Goal: Entertainment & Leisure: Browse casually

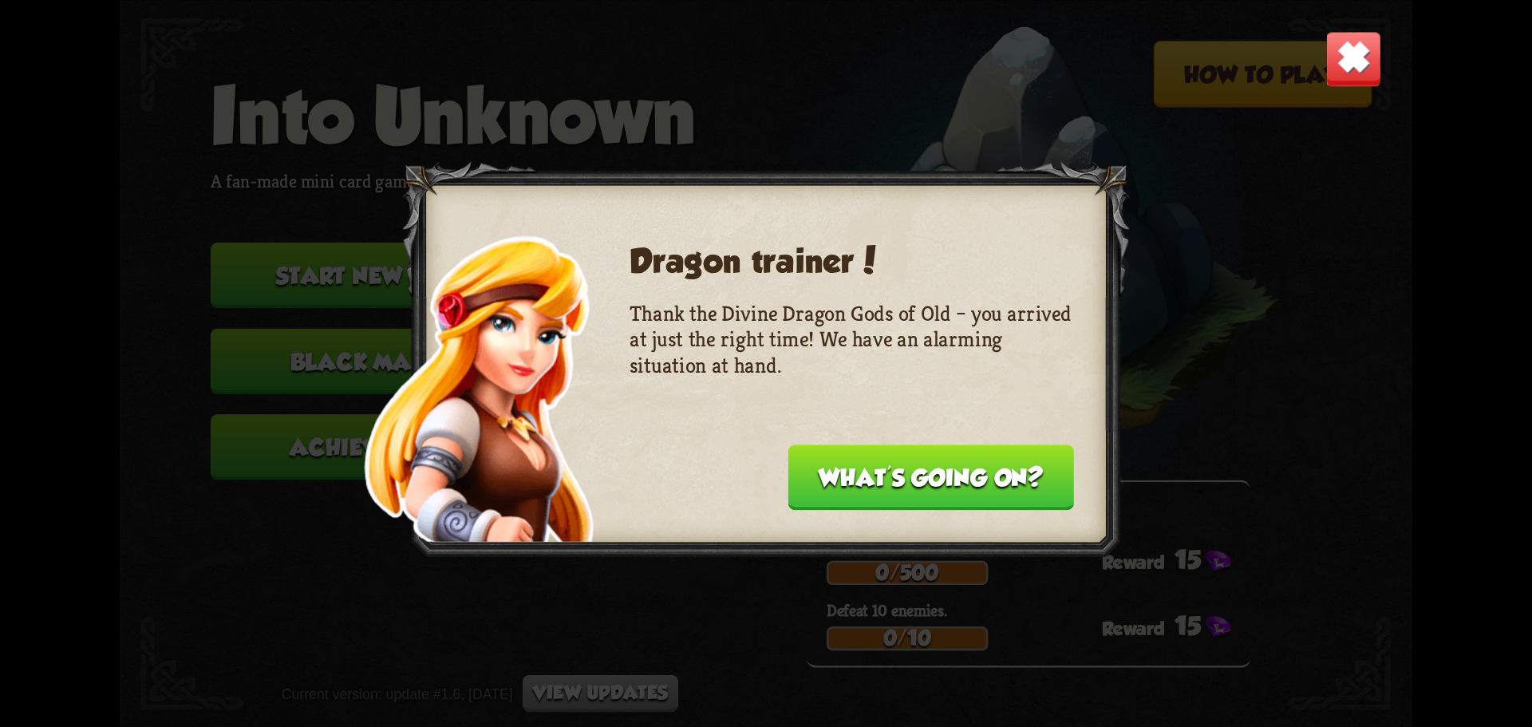
click at [900, 476] on button "What's going on?" at bounding box center [931, 476] width 286 height 65
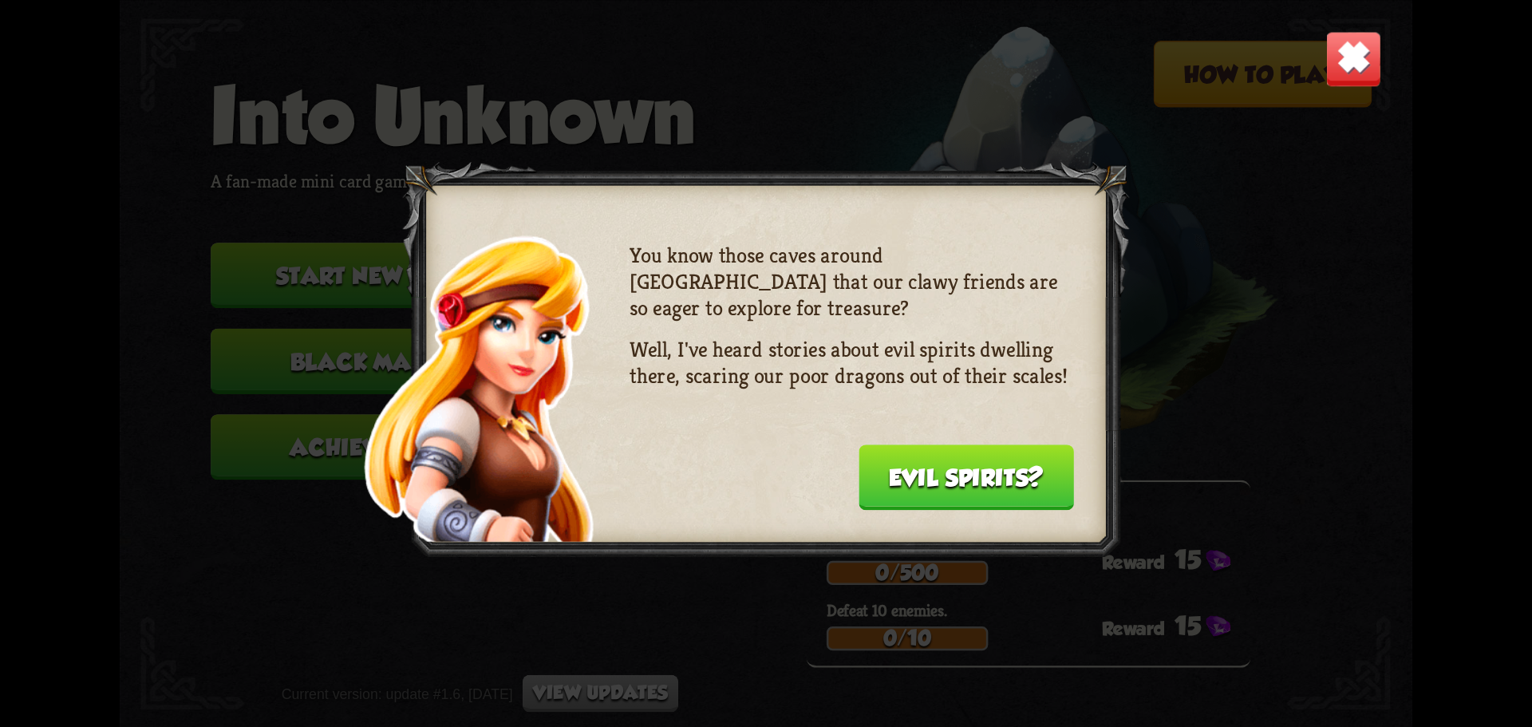
click at [900, 473] on button "Evil spirits?" at bounding box center [966, 476] width 215 height 65
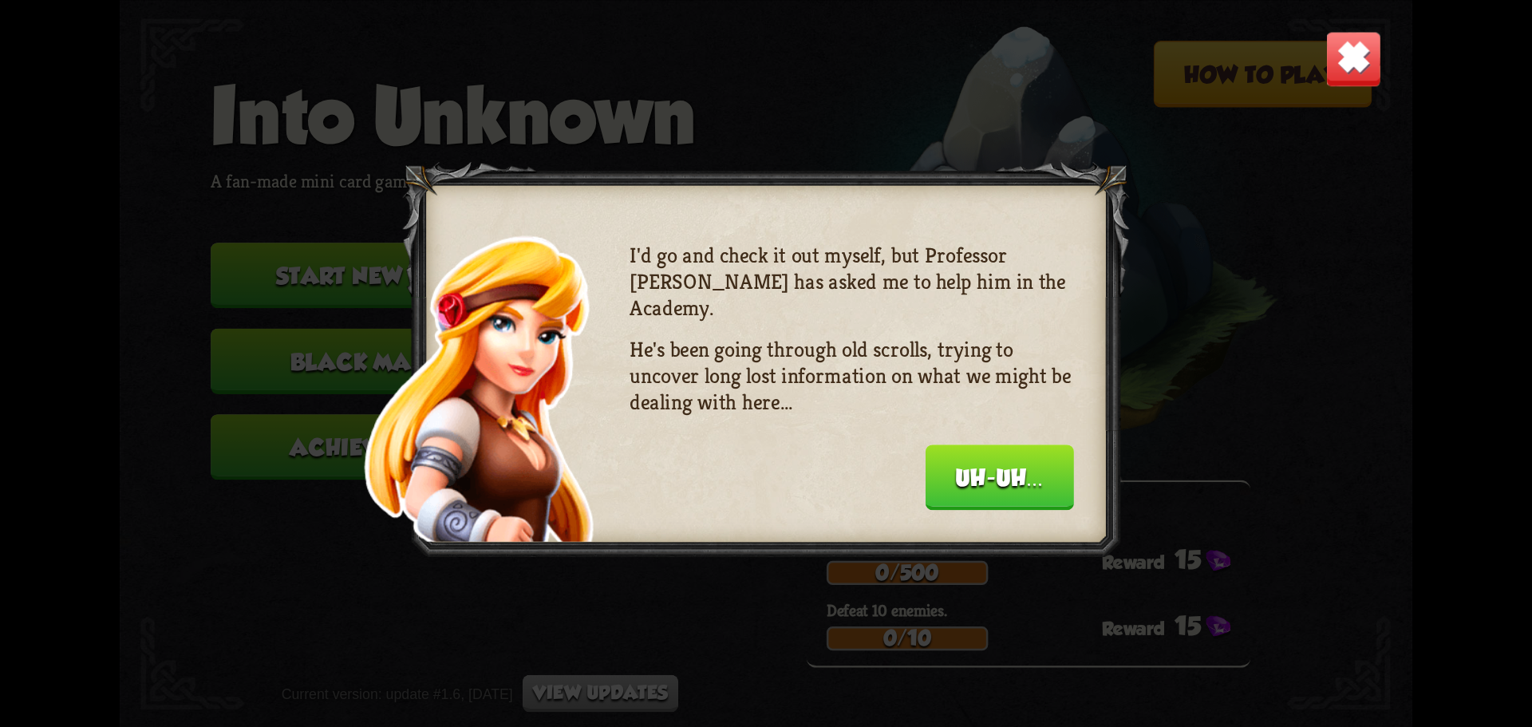
click at [985, 478] on button "Uh-uh..." at bounding box center [1000, 476] width 148 height 65
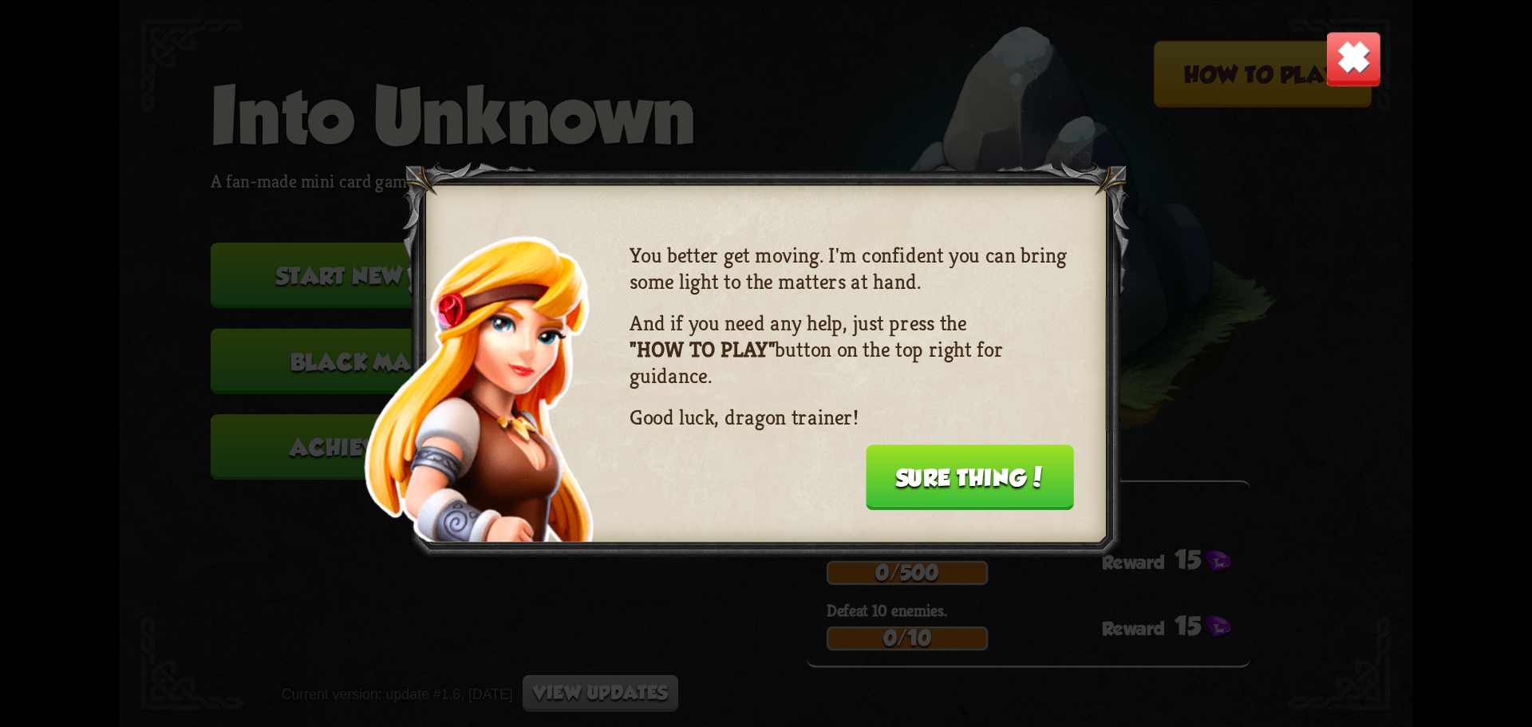
click at [981, 481] on button "Sure thing!" at bounding box center [970, 476] width 208 height 65
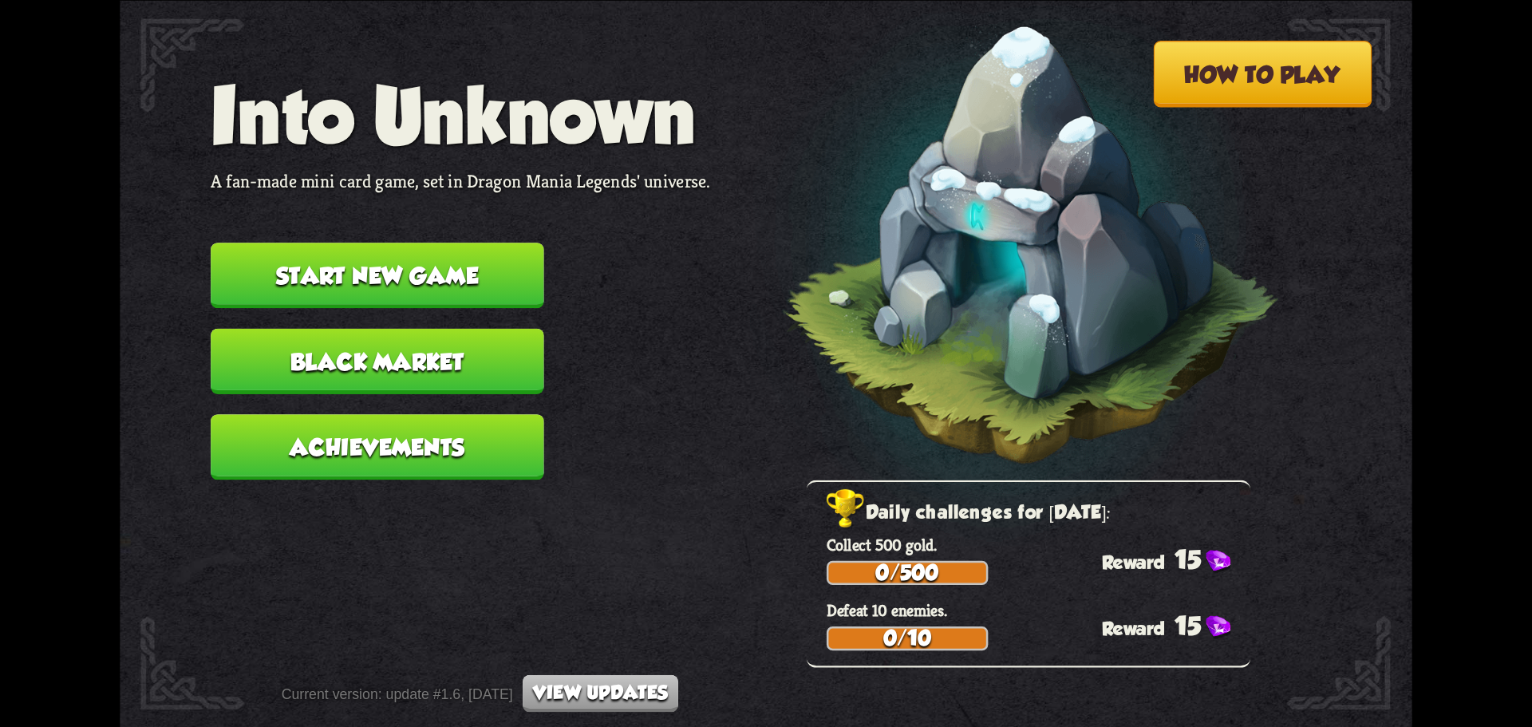
click at [330, 269] on button "Start new game" at bounding box center [378, 275] width 334 height 65
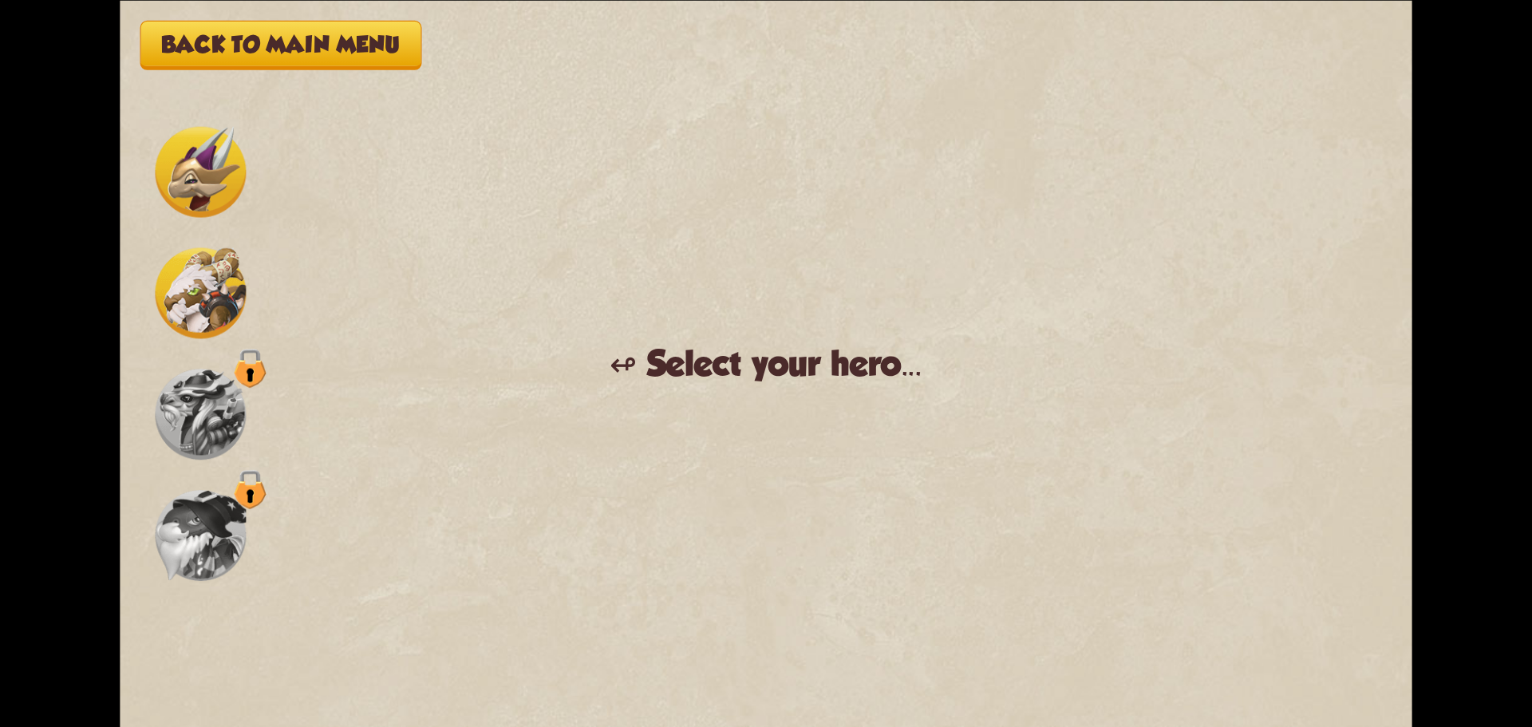
click at [197, 193] on img at bounding box center [201, 171] width 91 height 91
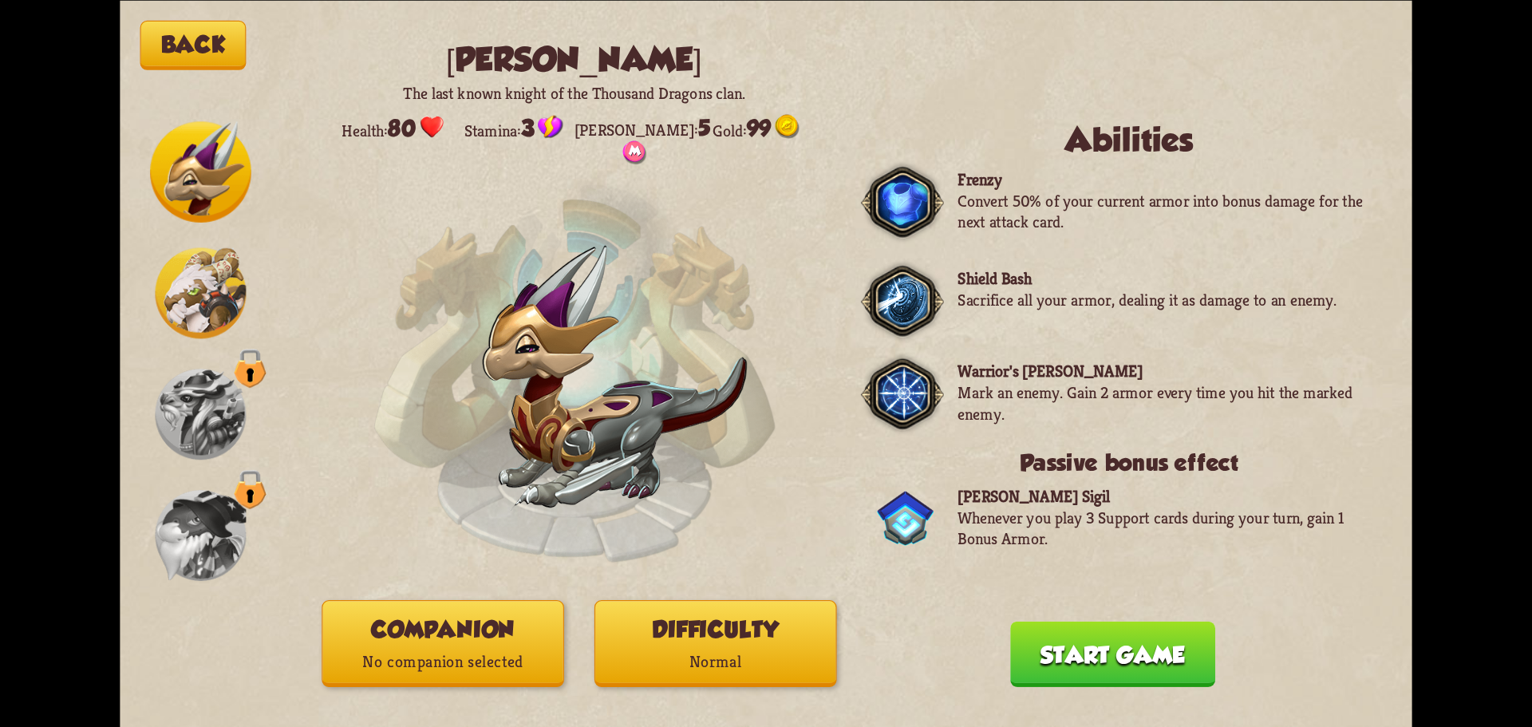
click at [215, 256] on img at bounding box center [201, 292] width 91 height 91
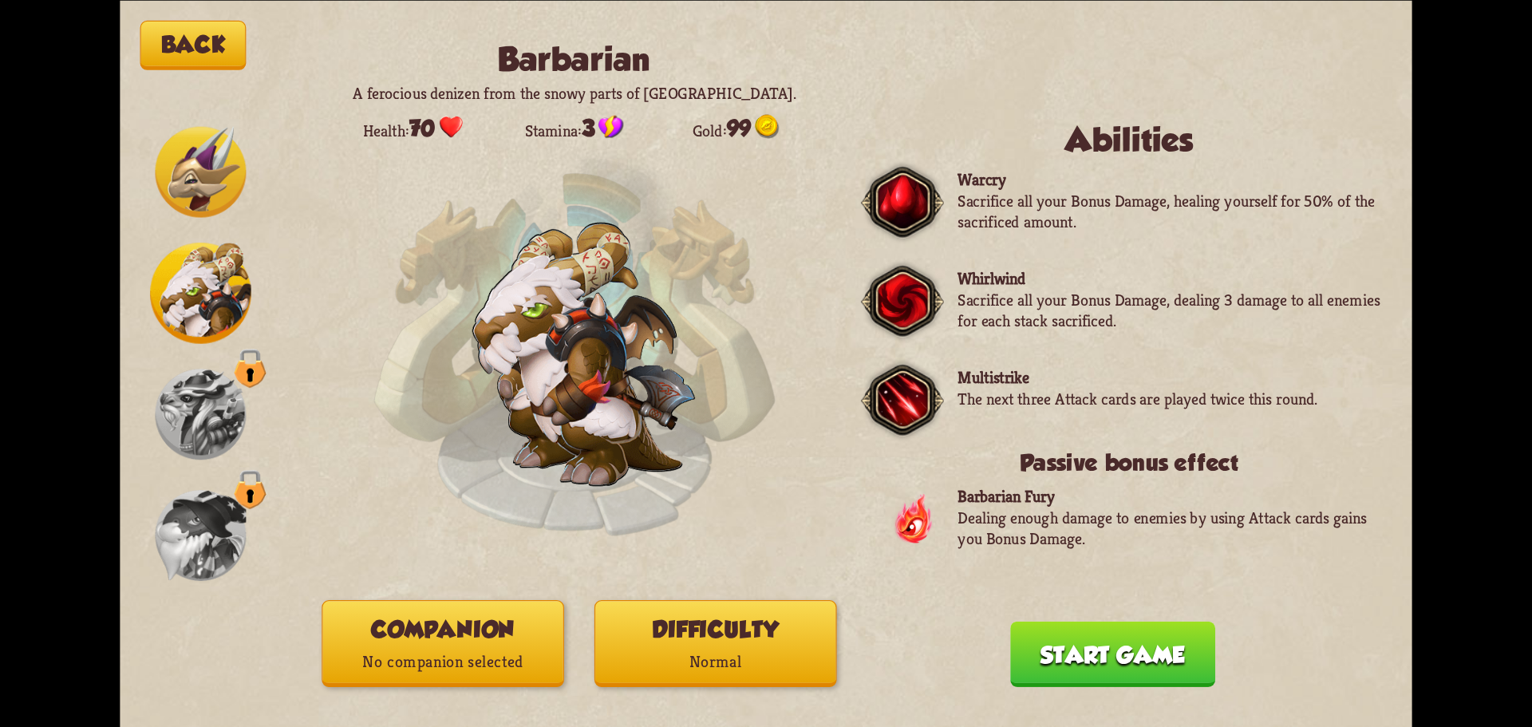
click at [211, 181] on img at bounding box center [201, 171] width 91 height 91
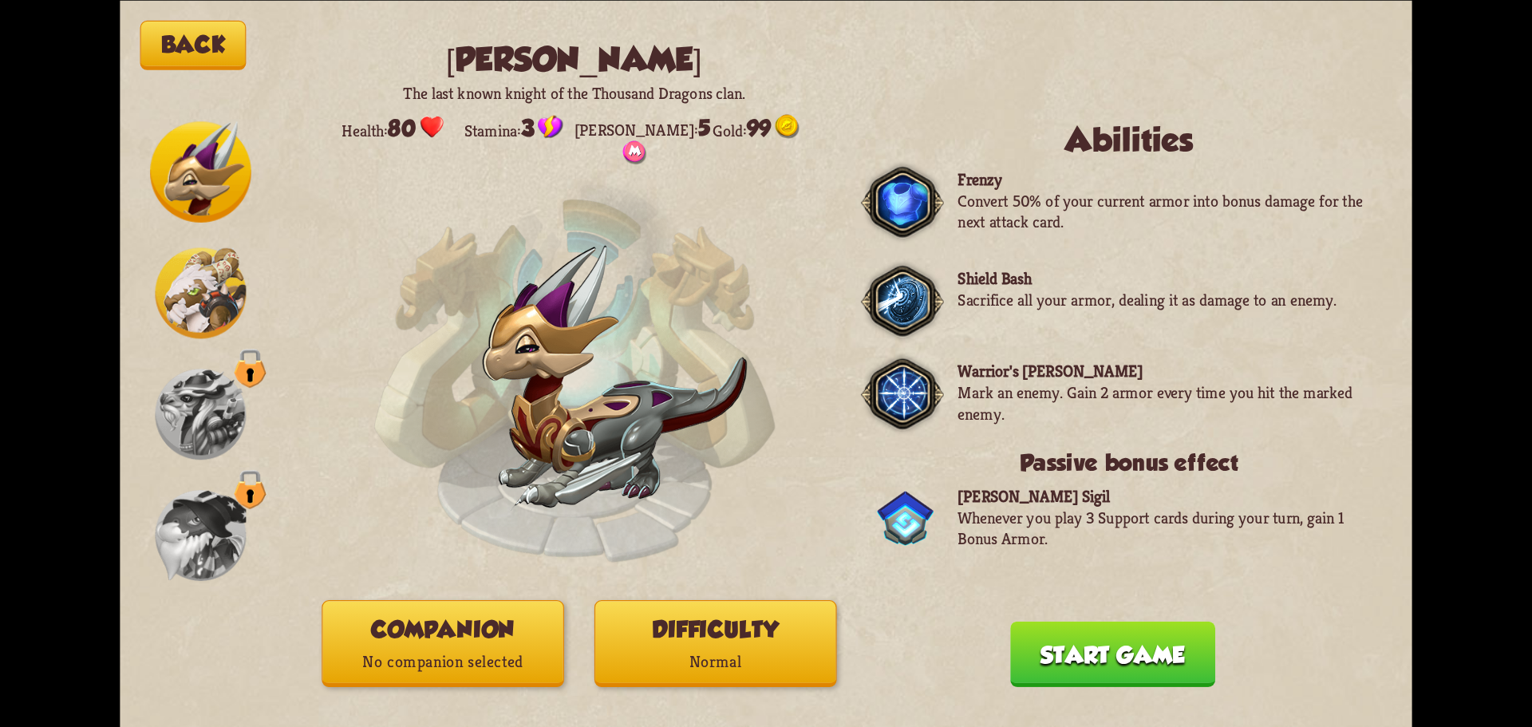
click at [184, 252] on img at bounding box center [201, 292] width 91 height 91
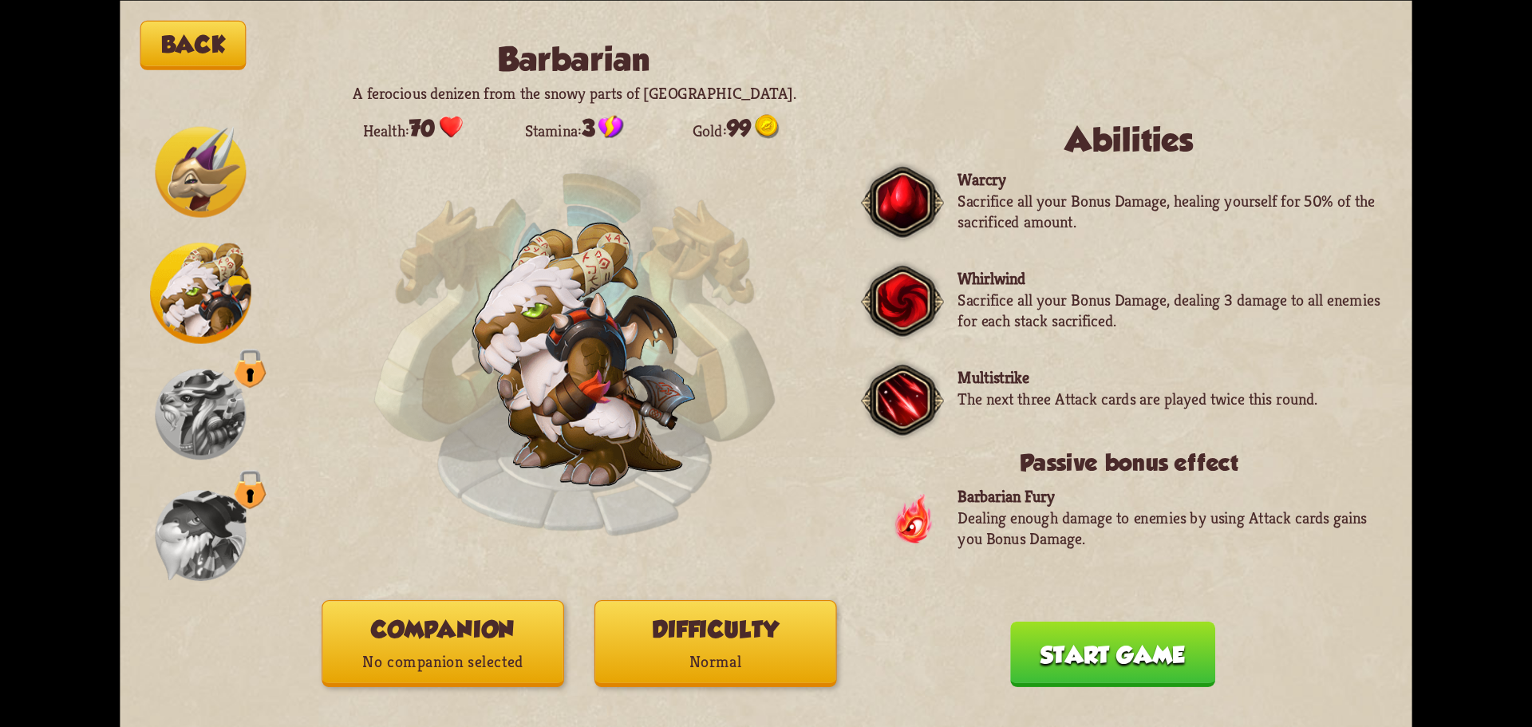
click at [732, 638] on button "Difficulty Normal" at bounding box center [715, 643] width 243 height 87
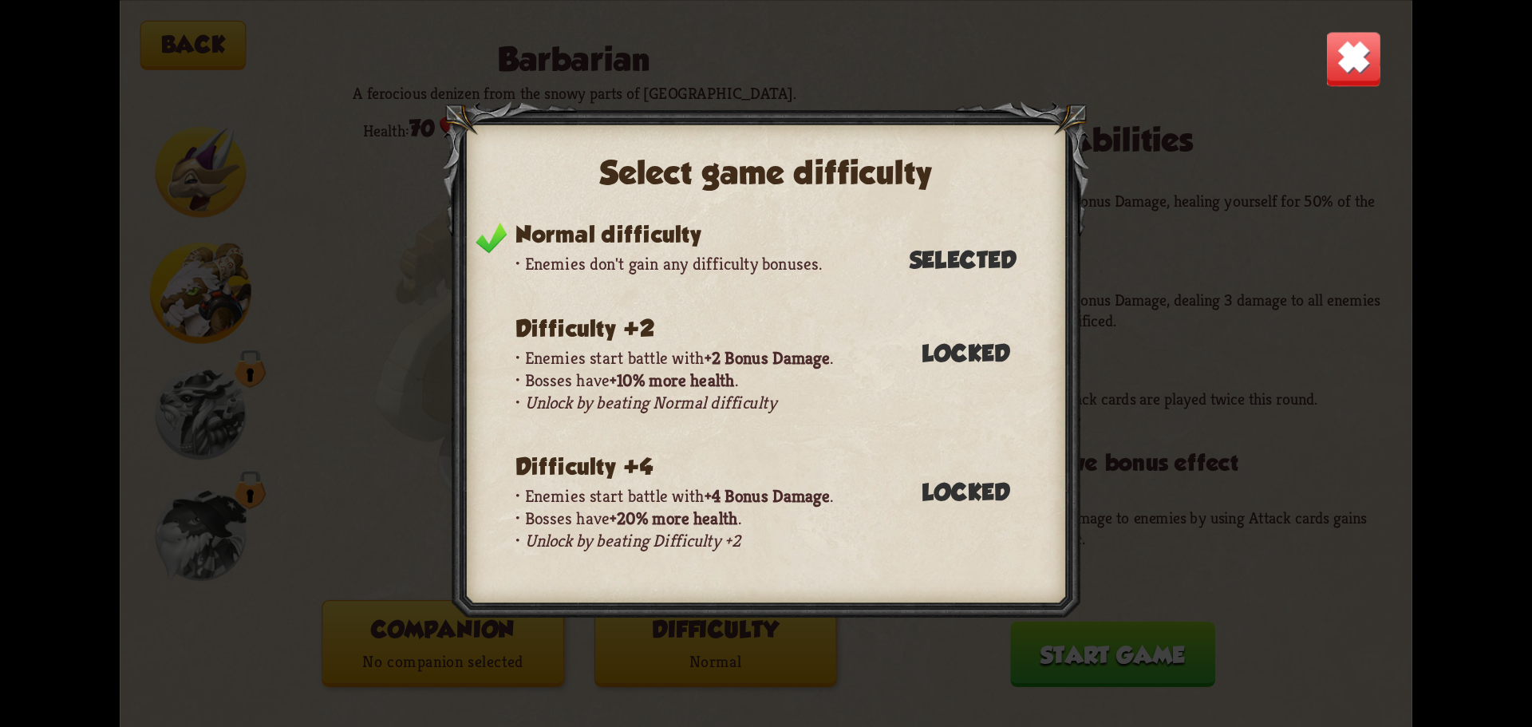
drag, startPoint x: 730, startPoint y: 416, endPoint x: 733, endPoint y: 262, distance: 154.0
click at [733, 266] on div "Normal difficulty Enemies don't gain any difficulty bonuses. Selected Difficult…" at bounding box center [750, 403] width 591 height 364
click at [1359, 62] on img at bounding box center [1353, 58] width 57 height 57
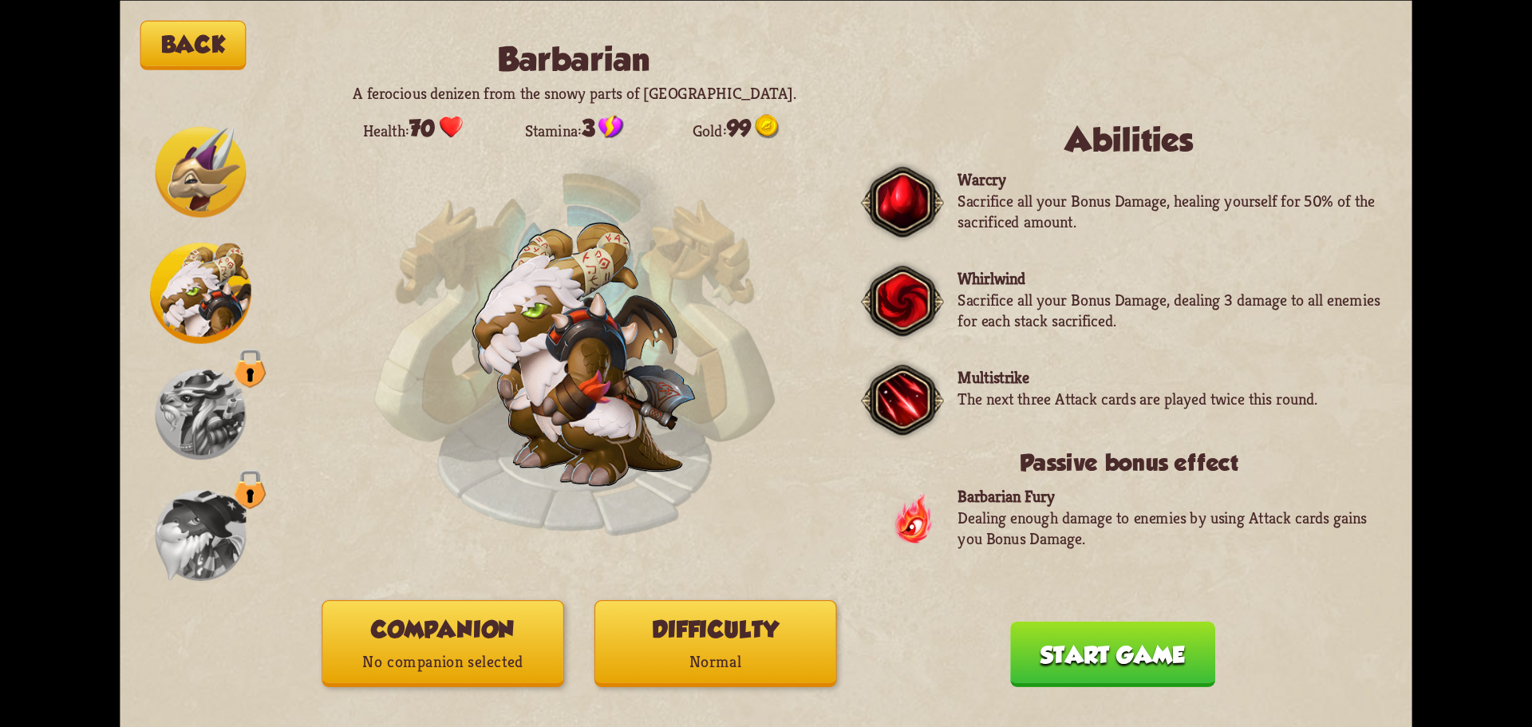
click at [1078, 649] on button "Start game" at bounding box center [1112, 653] width 205 height 65
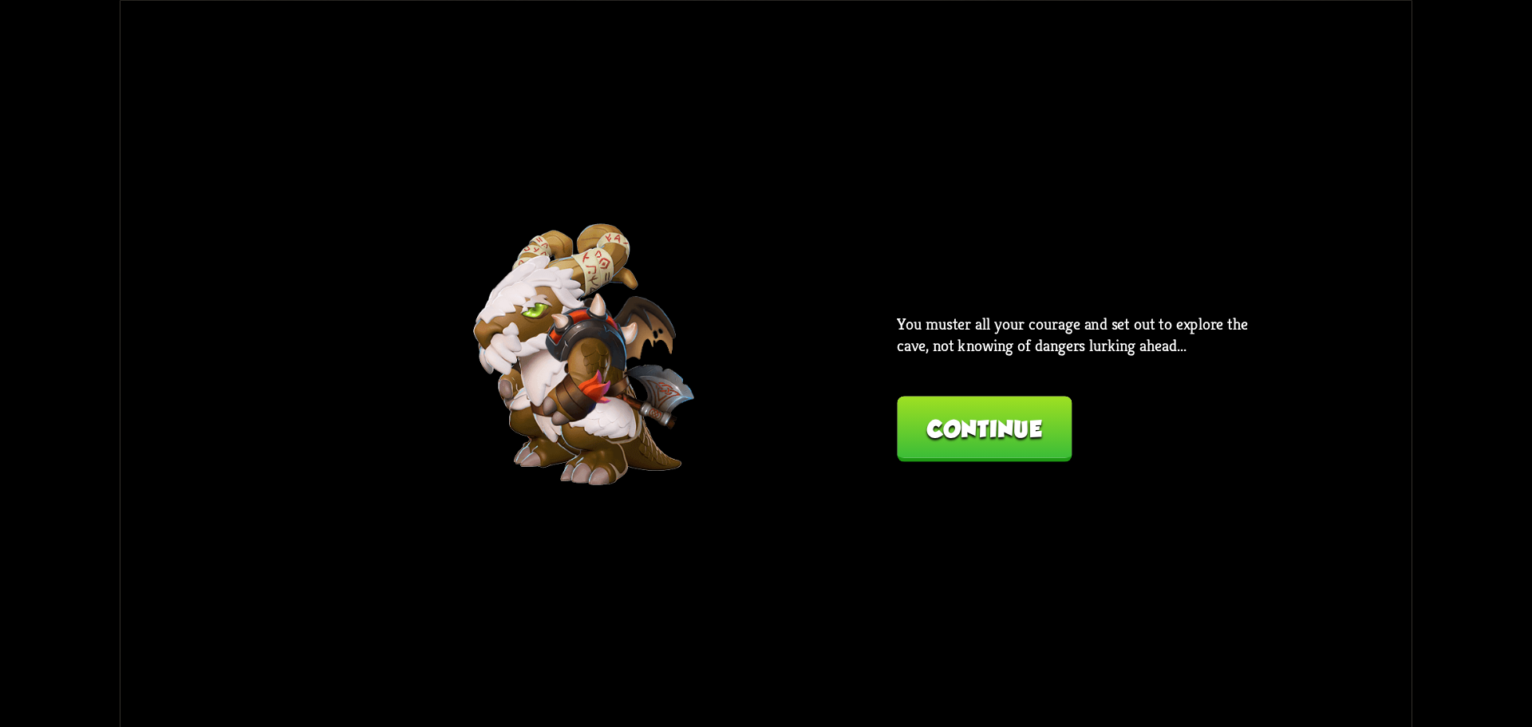
click at [994, 444] on button "Continue" at bounding box center [984, 428] width 175 height 65
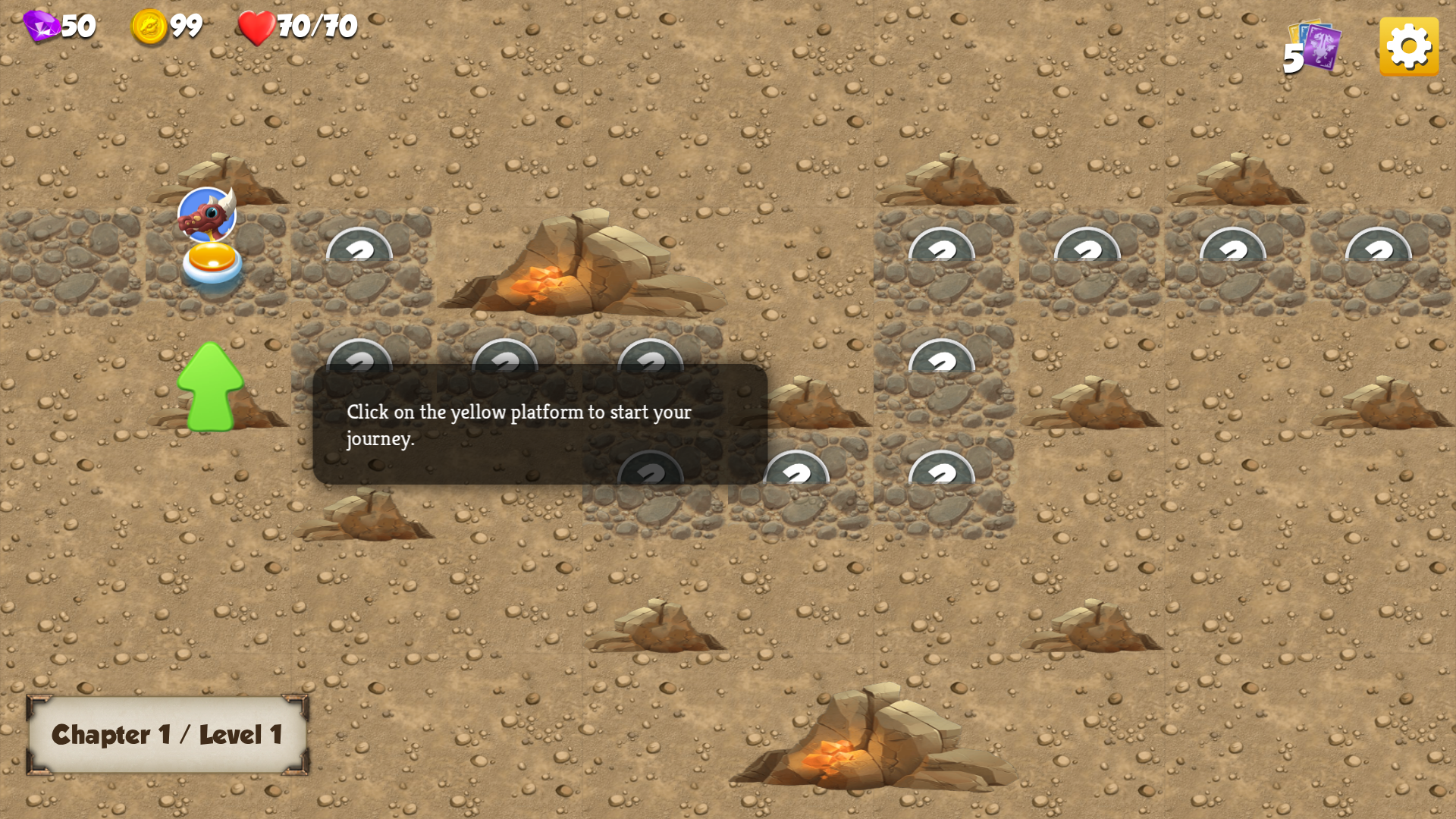
click at [212, 270] on img at bounding box center [214, 270] width 73 height 57
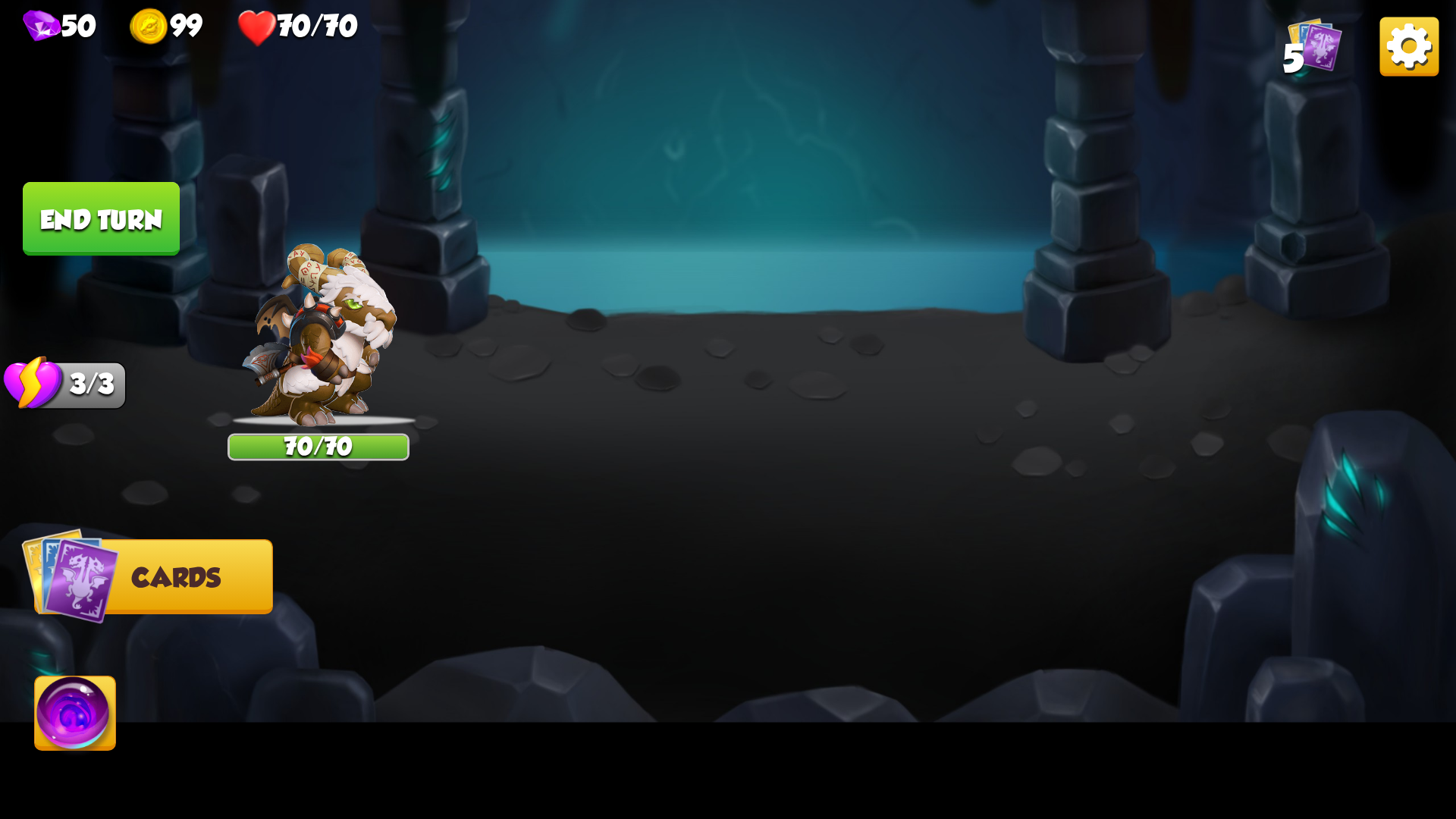
click at [293, 322] on button "2. Protecting yourself" at bounding box center [366, 324] width 364 height 64
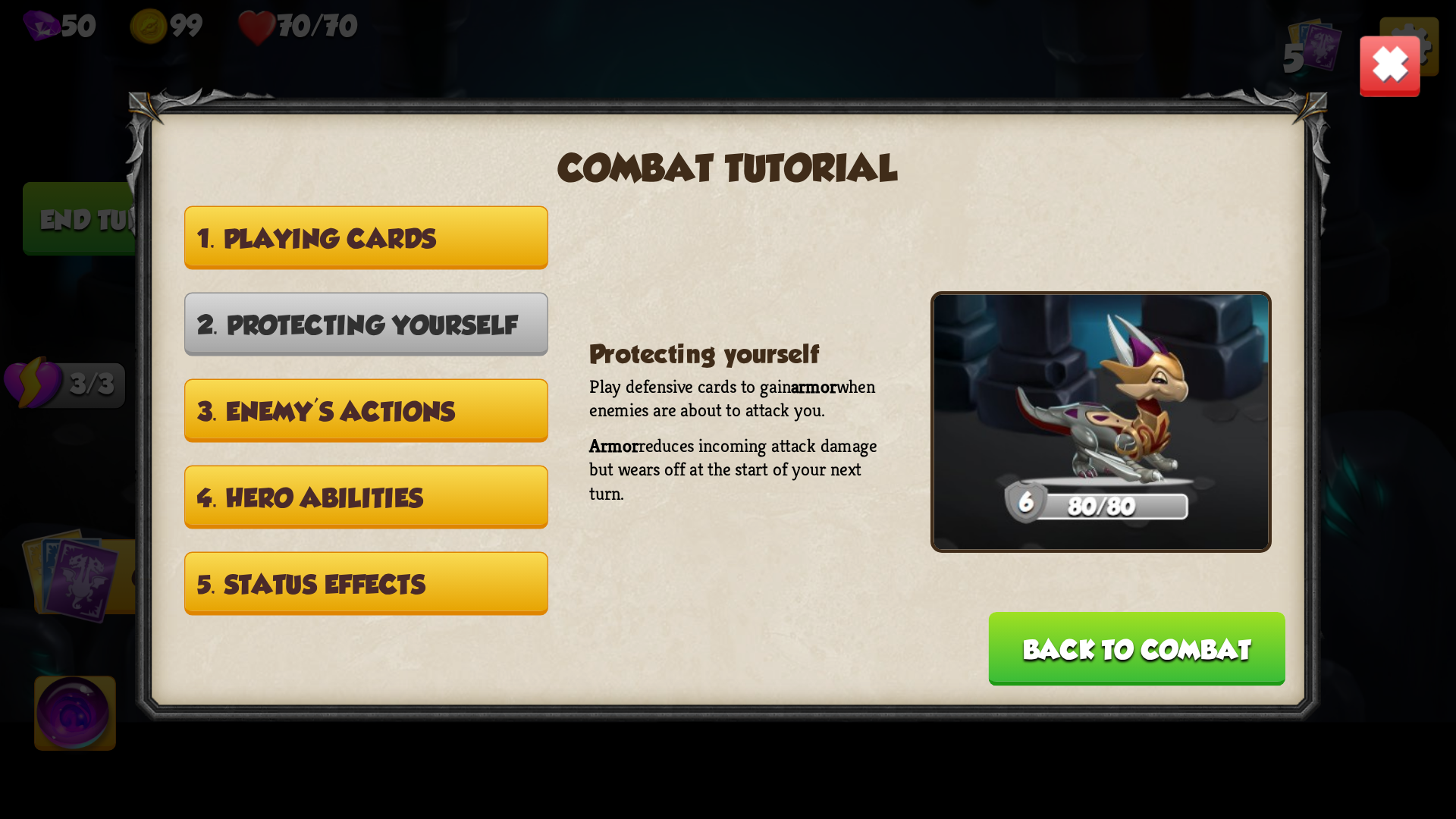
click at [333, 269] on button "1. Playing cards" at bounding box center [366, 238] width 364 height 64
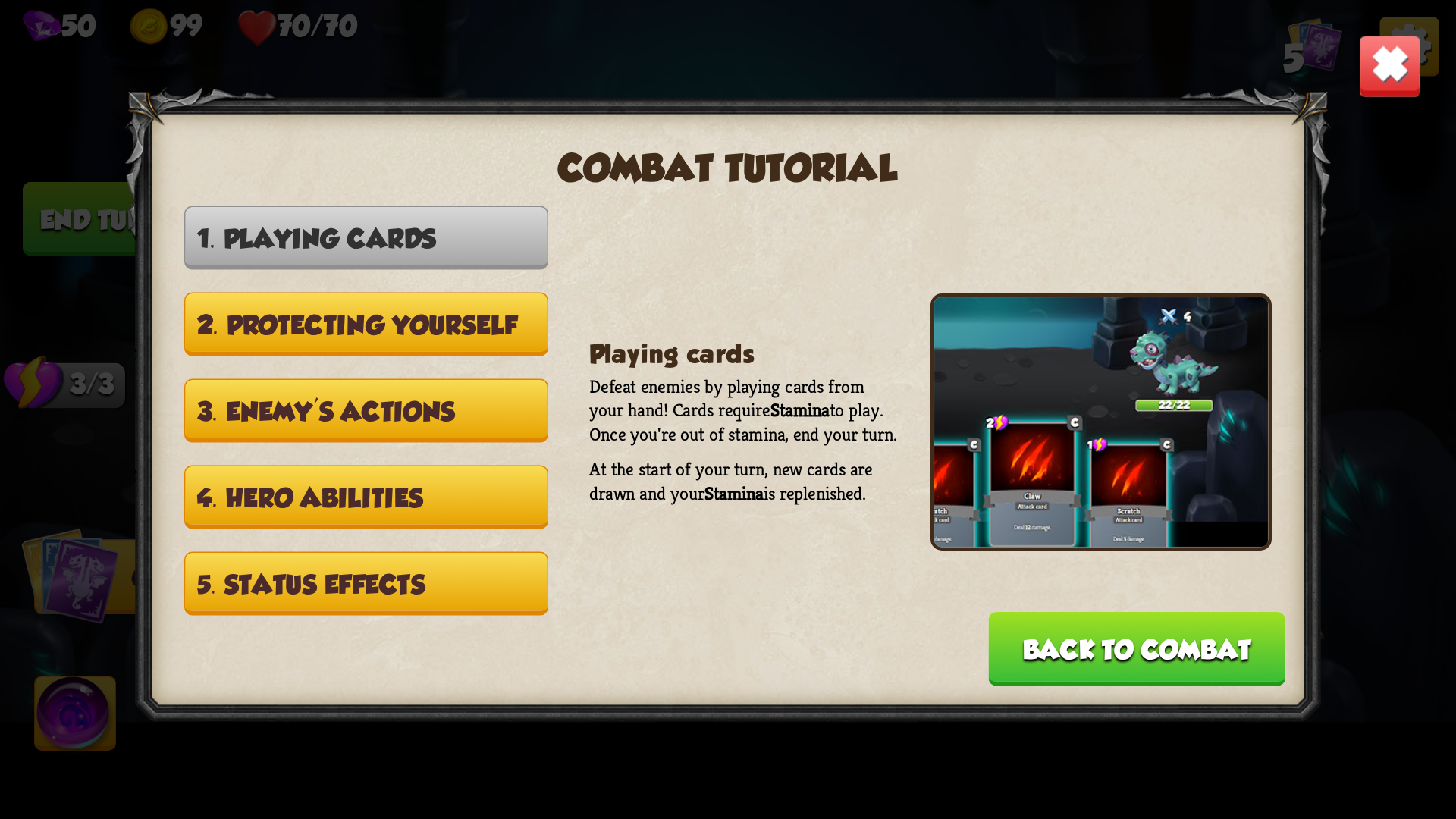
click at [412, 349] on button "2. Protecting yourself" at bounding box center [366, 324] width 364 height 64
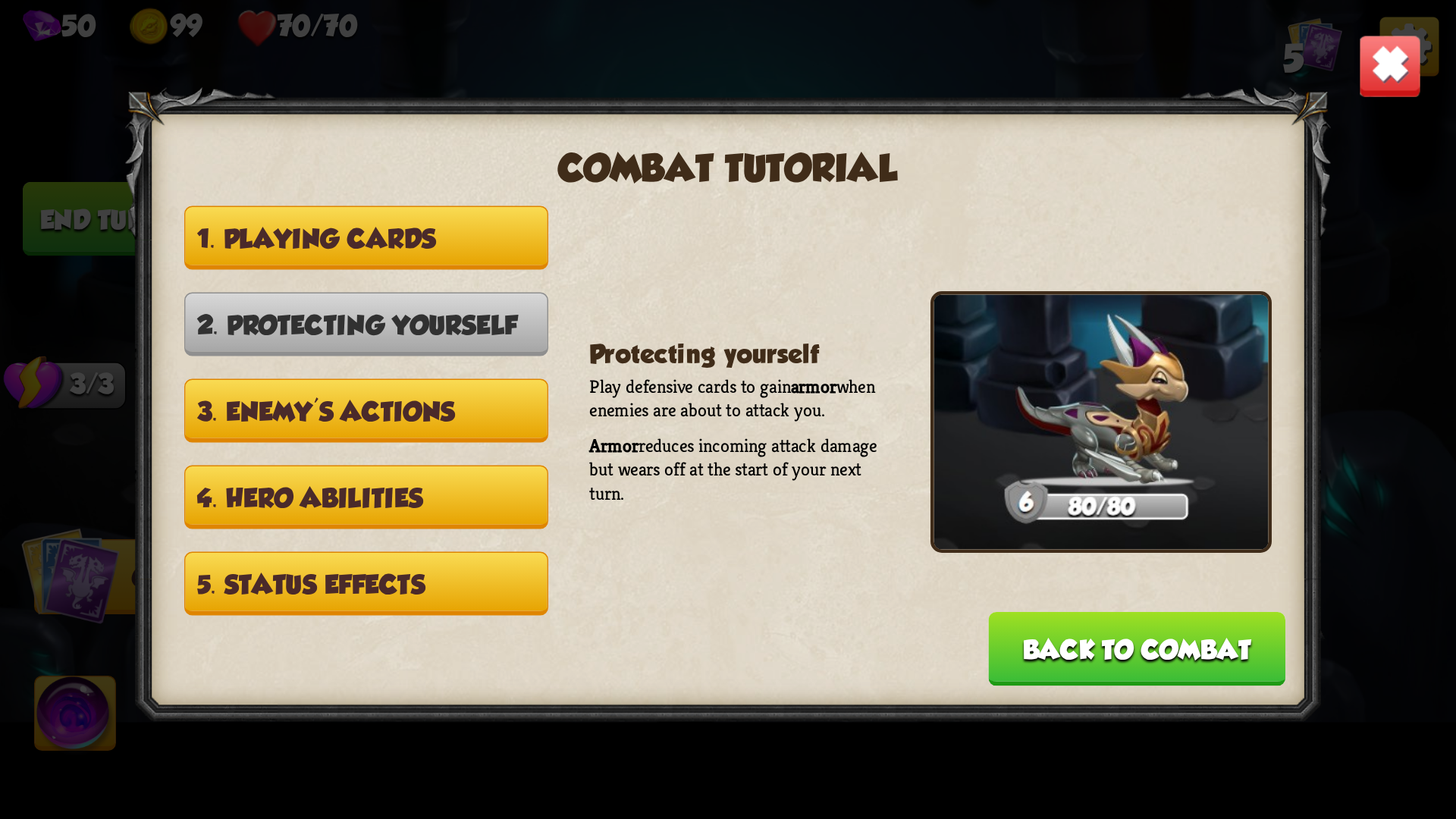
click at [459, 409] on button "3. Enemy's actions" at bounding box center [366, 410] width 364 height 64
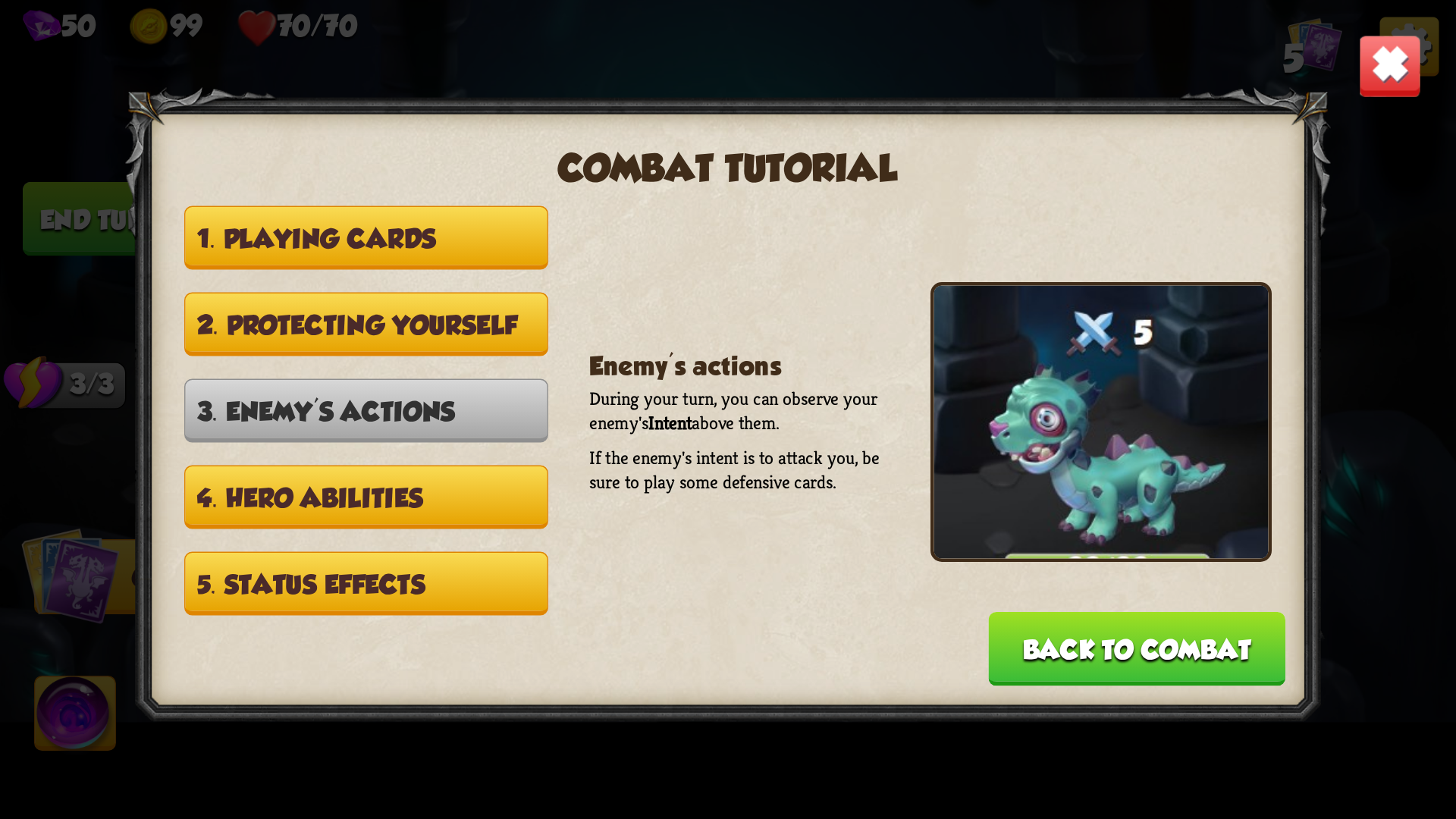
click at [418, 497] on button "4. Hero abilities" at bounding box center [366, 497] width 364 height 64
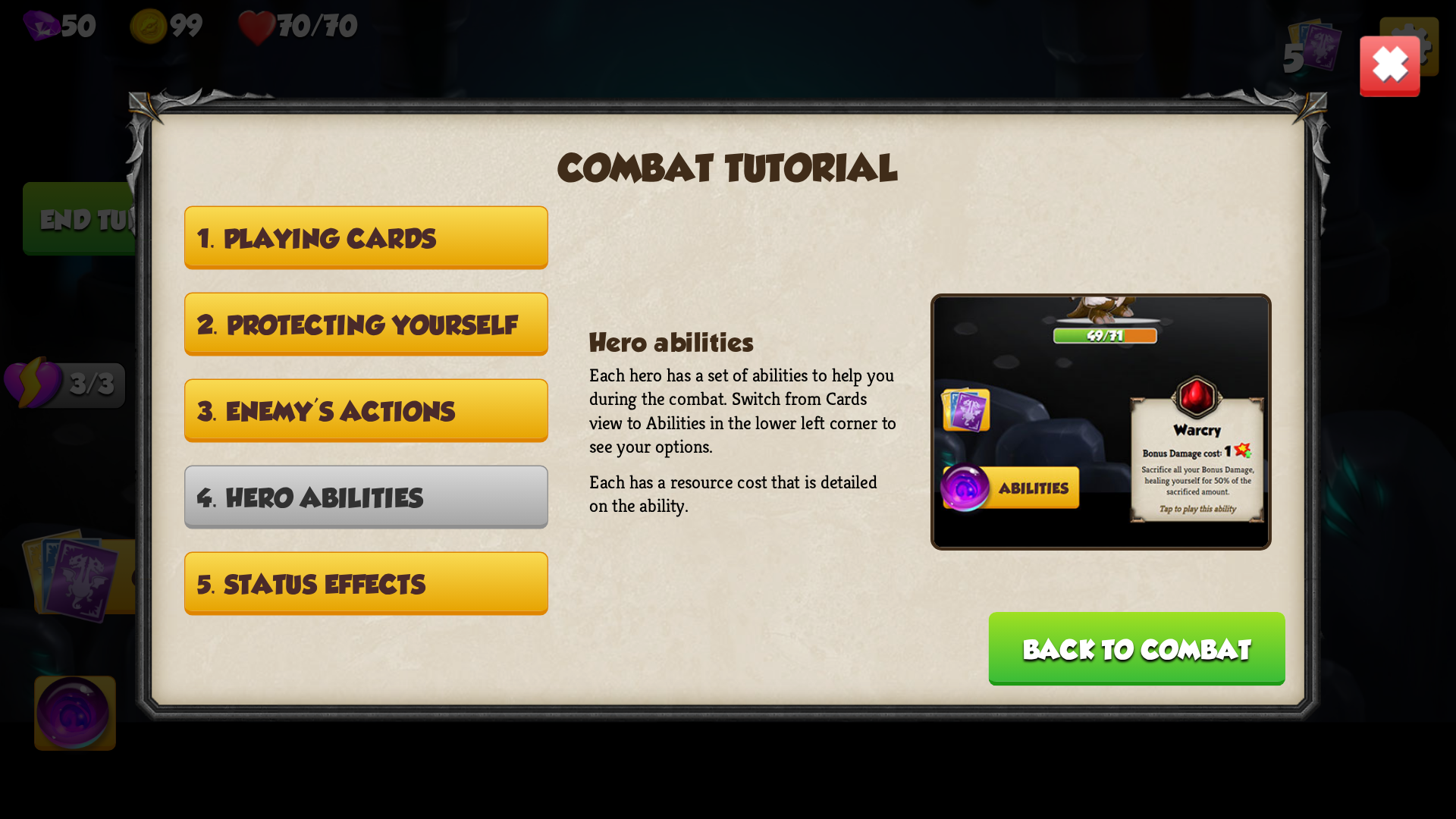
drag, startPoint x: 447, startPoint y: 582, endPoint x: 467, endPoint y: 586, distance: 20.4
click at [447, 583] on button "5. Status effects" at bounding box center [366, 583] width 364 height 64
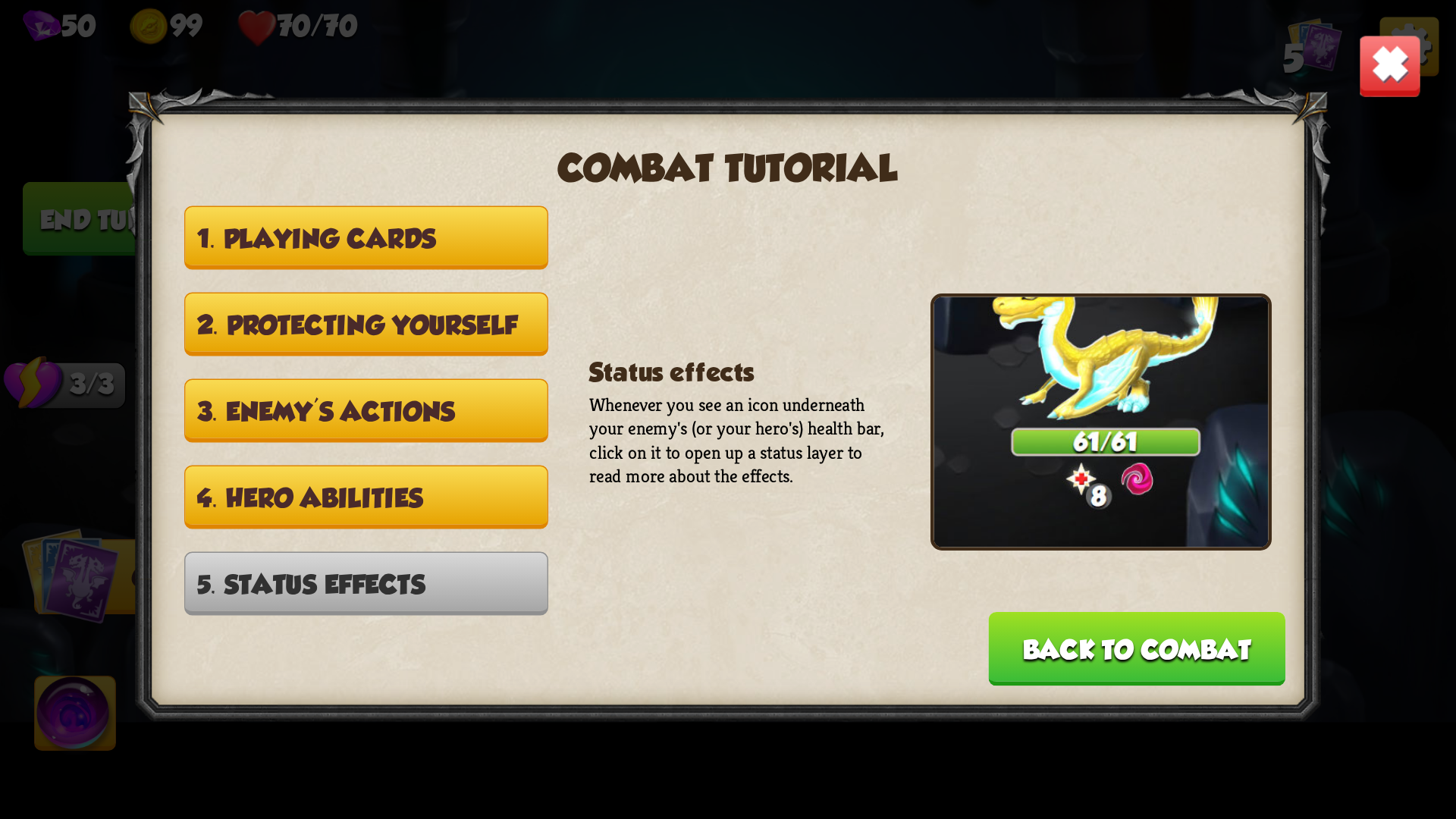
click at [1052, 638] on button "Back to combat" at bounding box center [1137, 649] width 297 height 74
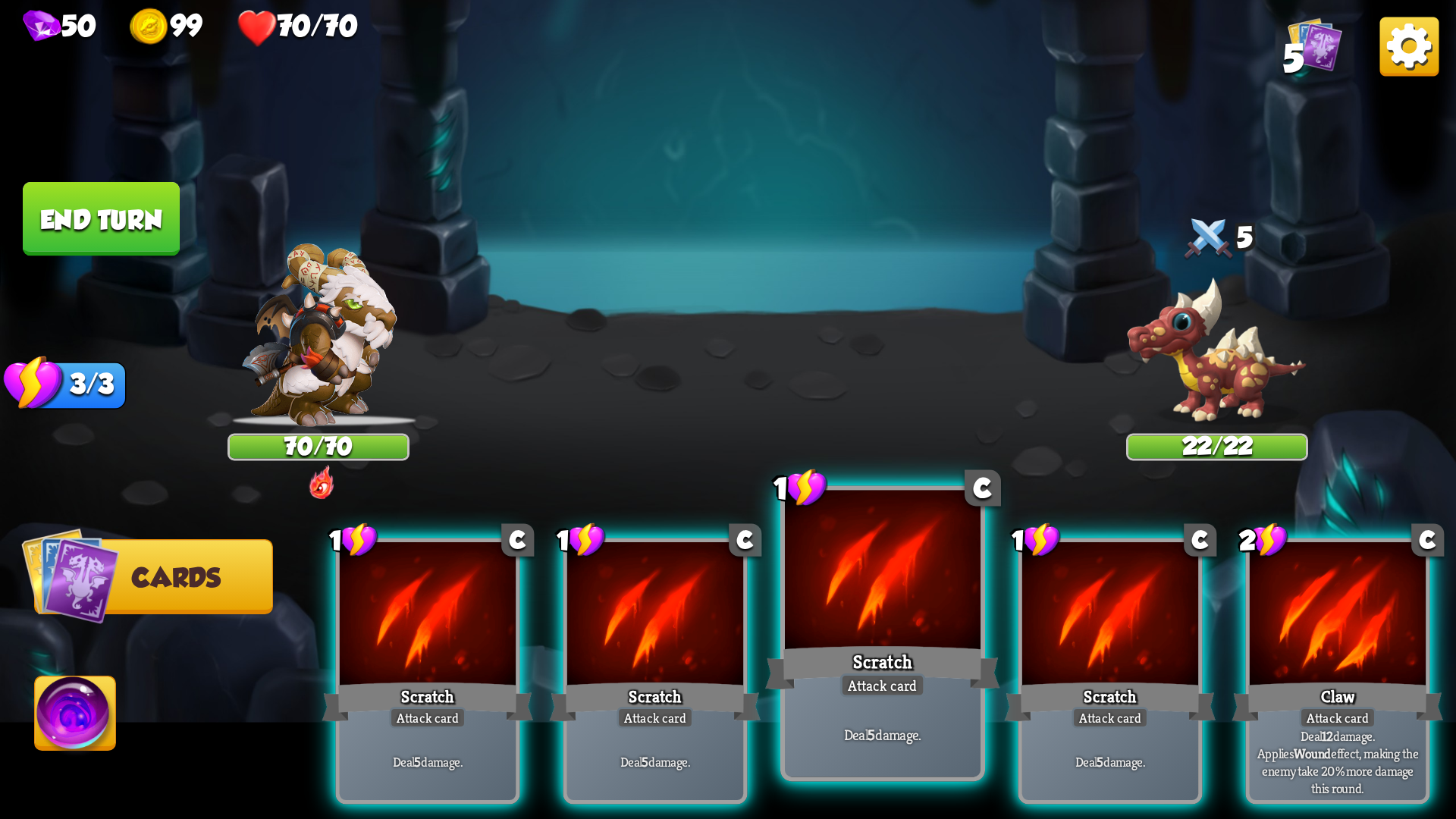
click at [855, 690] on p "Deal 5 damage." at bounding box center [882, 734] width 185 height 20
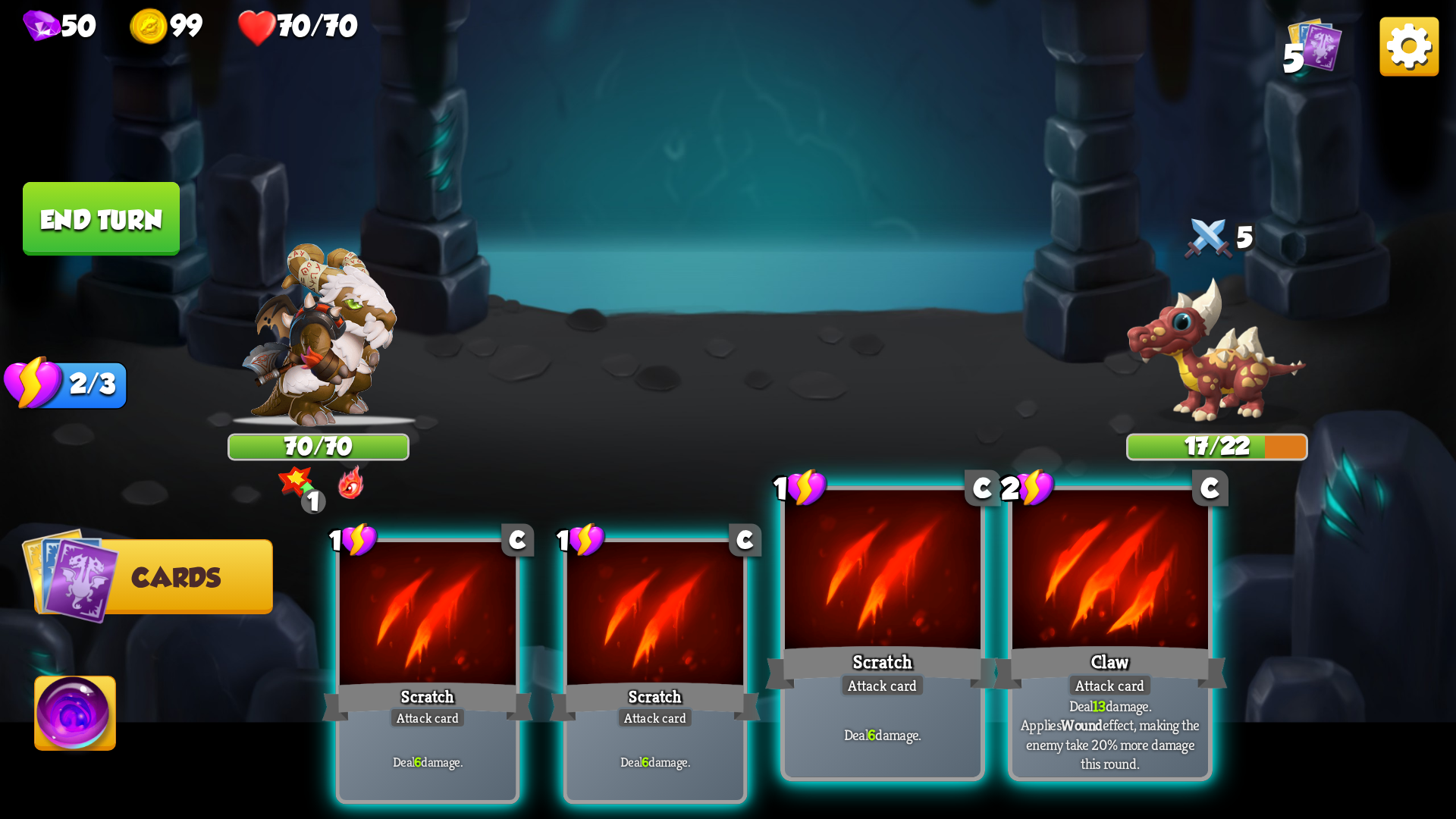
click at [1082, 690] on p "Deal 13 damage. Applies Wound effect, making the enemy take 20% more damage thi…" at bounding box center [1109, 733] width 185 height 77
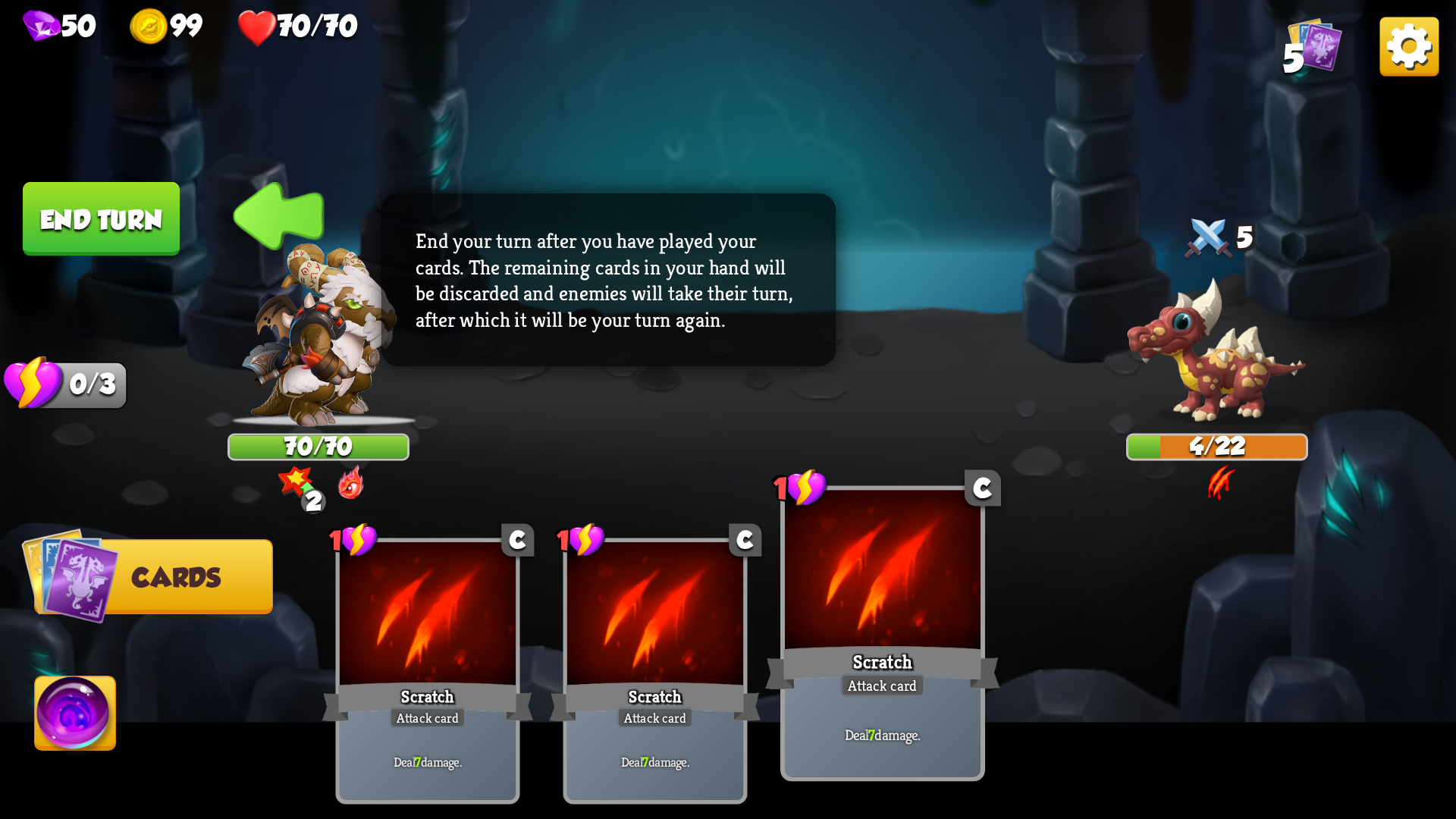
click at [129, 220] on button "End turn" at bounding box center [101, 219] width 157 height 74
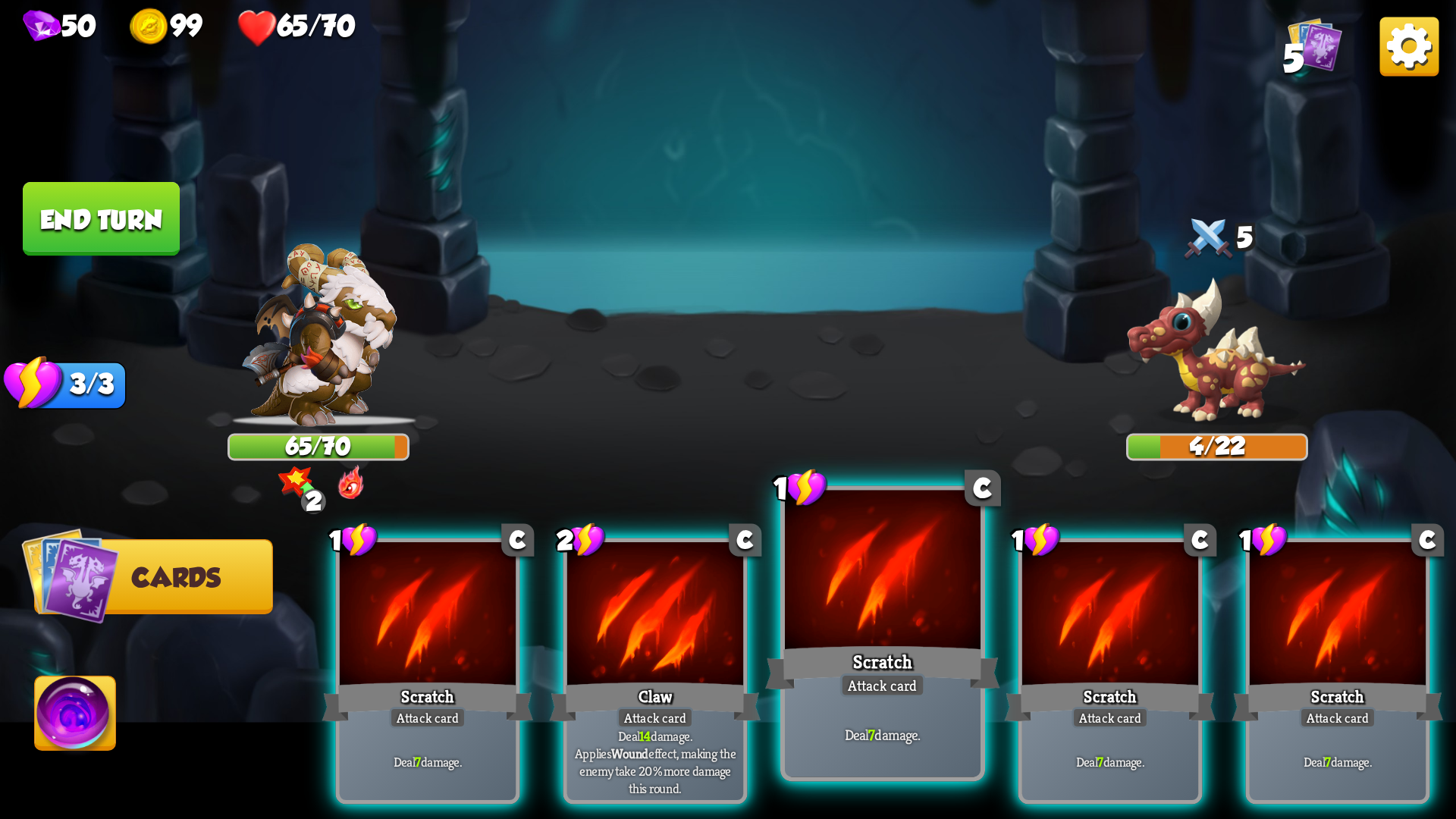
click at [959, 648] on div "Scratch" at bounding box center [882, 667] width 235 height 52
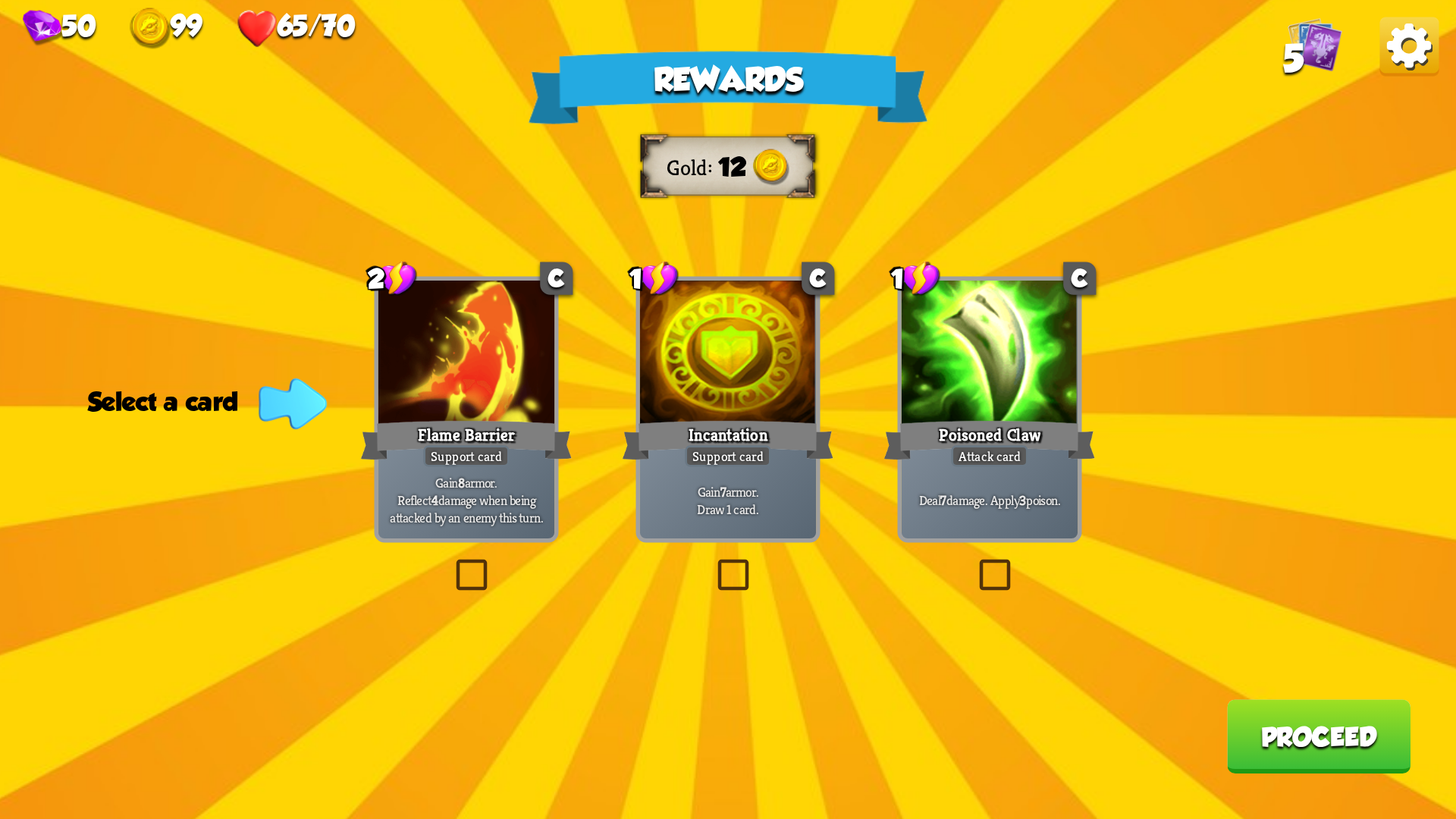
click at [451, 563] on label at bounding box center [451, 563] width 0 height 0
click at [0, 0] on input "checkbox" at bounding box center [0, 0] width 0 height 0
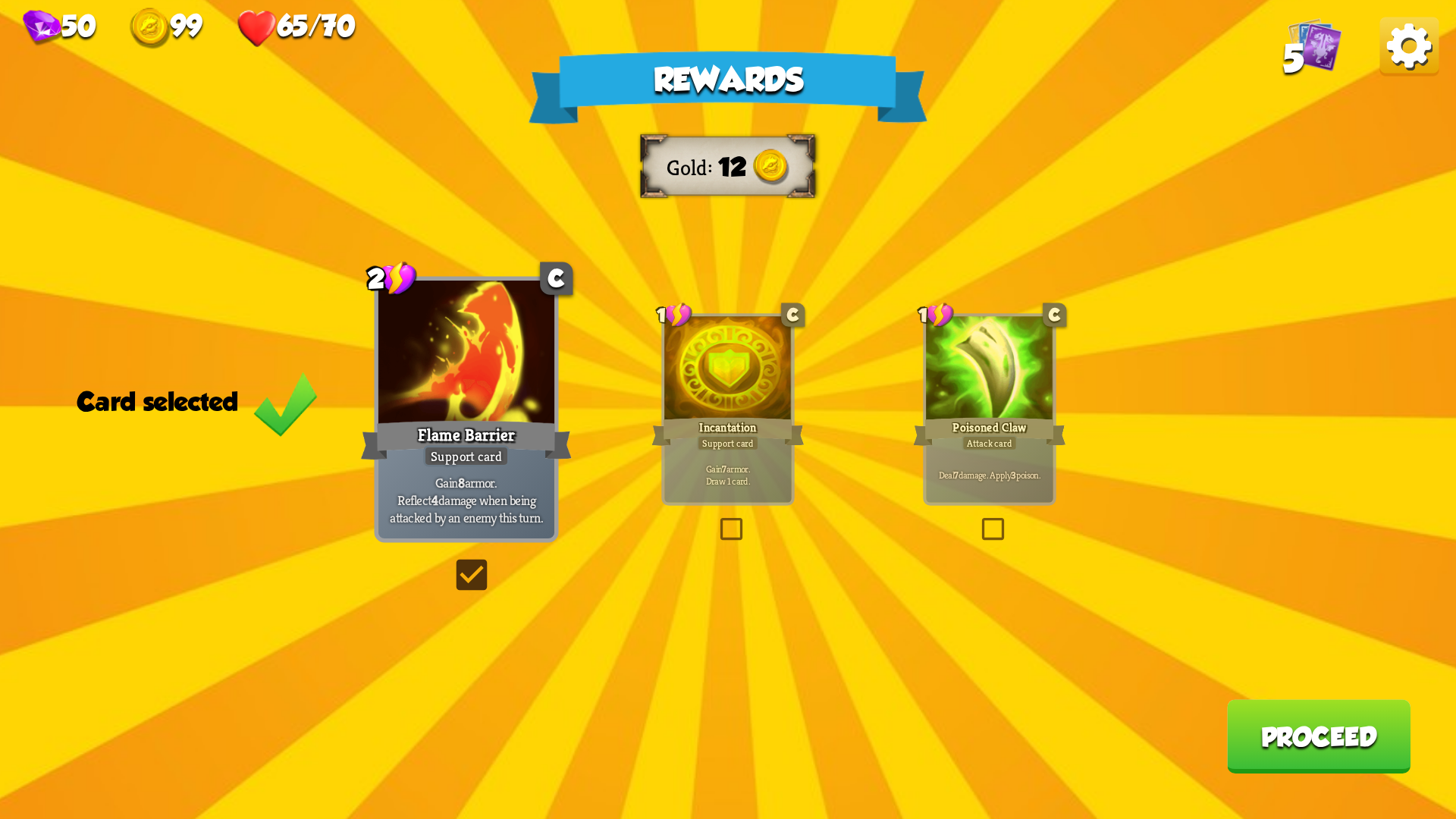
click at [1303, 690] on button "Proceed" at bounding box center [1318, 736] width 183 height 74
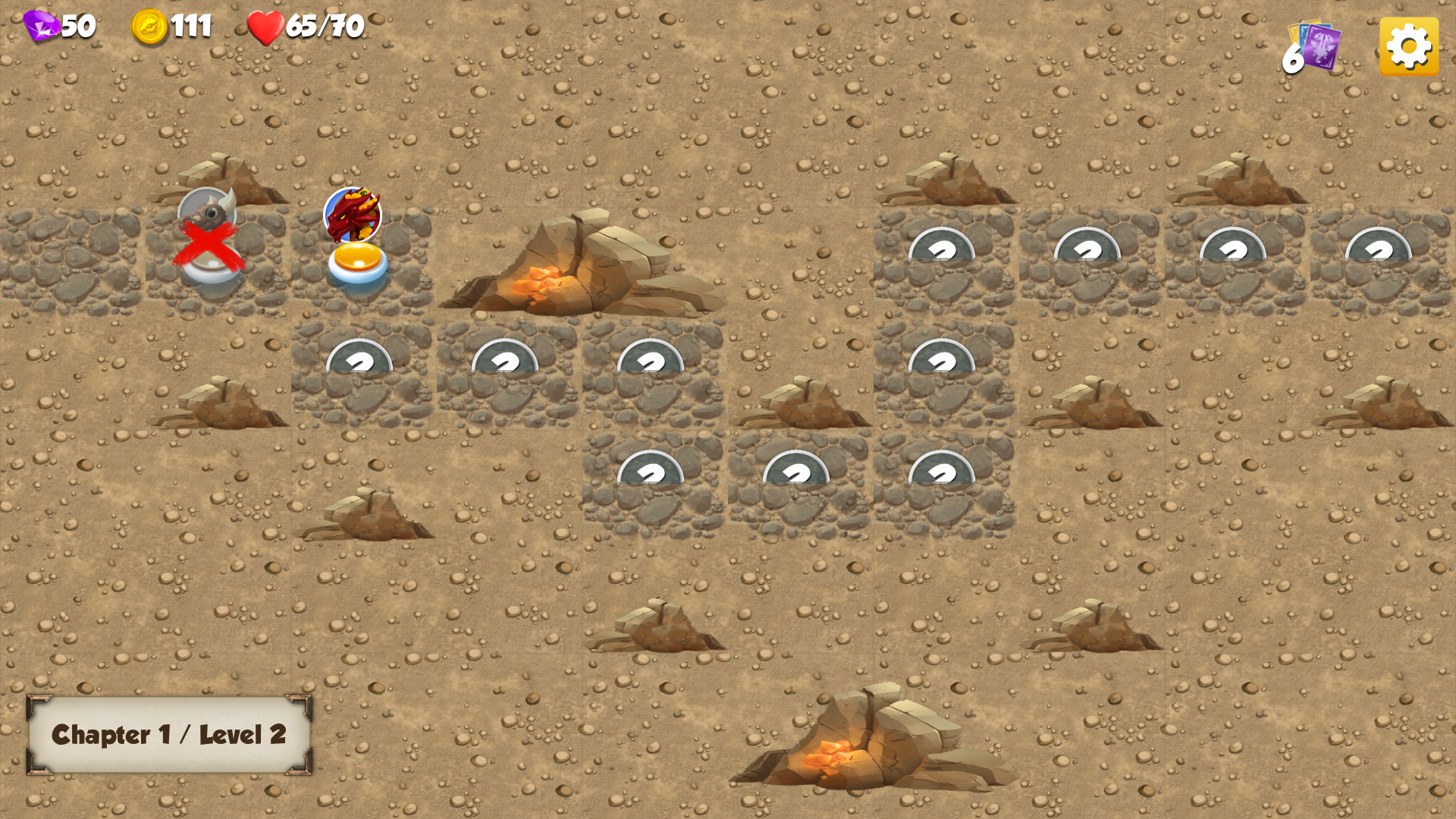
click at [351, 253] on img at bounding box center [359, 270] width 73 height 57
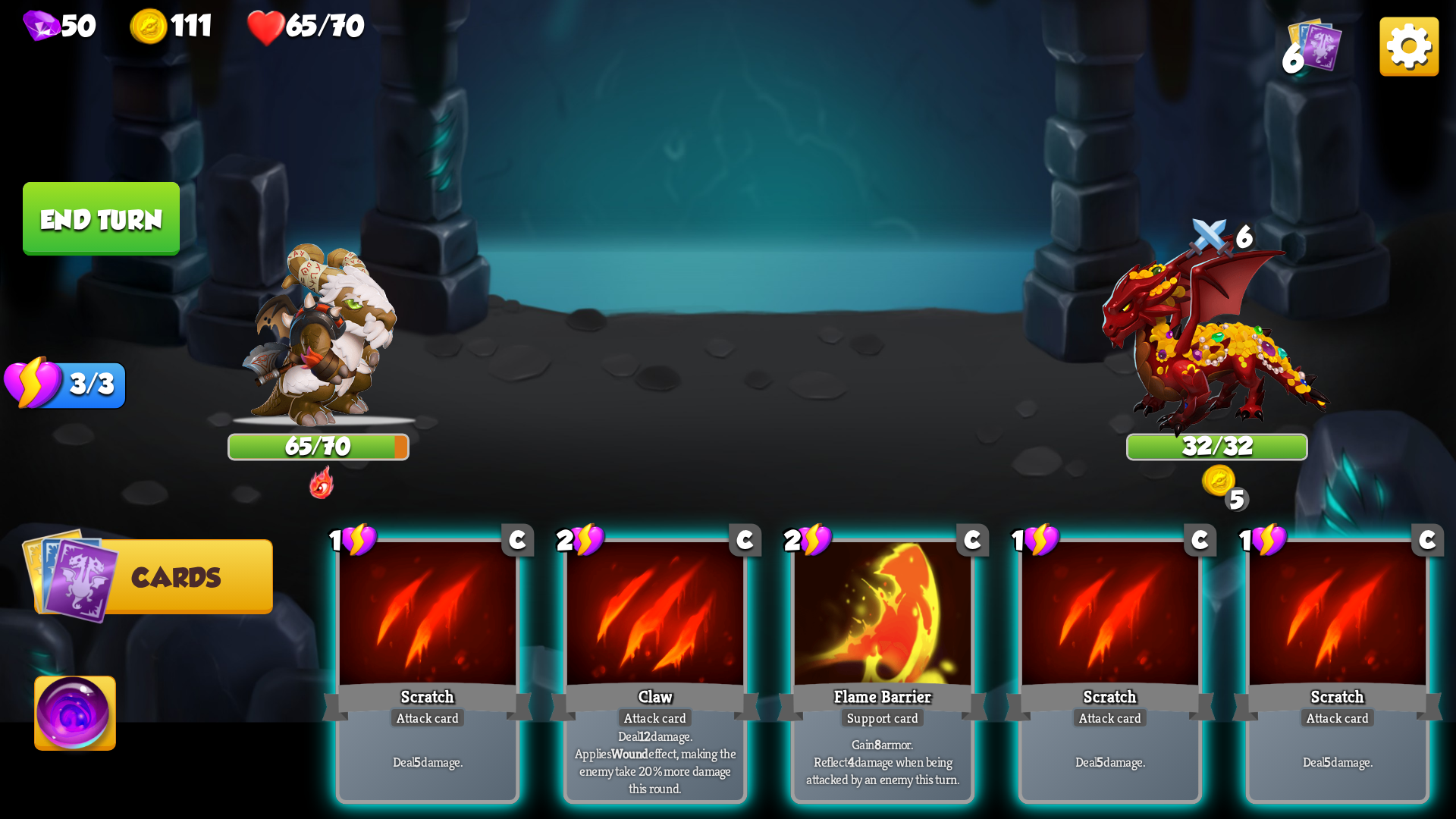
click at [162, 565] on span "Cards" at bounding box center [176, 578] width 88 height 29
click at [81, 690] on img at bounding box center [76, 718] width 81 height 82
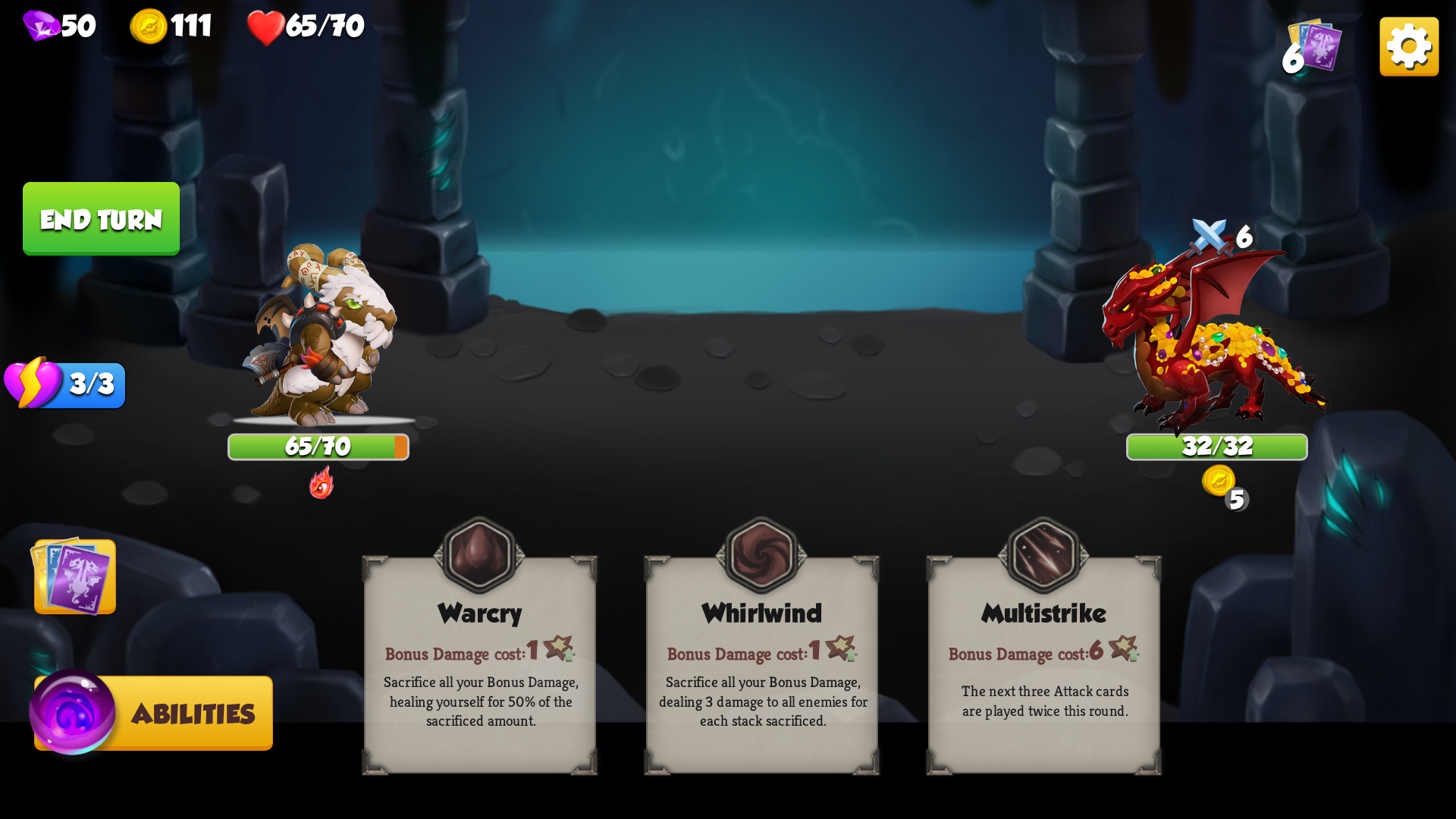
click at [115, 586] on span "Cards" at bounding box center [80, 578] width 88 height 29
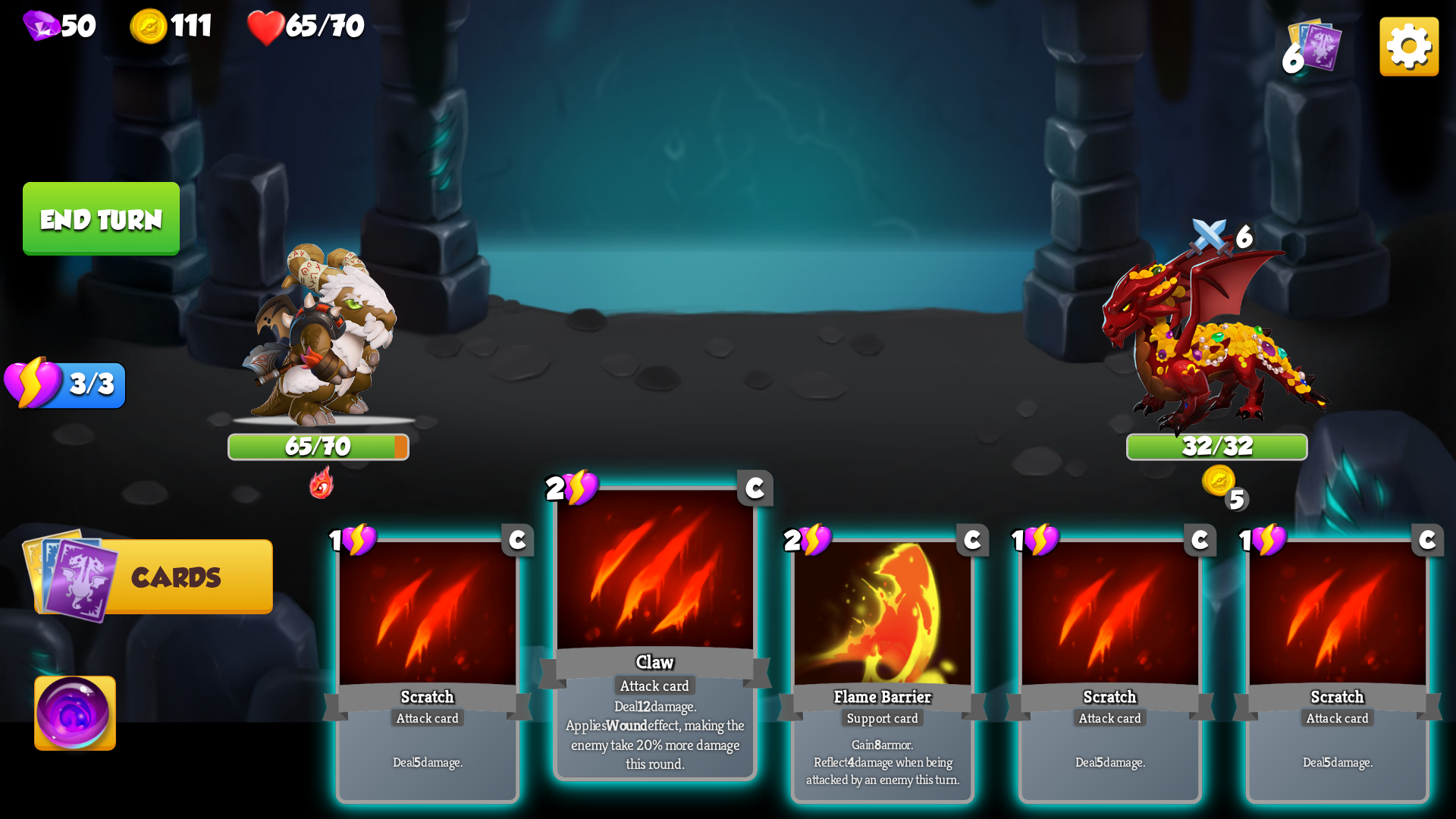
click at [700, 670] on div "Claw" at bounding box center [655, 667] width 235 height 52
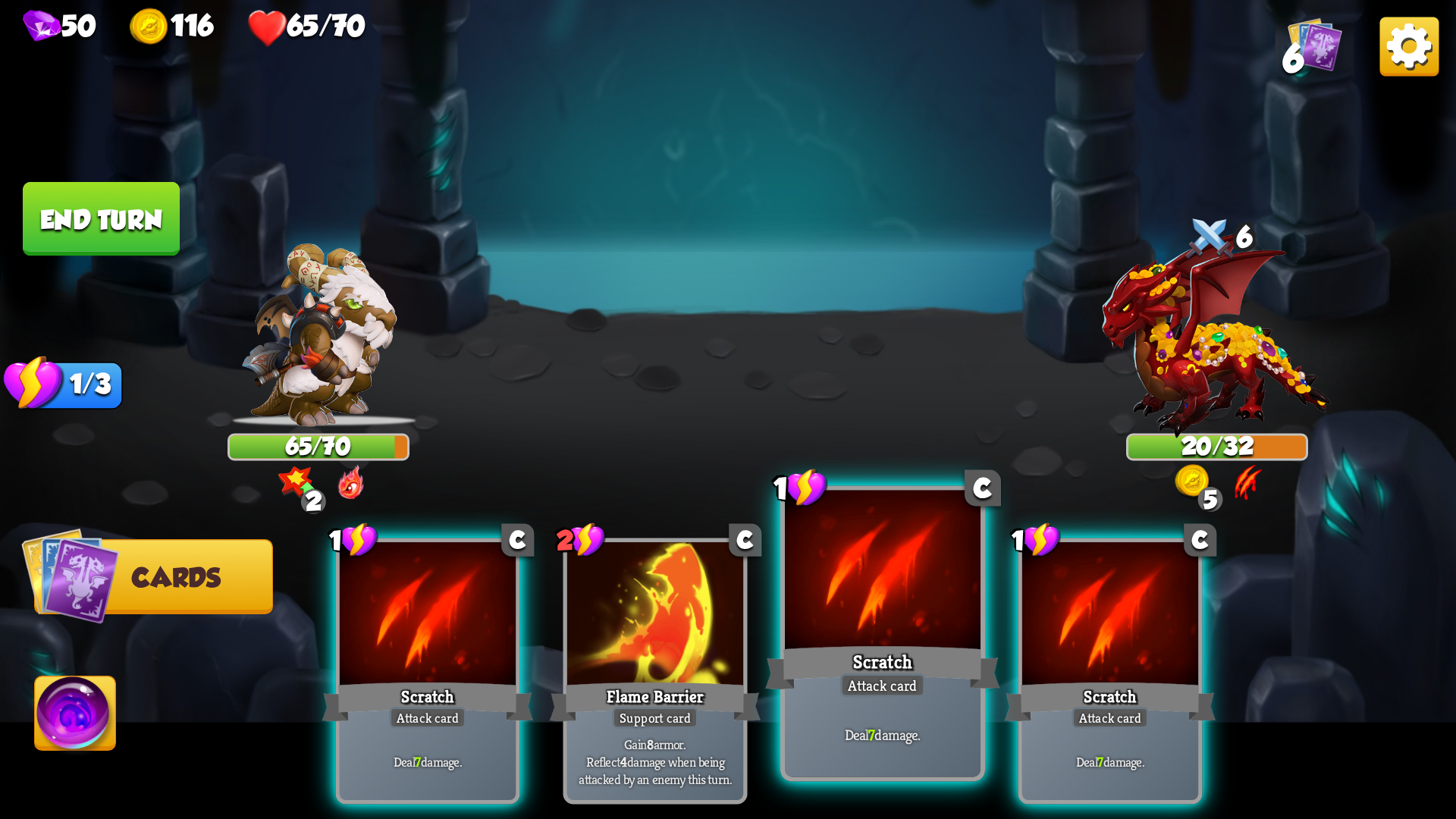
click at [799, 674] on div "Scratch" at bounding box center [882, 667] width 235 height 52
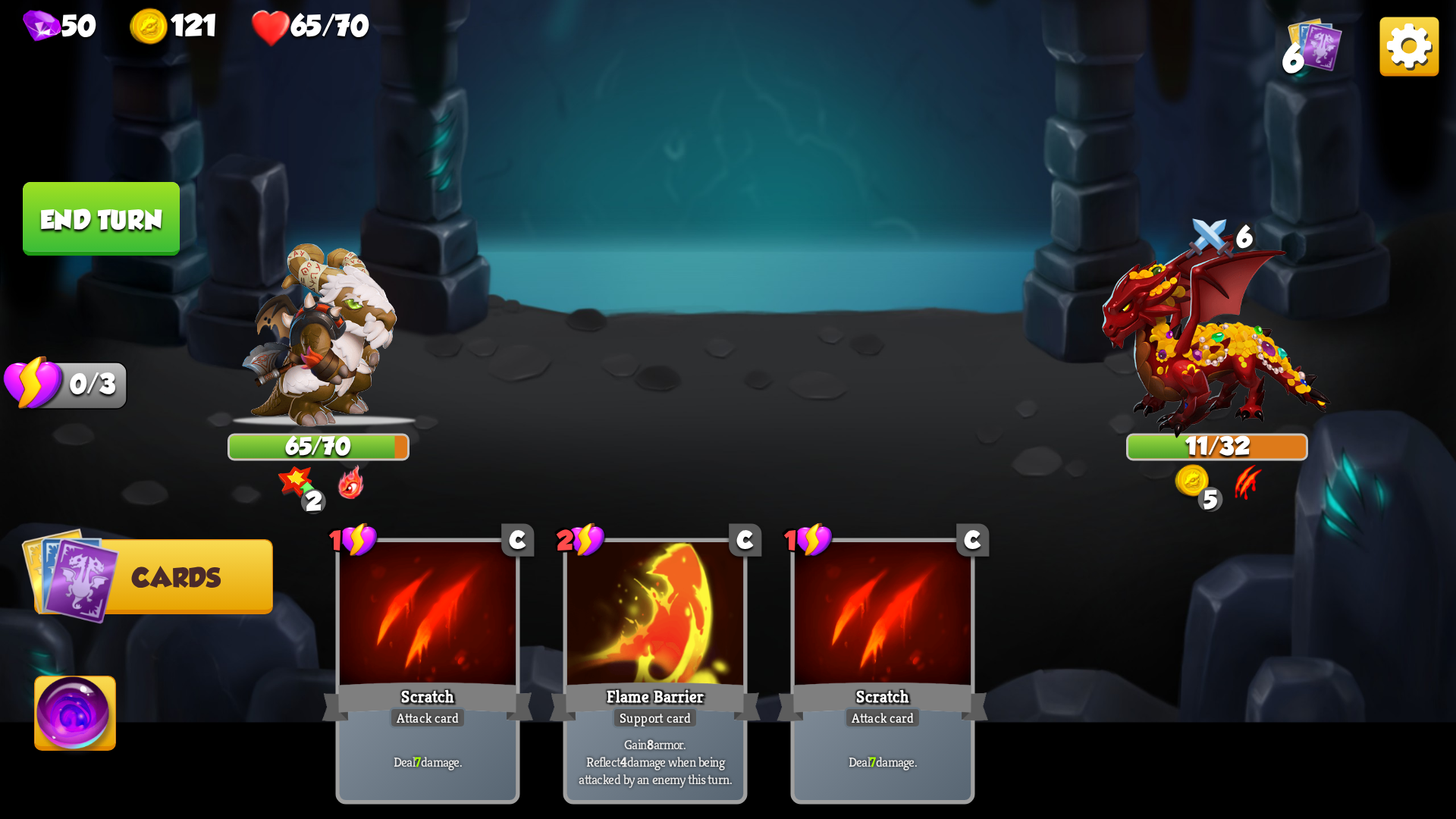
click at [86, 217] on button "End turn" at bounding box center [101, 219] width 157 height 74
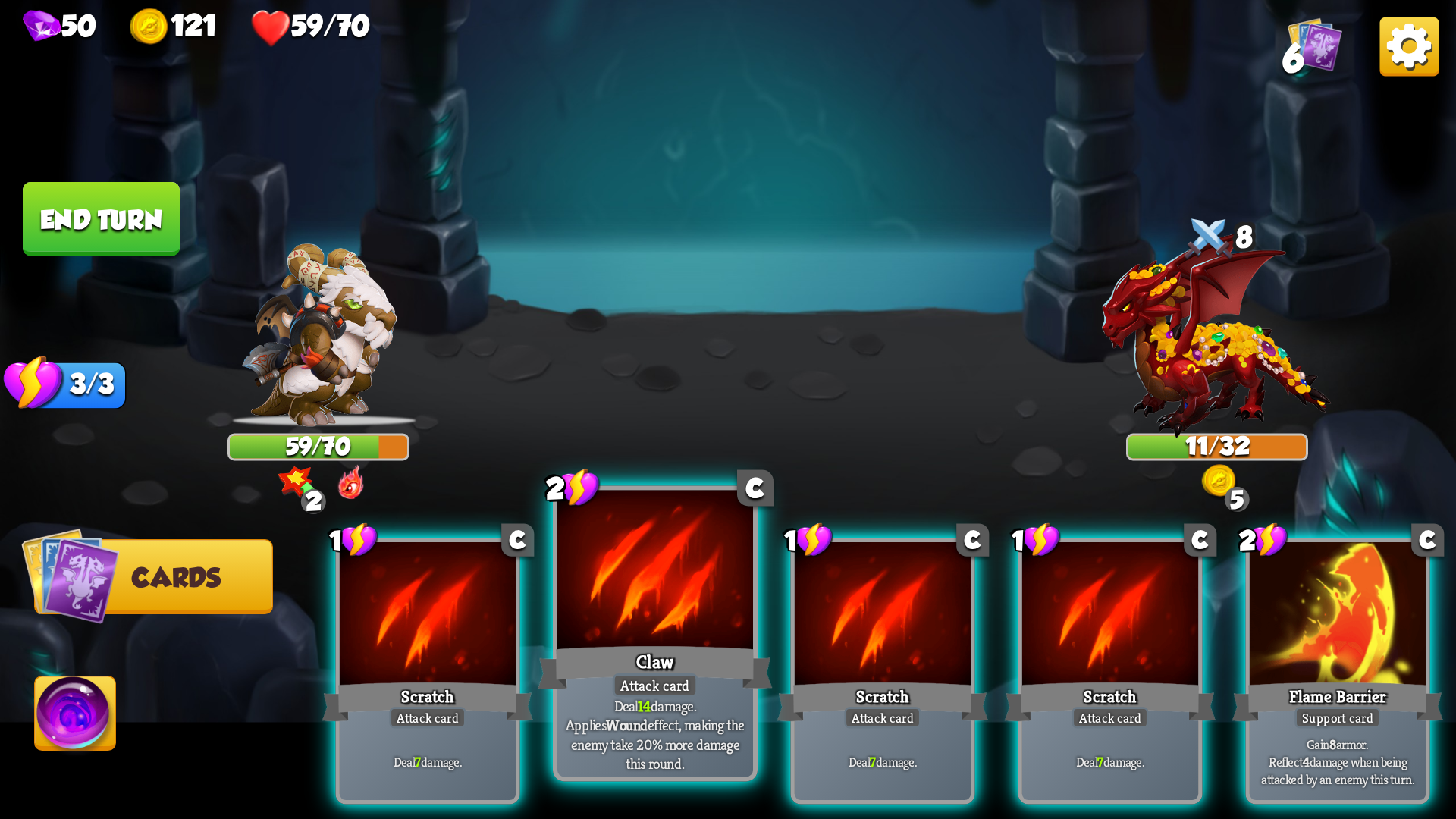
click at [686, 610] on div at bounding box center [655, 573] width 196 height 165
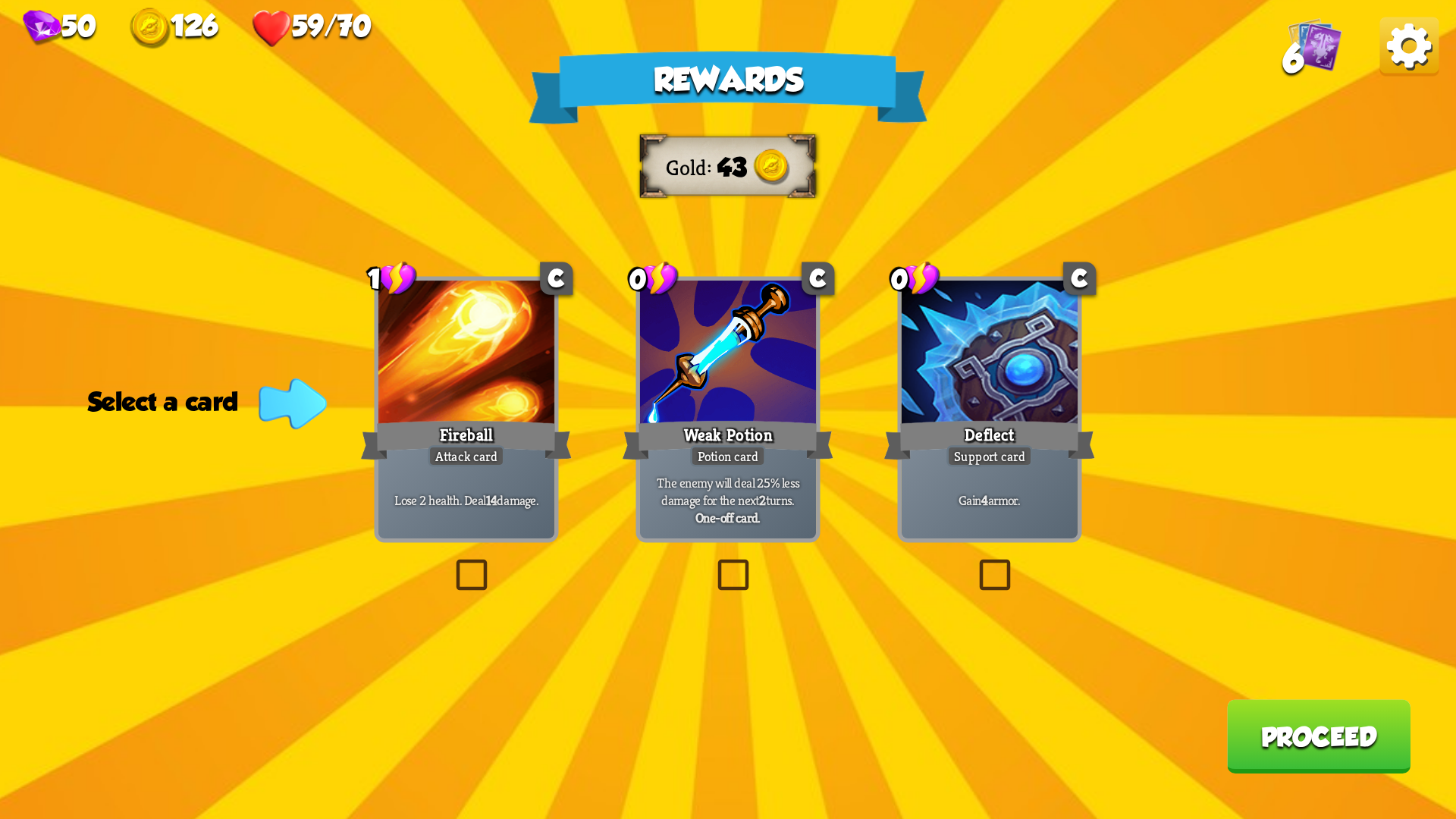
click at [974, 563] on label at bounding box center [974, 563] width 0 height 0
click at [0, 0] on input "checkbox" at bounding box center [0, 0] width 0 height 0
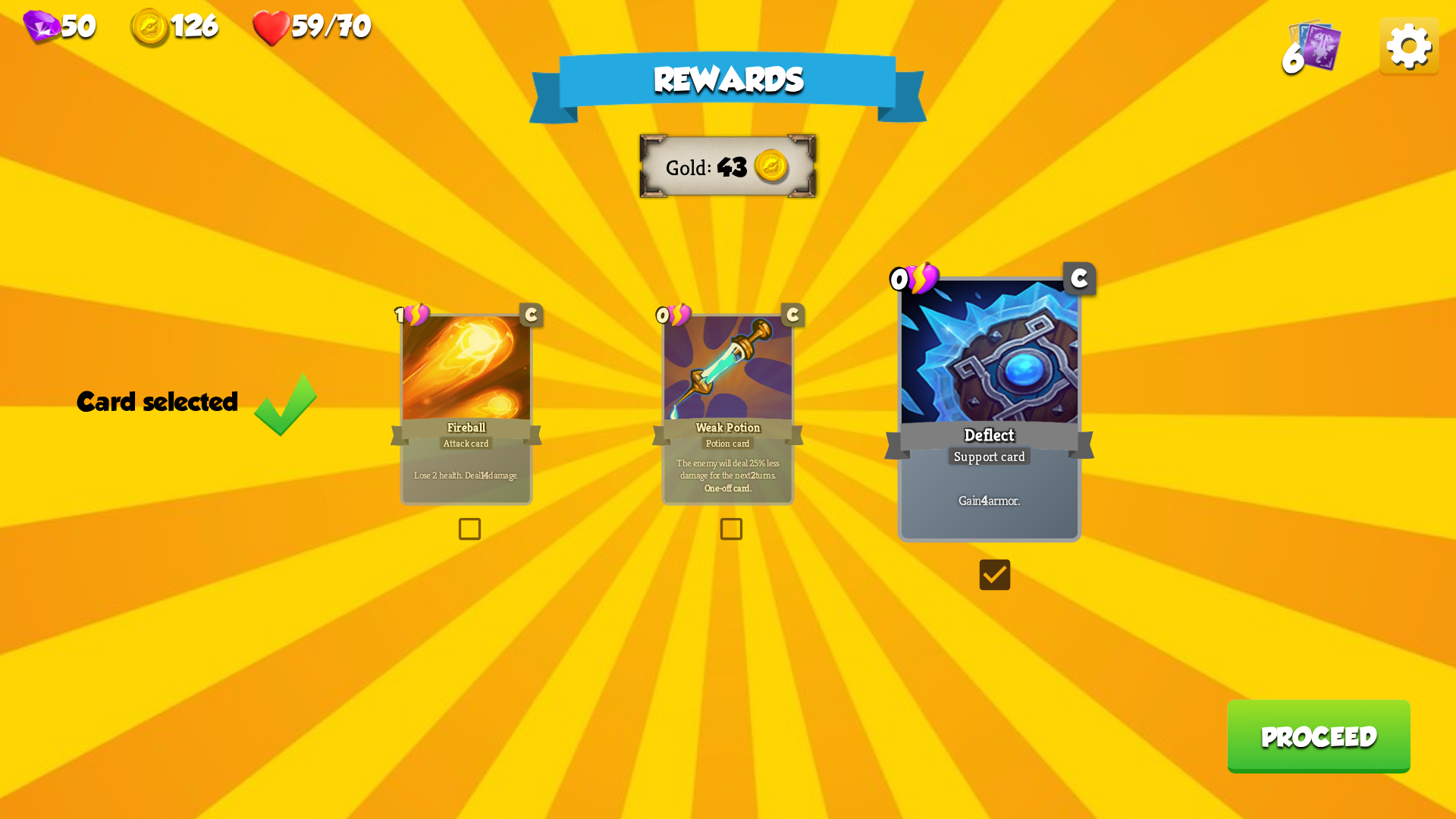
click at [455, 520] on label at bounding box center [455, 520] width 0 height 0
click at [0, 0] on input "checkbox" at bounding box center [0, 0] width 0 height 0
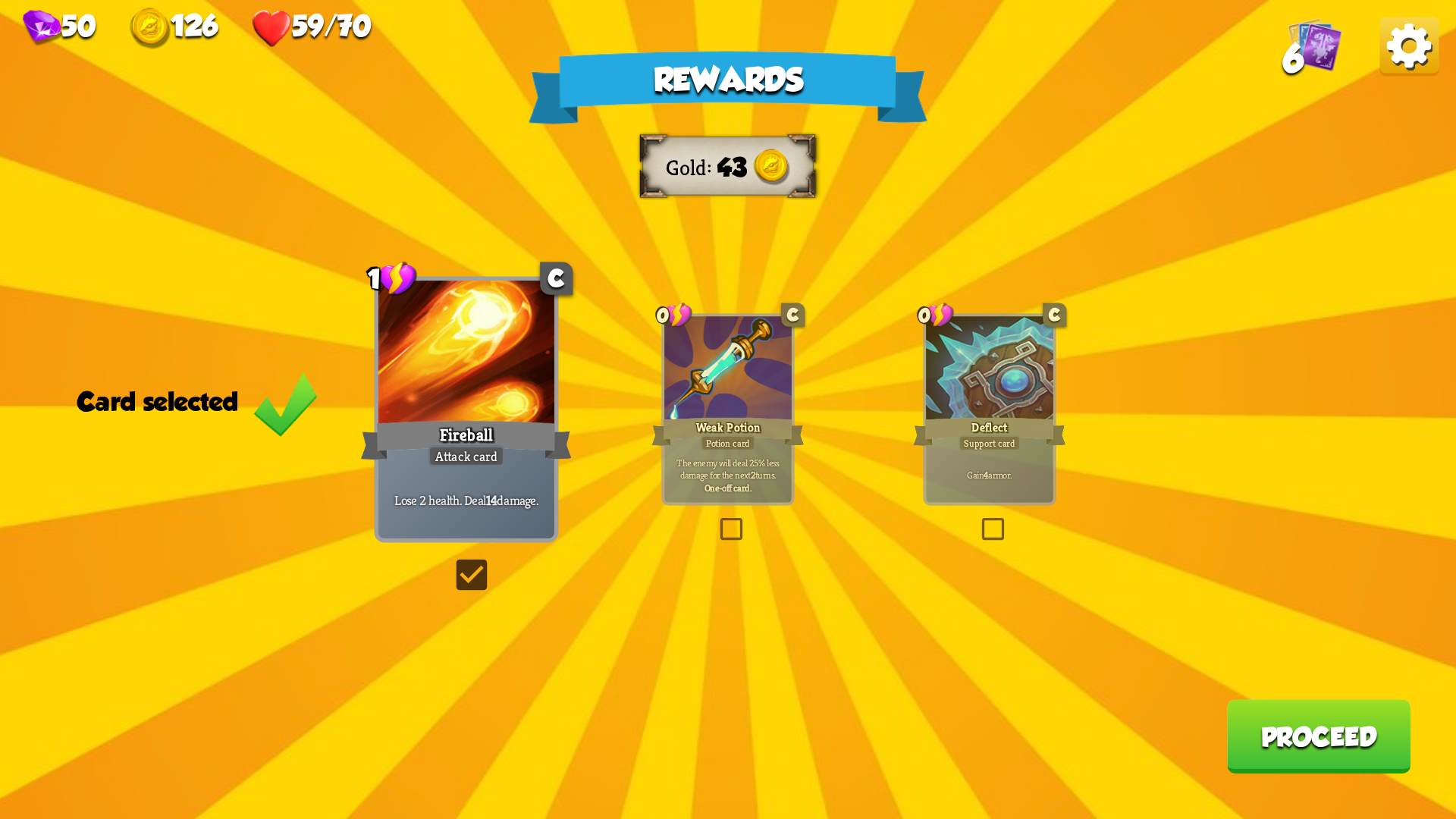
click at [1257, 690] on button "Proceed" at bounding box center [1318, 736] width 183 height 74
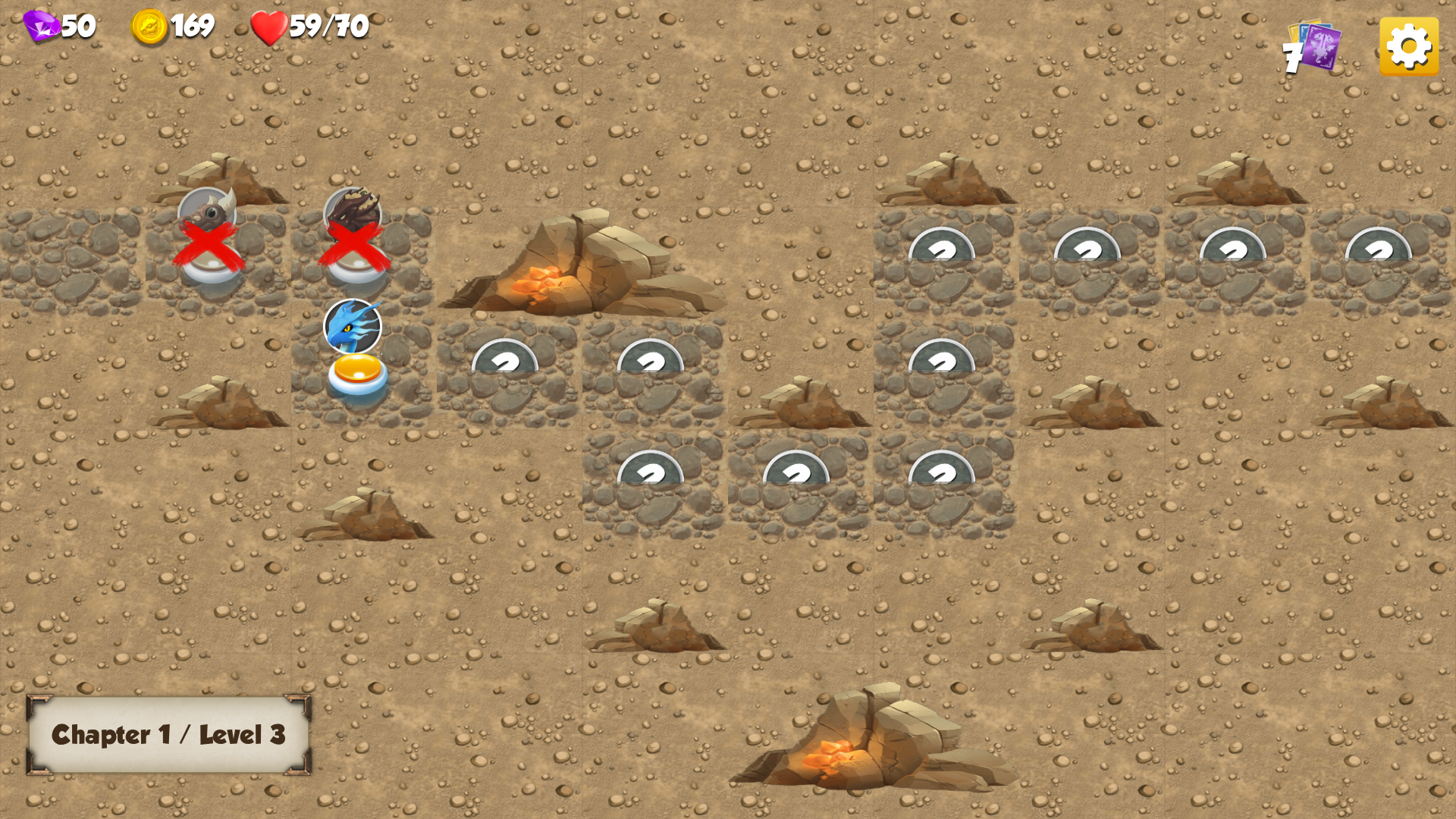
click at [354, 377] on img at bounding box center [359, 381] width 73 height 57
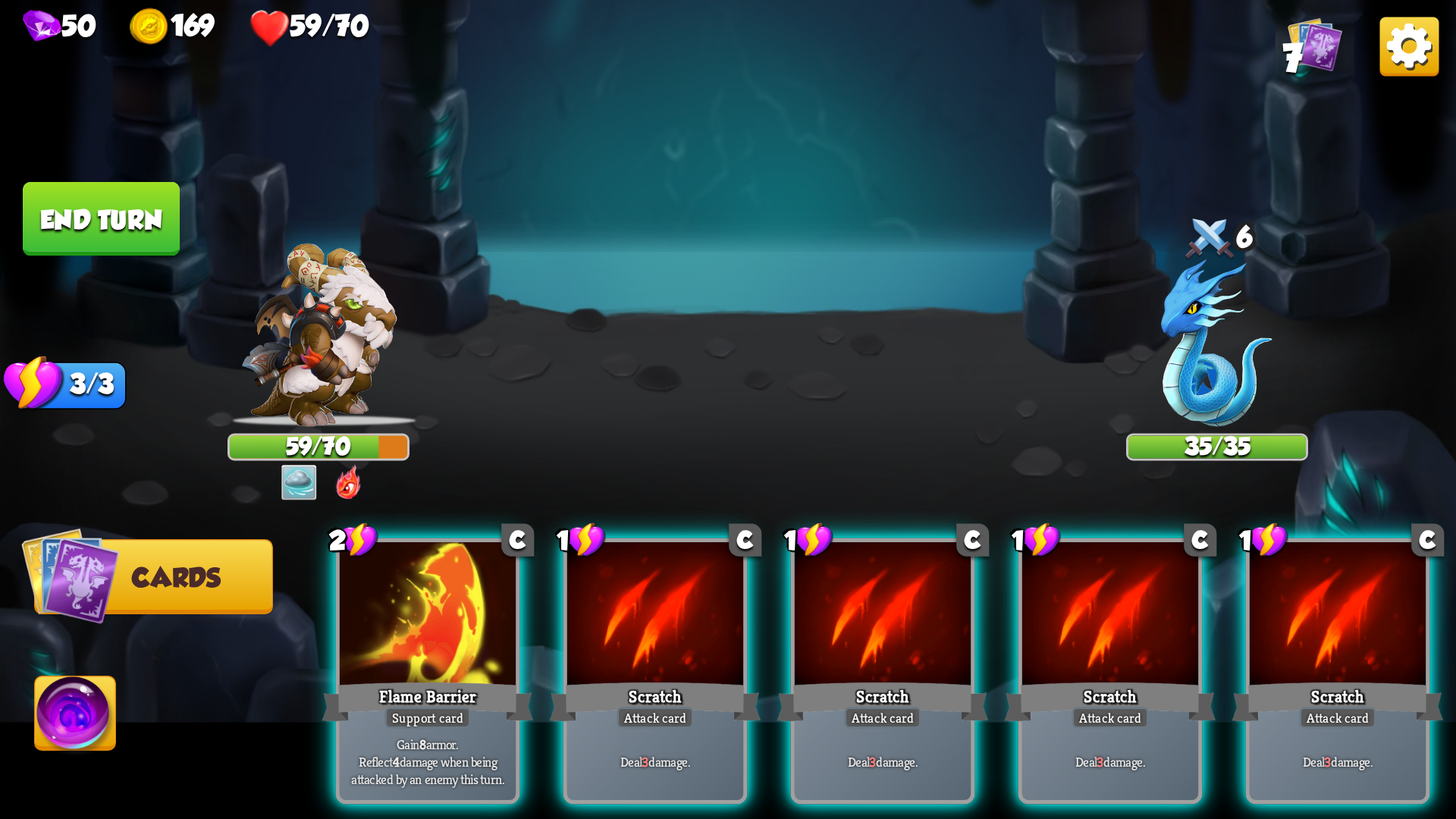
click at [310, 475] on img at bounding box center [298, 482] width 36 height 36
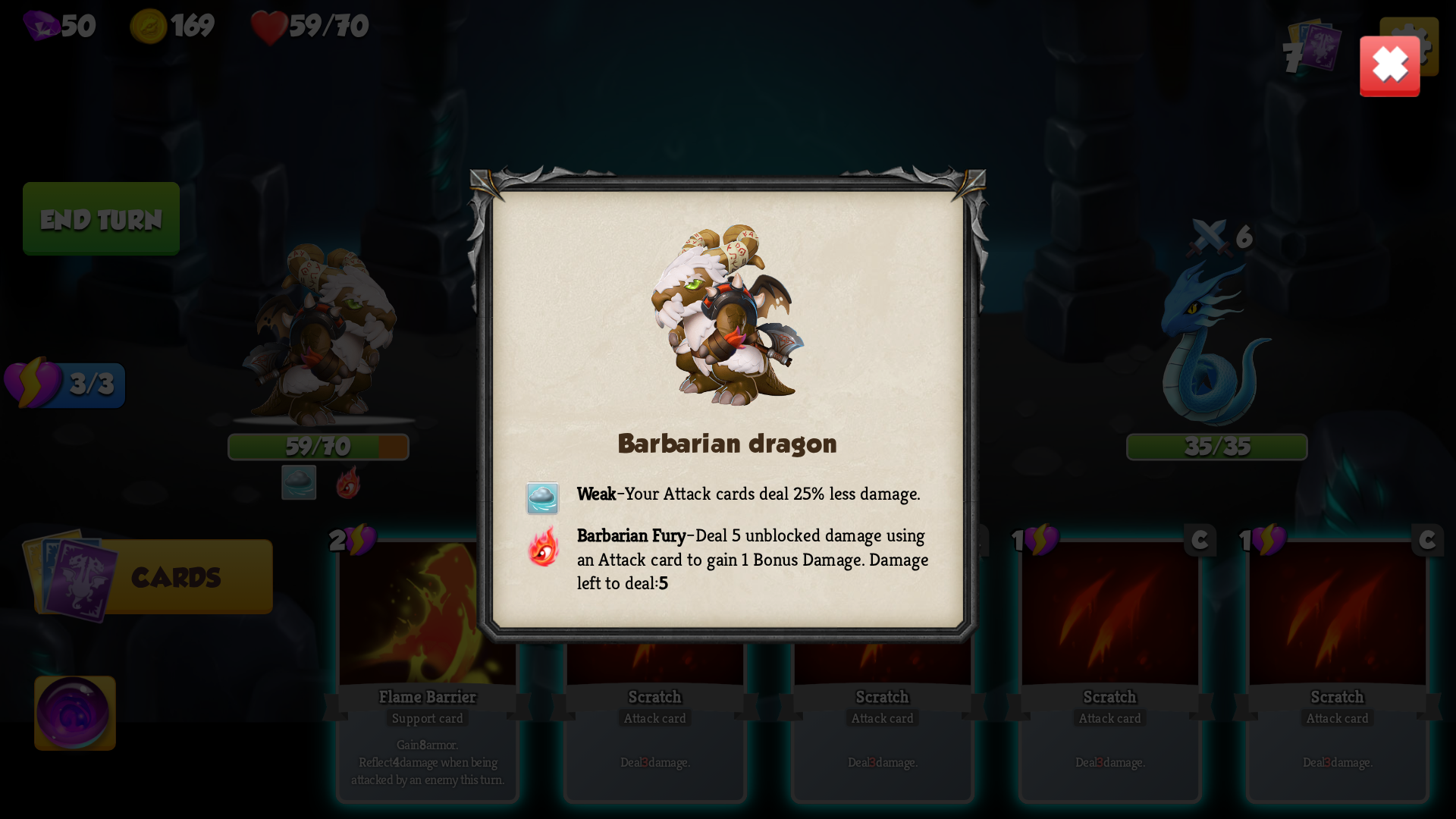
click at [291, 432] on div "Barbarian dragon Weak – Your Attack cards deal 25% less damage. Barbarian Fury …" at bounding box center [728, 410] width 1456 height 819
click at [1399, 72] on img at bounding box center [1389, 66] width 64 height 64
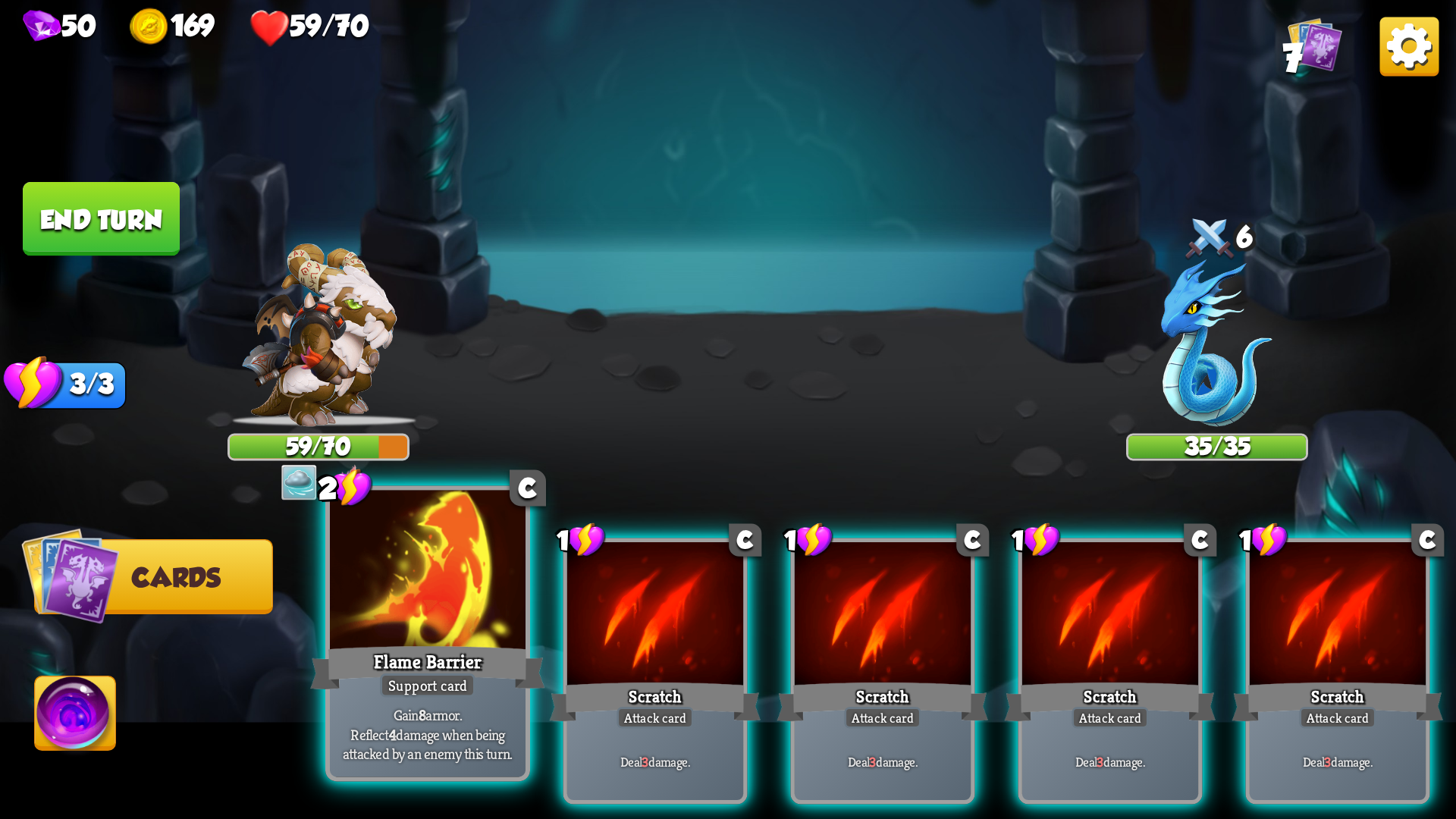
click at [481, 601] on div at bounding box center [428, 573] width 196 height 165
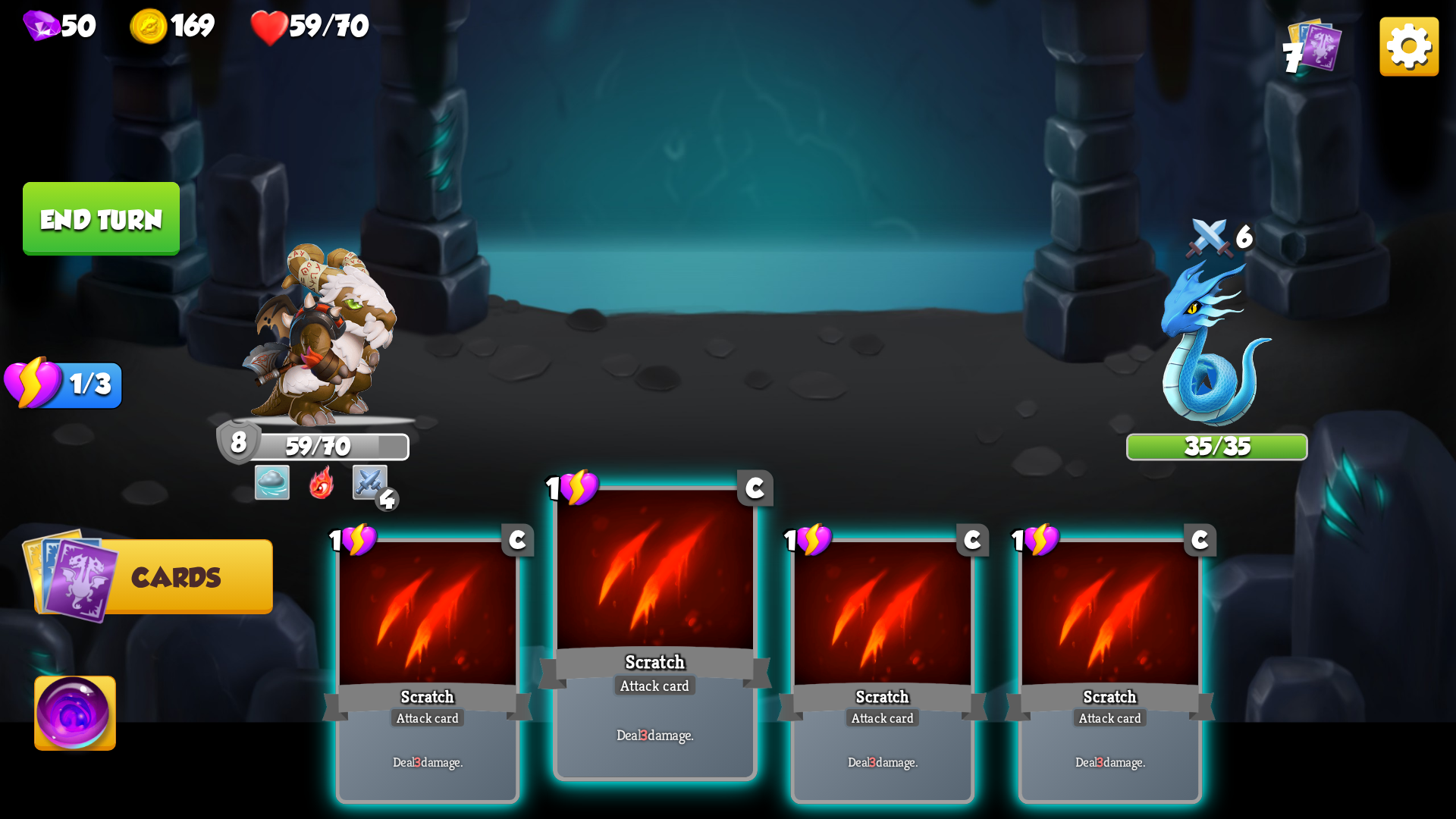
click at [743, 599] on div at bounding box center [655, 573] width 196 height 165
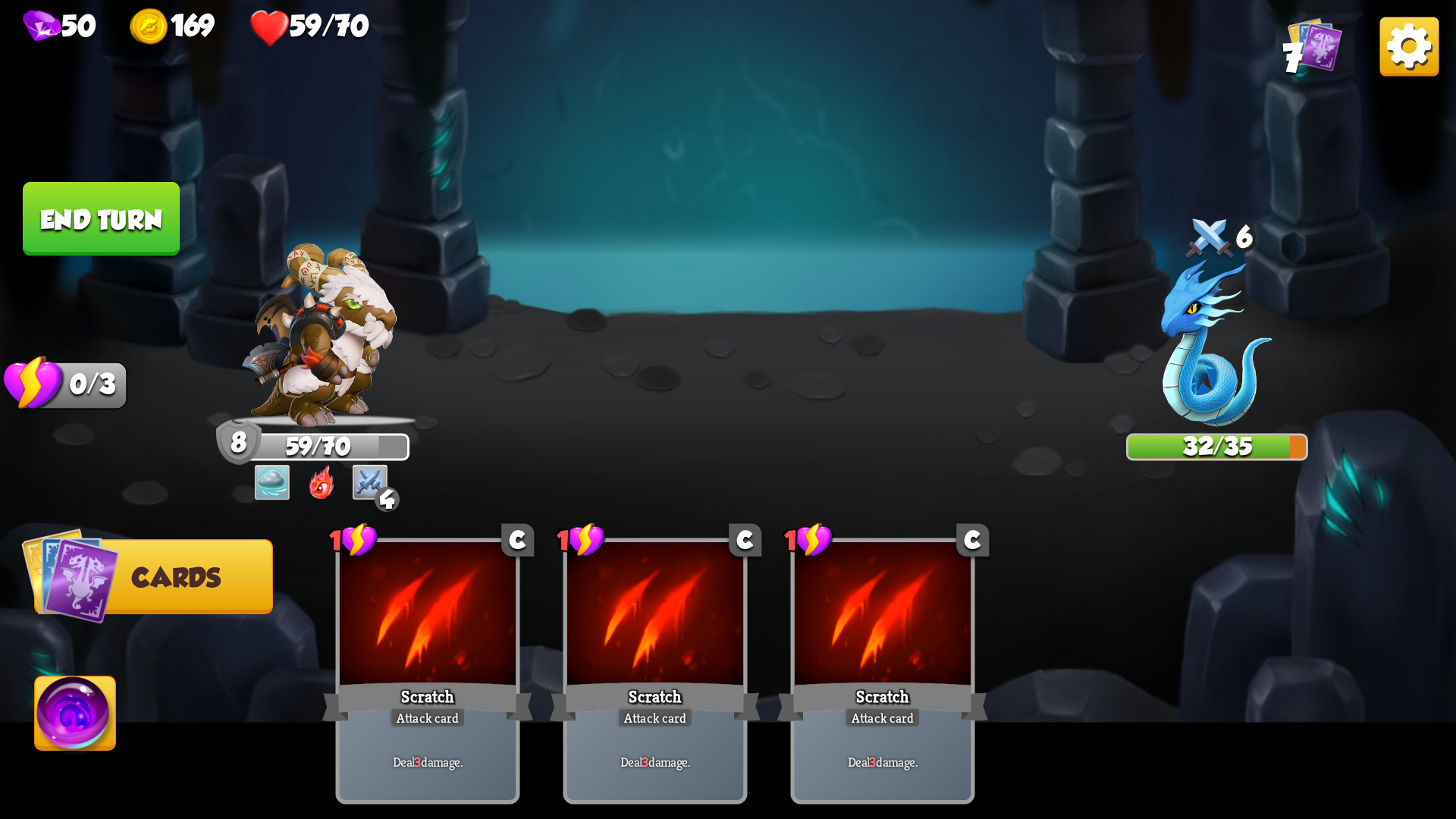
click at [131, 221] on button "End turn" at bounding box center [101, 219] width 157 height 74
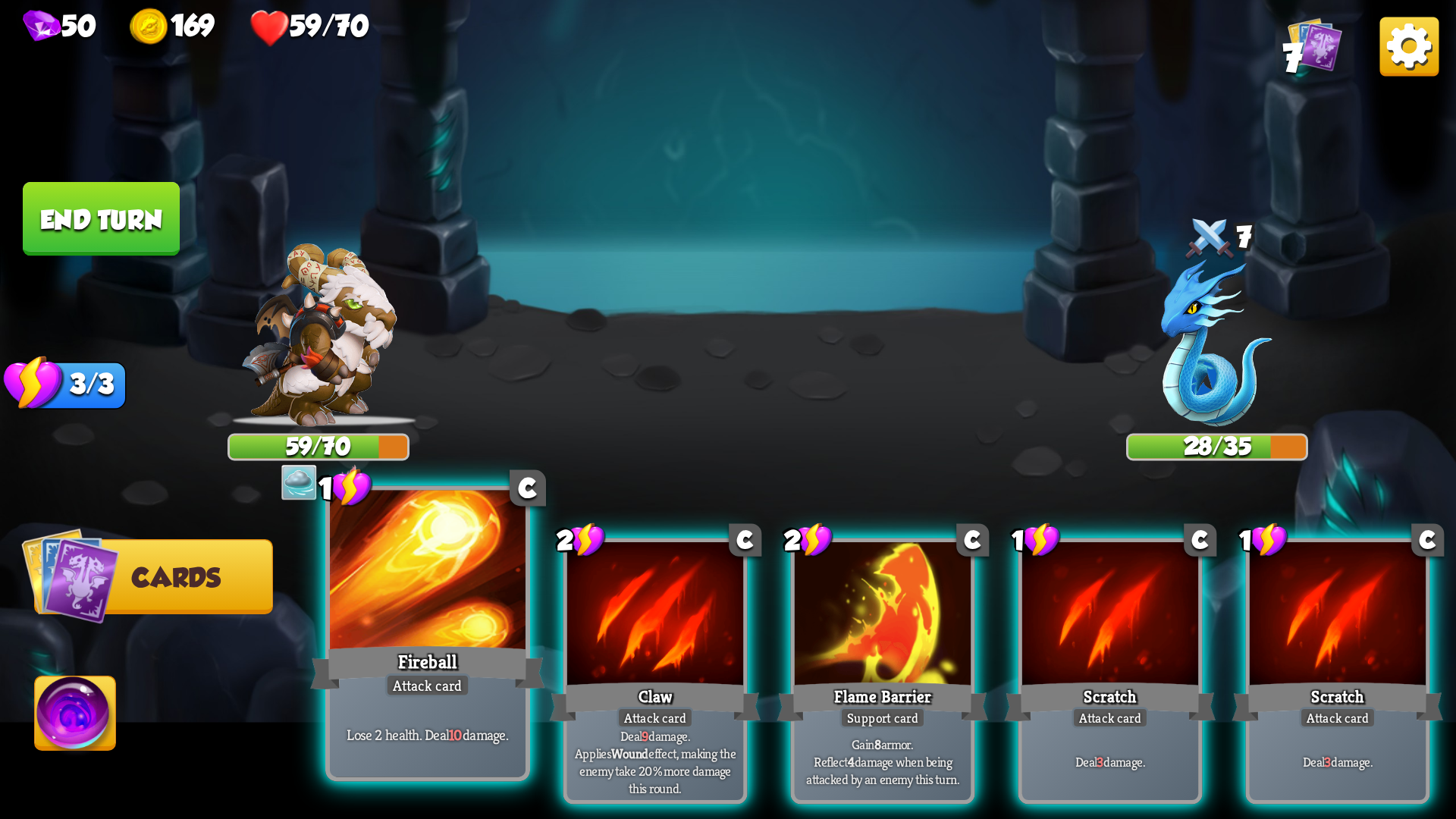
click at [519, 622] on div at bounding box center [428, 573] width 196 height 165
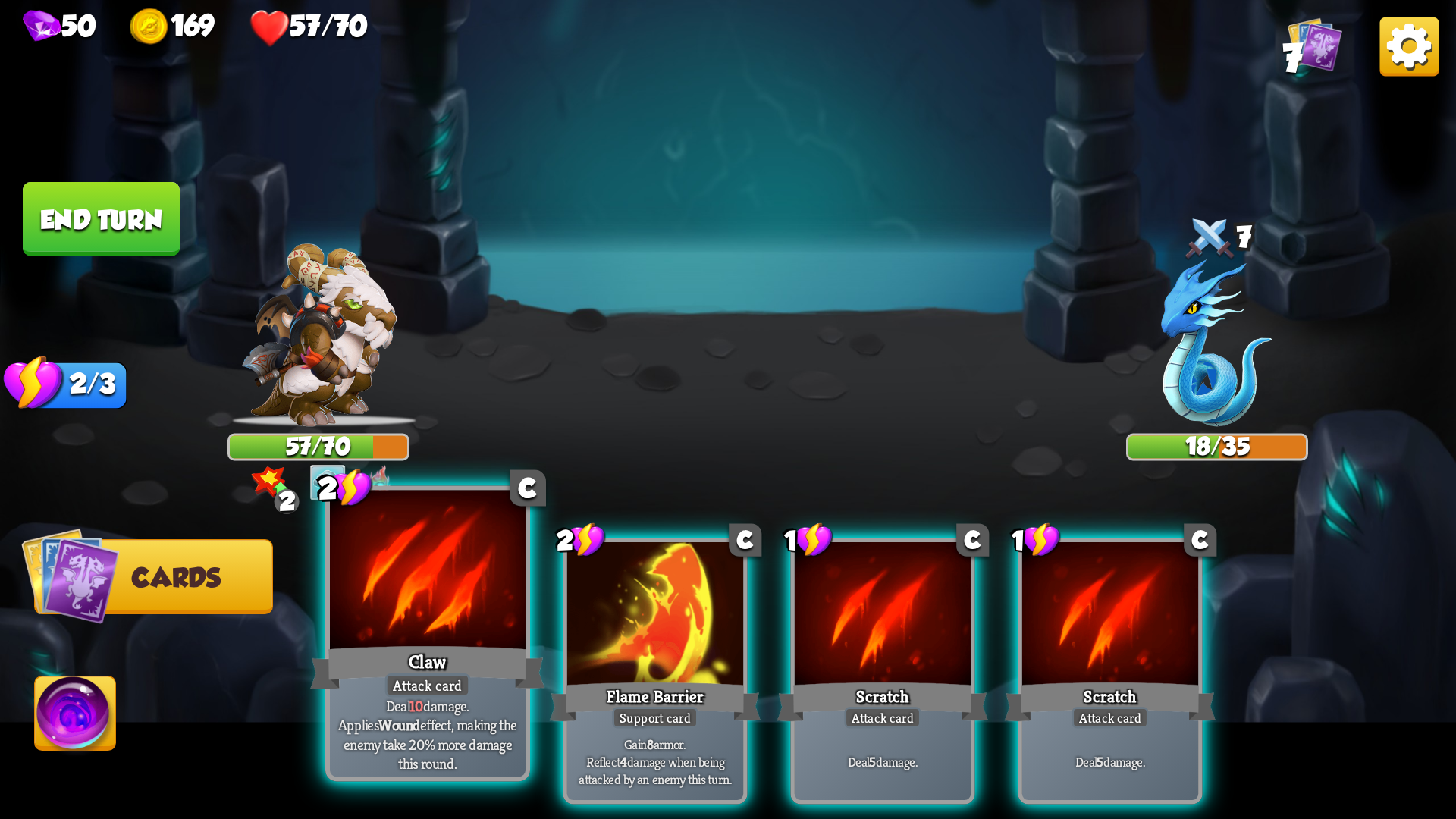
click at [485, 622] on div at bounding box center [428, 573] width 196 height 165
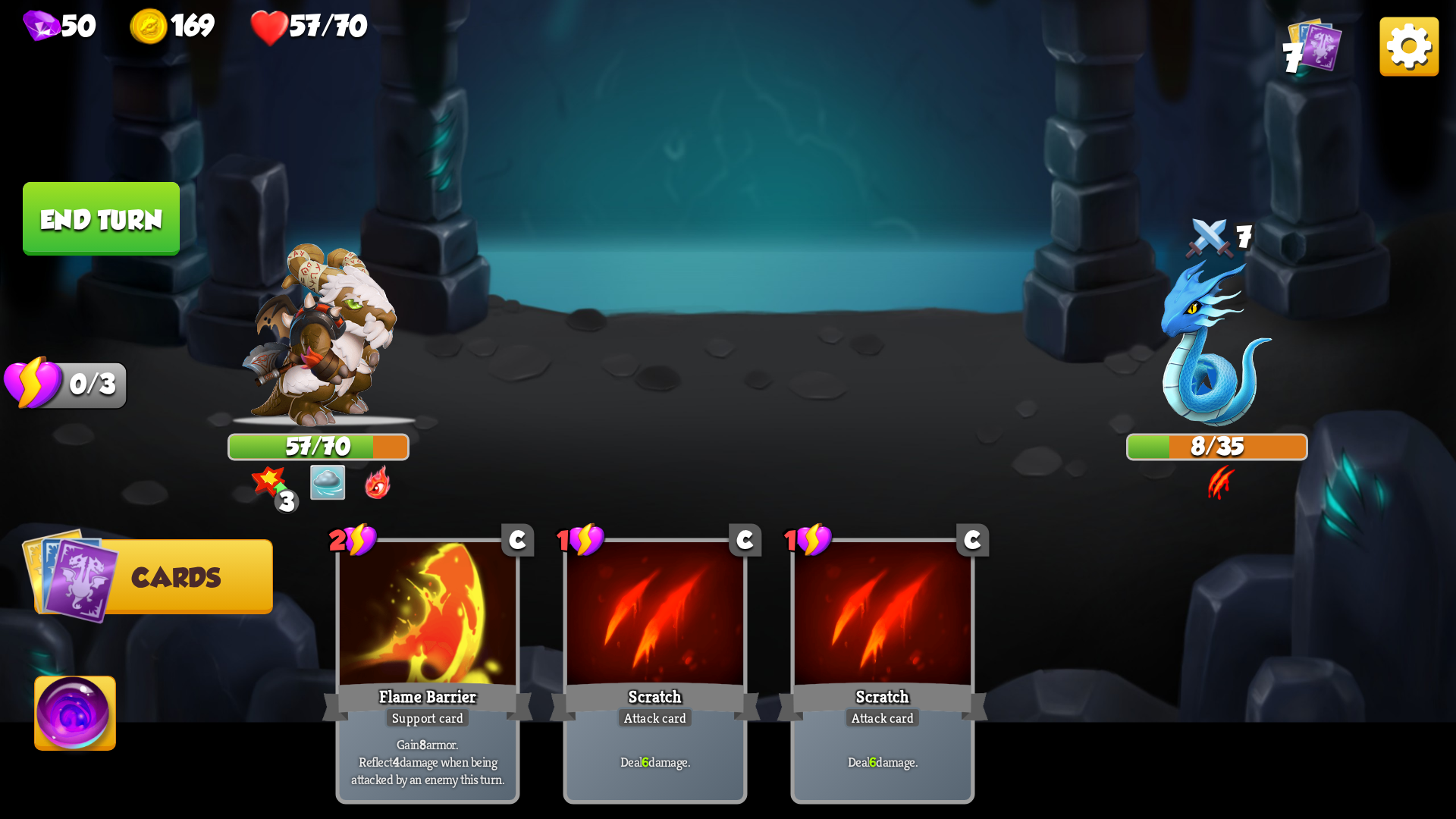
click at [144, 257] on img at bounding box center [728, 410] width 1456 height 819
click at [128, 203] on button "End turn" at bounding box center [101, 219] width 157 height 74
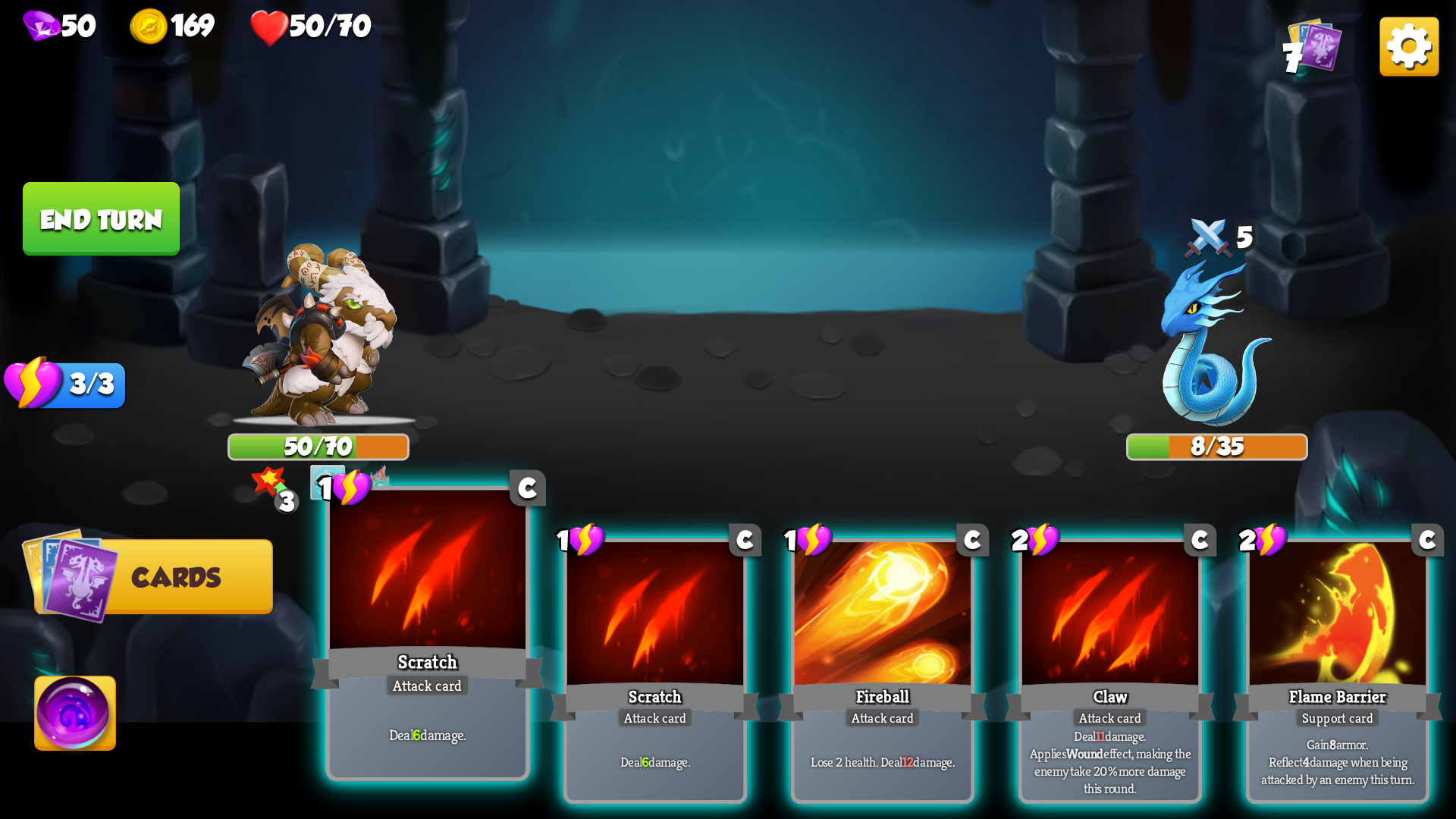
click at [518, 591] on div at bounding box center [428, 573] width 196 height 165
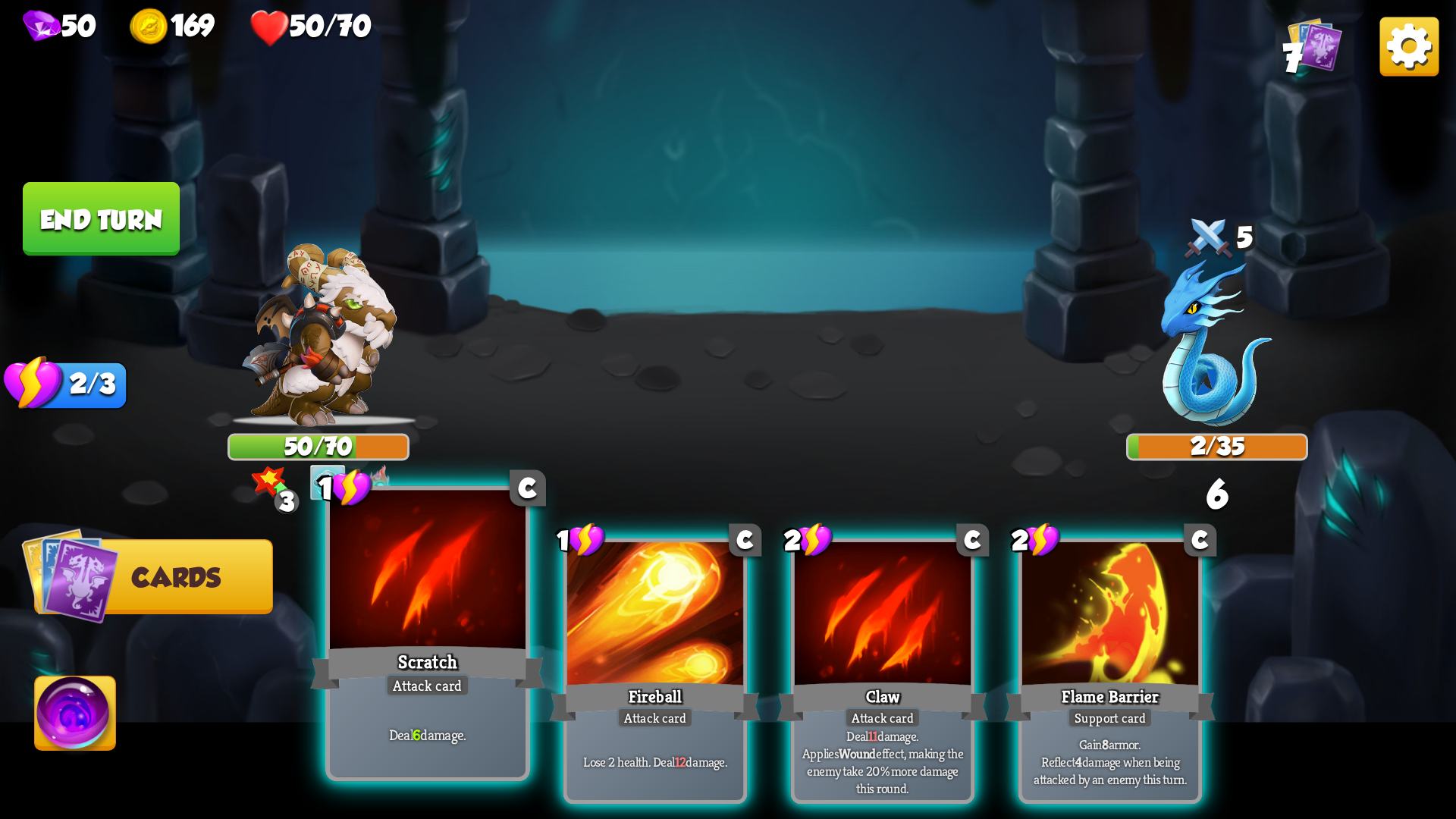
click at [488, 603] on div at bounding box center [428, 573] width 196 height 165
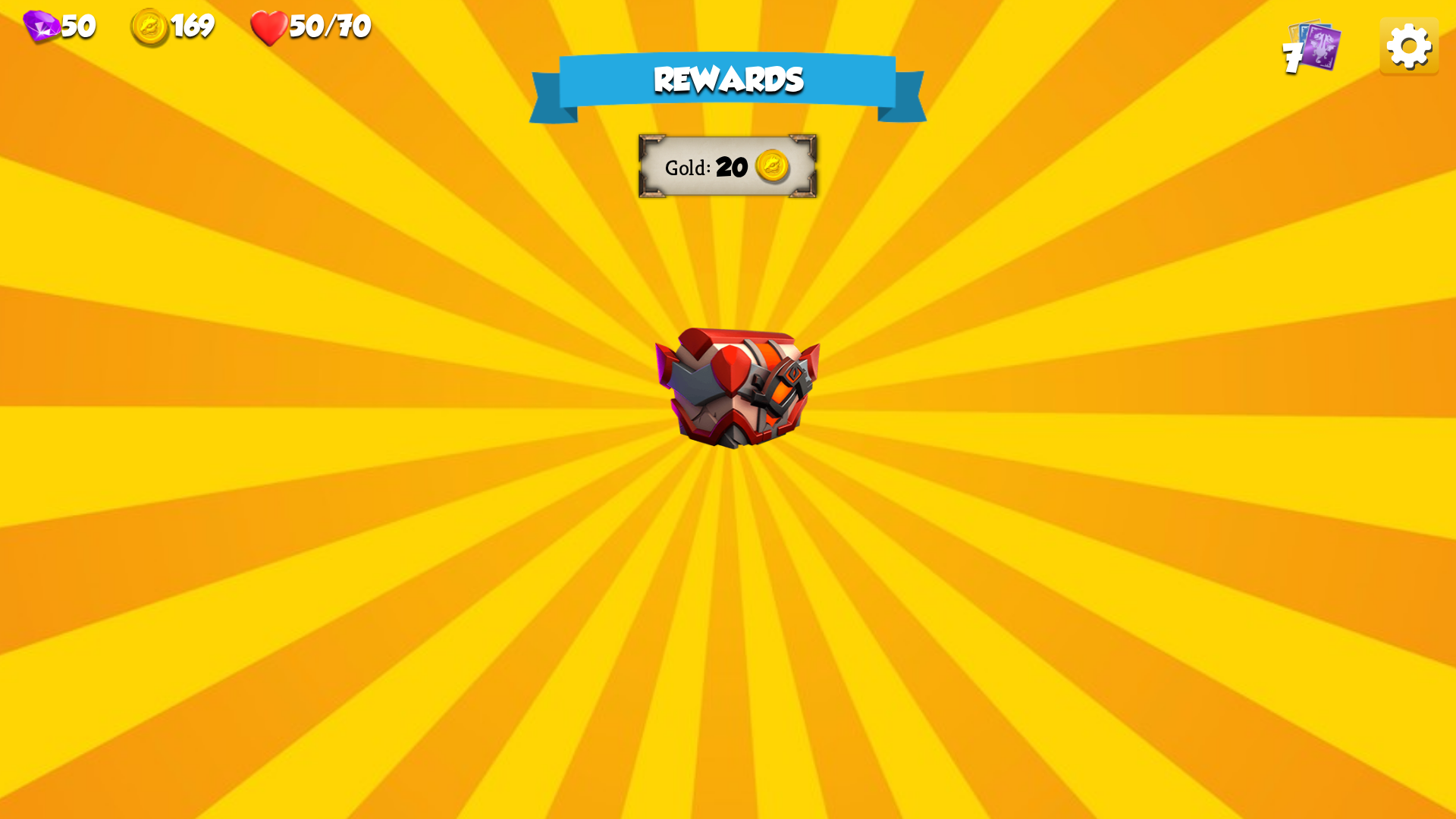
click at [820, 518] on div "Rewards Gold 20 Select a card 1 C Rebound Attack card Deal 8 damage. Put the ne…" at bounding box center [728, 410] width 1456 height 819
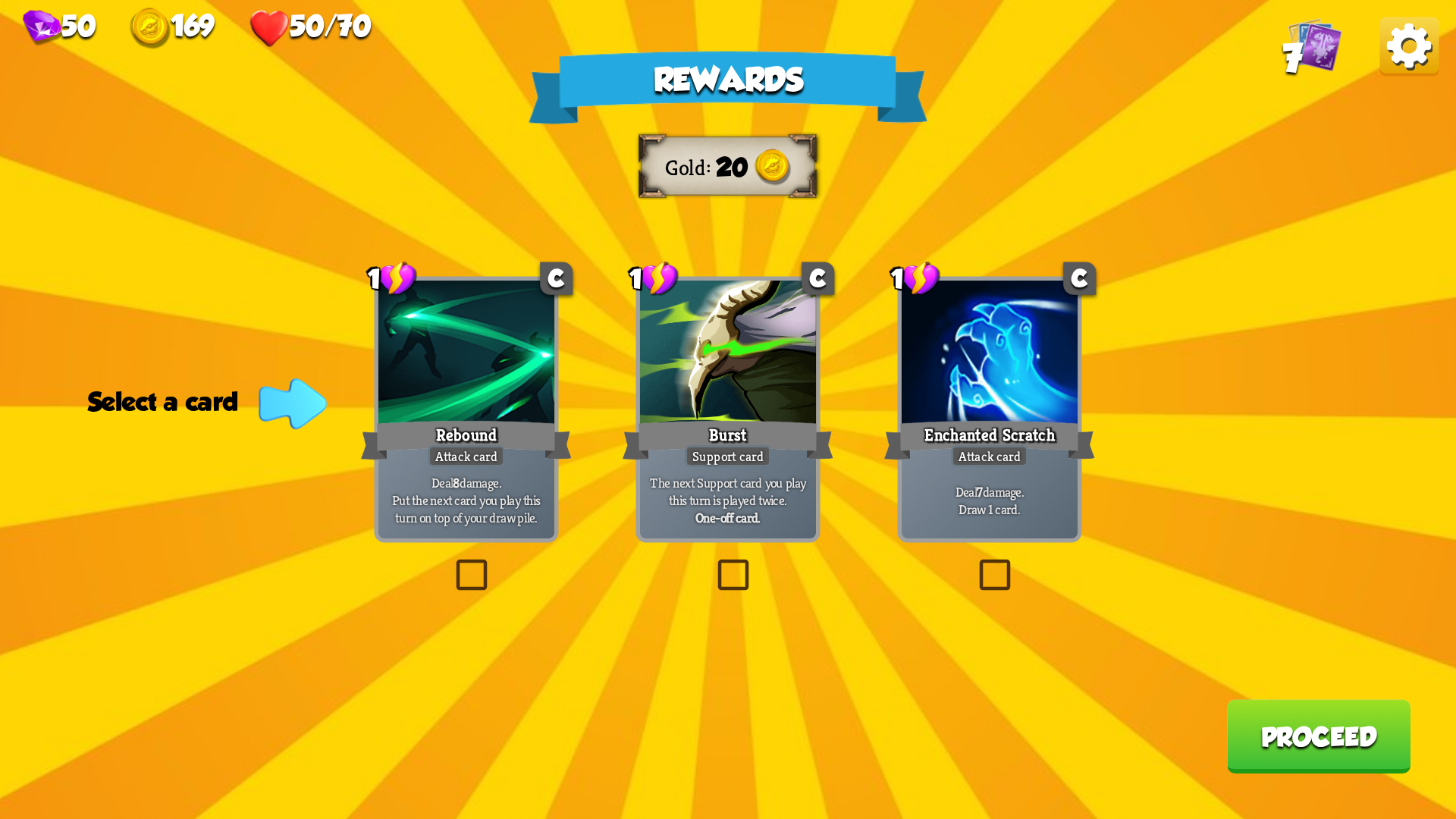
click at [451, 563] on label at bounding box center [451, 563] width 0 height 0
click at [0, 0] on input "checkbox" at bounding box center [0, 0] width 0 height 0
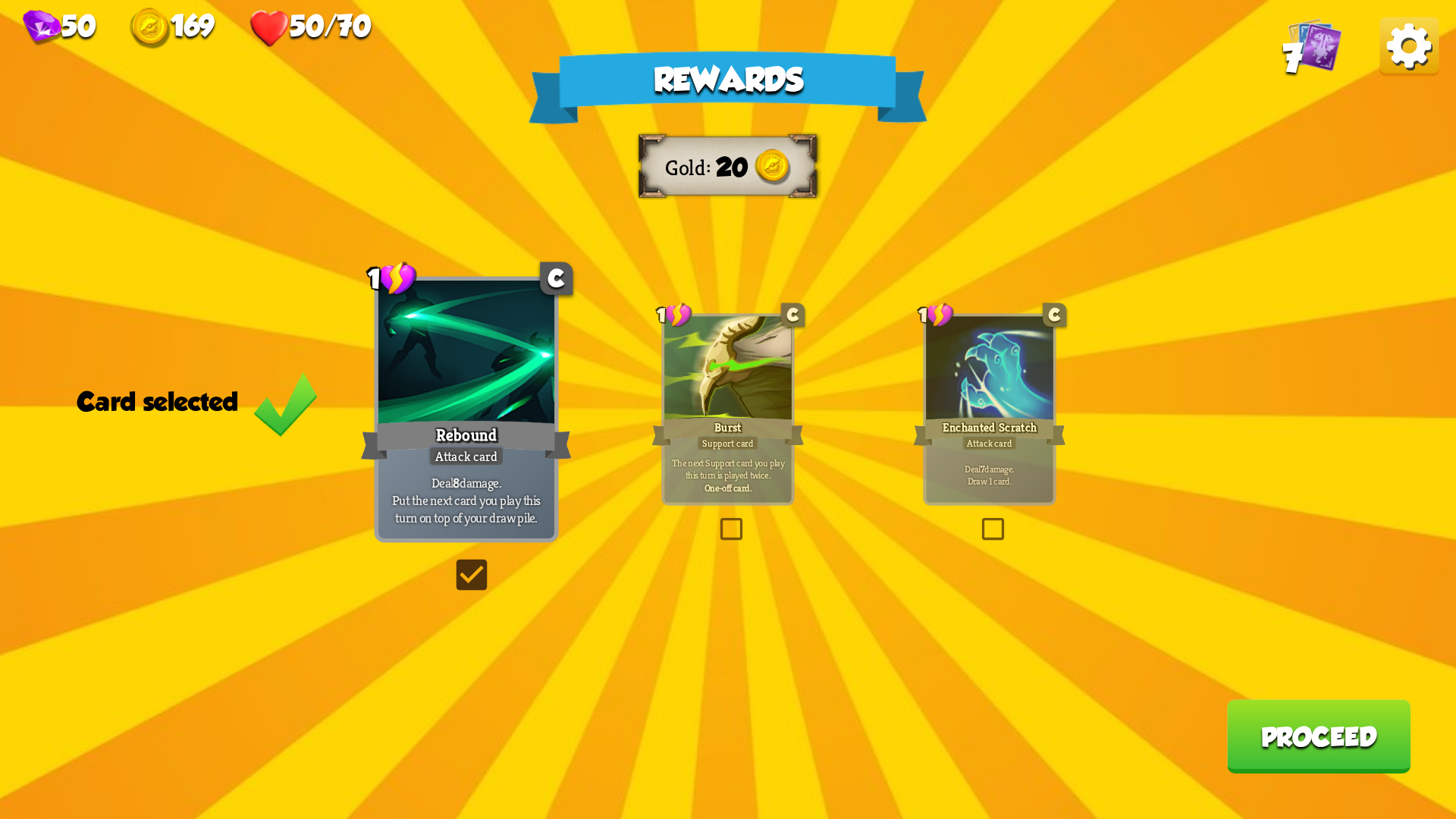
click at [978, 520] on label at bounding box center [978, 520] width 0 height 0
click at [0, 0] on input "checkbox" at bounding box center [0, 0] width 0 height 0
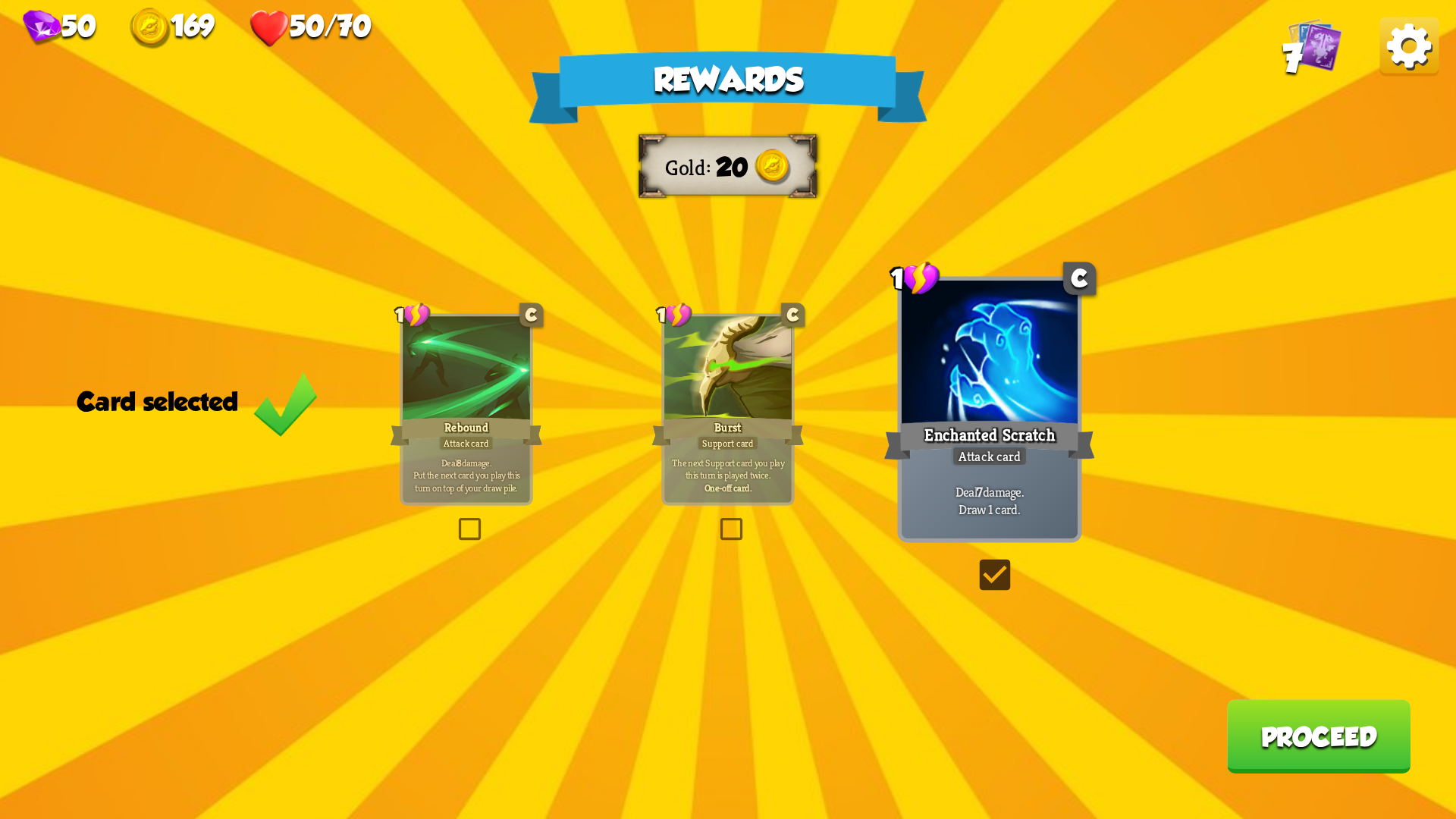
click at [455, 520] on label at bounding box center [455, 520] width 0 height 0
click at [0, 0] on input "checkbox" at bounding box center [0, 0] width 0 height 0
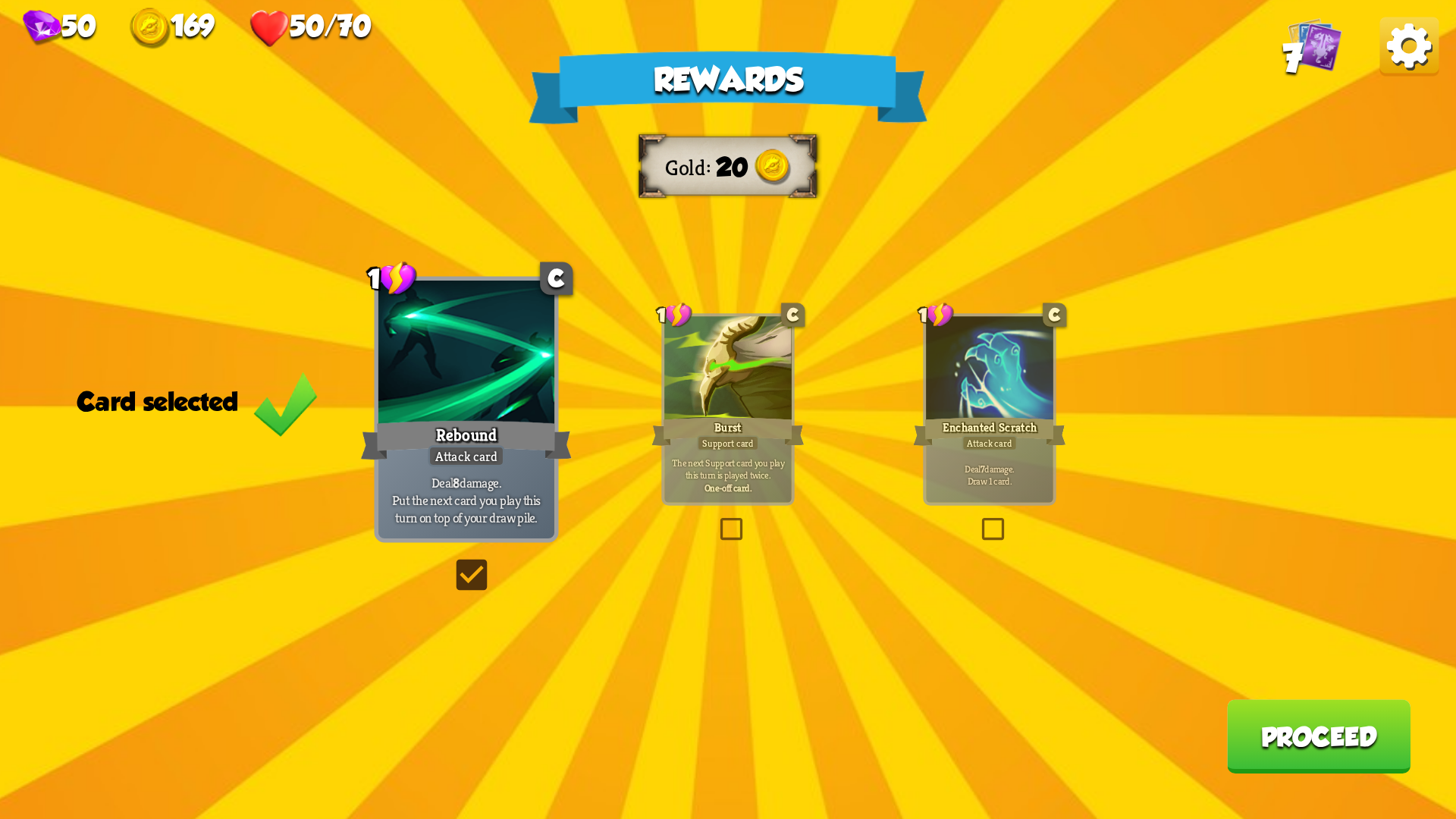
click at [1274, 690] on button "Proceed" at bounding box center [1318, 736] width 183 height 74
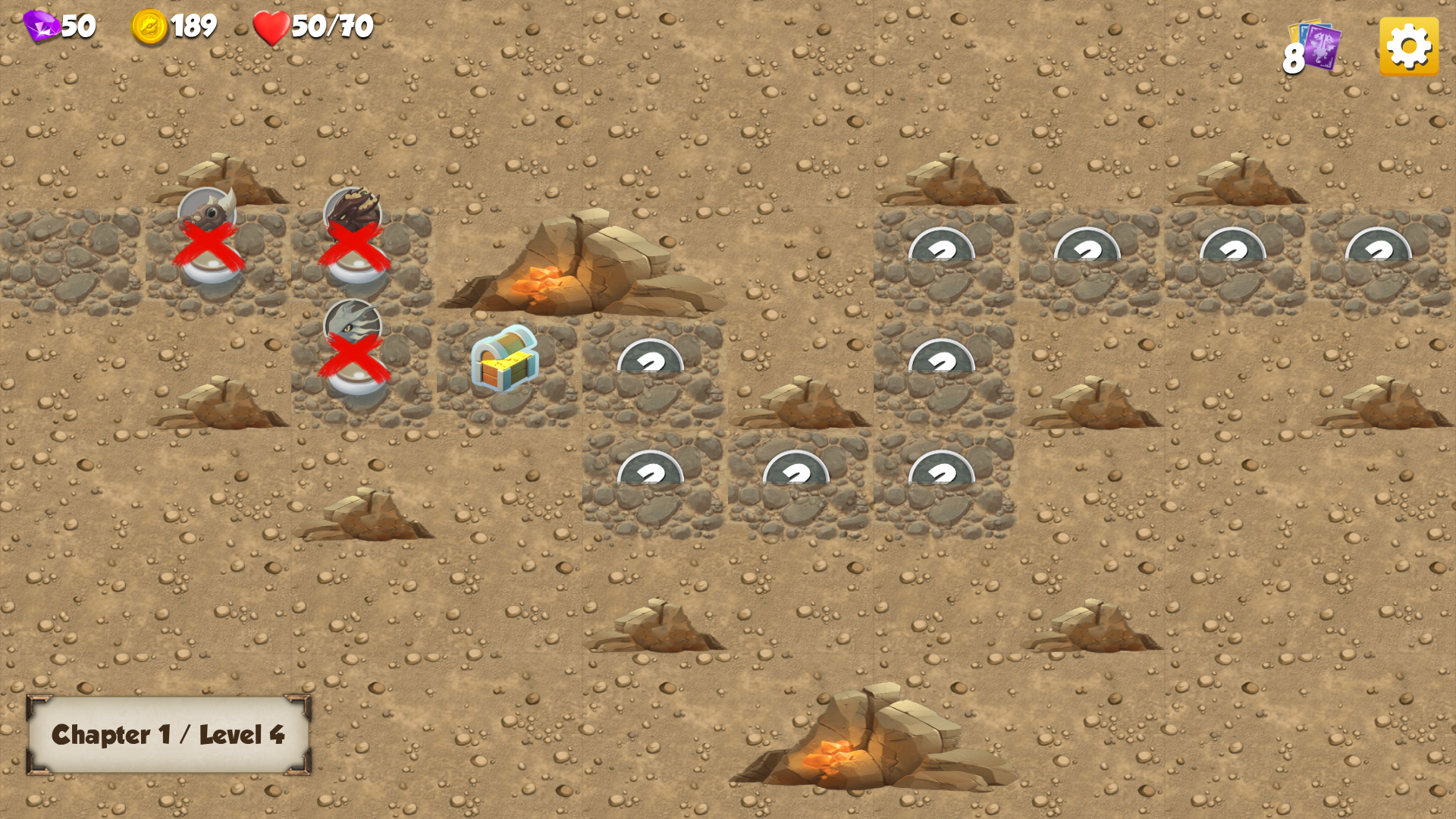
click at [512, 373] on img at bounding box center [505, 359] width 73 height 72
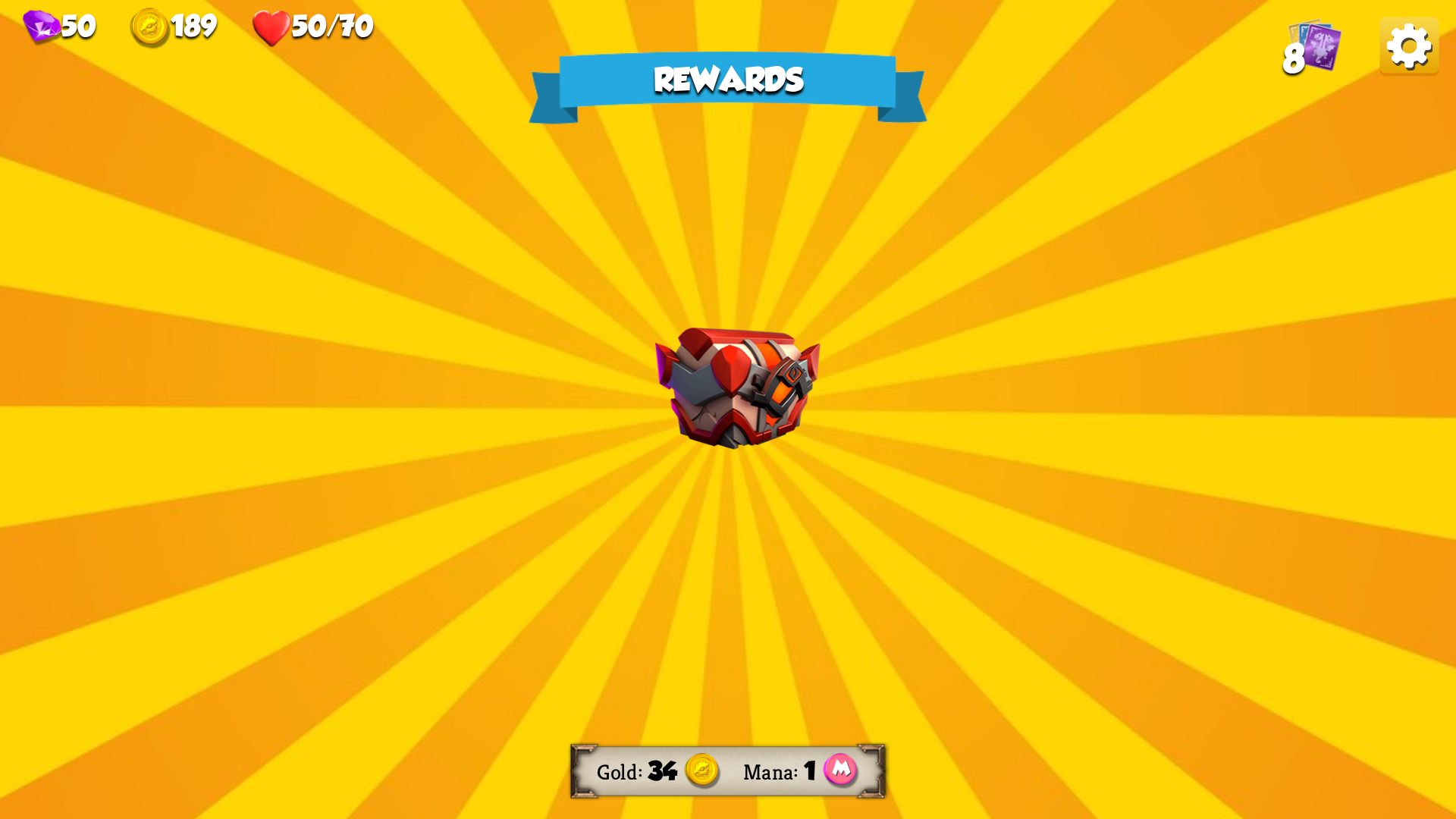
click at [711, 489] on div "Rewards Gold 34 Mana 1 Select a card 3 R Hibernate Support card Gain 12 armor. …" at bounding box center [728, 410] width 1456 height 819
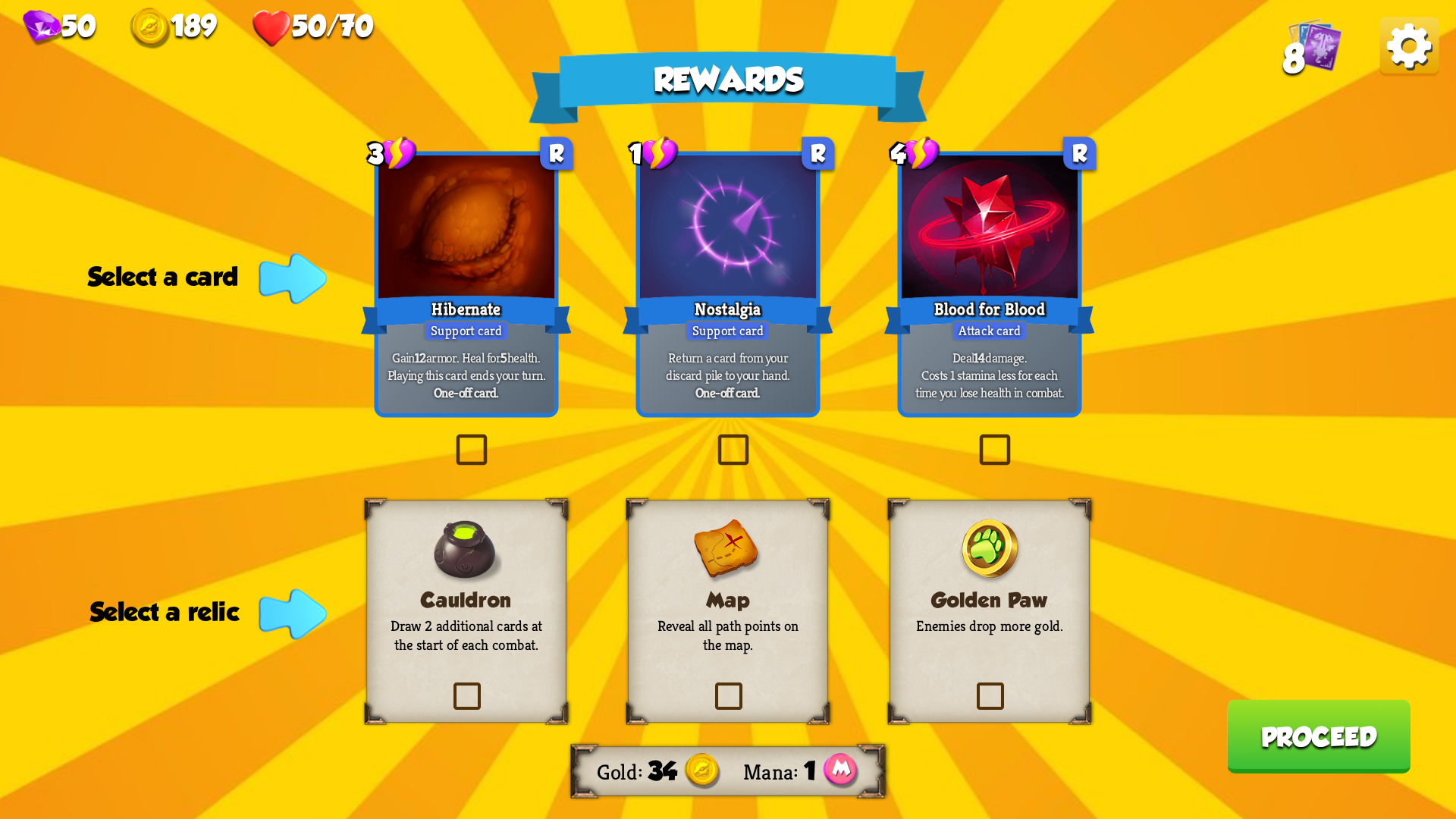
click at [449, 685] on label at bounding box center [449, 685] width 0 height 0
click at [0, 0] on input "checkbox" at bounding box center [0, 0] width 0 height 0
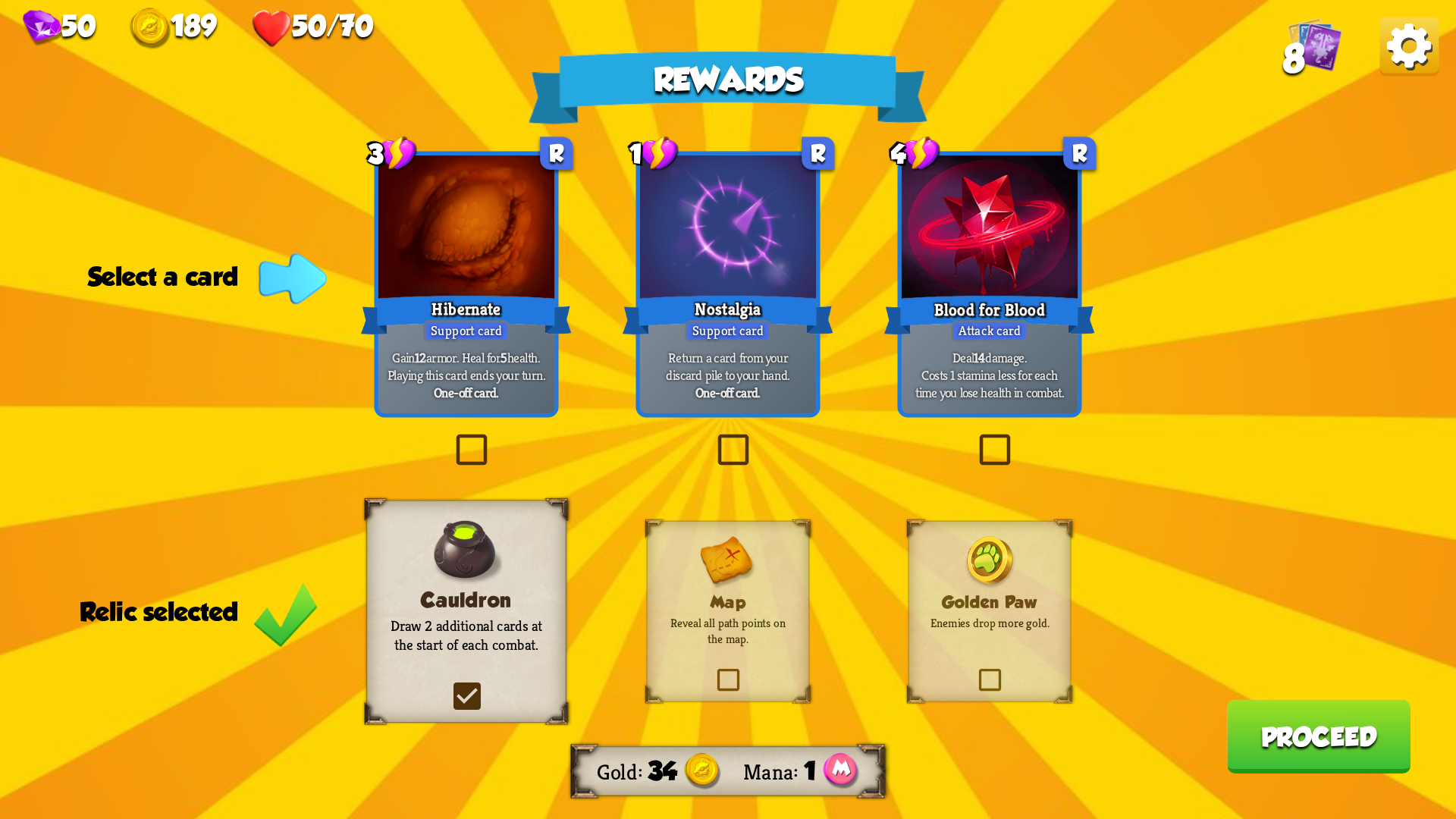
click at [974, 438] on label at bounding box center [974, 438] width 0 height 0
click at [0, 0] on input "checkbox" at bounding box center [0, 0] width 0 height 0
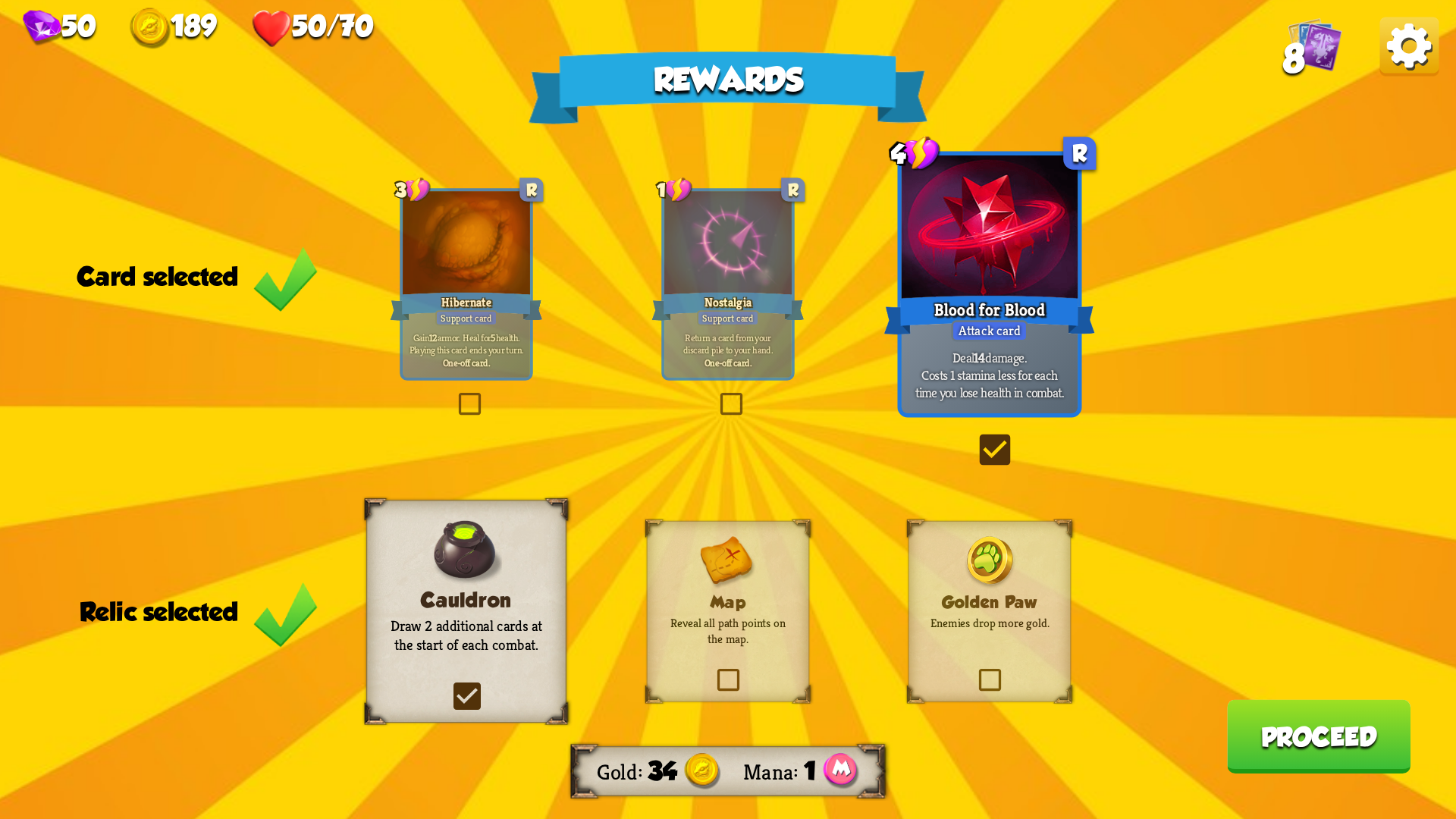
click at [449, 685] on label at bounding box center [449, 685] width 0 height 0
click at [0, 0] on input "checkbox" at bounding box center [0, 0] width 0 height 0
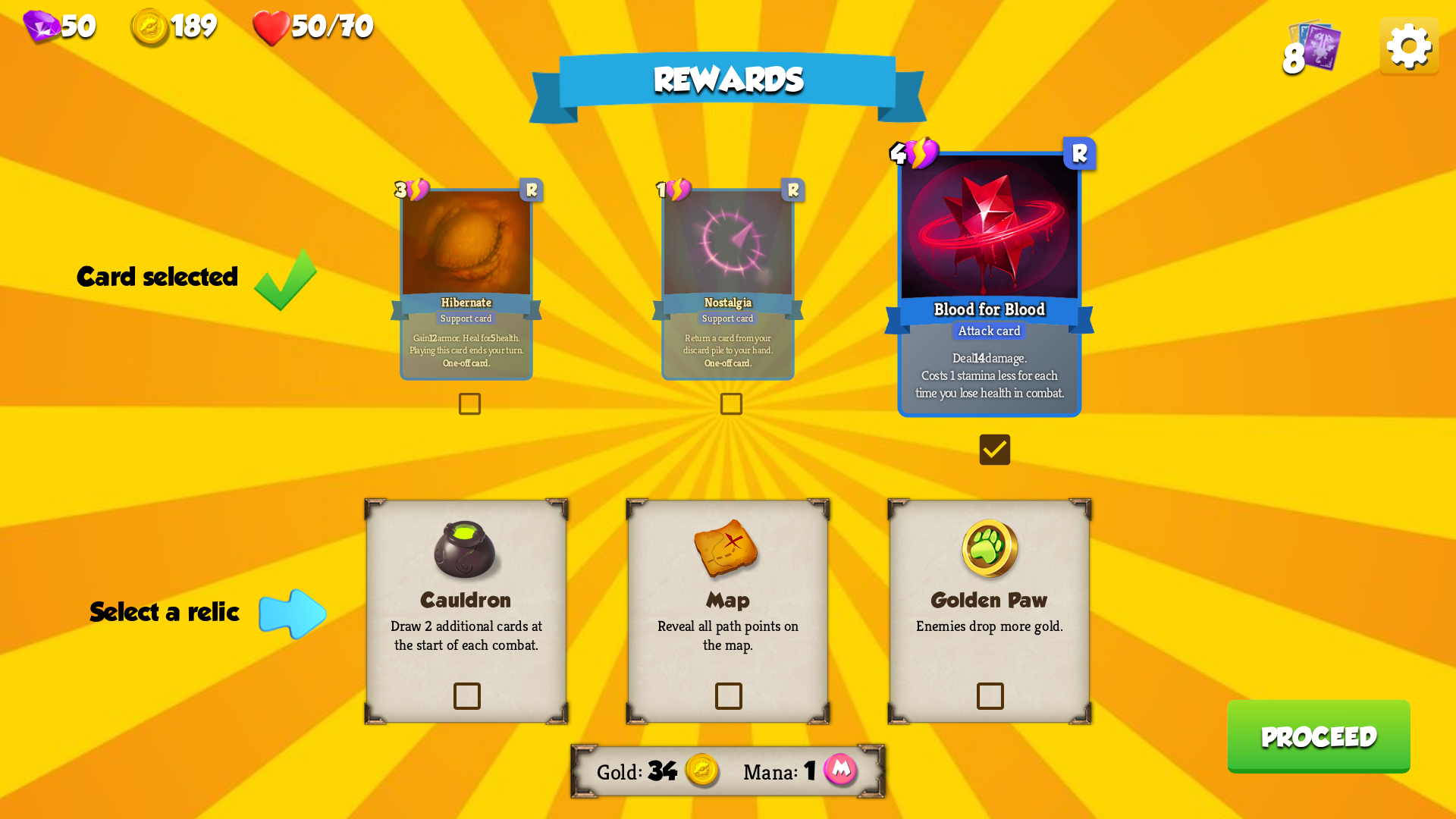
click at [972, 685] on label at bounding box center [972, 685] width 0 height 0
click at [0, 0] on input "checkbox" at bounding box center [0, 0] width 0 height 0
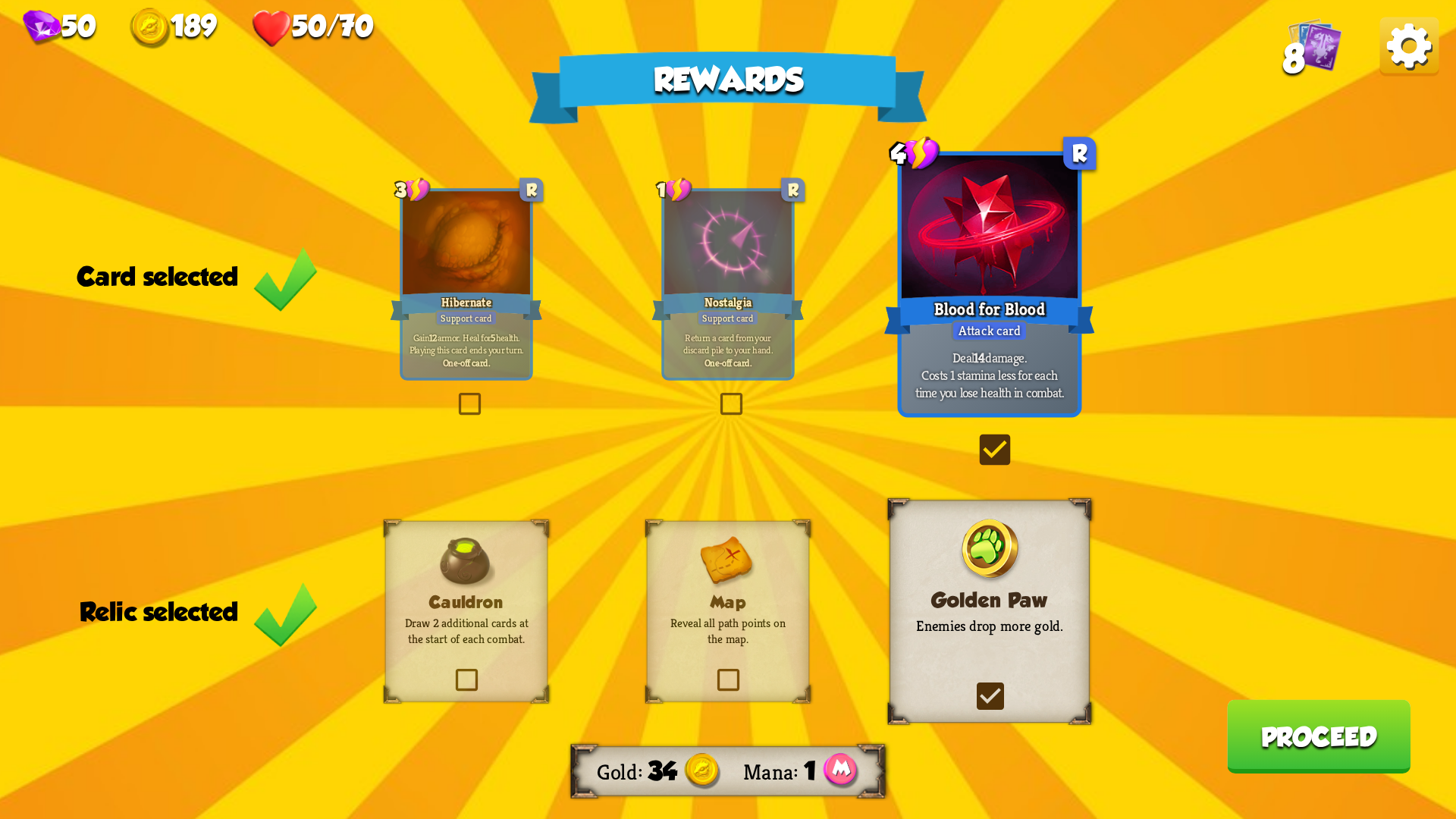
click at [972, 685] on label at bounding box center [972, 685] width 0 height 0
click at [0, 0] on input "checkbox" at bounding box center [0, 0] width 0 height 0
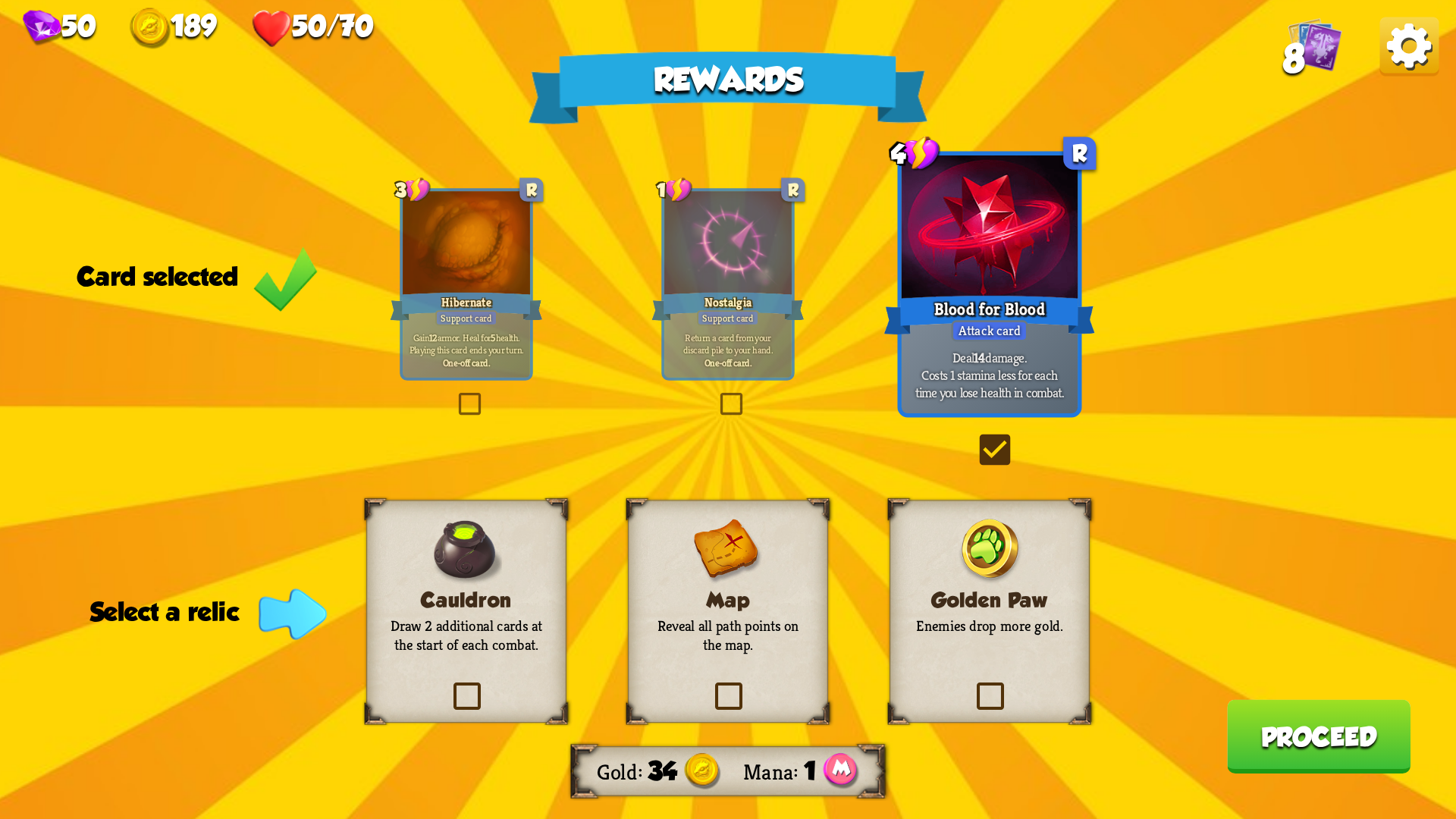
click at [711, 685] on label at bounding box center [711, 685] width 0 height 0
click at [0, 0] on input "checkbox" at bounding box center [0, 0] width 0 height 0
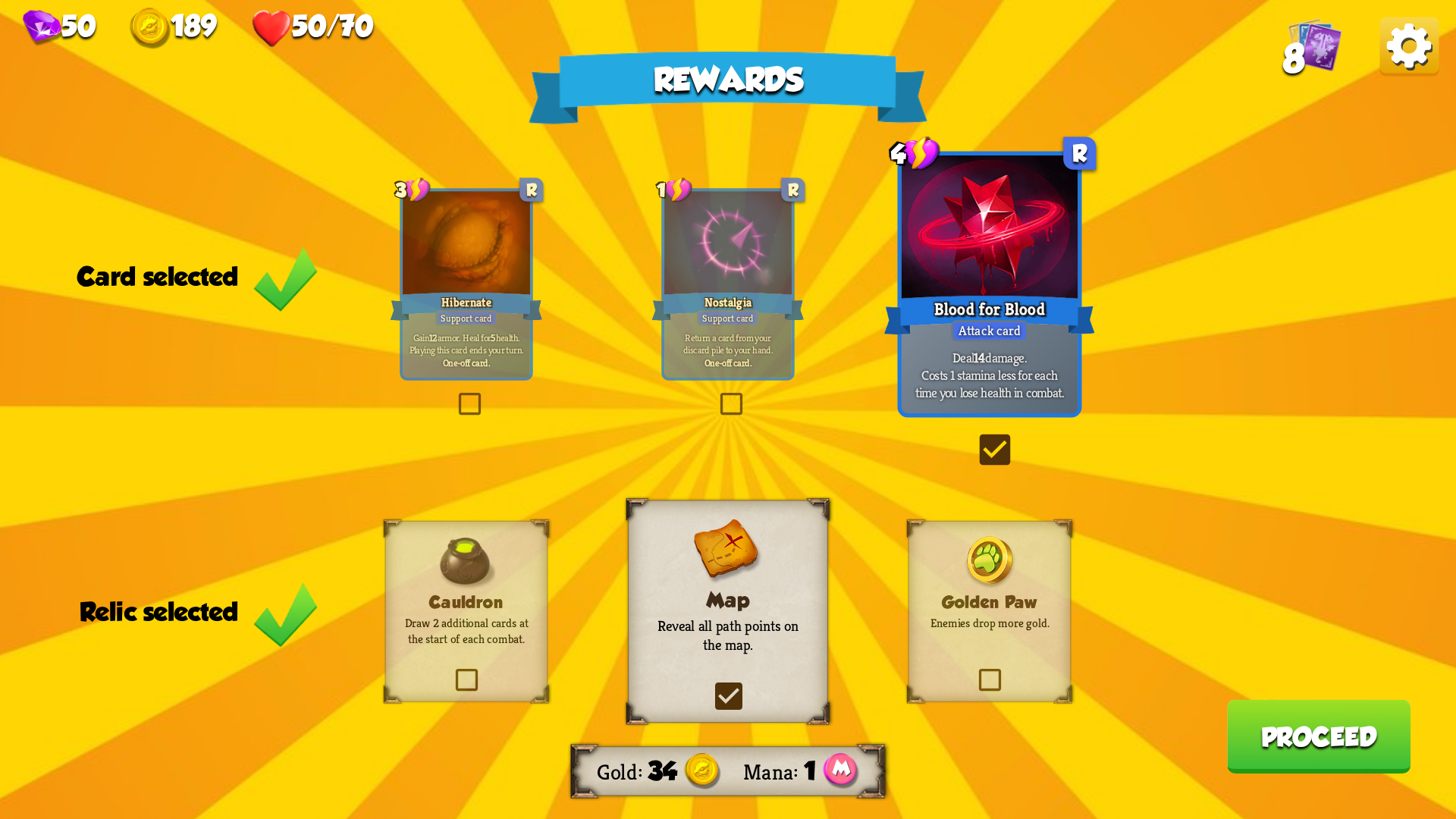
click at [1223, 690] on div "Rewards Gold 34 Mana 1 Card selected 3 R Hibernate Support card Gain 12 armor. …" at bounding box center [728, 410] width 1456 height 819
click at [1248, 690] on button "Proceed" at bounding box center [1318, 736] width 183 height 74
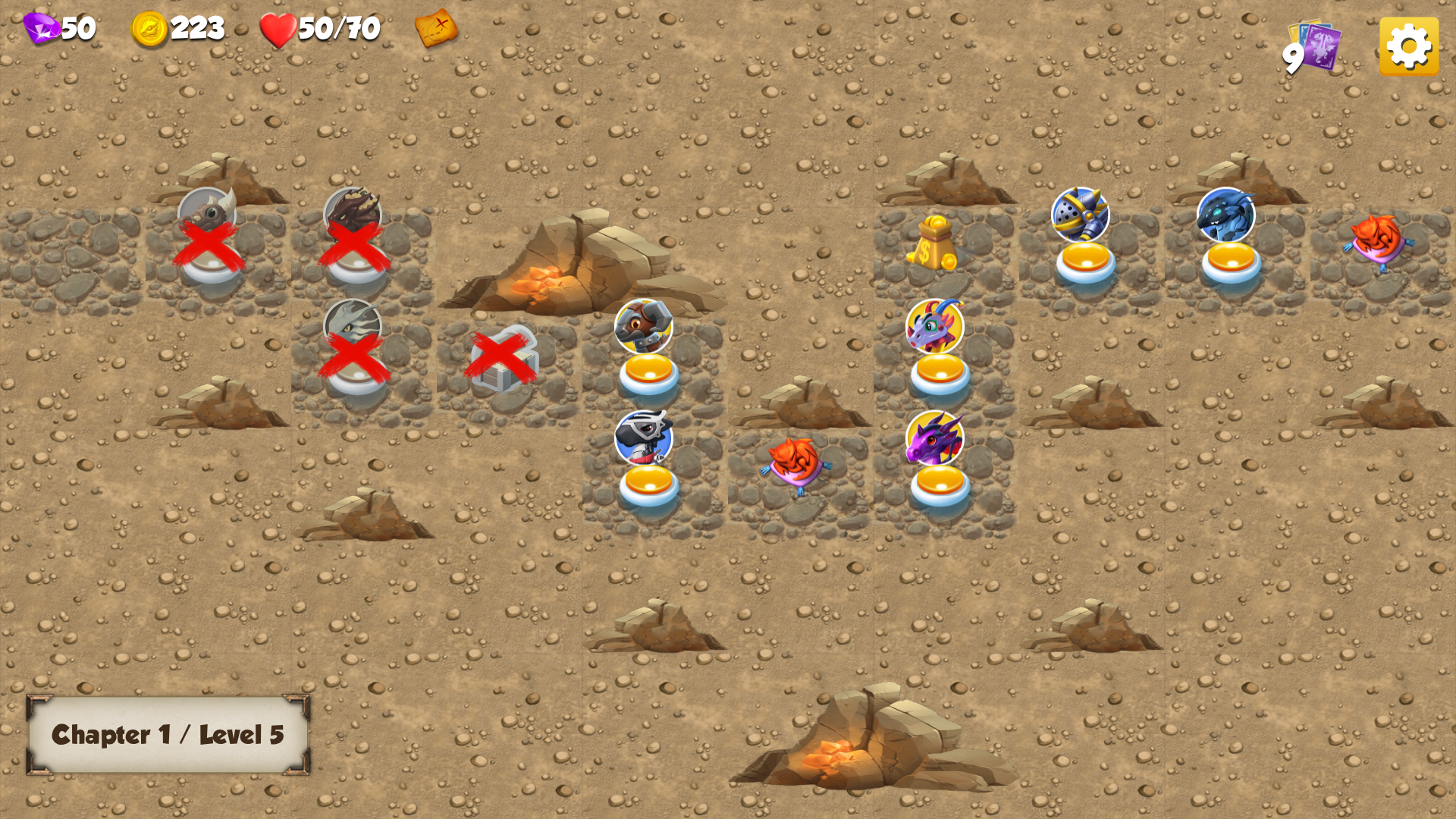
drag, startPoint x: 1023, startPoint y: 530, endPoint x: 816, endPoint y: 557, distance: 208.8
click at [818, 557] on div at bounding box center [947, 409] width 1893 height 849
click at [642, 370] on img at bounding box center [650, 381] width 73 height 57
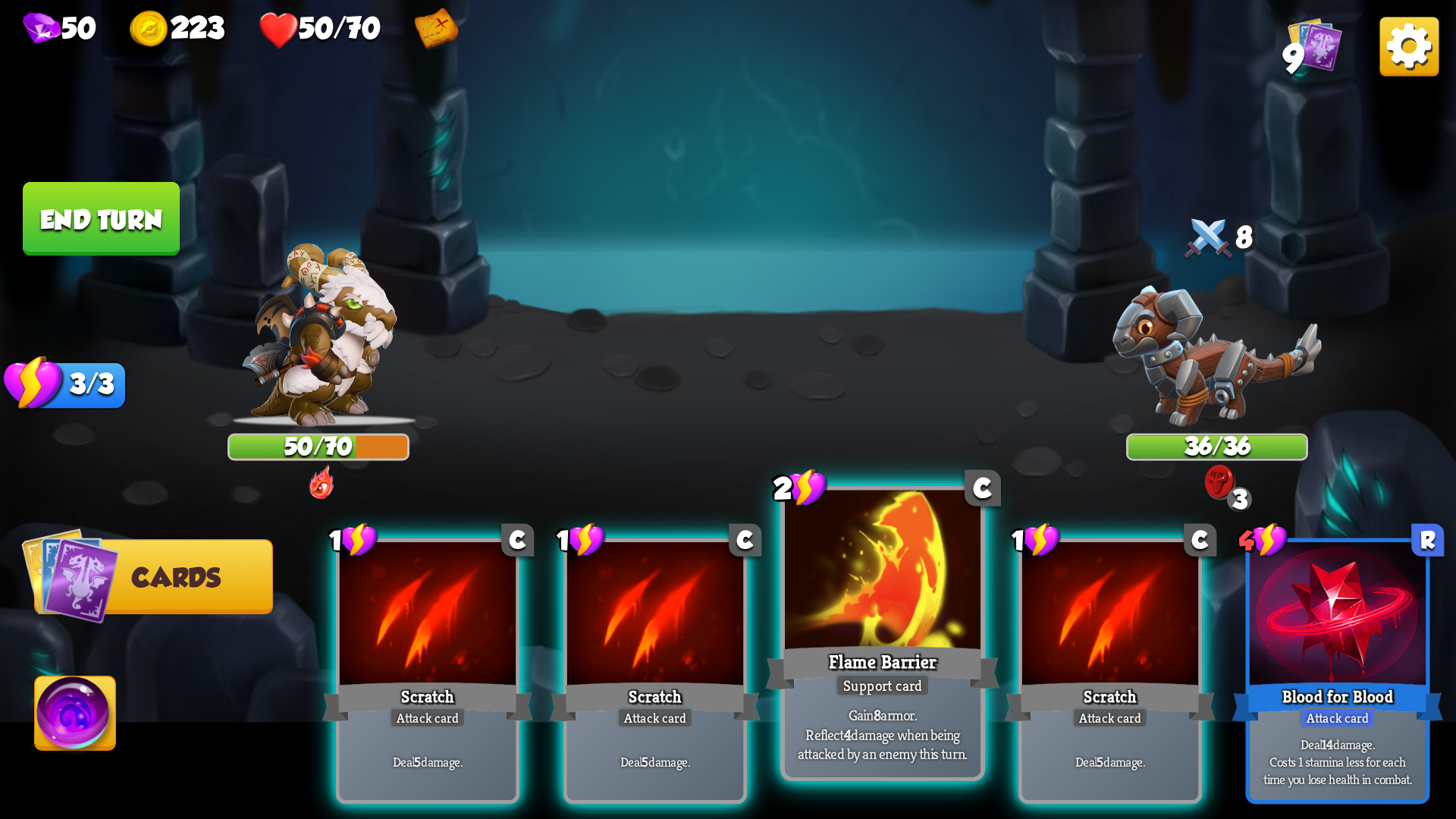
click at [853, 621] on div at bounding box center [883, 573] width 196 height 165
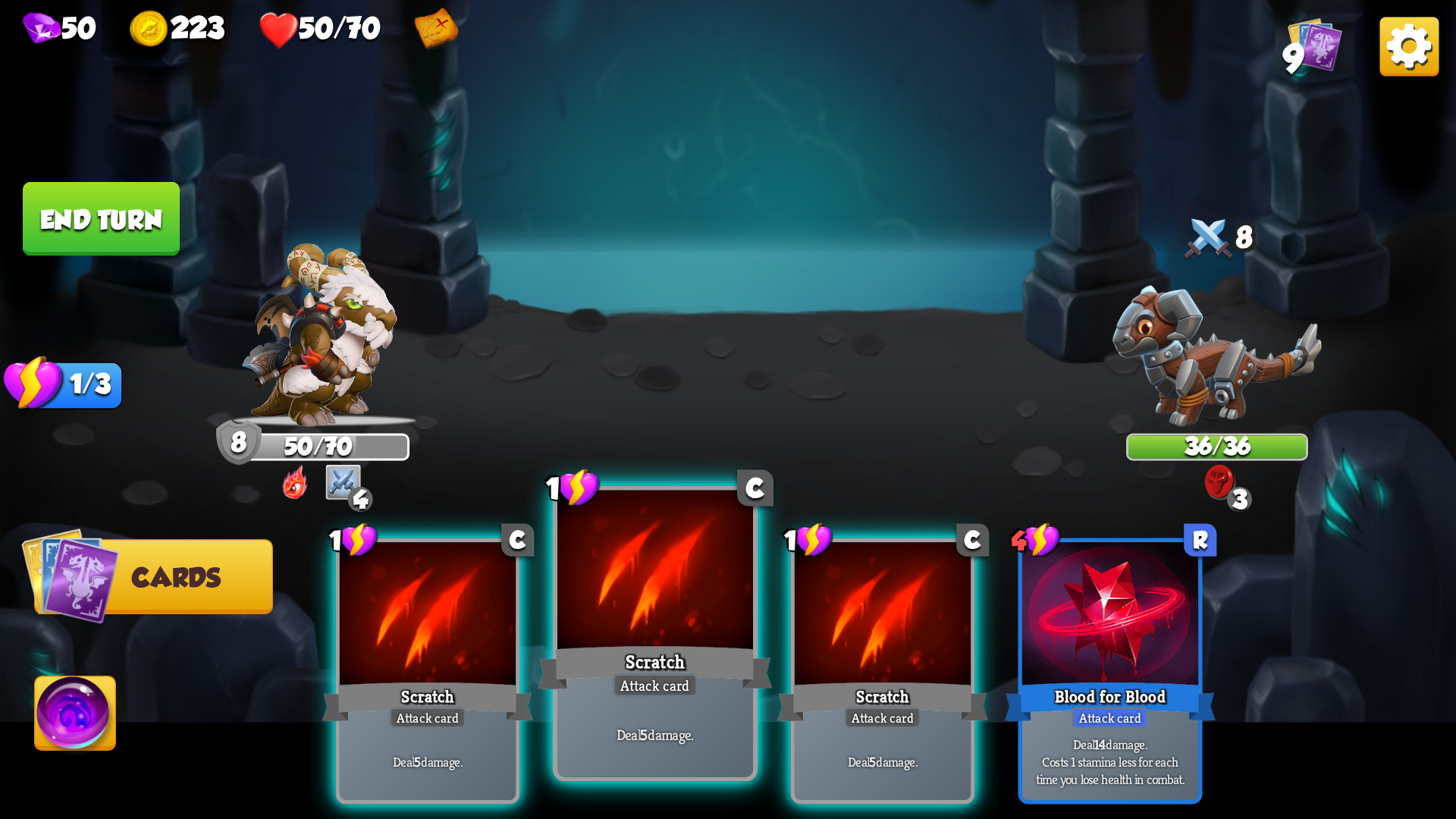
click at [707, 610] on div at bounding box center [655, 573] width 196 height 165
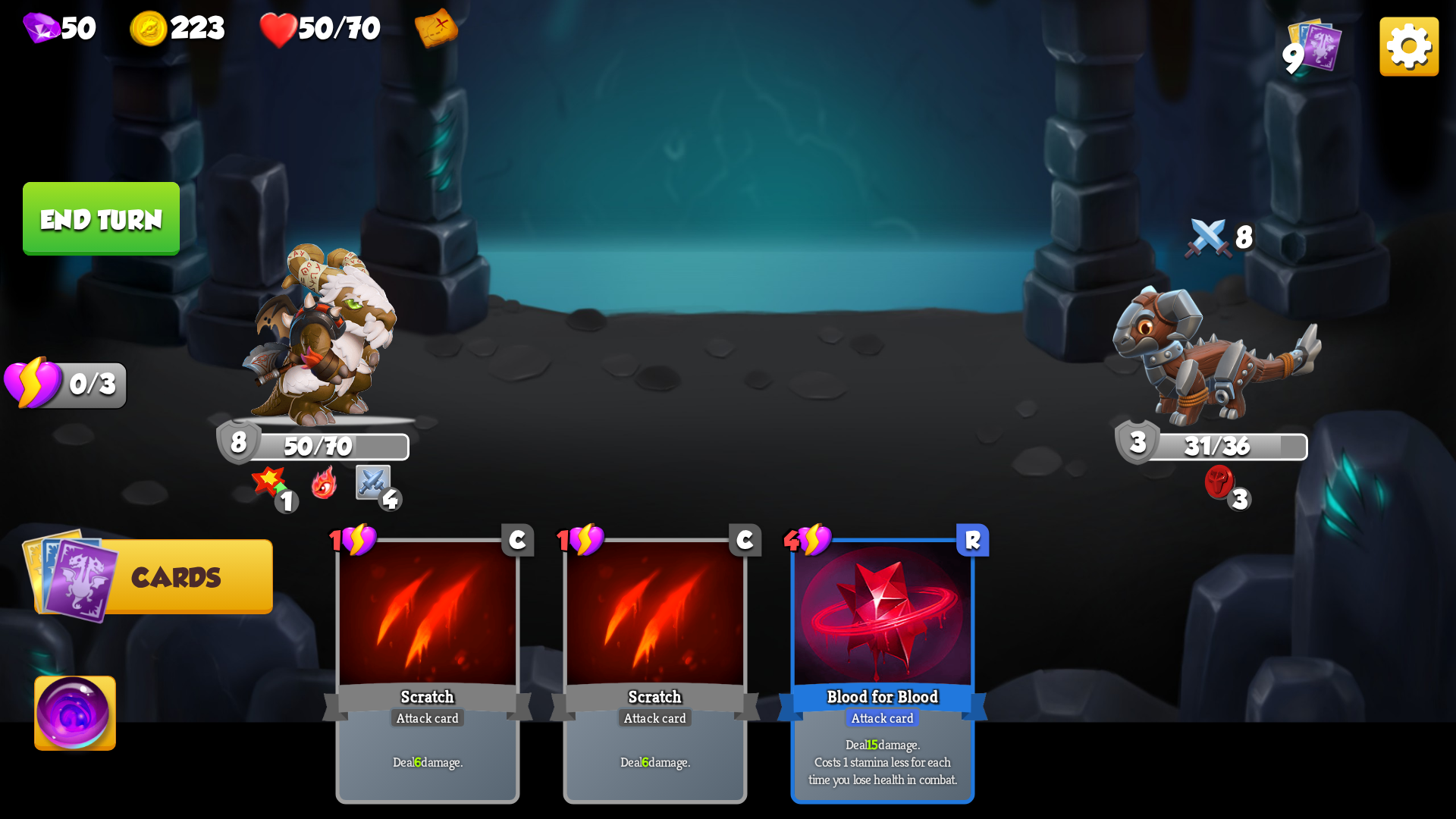
click at [156, 197] on button "End turn" at bounding box center [101, 219] width 157 height 74
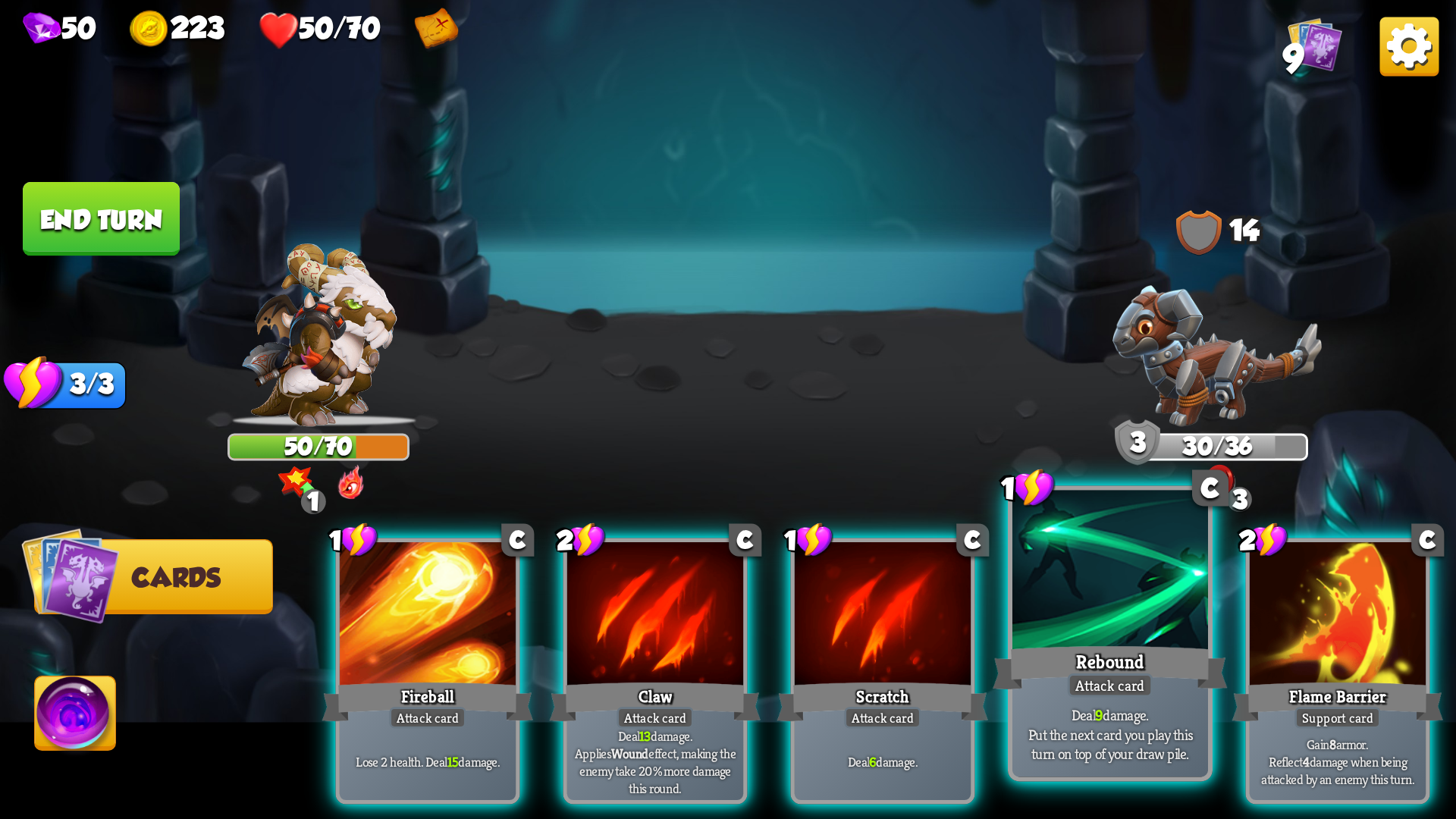
click at [1081, 602] on div at bounding box center [1110, 573] width 196 height 165
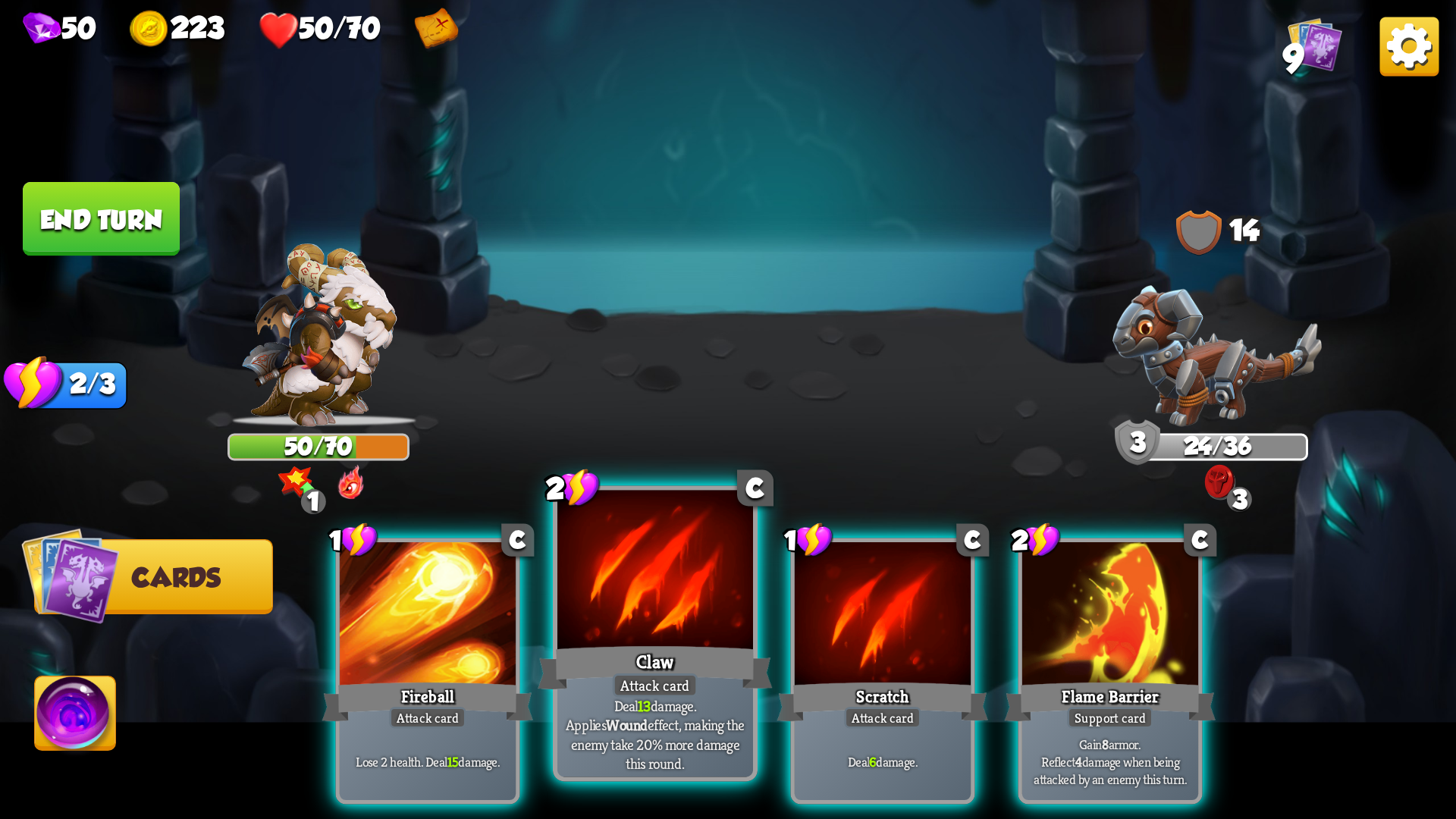
click at [702, 617] on div at bounding box center [655, 573] width 196 height 165
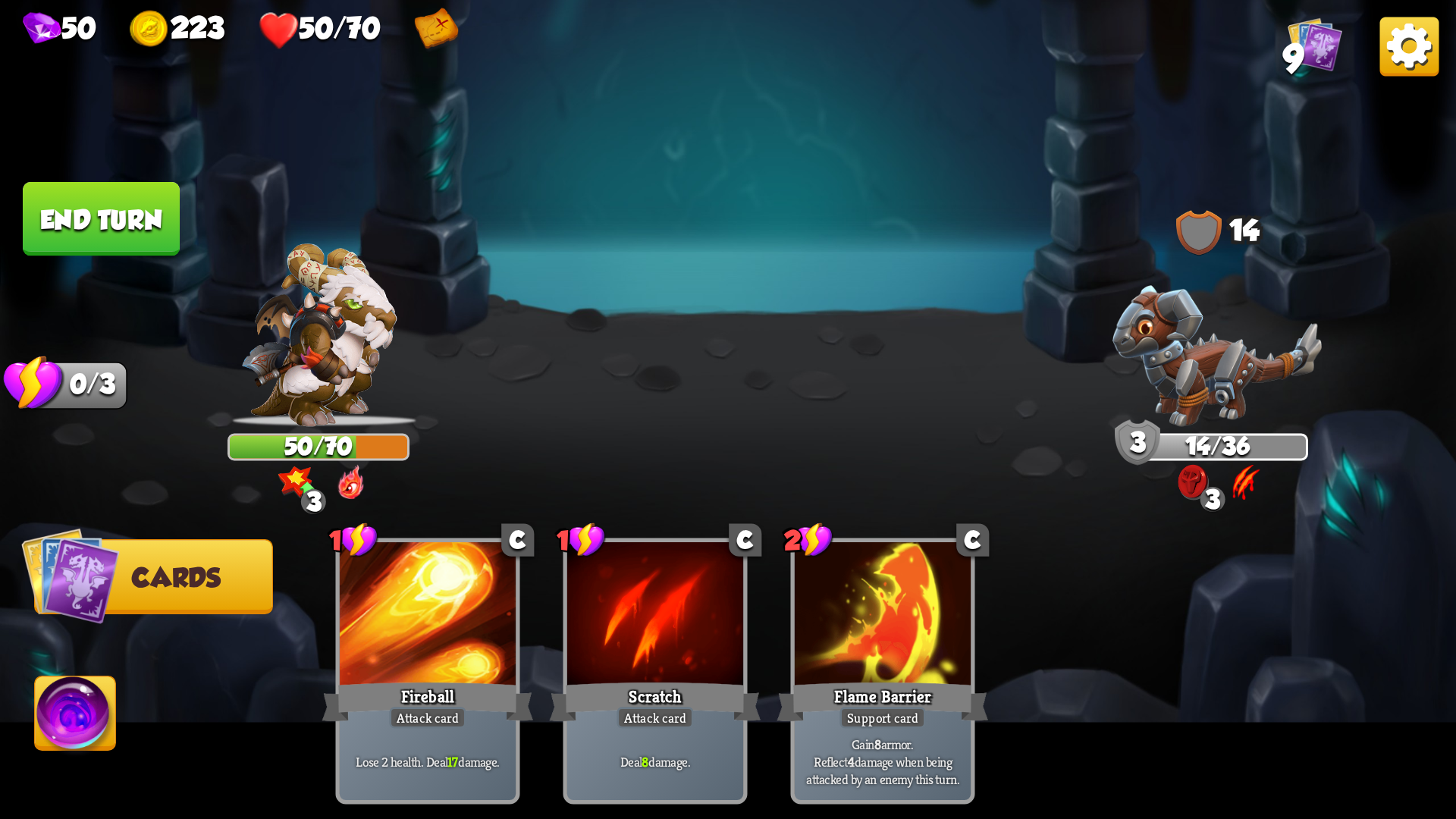
click at [107, 223] on button "End turn" at bounding box center [101, 219] width 157 height 74
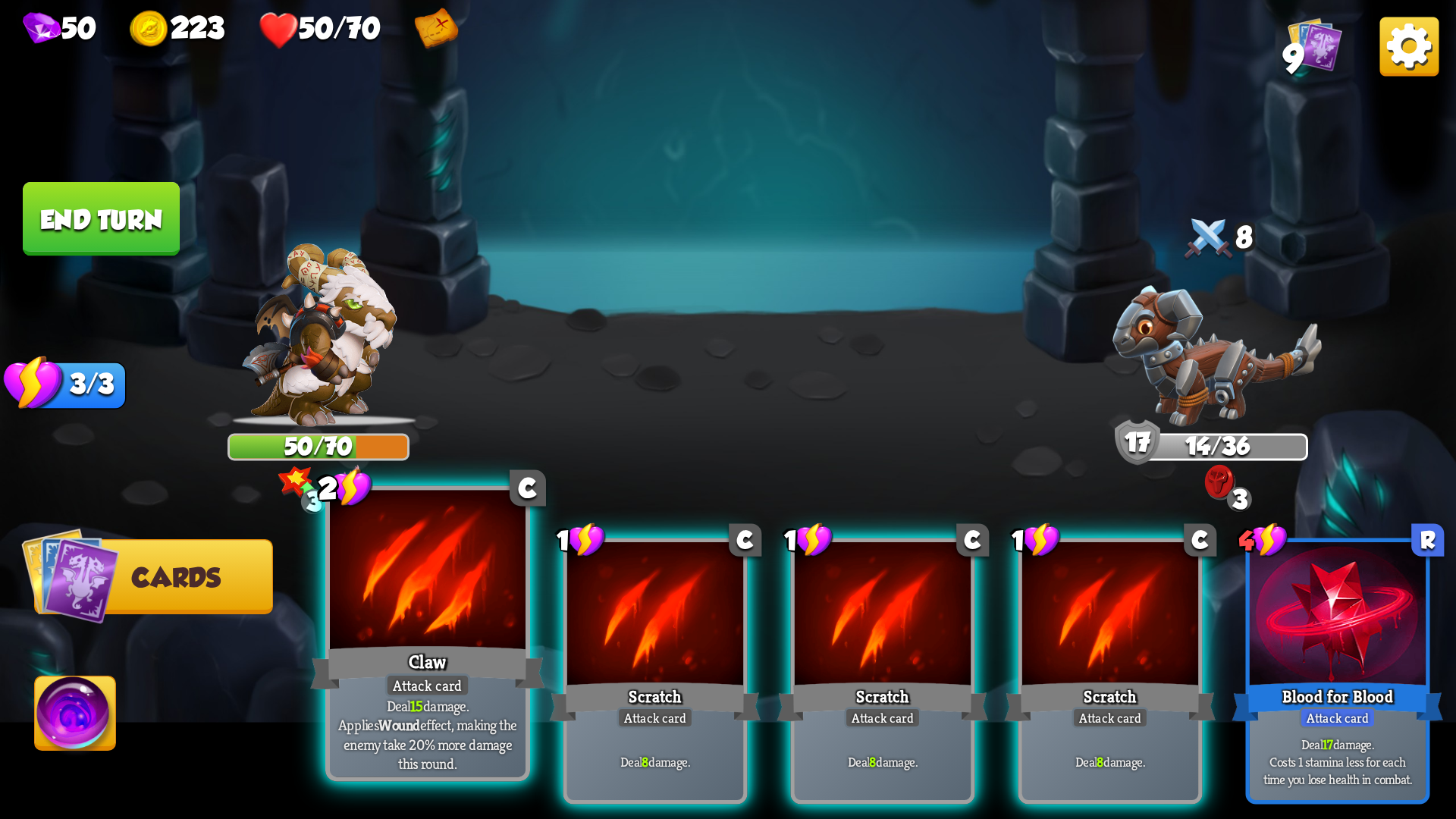
click at [445, 606] on div at bounding box center [428, 573] width 196 height 165
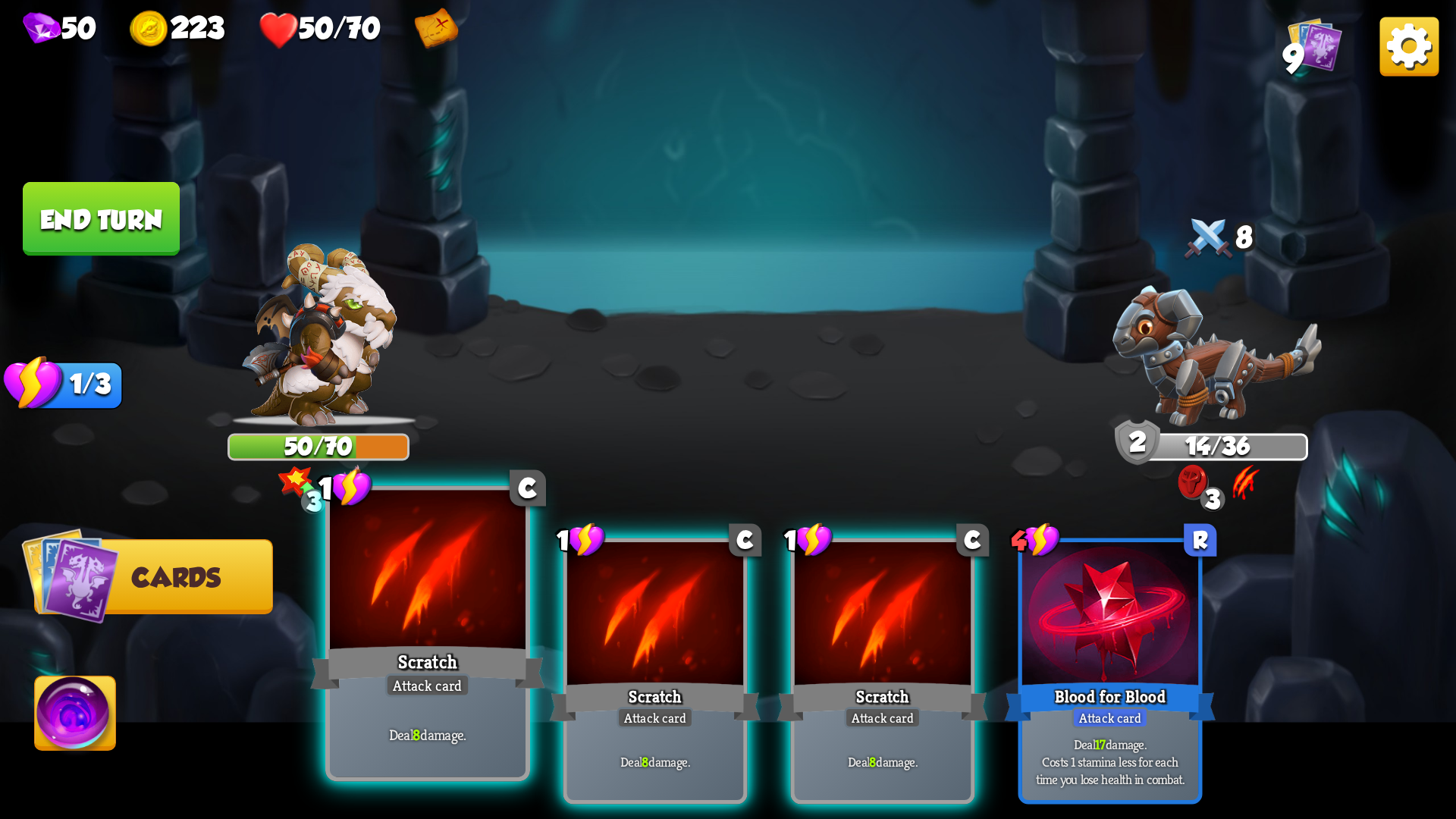
click at [524, 597] on div at bounding box center [428, 573] width 196 height 165
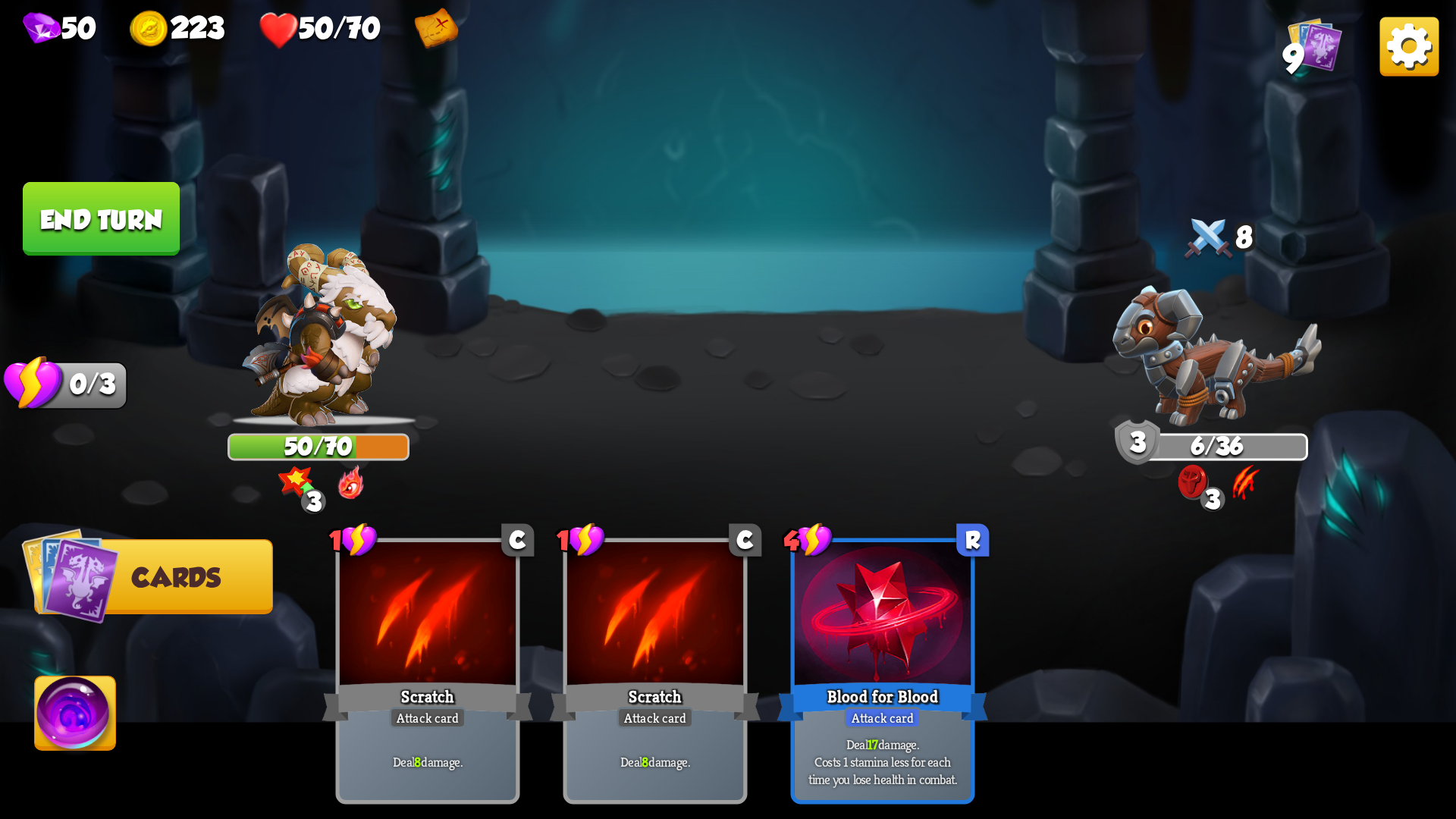
click at [108, 235] on button "End turn" at bounding box center [101, 219] width 157 height 74
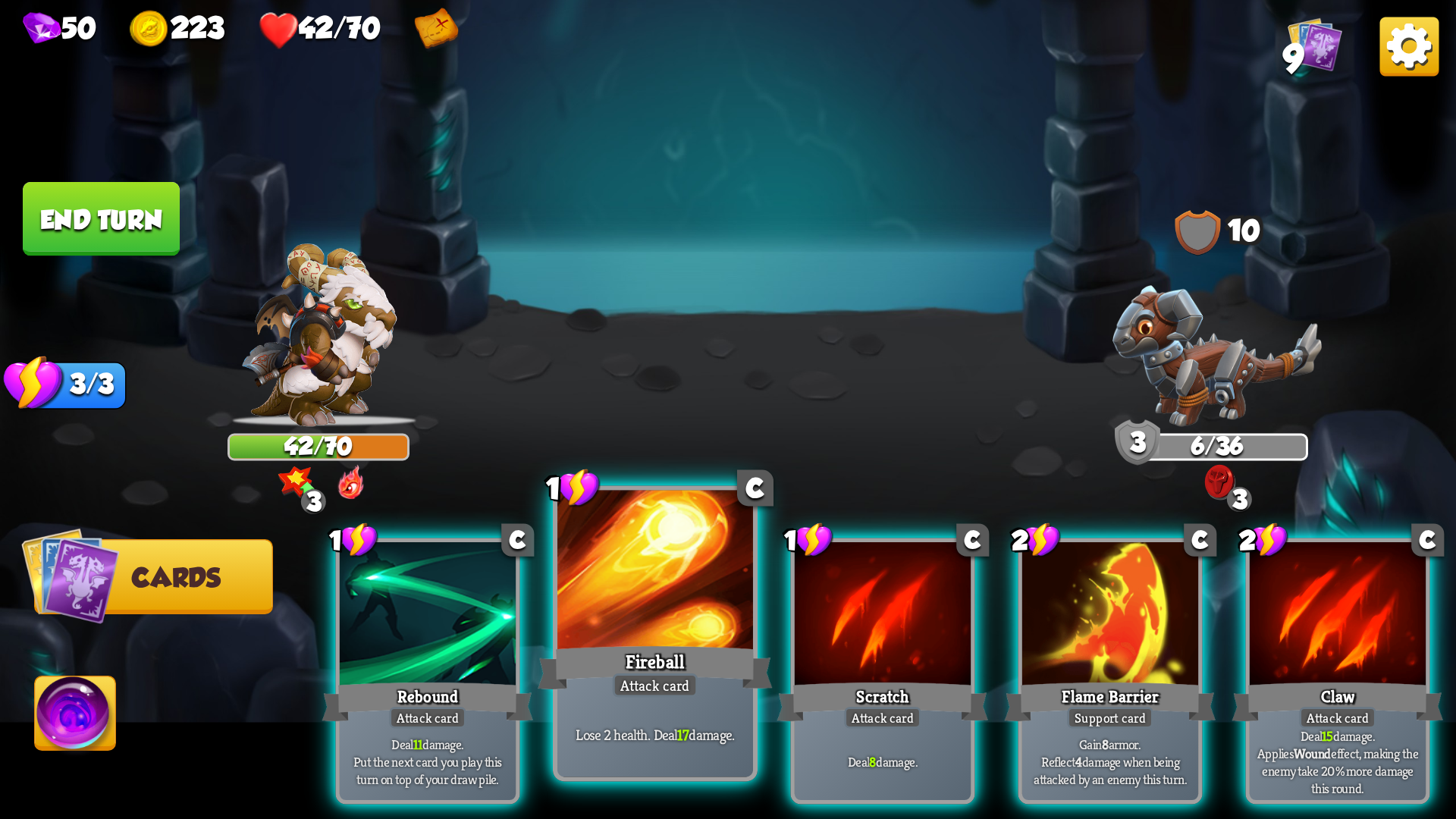
click at [694, 565] on div at bounding box center [655, 573] width 196 height 165
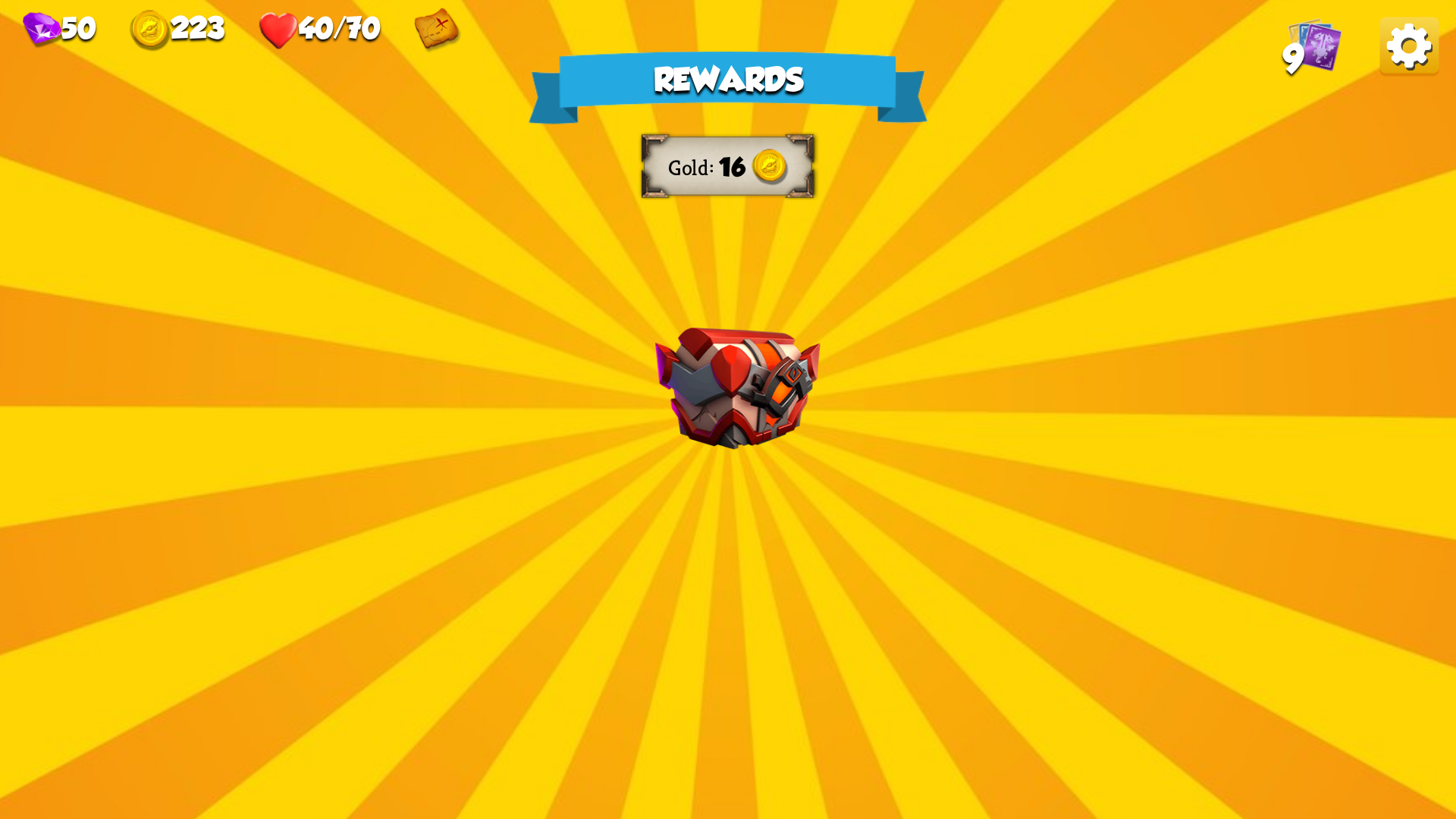
click at [828, 561] on div "Rewards Gold 16 Select a card 0 C Growl Attack card Deal 4 damage. 1 C Pierce A…" at bounding box center [728, 410] width 1456 height 819
click at [789, 491] on div "Rewards Gold 16 Select a card 0 C Growl Attack card Deal 4 damage. 1 C Pierce A…" at bounding box center [728, 410] width 1456 height 819
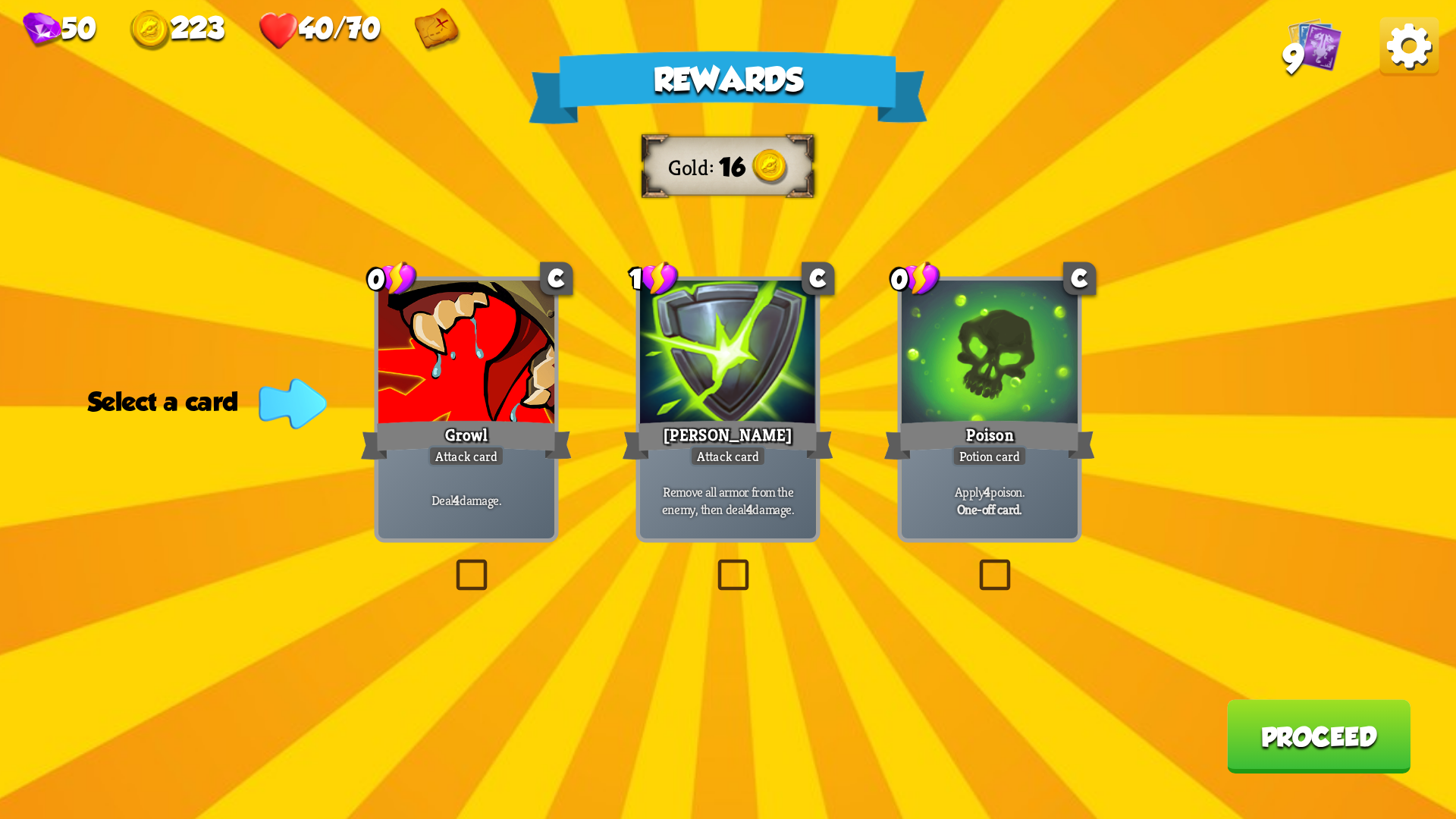
click at [974, 563] on label at bounding box center [974, 563] width 0 height 0
click at [0, 0] on input "checkbox" at bounding box center [0, 0] width 0 height 0
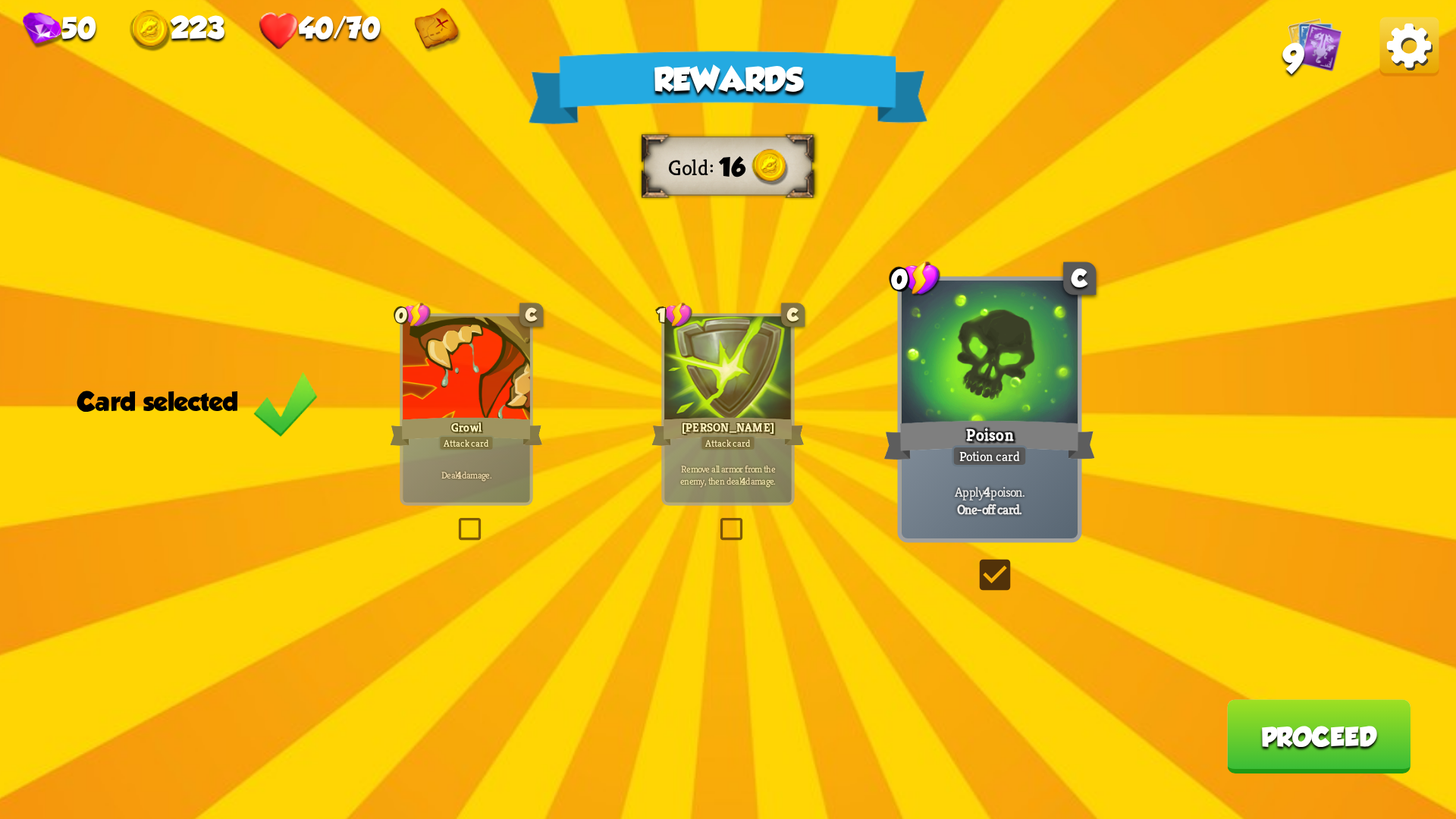
click at [717, 520] on label at bounding box center [717, 520] width 0 height 0
click at [0, 0] on input "checkbox" at bounding box center [0, 0] width 0 height 0
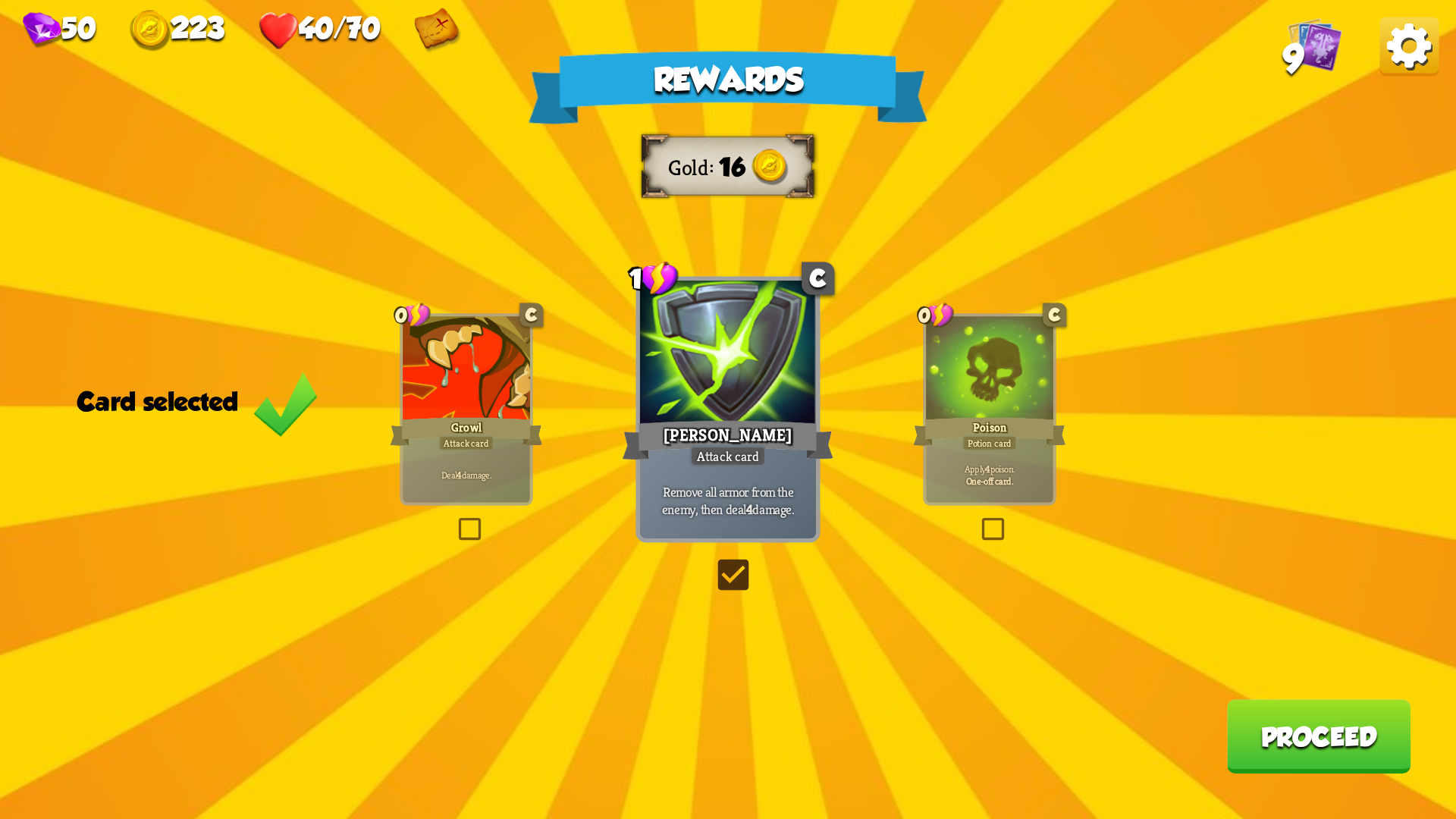
click at [1288, 690] on button "Proceed" at bounding box center [1318, 736] width 183 height 74
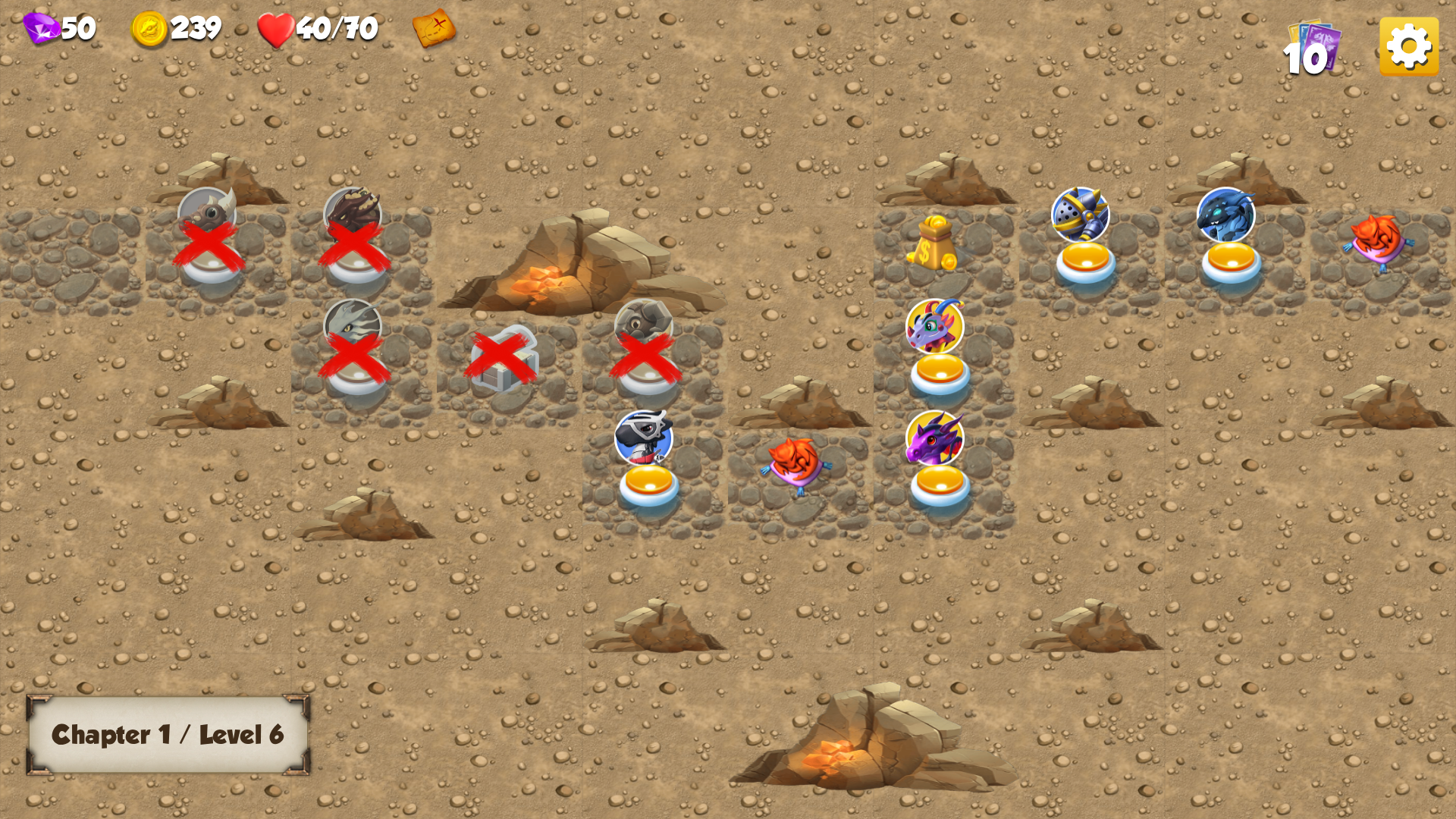
click at [936, 371] on img at bounding box center [942, 381] width 73 height 57
click at [949, 366] on img at bounding box center [942, 381] width 73 height 57
drag, startPoint x: 470, startPoint y: 390, endPoint x: 516, endPoint y: 369, distance: 50.6
click at [489, 411] on div at bounding box center [509, 372] width 145 height 111
drag, startPoint x: 517, startPoint y: 369, endPoint x: 565, endPoint y: 395, distance: 54.6
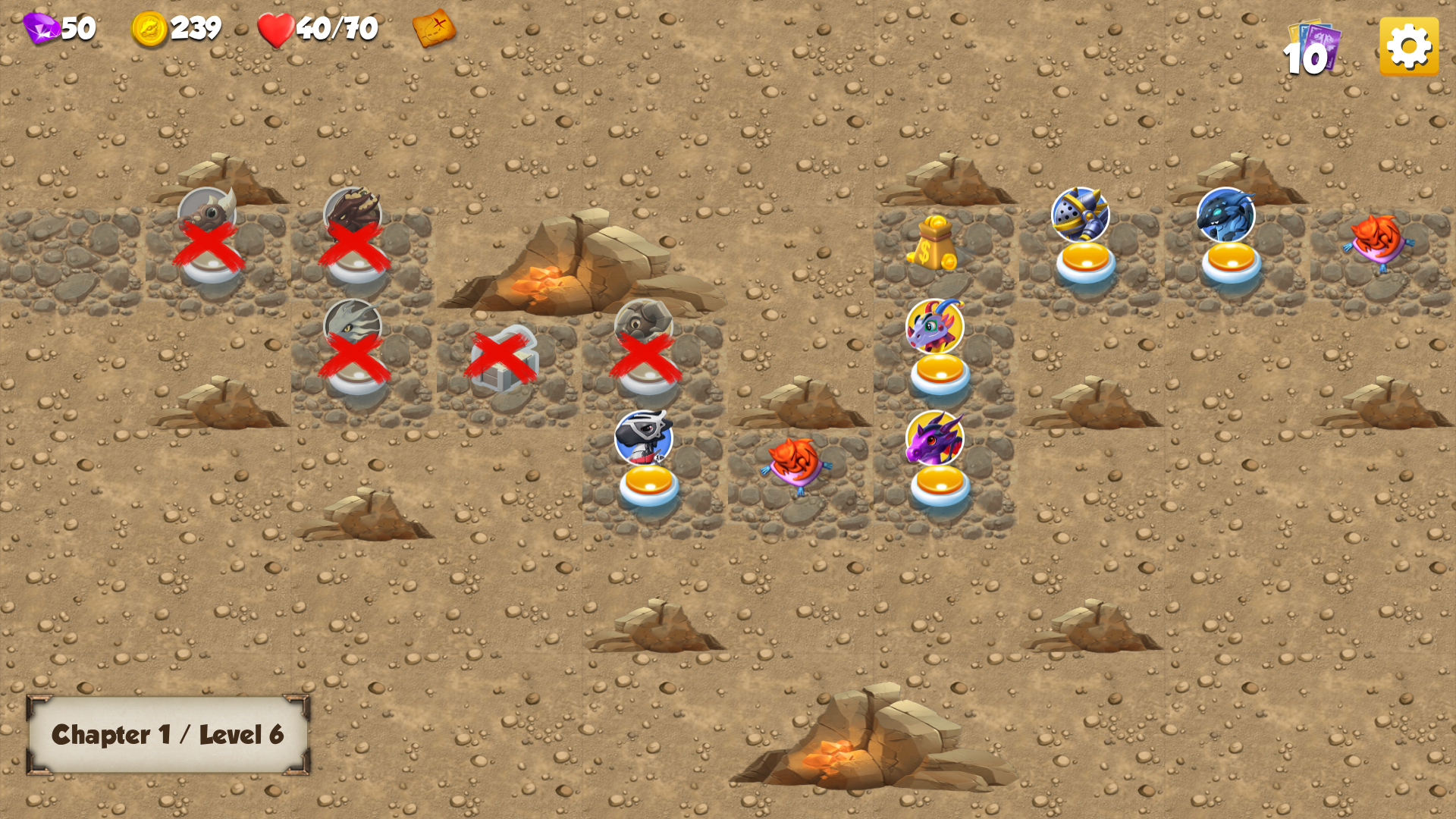
click at [519, 422] on div at bounding box center [509, 372] width 145 height 111
drag, startPoint x: 642, startPoint y: 391, endPoint x: 611, endPoint y: 443, distance: 60.5
click at [611, 443] on div at bounding box center [947, 409] width 1893 height 849
click at [802, 478] on img at bounding box center [795, 467] width 73 height 61
click at [649, 487] on img at bounding box center [650, 492] width 73 height 57
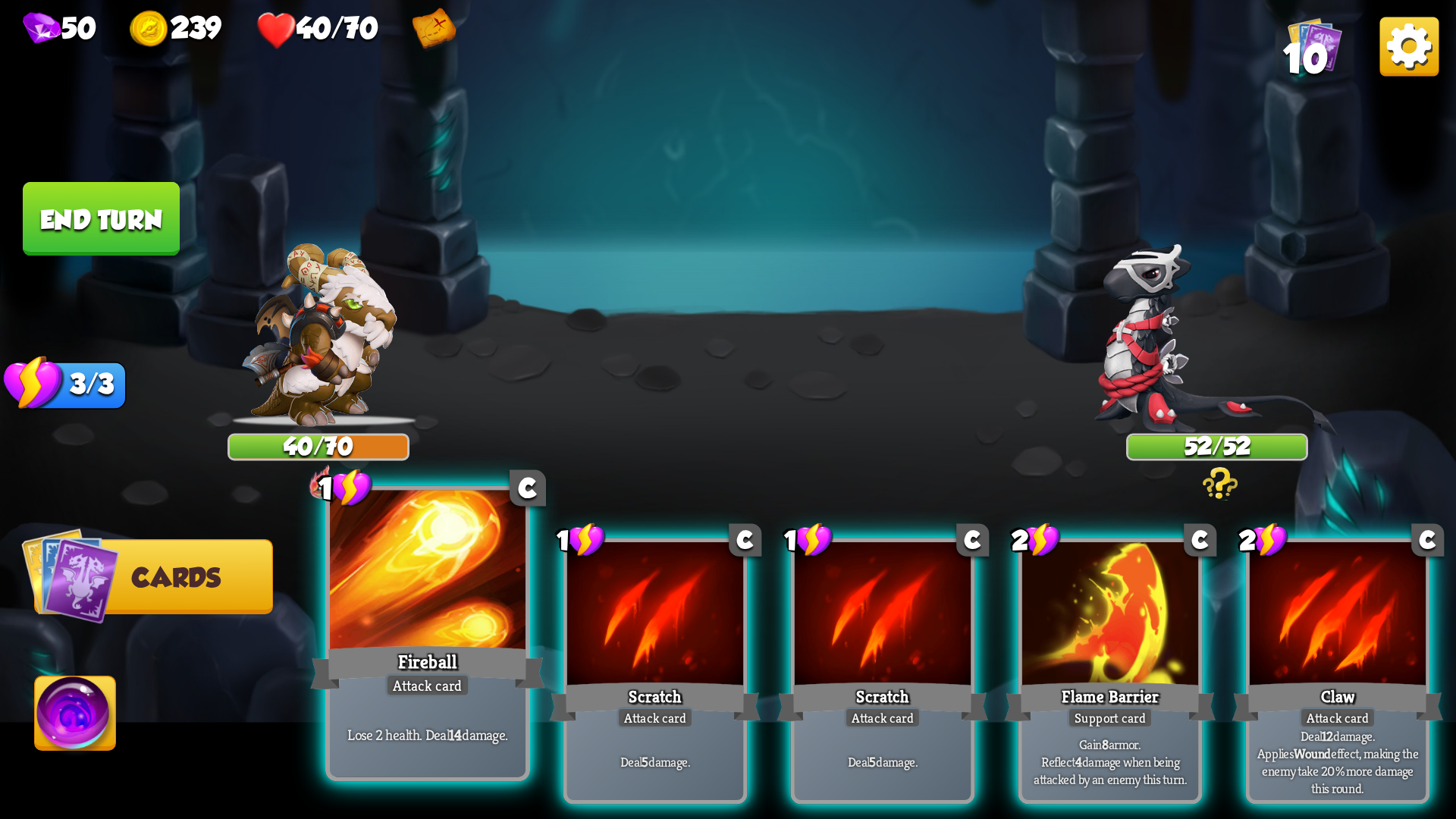
click at [482, 583] on div at bounding box center [428, 573] width 196 height 165
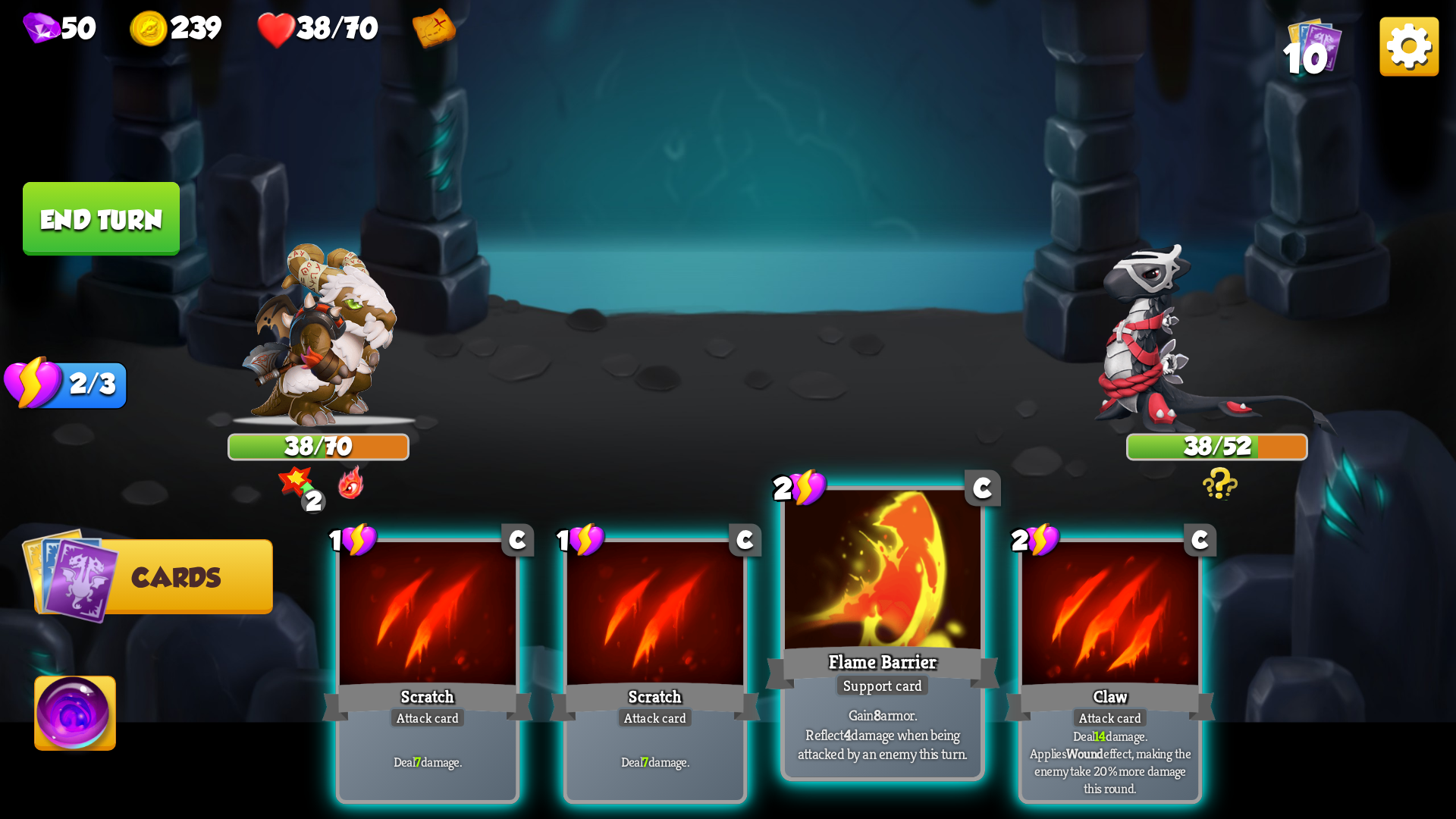
click at [895, 600] on div at bounding box center [883, 573] width 196 height 165
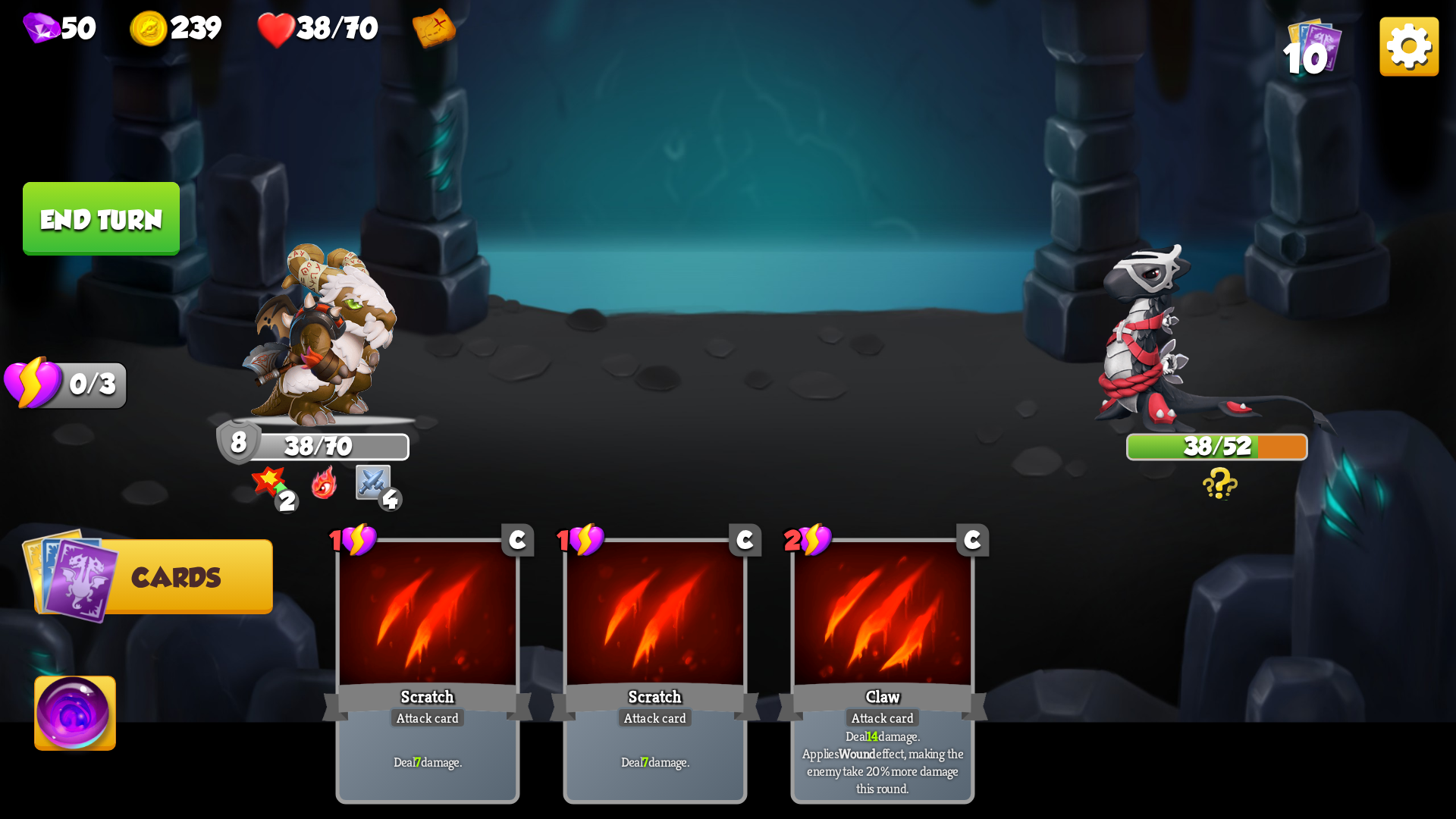
click at [144, 202] on button "End turn" at bounding box center [101, 219] width 157 height 74
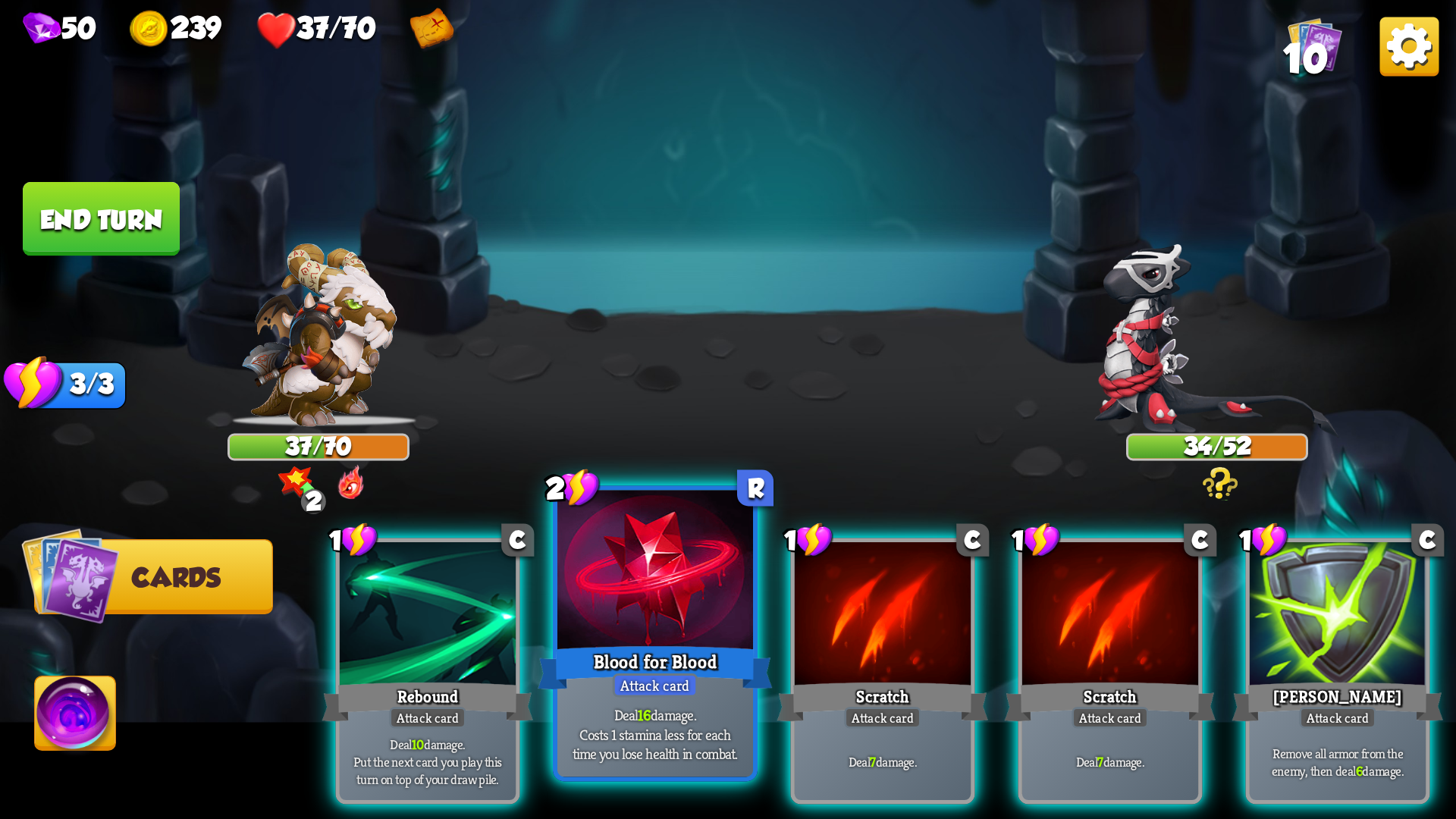
click at [700, 583] on div at bounding box center [655, 573] width 196 height 165
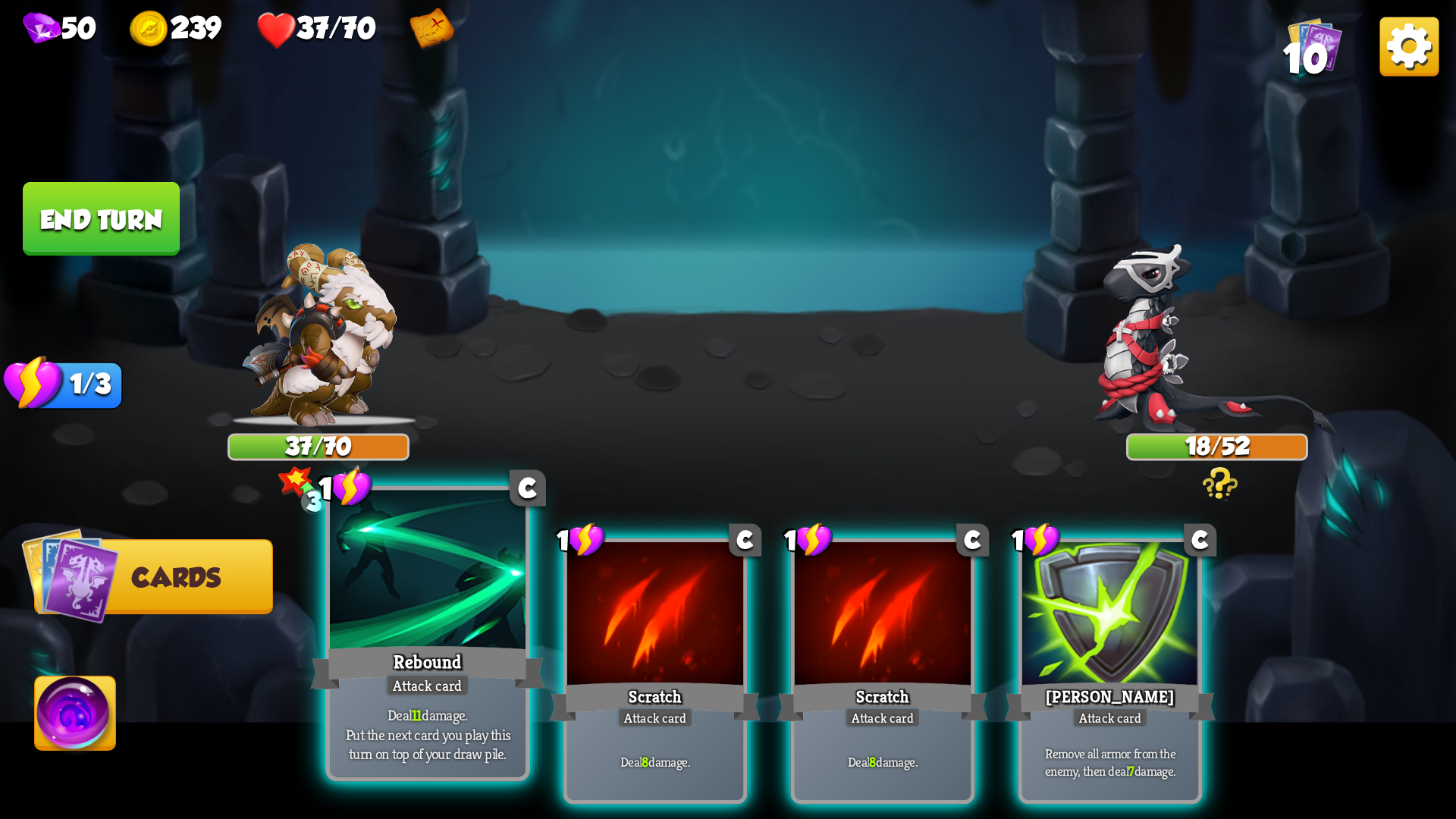
click at [492, 586] on div at bounding box center [428, 573] width 196 height 165
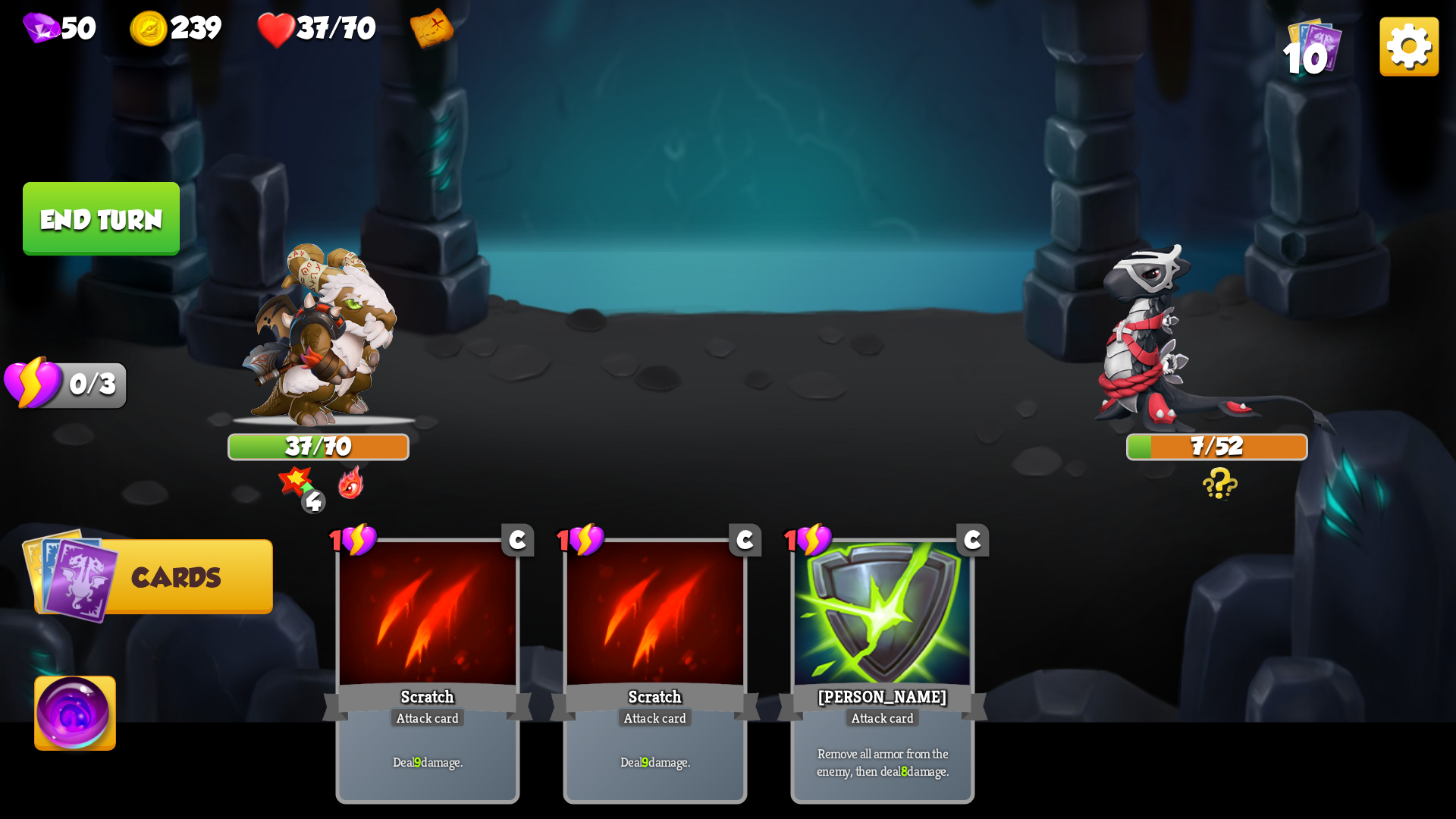
click at [84, 222] on button "End turn" at bounding box center [101, 219] width 157 height 74
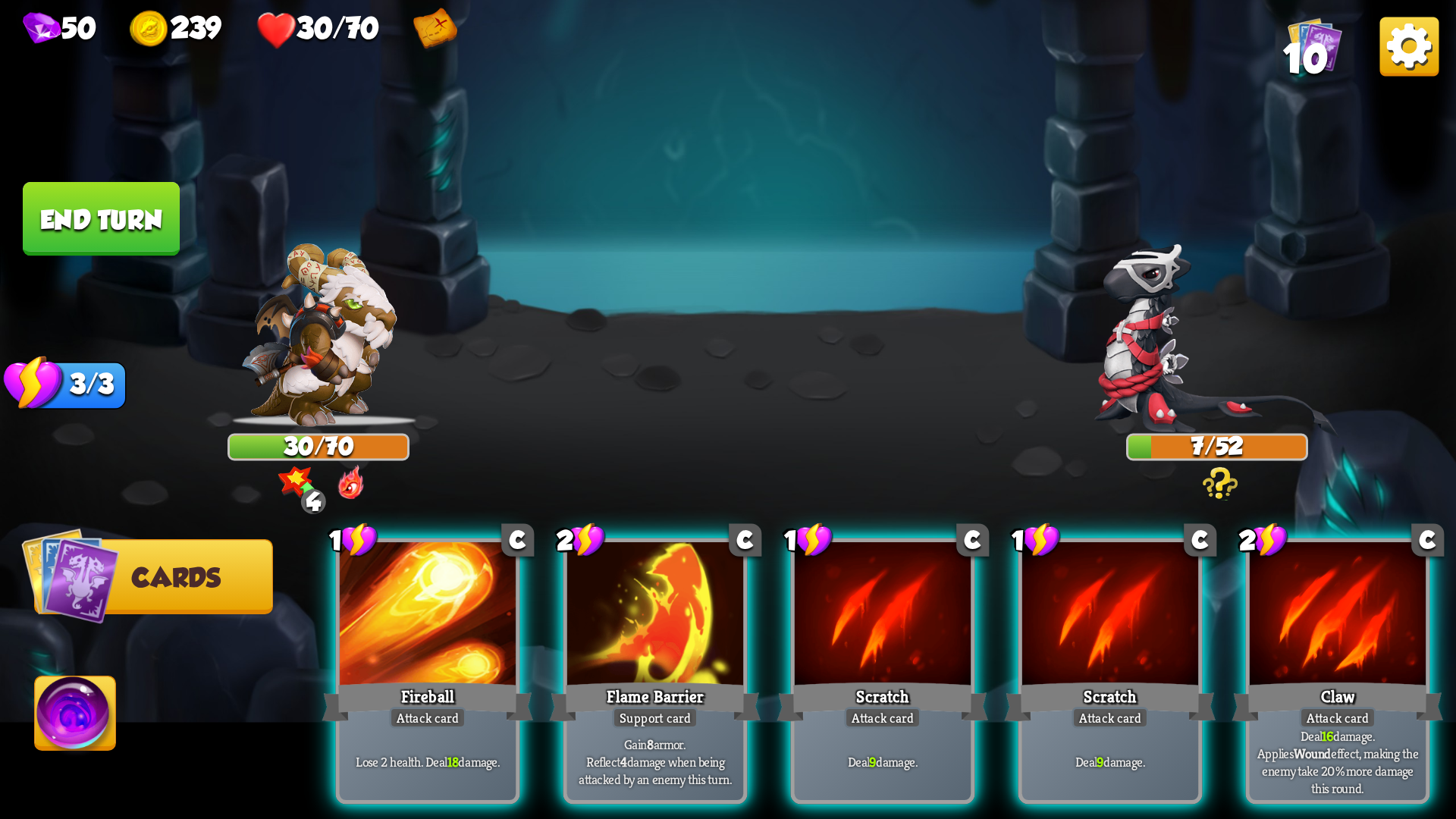
drag, startPoint x: 435, startPoint y: 572, endPoint x: 811, endPoint y: 410, distance: 409.4
click at [811, 410] on div "Select an enemy to attack... You don't have enough stamina to play that card...…" at bounding box center [728, 410] width 1456 height 819
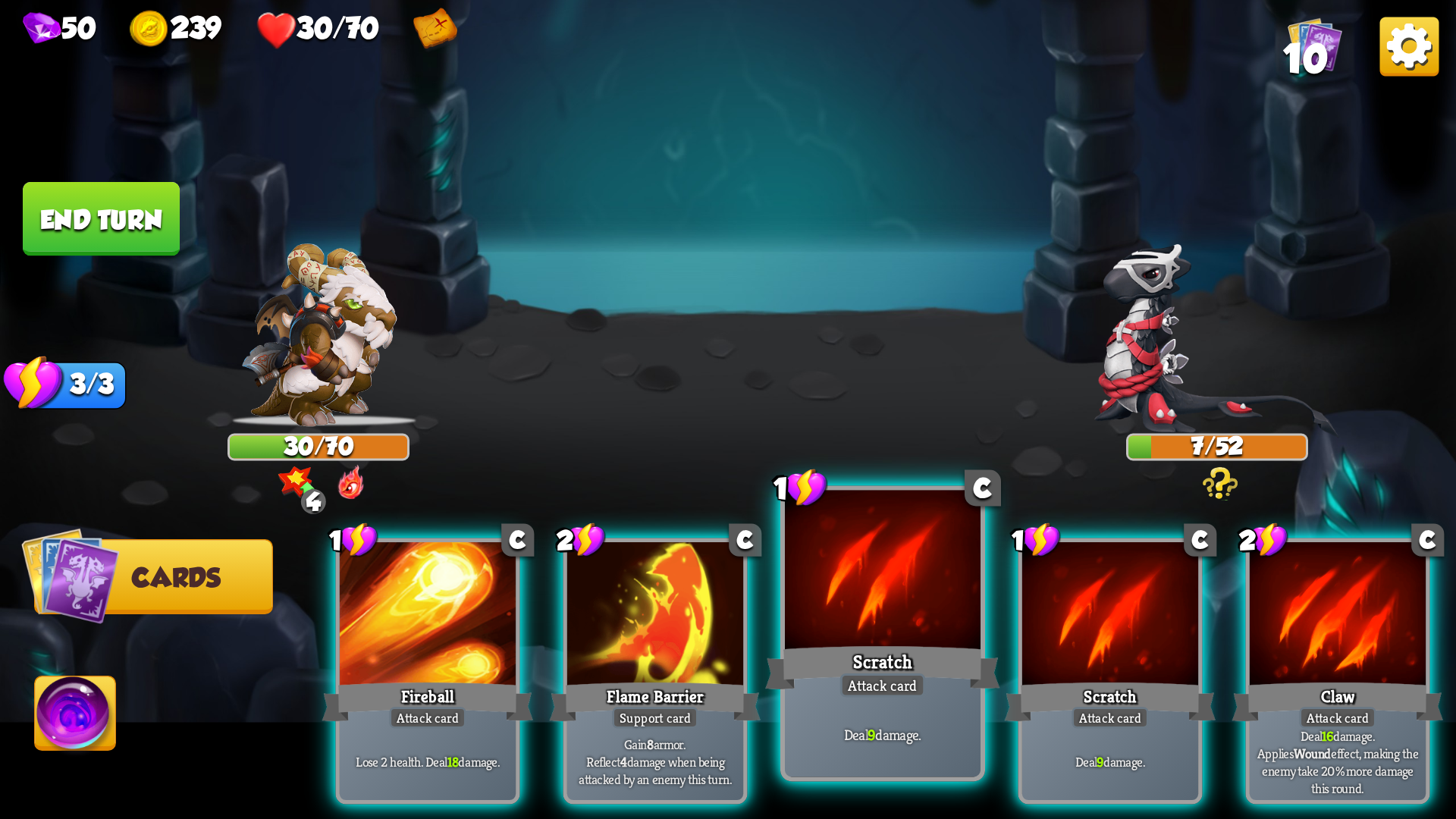
click at [891, 586] on div at bounding box center [883, 573] width 196 height 165
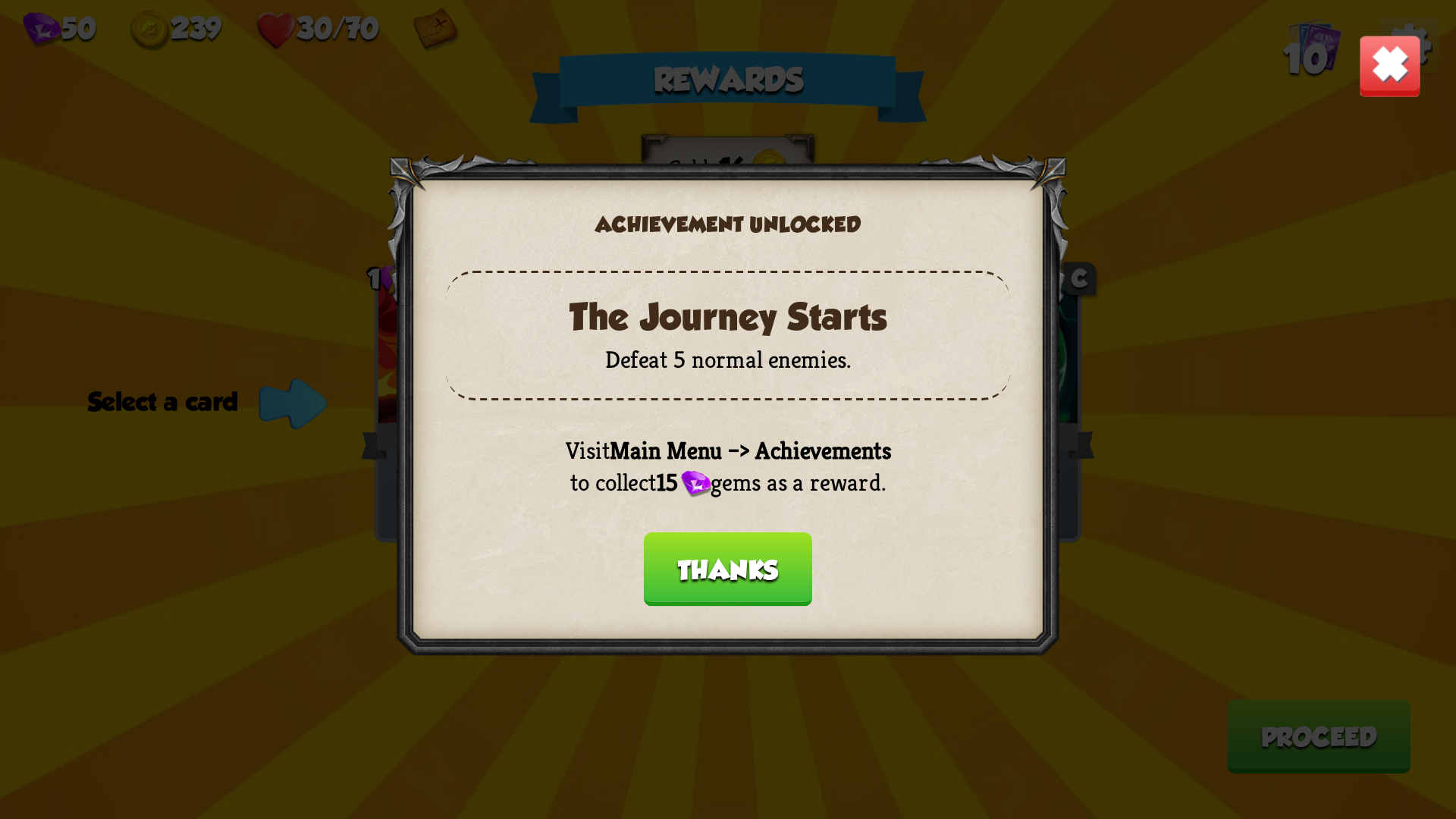
click at [745, 569] on button "Thanks" at bounding box center [727, 569] width 168 height 74
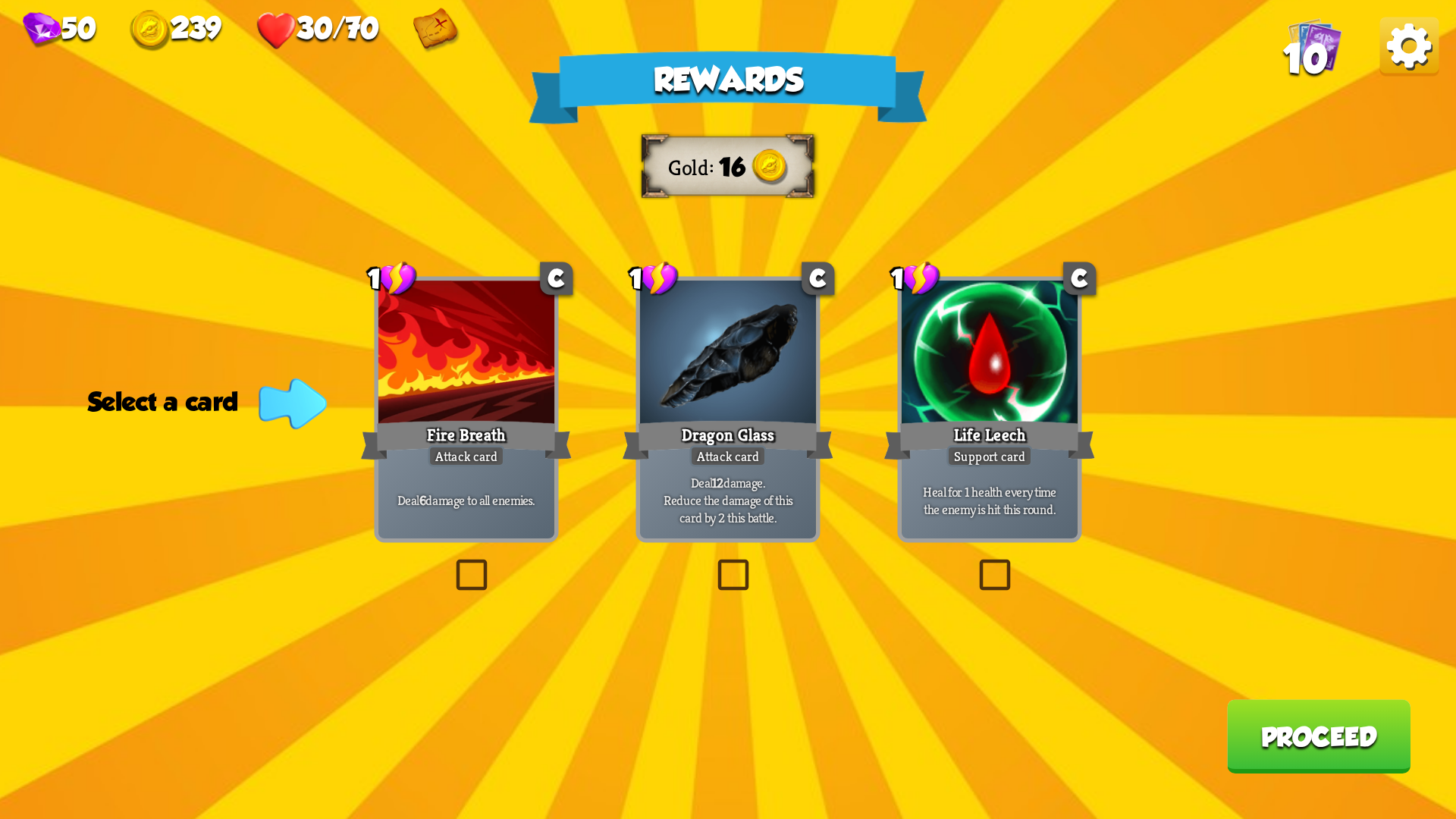
drag, startPoint x: 996, startPoint y: 565, endPoint x: 1037, endPoint y: 596, distance: 51.4
click at [974, 563] on label at bounding box center [974, 563] width 0 height 0
click at [0, 0] on input "checkbox" at bounding box center [0, 0] width 0 height 0
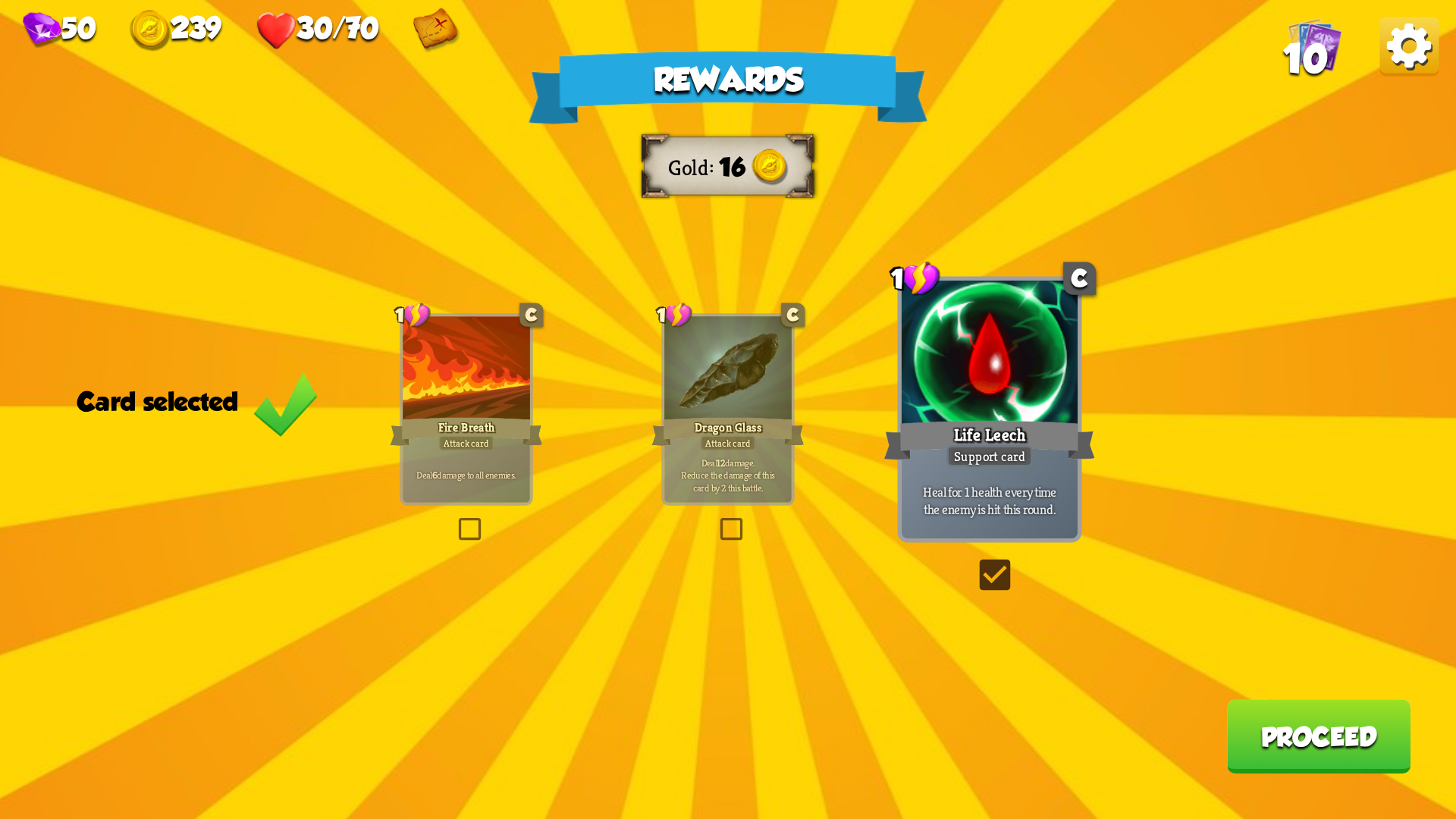
click at [1309, 690] on button "Proceed" at bounding box center [1318, 736] width 183 height 74
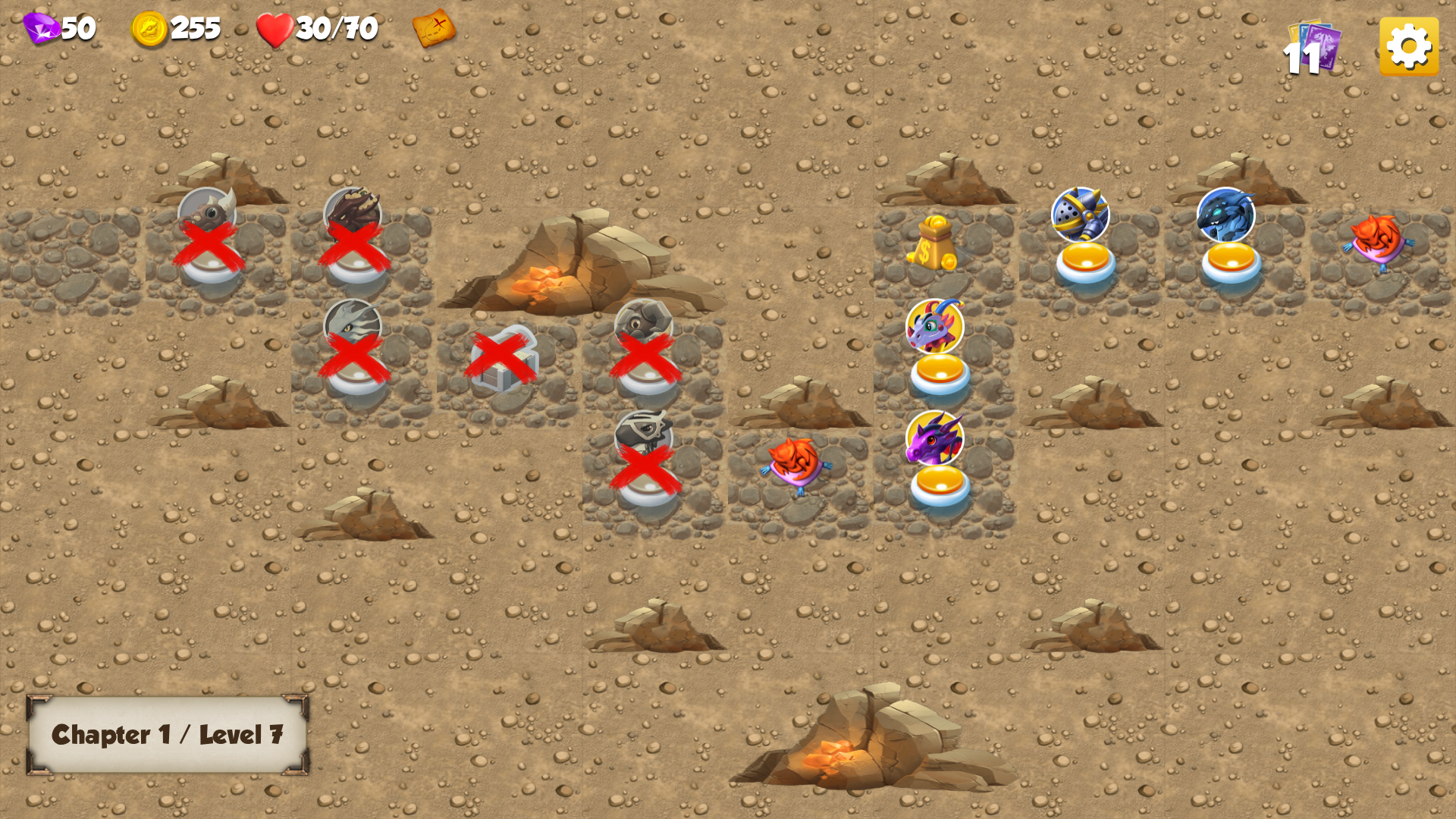
click at [797, 474] on img at bounding box center [795, 467] width 73 height 61
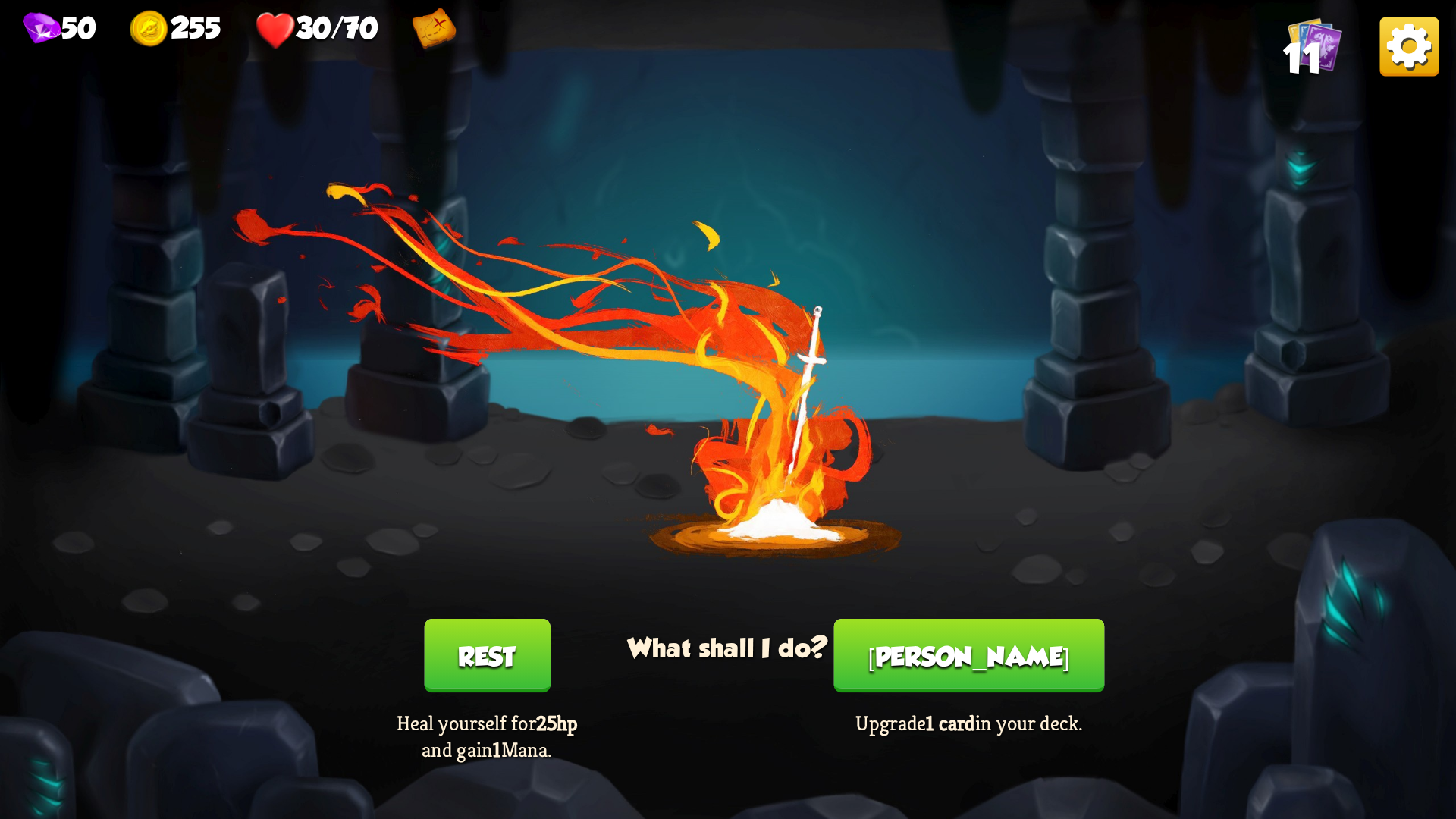
click at [955, 650] on button "Smith" at bounding box center [969, 656] width 271 height 74
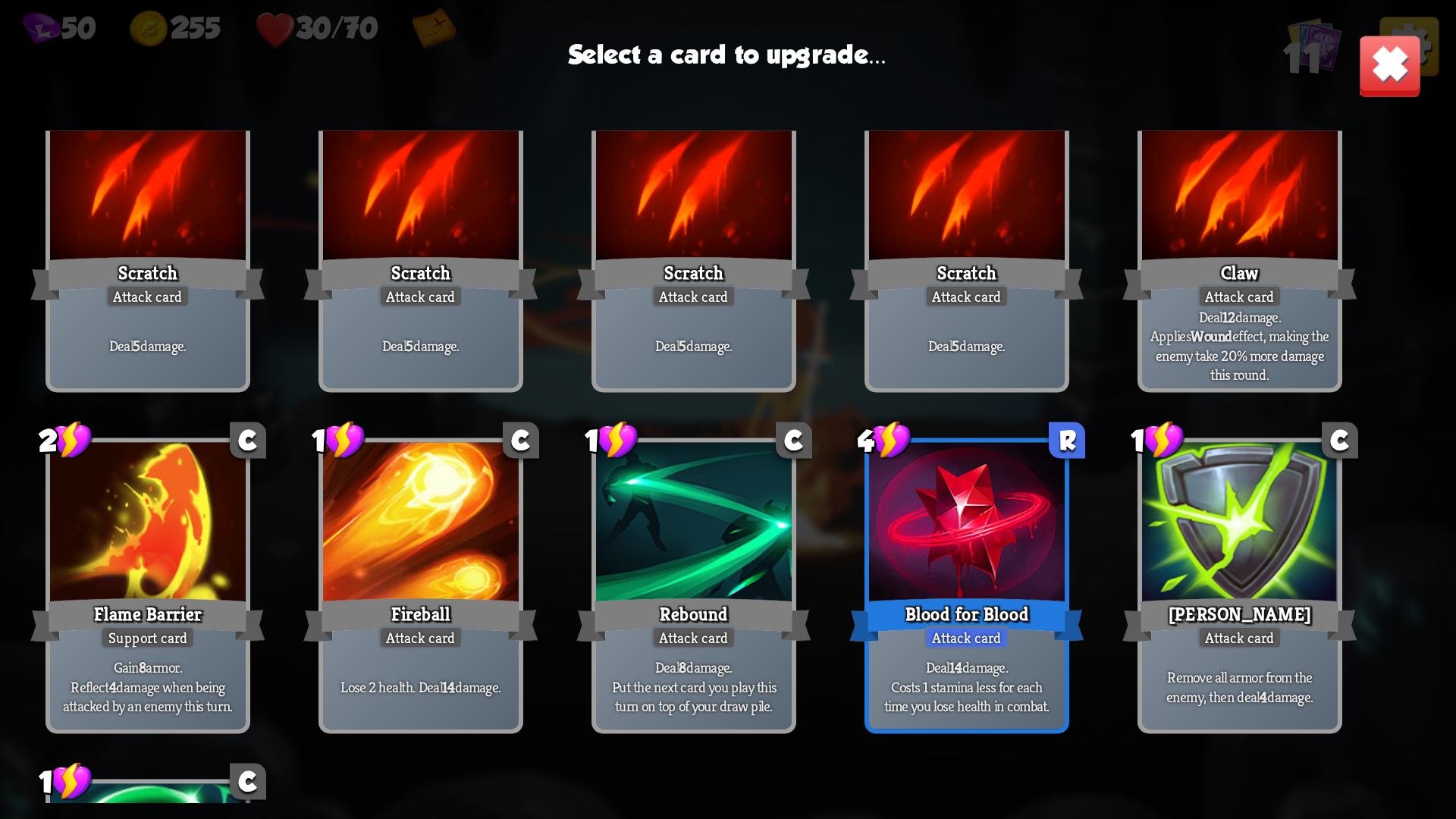
scroll to position [76, 0]
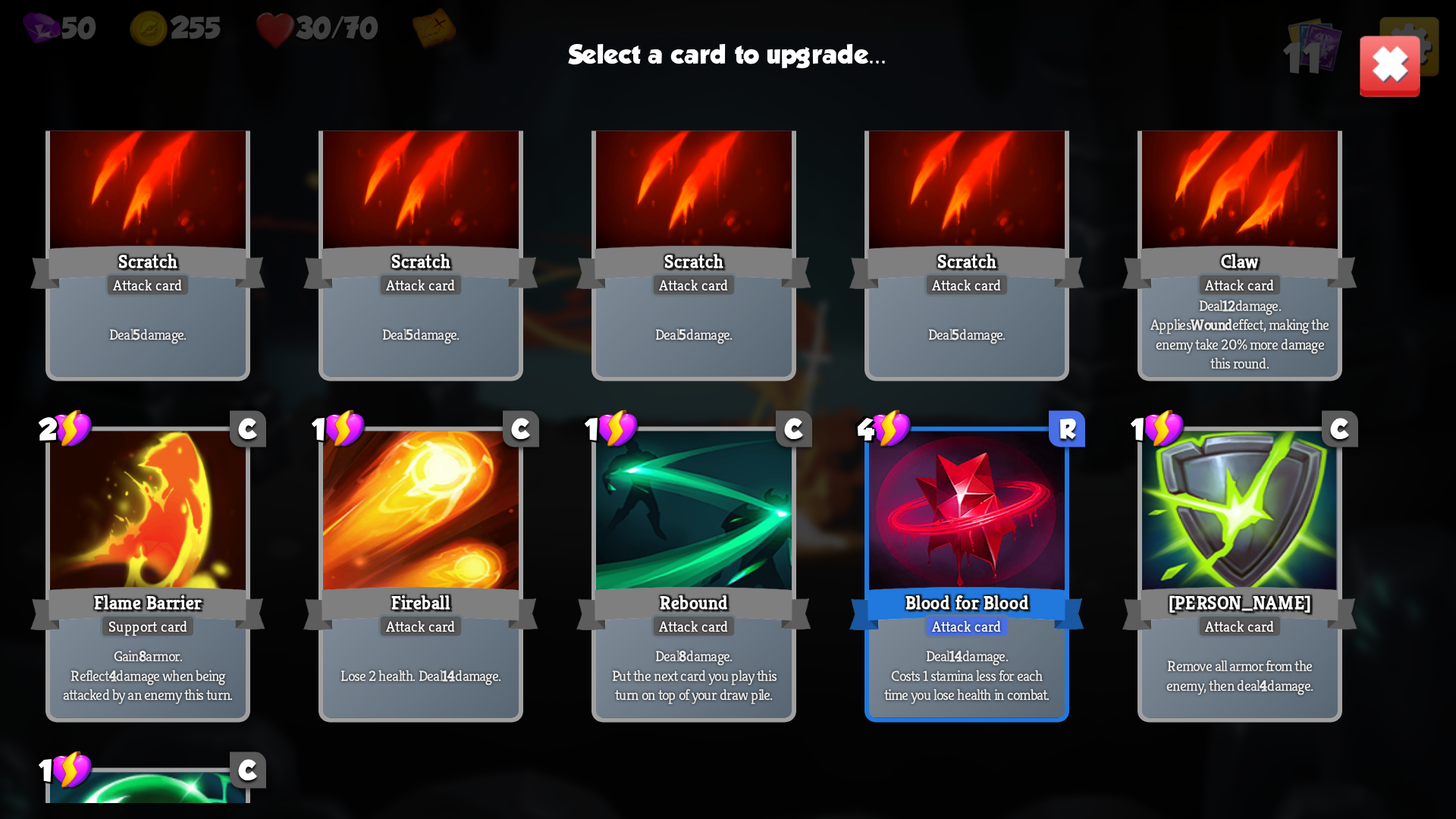
click at [955, 582] on div "Blood for Blood" at bounding box center [967, 608] width 235 height 52
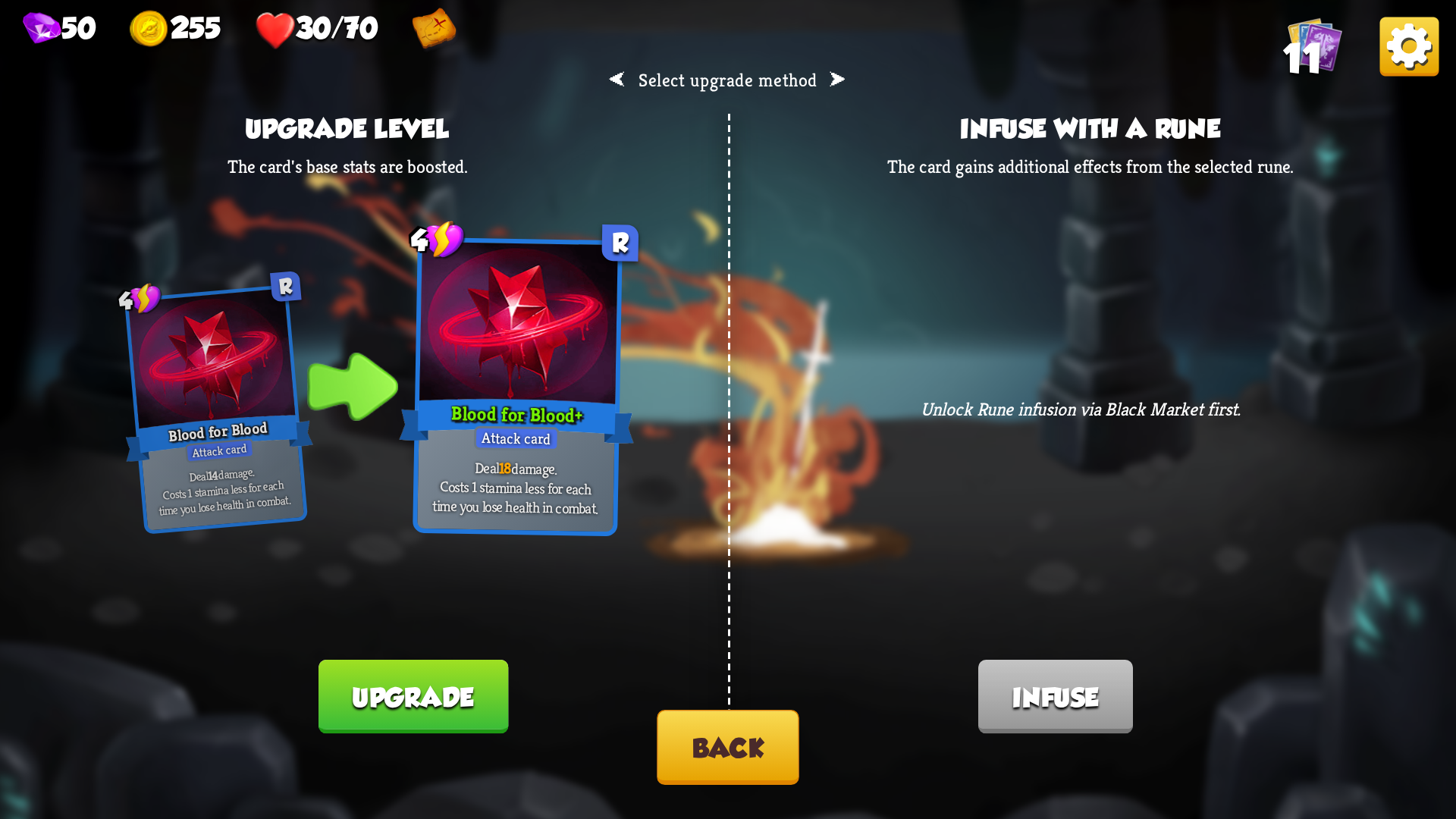
click at [497, 690] on button "Upgrade" at bounding box center [412, 696] width 189 height 74
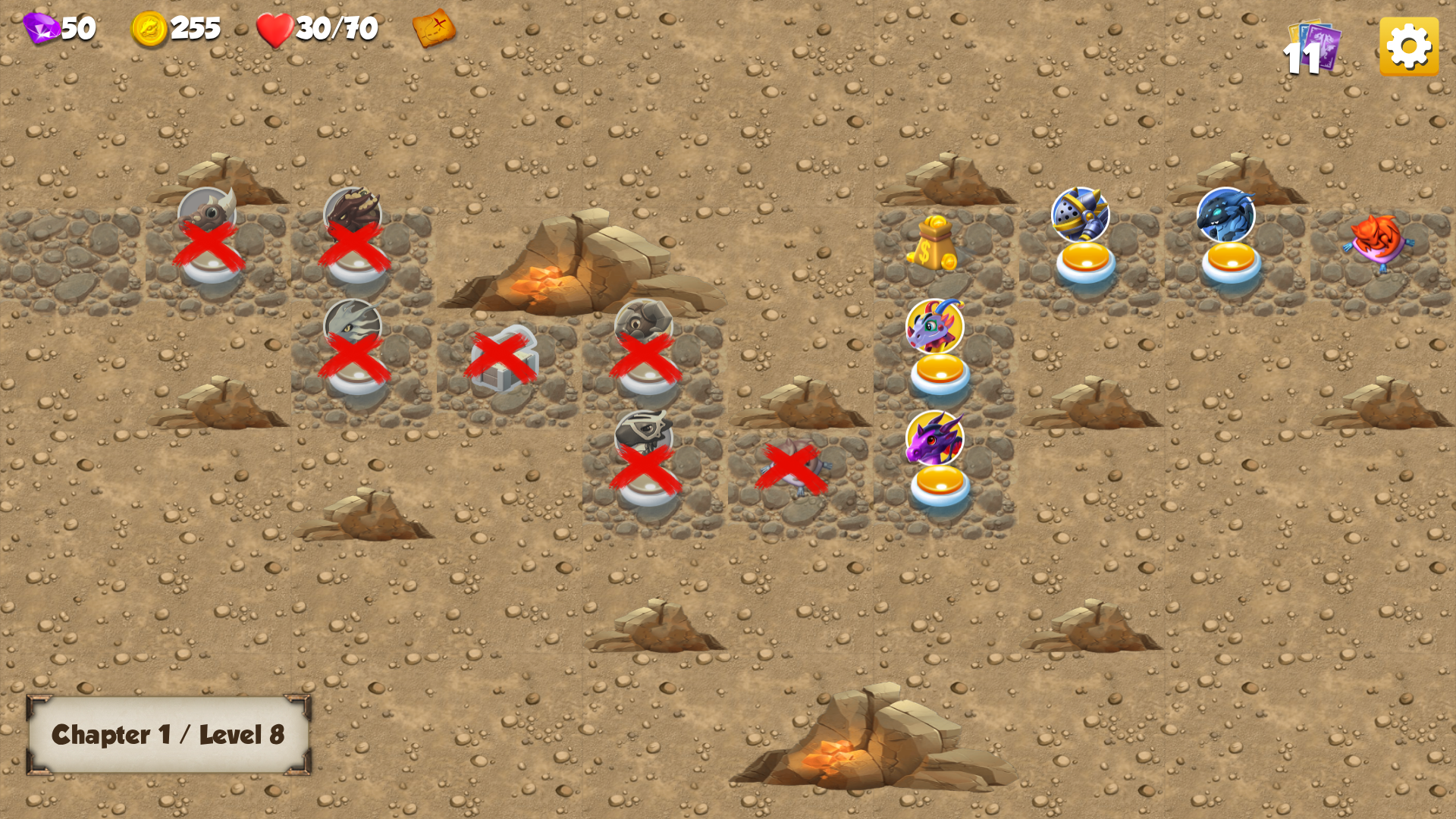
click at [914, 482] on img at bounding box center [942, 492] width 73 height 57
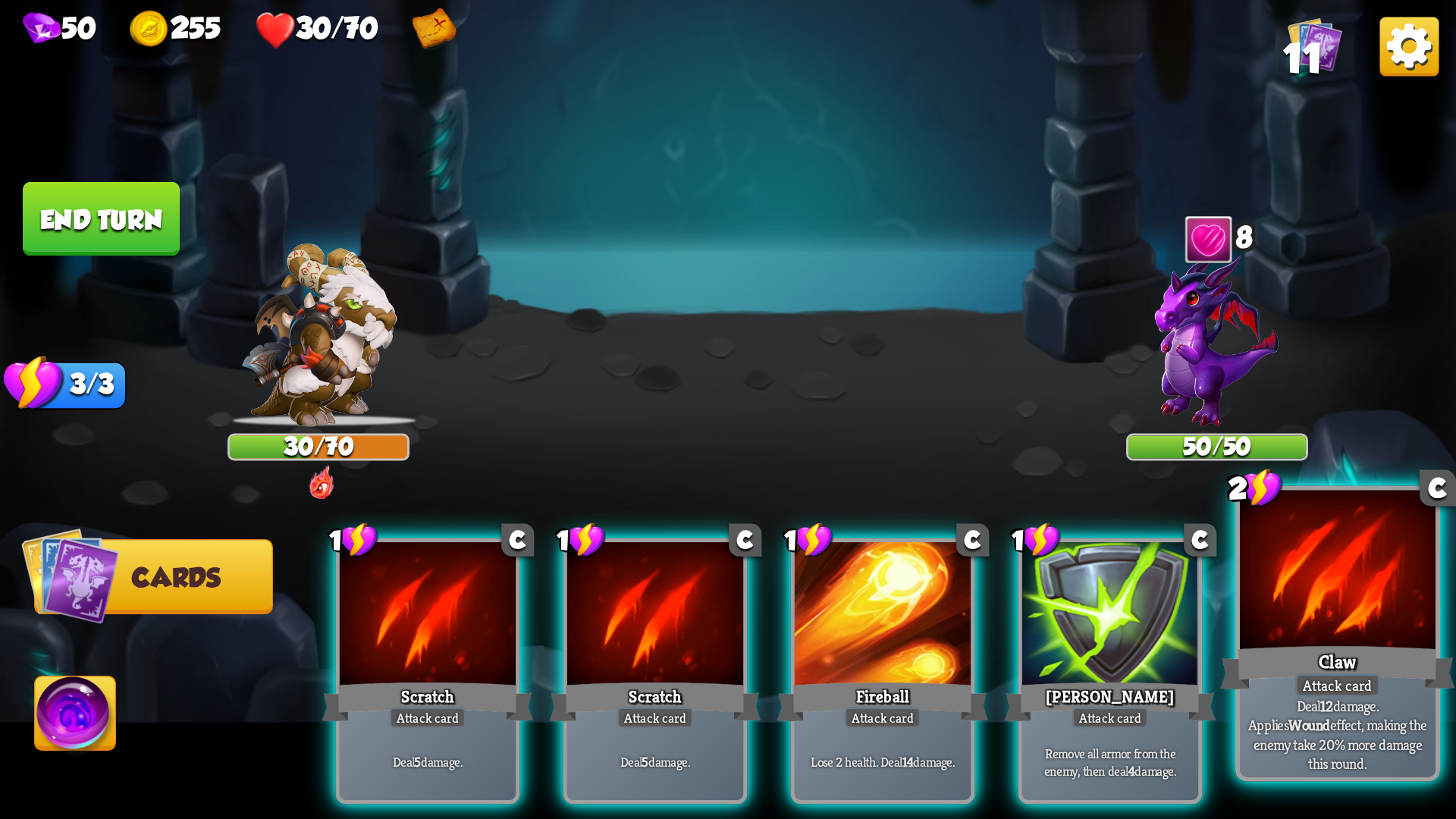
click at [1282, 665] on div "Claw" at bounding box center [1337, 667] width 235 height 52
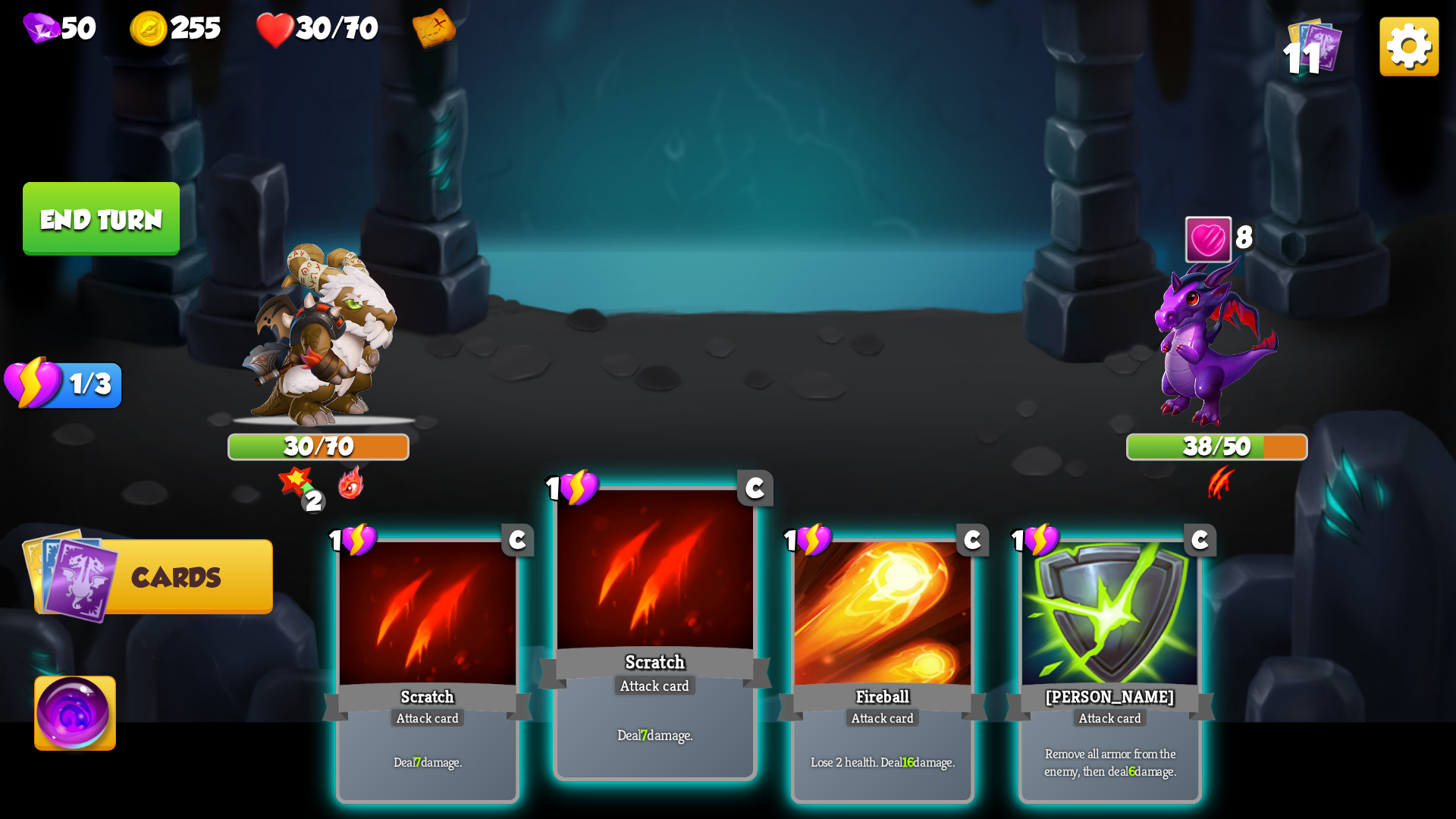
click at [662, 626] on div at bounding box center [655, 573] width 196 height 165
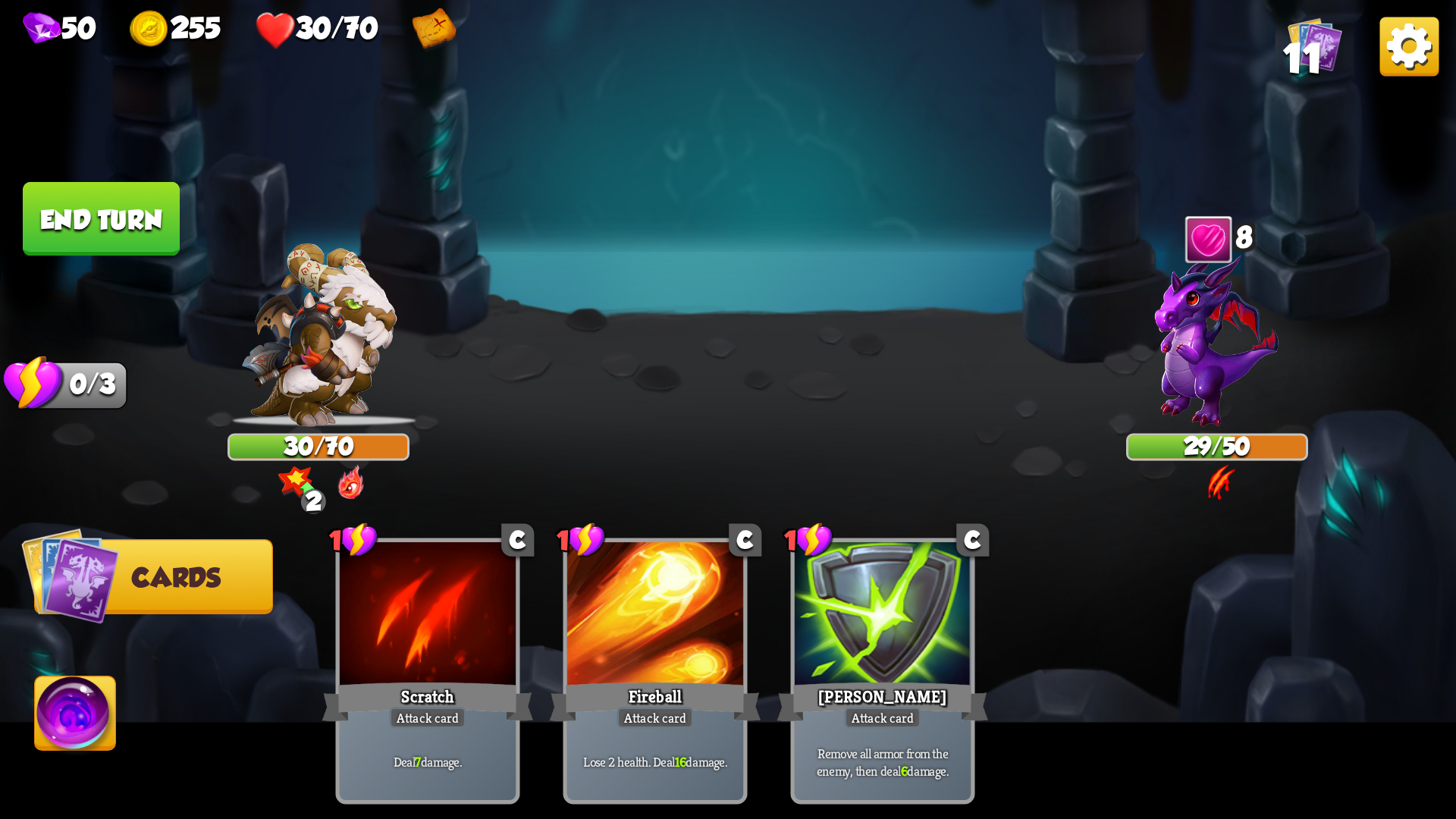
click at [114, 216] on button "End turn" at bounding box center [101, 219] width 157 height 74
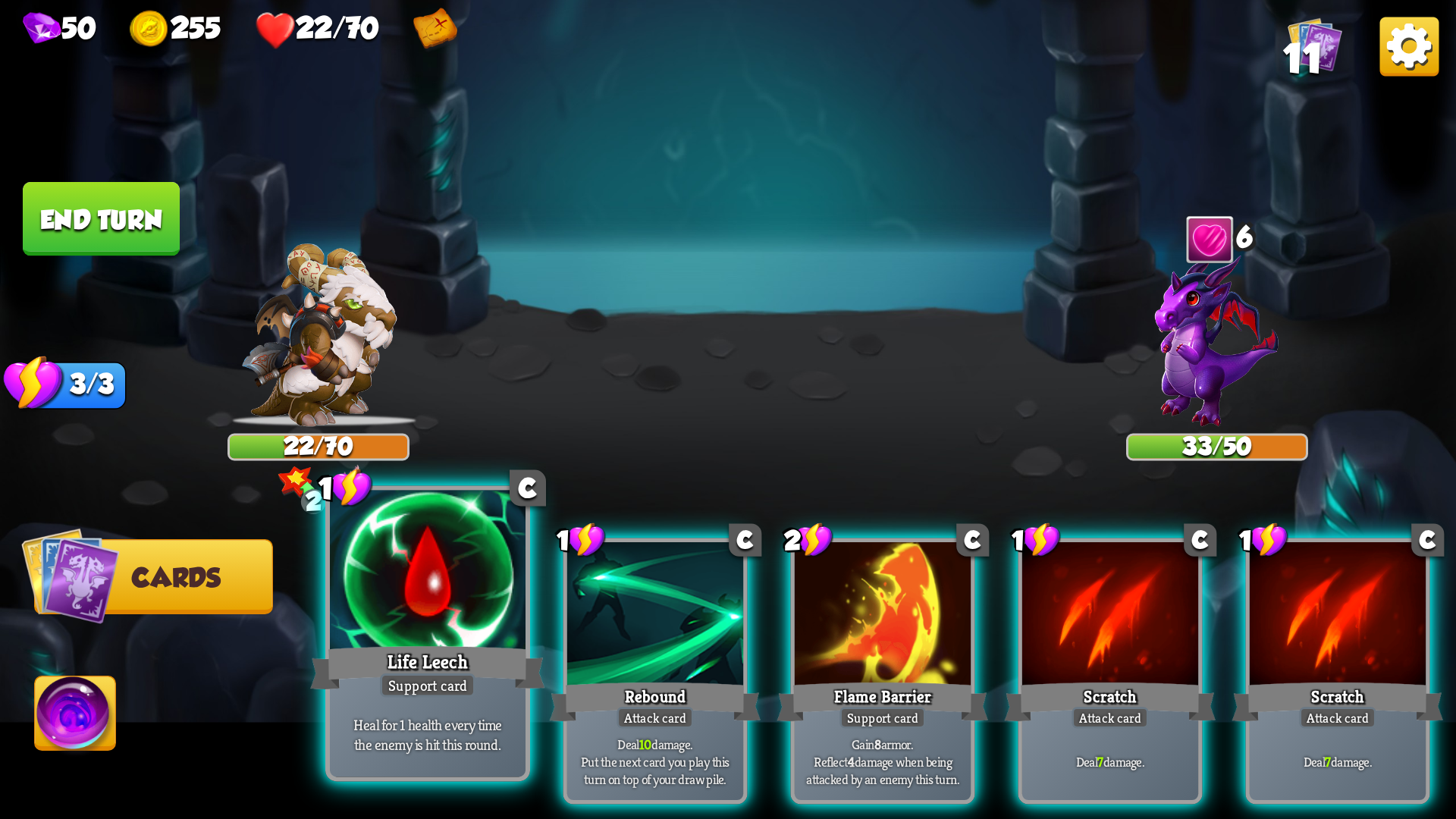
click at [458, 603] on div at bounding box center [428, 573] width 196 height 165
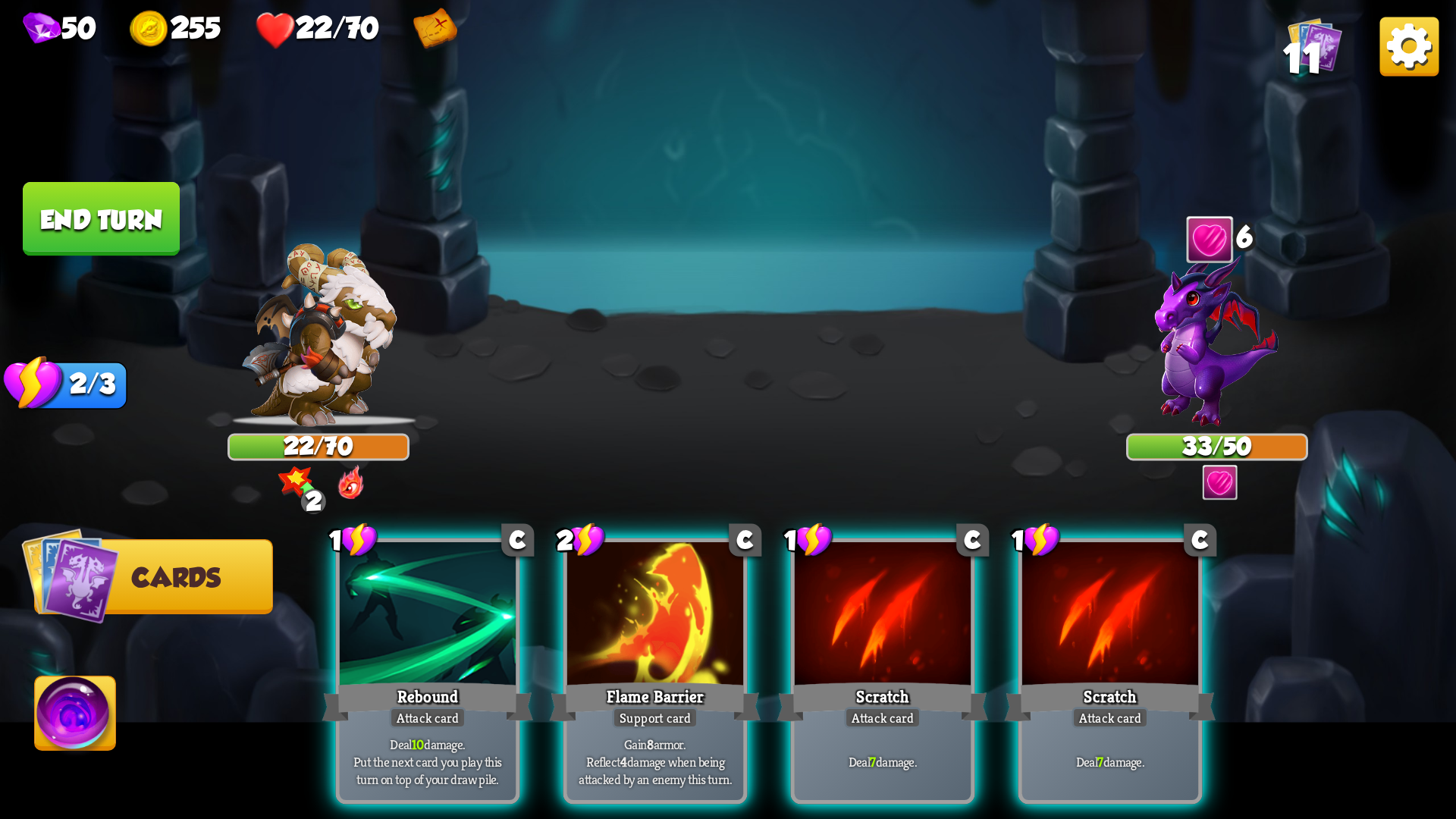
click at [458, 603] on div at bounding box center [427, 617] width 176 height 148
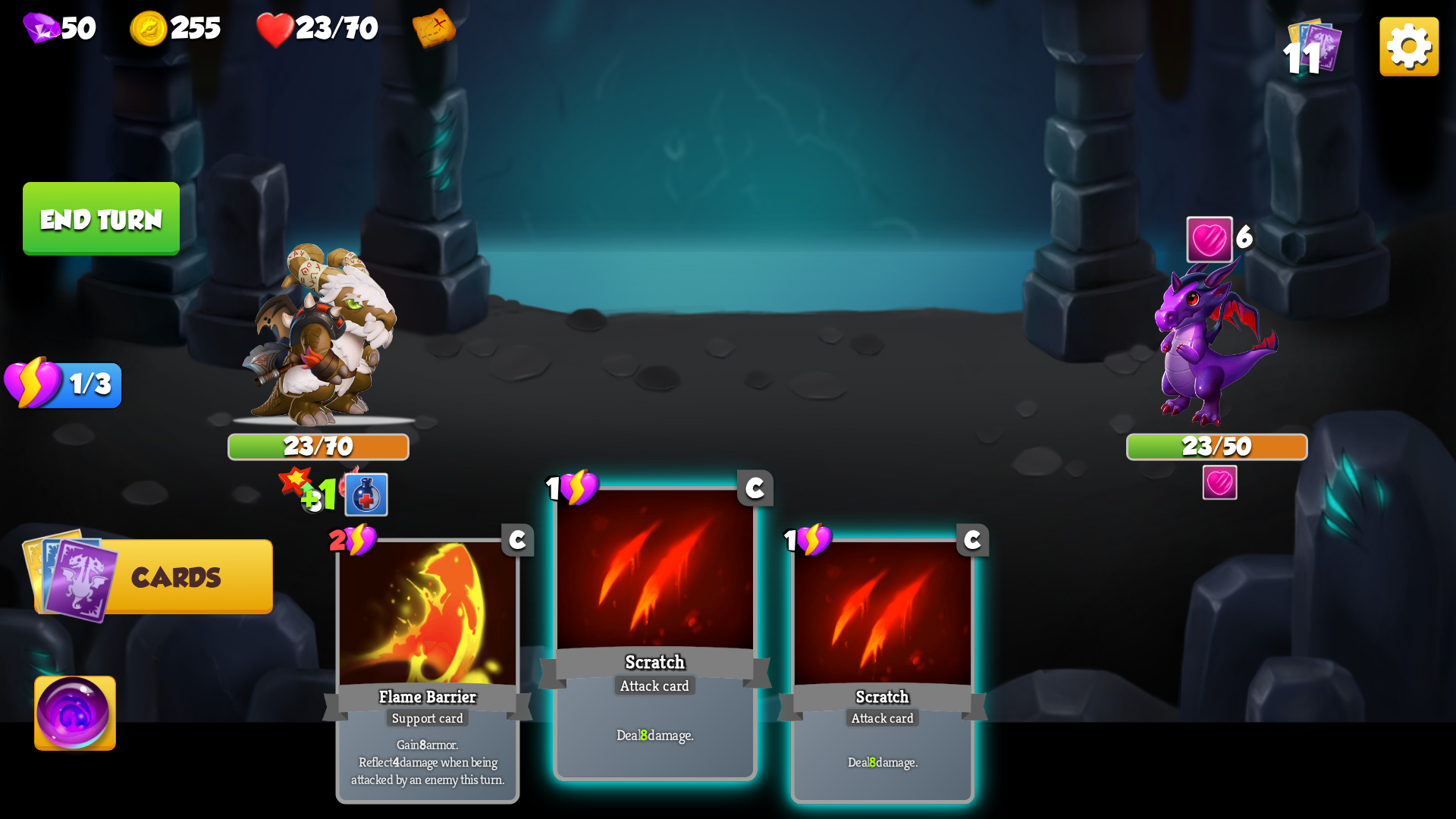
click at [647, 632] on div at bounding box center [655, 573] width 196 height 165
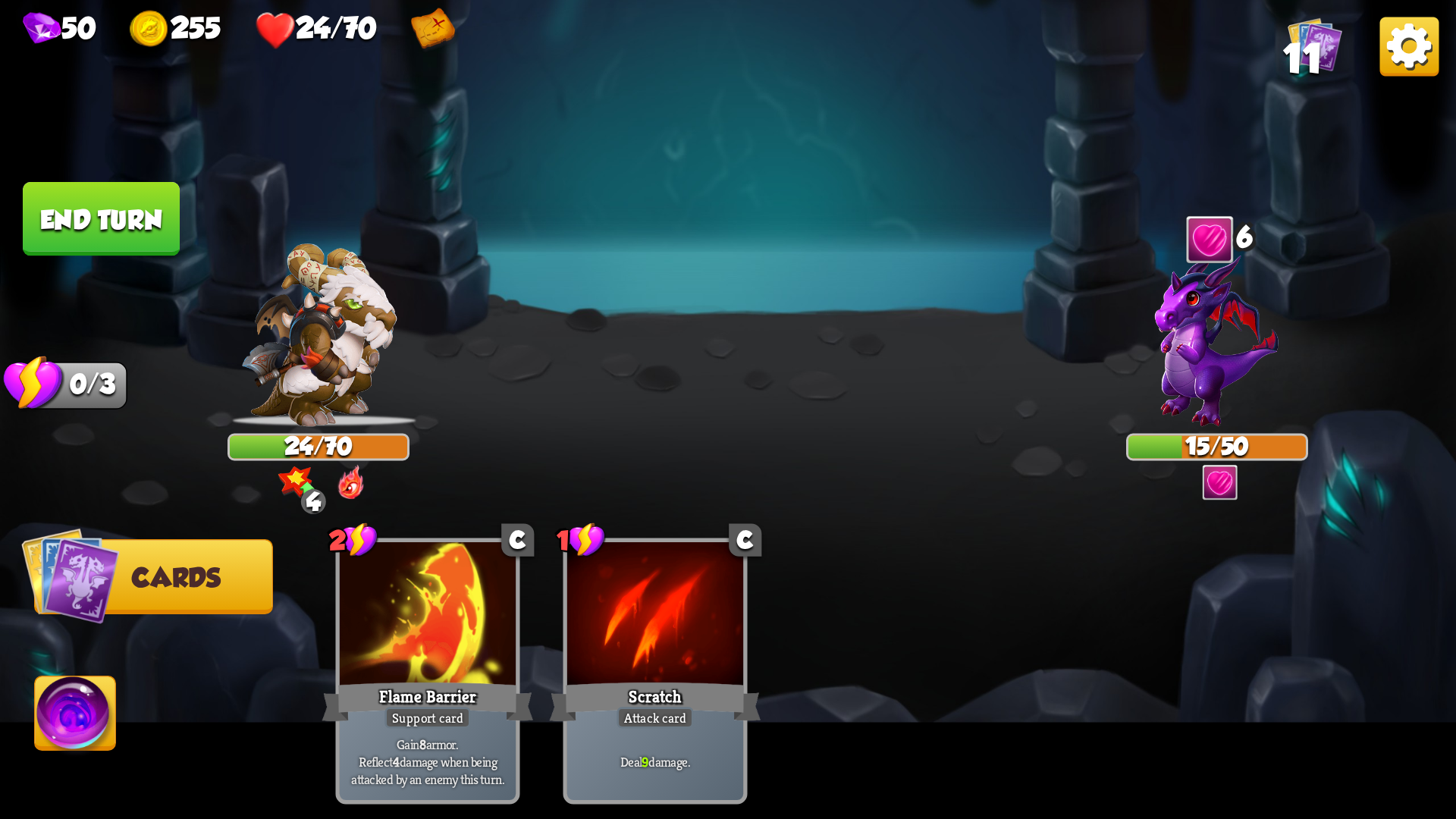
click at [92, 219] on button "End turn" at bounding box center [101, 219] width 157 height 74
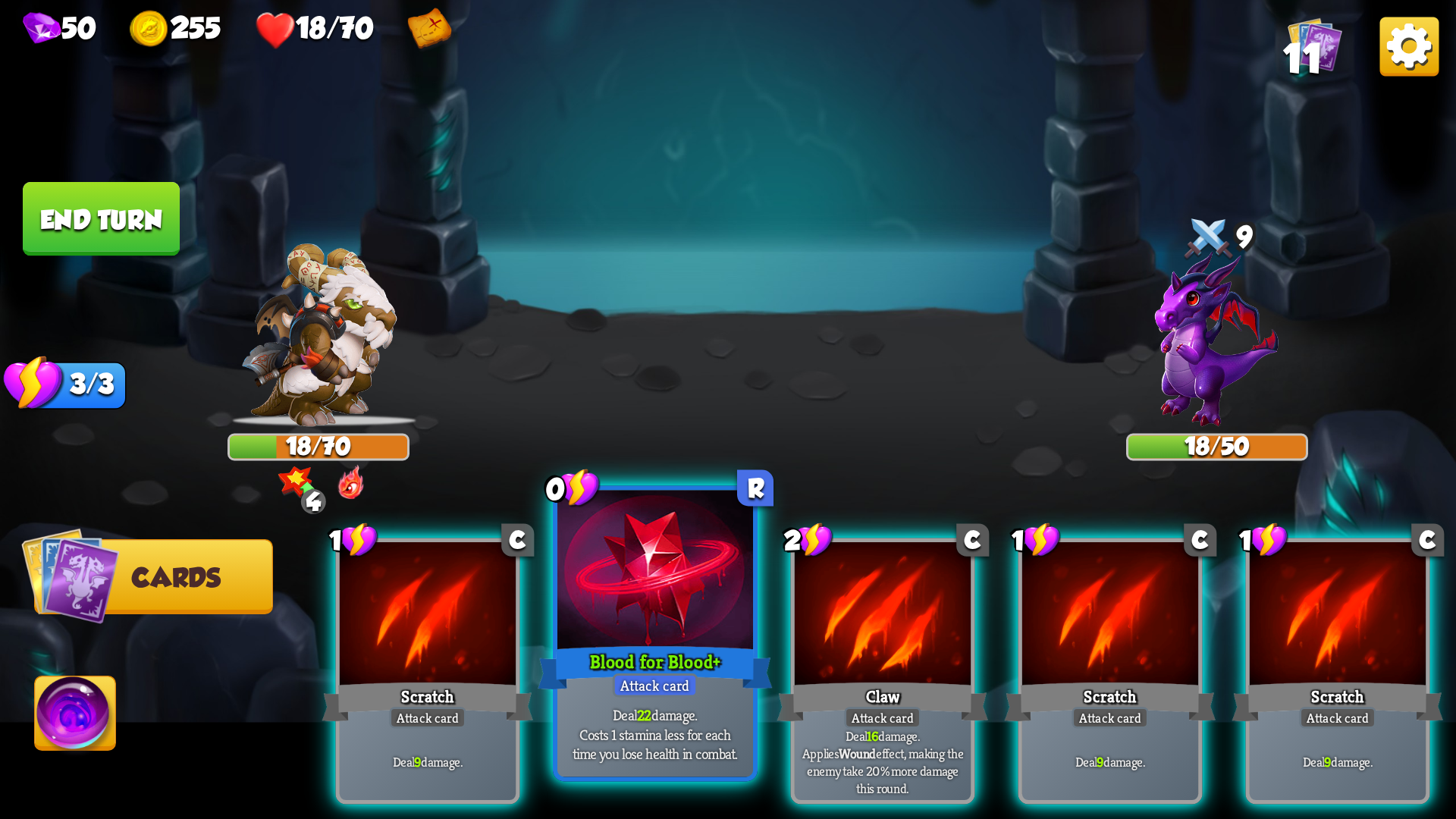
click at [710, 603] on div at bounding box center [655, 573] width 196 height 165
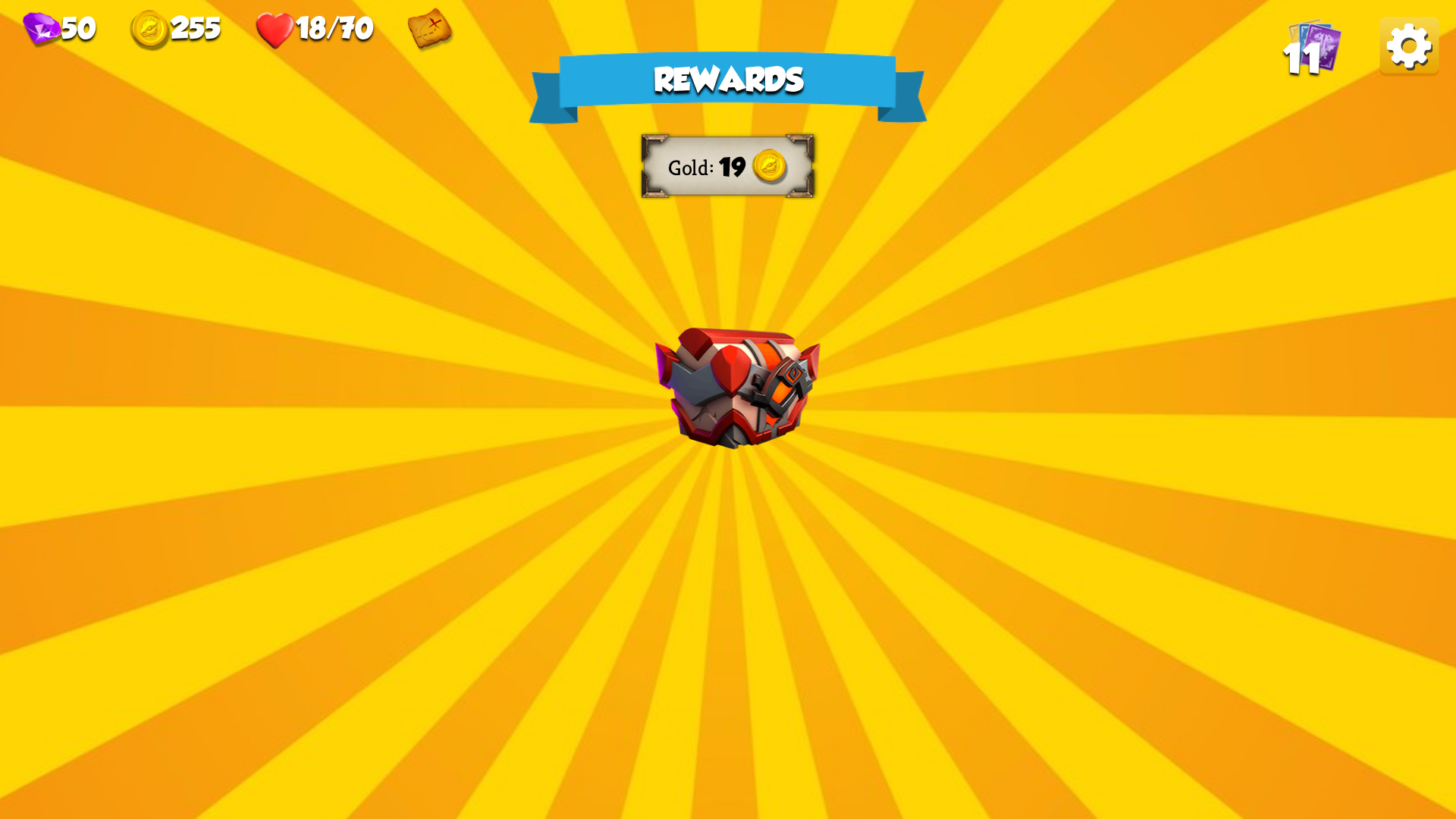
click at [765, 566] on div "Rewards Gold 19 Select a card 1 C Last Punch Attack card Deal 14 damage. Can on…" at bounding box center [728, 410] width 1456 height 819
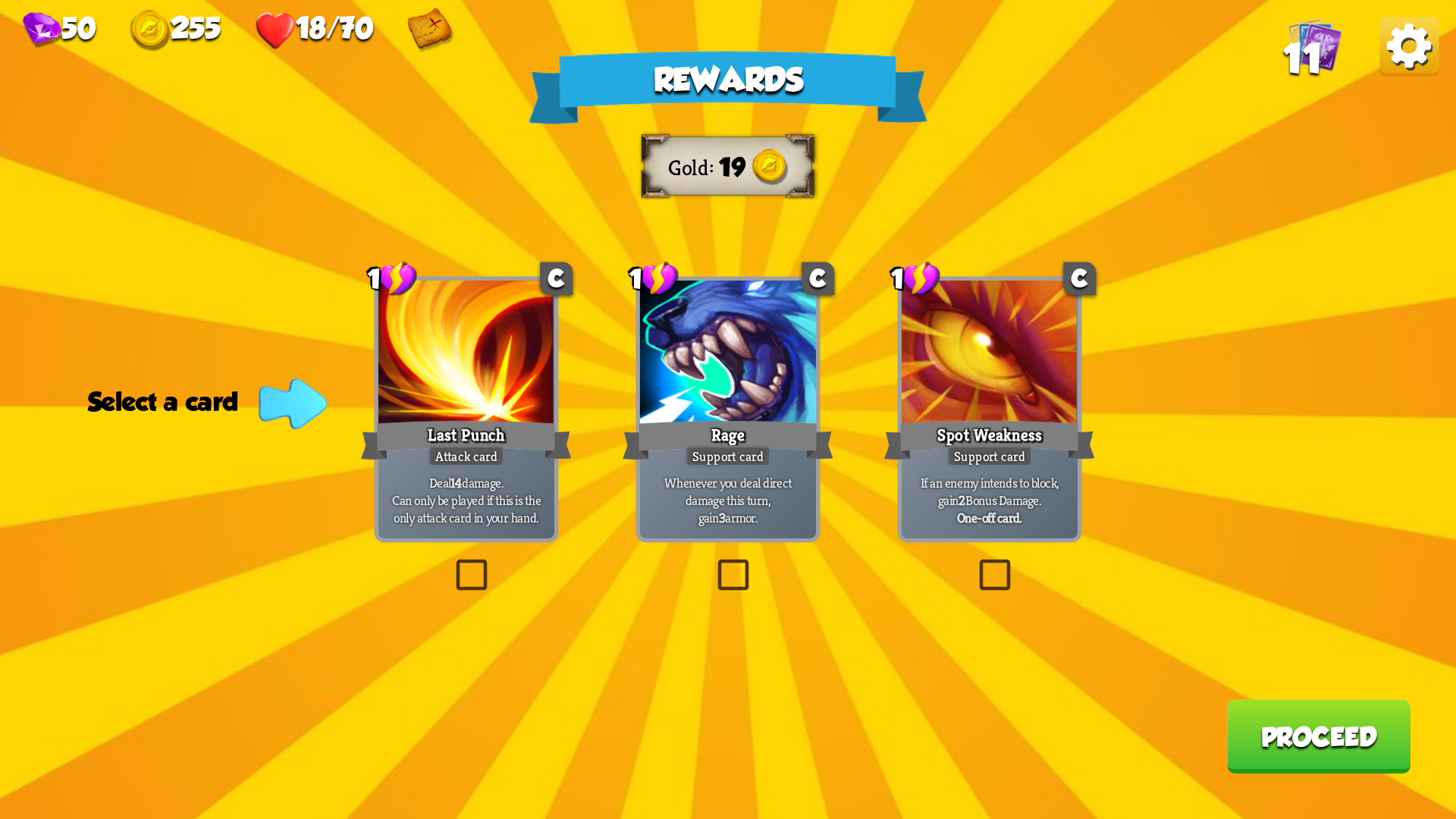
click at [713, 563] on label at bounding box center [713, 563] width 0 height 0
click at [0, 0] on input "checkbox" at bounding box center [0, 0] width 0 height 0
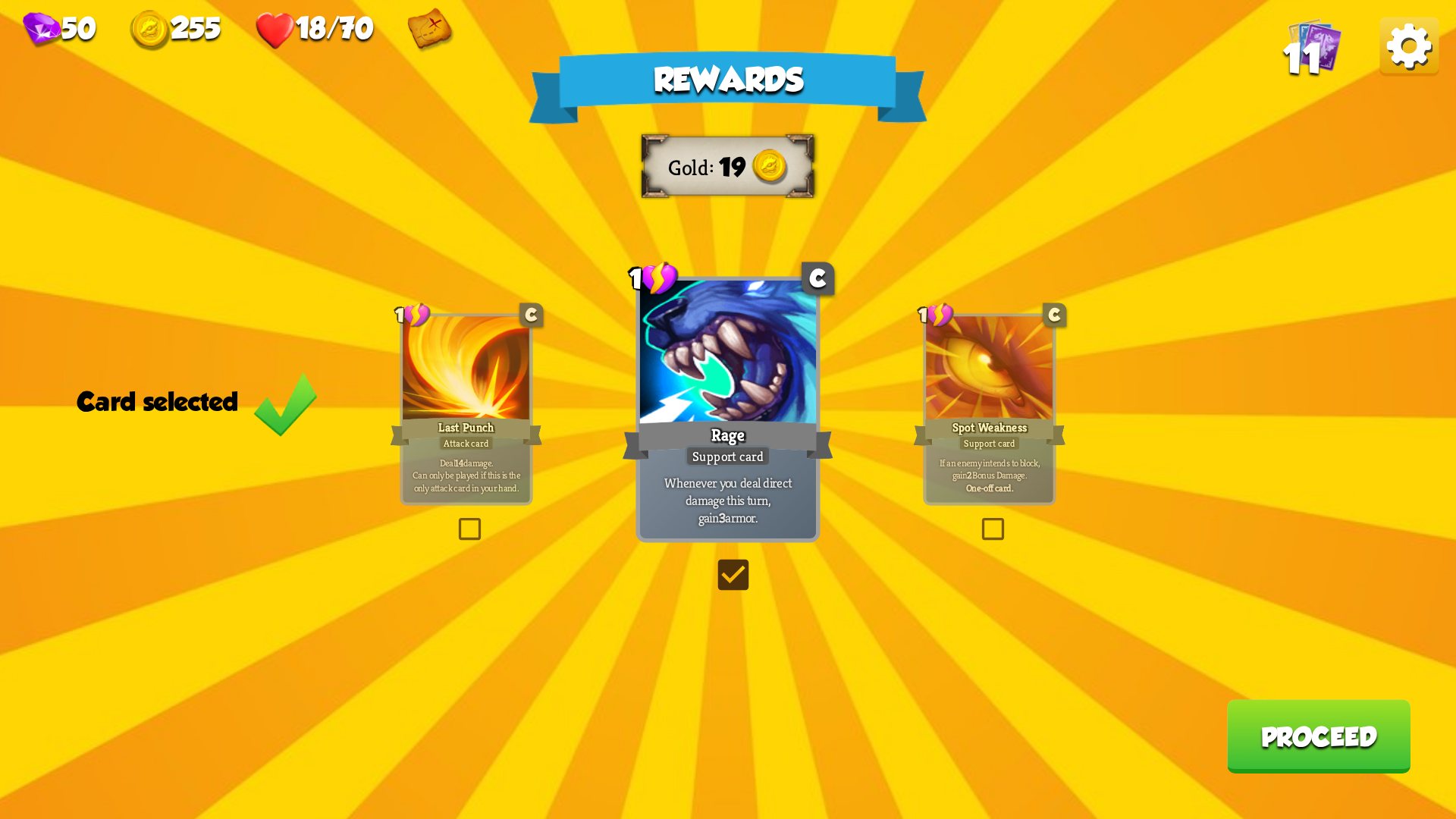
click at [1296, 690] on button "Proceed" at bounding box center [1318, 736] width 183 height 74
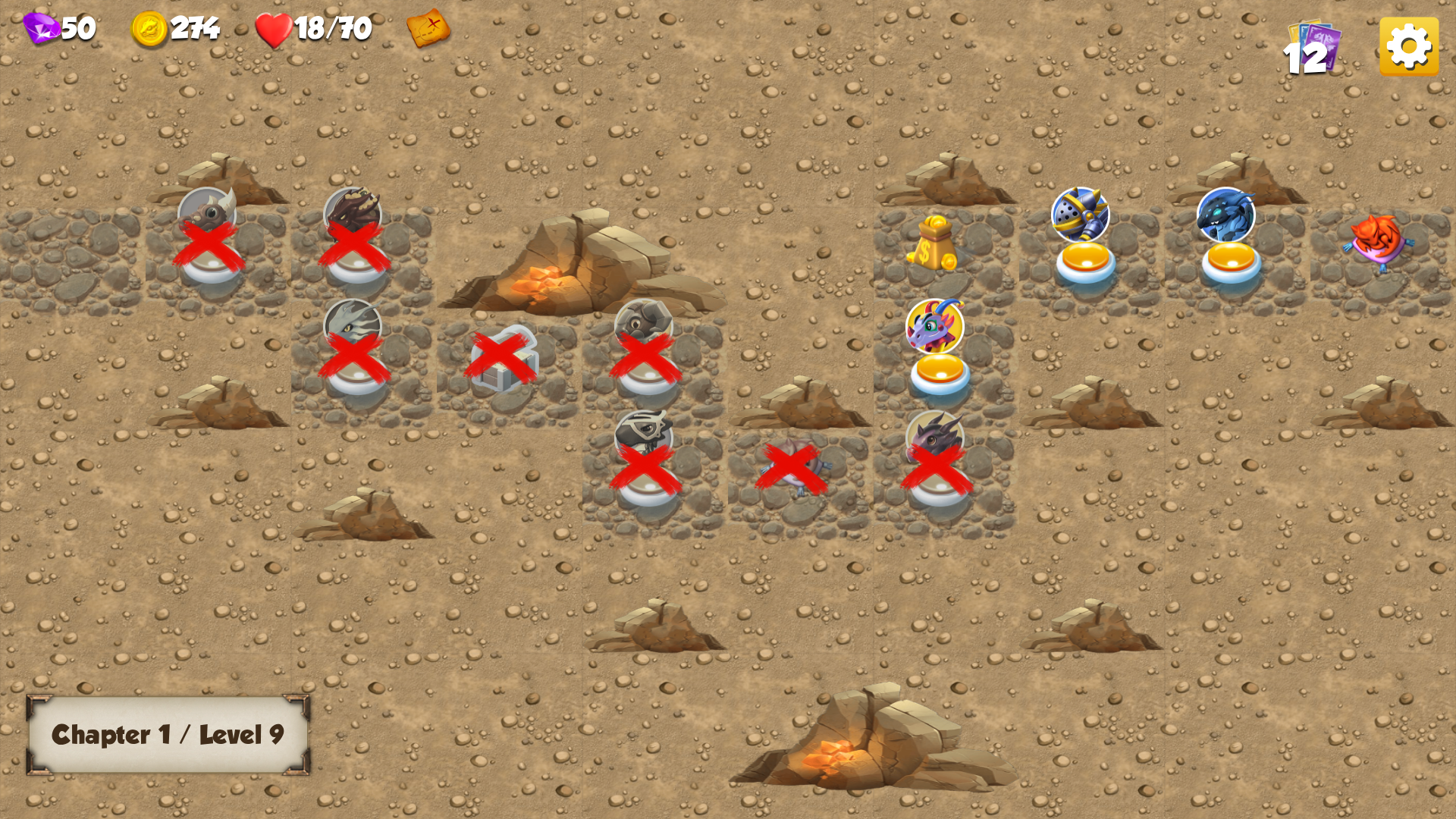
click at [931, 390] on img at bounding box center [942, 381] width 73 height 57
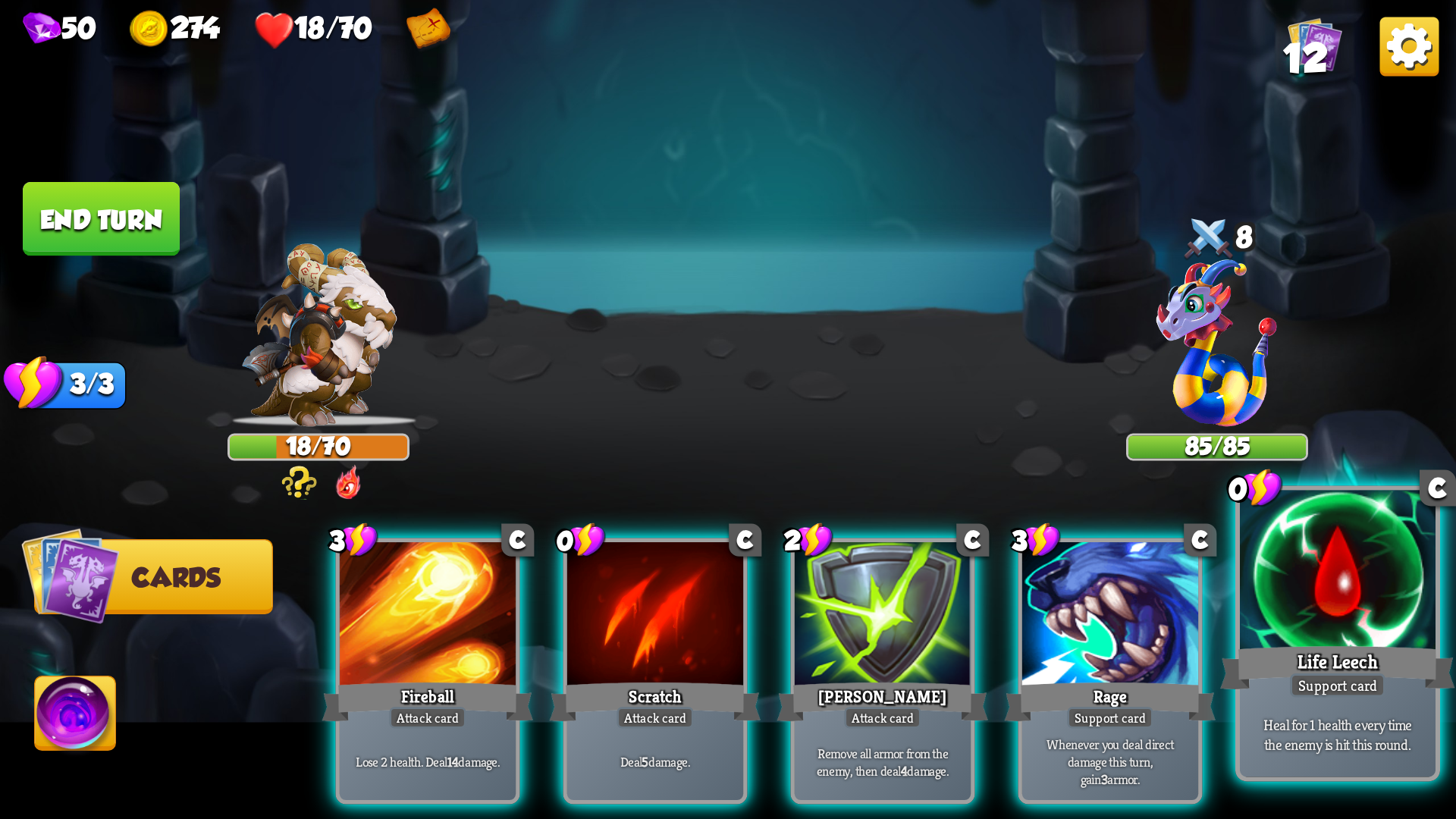
click at [1291, 688] on div "Support card" at bounding box center [1337, 686] width 96 height 25
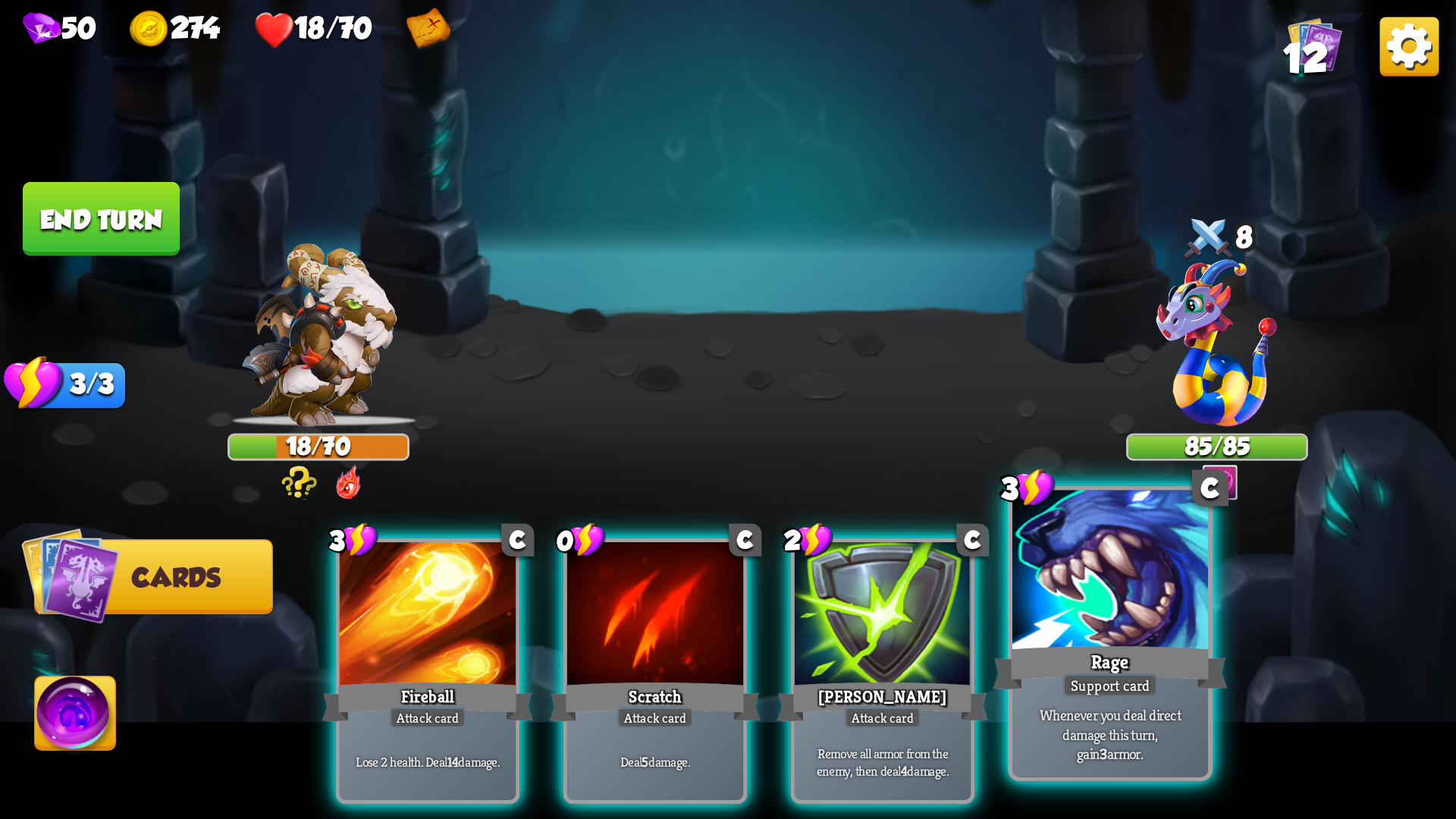
click at [1056, 679] on div "Rage" at bounding box center [1109, 667] width 235 height 52
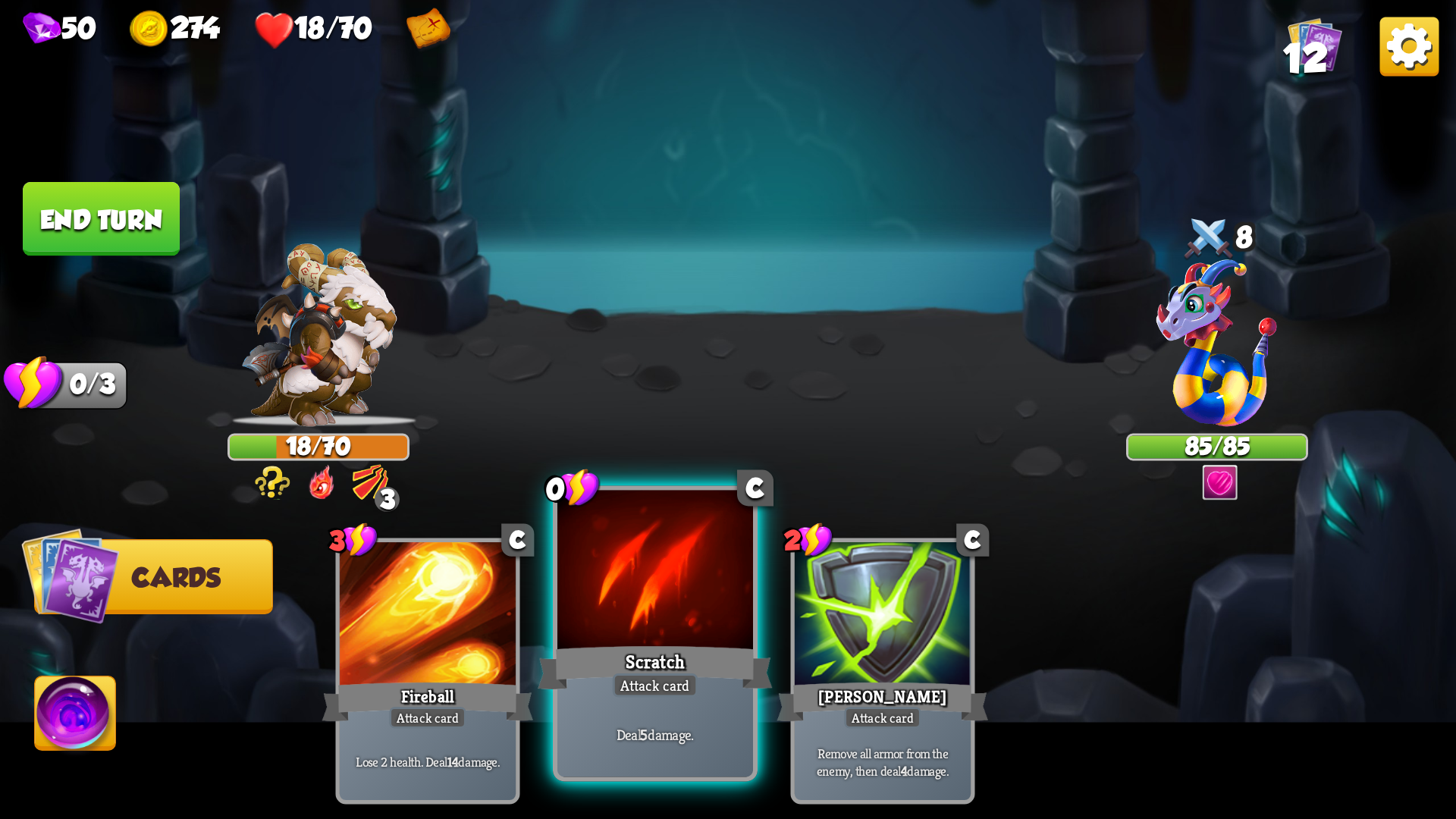
click at [673, 599] on div at bounding box center [655, 573] width 196 height 165
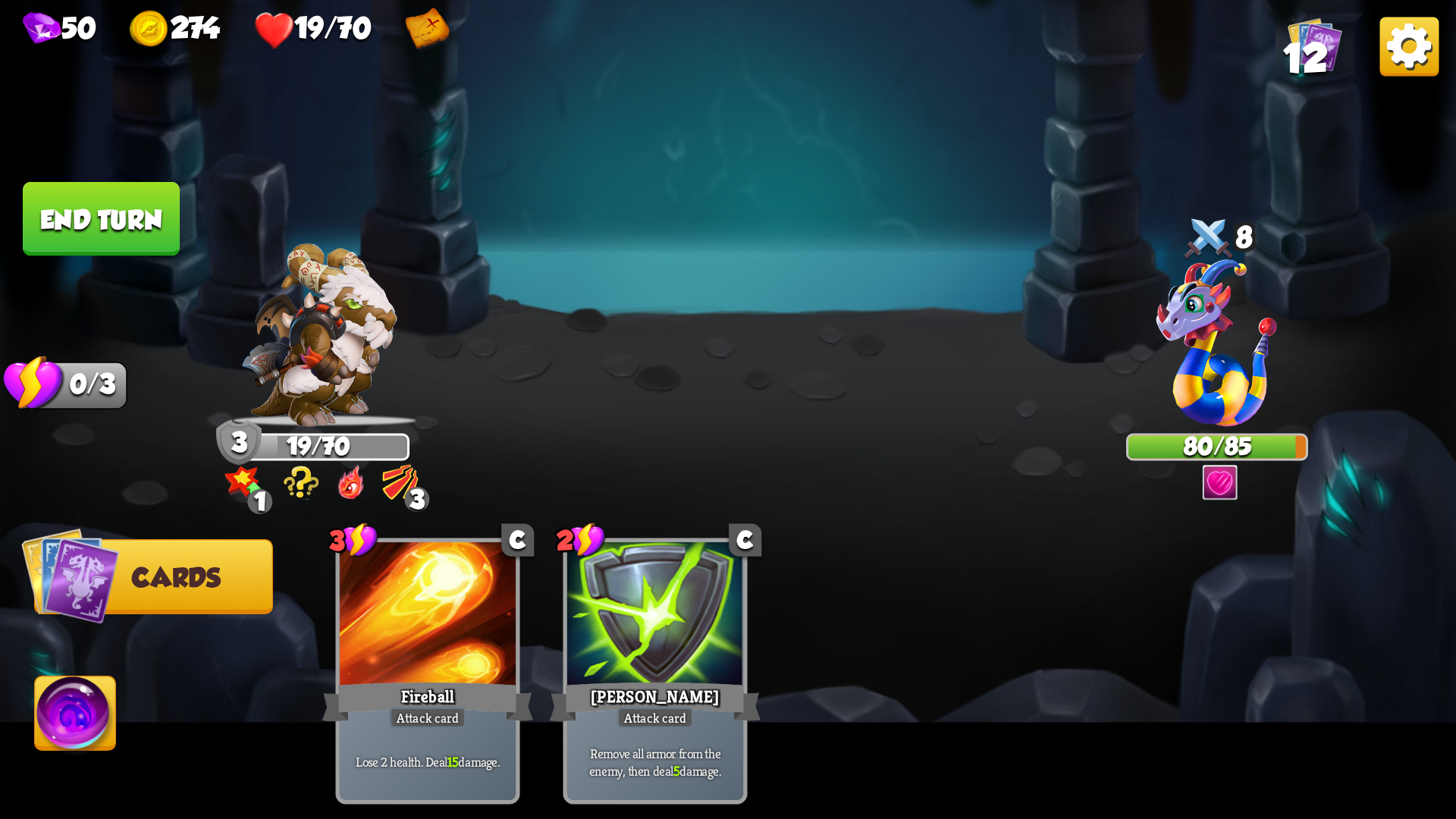
click at [139, 229] on button "End turn" at bounding box center [101, 219] width 157 height 74
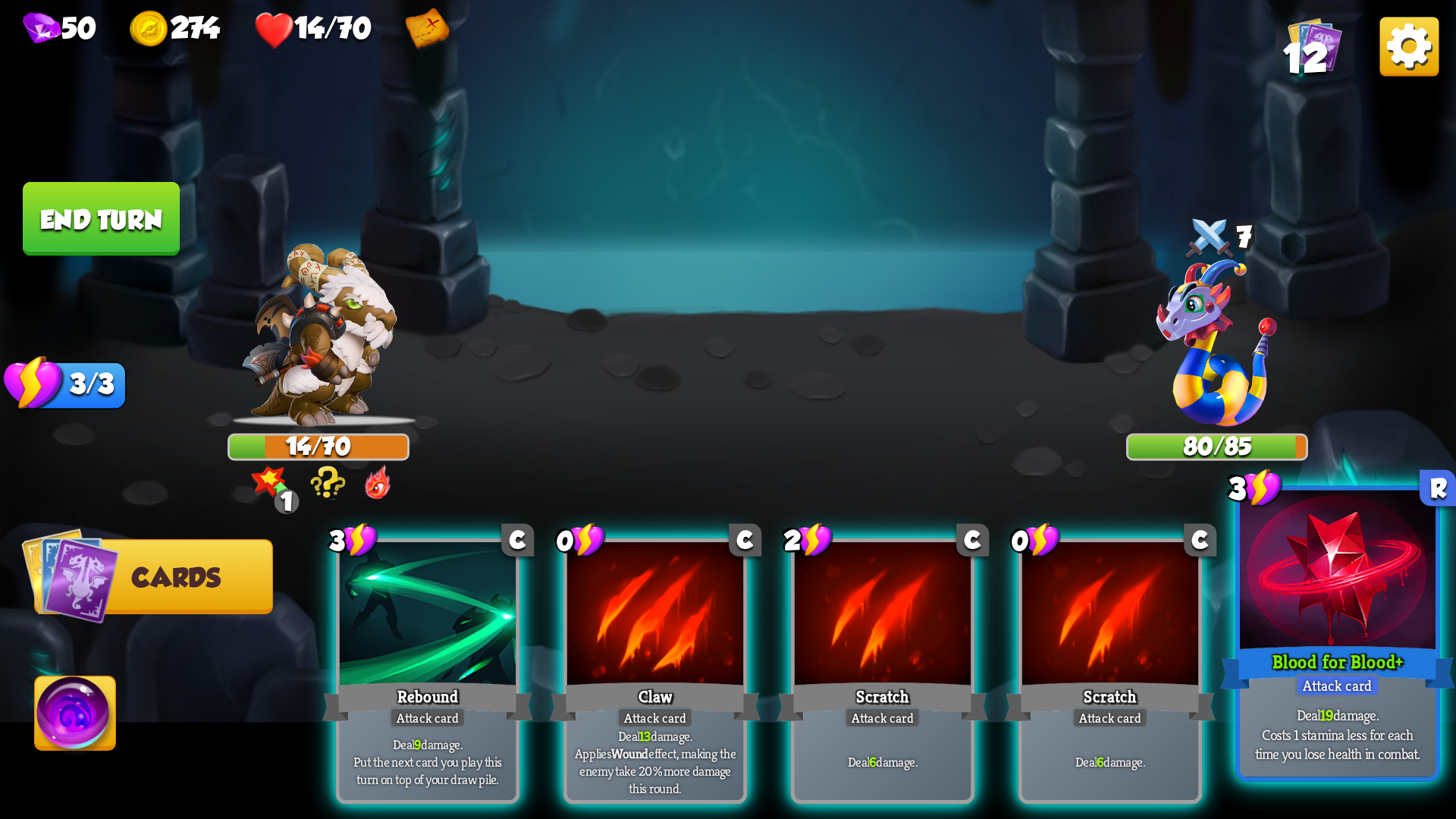
click at [1390, 642] on div "Blood for Blood +" at bounding box center [1337, 667] width 235 height 52
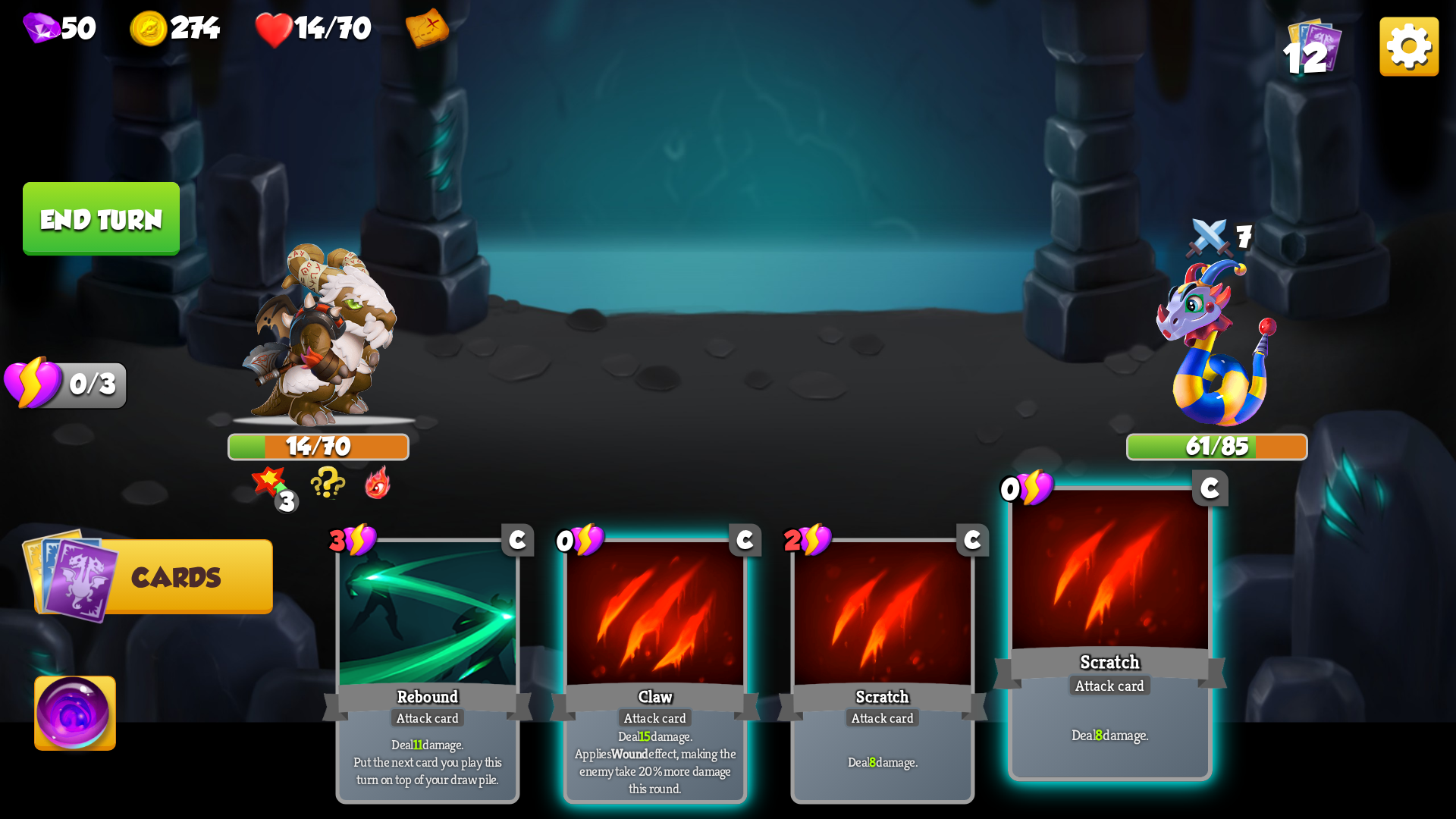
click at [1097, 670] on div "Scratch" at bounding box center [1109, 667] width 235 height 52
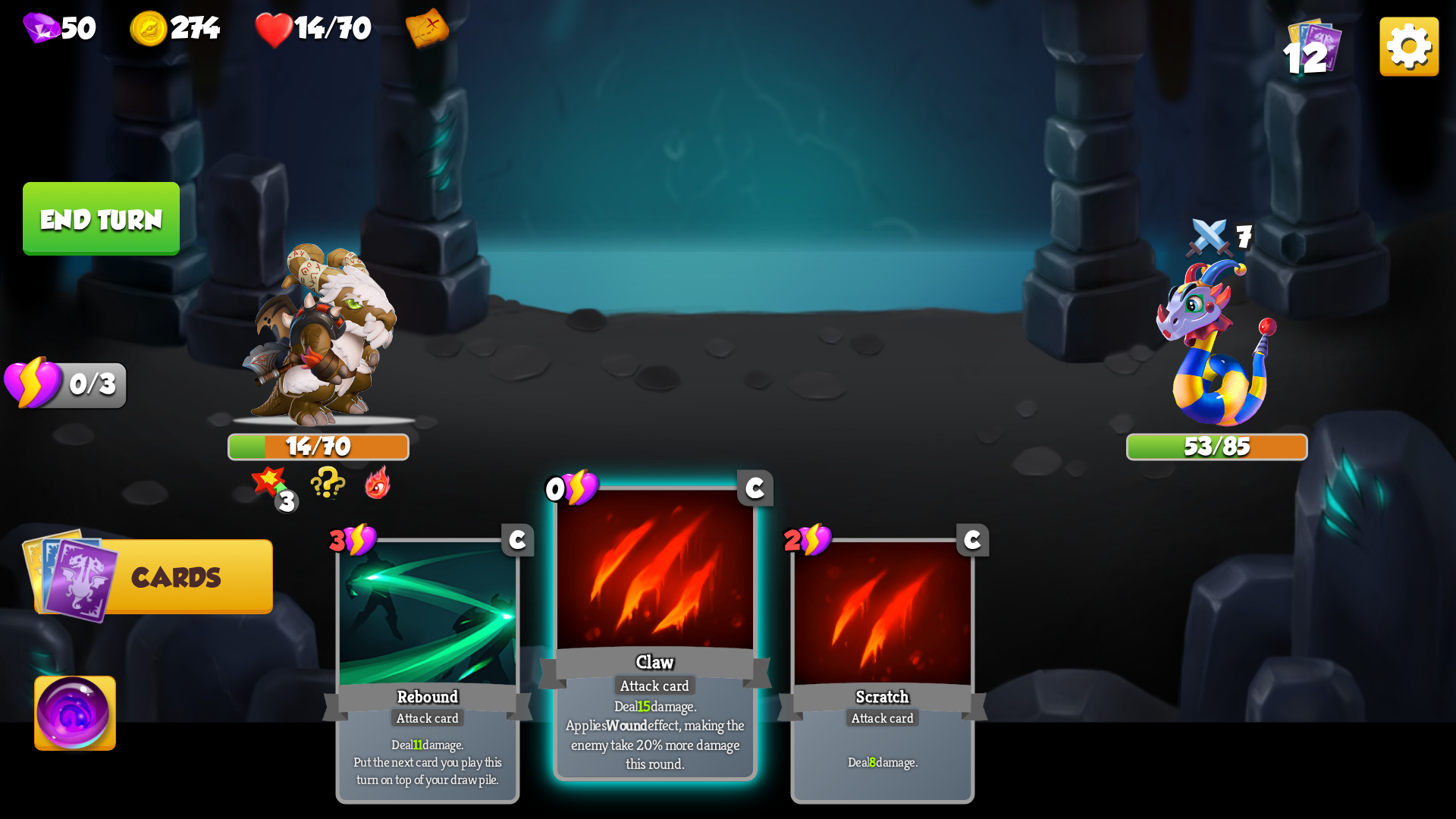
click at [691, 674] on div "Attack card" at bounding box center [656, 686] width 86 height 25
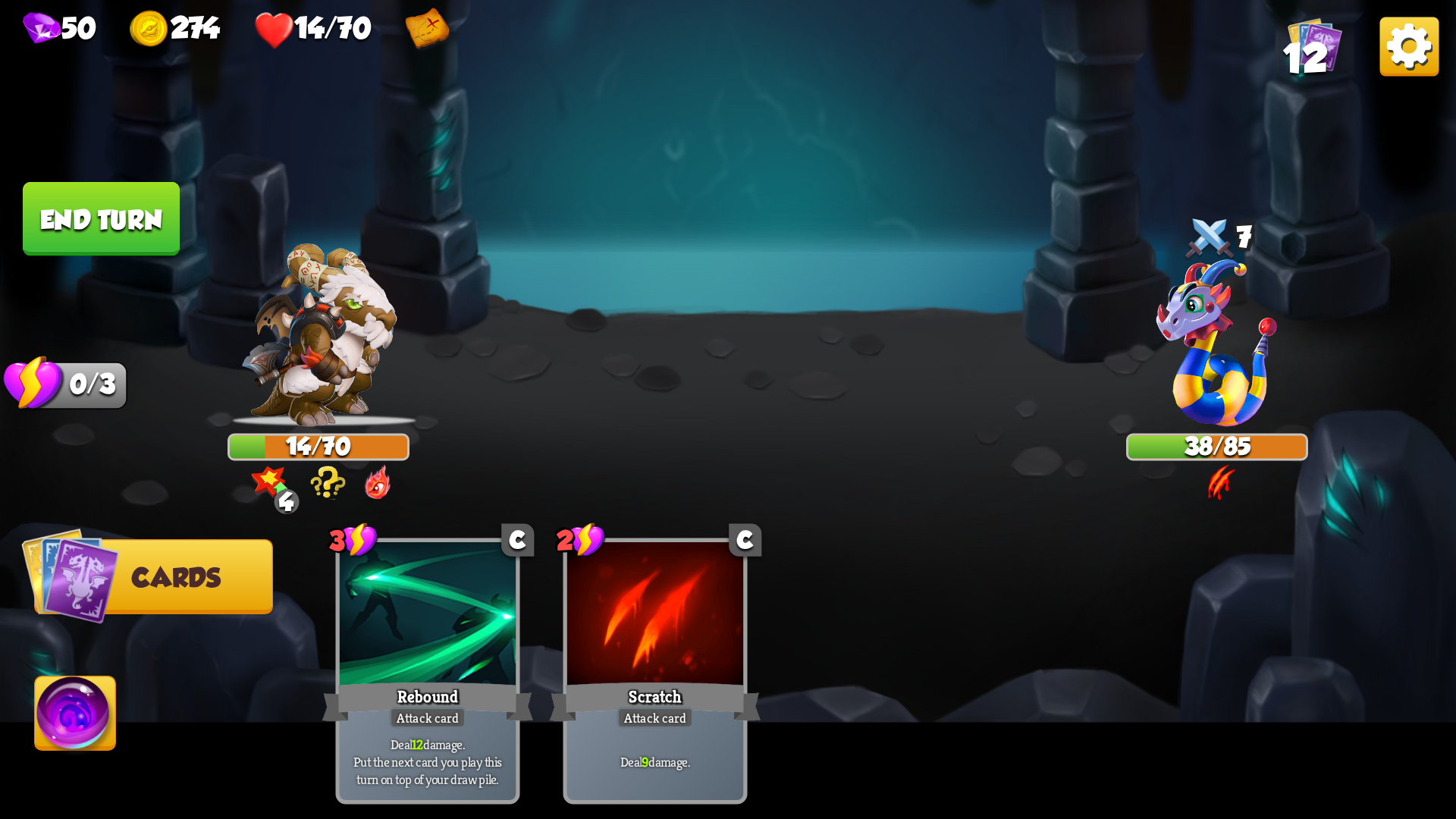
click at [113, 237] on button "End turn" at bounding box center [101, 219] width 157 height 74
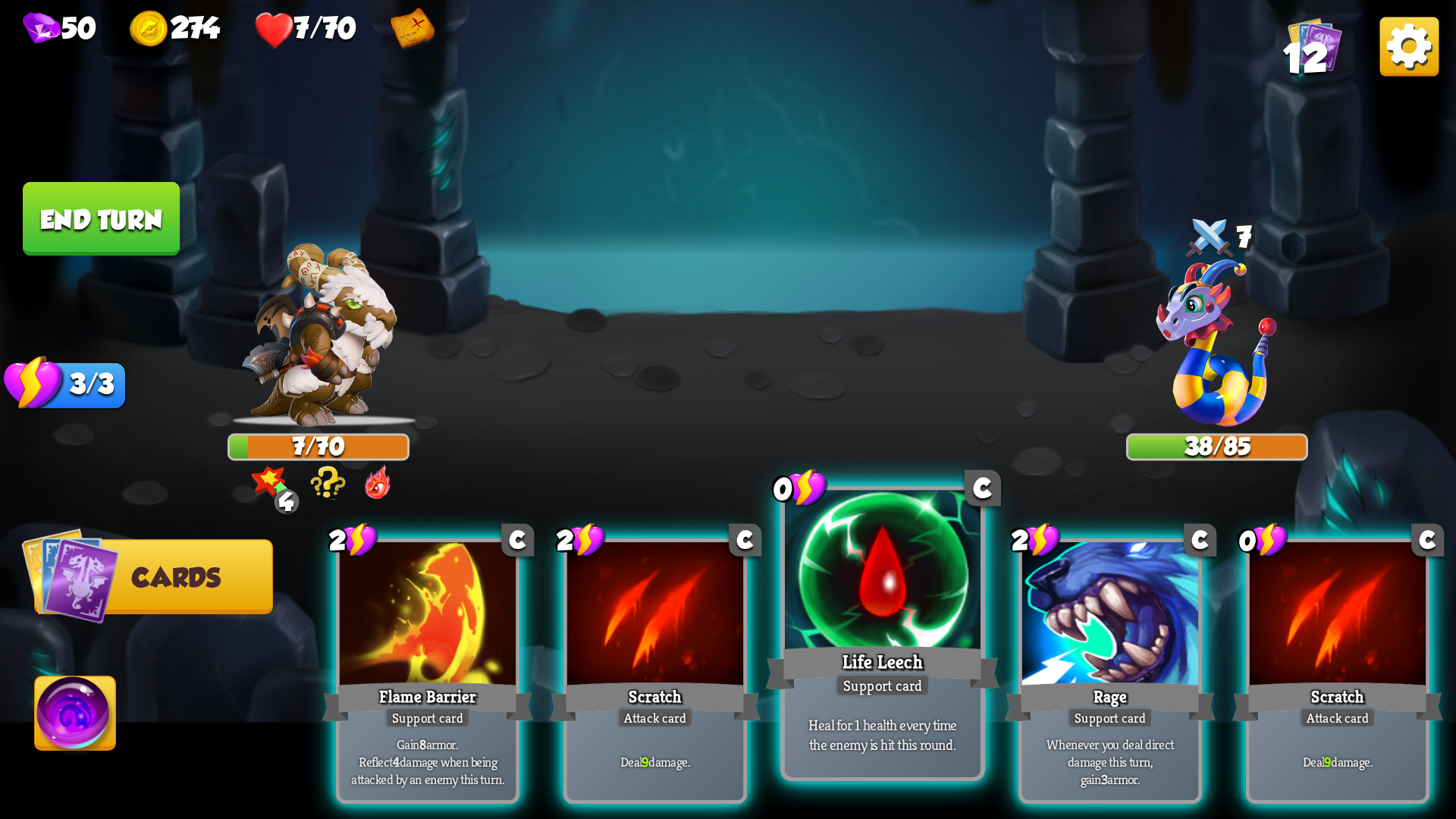
click at [888, 574] on div at bounding box center [883, 573] width 196 height 165
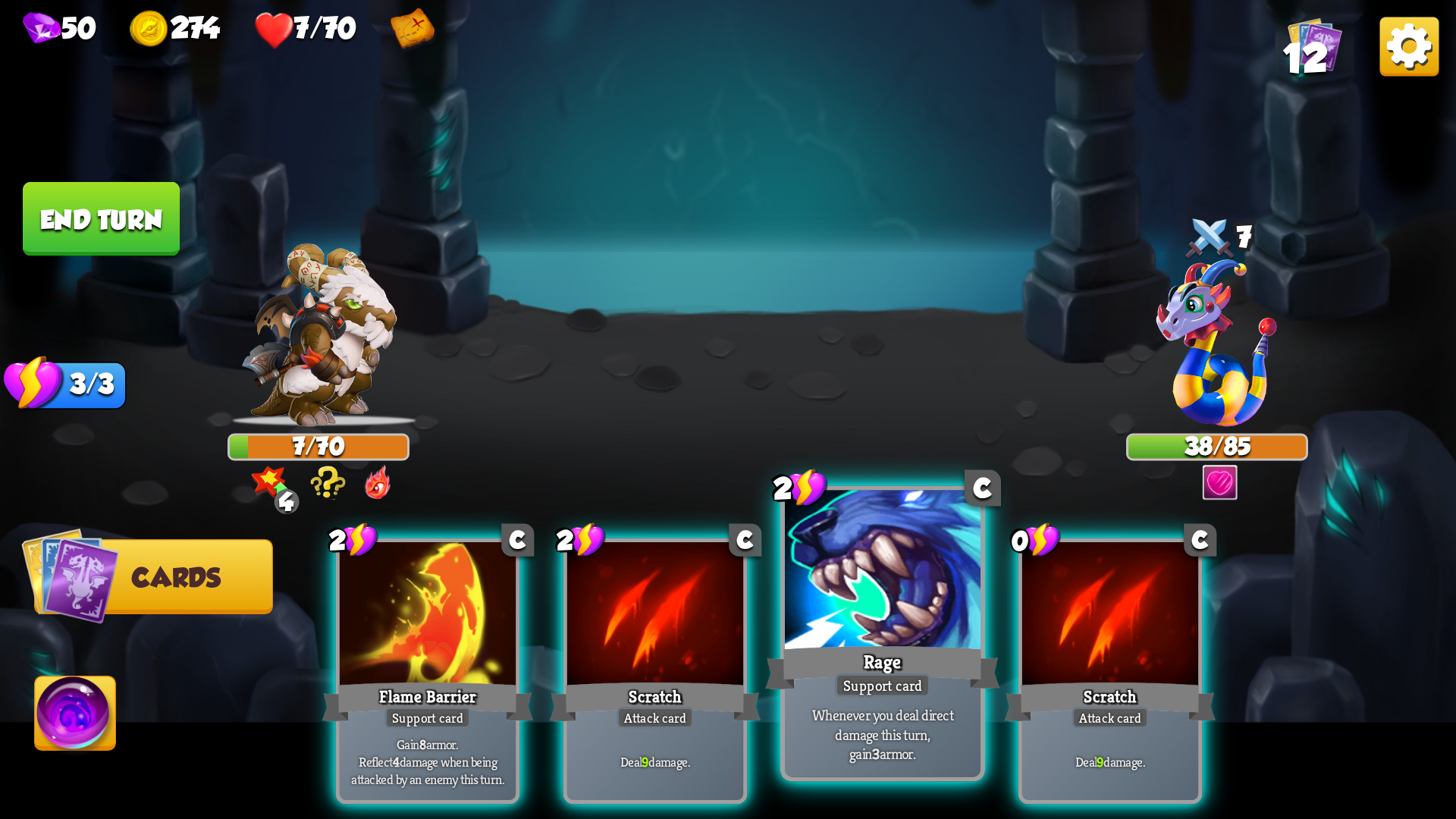
click at [884, 580] on div at bounding box center [883, 573] width 196 height 165
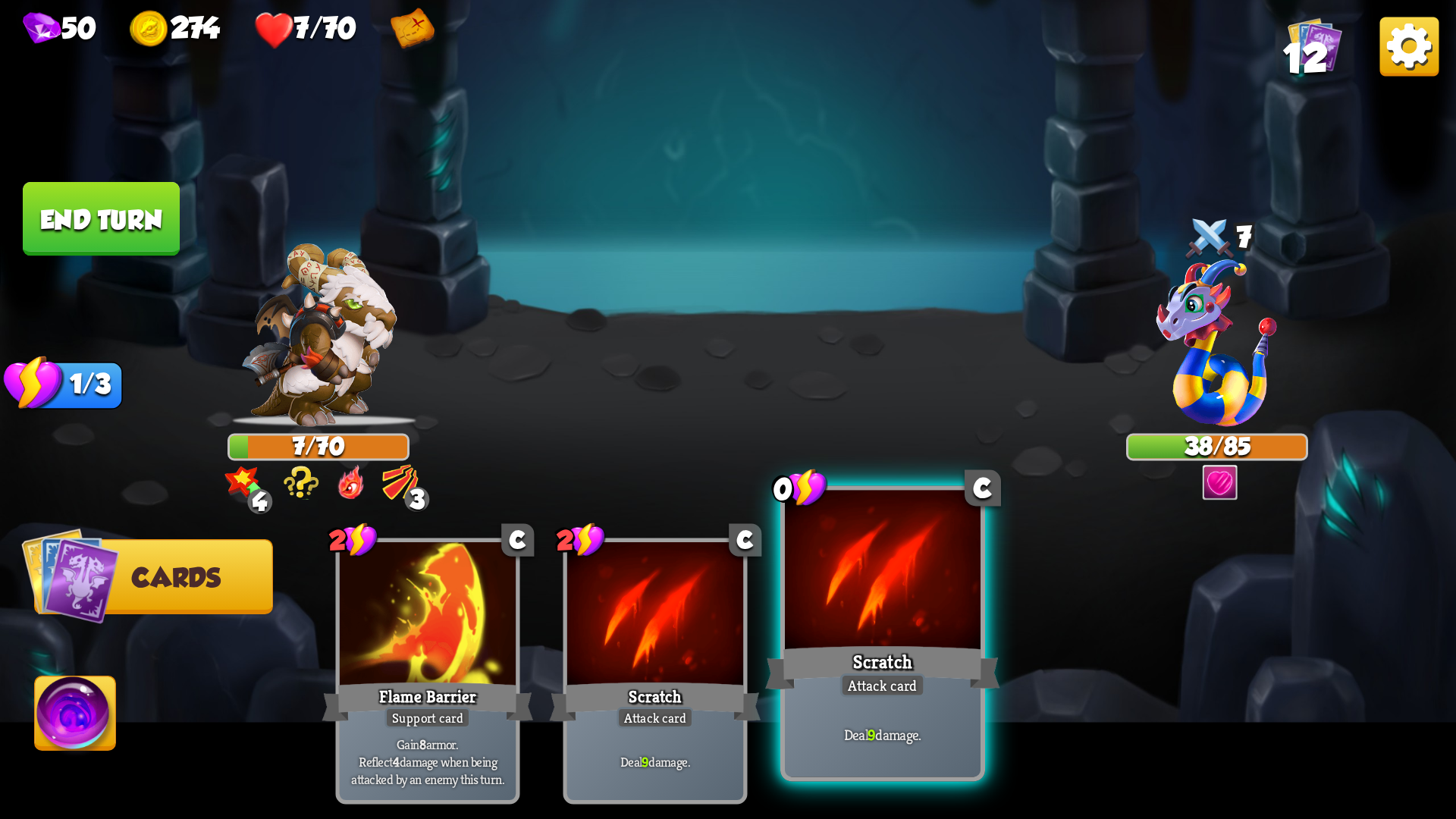
click at [876, 585] on div at bounding box center [883, 573] width 196 height 165
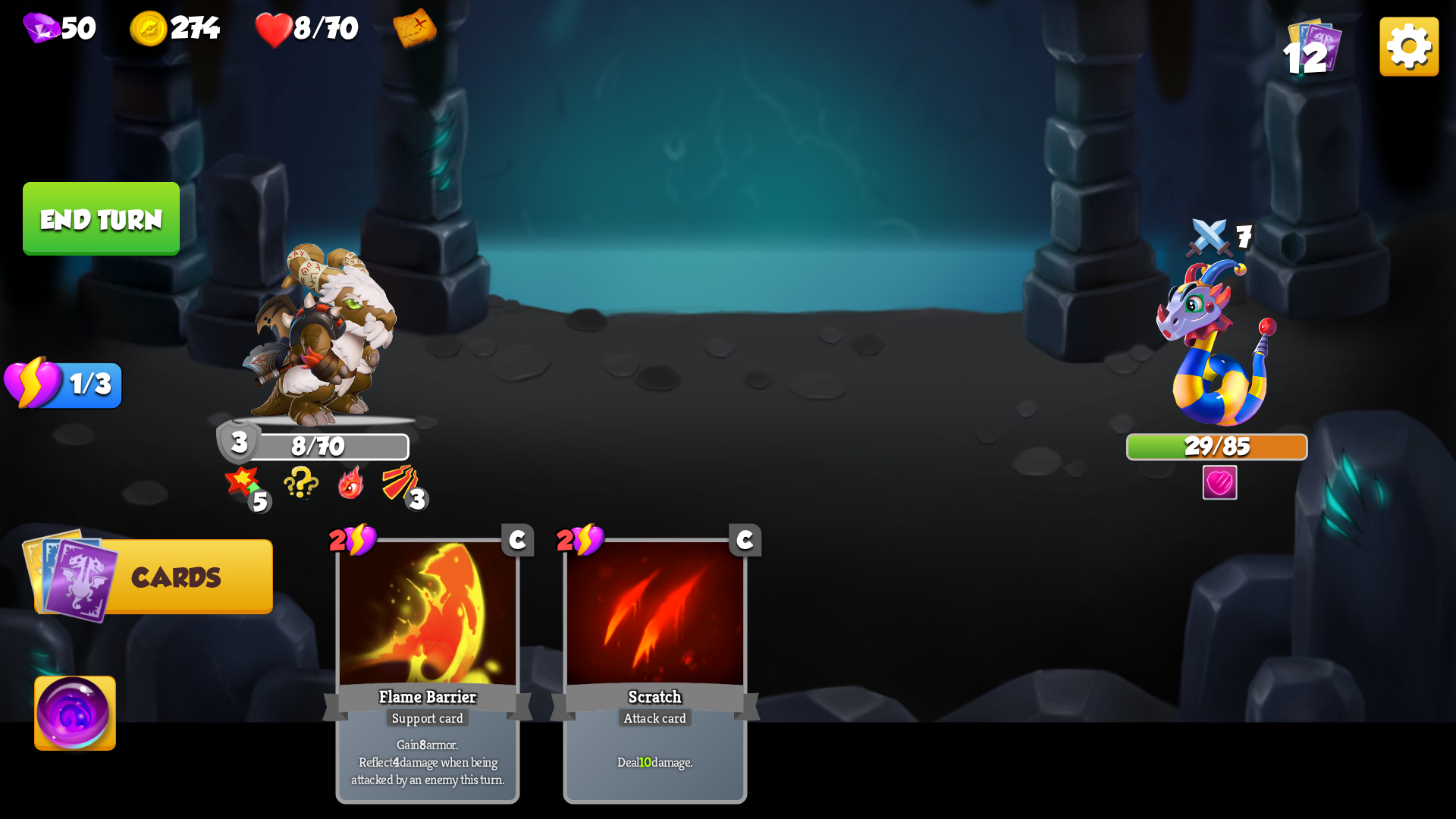
click at [96, 247] on button "End turn" at bounding box center [101, 219] width 157 height 74
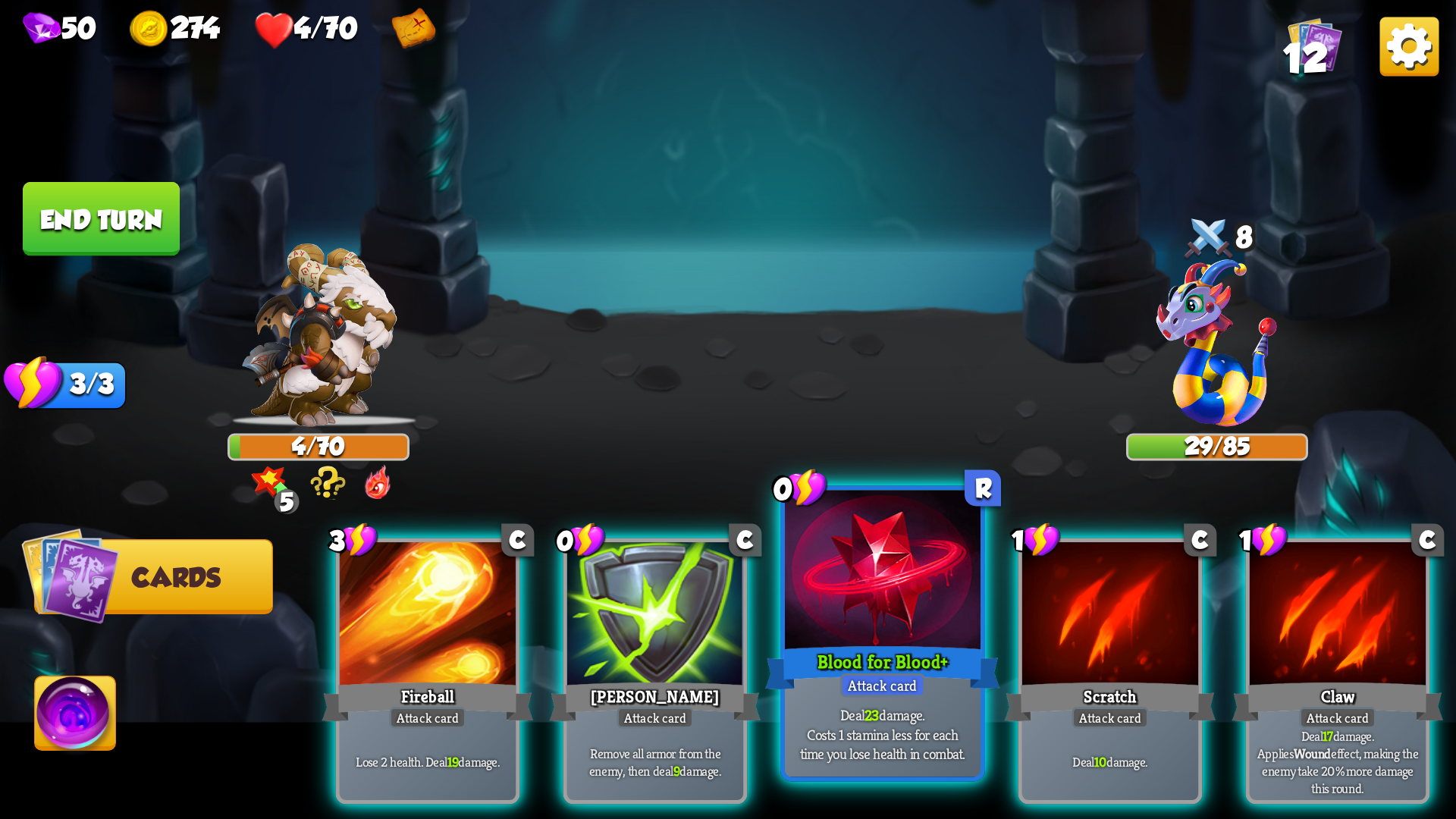
click at [816, 638] on div at bounding box center [883, 573] width 196 height 165
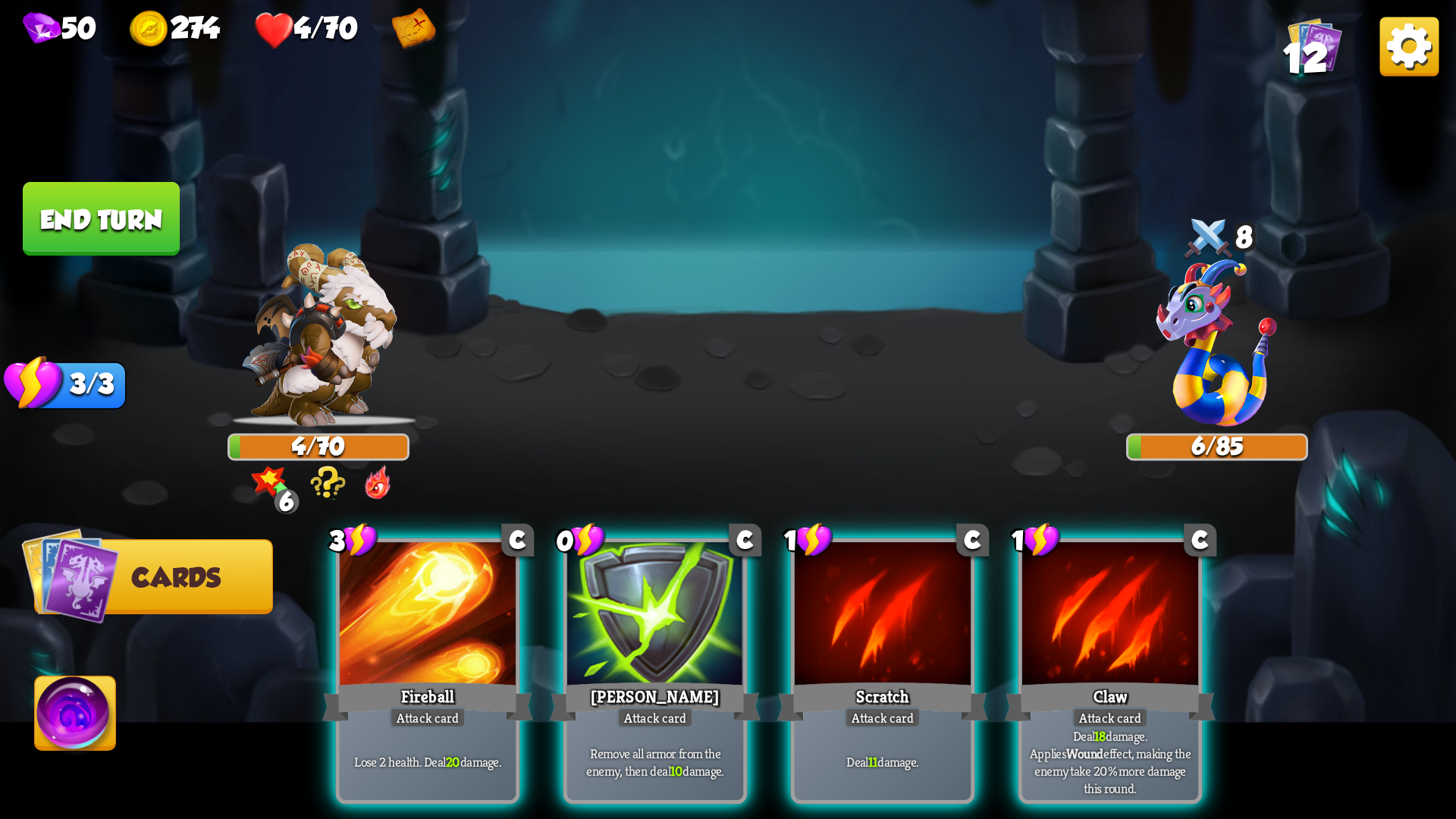
click at [816, 638] on div at bounding box center [882, 617] width 176 height 148
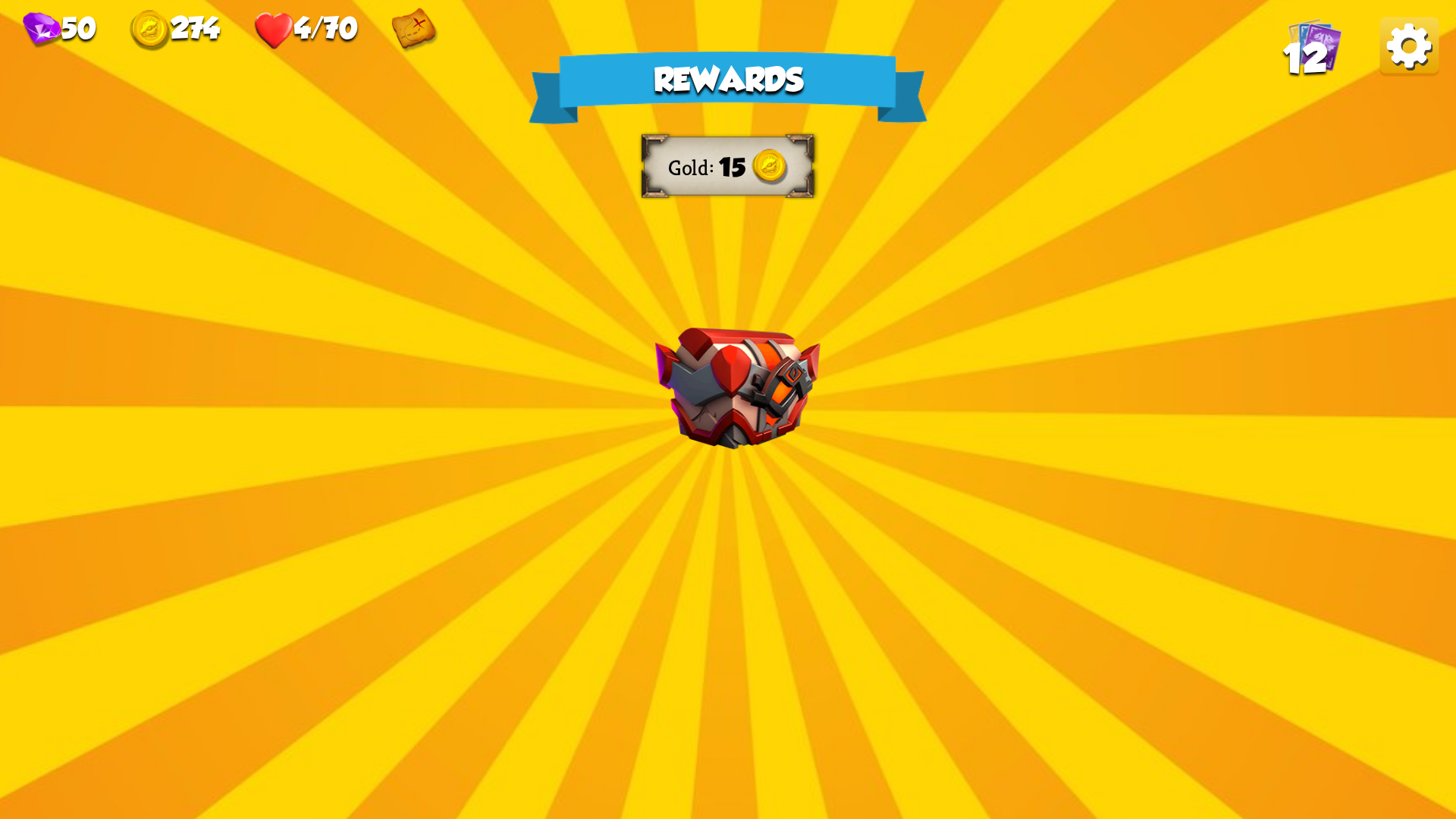
click at [767, 557] on div "Rewards Gold 15 Select a card 1 C Shell Support card If you have no armor, gain…" at bounding box center [728, 410] width 1456 height 819
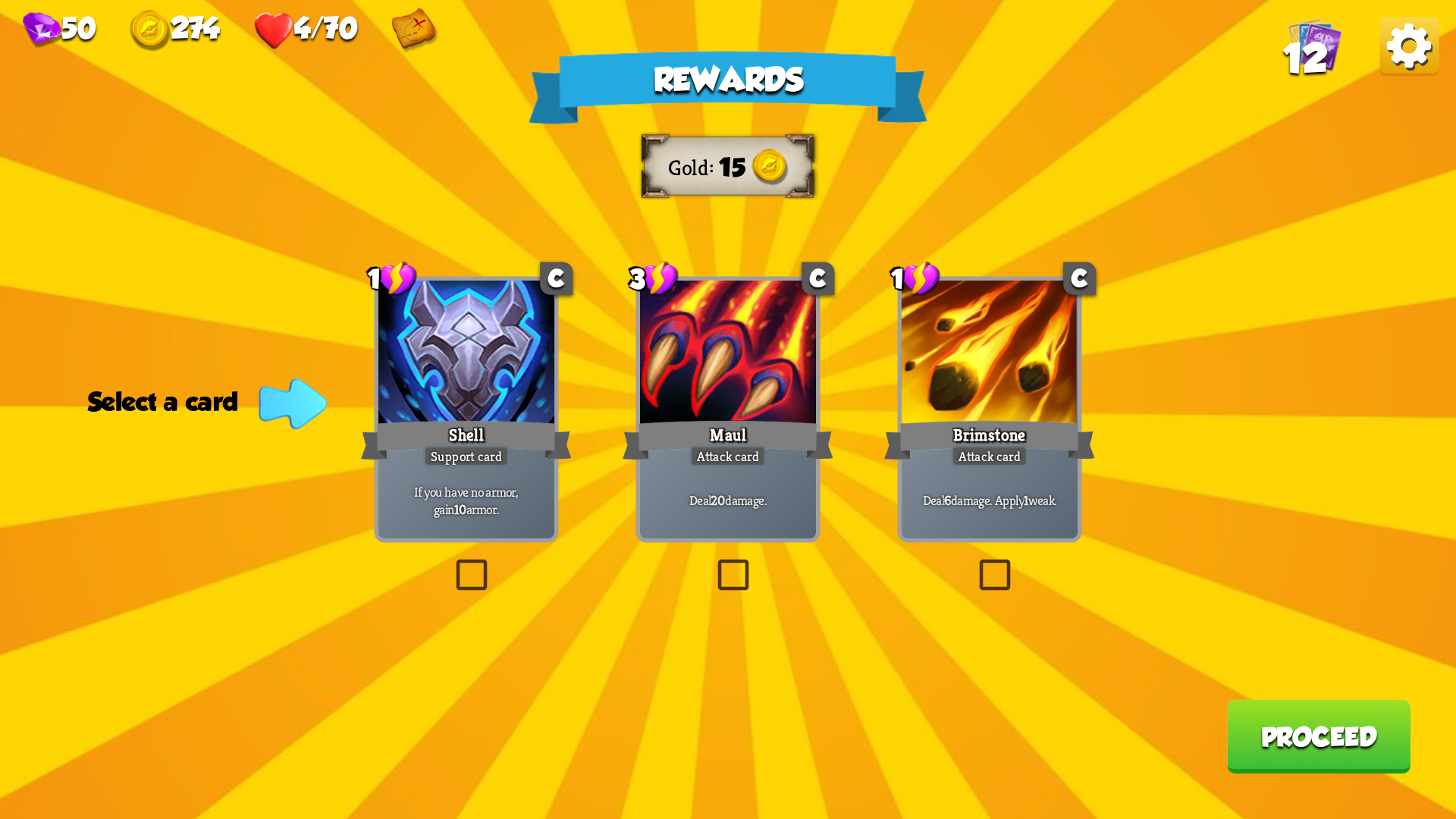
click at [451, 563] on label at bounding box center [451, 563] width 0 height 0
click at [0, 0] on input "checkbox" at bounding box center [0, 0] width 0 height 0
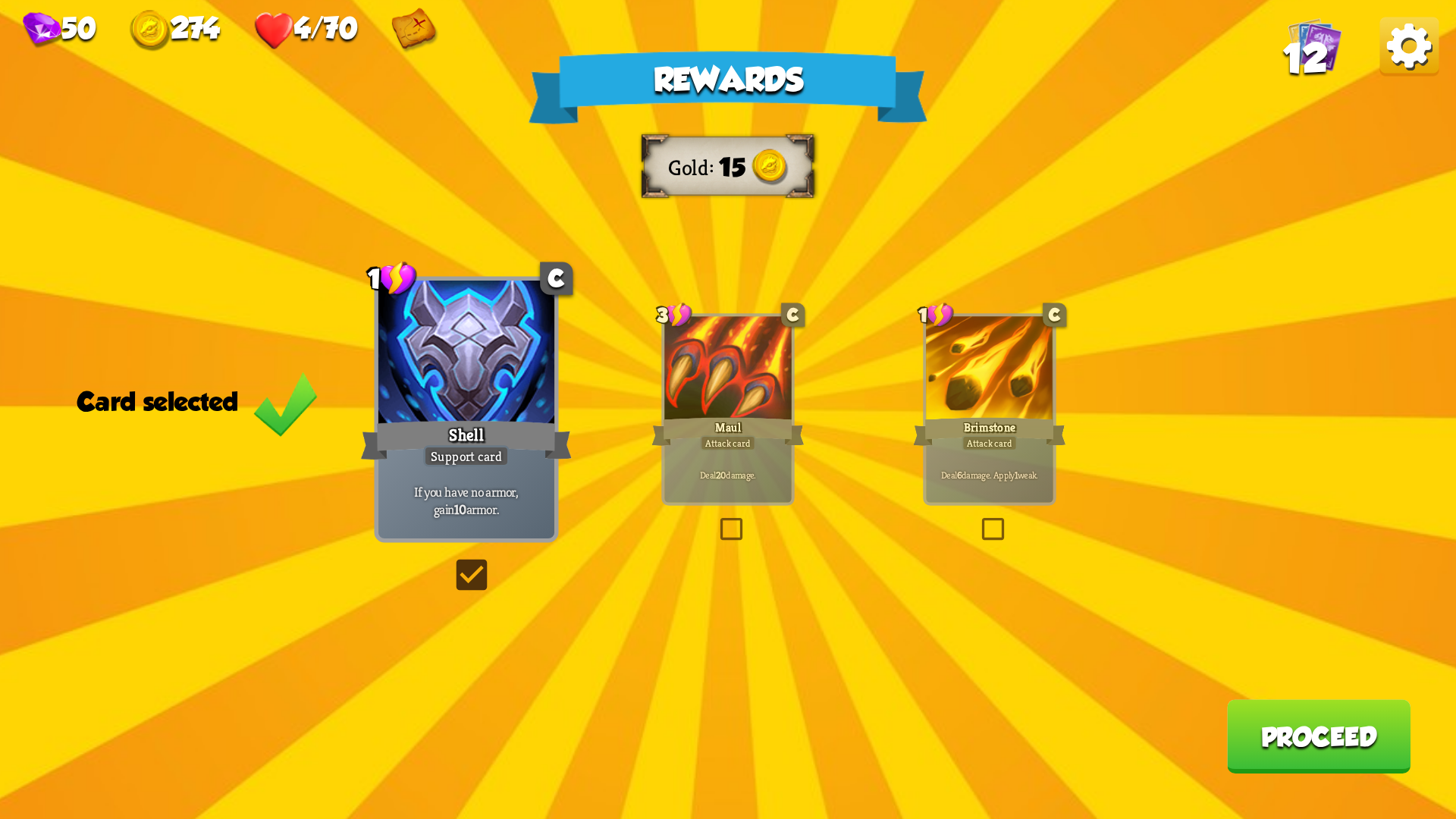
click at [1358, 690] on button "Proceed" at bounding box center [1318, 736] width 183 height 74
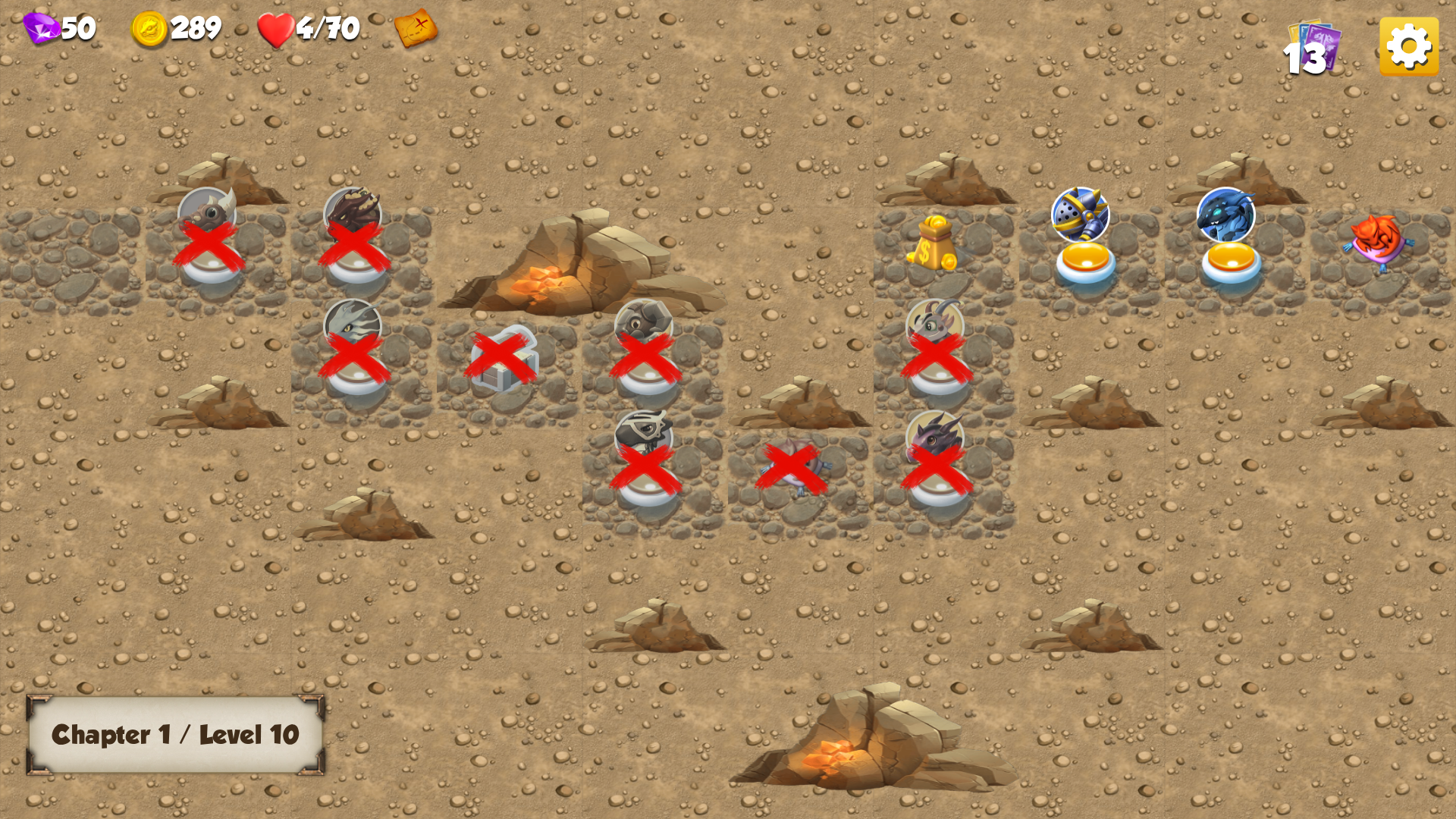
click at [936, 243] on img at bounding box center [942, 244] width 73 height 59
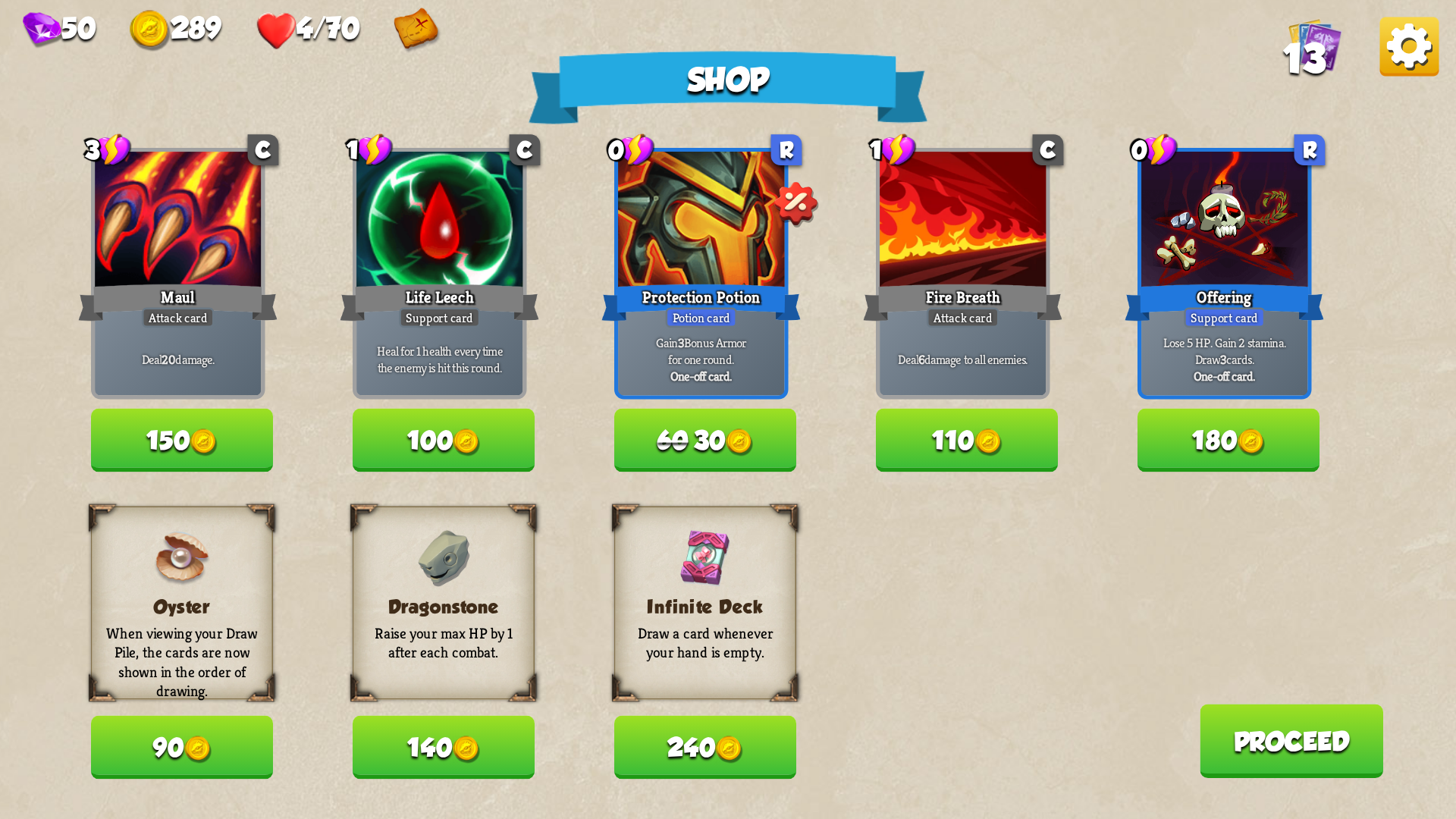
click at [675, 451] on span "60" at bounding box center [673, 440] width 31 height 29
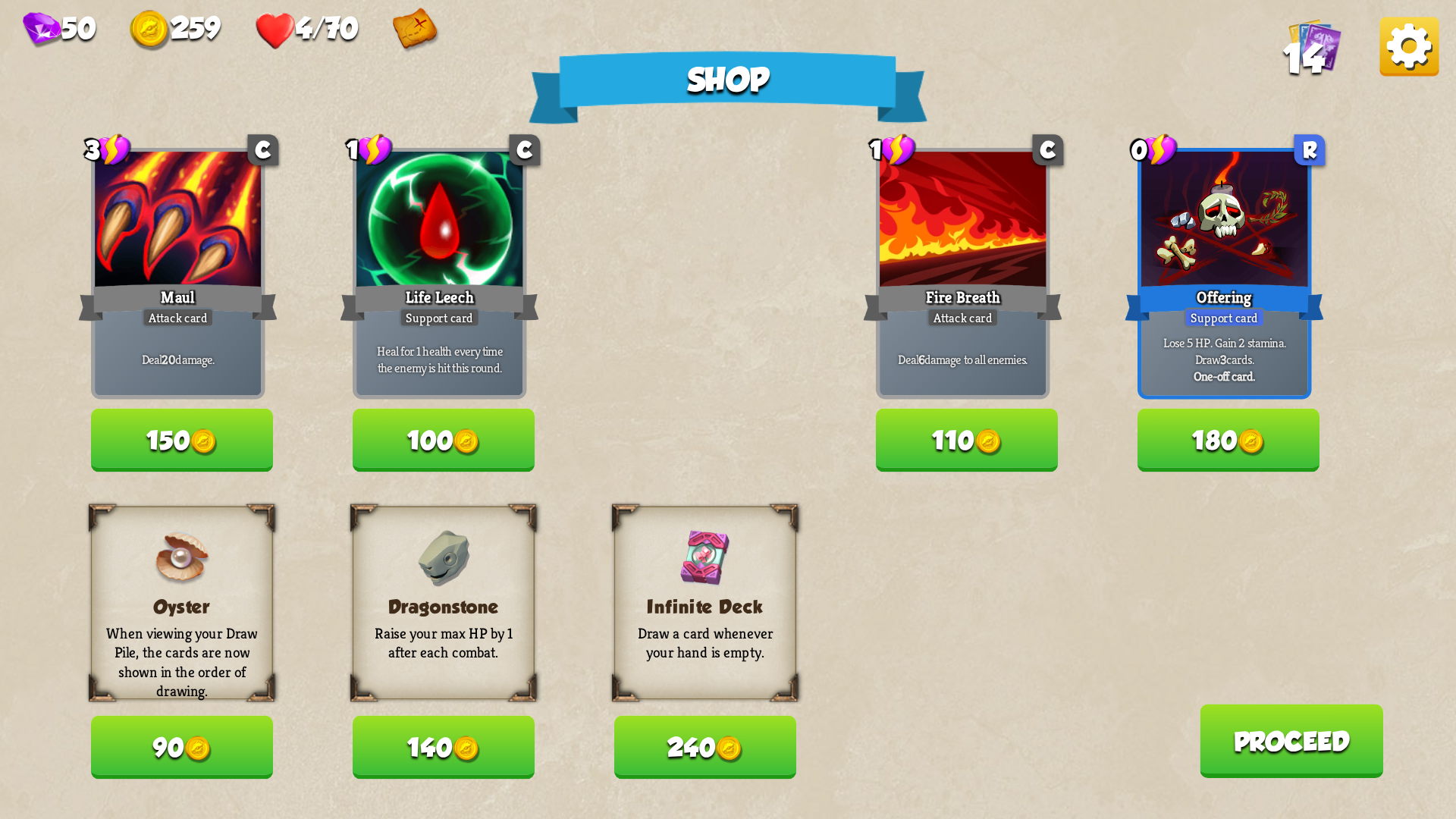
click at [164, 439] on button "150" at bounding box center [182, 440] width 182 height 63
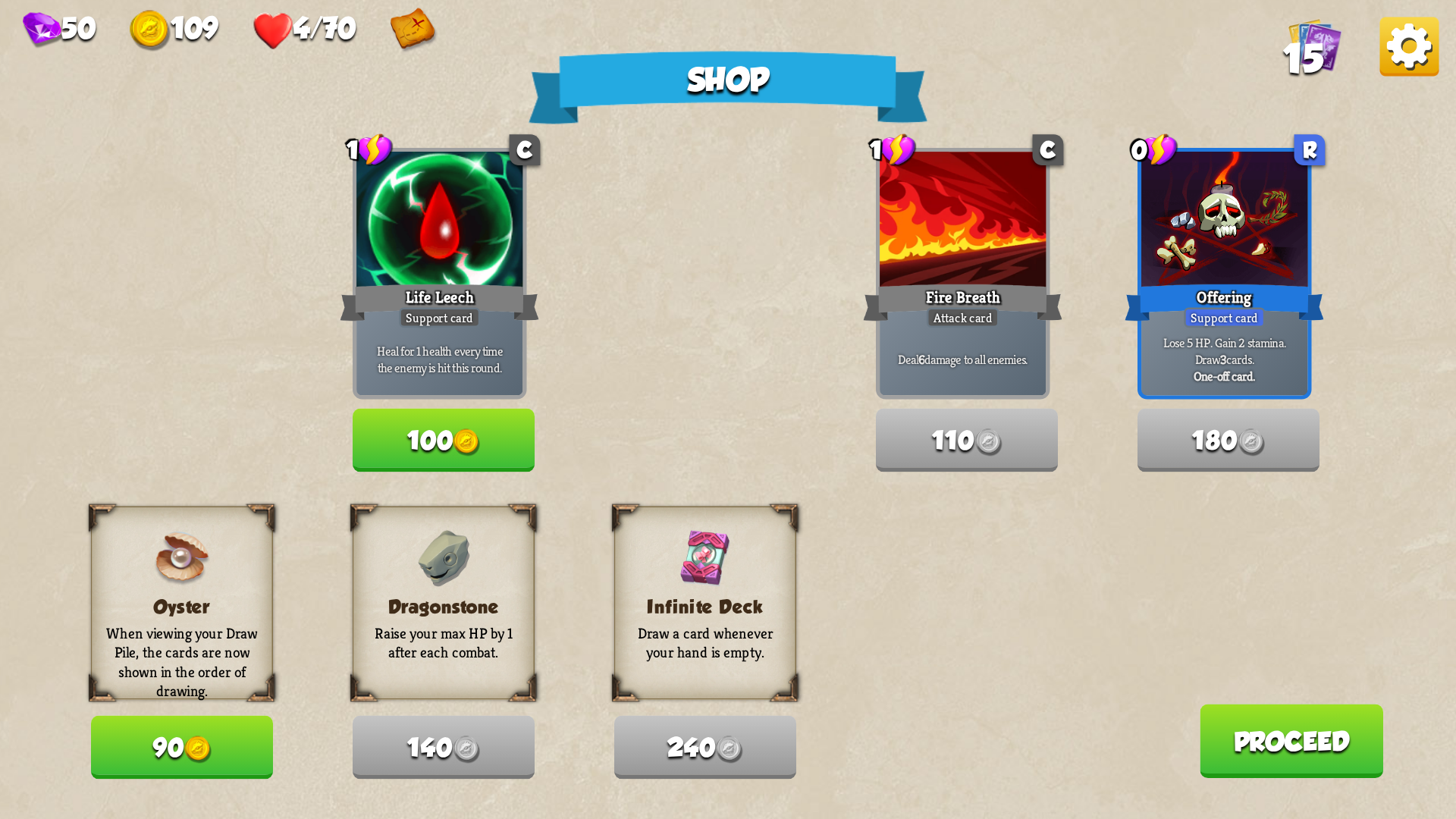
click at [1294, 690] on button "Proceed" at bounding box center [1291, 741] width 183 height 74
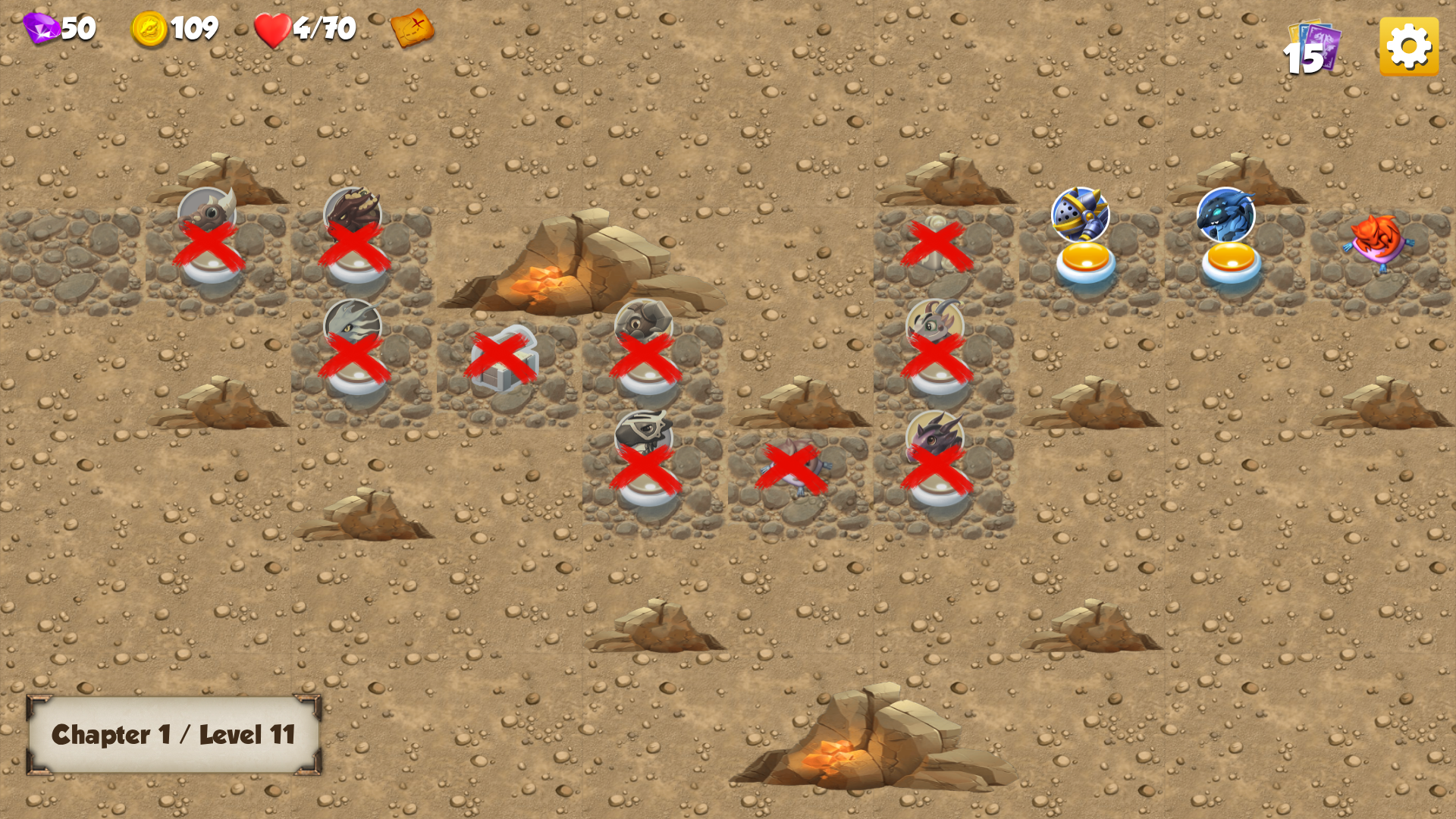
scroll to position [0, 291]
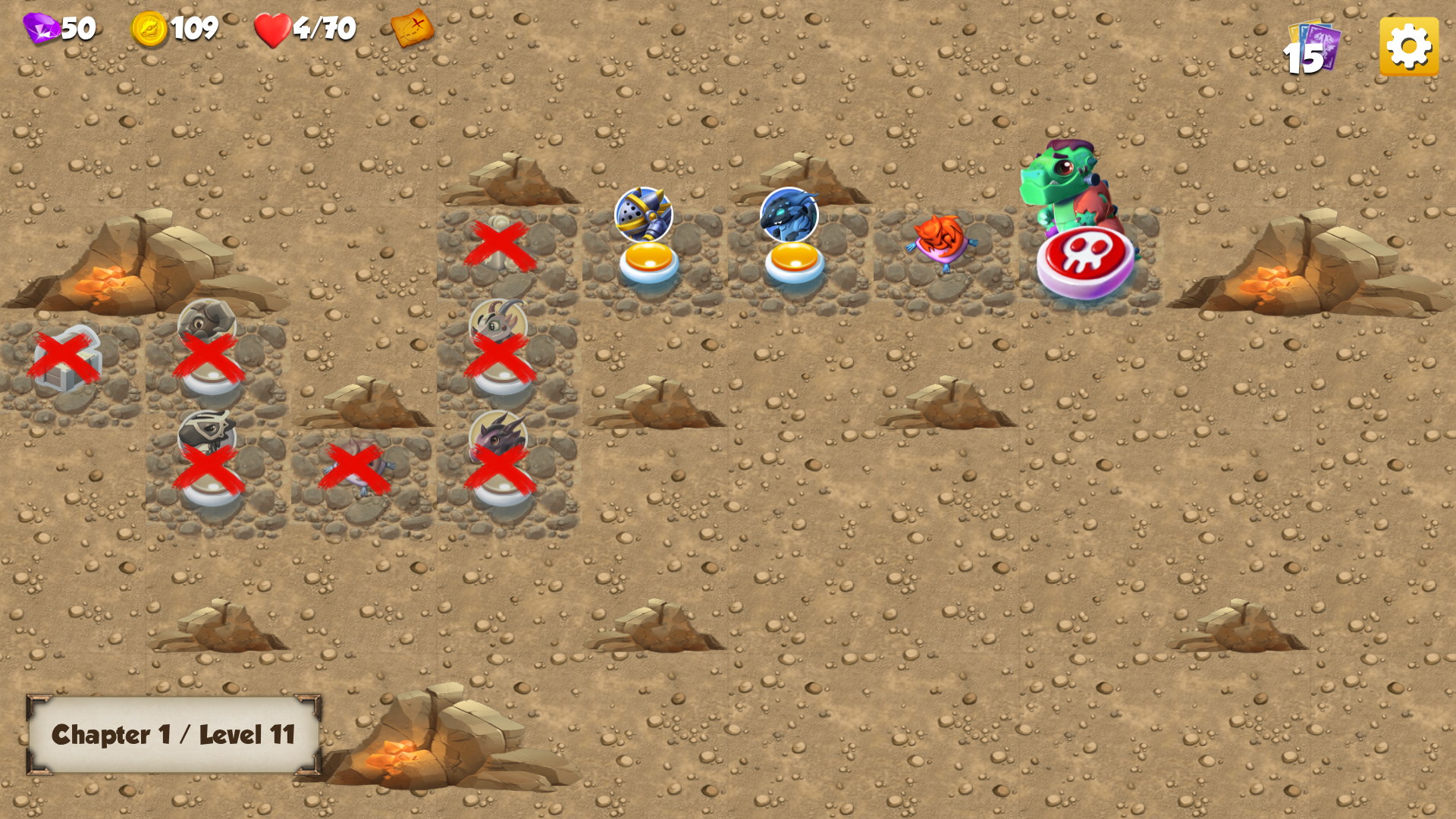
click at [633, 268] on img at bounding box center [650, 270] width 73 height 57
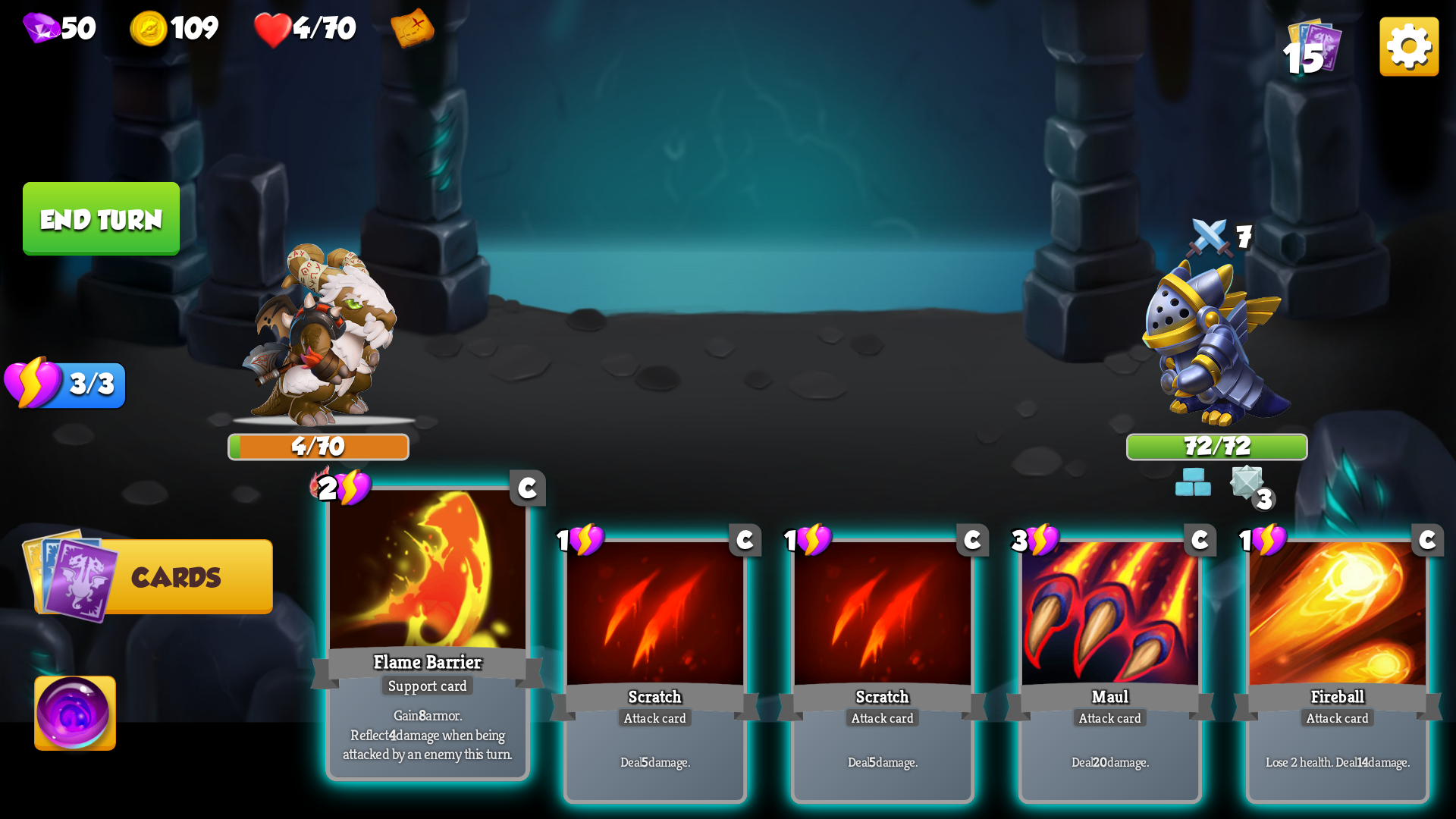
click at [418, 638] on div at bounding box center [428, 573] width 196 height 165
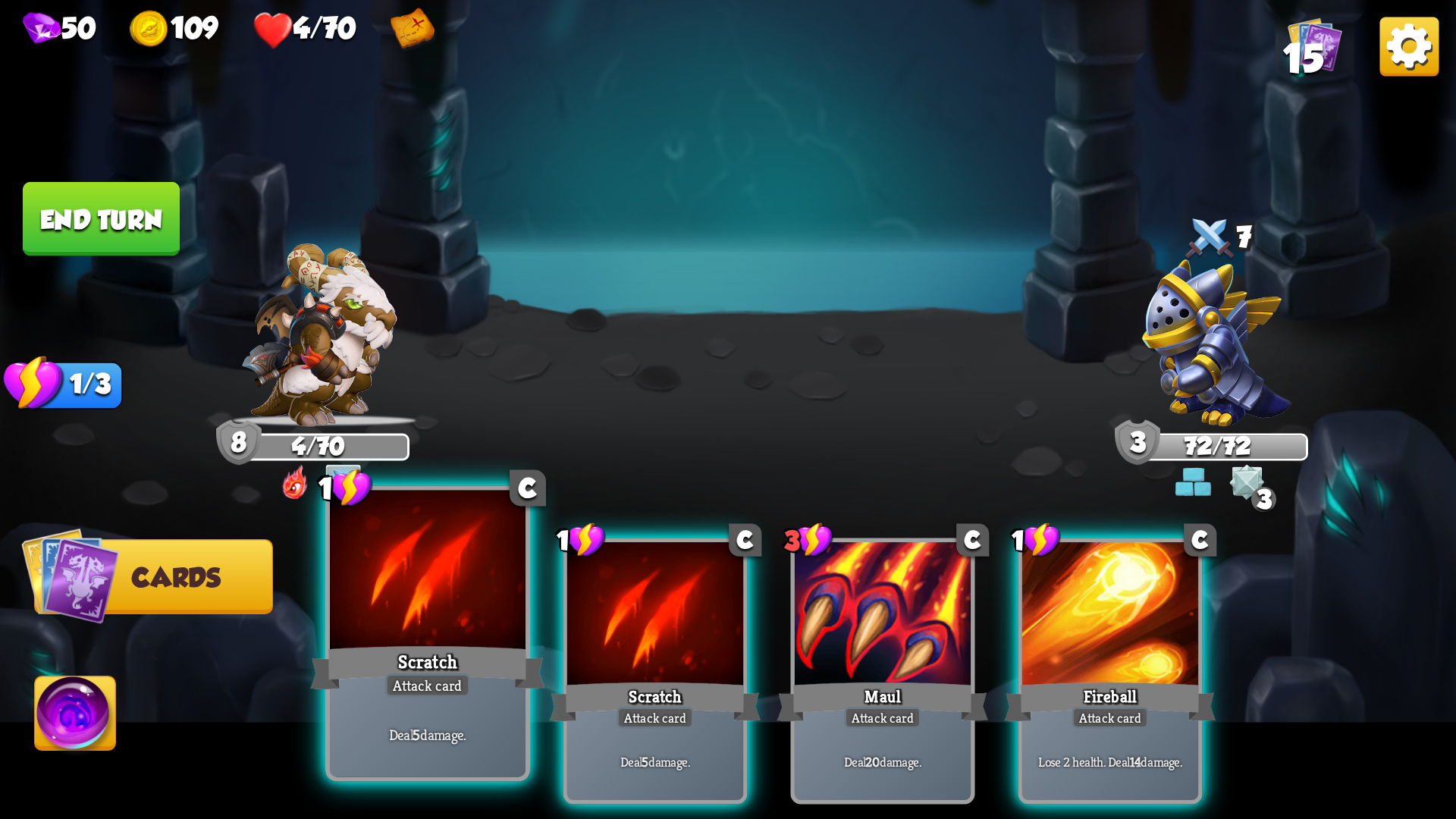
click at [457, 647] on div "Scratch" at bounding box center [427, 667] width 235 height 52
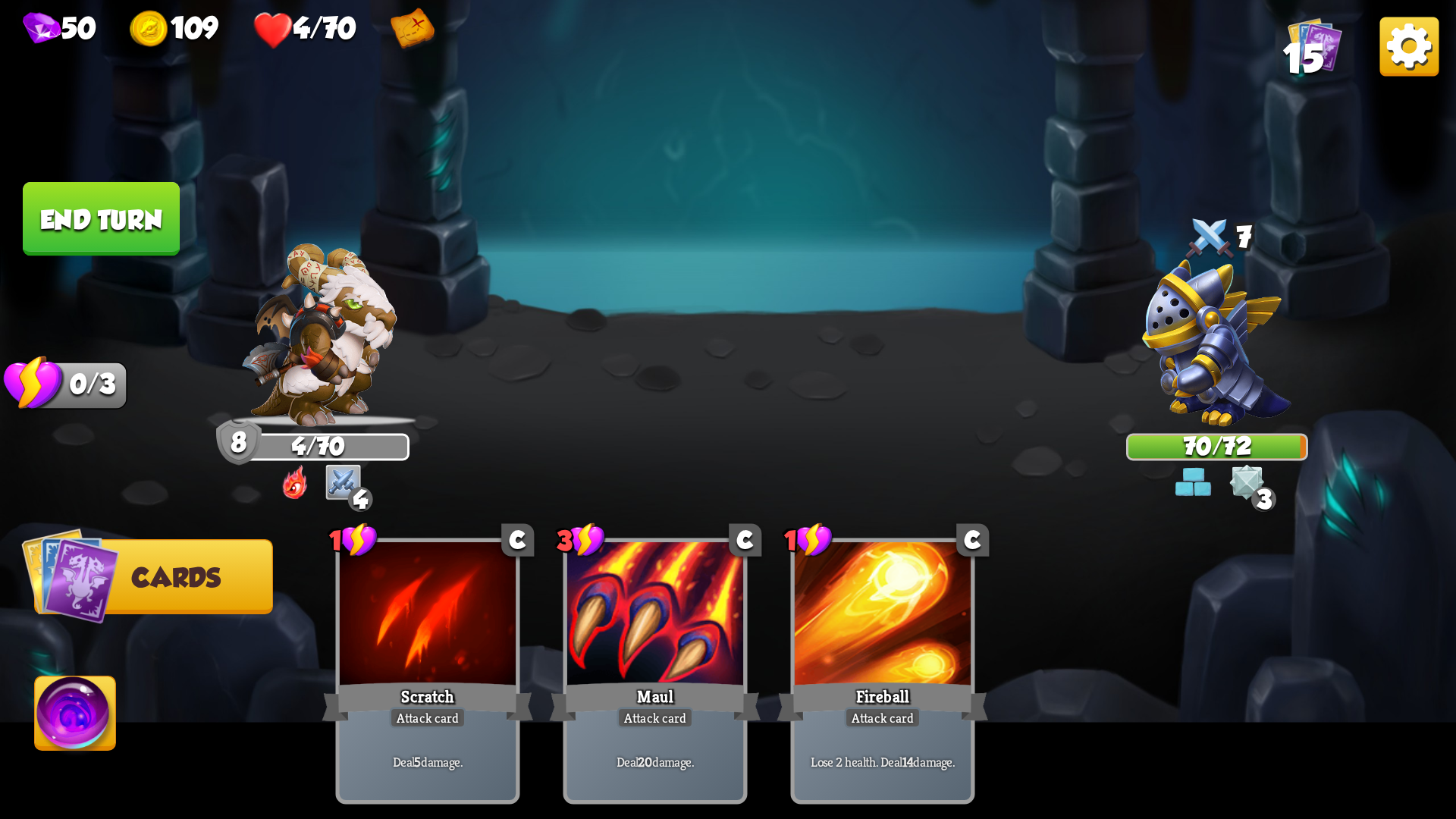
click at [98, 690] on img at bounding box center [76, 718] width 81 height 82
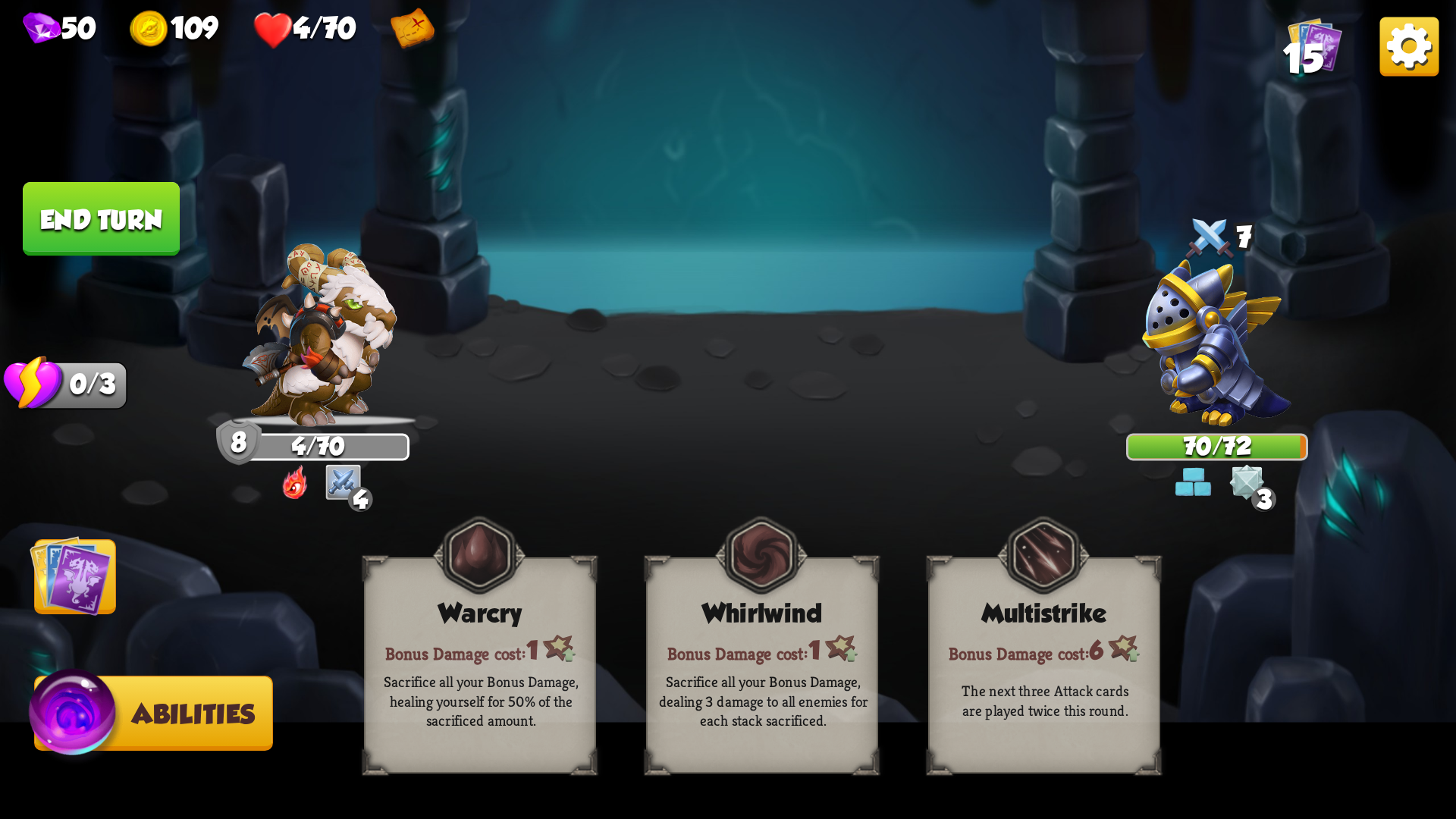
click at [141, 233] on button "End turn" at bounding box center [101, 219] width 157 height 74
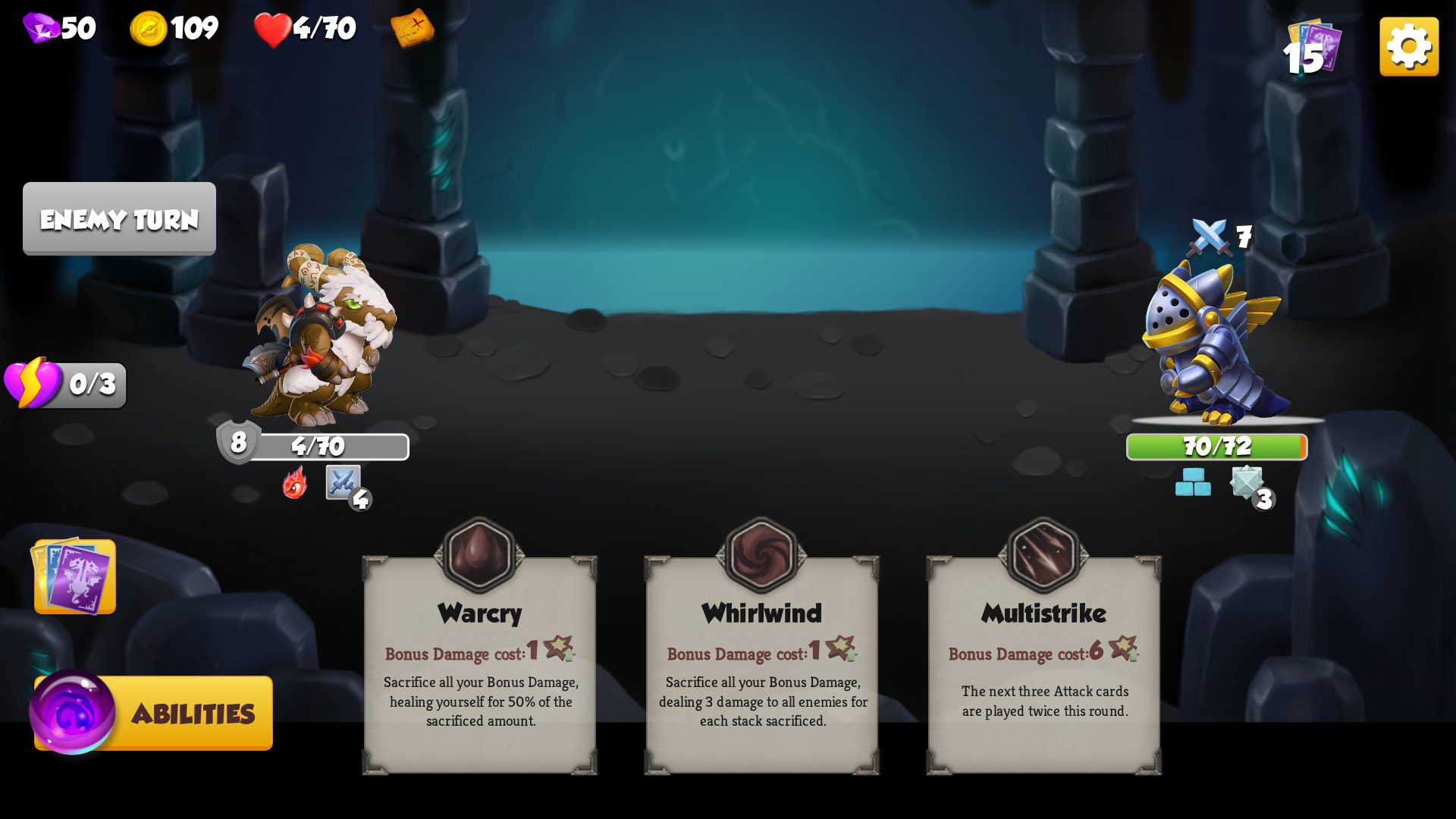
click at [105, 588] on img at bounding box center [70, 576] width 82 height 82
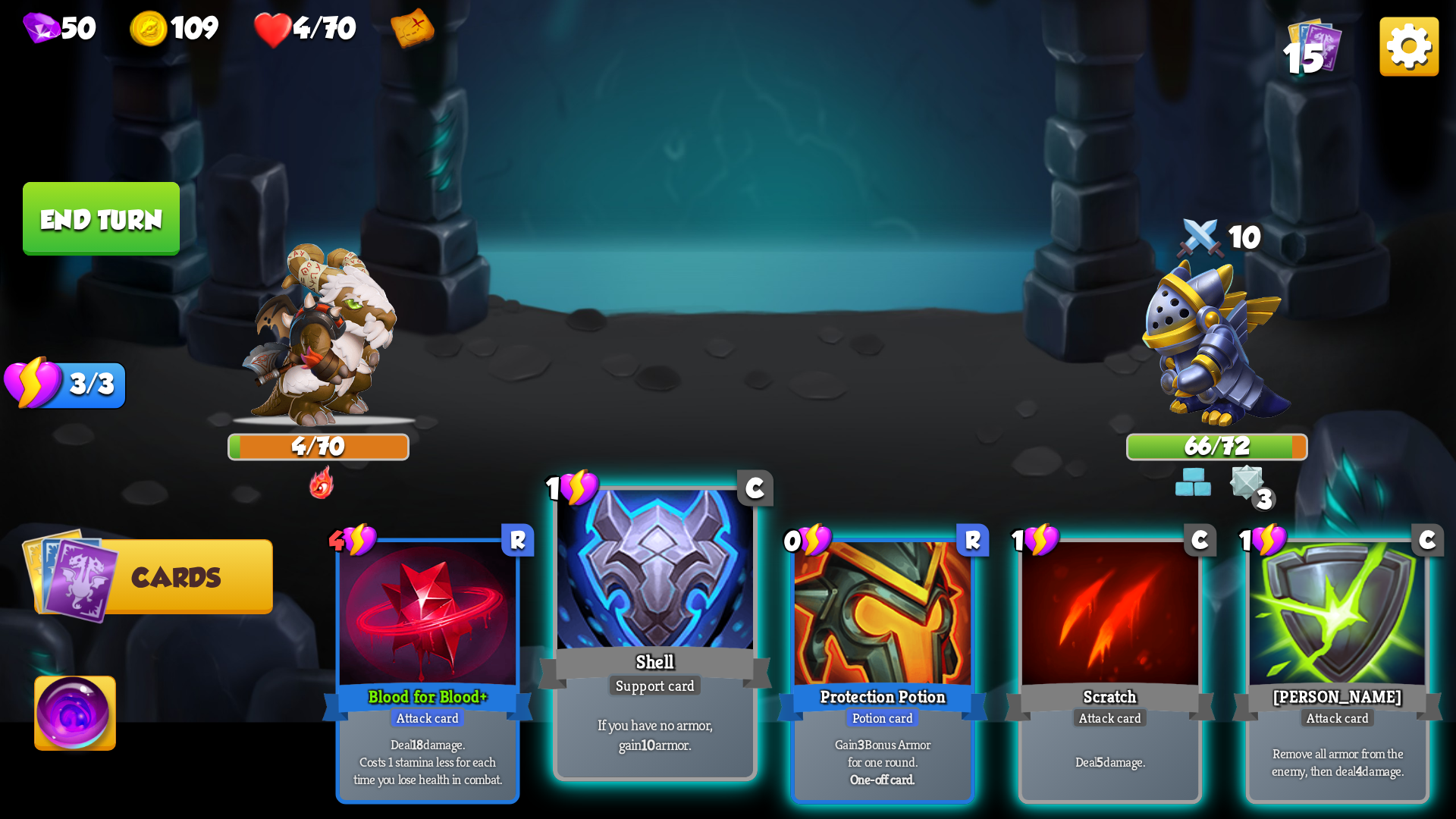
click at [638, 614] on div at bounding box center [655, 573] width 196 height 165
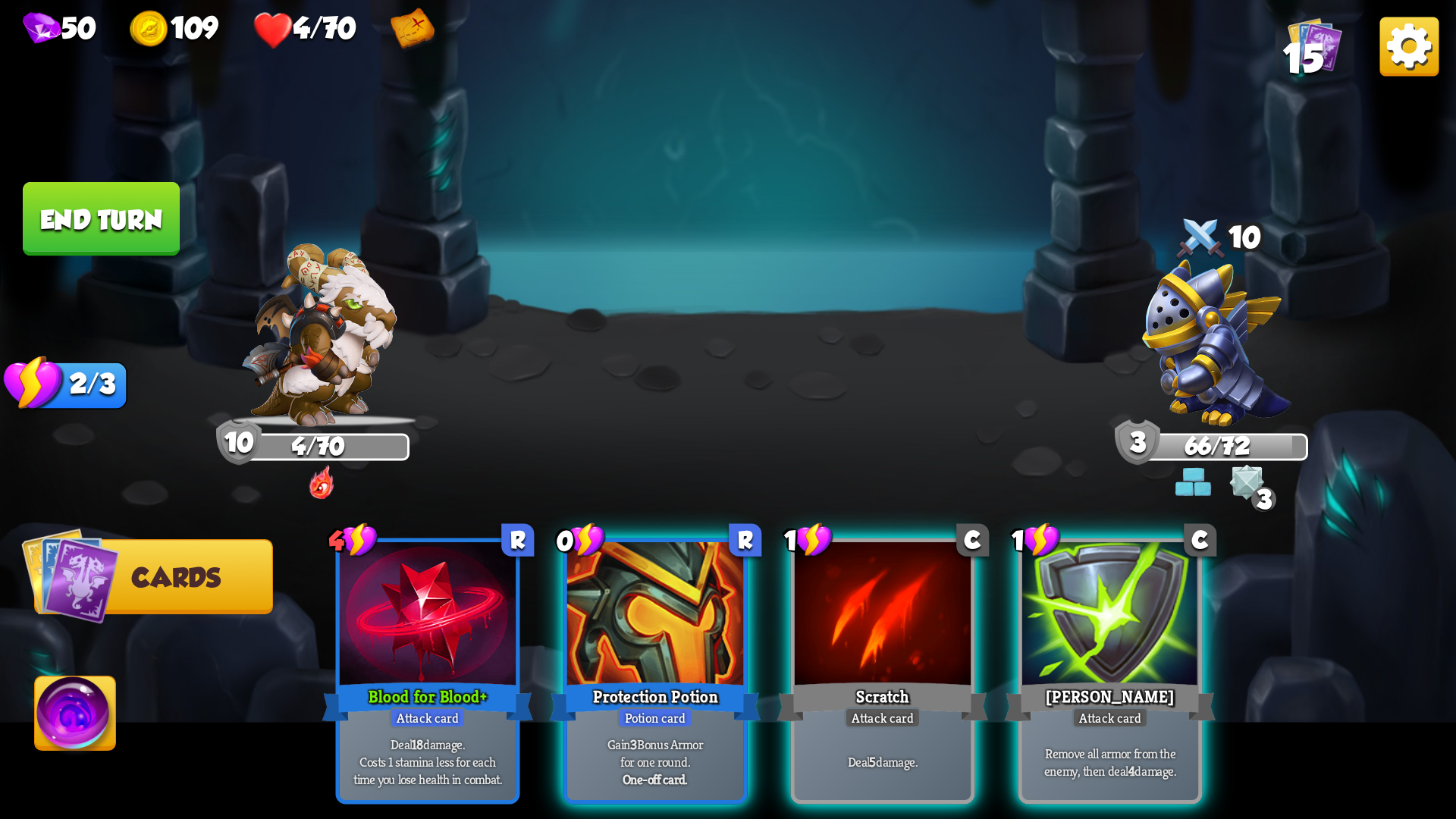
click at [638, 614] on div at bounding box center [655, 617] width 176 height 148
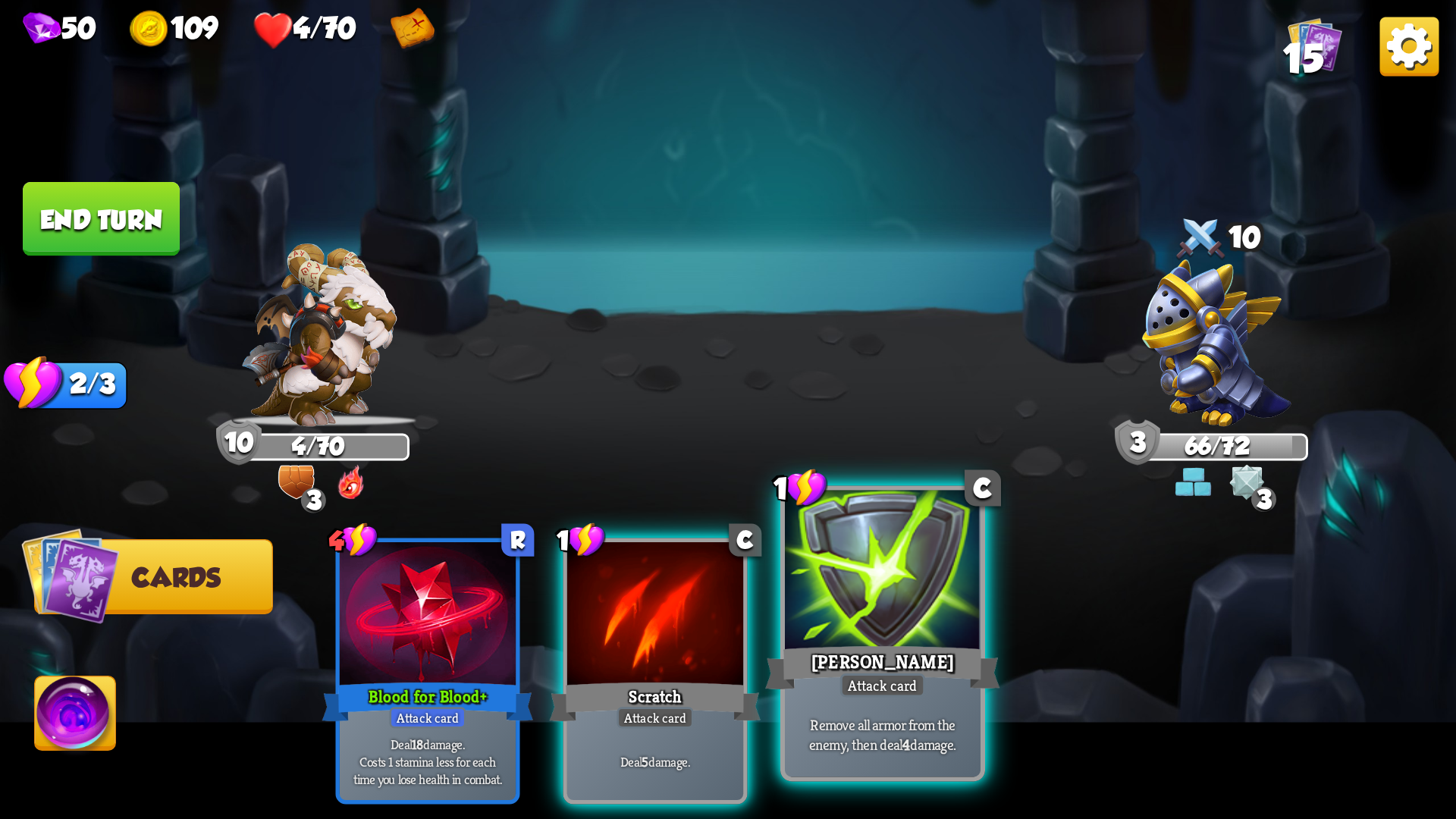
click at [877, 661] on div "Pierce" at bounding box center [882, 667] width 235 height 52
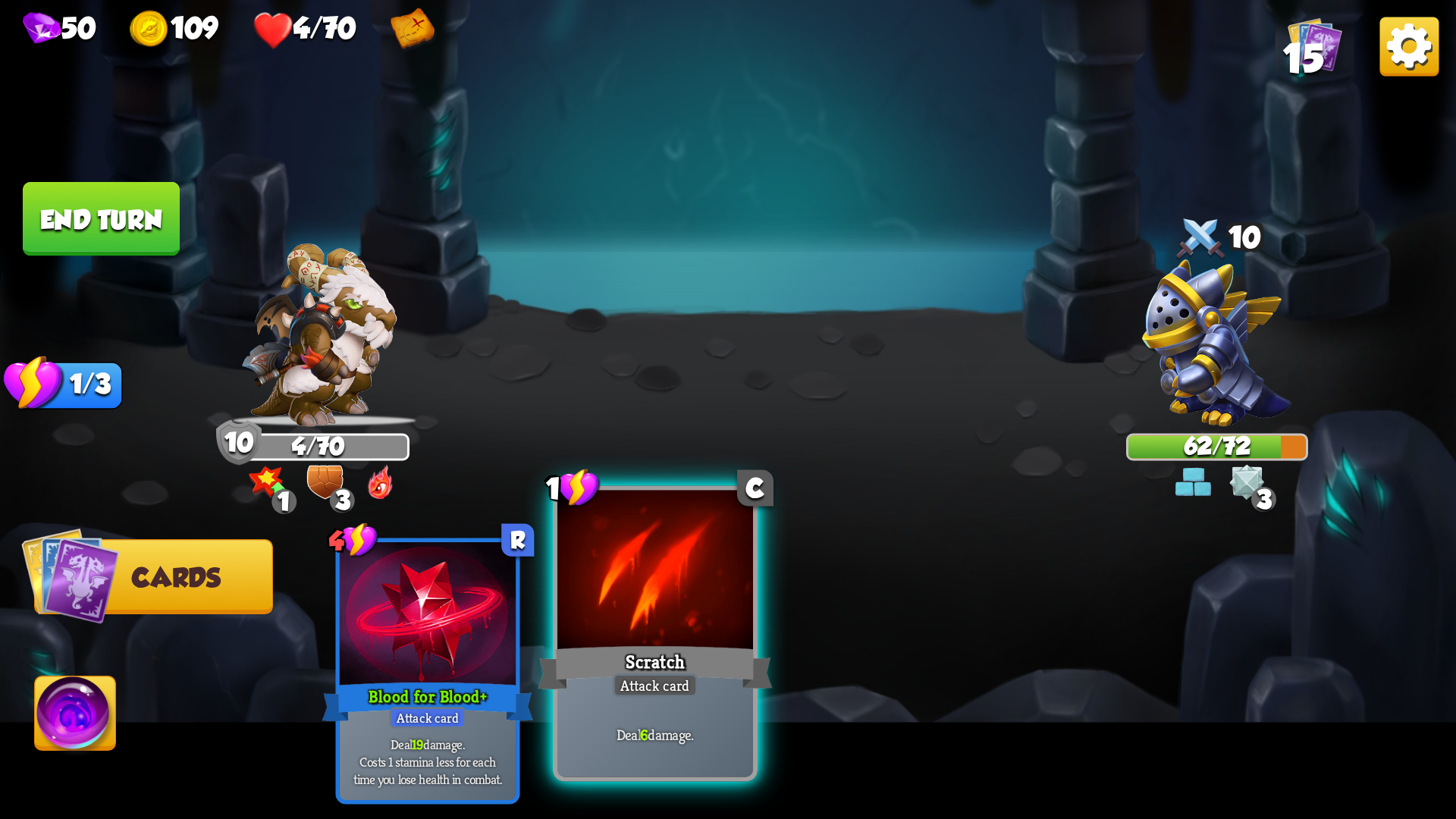
click at [712, 640] on div at bounding box center [655, 573] width 196 height 165
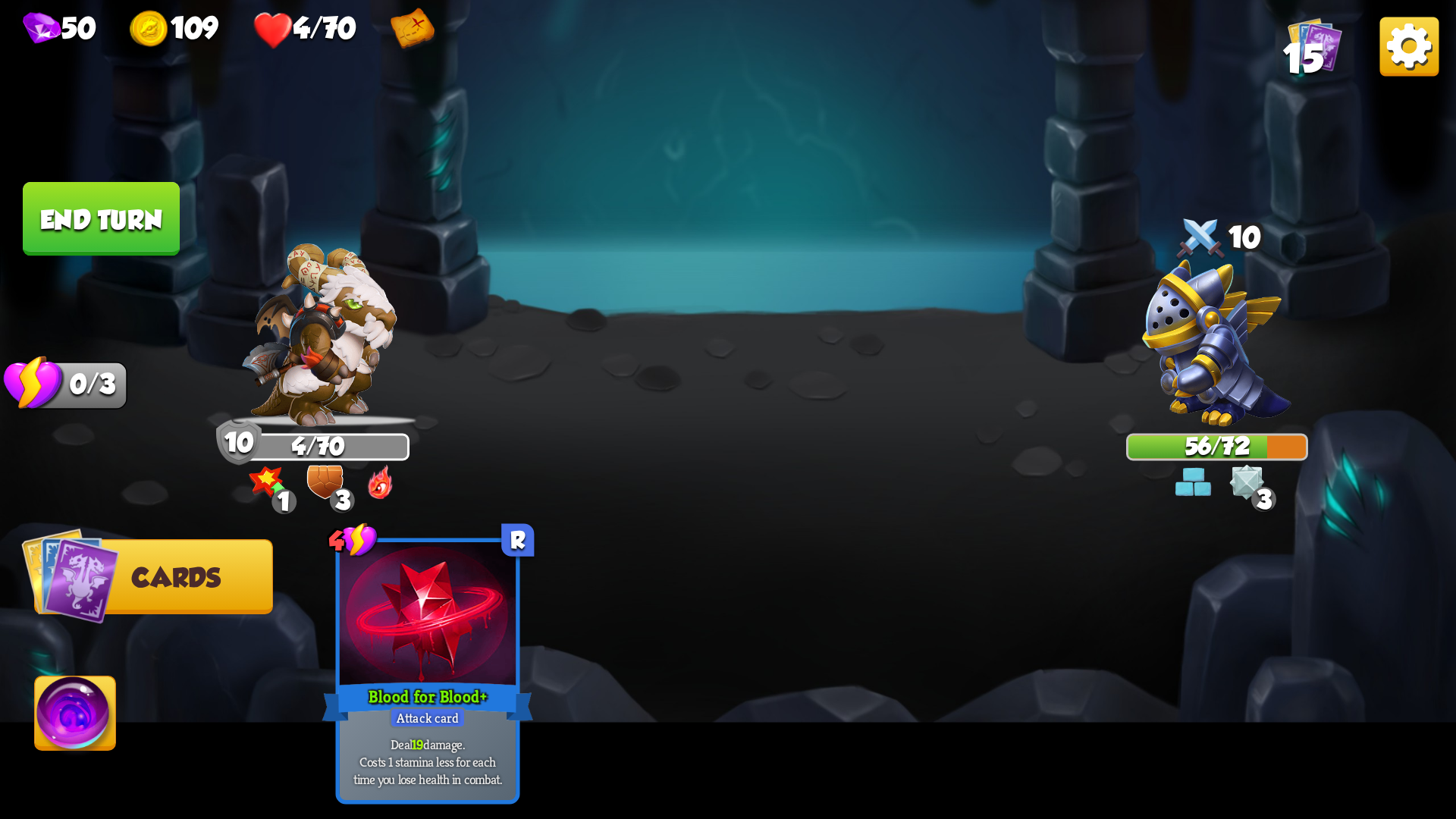
click at [171, 235] on button "End turn" at bounding box center [101, 219] width 157 height 74
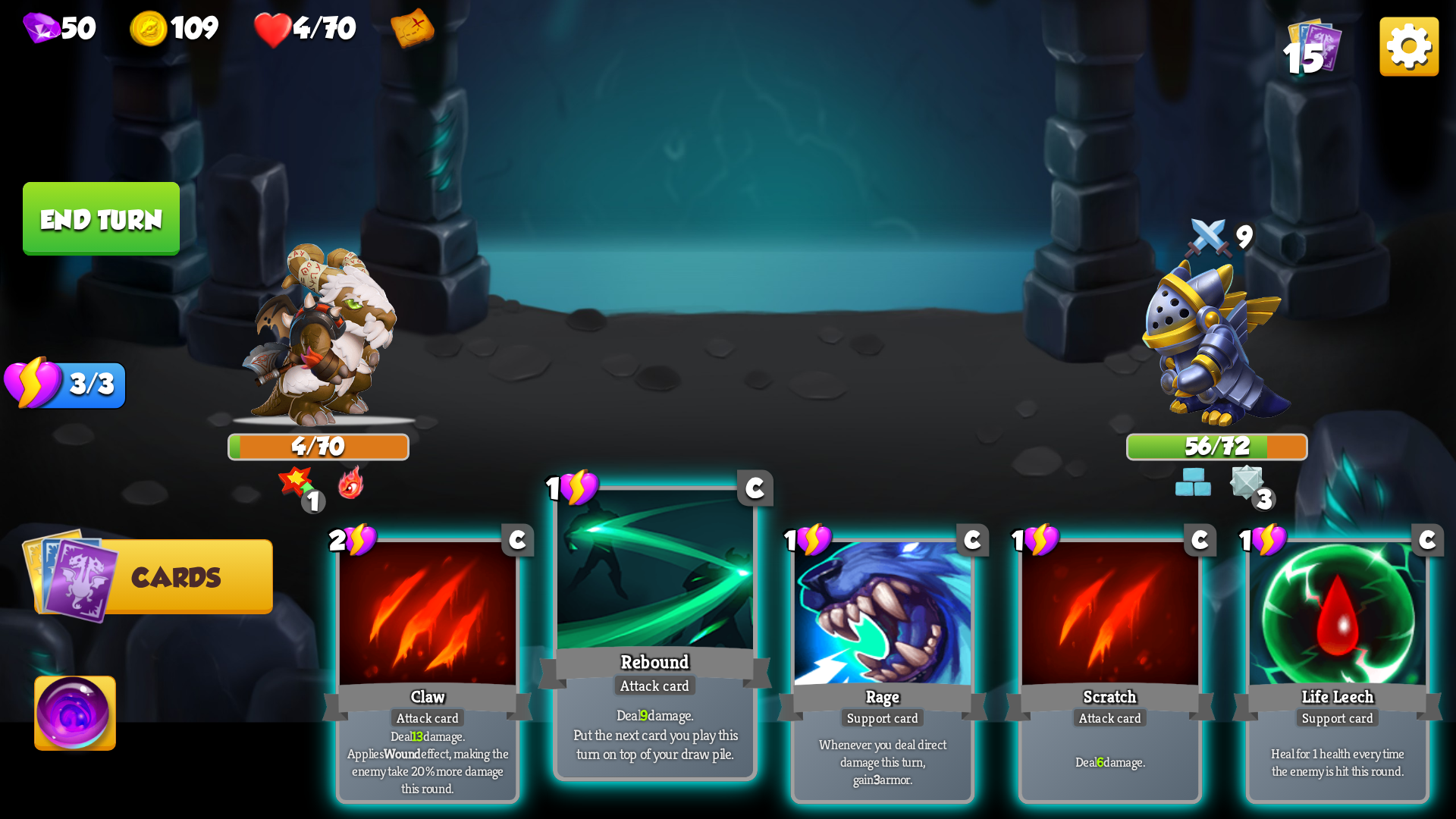
click at [632, 681] on div "Attack card" at bounding box center [656, 686] width 86 height 25
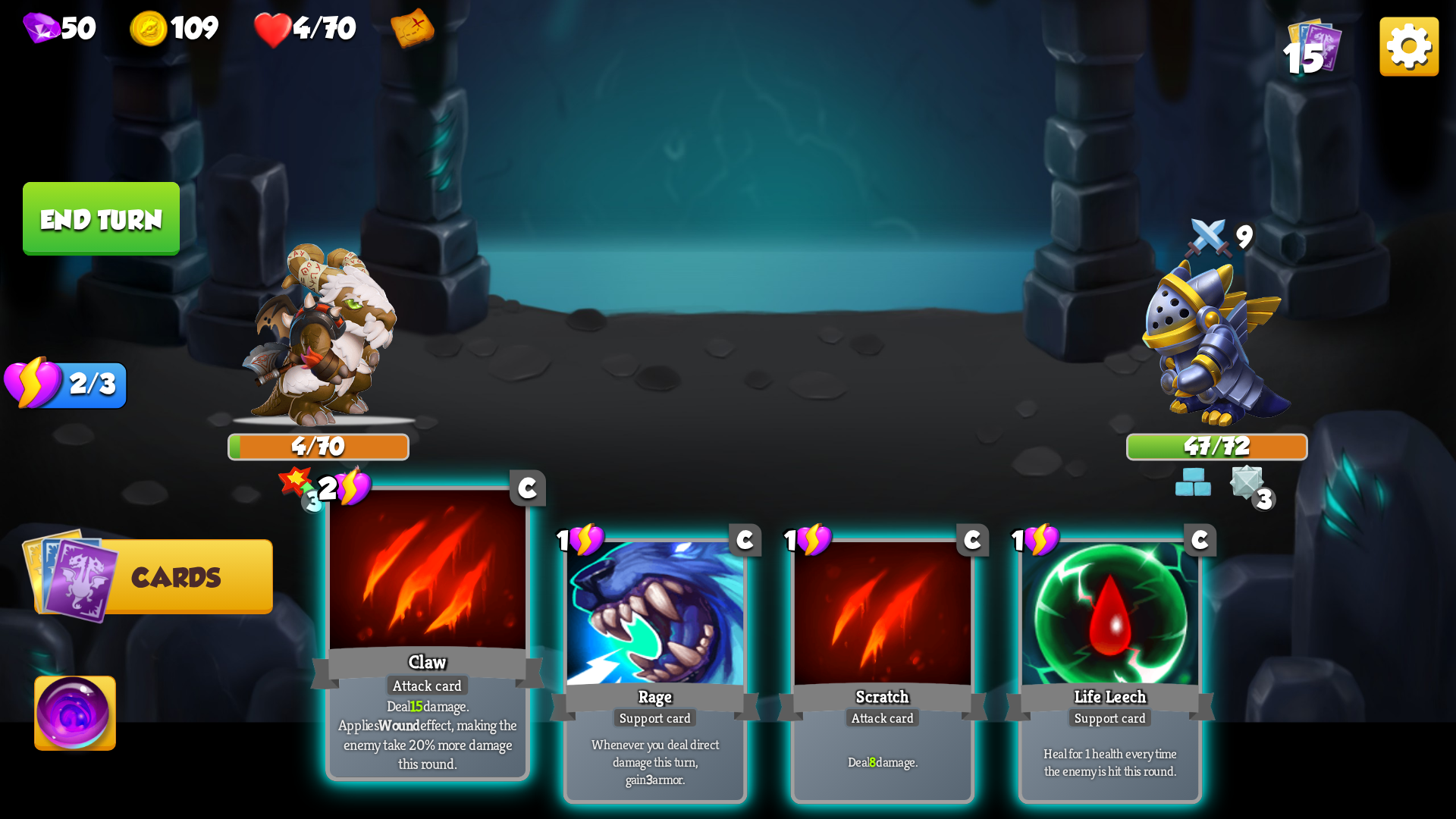
click at [507, 690] on p "Deal 15 damage. Applies Wound effect, making the enemy take 20% more damage thi…" at bounding box center [427, 733] width 185 height 77
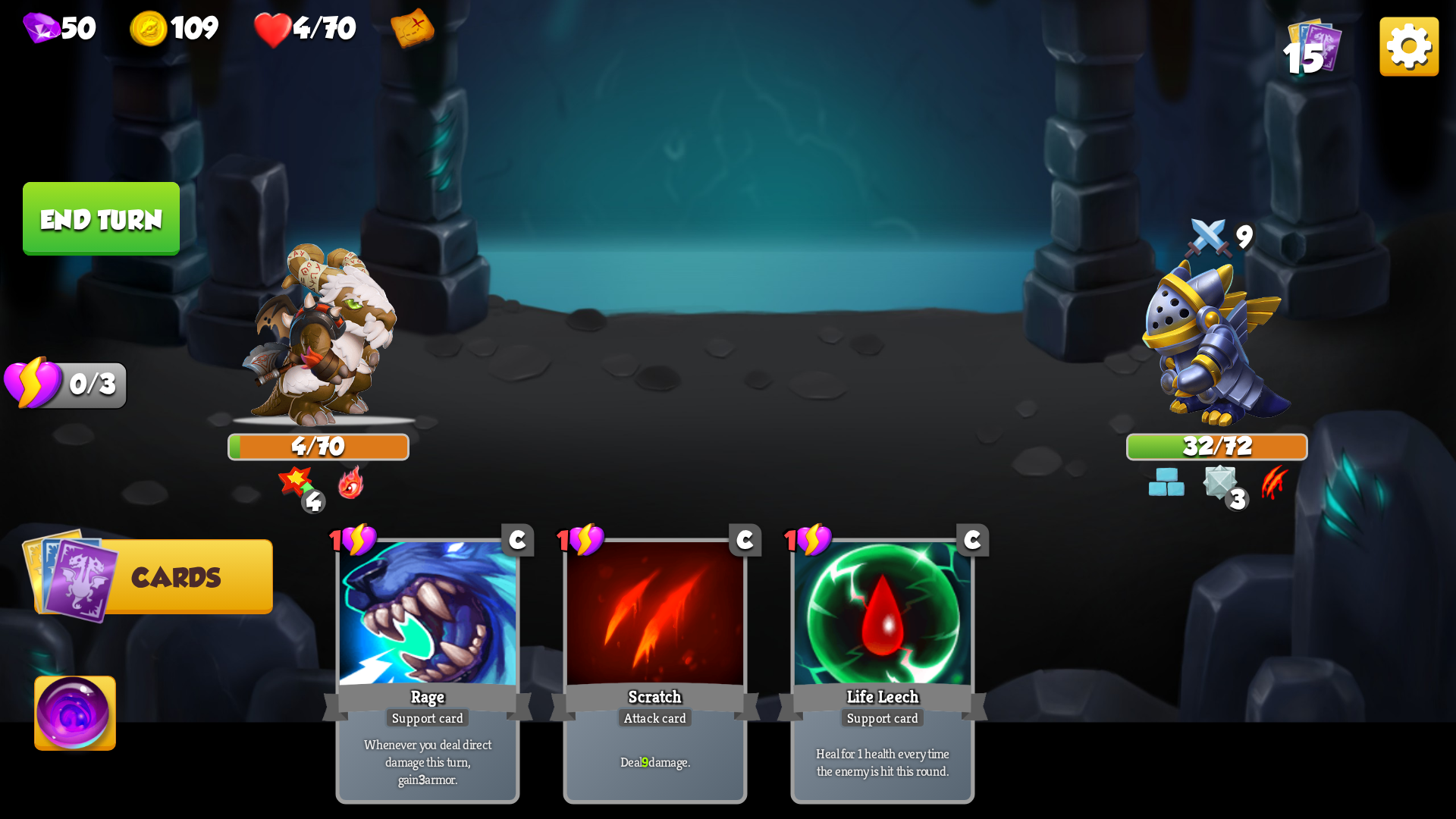
click at [100, 221] on button "End turn" at bounding box center [101, 219] width 157 height 74
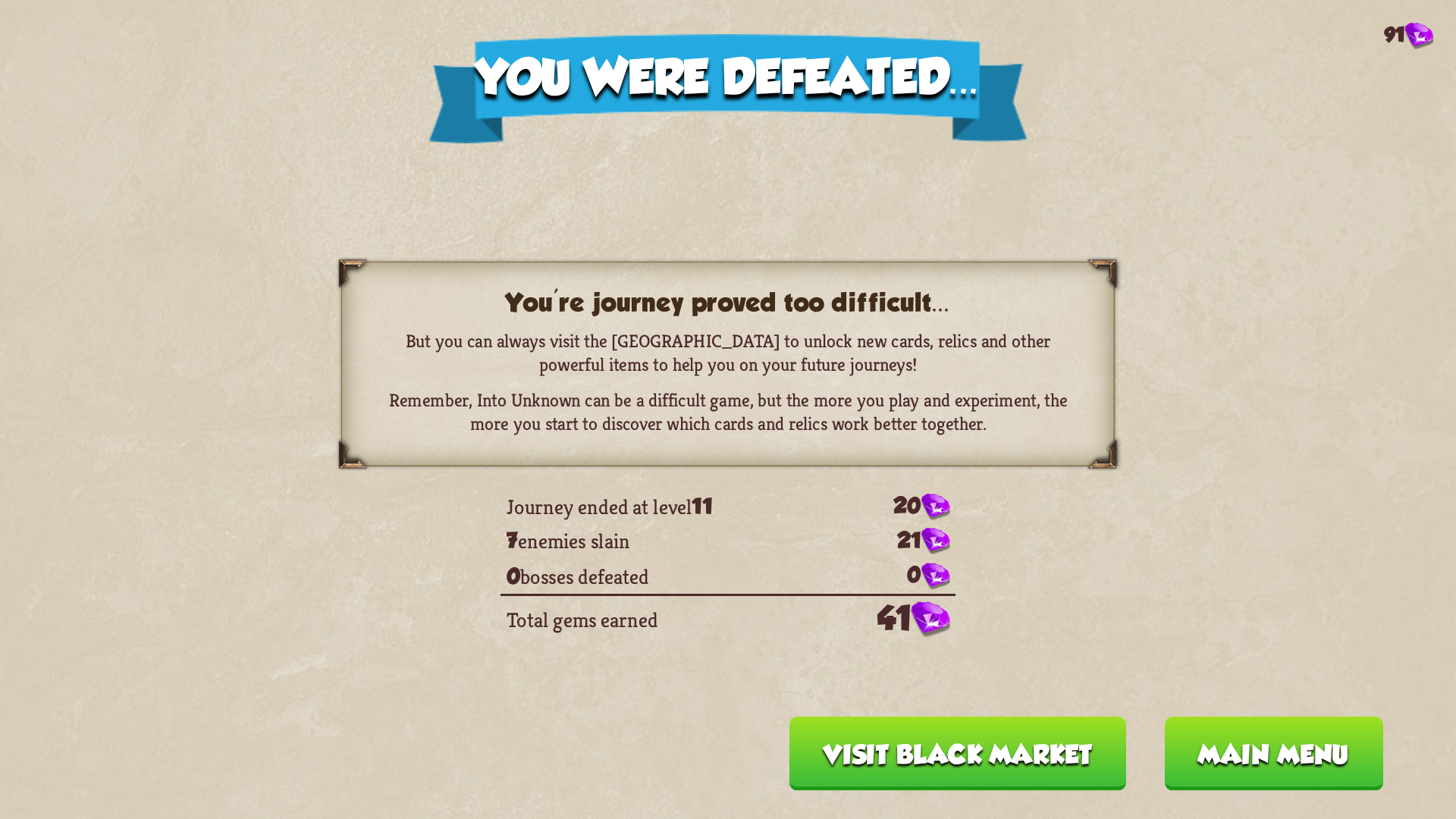
click at [1217, 690] on button "Main menu" at bounding box center [1274, 753] width 220 height 74
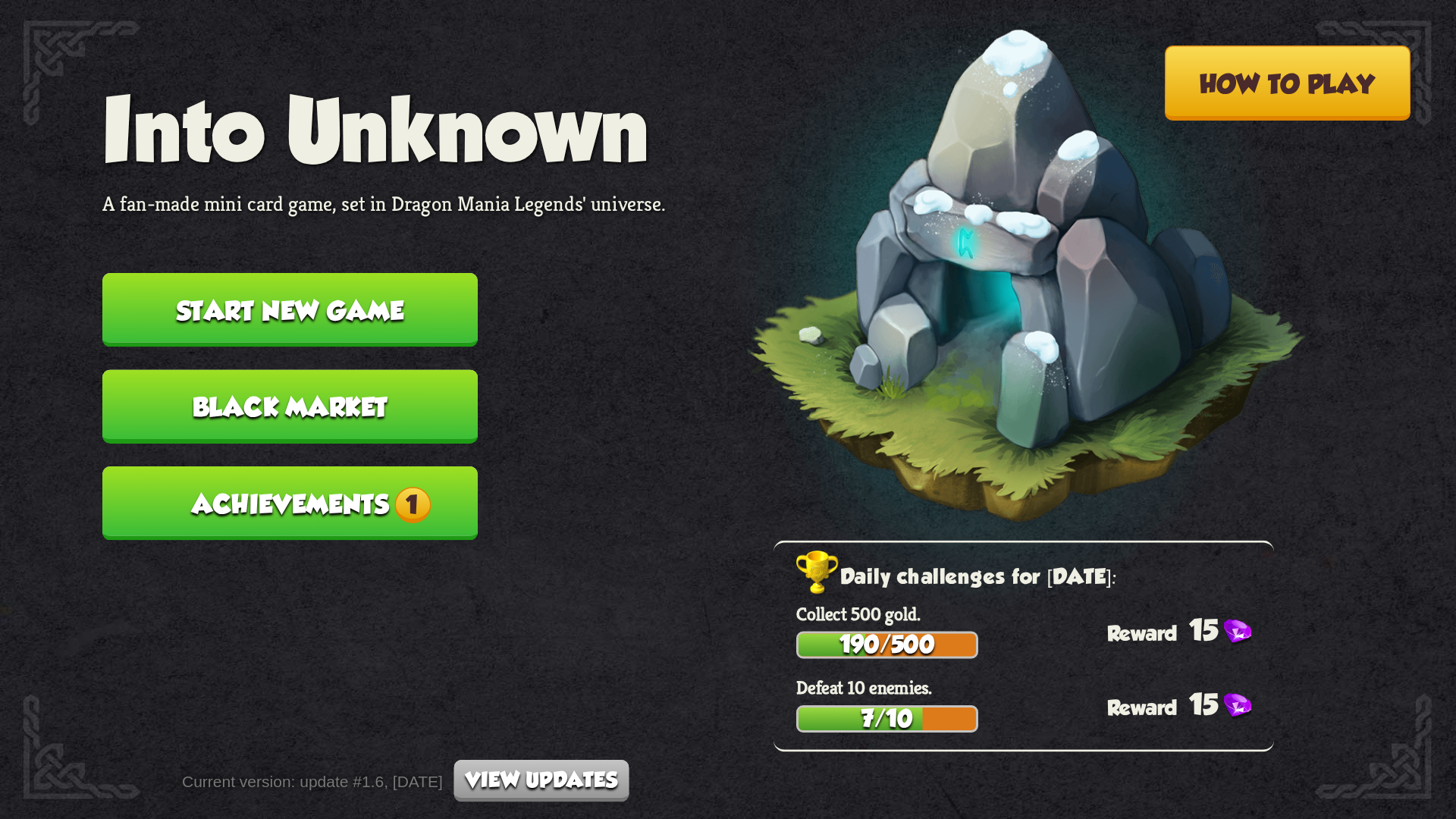
click at [414, 504] on span "1" at bounding box center [412, 504] width 36 height 36
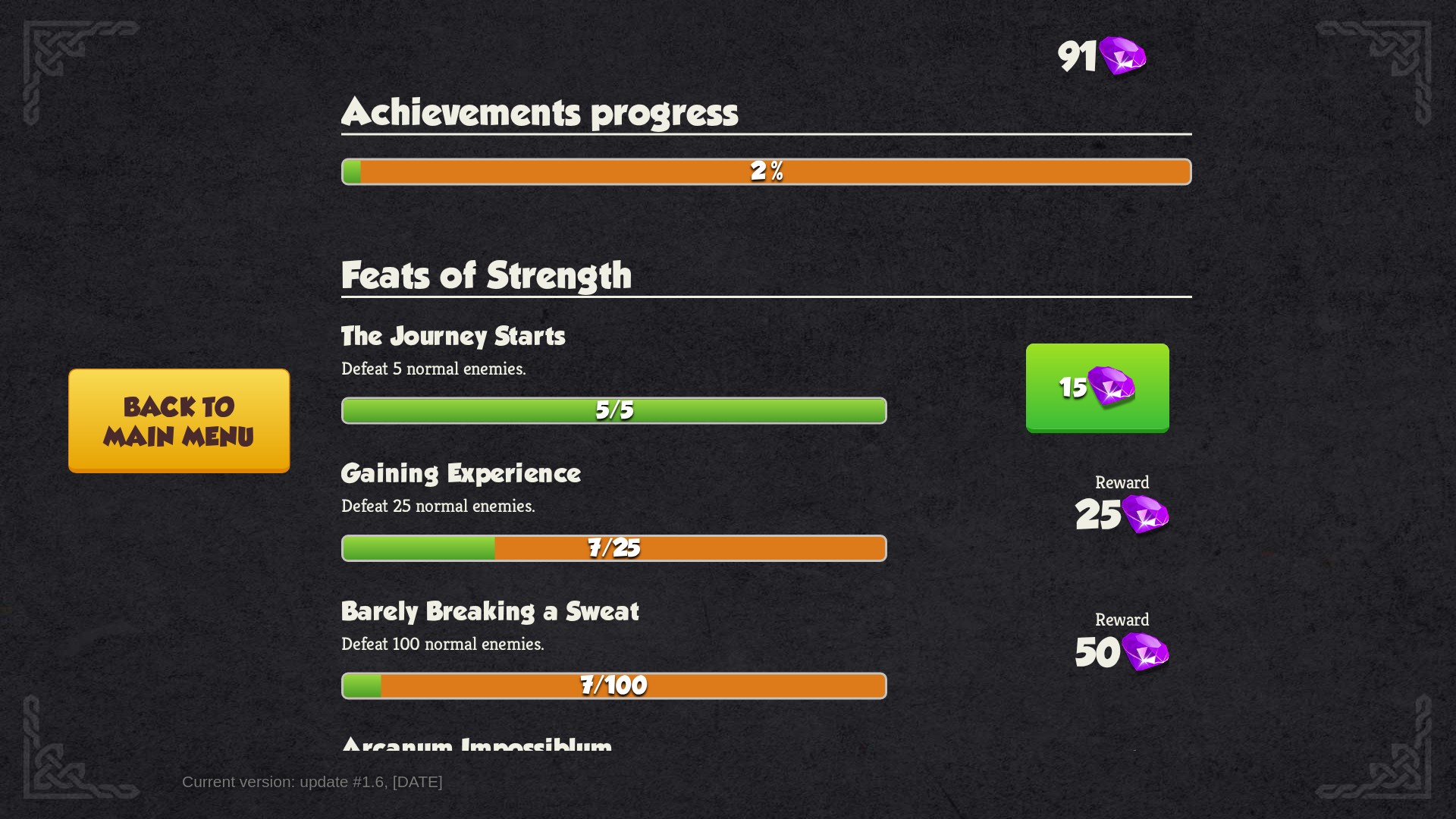
click at [1090, 422] on button "15" at bounding box center [1098, 388] width 144 height 90
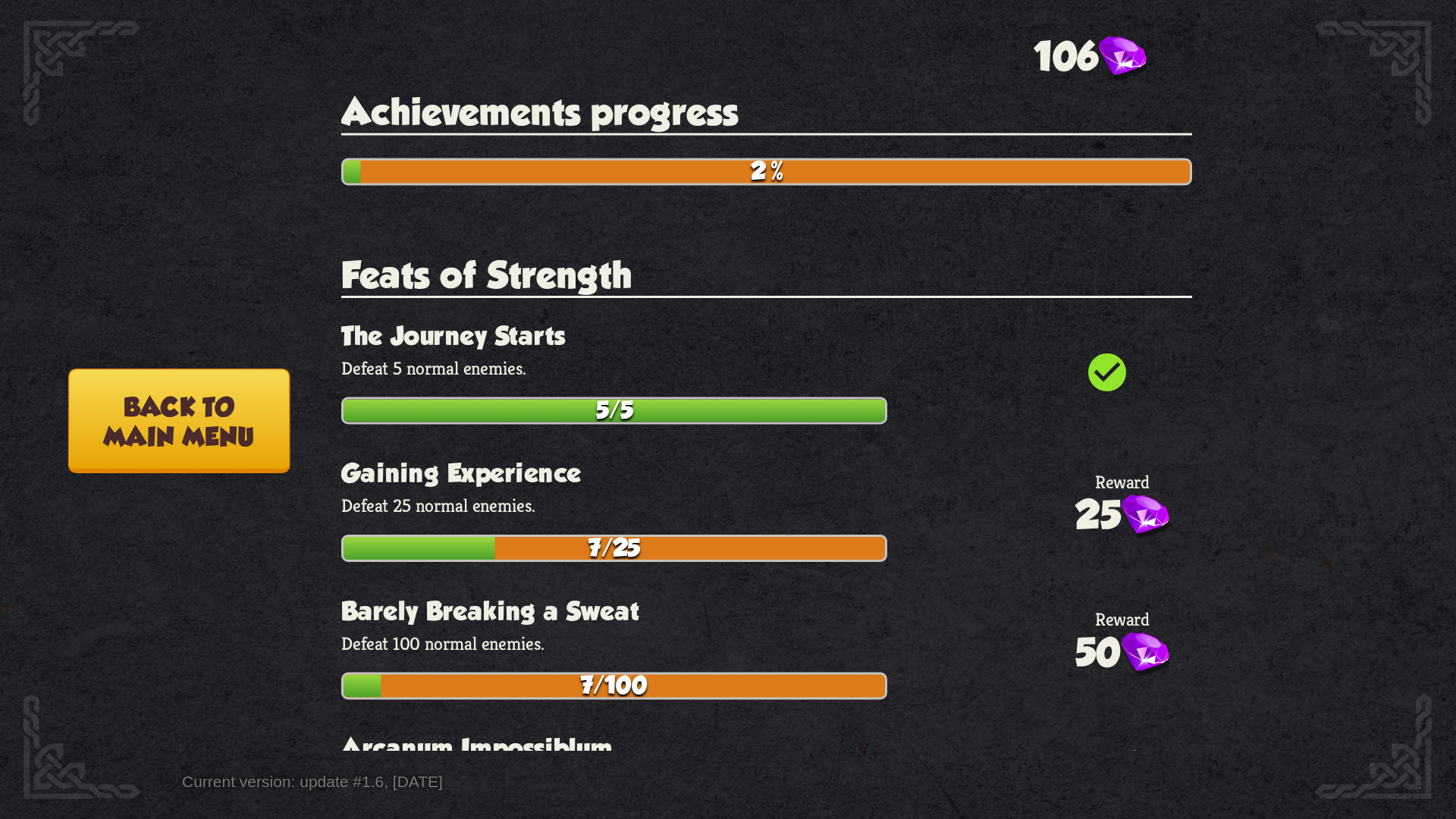
drag, startPoint x: 1009, startPoint y: 524, endPoint x: 999, endPoint y: 468, distance: 56.9
click at [999, 468] on div "25 Gaining Experience Defeat 25 normal enemies. 7/25" at bounding box center [766, 510] width 851 height 104
click at [220, 417] on button "Back to main menu" at bounding box center [179, 421] width 221 height 105
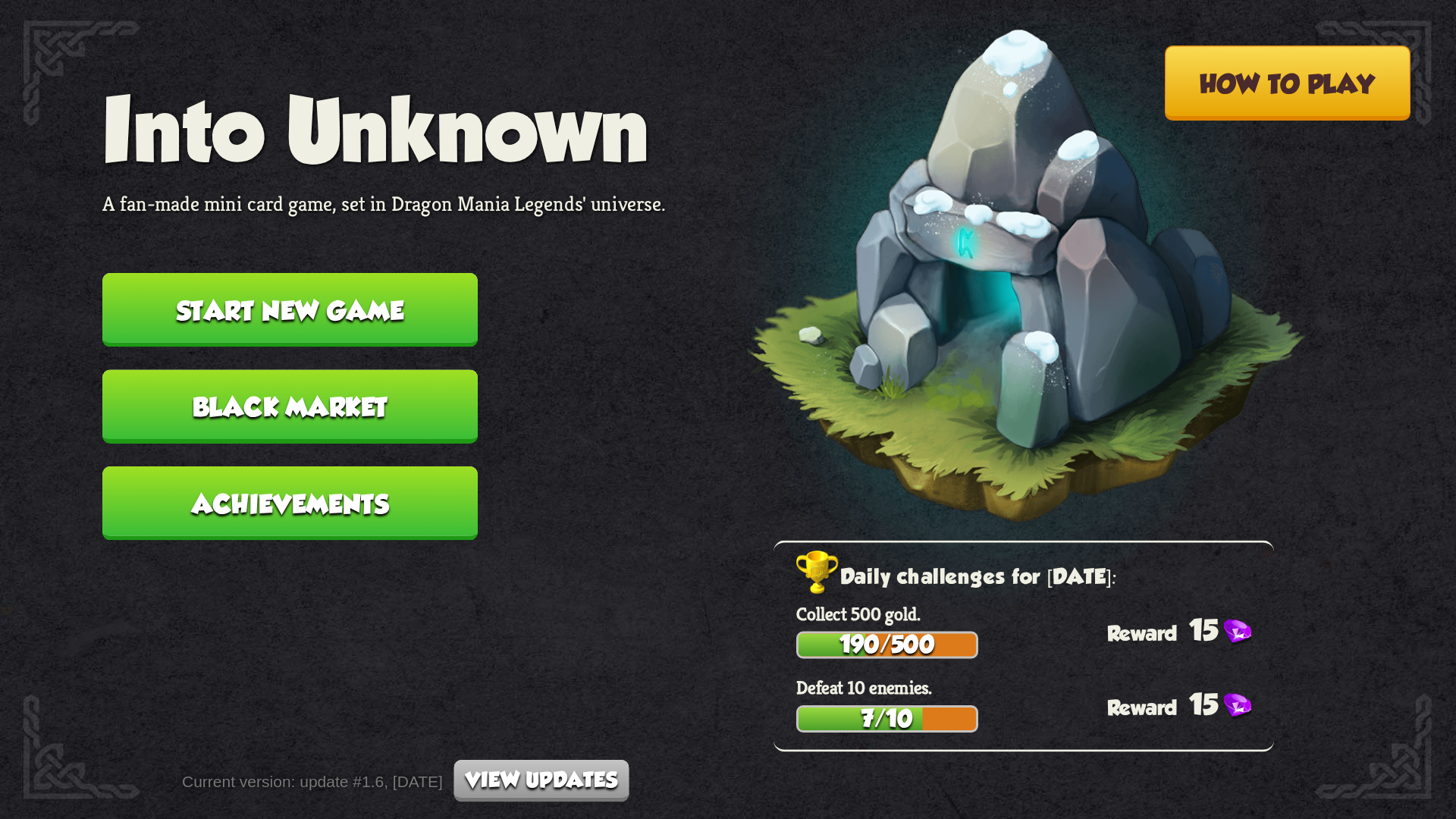
click at [523, 690] on button "View updates" at bounding box center [542, 780] width 175 height 43
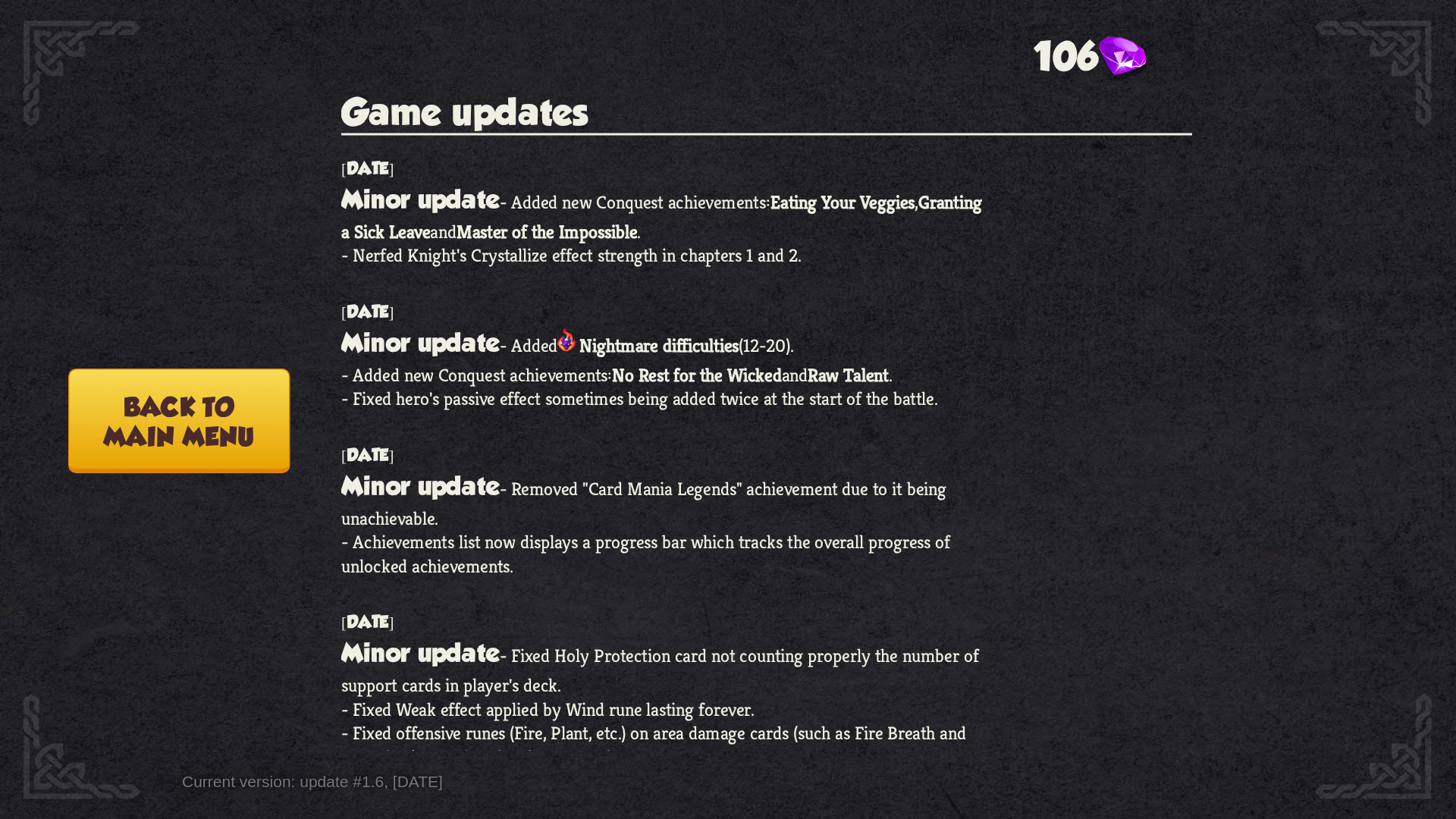
drag, startPoint x: 535, startPoint y: 747, endPoint x: 571, endPoint y: 628, distance: 124.3
click at [570, 631] on div "Game updates July 6, 2024 Minor update - Added new Conquest achievements: Eatin…" at bounding box center [777, 421] width 873 height 659
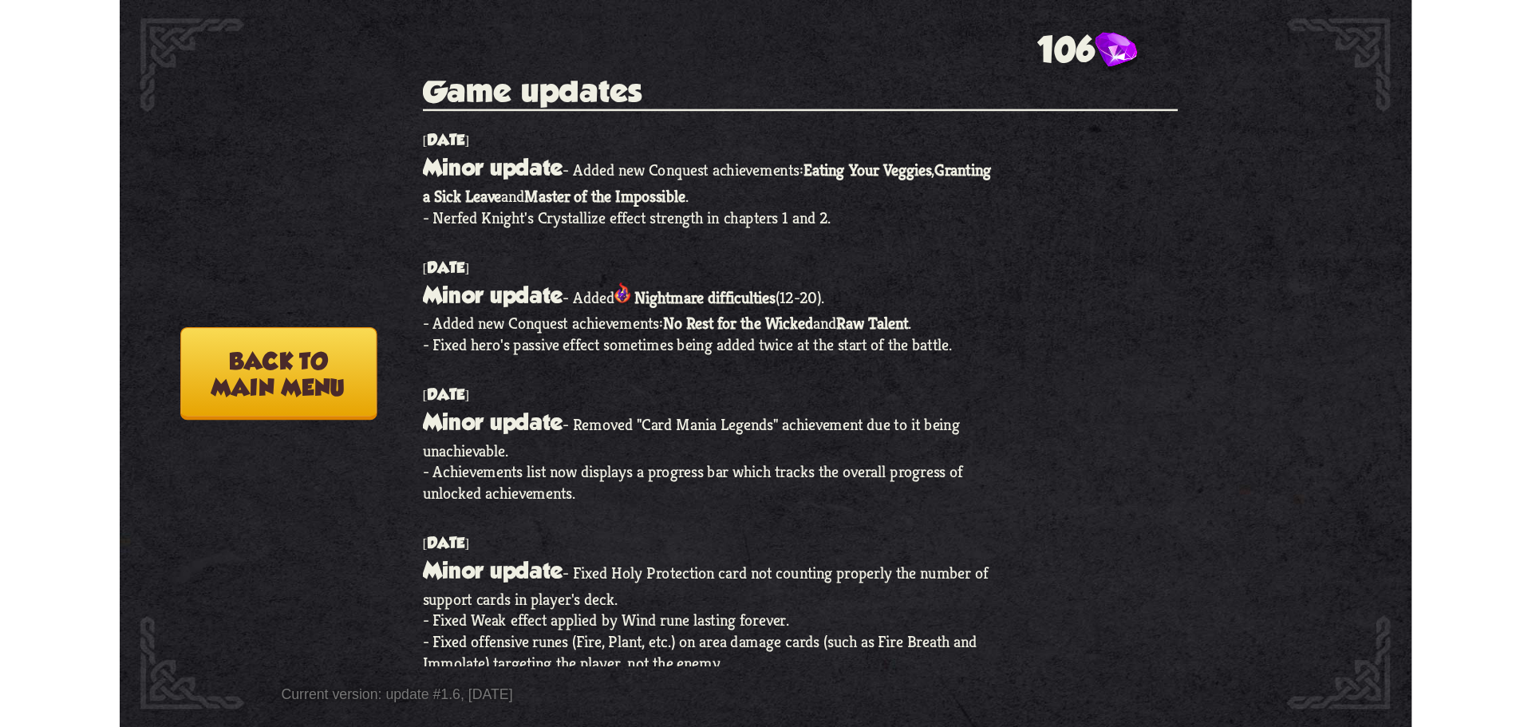
scroll to position [0, 0]
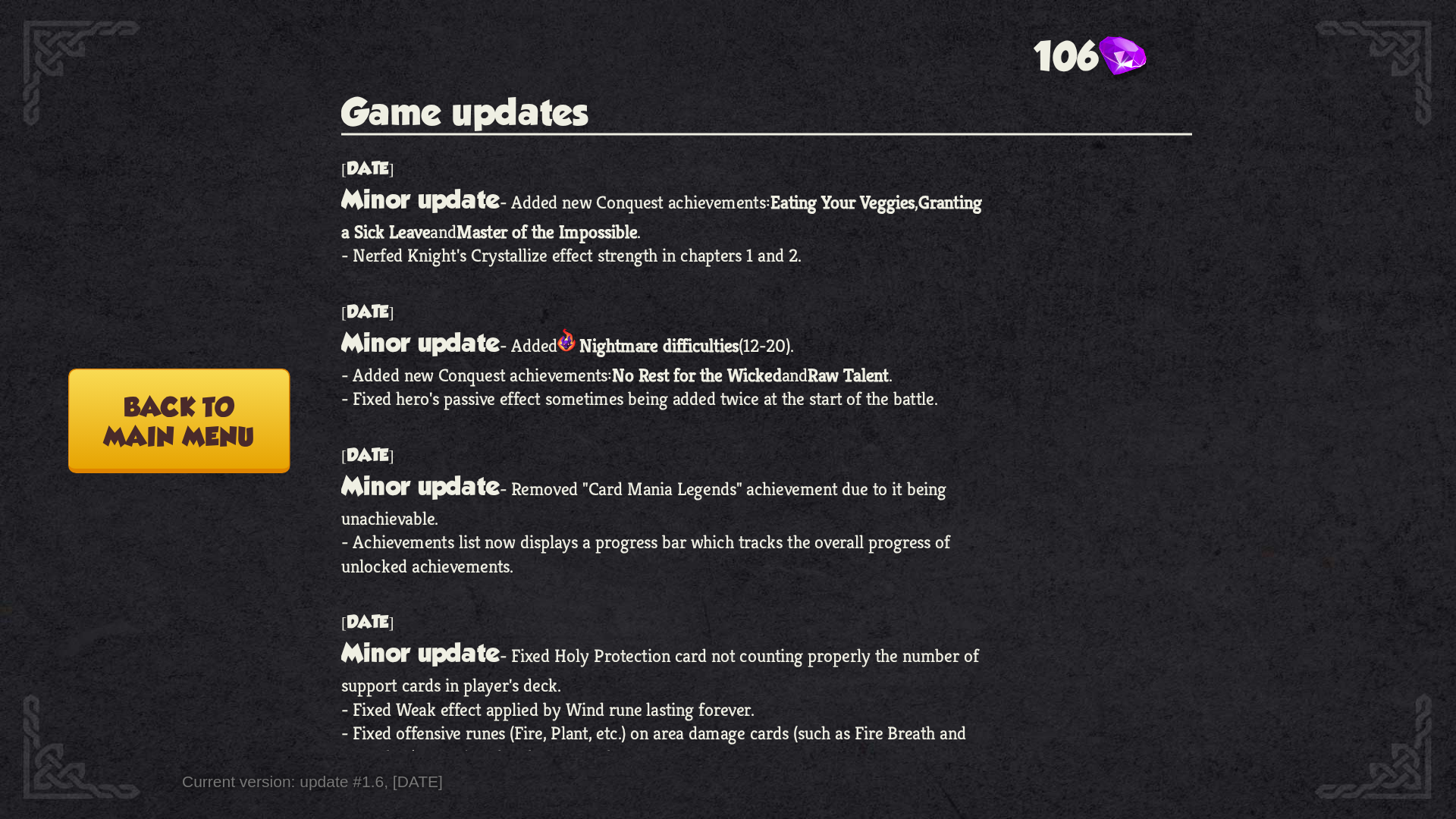
click at [207, 456] on button "Back to main menu" at bounding box center [179, 421] width 221 height 105
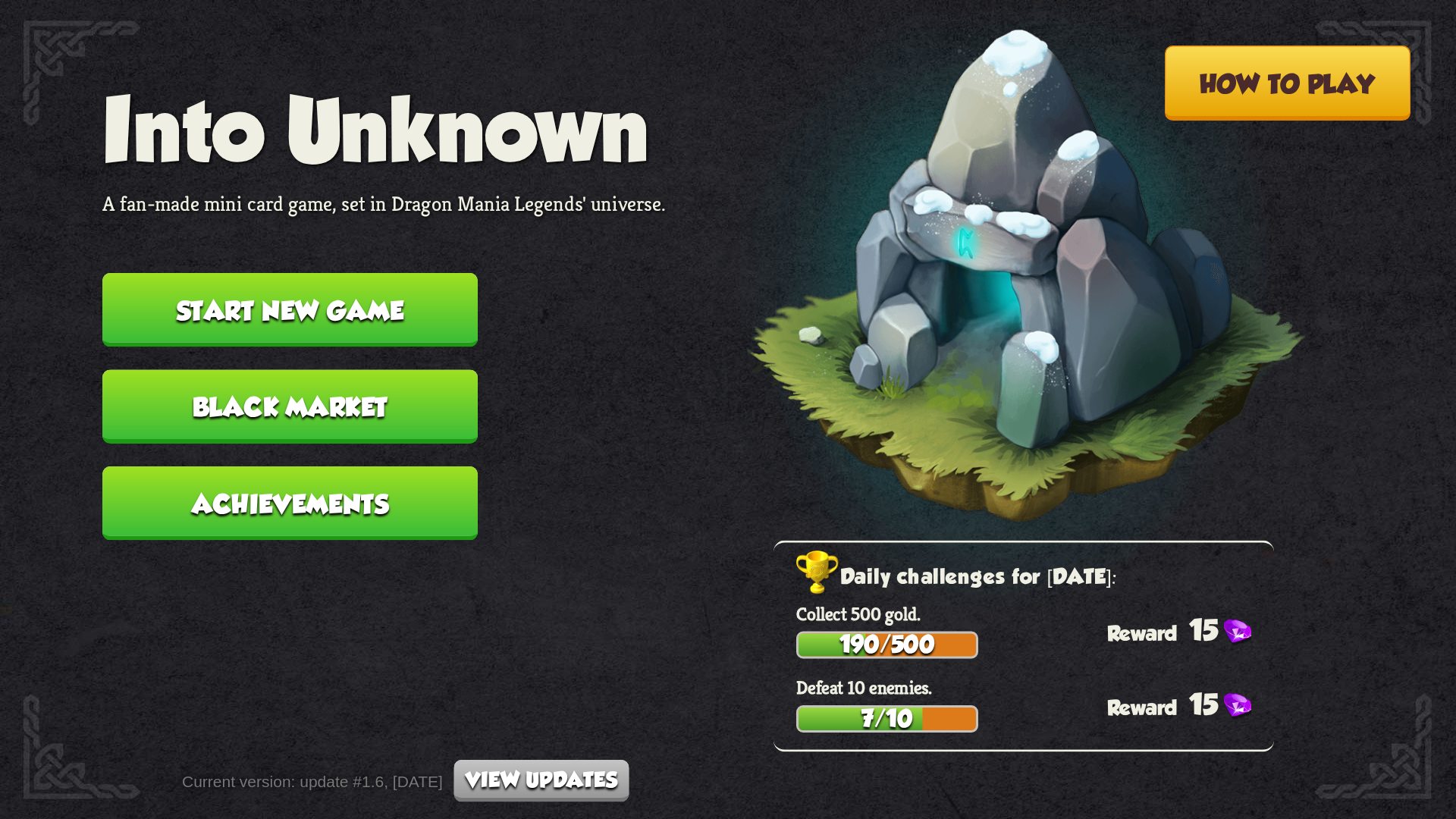
click at [568, 690] on button "View updates" at bounding box center [542, 780] width 175 height 43
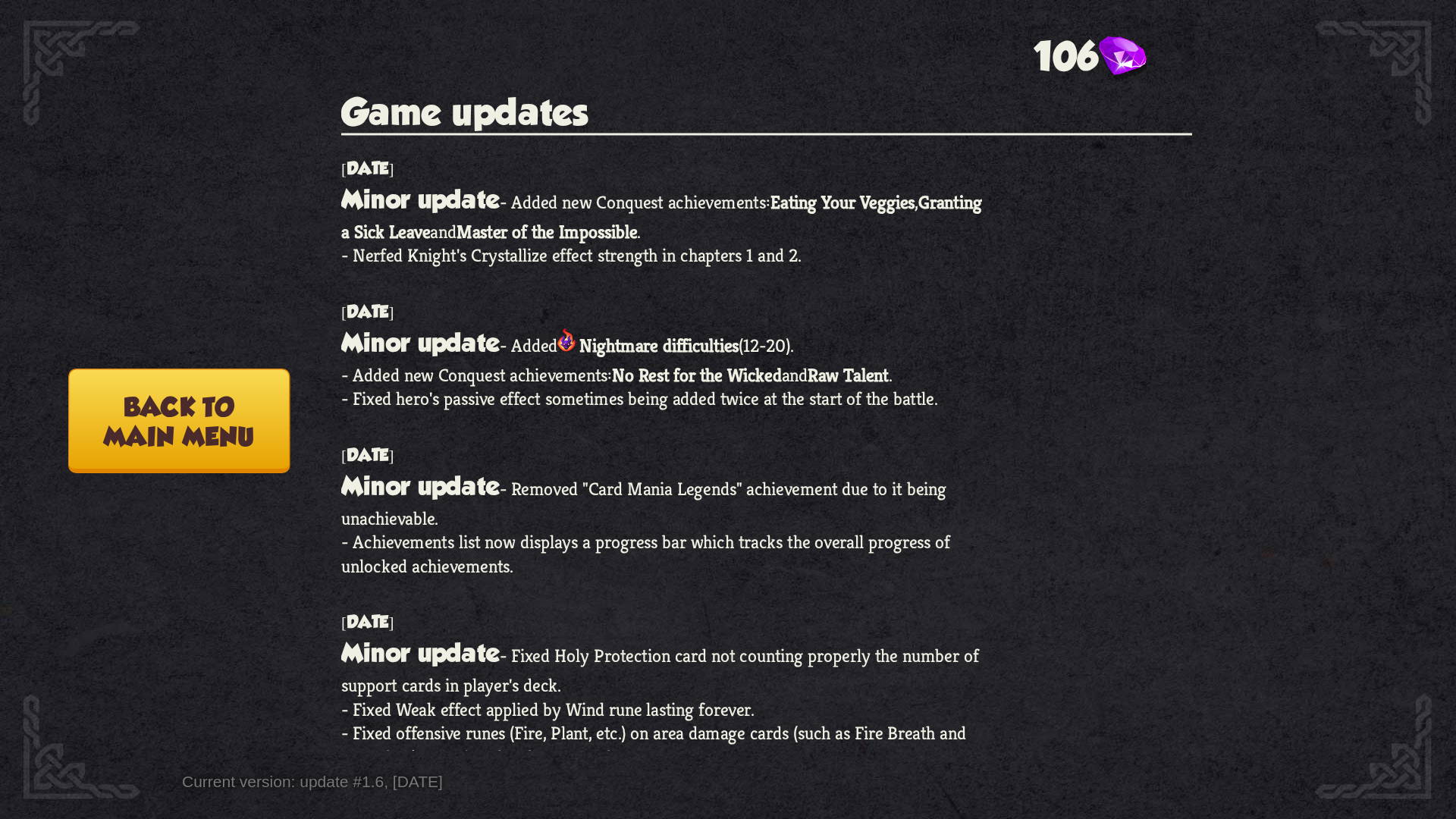
click at [243, 430] on button "Back to main menu" at bounding box center [179, 421] width 221 height 105
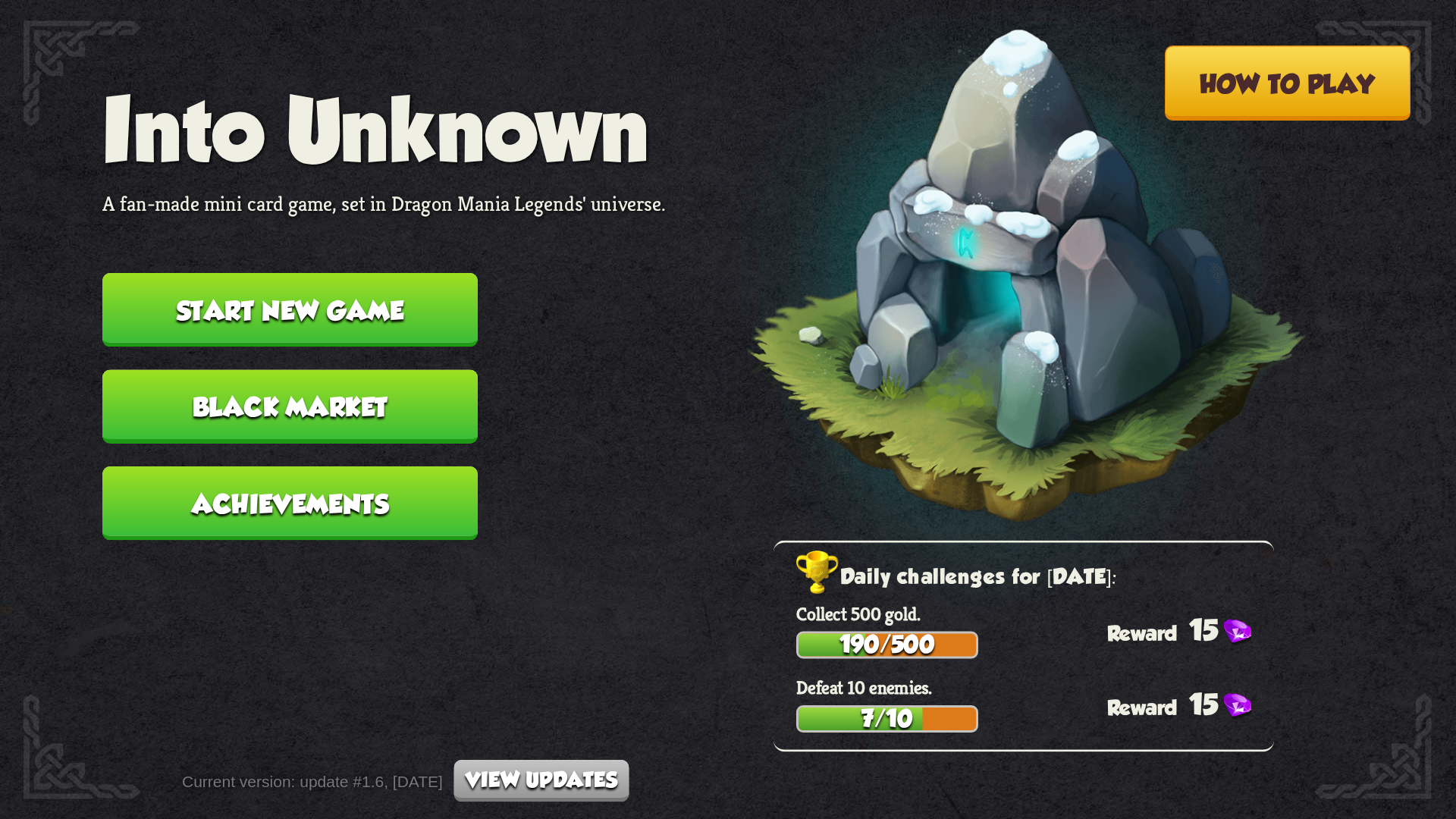
click at [361, 382] on button "Black Market" at bounding box center [290, 407] width 375 height 74
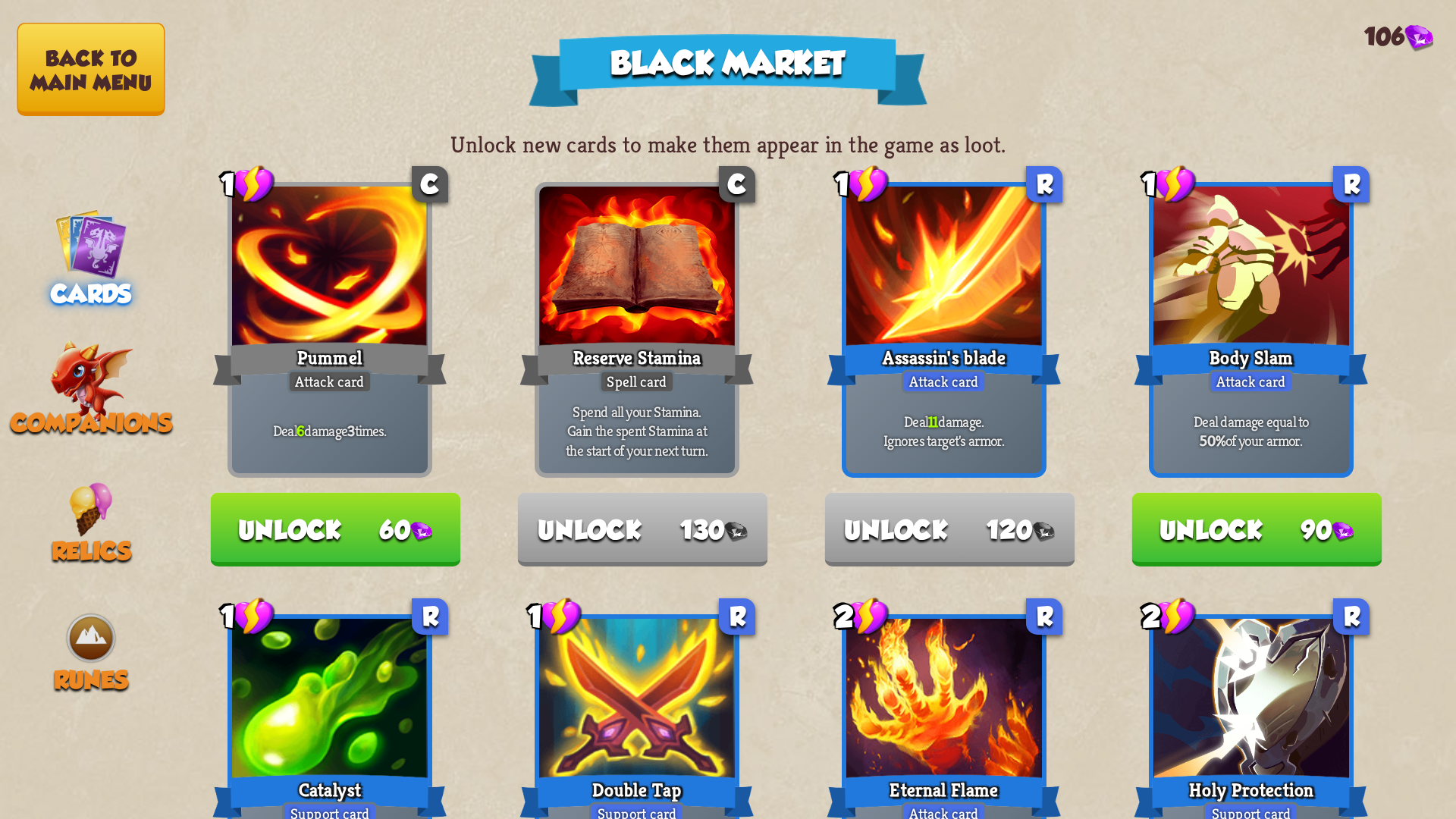
click at [119, 257] on img at bounding box center [90, 243] width 73 height 73
click at [95, 60] on button "Back to main menu" at bounding box center [91, 69] width 148 height 93
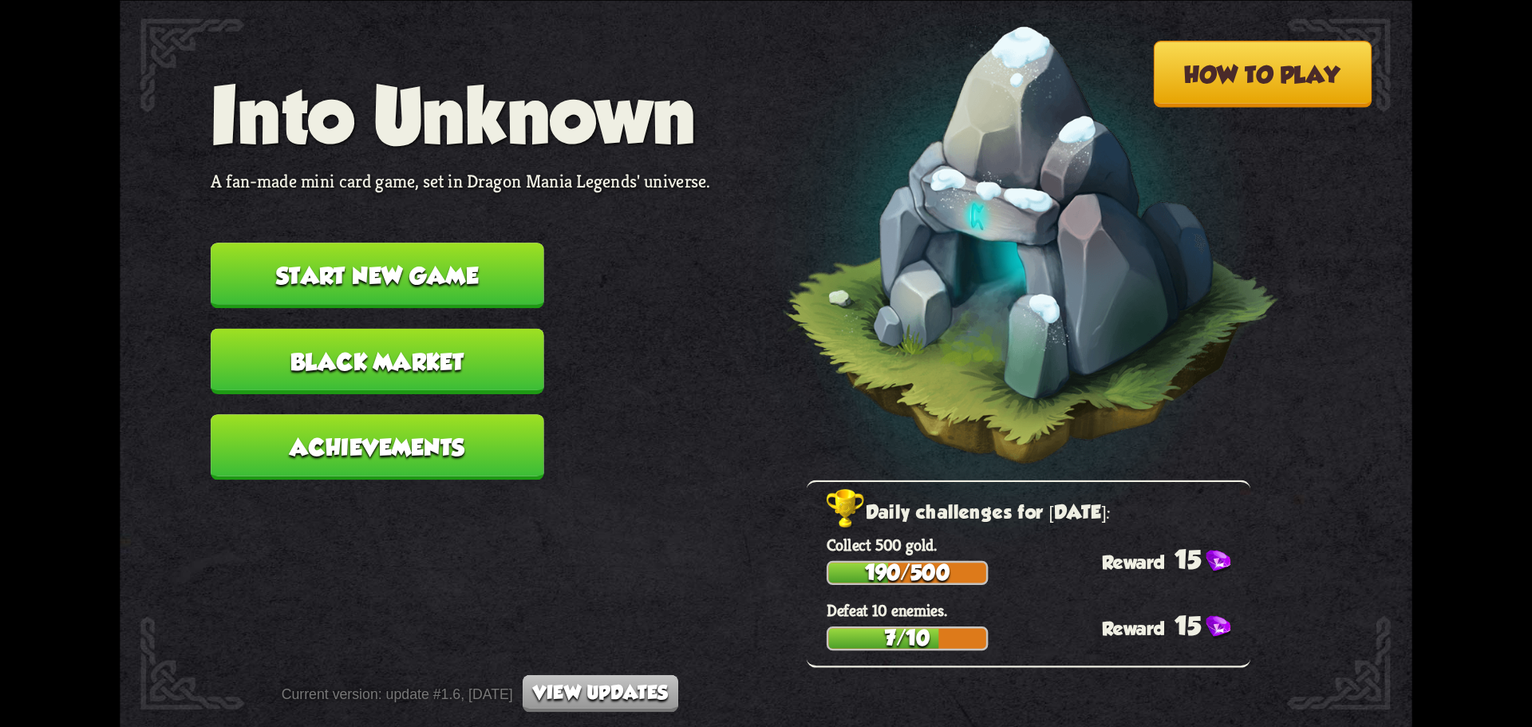
click at [893, 216] on img at bounding box center [999, 252] width 566 height 587
click at [1298, 82] on button "How to play" at bounding box center [1262, 74] width 219 height 67
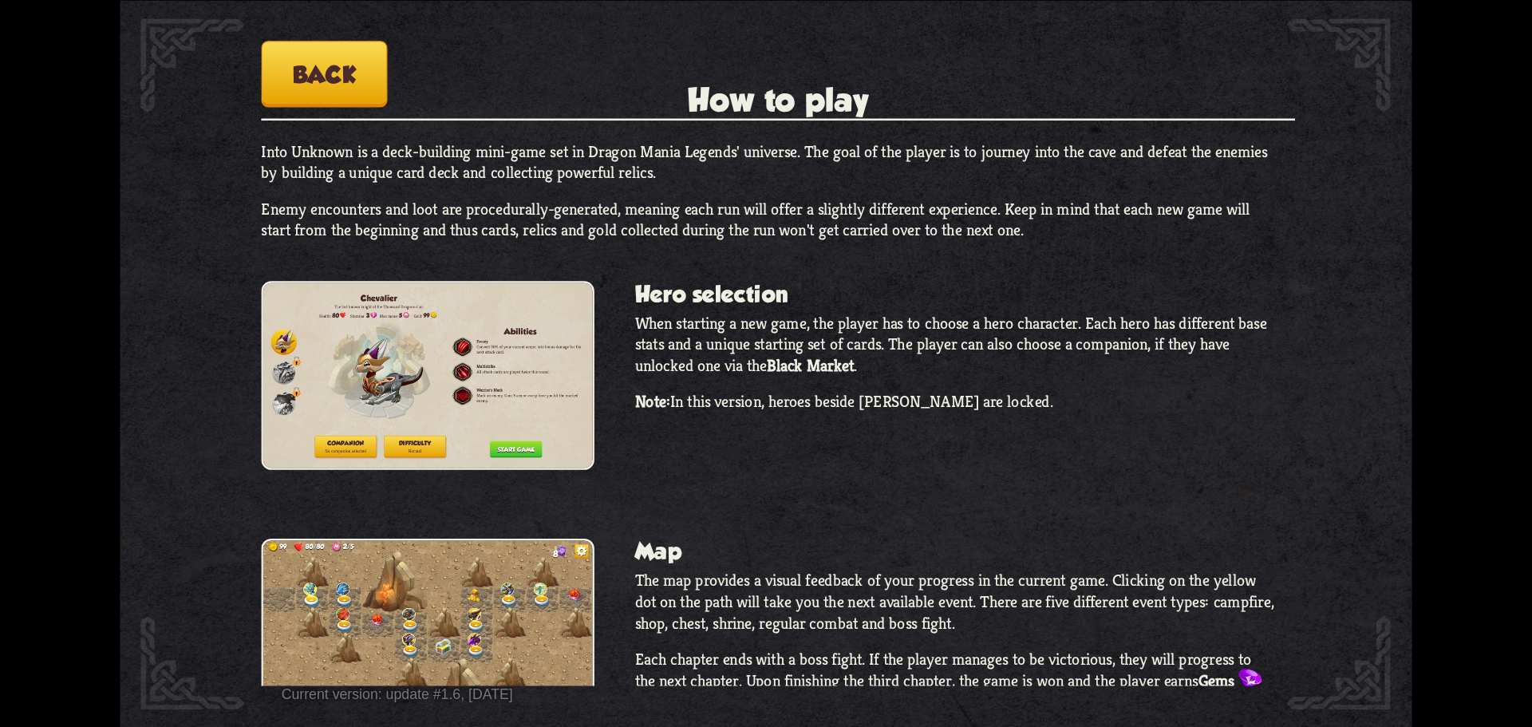
click at [373, 85] on button "Back" at bounding box center [324, 74] width 126 height 67
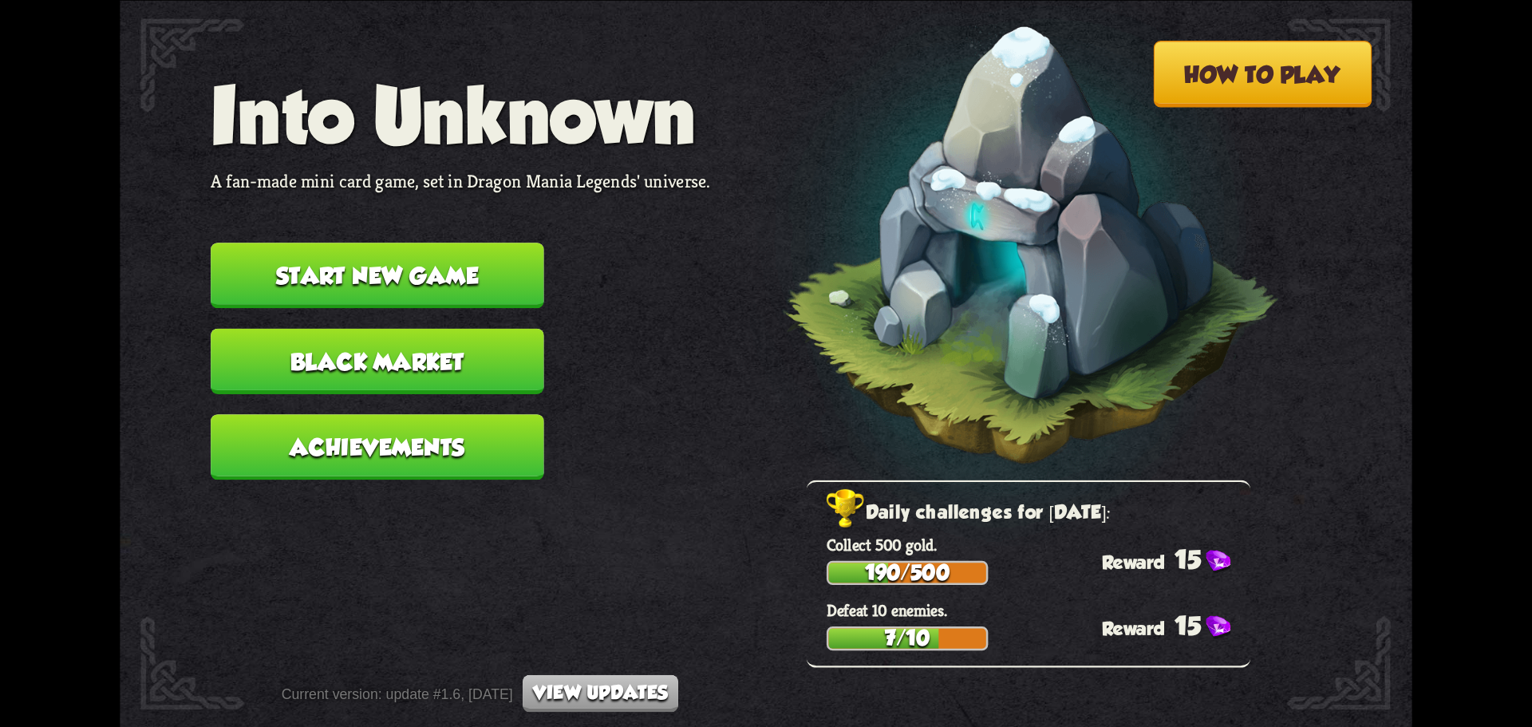
click at [140, 0] on div "How to play Into Unknown A fan-made mini card game, set in Dragon Mania Legends…" at bounding box center [766, 0] width 1293 height 0
click at [152, 0] on div "How to play Into Unknown A fan-made mini card game, set in Dragon Mania Legends…" at bounding box center [766, 0] width 1293 height 0
click at [397, 293] on button "Start new game" at bounding box center [378, 275] width 334 height 65
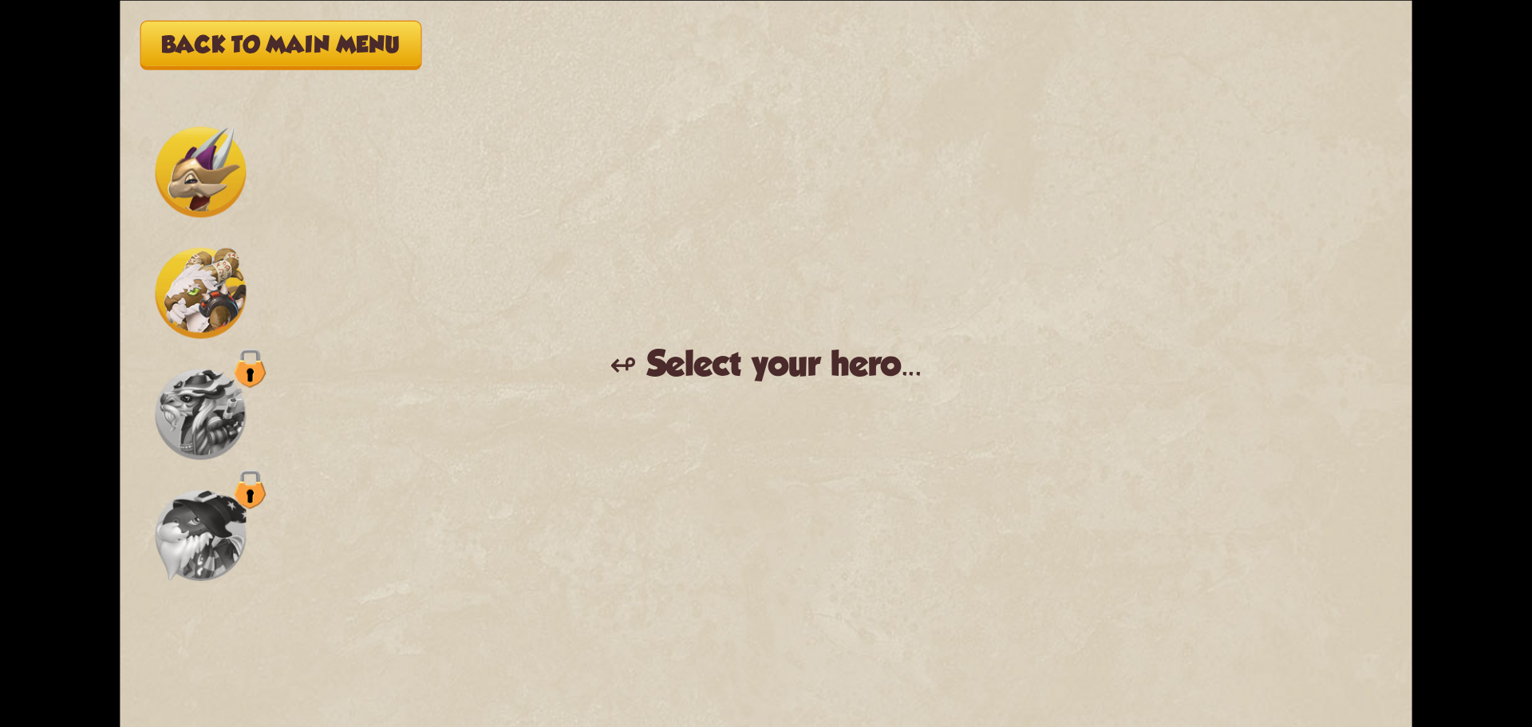
click at [325, 39] on button "Back to main menu" at bounding box center [280, 44] width 281 height 49
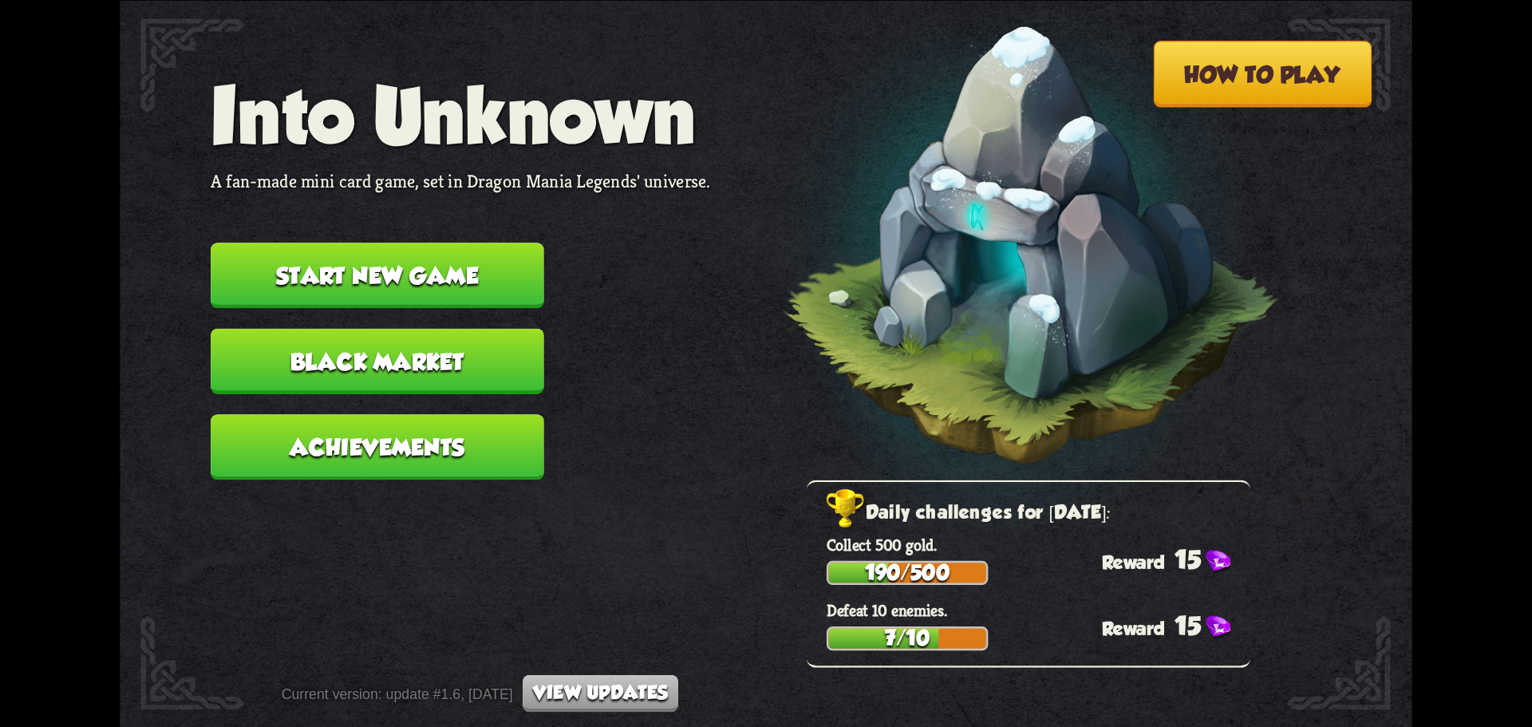
click at [356, 425] on button "Achievements" at bounding box center [378, 446] width 334 height 65
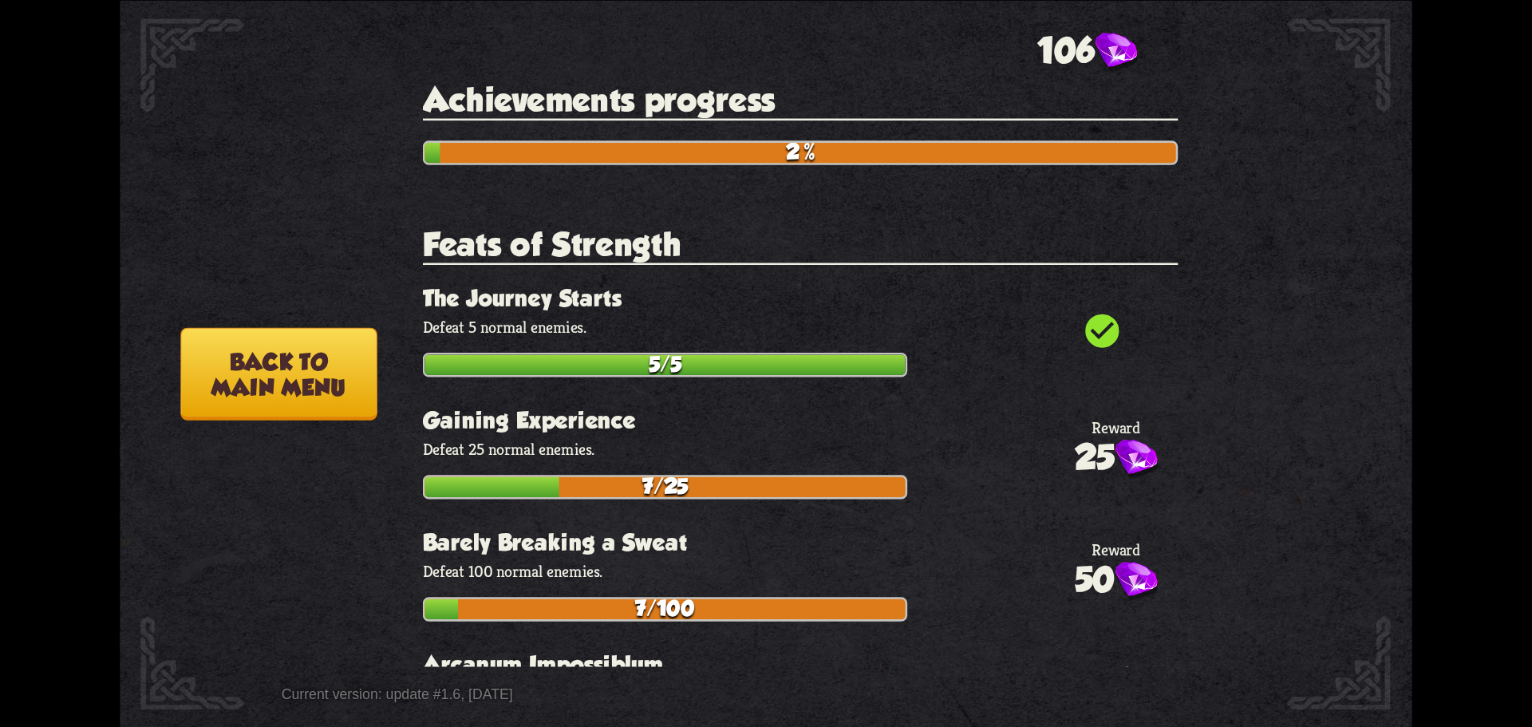
click at [307, 377] on button "Back to main menu" at bounding box center [278, 373] width 196 height 93
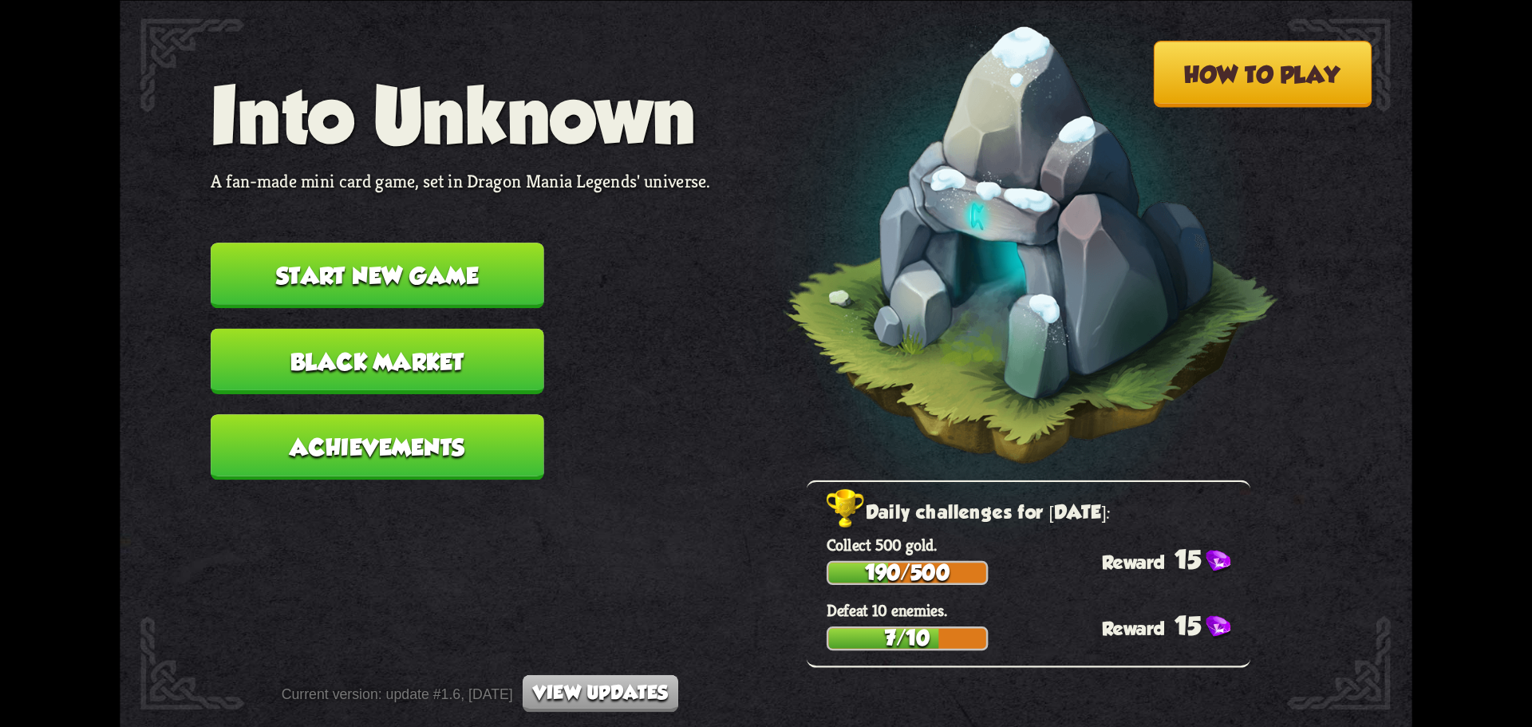
click at [321, 353] on button "Black Market" at bounding box center [378, 360] width 334 height 65
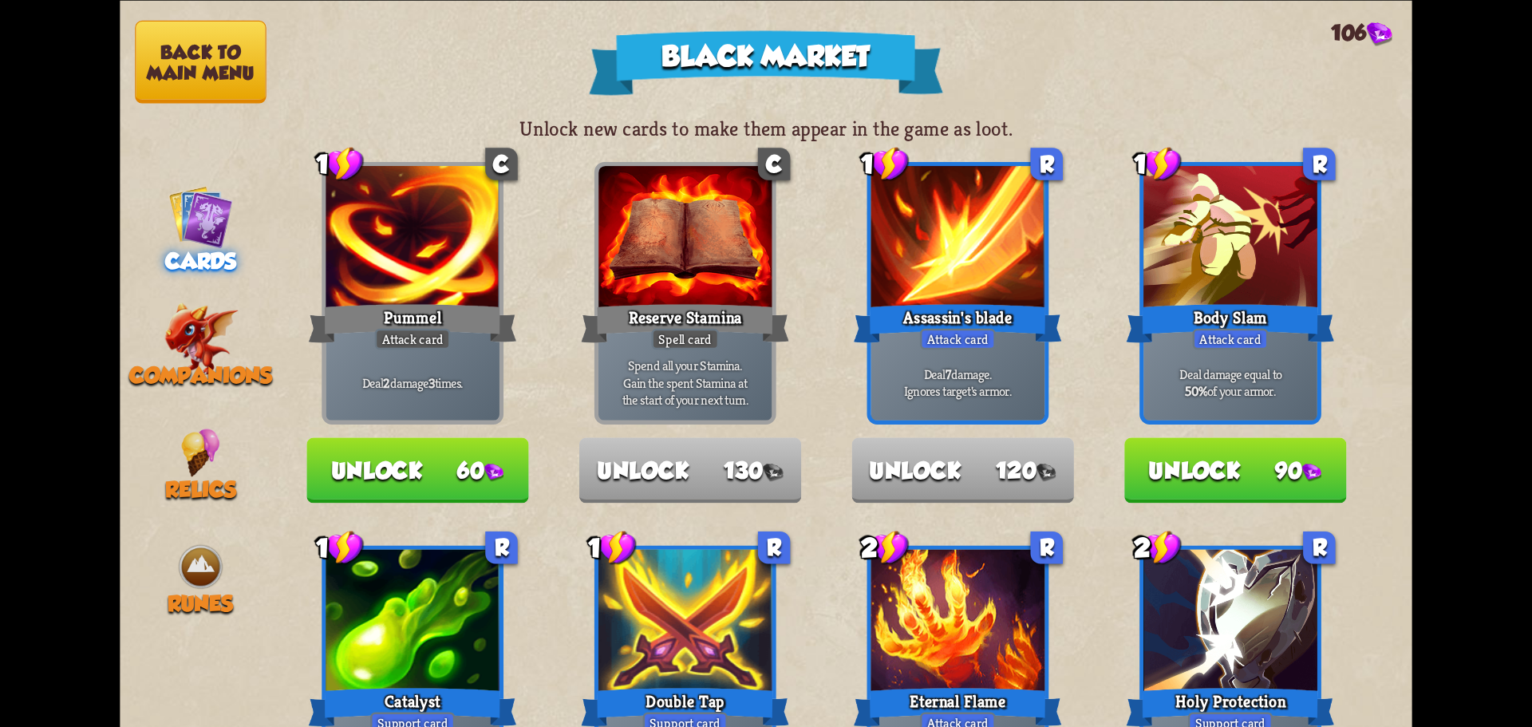
click at [198, 215] on img at bounding box center [200, 216] width 65 height 65
click at [185, 342] on img at bounding box center [201, 338] width 74 height 73
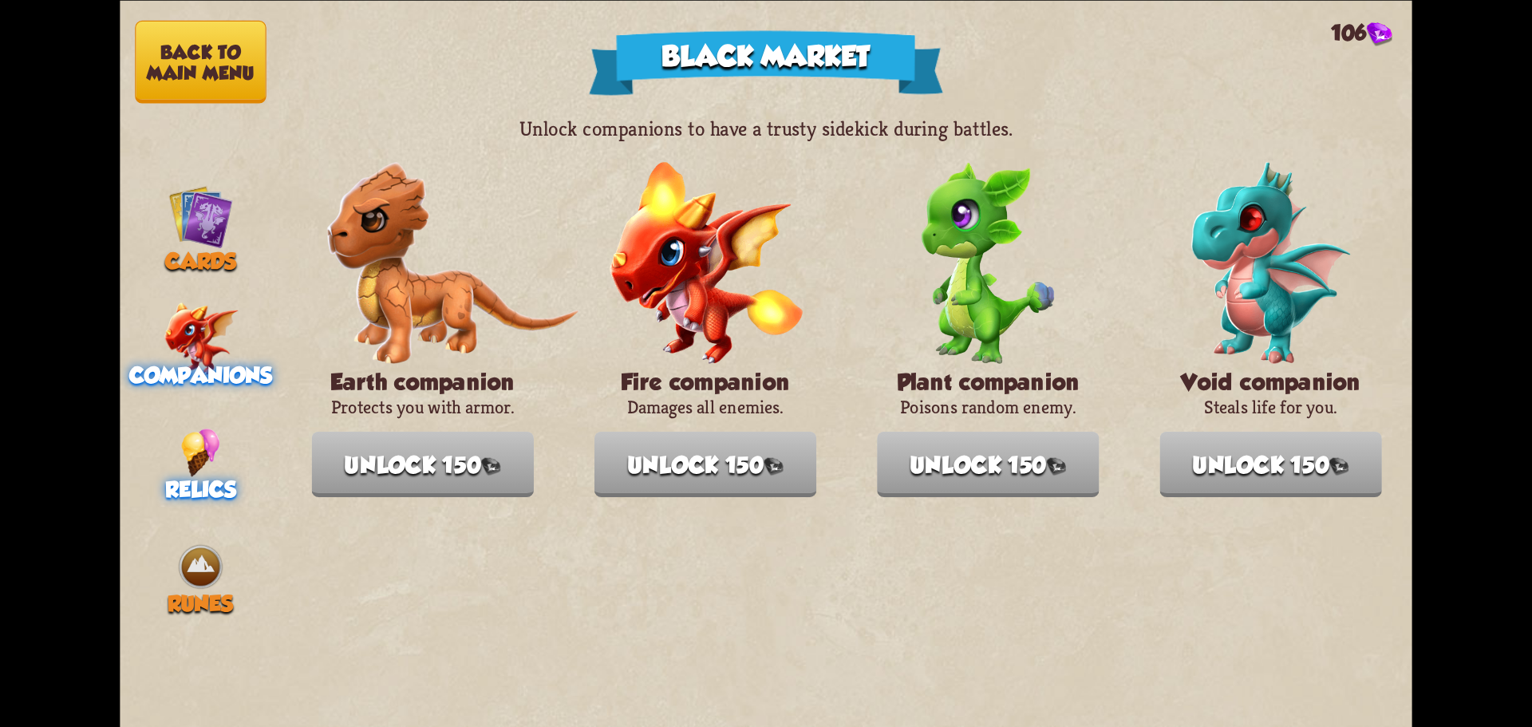
click at [190, 430] on img at bounding box center [200, 452] width 39 height 49
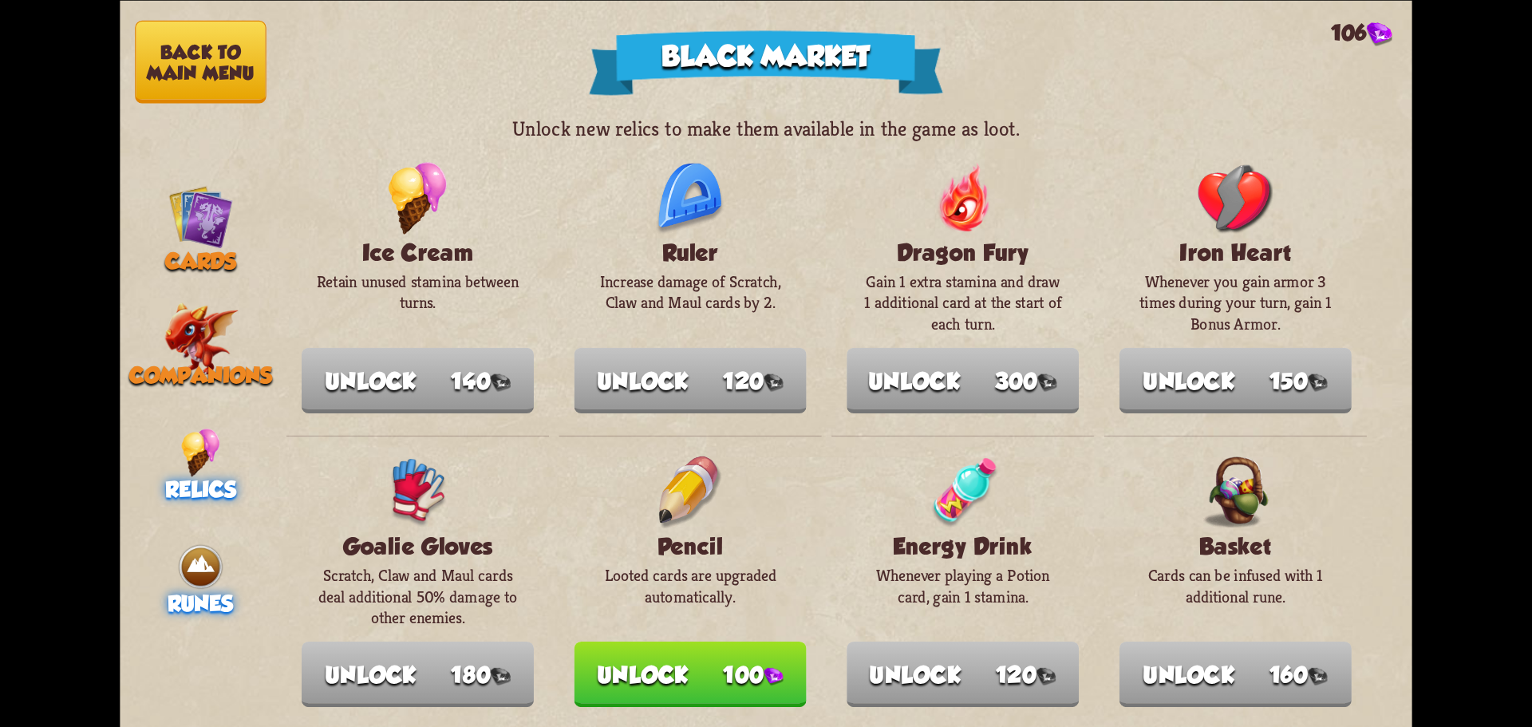
click at [197, 563] on img at bounding box center [200, 566] width 49 height 49
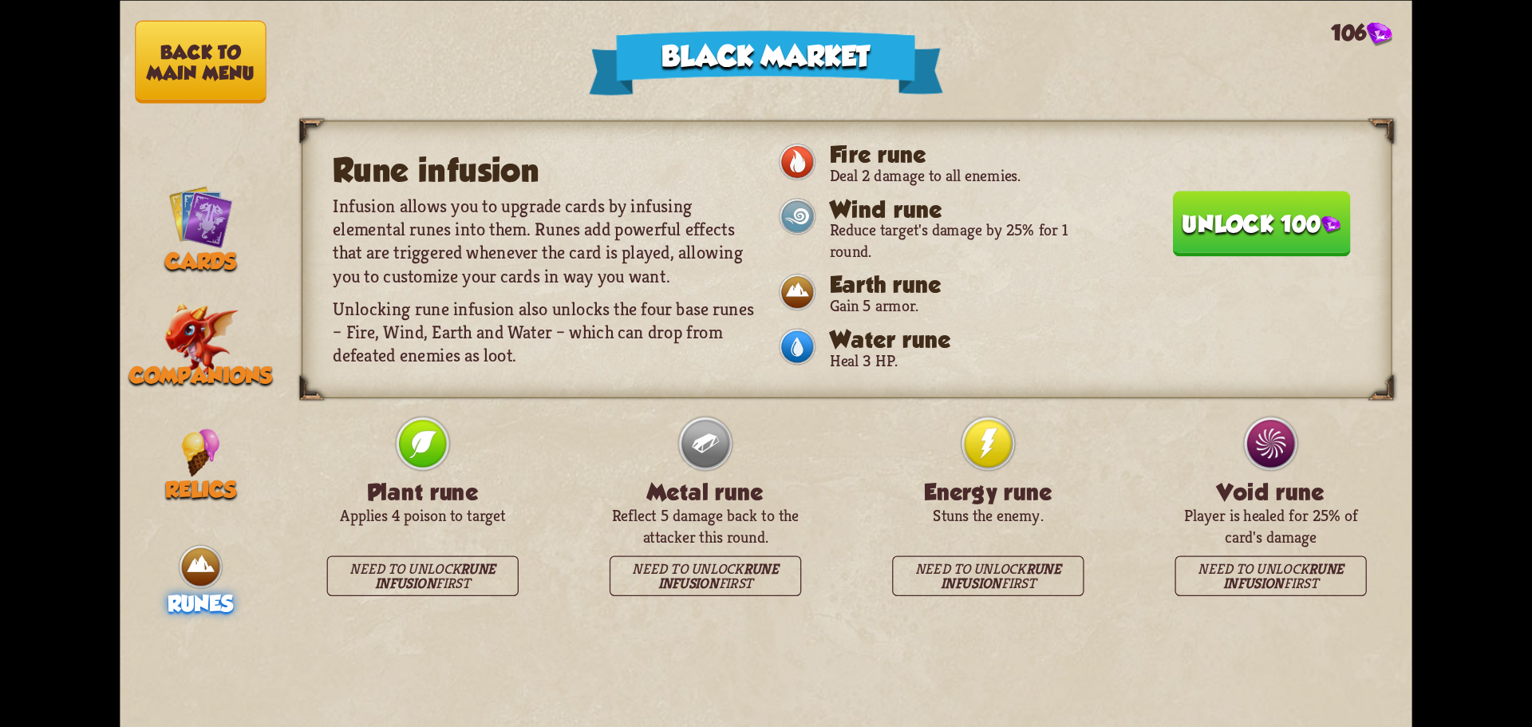
click at [177, 52] on button "Back to main menu" at bounding box center [200, 61] width 131 height 83
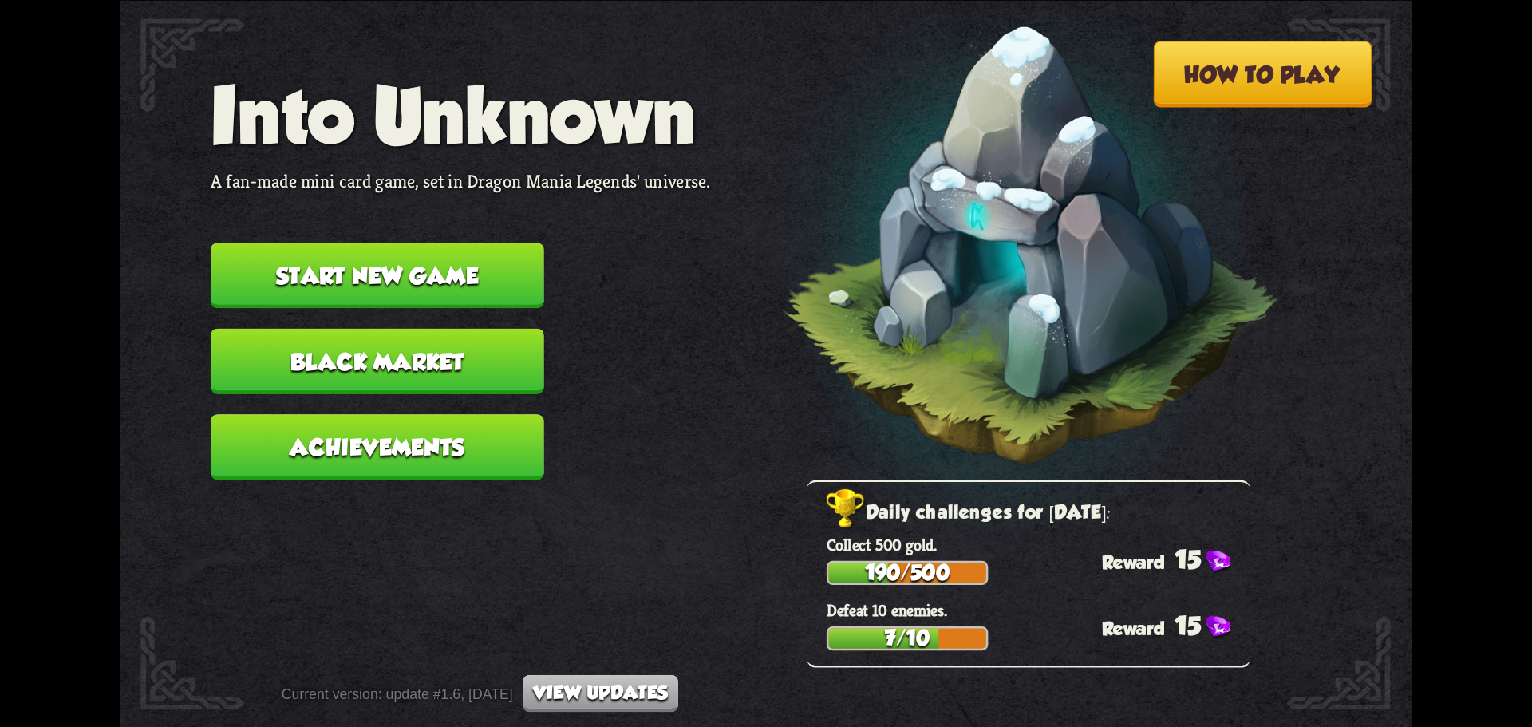
click at [291, 276] on button "Start new game" at bounding box center [378, 275] width 334 height 65
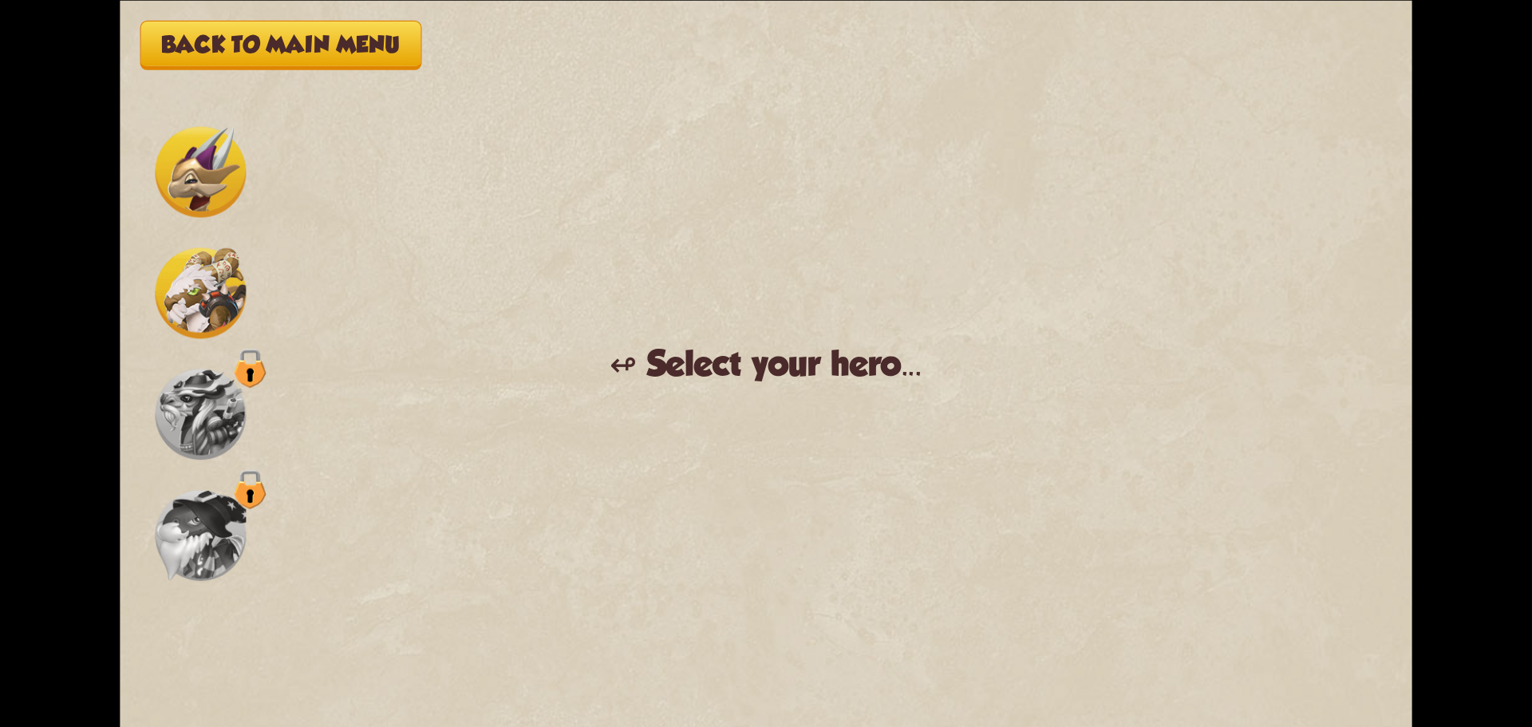
click at [215, 301] on img at bounding box center [201, 292] width 91 height 91
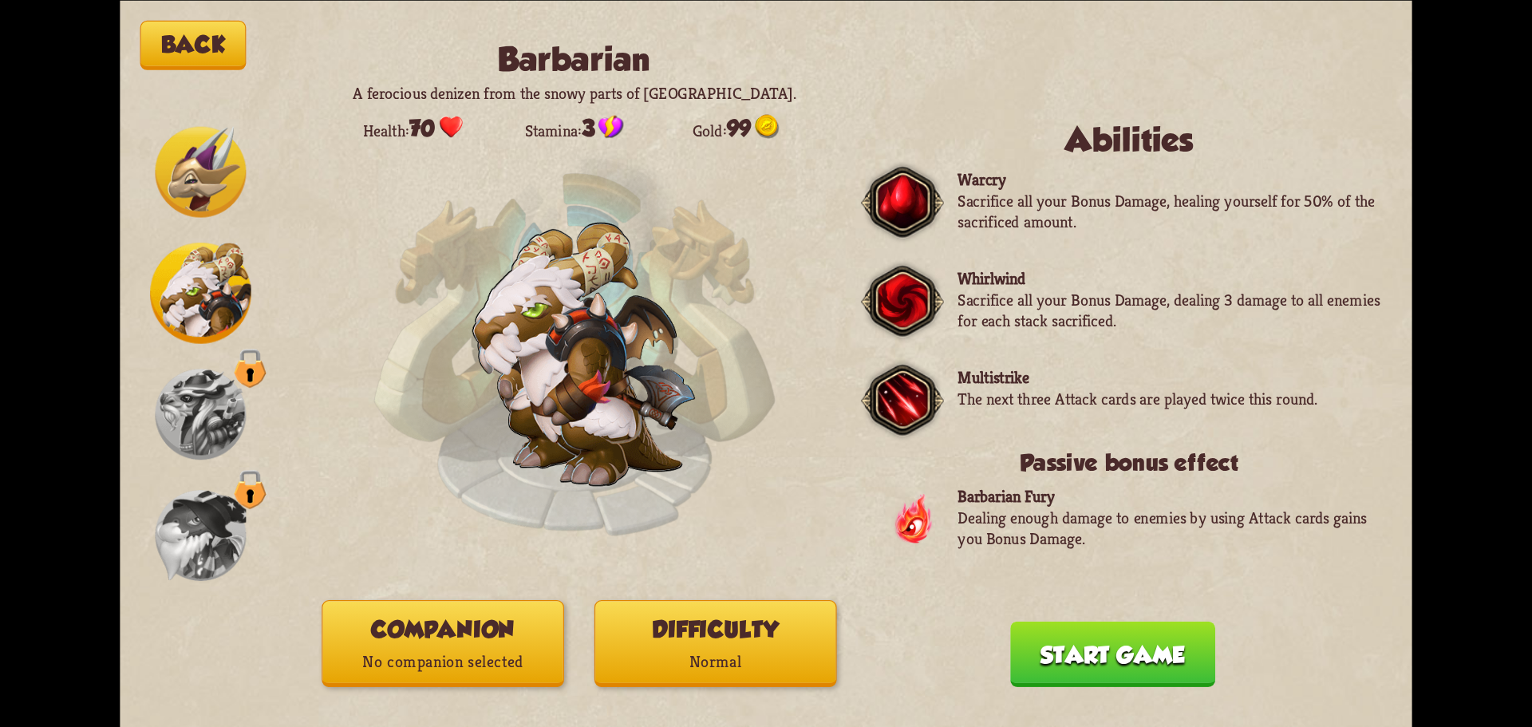
click at [202, 172] on img at bounding box center [201, 171] width 91 height 91
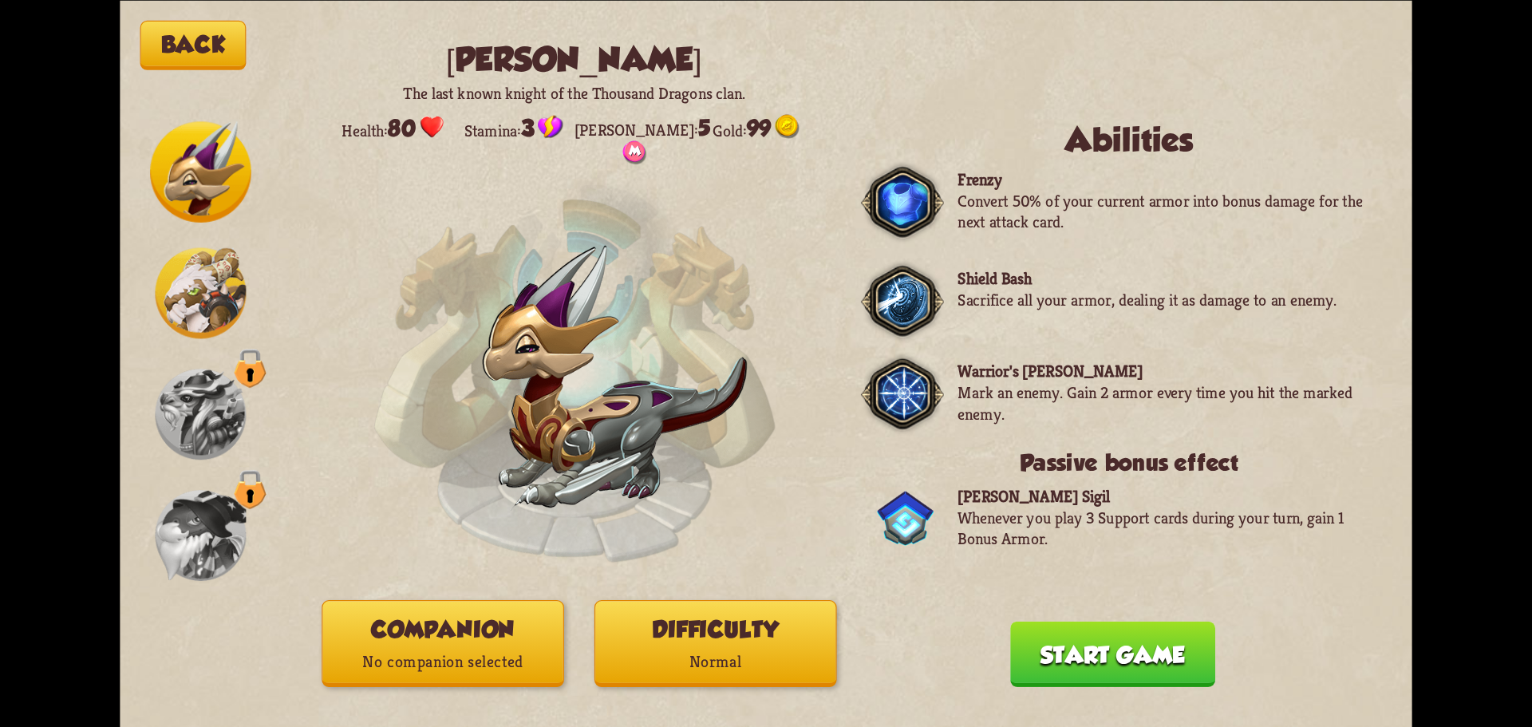
click at [204, 281] on img at bounding box center [201, 292] width 91 height 91
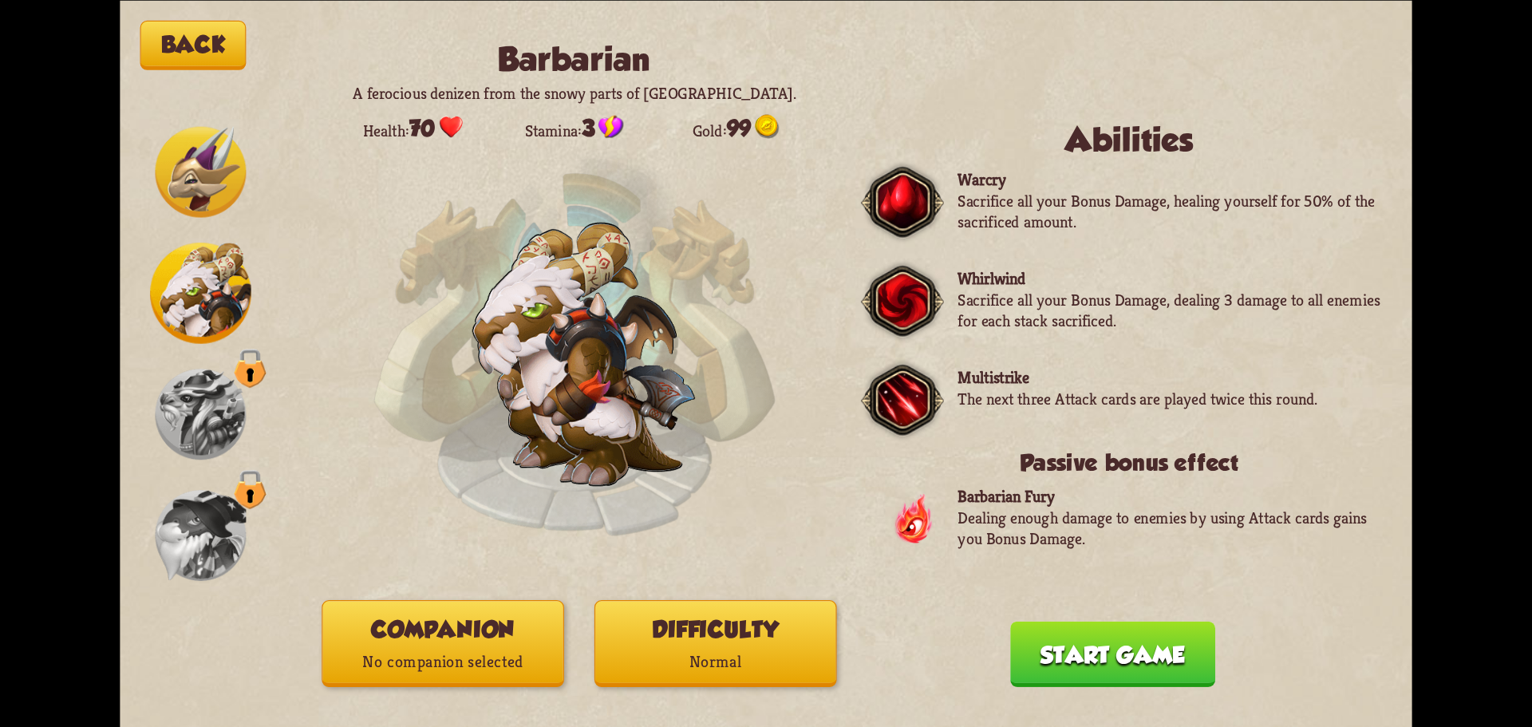
click at [187, 187] on img at bounding box center [201, 171] width 91 height 91
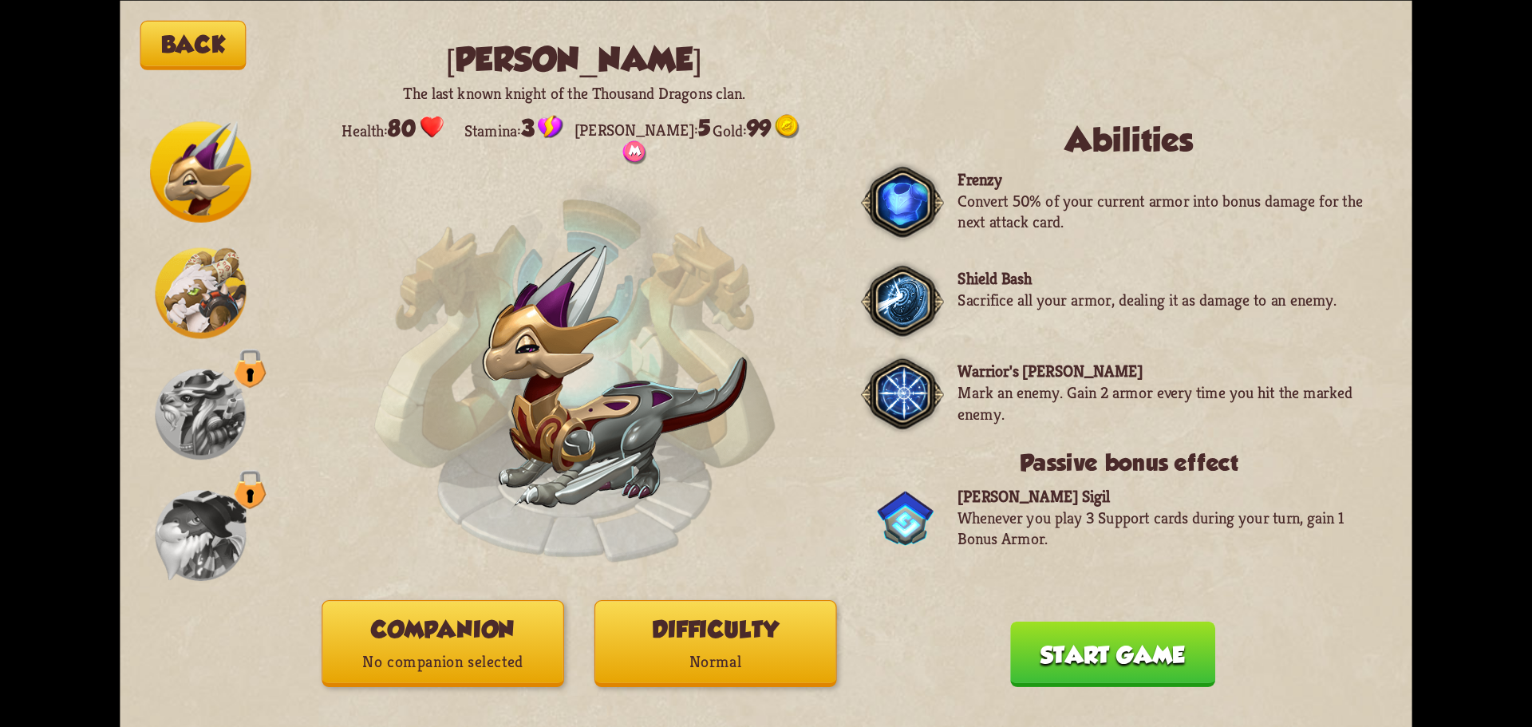
click at [171, 274] on img at bounding box center [201, 292] width 91 height 91
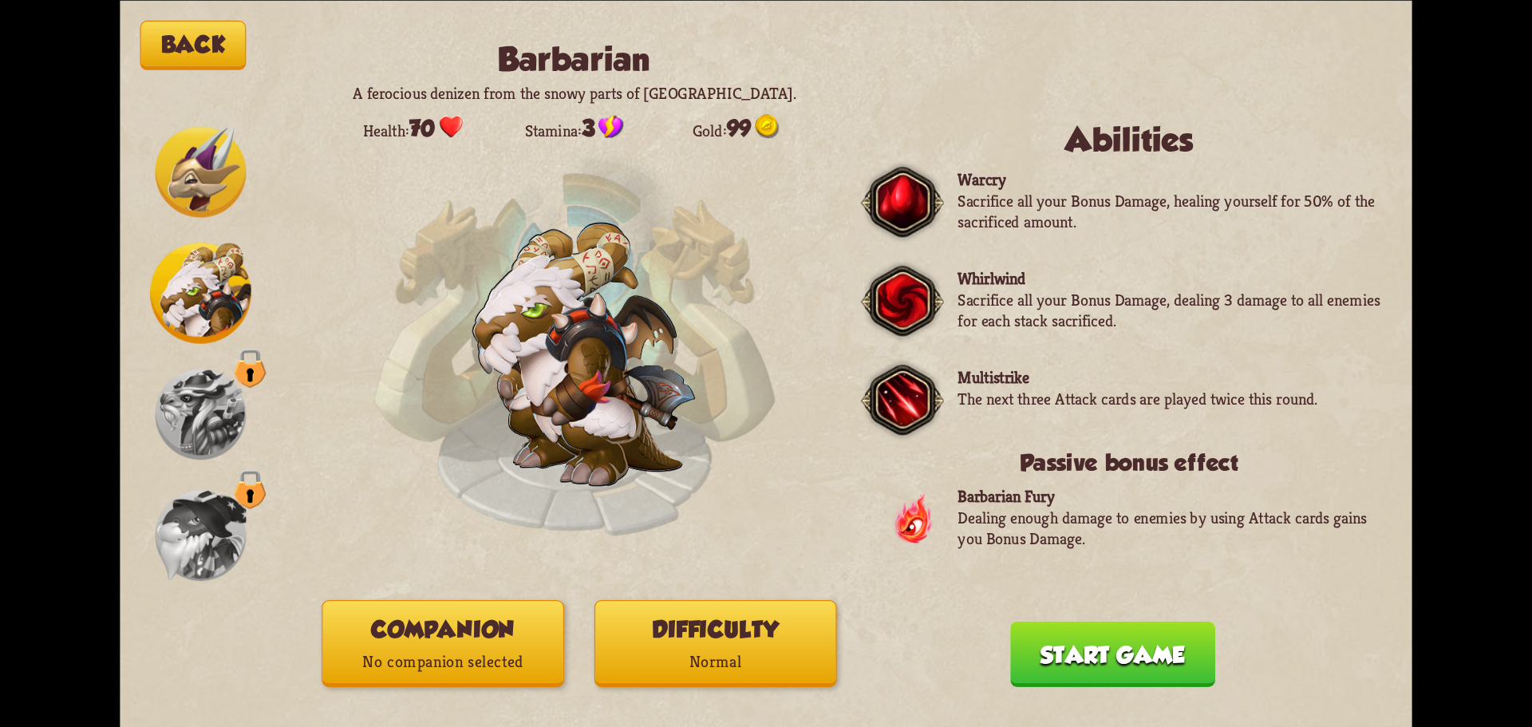
click at [162, 173] on img at bounding box center [201, 171] width 91 height 91
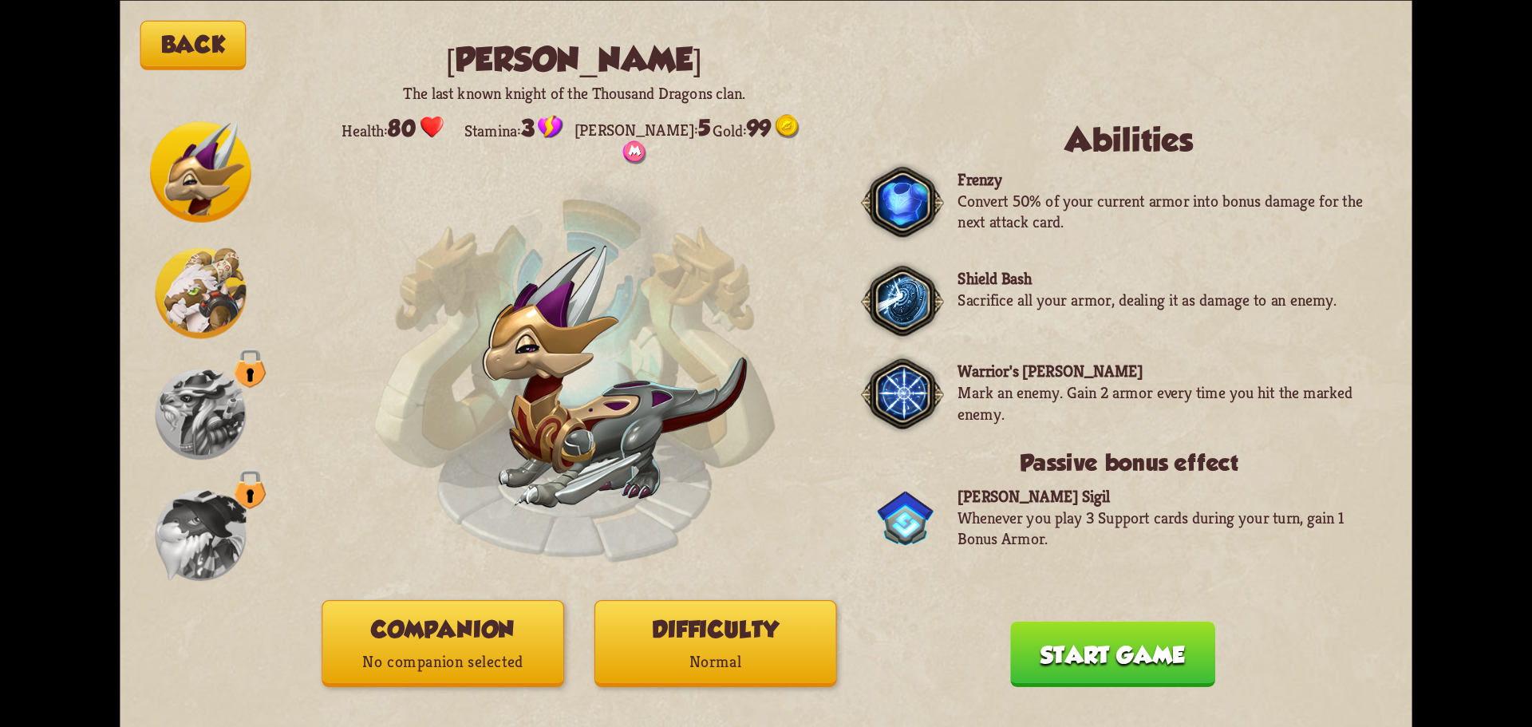
click at [161, 302] on img at bounding box center [201, 292] width 91 height 91
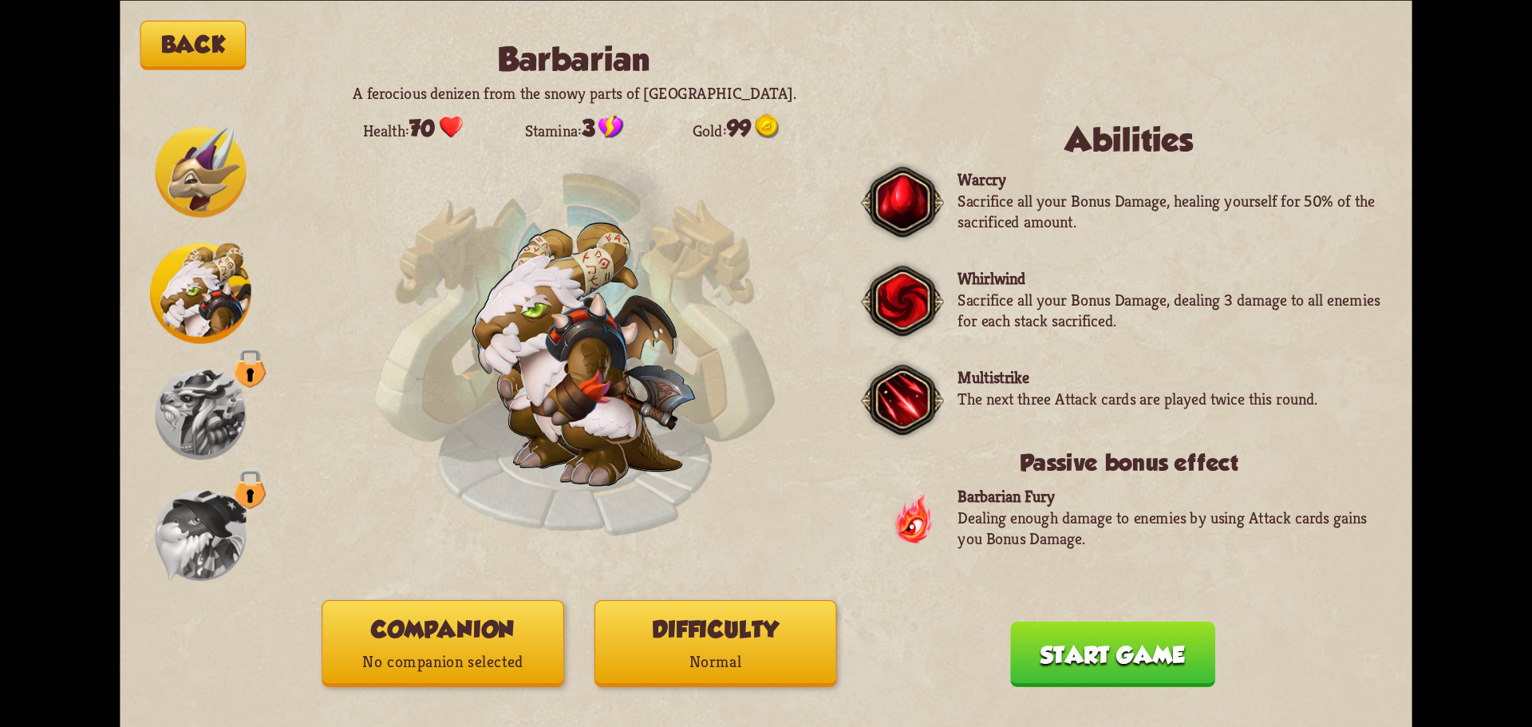
click at [171, 220] on div at bounding box center [200, 171] width 101 height 101
click at [188, 233] on div at bounding box center [200, 363] width 101 height 484
click at [210, 210] on img at bounding box center [201, 171] width 91 height 91
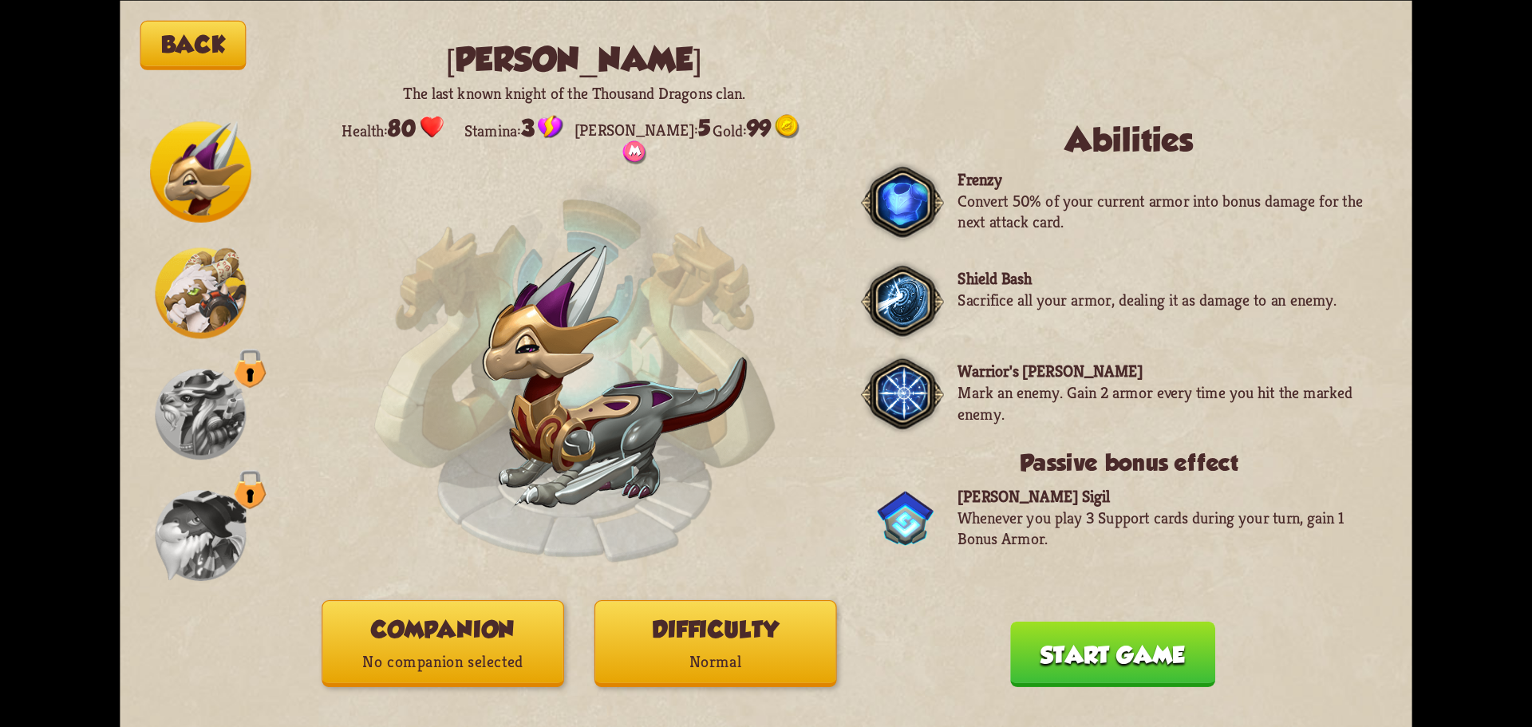
click at [215, 390] on img at bounding box center [201, 414] width 91 height 91
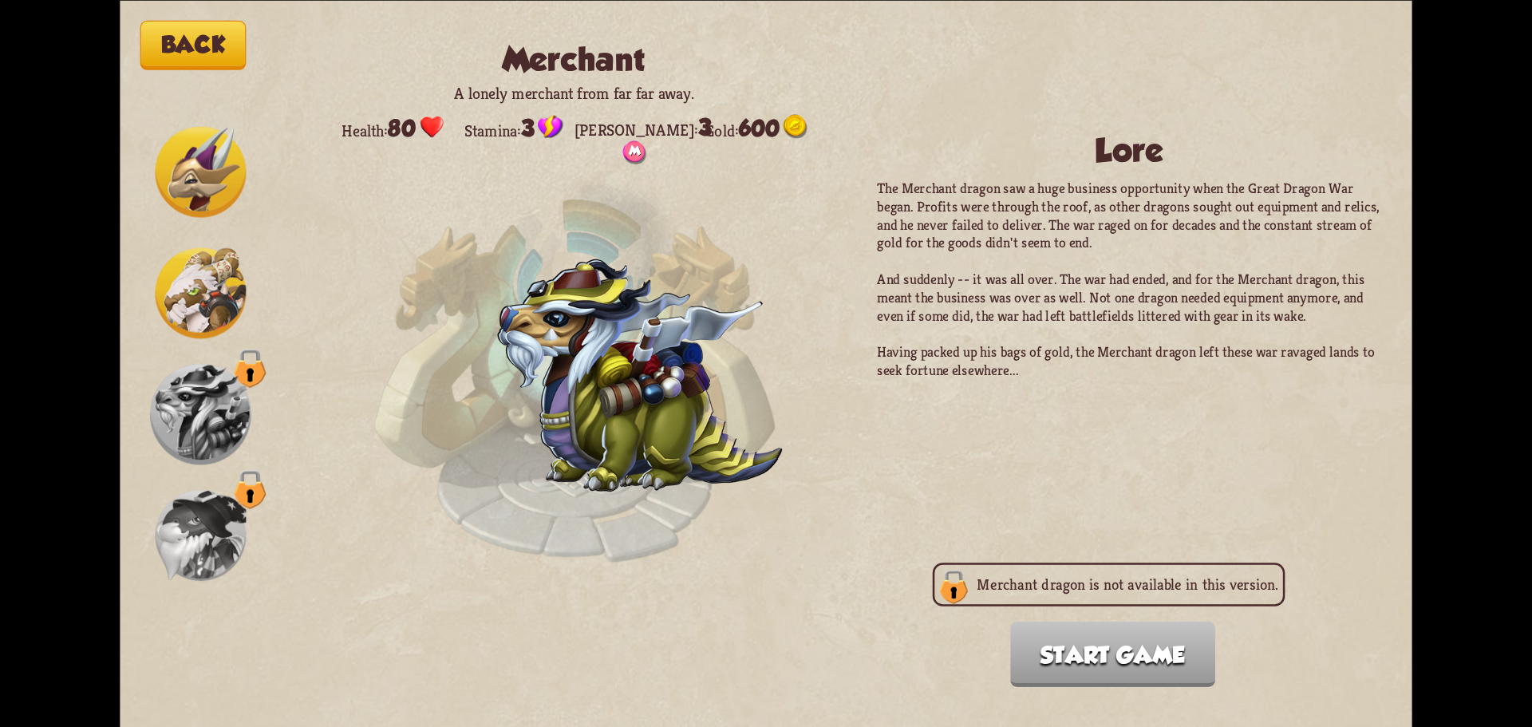
click at [219, 535] on img at bounding box center [201, 535] width 91 height 91
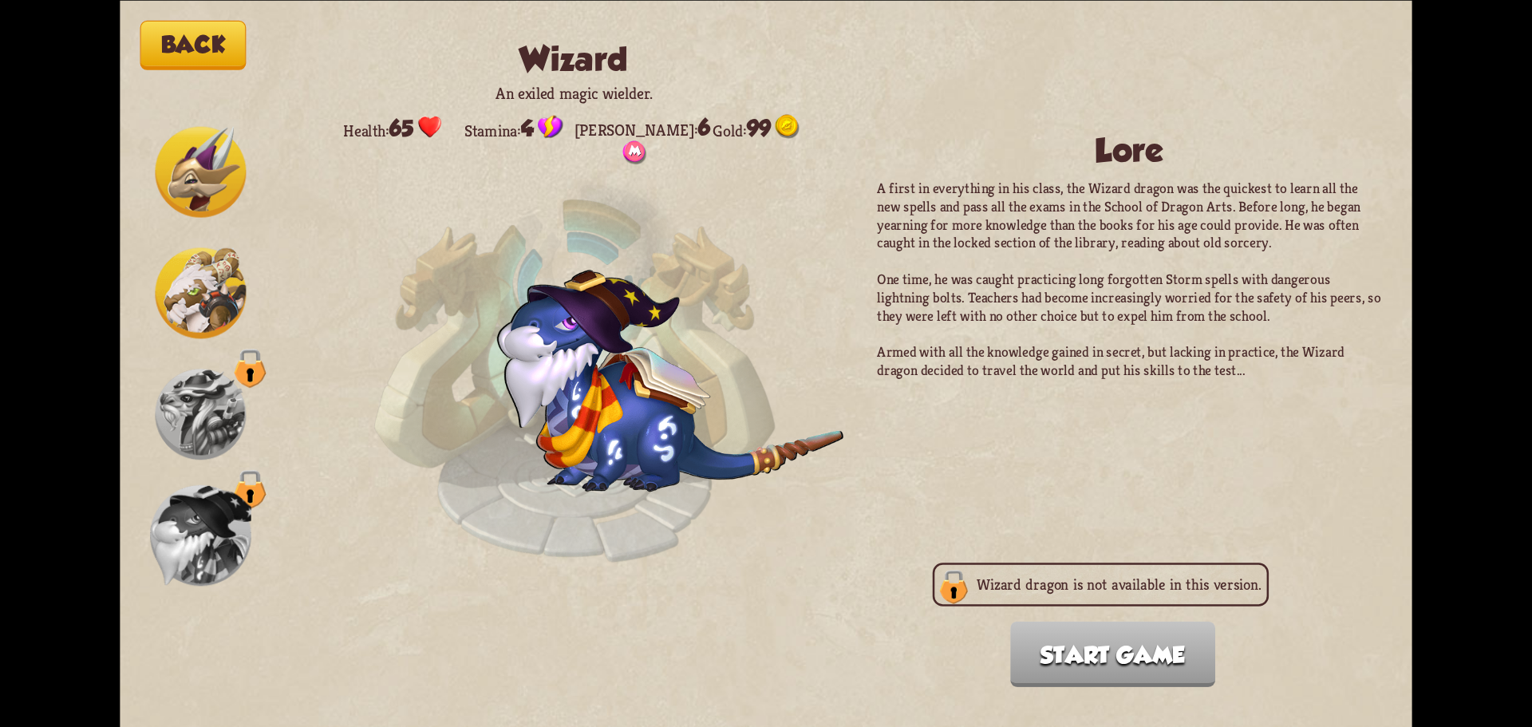
click at [204, 308] on img at bounding box center [201, 292] width 91 height 91
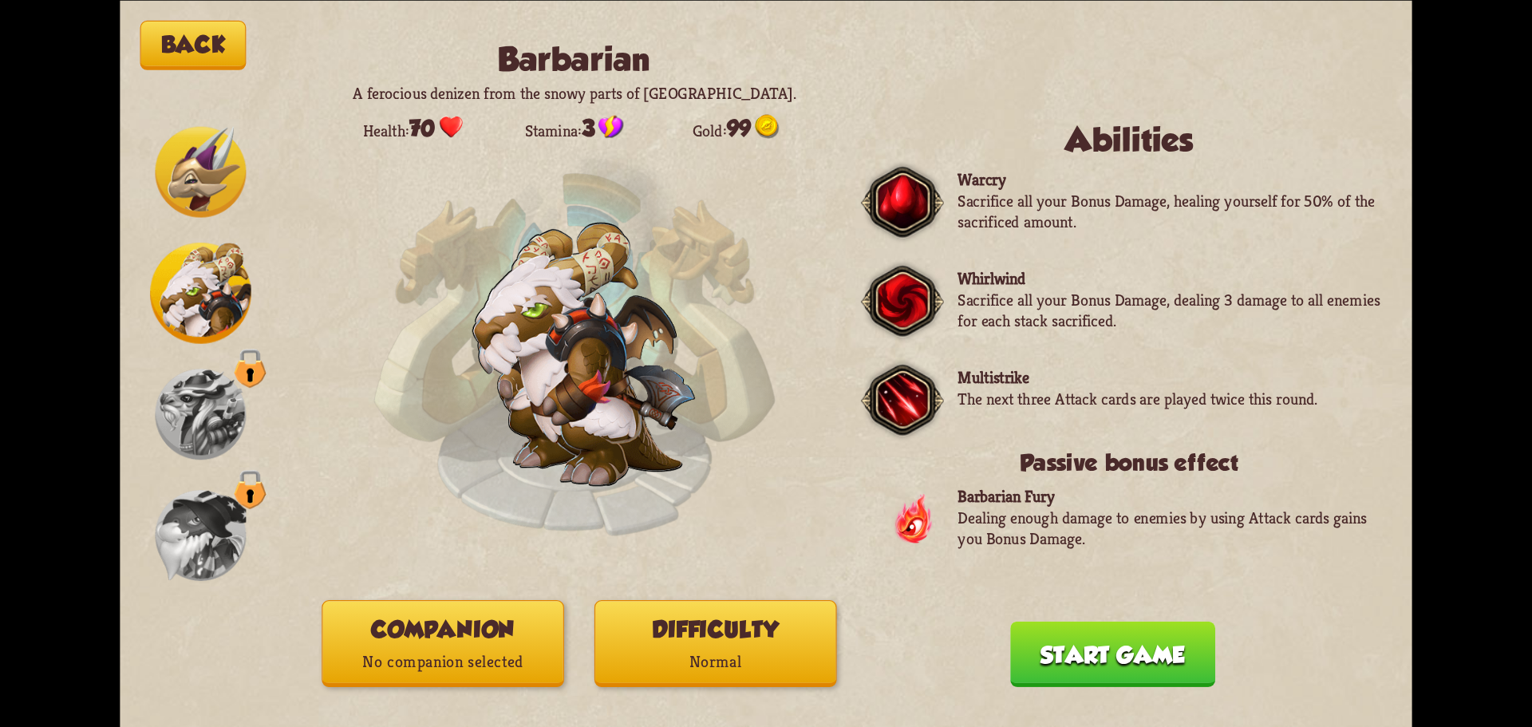
click at [635, 656] on p "Normal" at bounding box center [715, 662] width 240 height 32
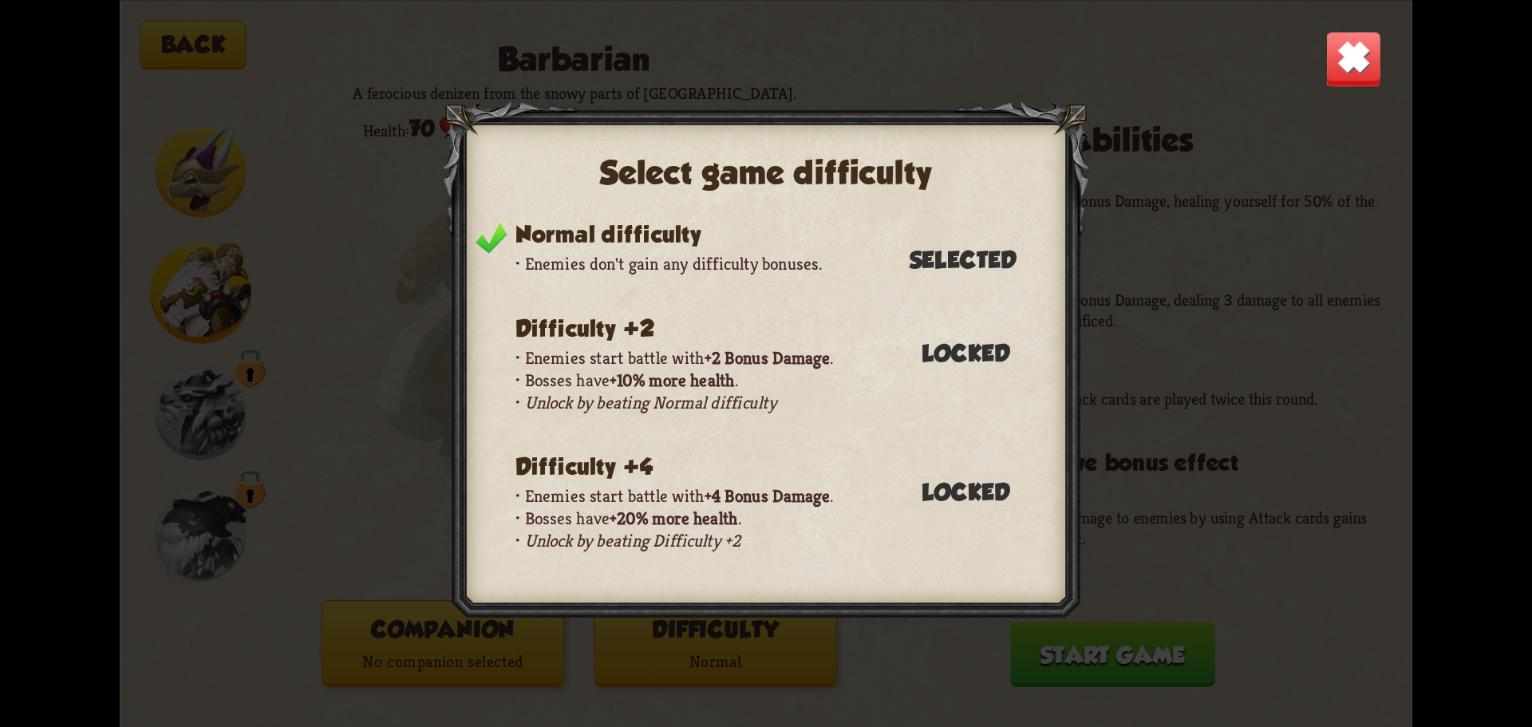
click at [1355, 70] on img at bounding box center [1353, 58] width 57 height 57
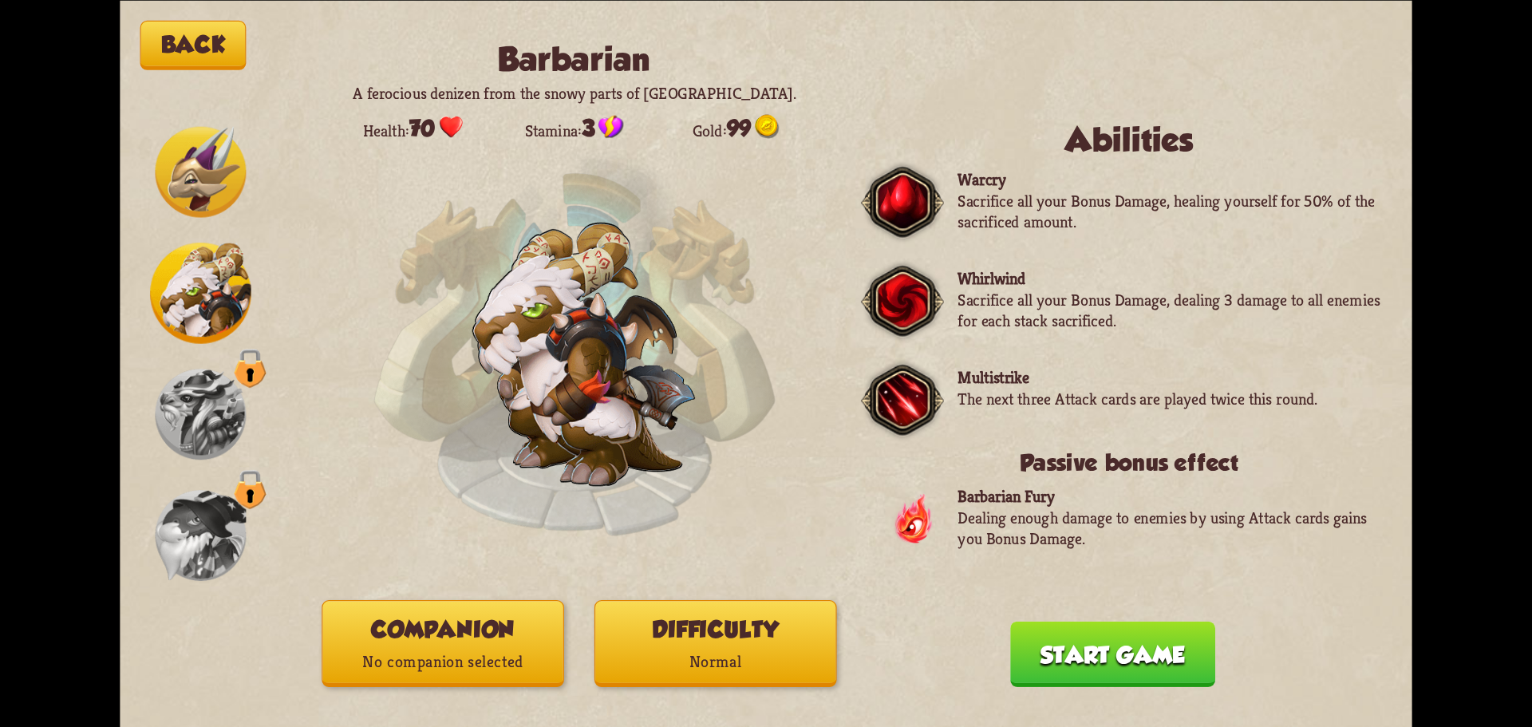
click at [1098, 639] on button "Start game" at bounding box center [1112, 653] width 205 height 65
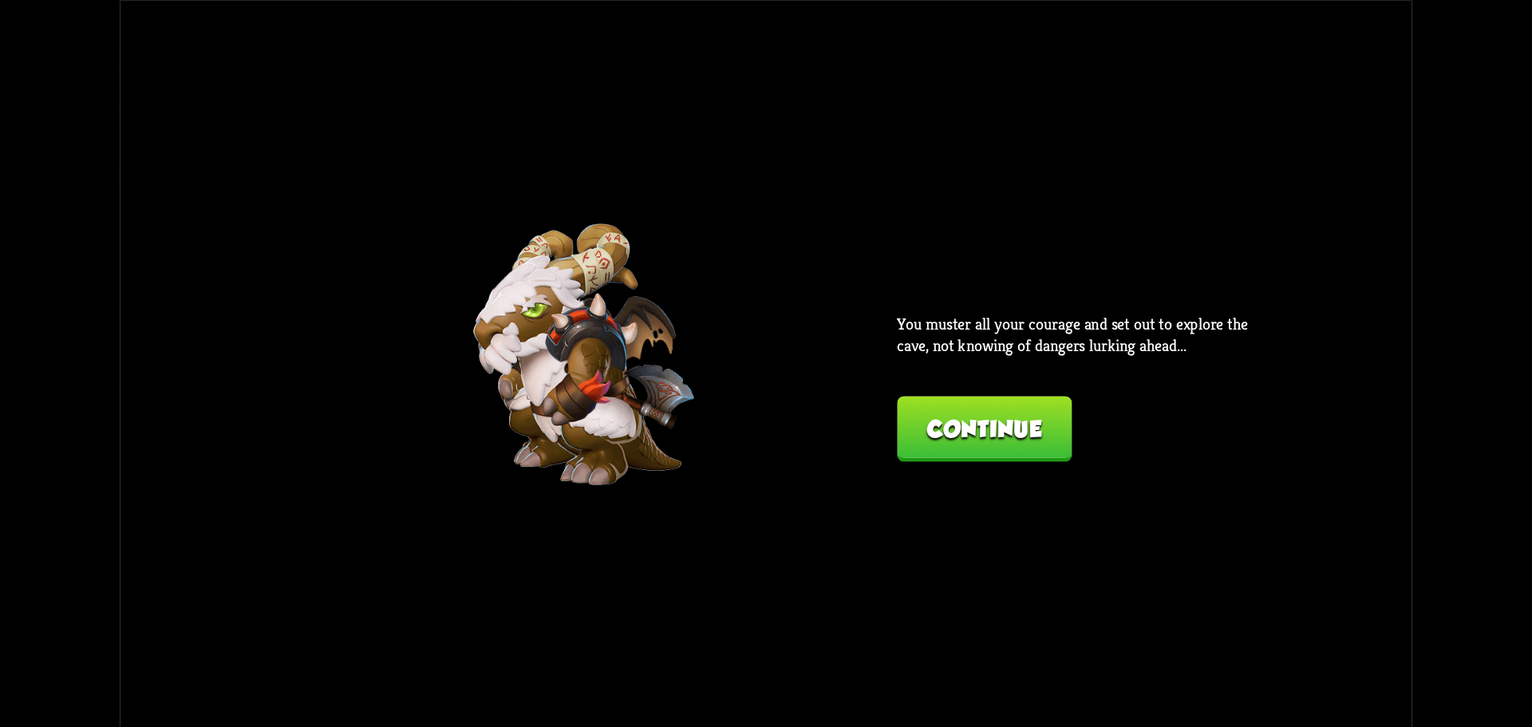
click at [963, 452] on button "Continue" at bounding box center [984, 428] width 175 height 65
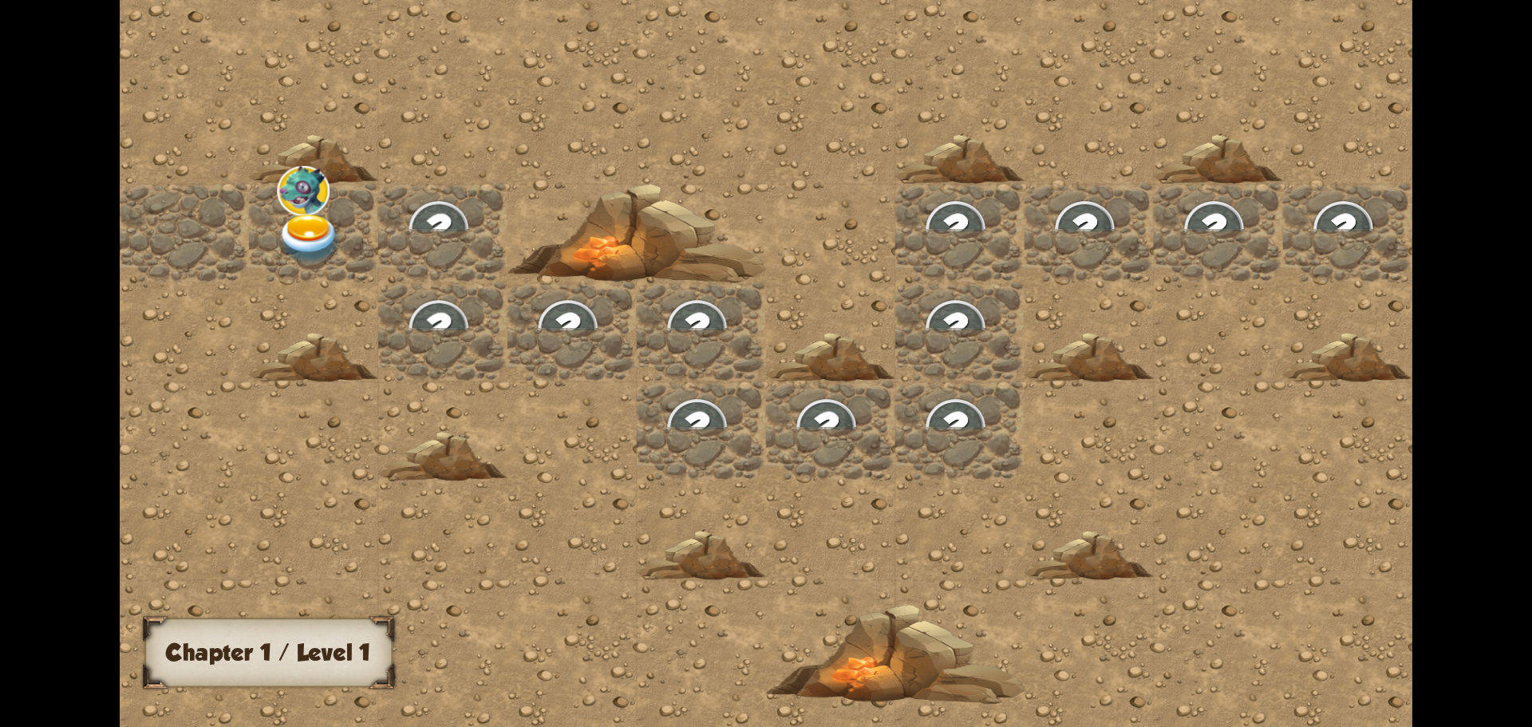
click at [961, 459] on div at bounding box center [960, 363] width 1680 height 755
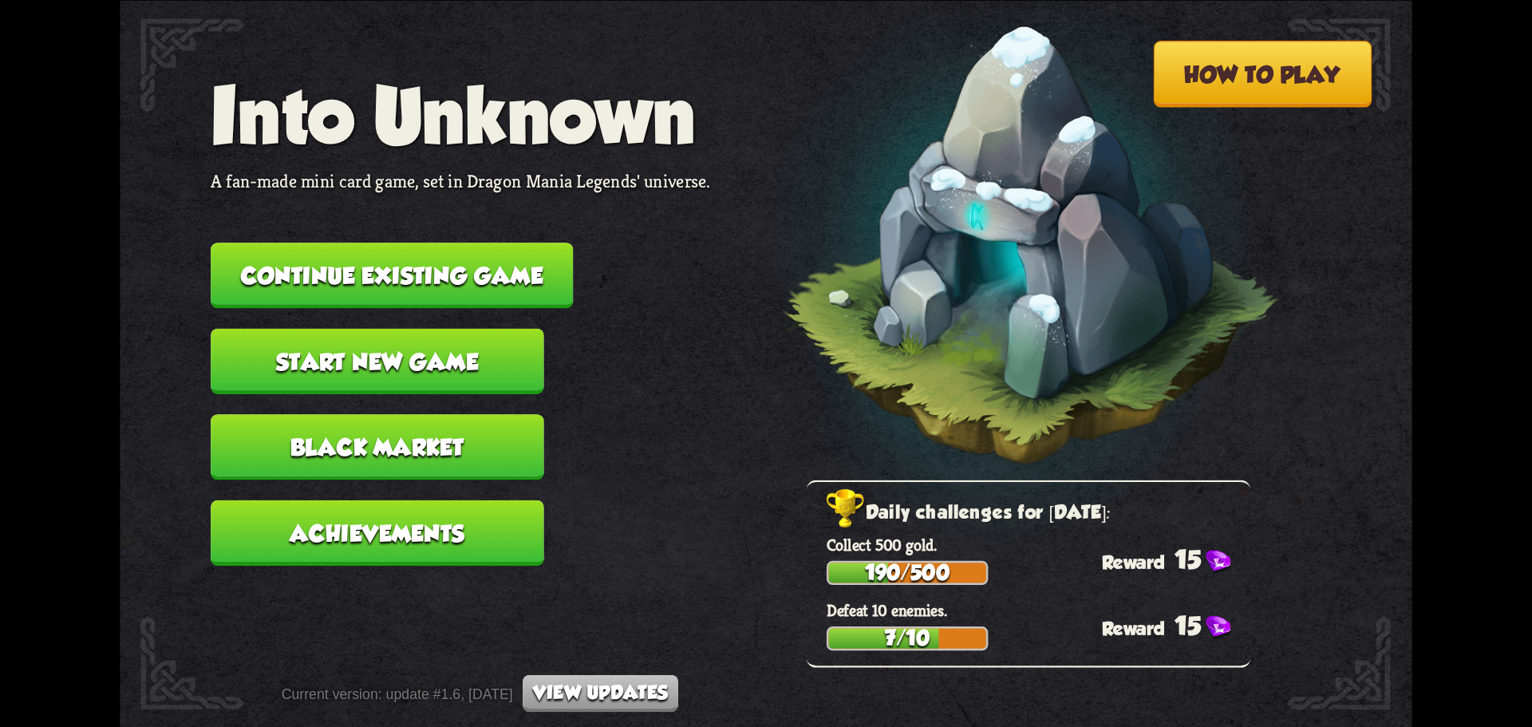
click at [391, 276] on button "Continue existing game" at bounding box center [392, 275] width 362 height 65
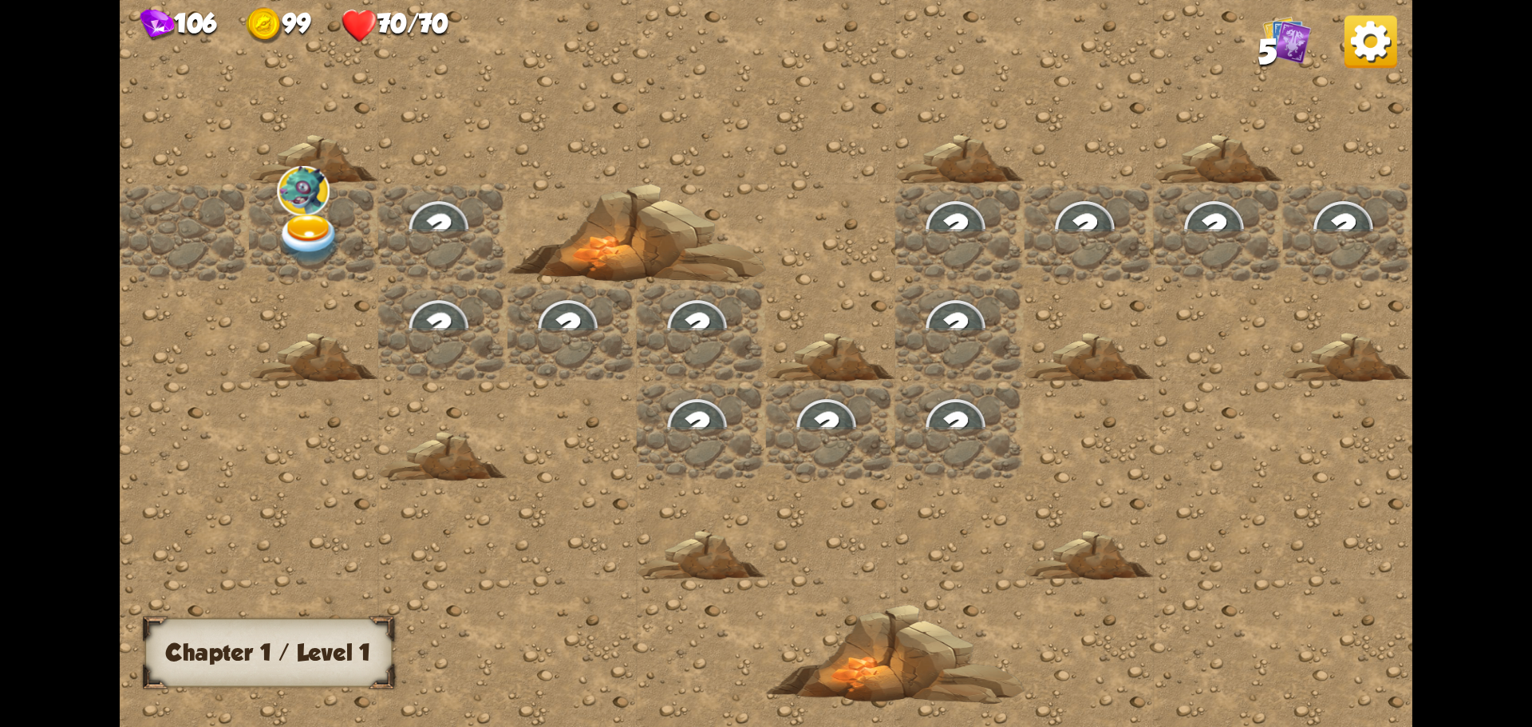
click at [311, 230] on img at bounding box center [310, 239] width 65 height 50
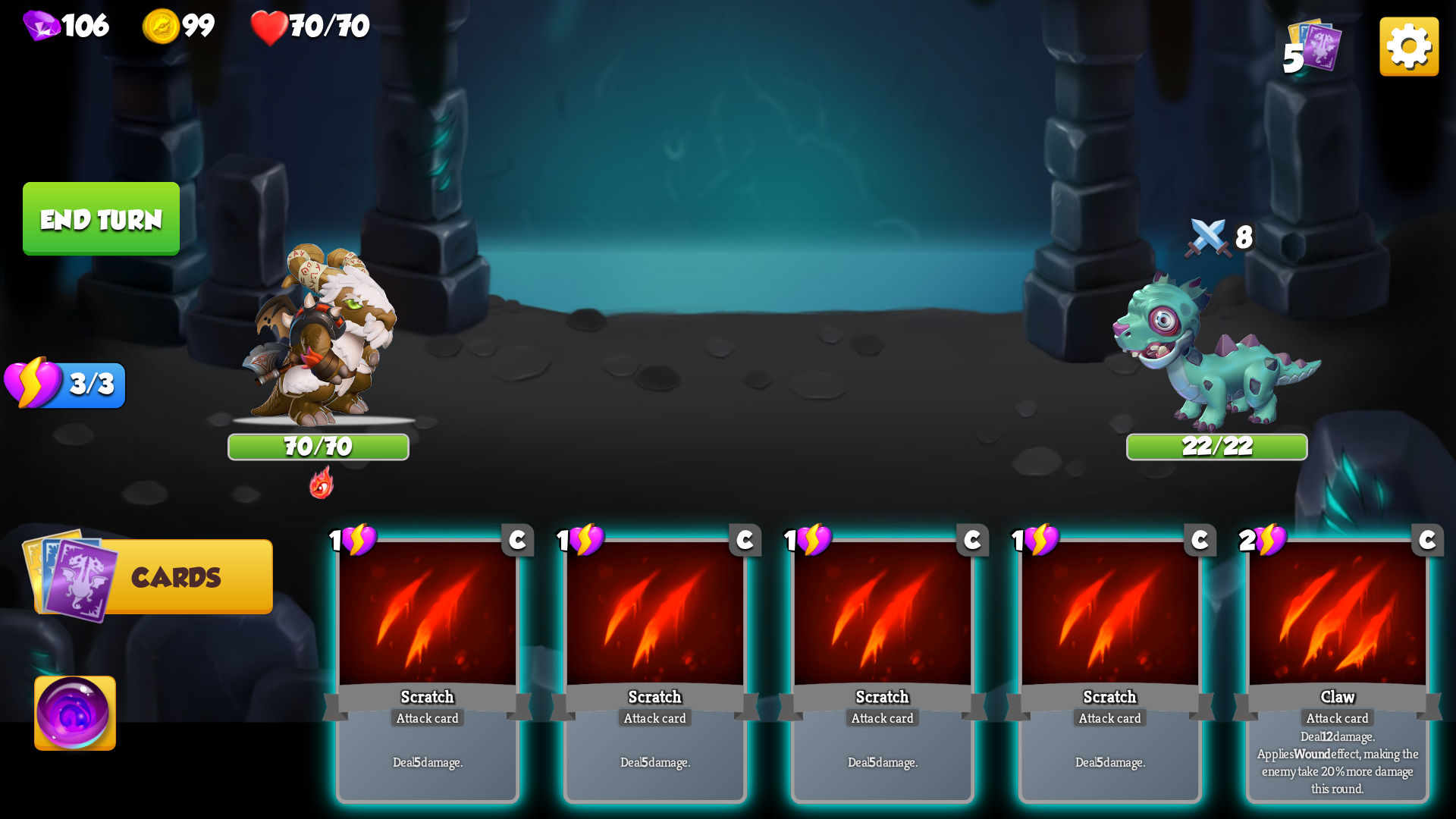
click at [1412, 55] on img at bounding box center [1409, 47] width 59 height 59
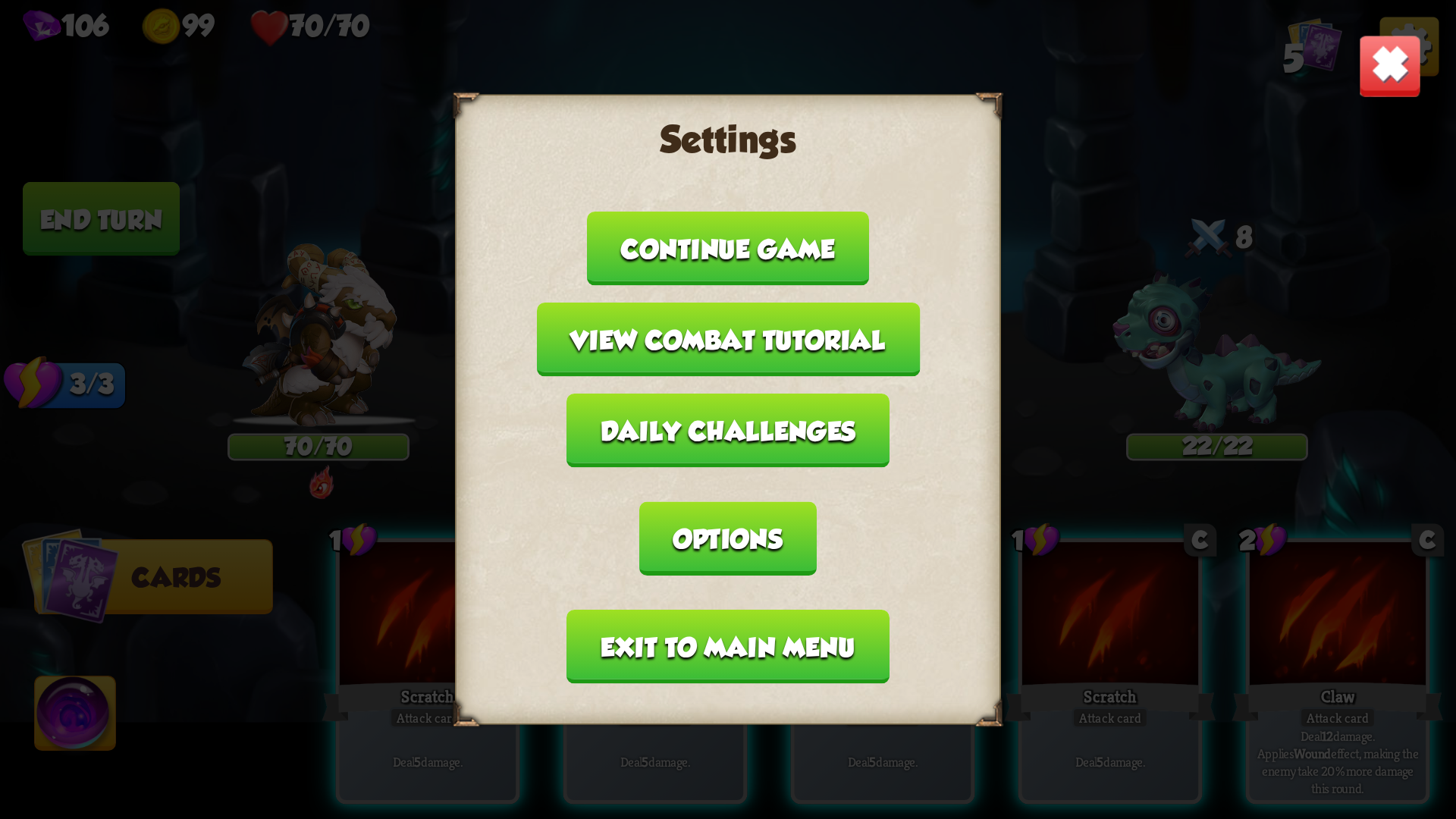
click at [715, 543] on button "Options" at bounding box center [728, 539] width 177 height 74
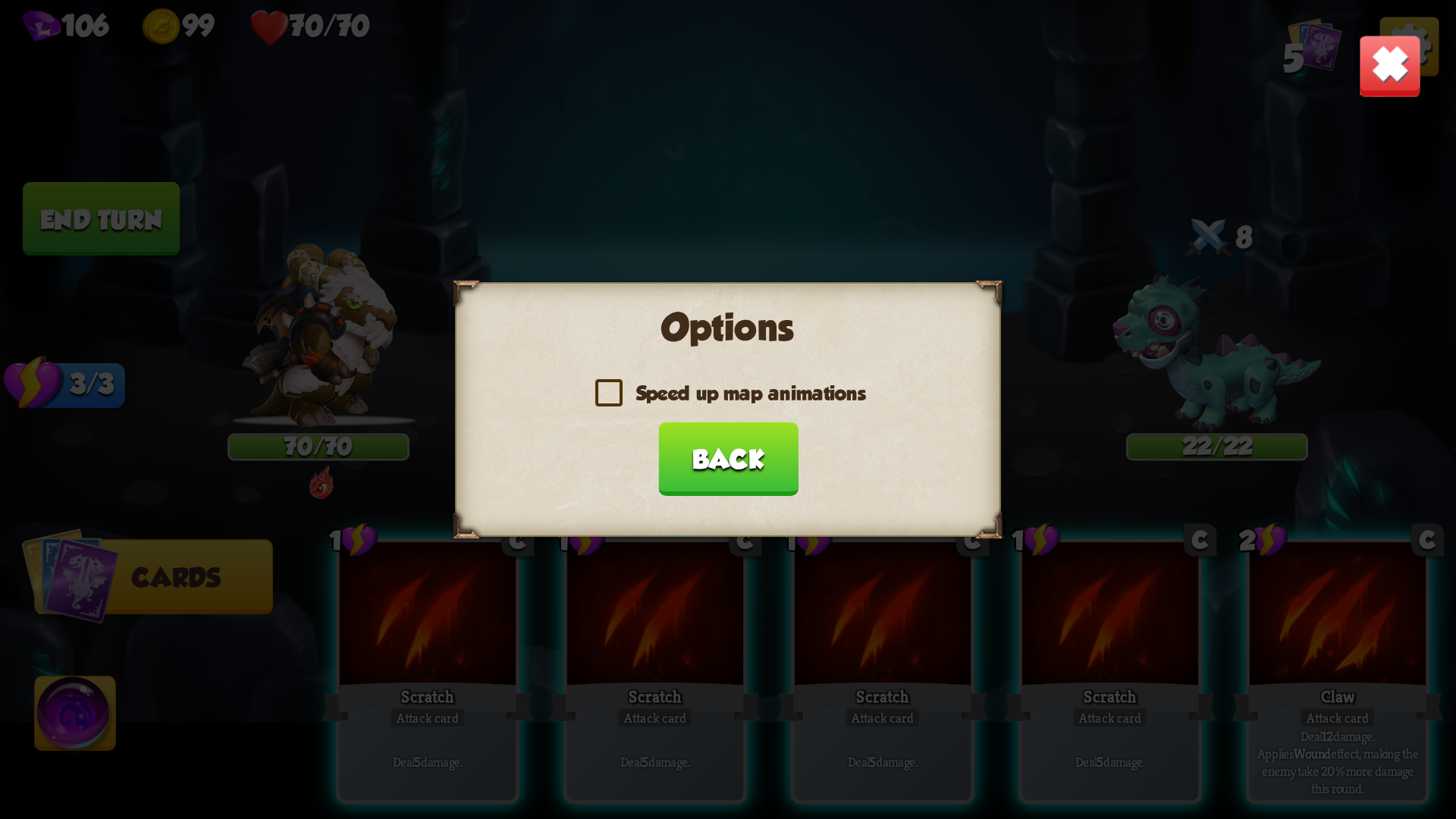
click at [612, 390] on label "Speed up map animations" at bounding box center [729, 393] width 276 height 23
click at [0, 0] on input "Speed up map animations" at bounding box center [0, 0] width 0 height 0
click at [708, 456] on button "Back" at bounding box center [729, 459] width 141 height 74
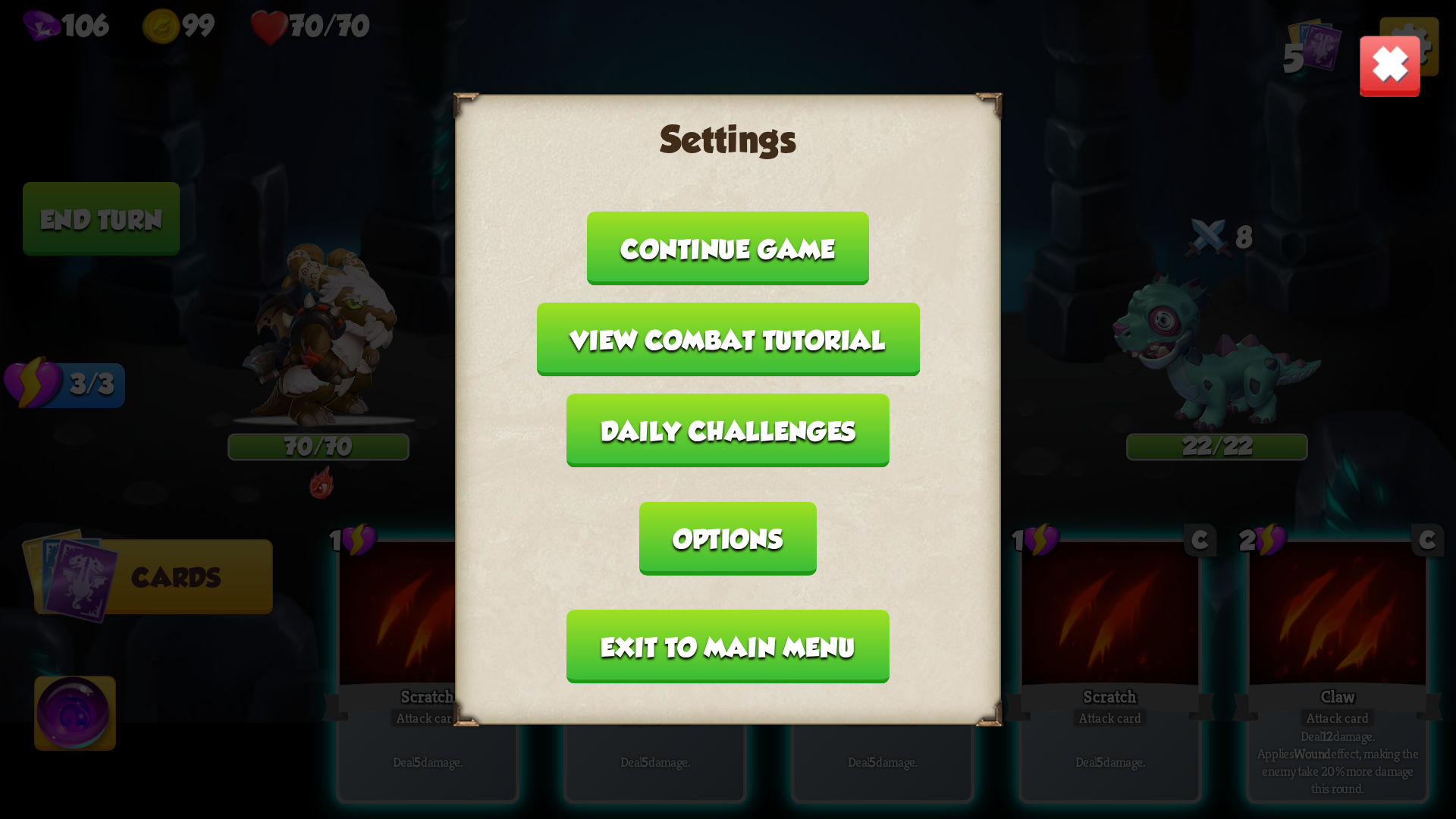
click at [1383, 71] on img at bounding box center [1389, 66] width 64 height 64
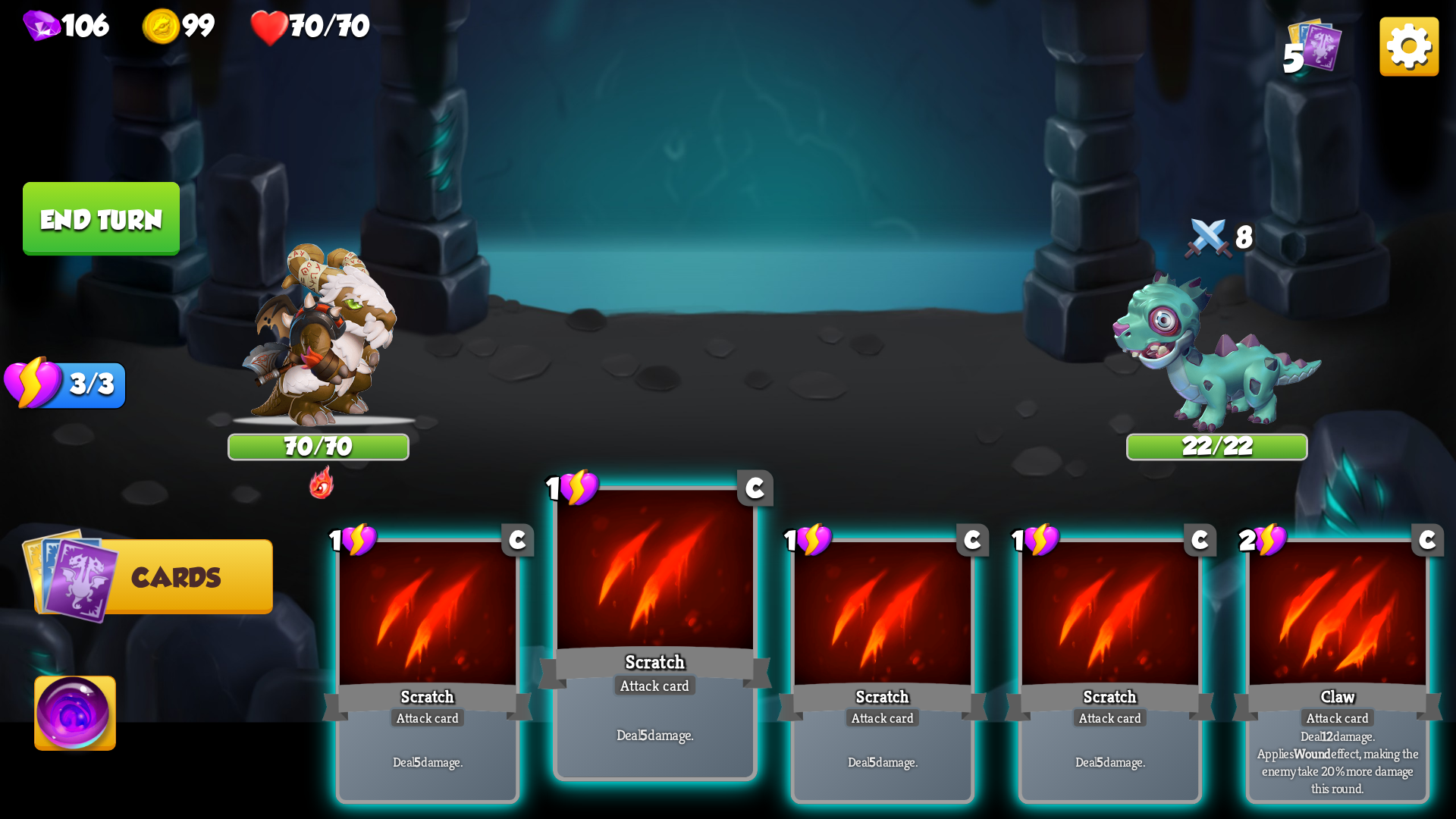
click at [693, 690] on div "Attack card" at bounding box center [656, 686] width 86 height 25
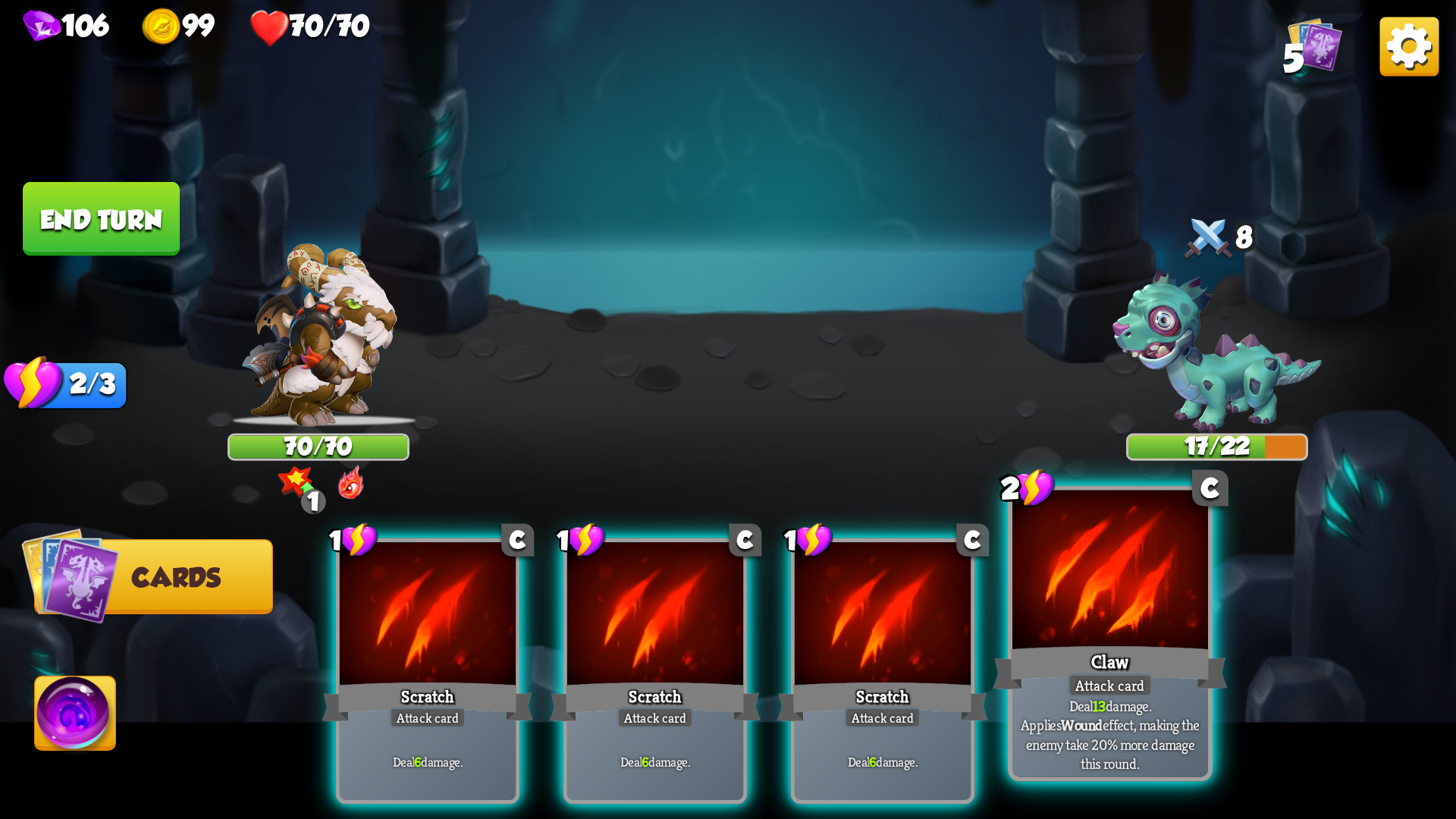
click at [1048, 610] on div at bounding box center [1110, 573] width 196 height 165
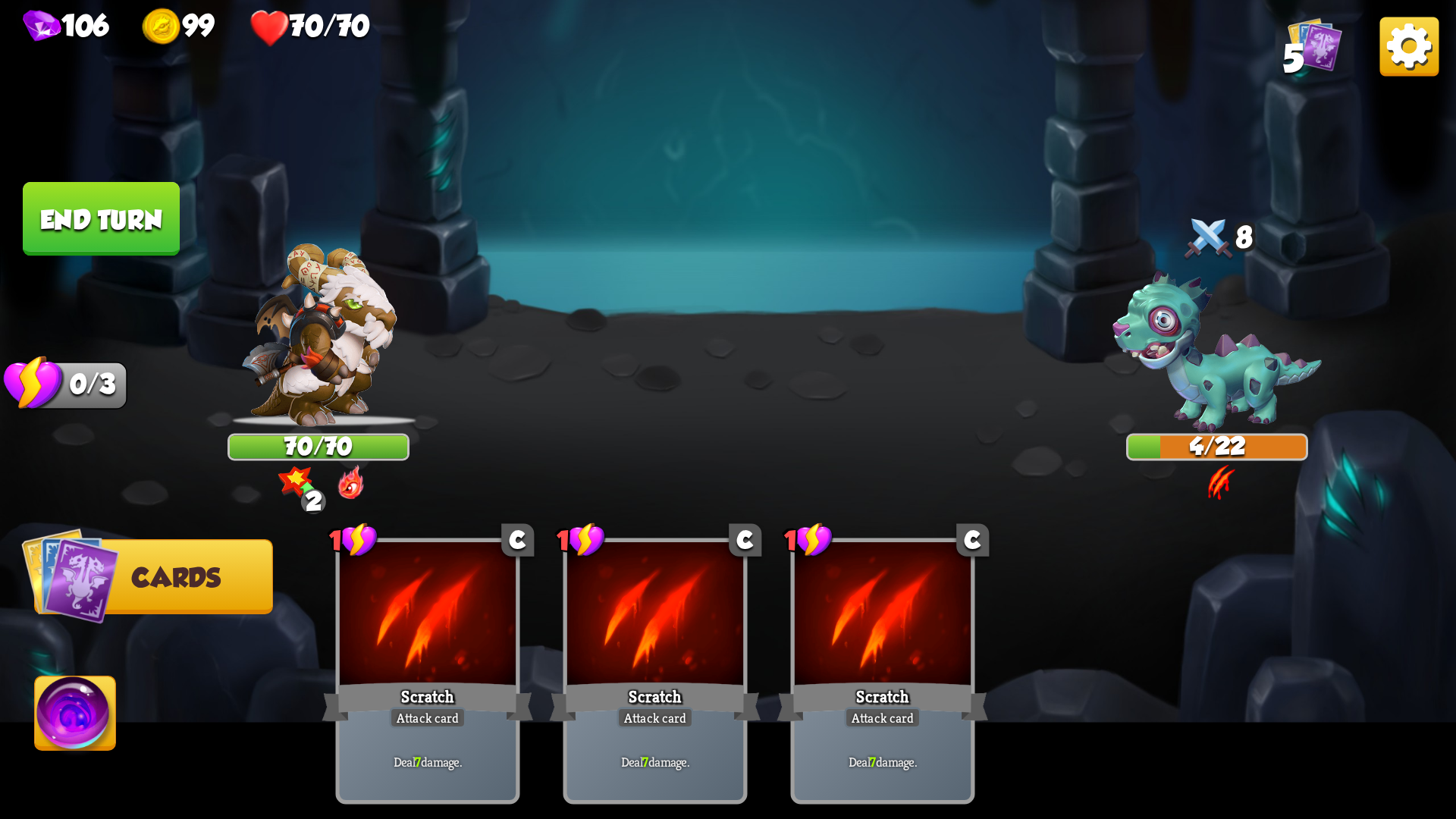
click at [82, 206] on button "End turn" at bounding box center [101, 219] width 157 height 74
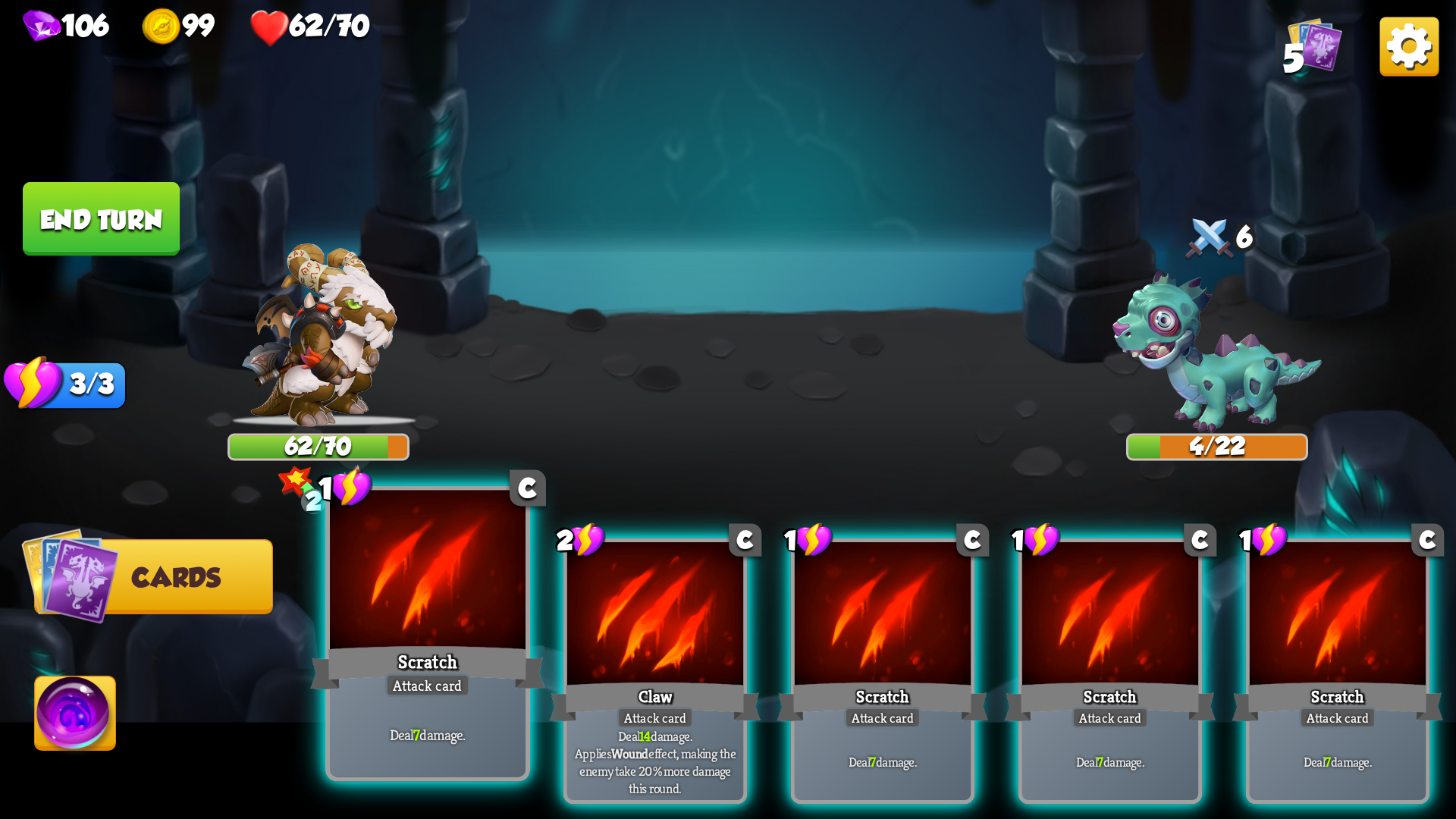
click at [445, 582] on div at bounding box center [428, 573] width 196 height 165
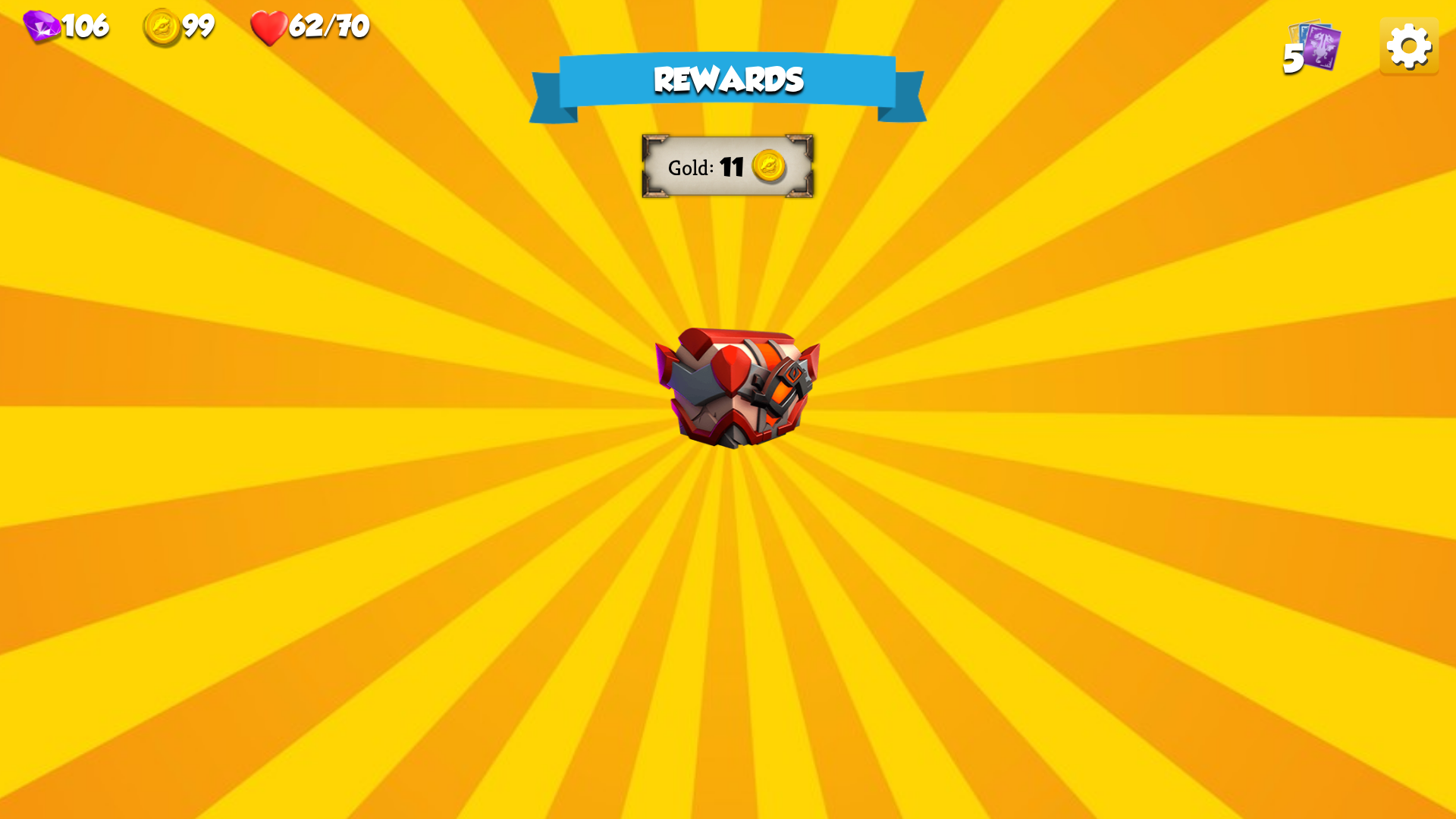
click at [902, 450] on div "Rewards Gold 11 Select a card 1 C Fire Breath Attack card Deal 6 damage to all …" at bounding box center [728, 410] width 1456 height 819
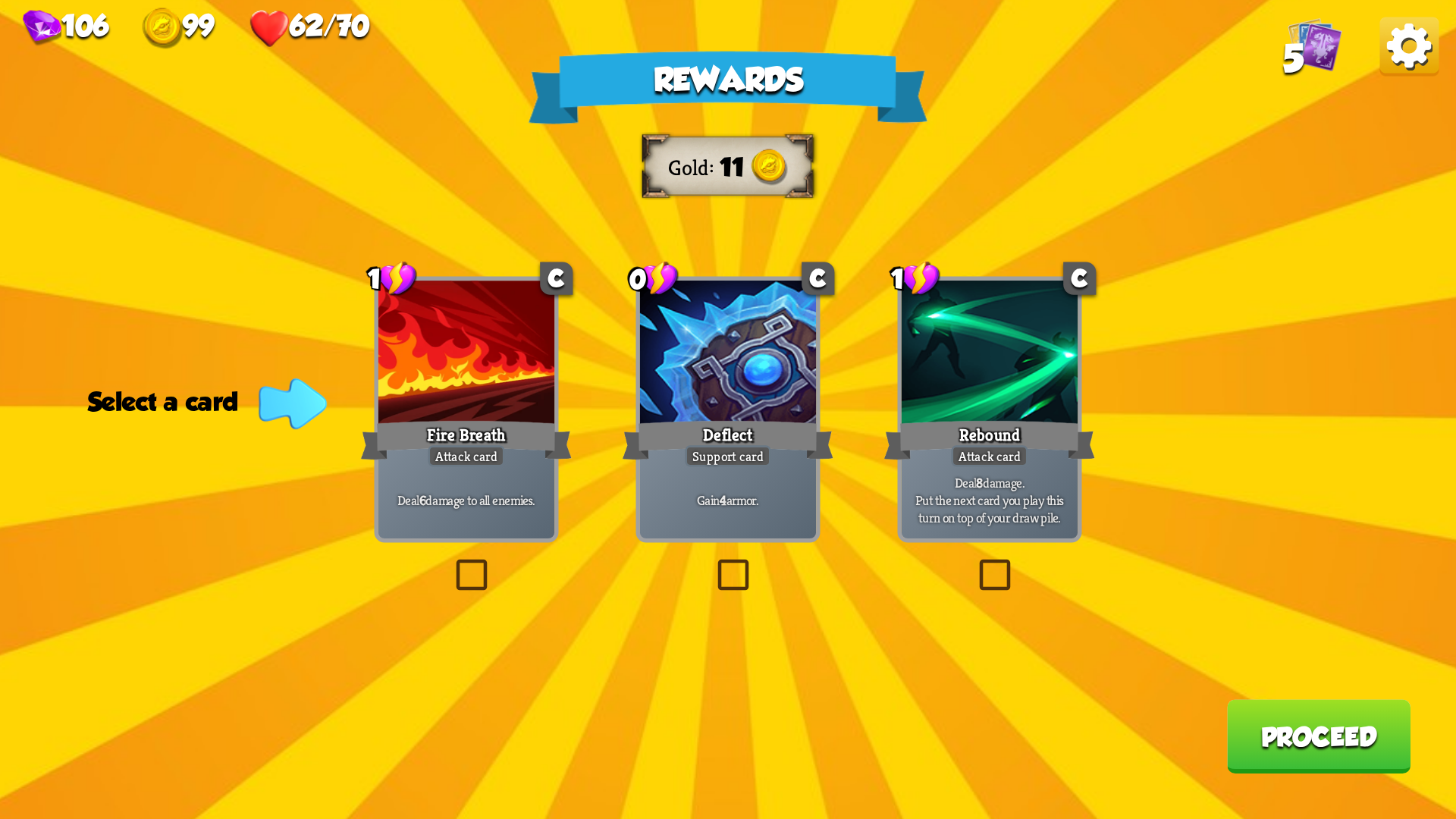
click at [713, 563] on label at bounding box center [713, 563] width 0 height 0
click at [0, 0] on input "checkbox" at bounding box center [0, 0] width 0 height 0
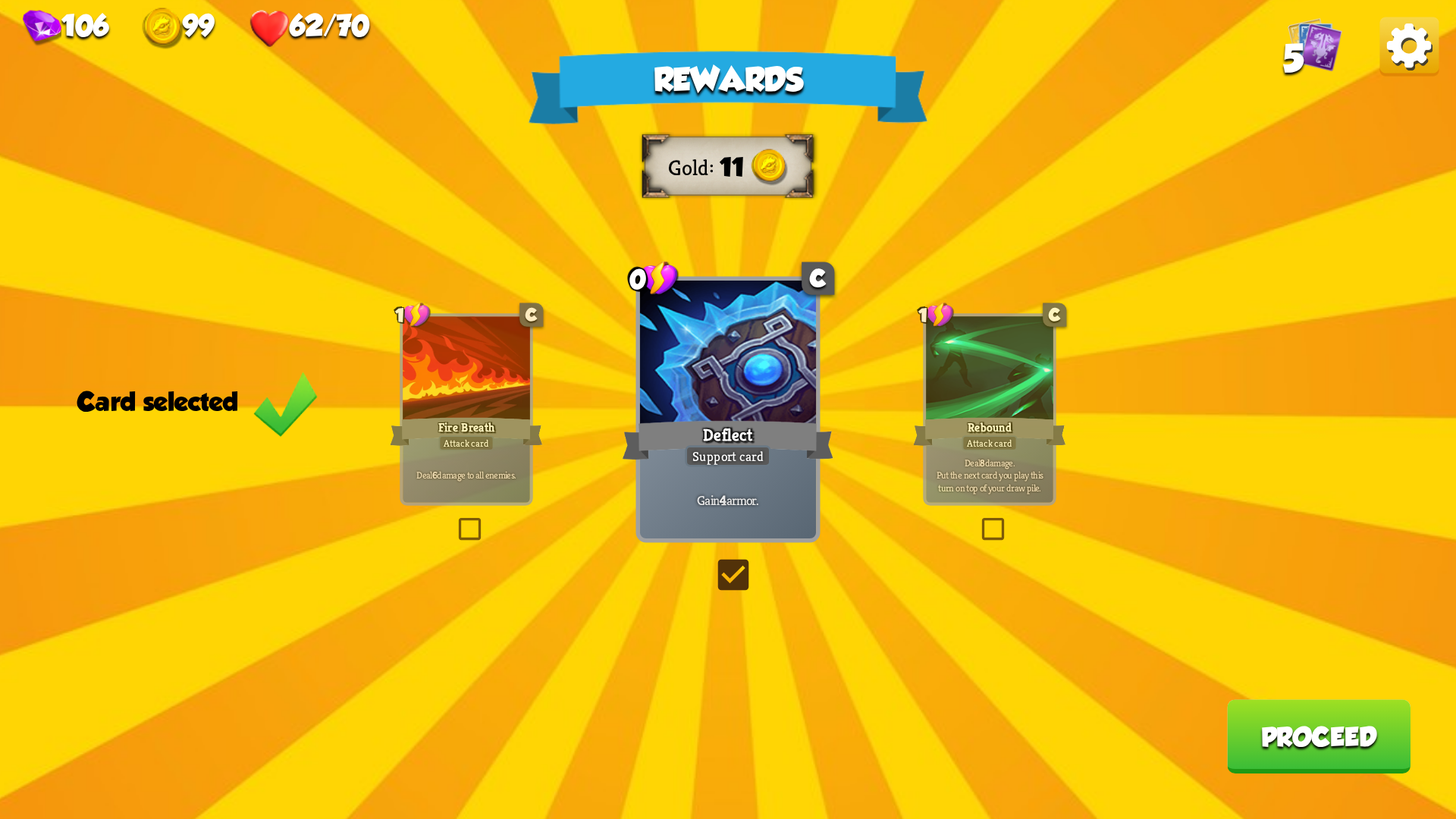
click at [1332, 690] on button "Proceed" at bounding box center [1318, 736] width 183 height 74
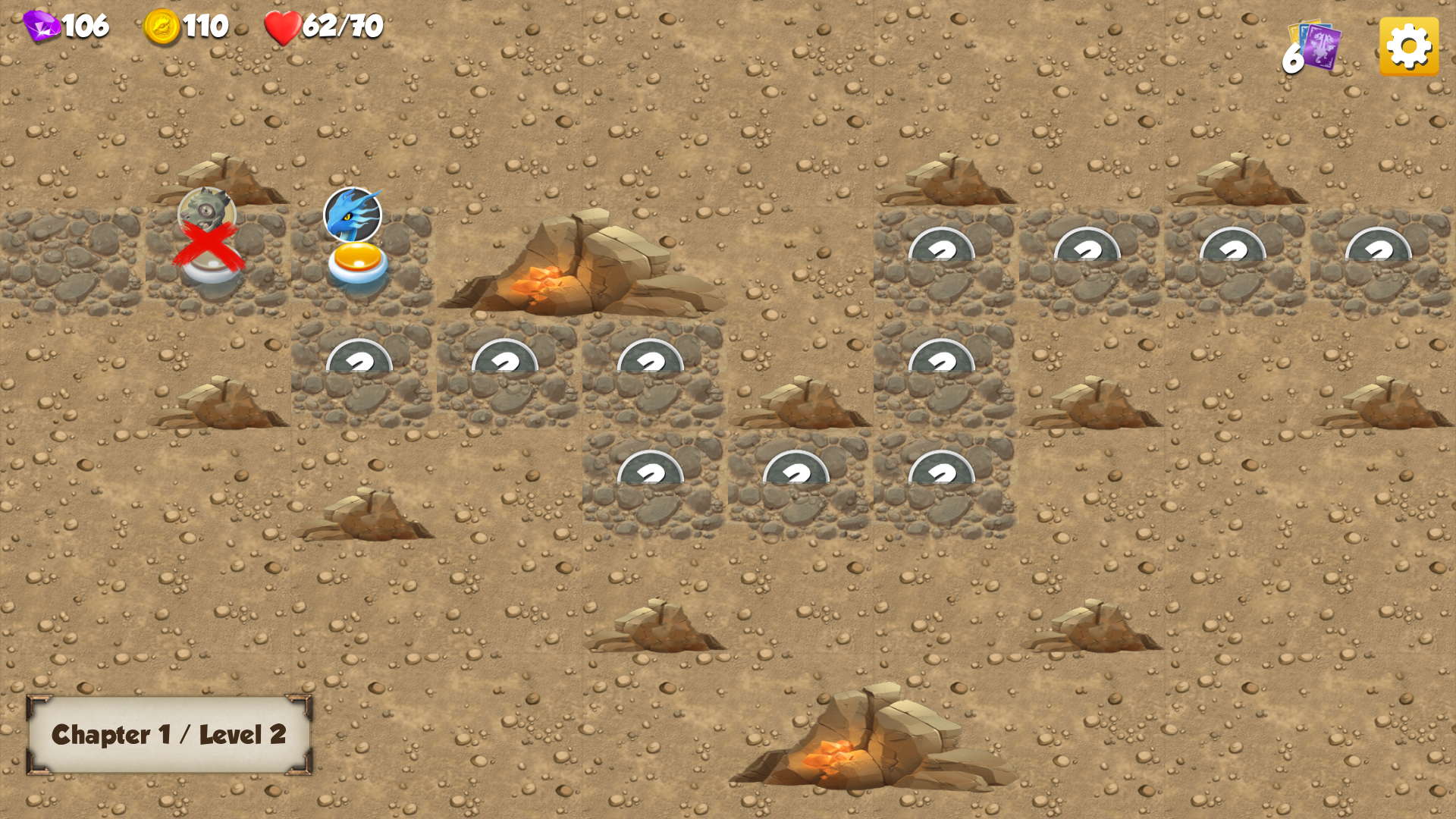
click at [367, 268] on img at bounding box center [359, 270] width 73 height 57
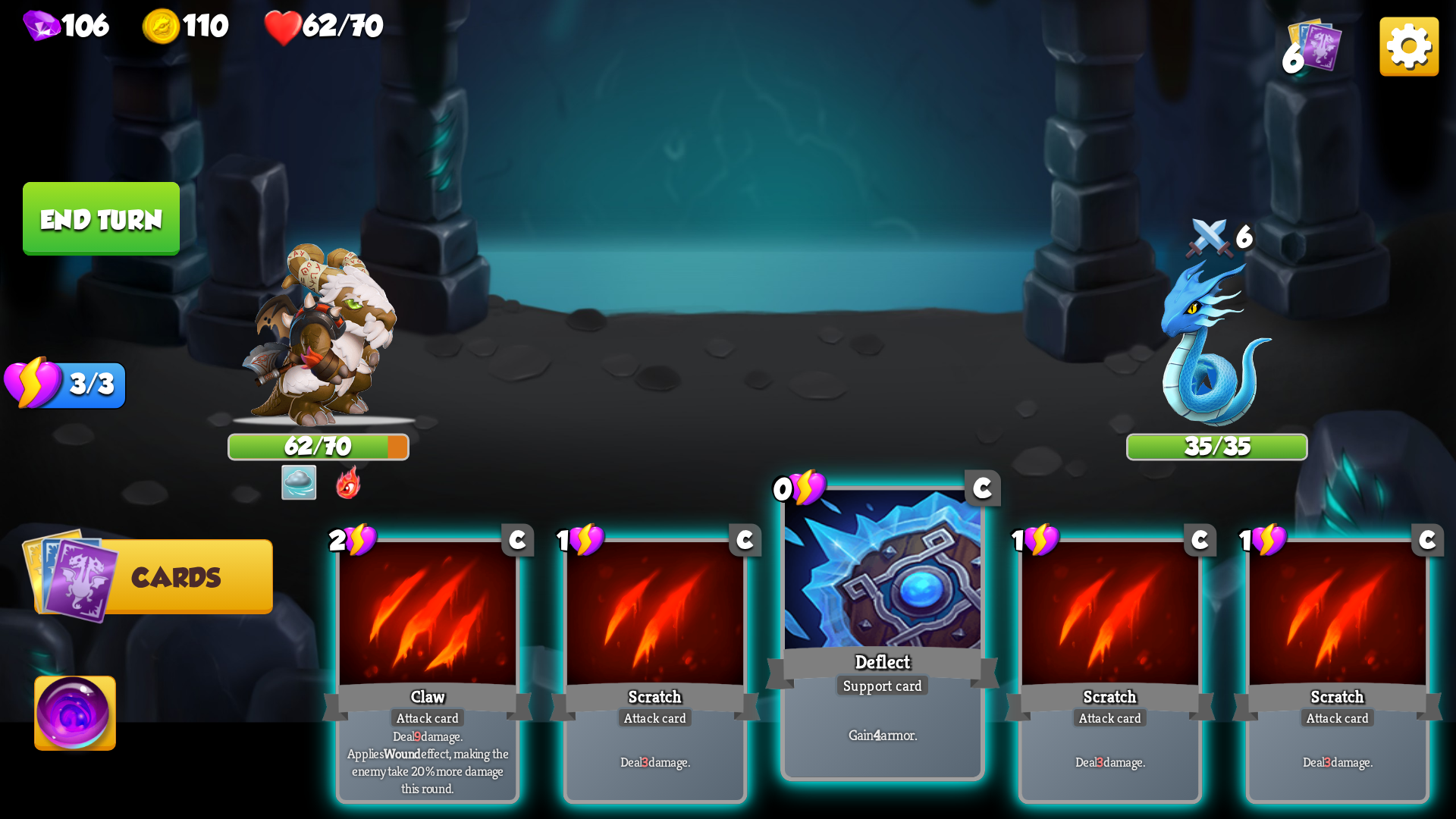
click at [858, 616] on div at bounding box center [883, 573] width 196 height 165
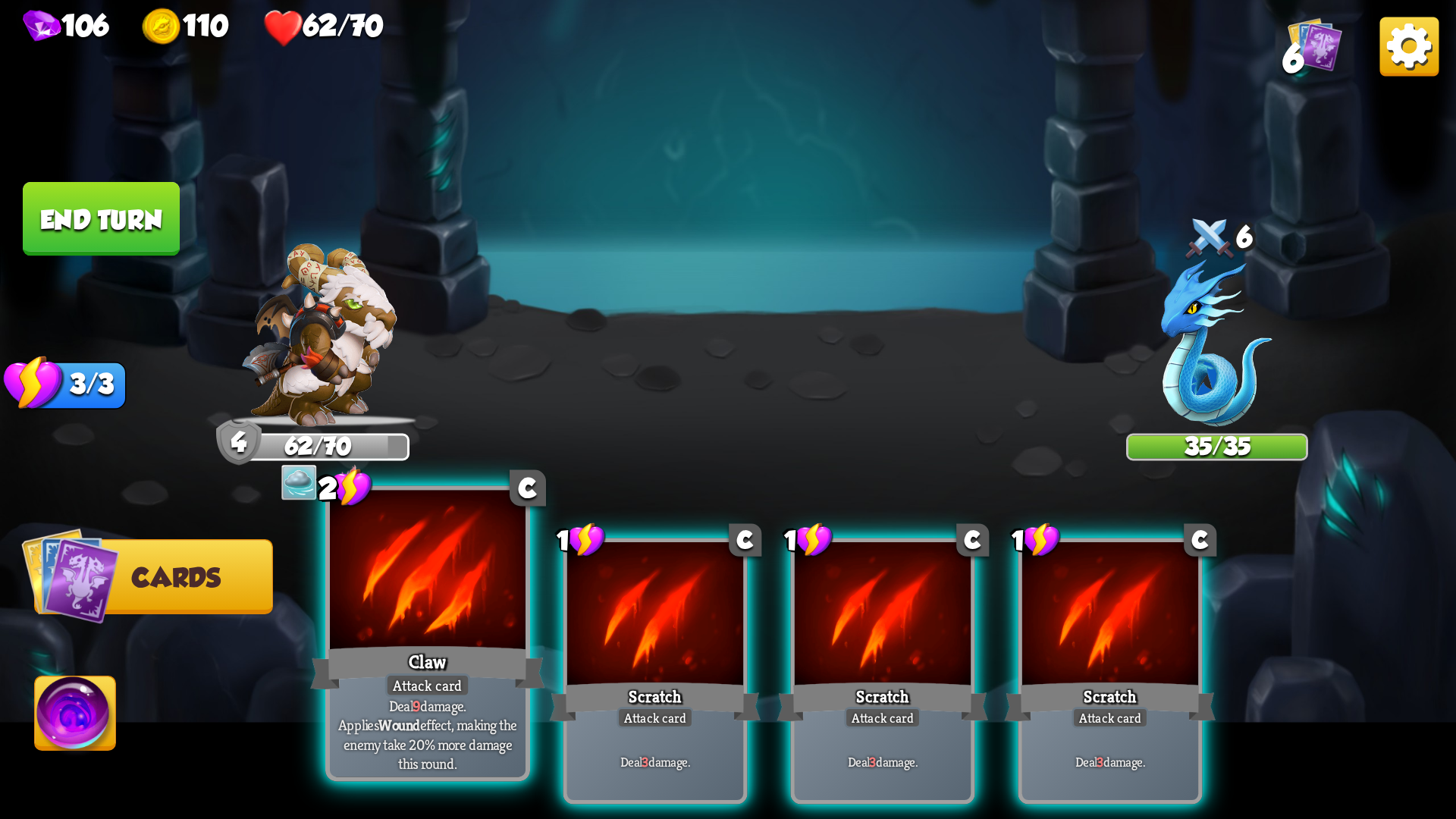
click at [486, 616] on div at bounding box center [428, 573] width 196 height 165
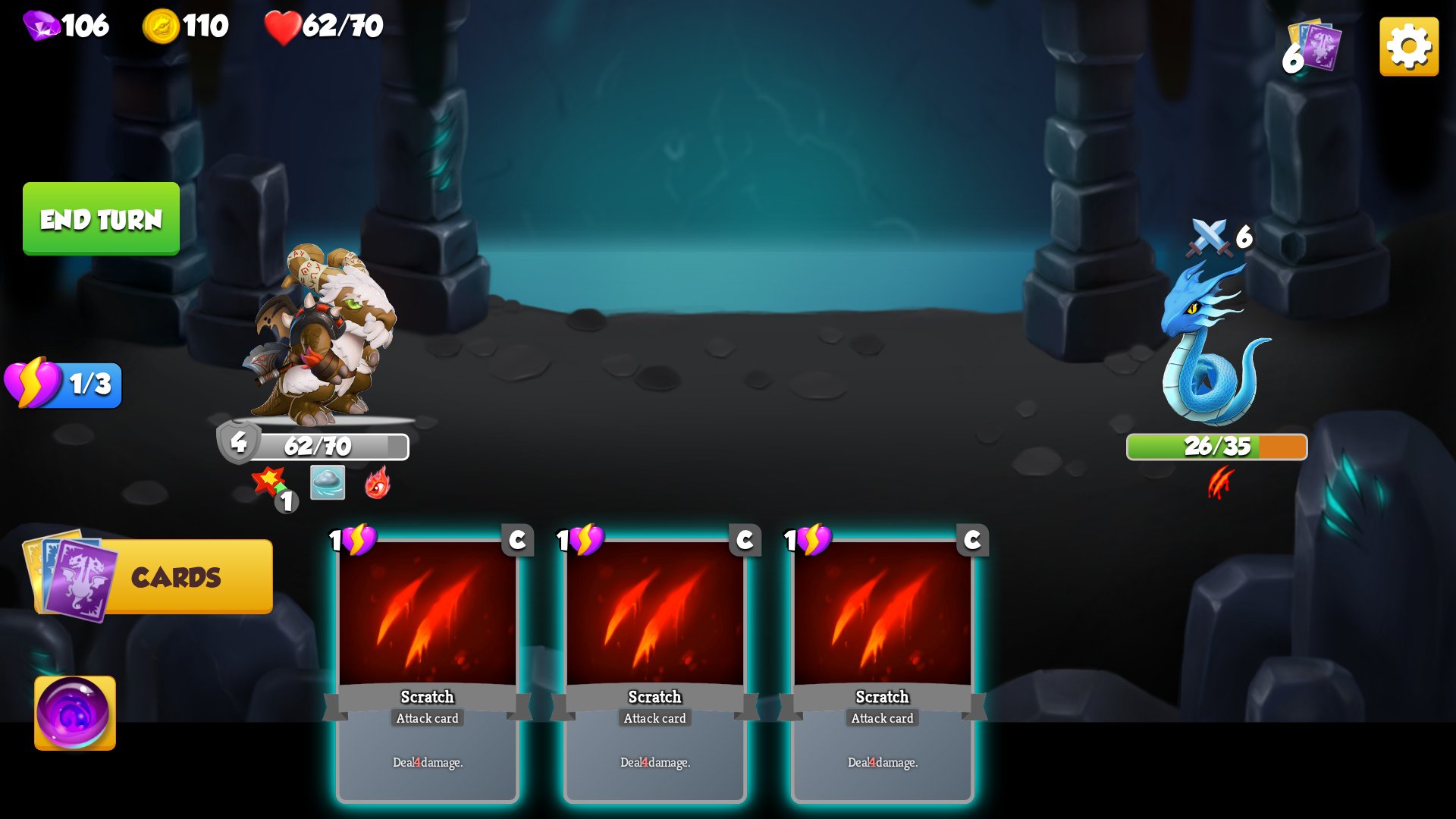
click at [486, 616] on div at bounding box center [427, 617] width 176 height 148
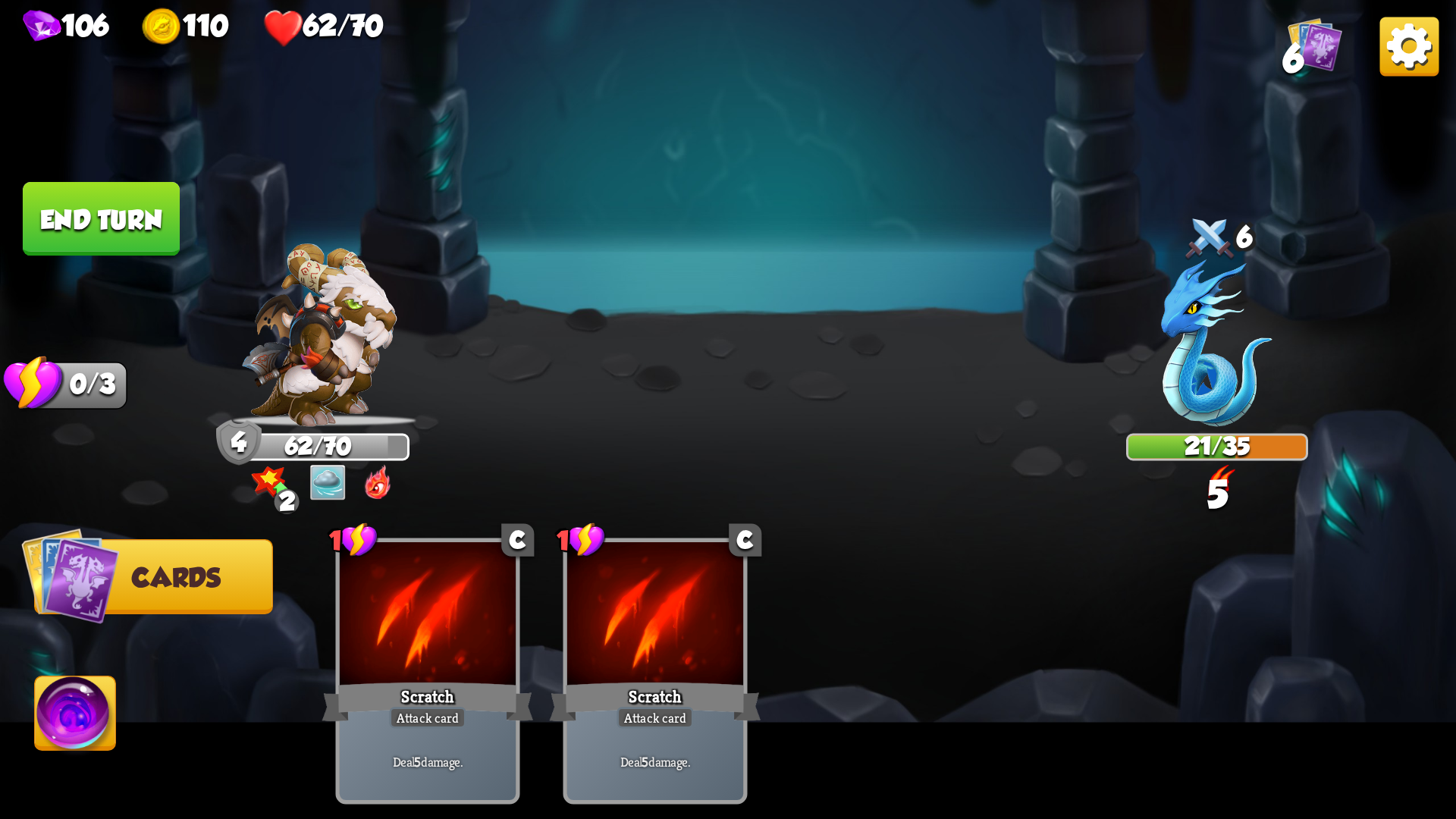
click at [69, 215] on button "End turn" at bounding box center [101, 219] width 157 height 74
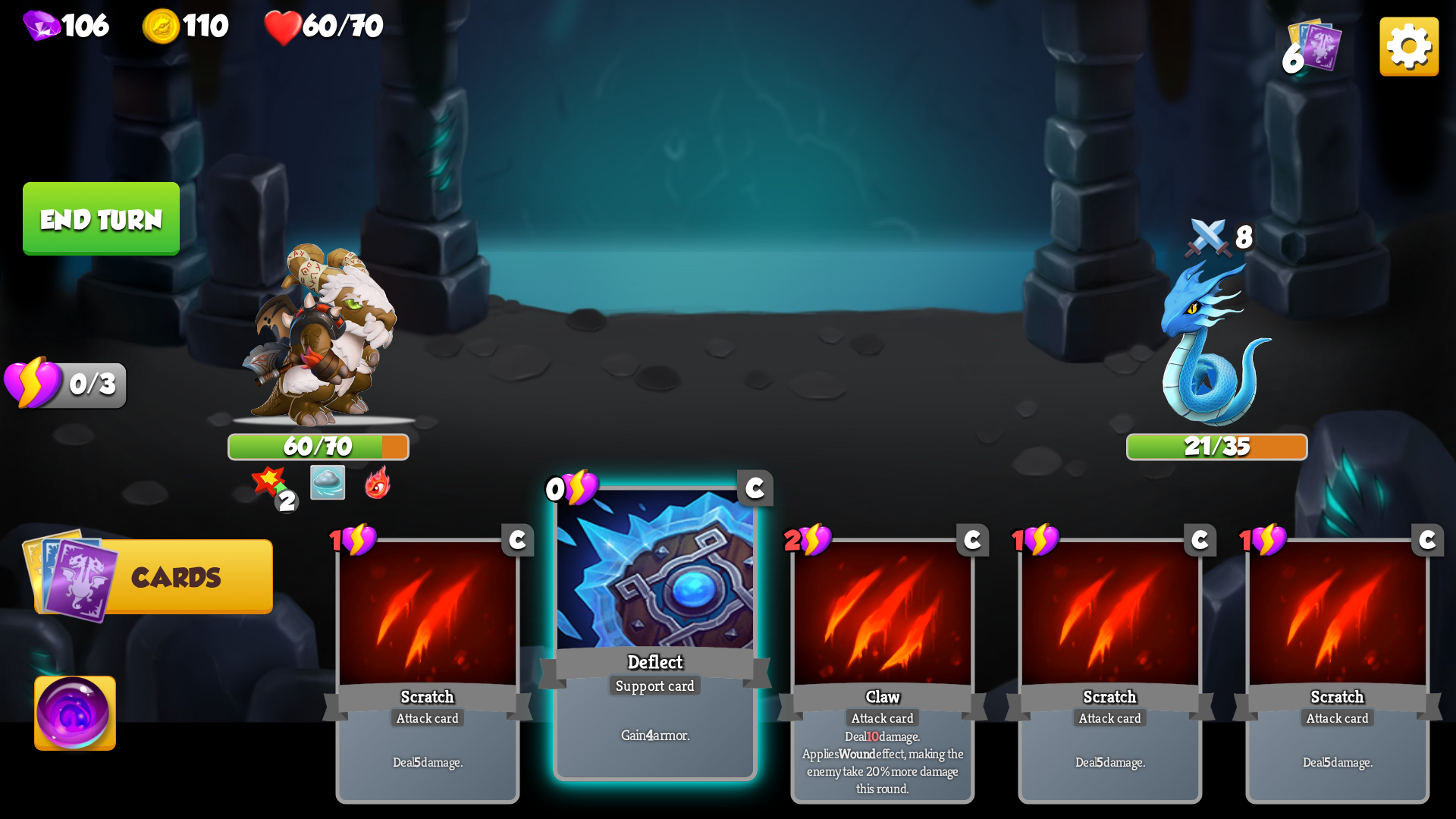
click at [687, 577] on div at bounding box center [655, 573] width 196 height 165
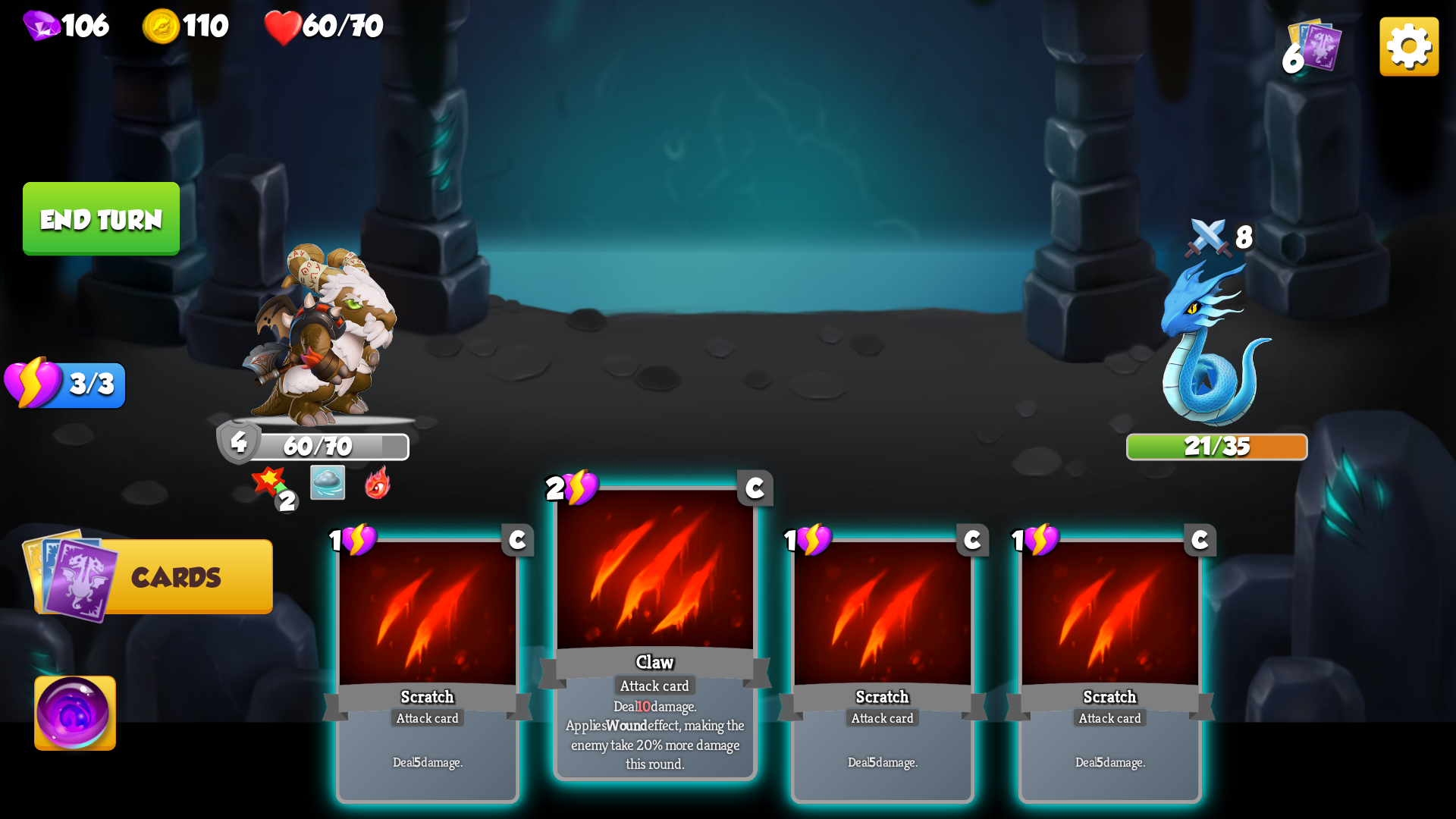
click at [671, 626] on div at bounding box center [655, 573] width 196 height 165
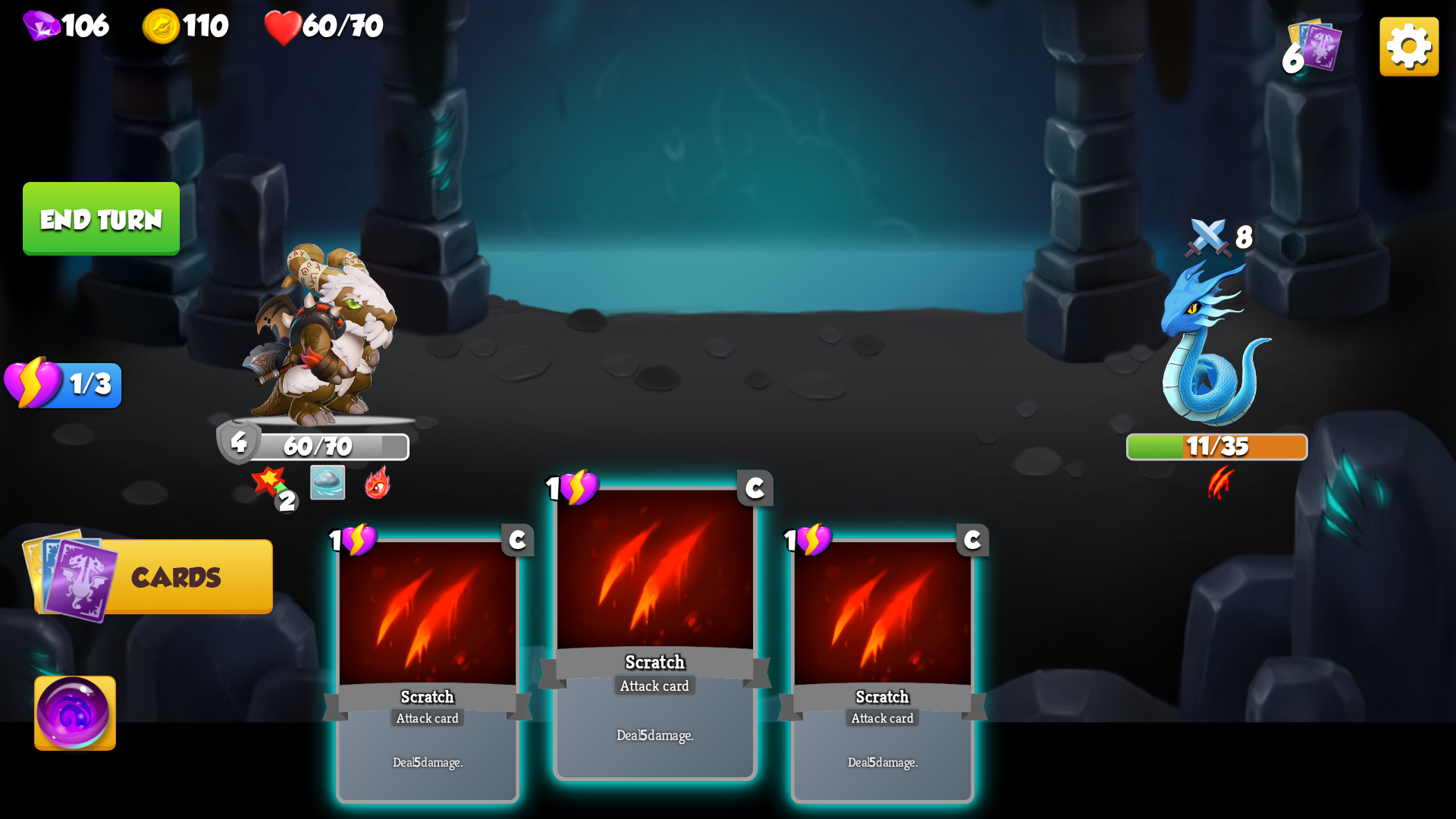
click at [669, 627] on div at bounding box center [655, 573] width 196 height 165
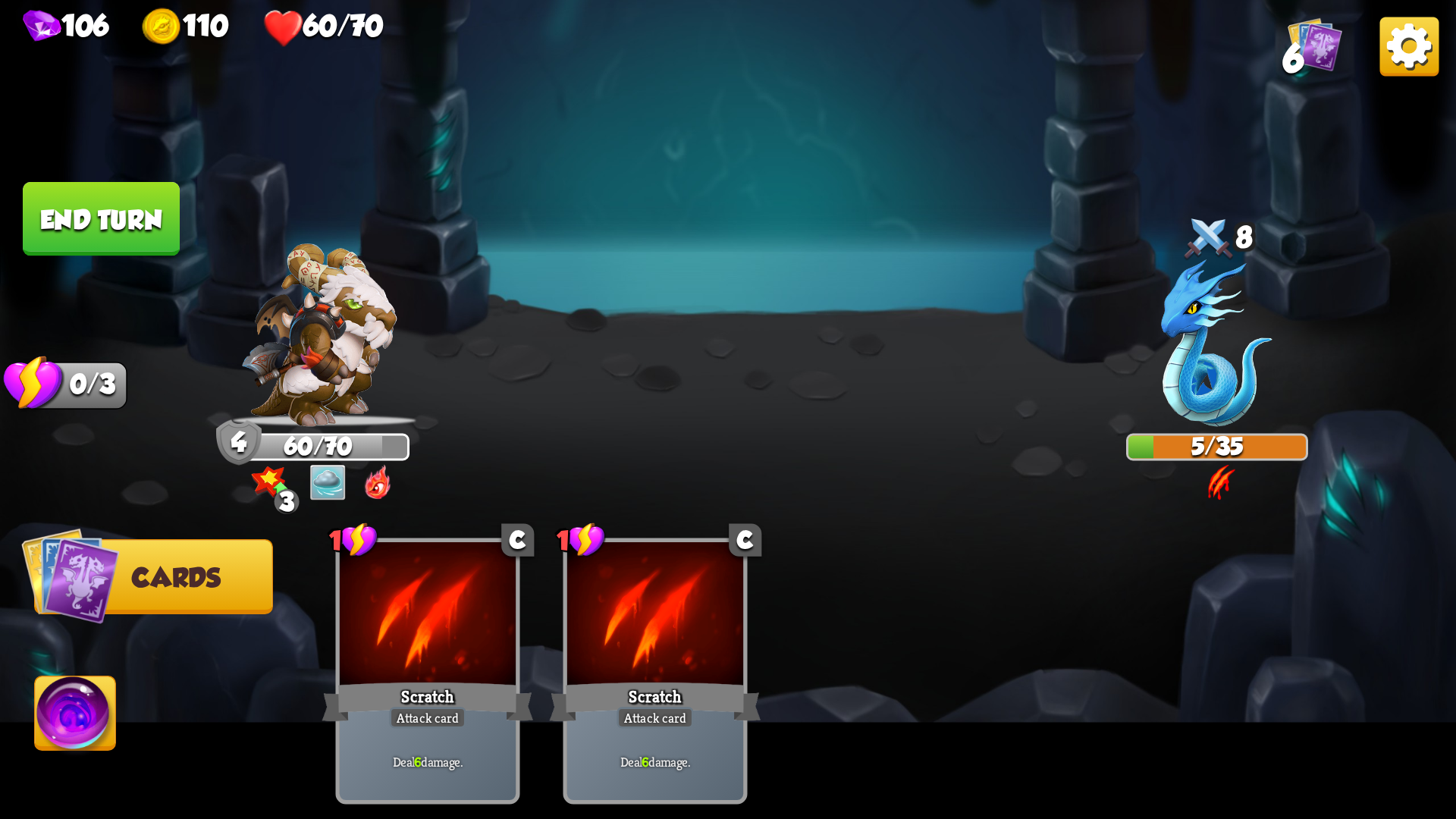
click at [144, 243] on button "End turn" at bounding box center [101, 219] width 157 height 74
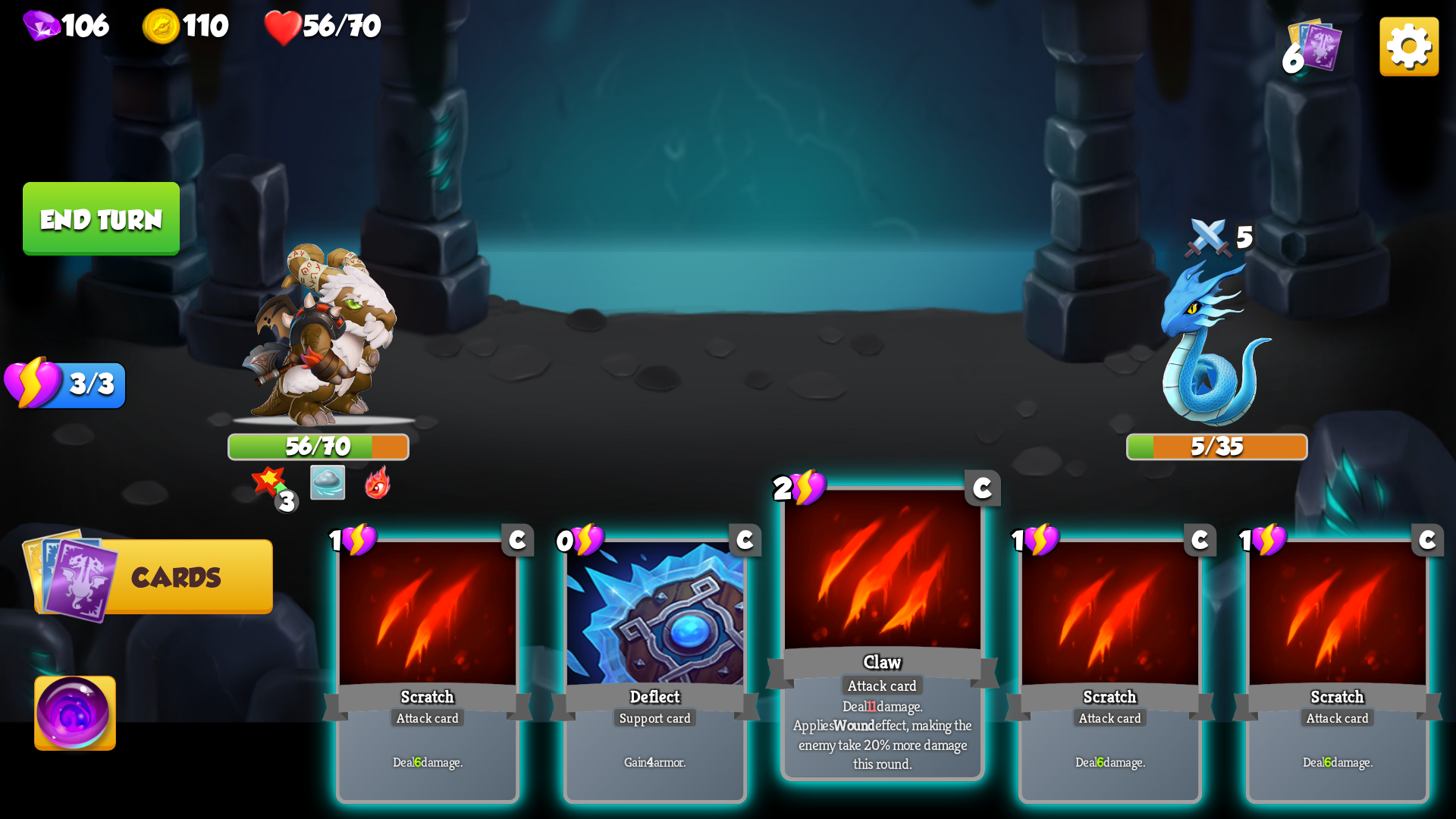
click at [861, 653] on div "Claw" at bounding box center [882, 667] width 235 height 52
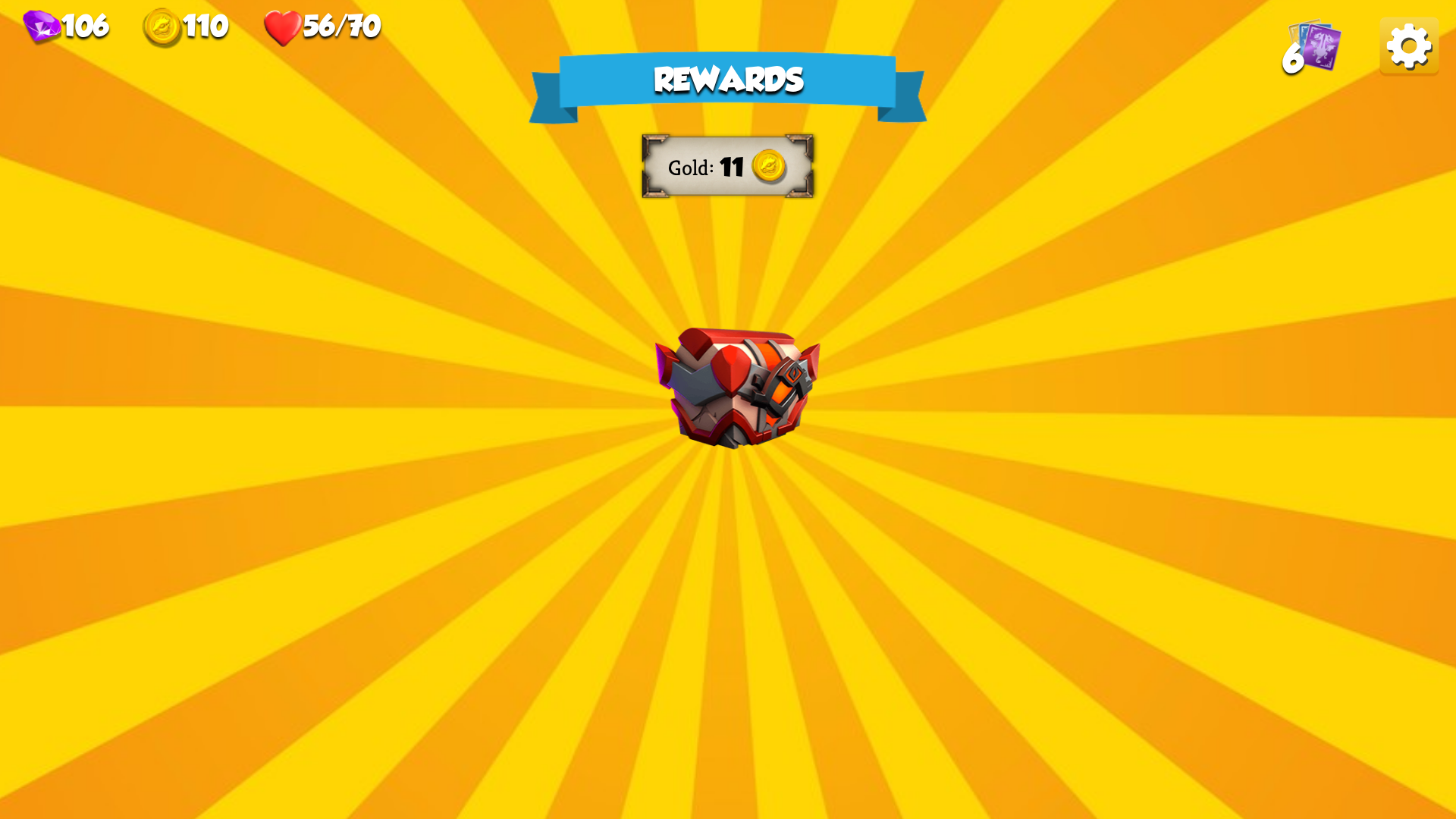
click at [1044, 525] on div "Rewards Gold 11 Select a card 0 C Growl Attack card Deal 4 damage. 1 C Burst Su…" at bounding box center [728, 410] width 1456 height 819
click at [721, 443] on img at bounding box center [738, 389] width 165 height 122
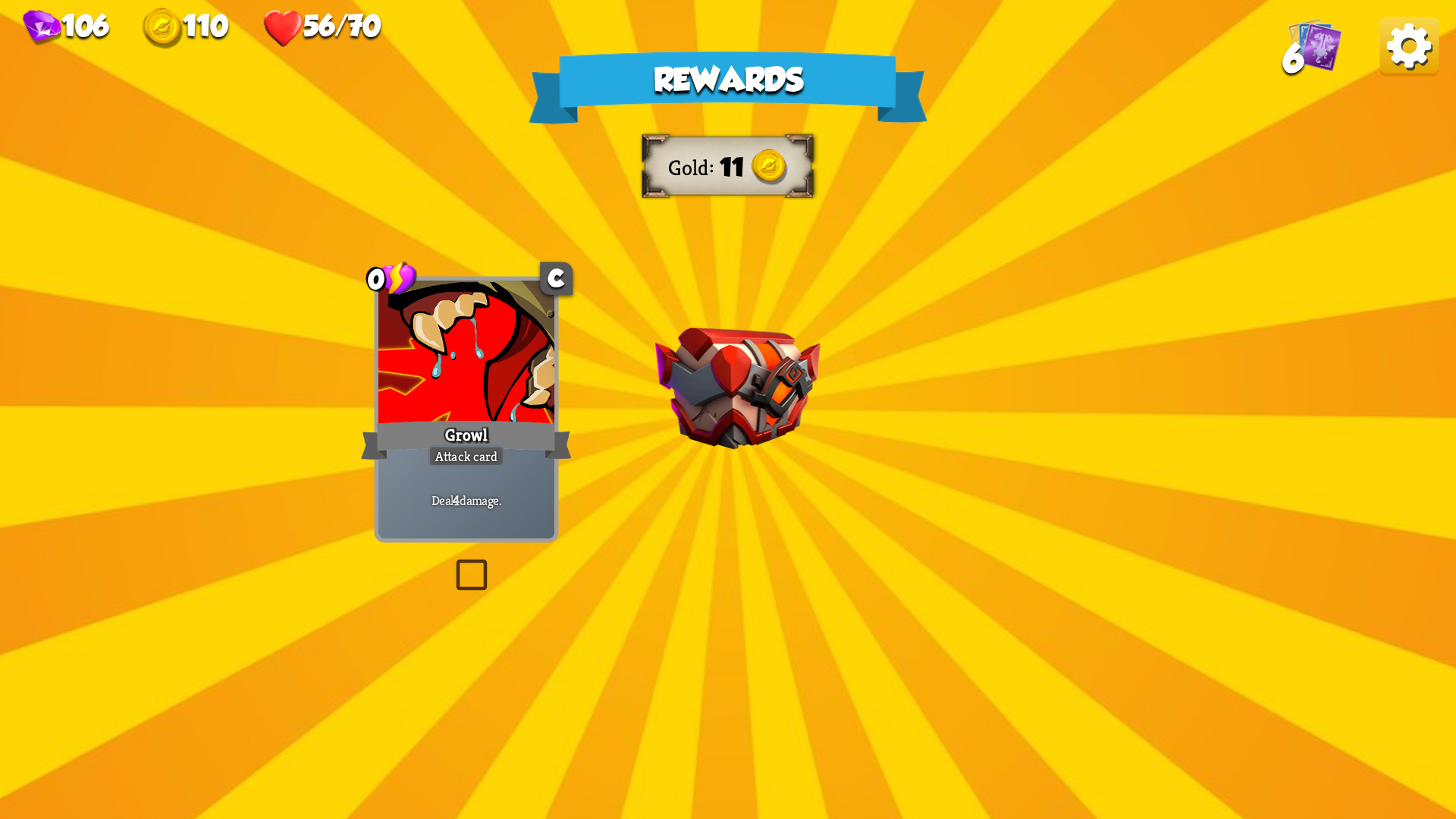
click at [721, 443] on img at bounding box center [738, 389] width 165 height 122
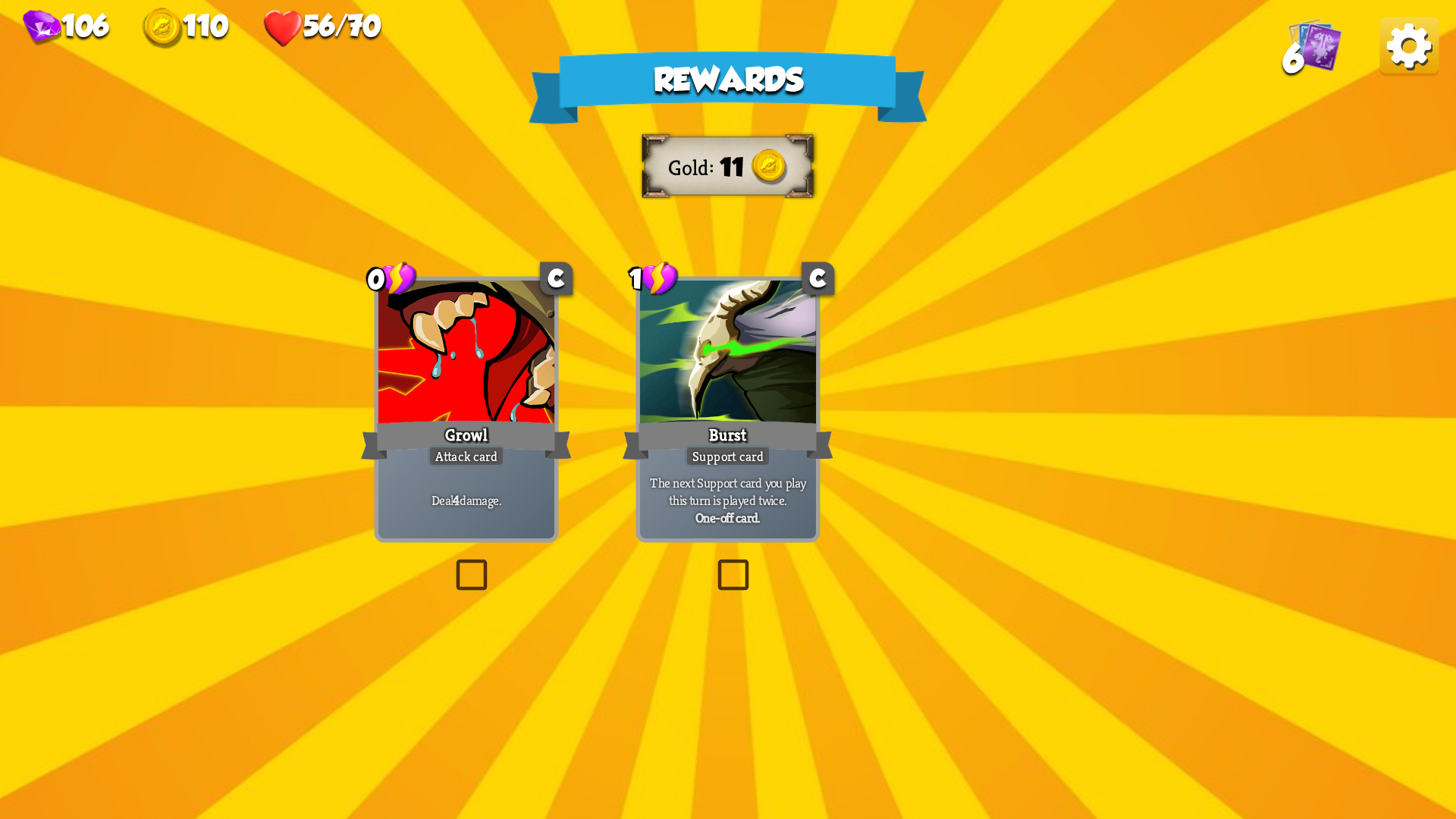
click at [721, 443] on div "1 C Burst Support card The next Support card you play this turn is played twice…" at bounding box center [728, 410] width 184 height 266
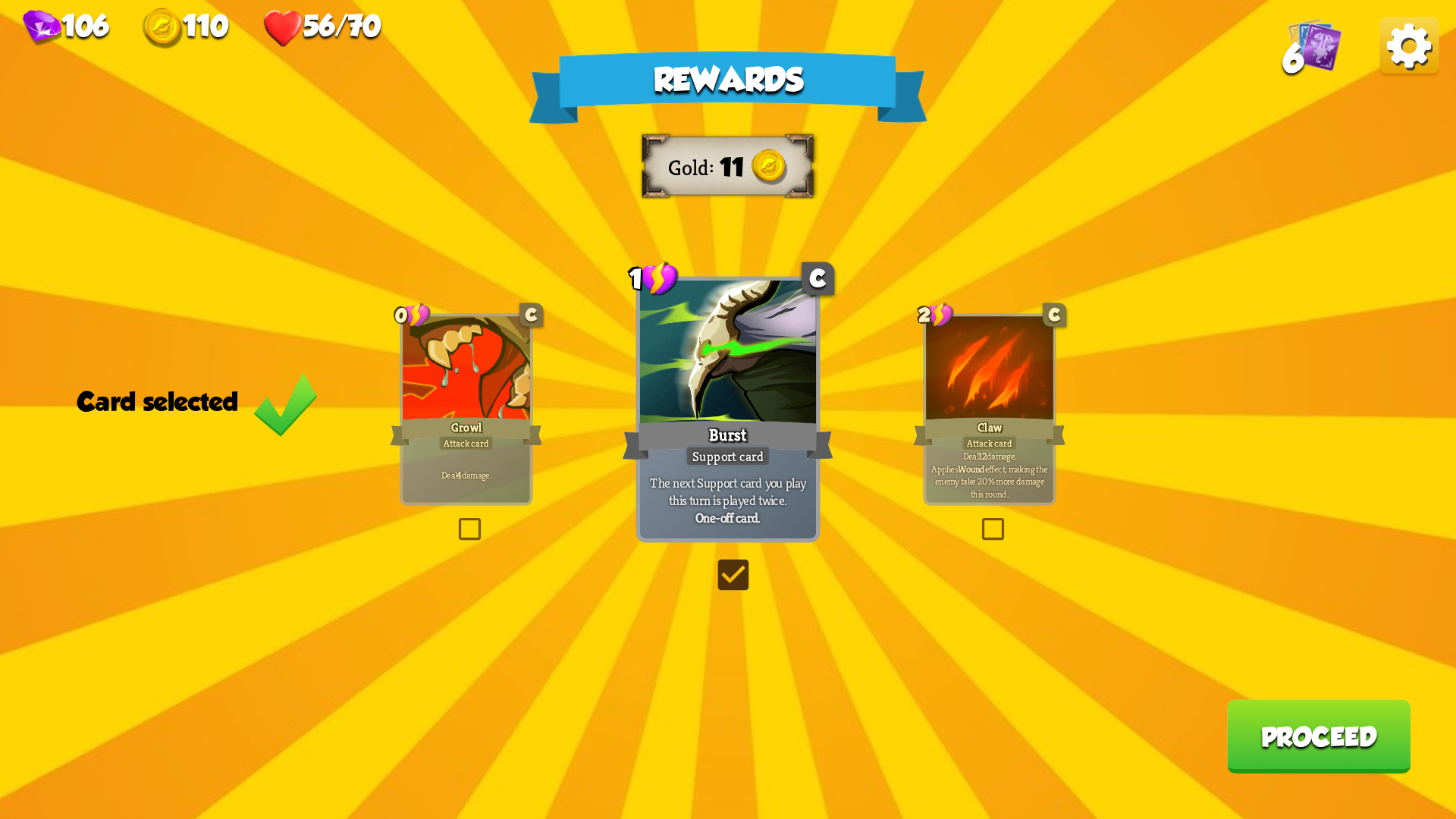
click at [978, 520] on label at bounding box center [978, 520] width 0 height 0
click at [0, 0] on input "checkbox" at bounding box center [0, 0] width 0 height 0
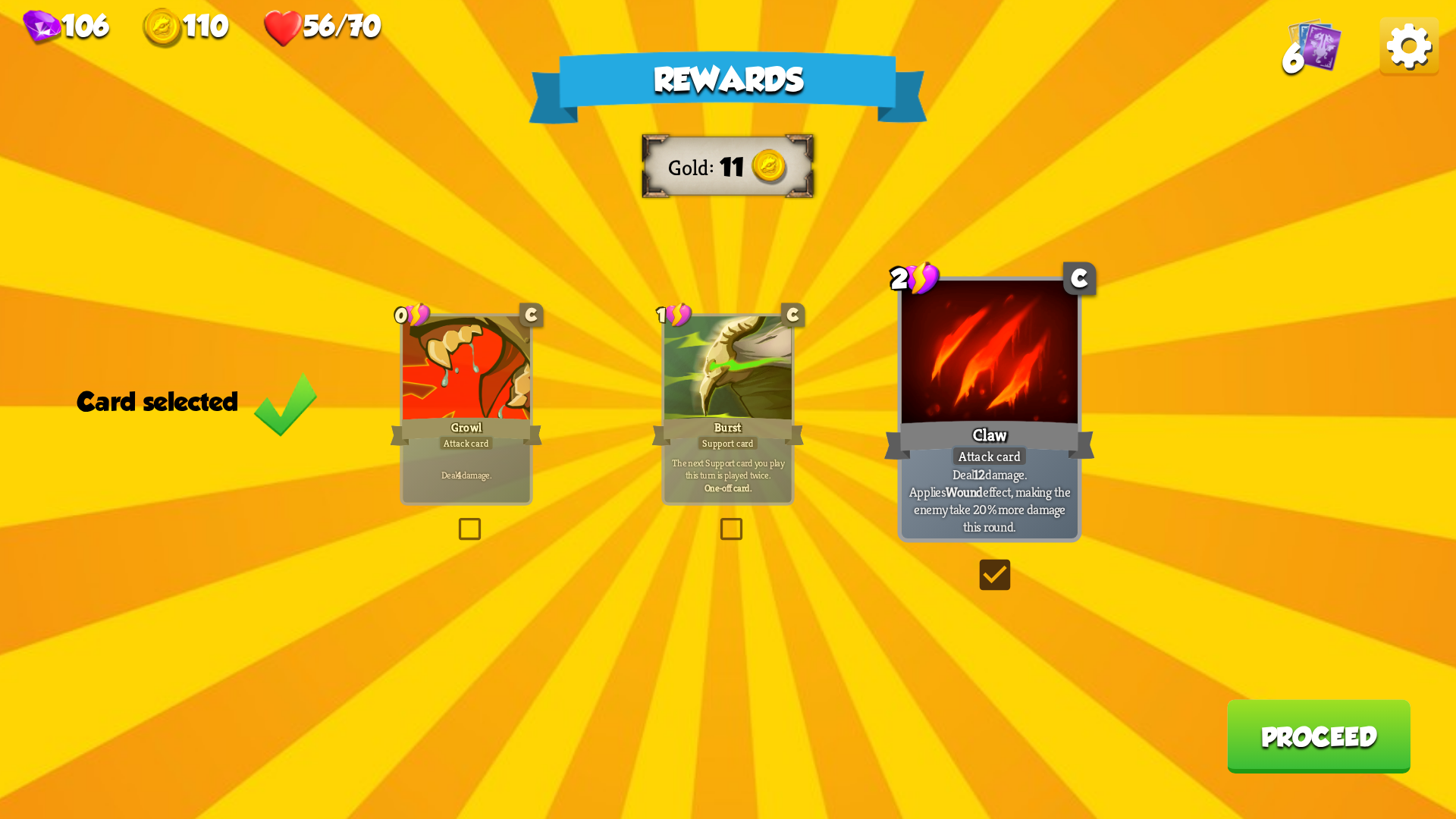
click at [710, 527] on div "Rewards Gold 11 Card selected 0 C Growl Attack card Deal 4 damage. 1 C Burst Su…" at bounding box center [728, 410] width 1456 height 819
click at [717, 520] on label at bounding box center [717, 520] width 0 height 0
click at [0, 0] on input "checkbox" at bounding box center [0, 0] width 0 height 0
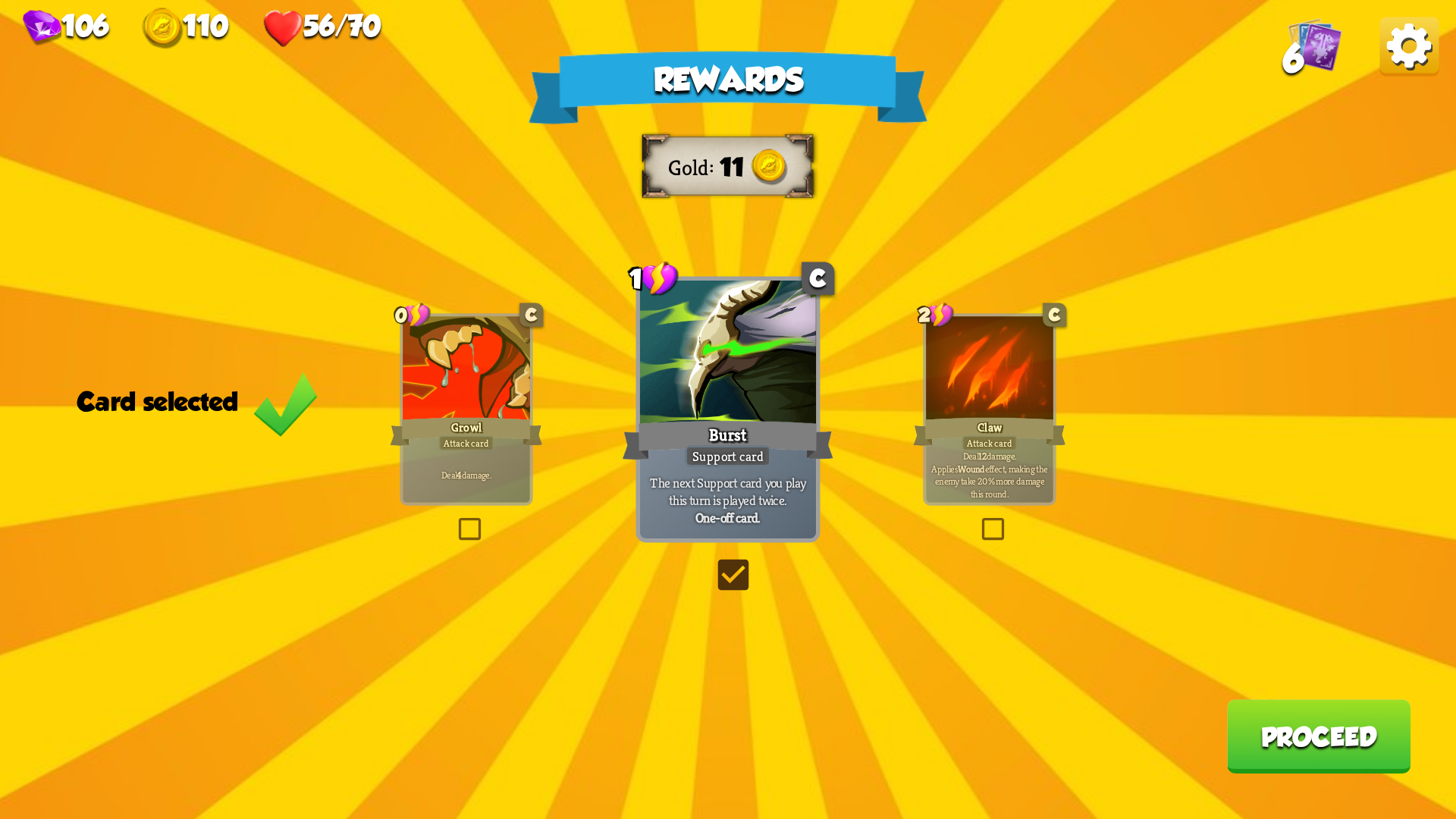
click at [1256, 690] on button "Proceed" at bounding box center [1318, 736] width 183 height 74
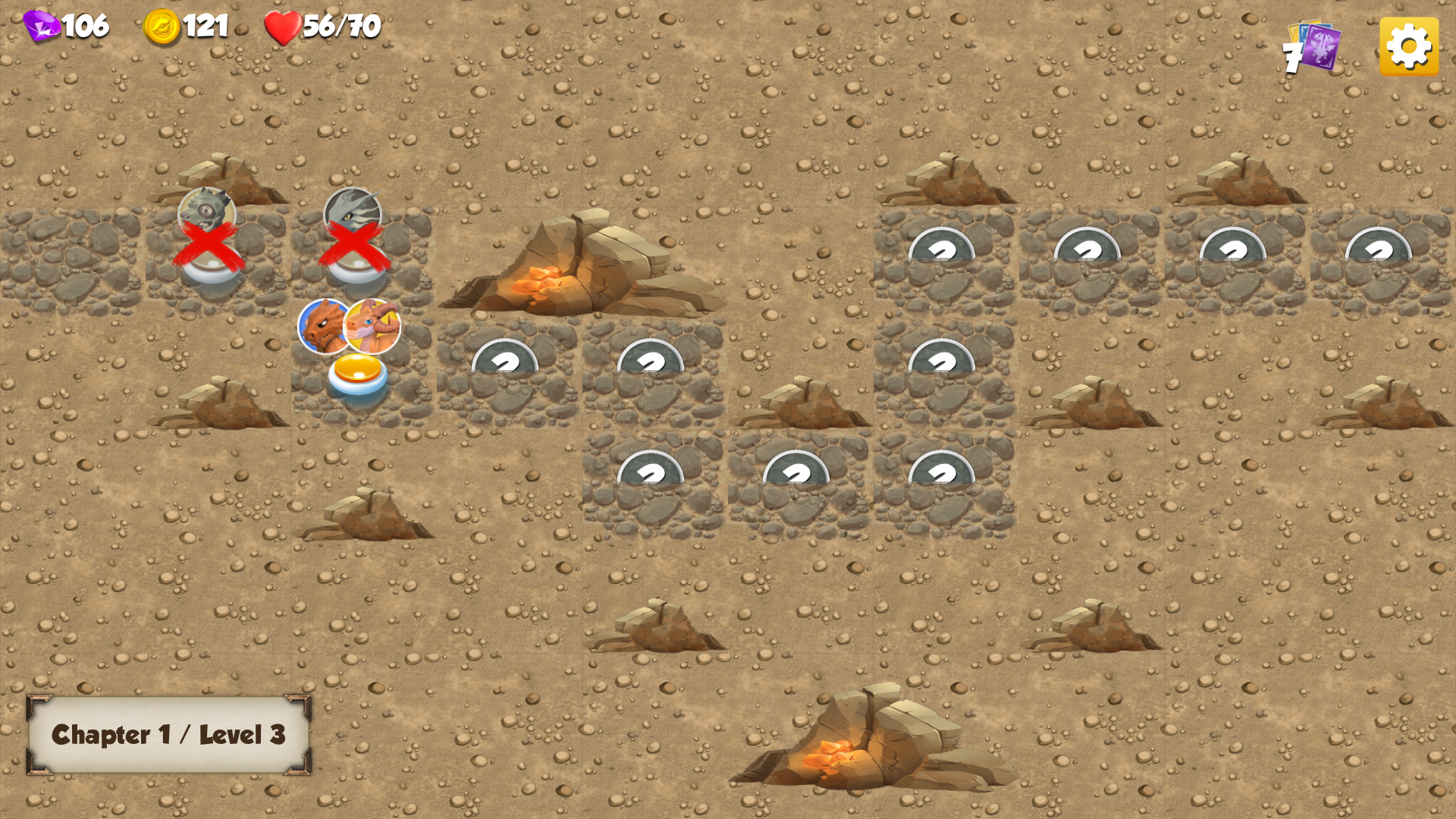
click at [386, 377] on img at bounding box center [359, 381] width 73 height 57
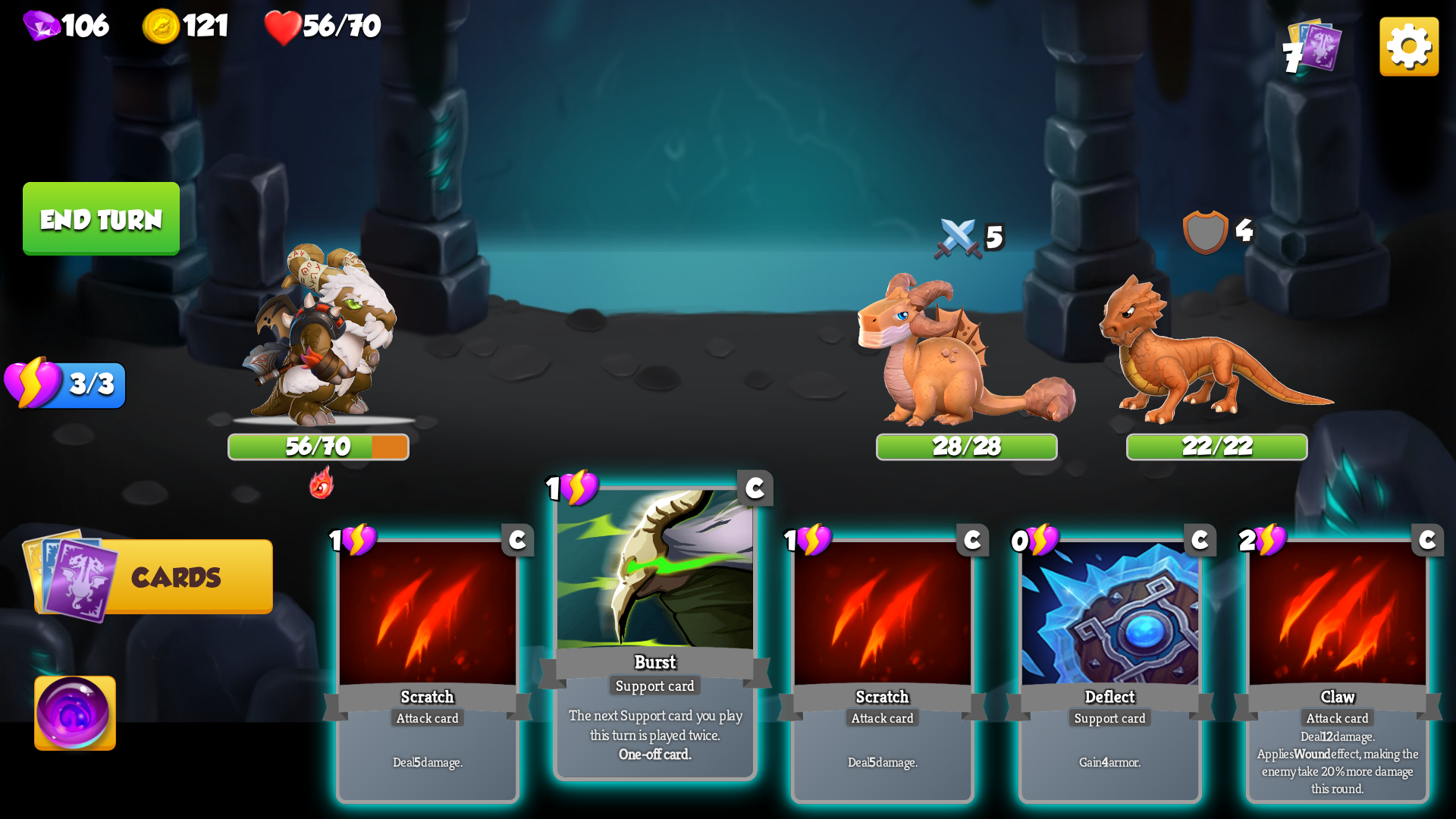
click at [639, 585] on div at bounding box center [655, 573] width 196 height 165
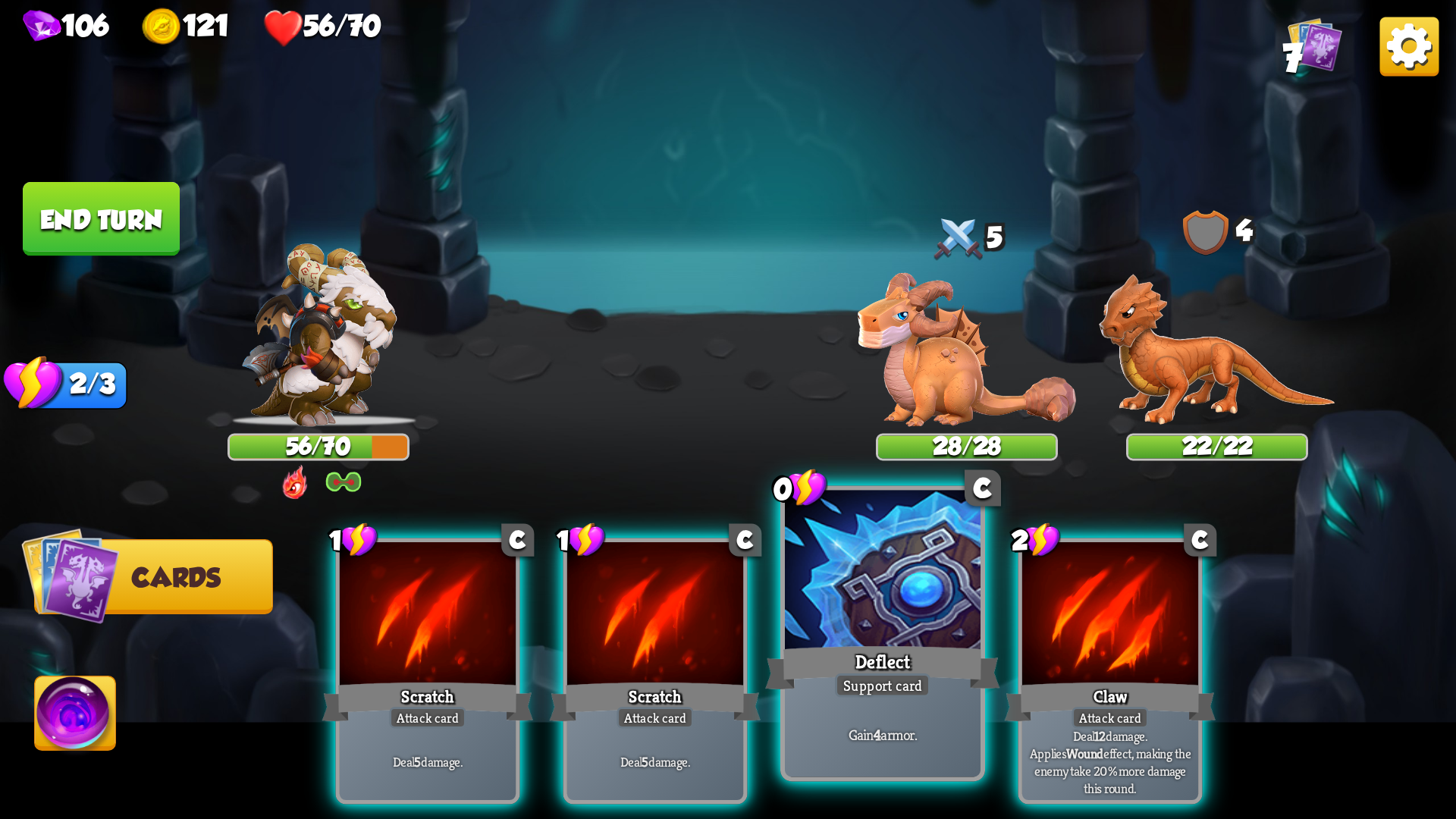
click at [847, 639] on div at bounding box center [883, 573] width 196 height 165
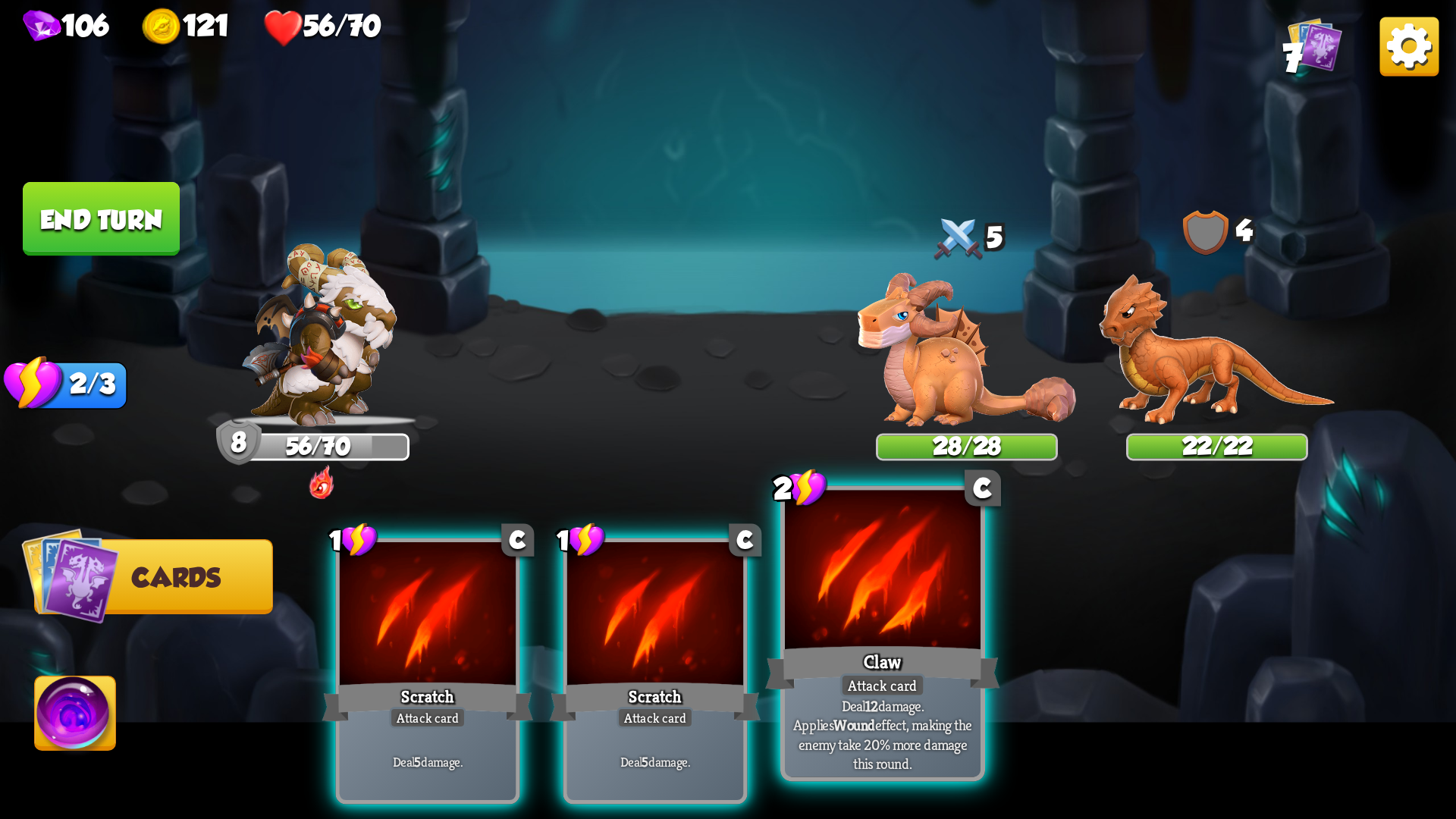
click at [828, 639] on div at bounding box center [883, 573] width 196 height 165
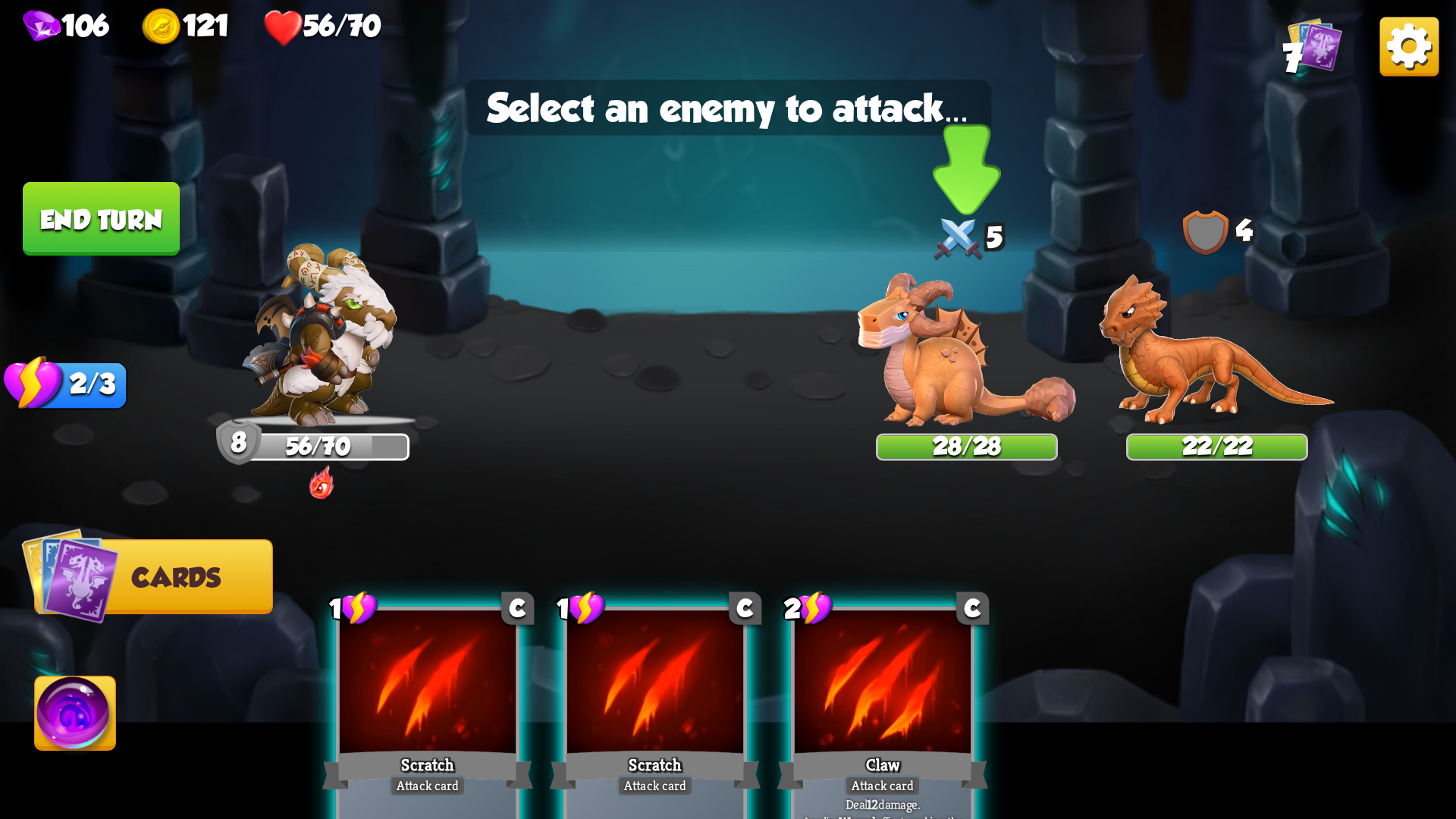
click at [978, 359] on img at bounding box center [967, 350] width 219 height 154
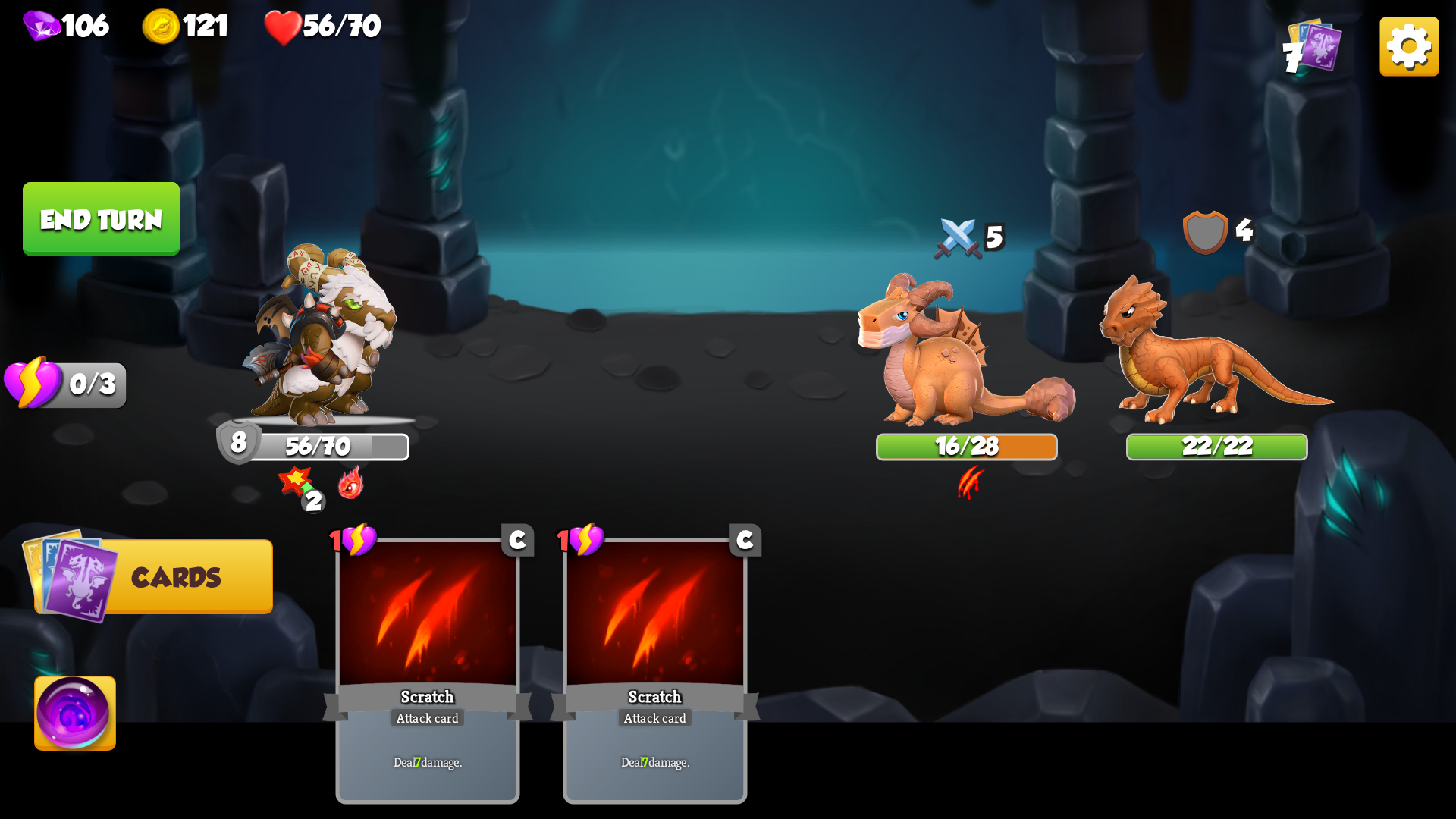
click at [107, 221] on button "End turn" at bounding box center [101, 219] width 157 height 74
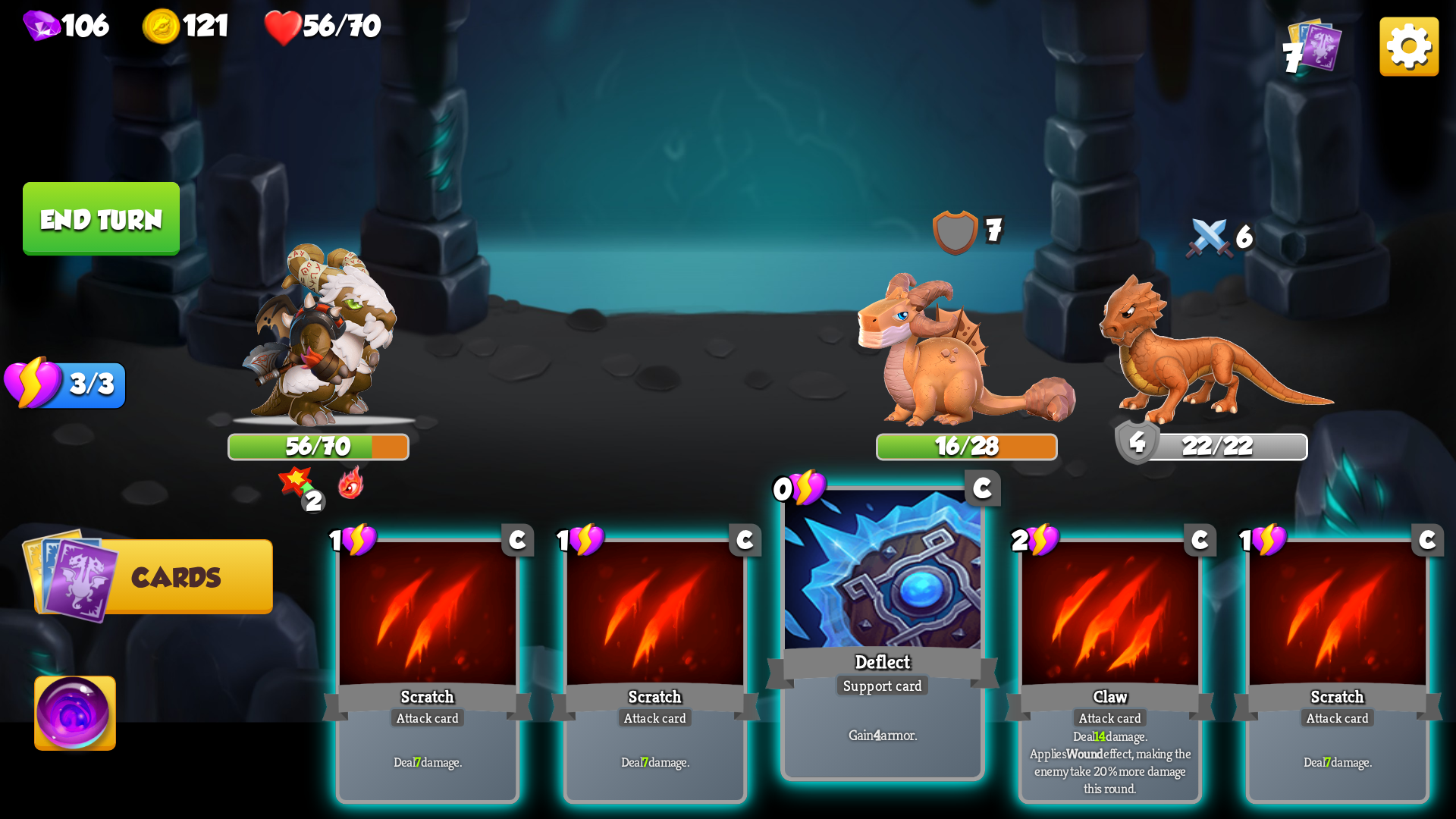
click at [865, 601] on div at bounding box center [883, 573] width 196 height 165
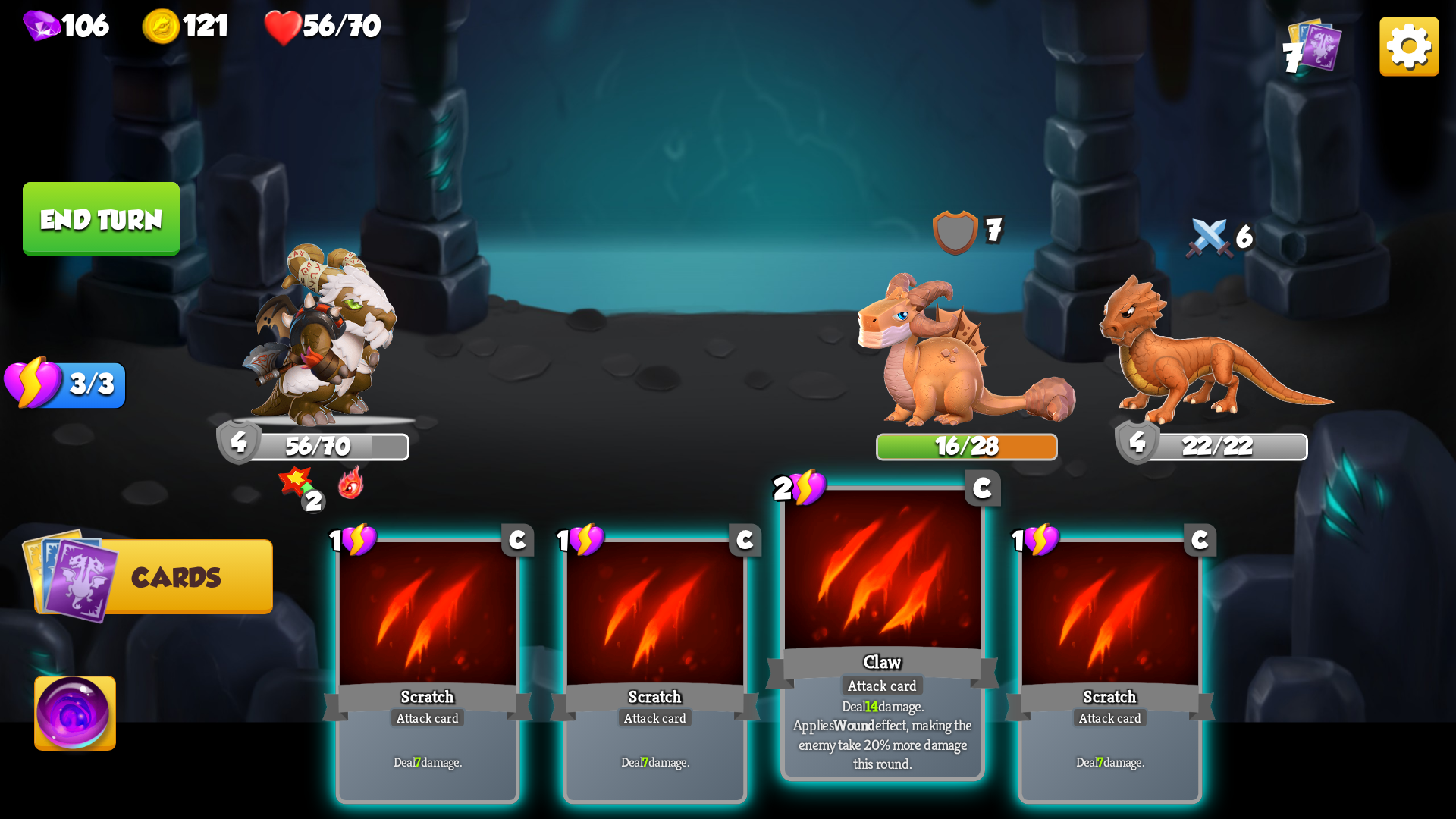
click at [804, 601] on div at bounding box center [883, 573] width 196 height 165
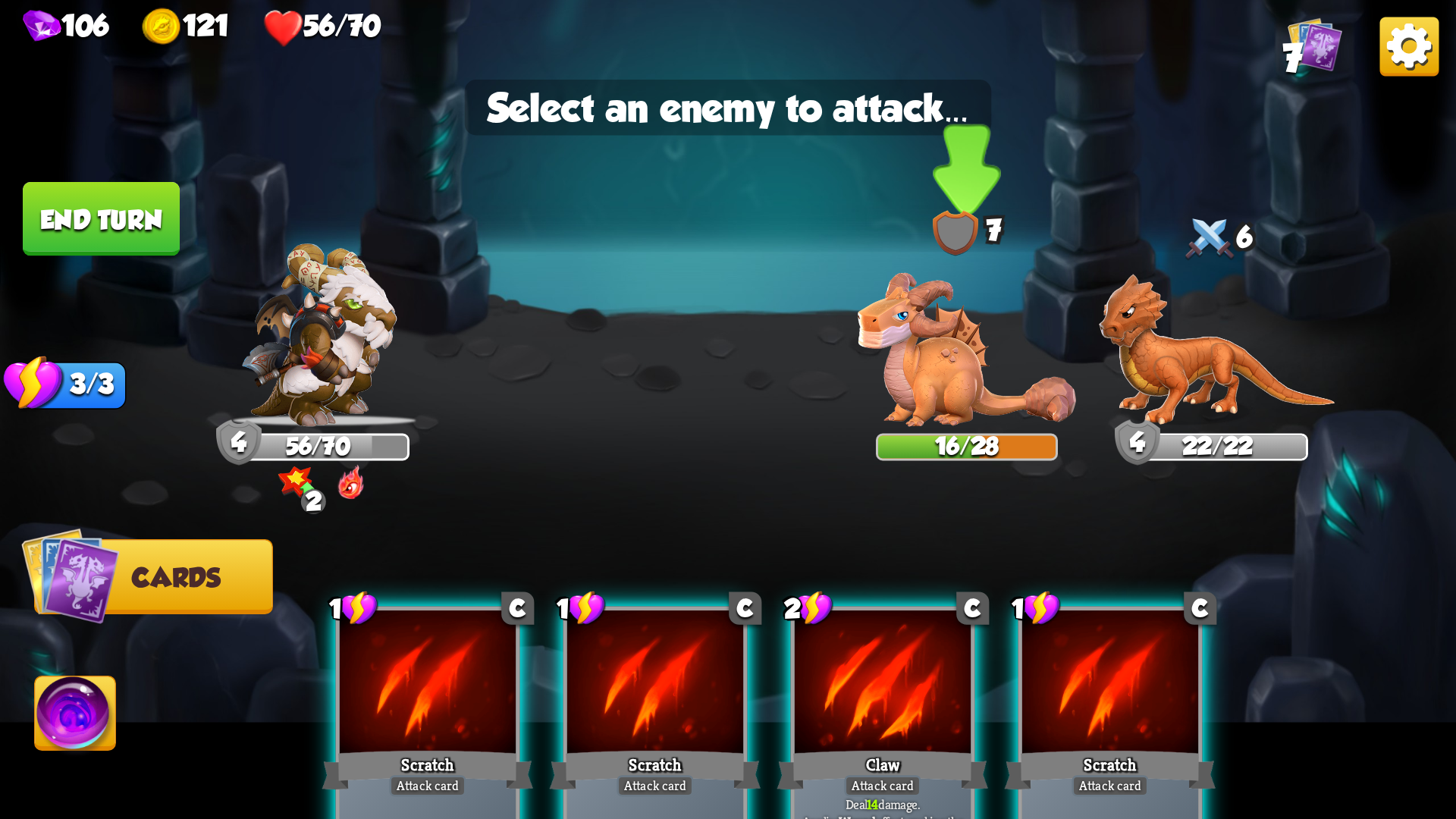
click at [960, 390] on img at bounding box center [967, 350] width 219 height 154
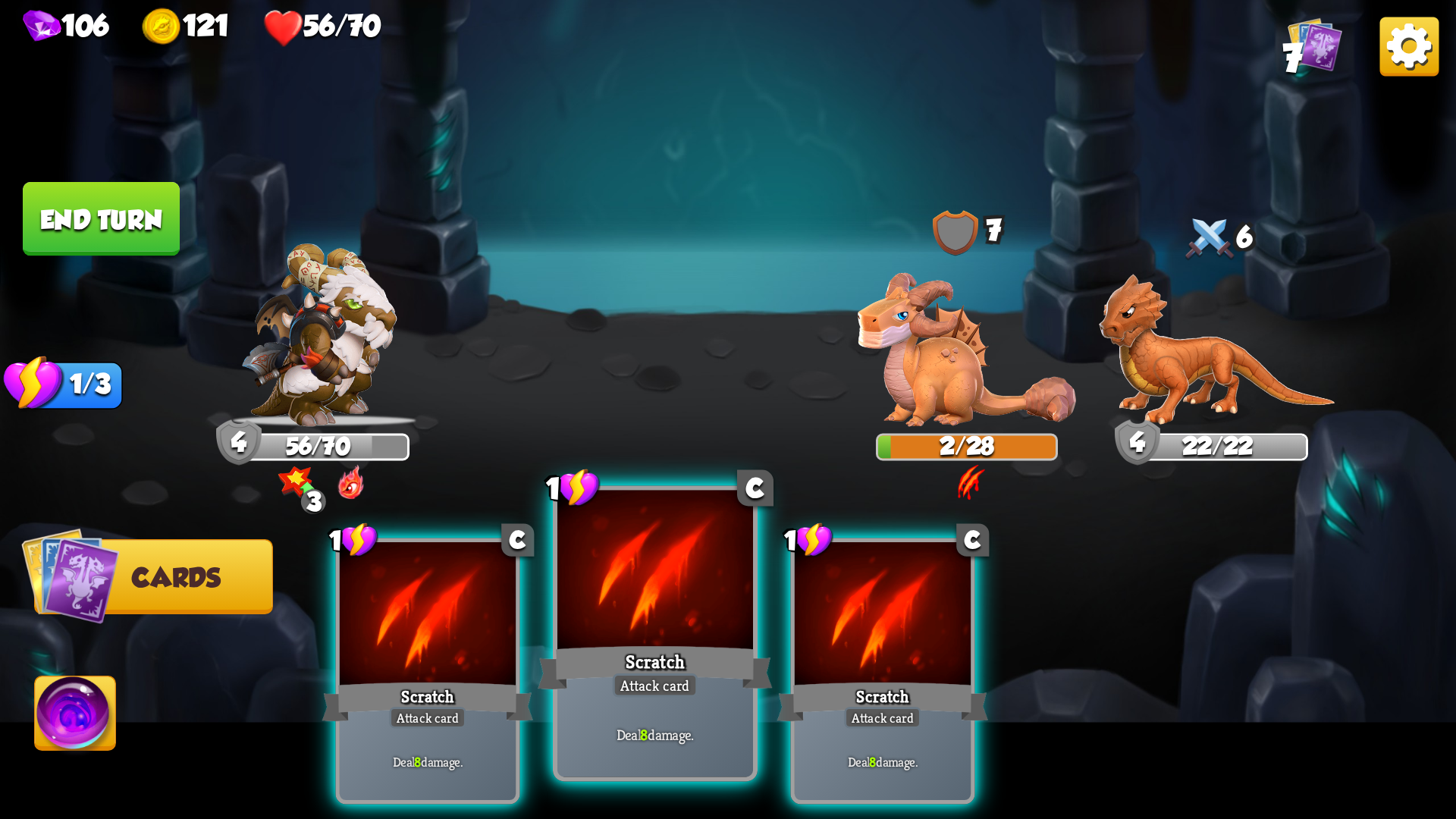
click at [721, 596] on div at bounding box center [655, 573] width 196 height 165
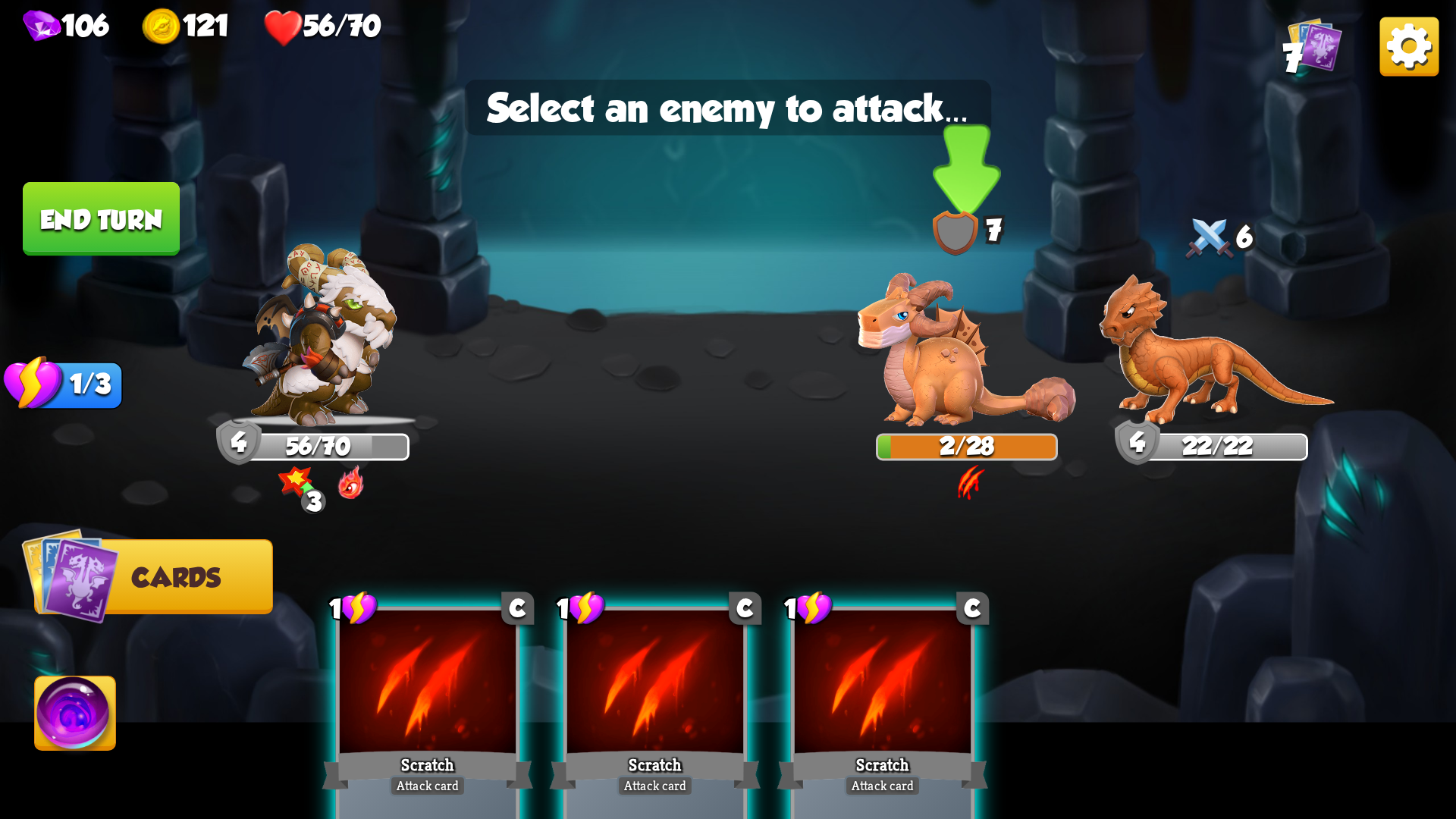
click at [973, 404] on img at bounding box center [967, 350] width 219 height 154
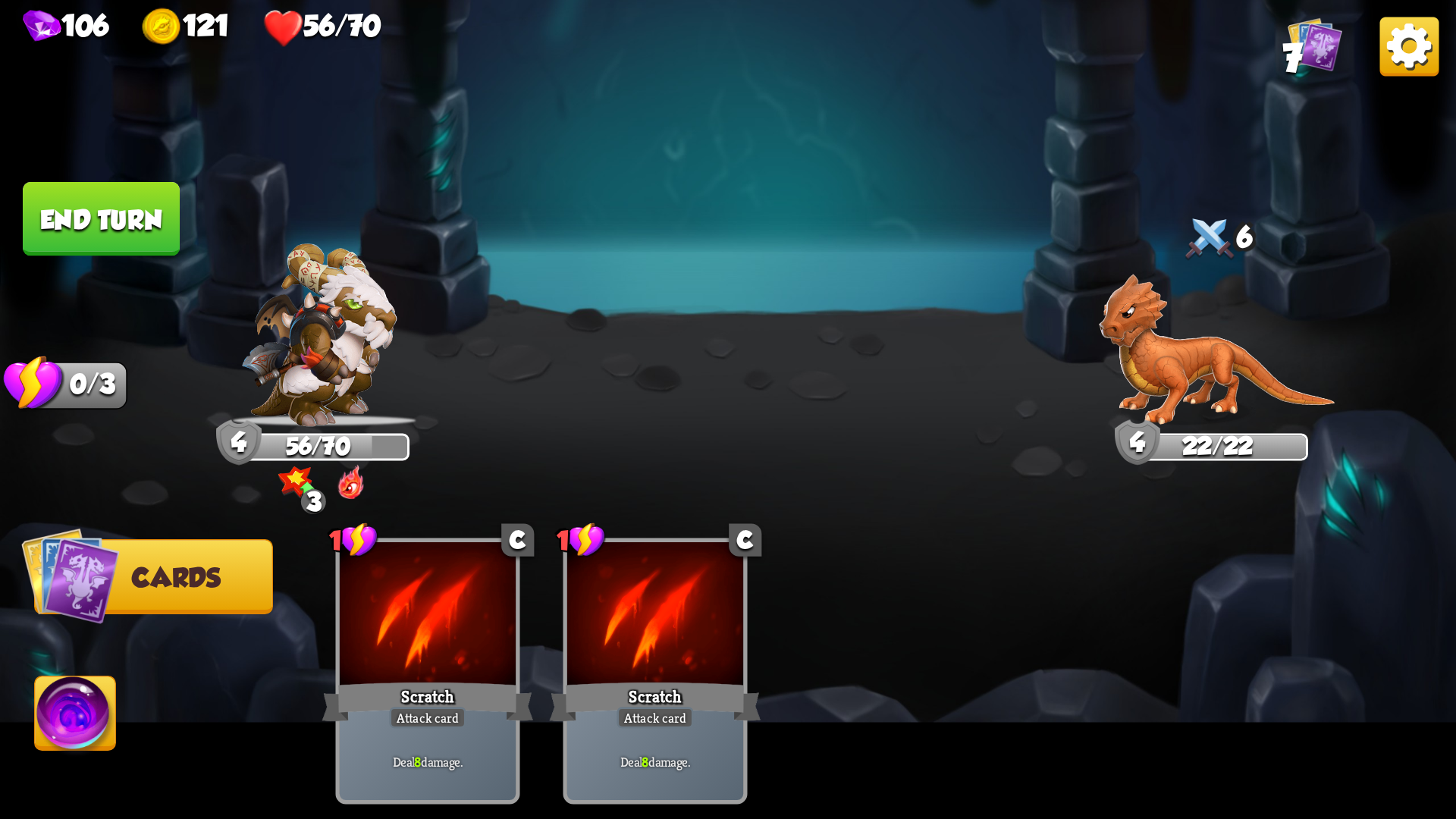
click at [118, 218] on button "End turn" at bounding box center [101, 219] width 157 height 74
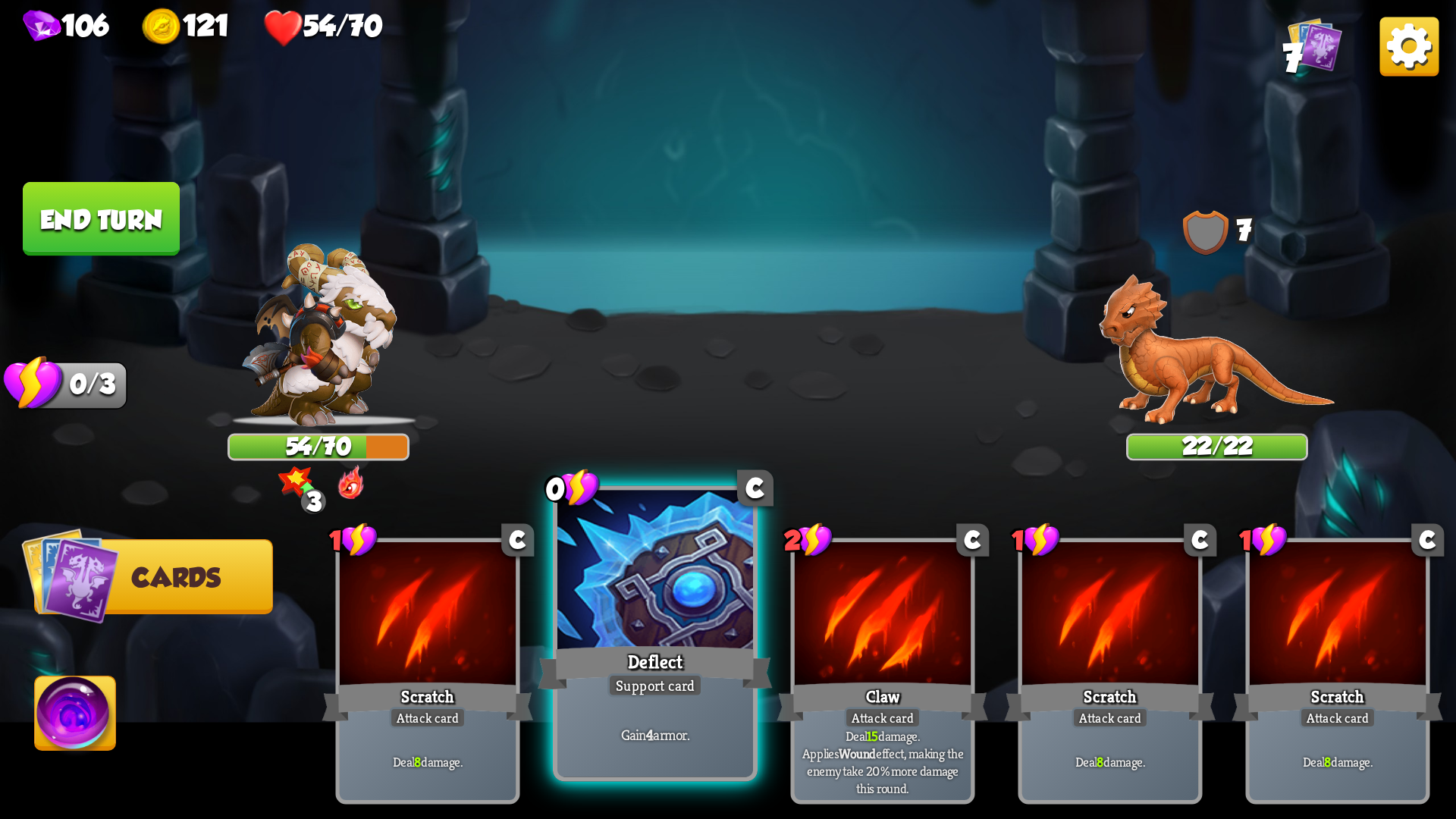
click at [623, 595] on div at bounding box center [655, 573] width 196 height 165
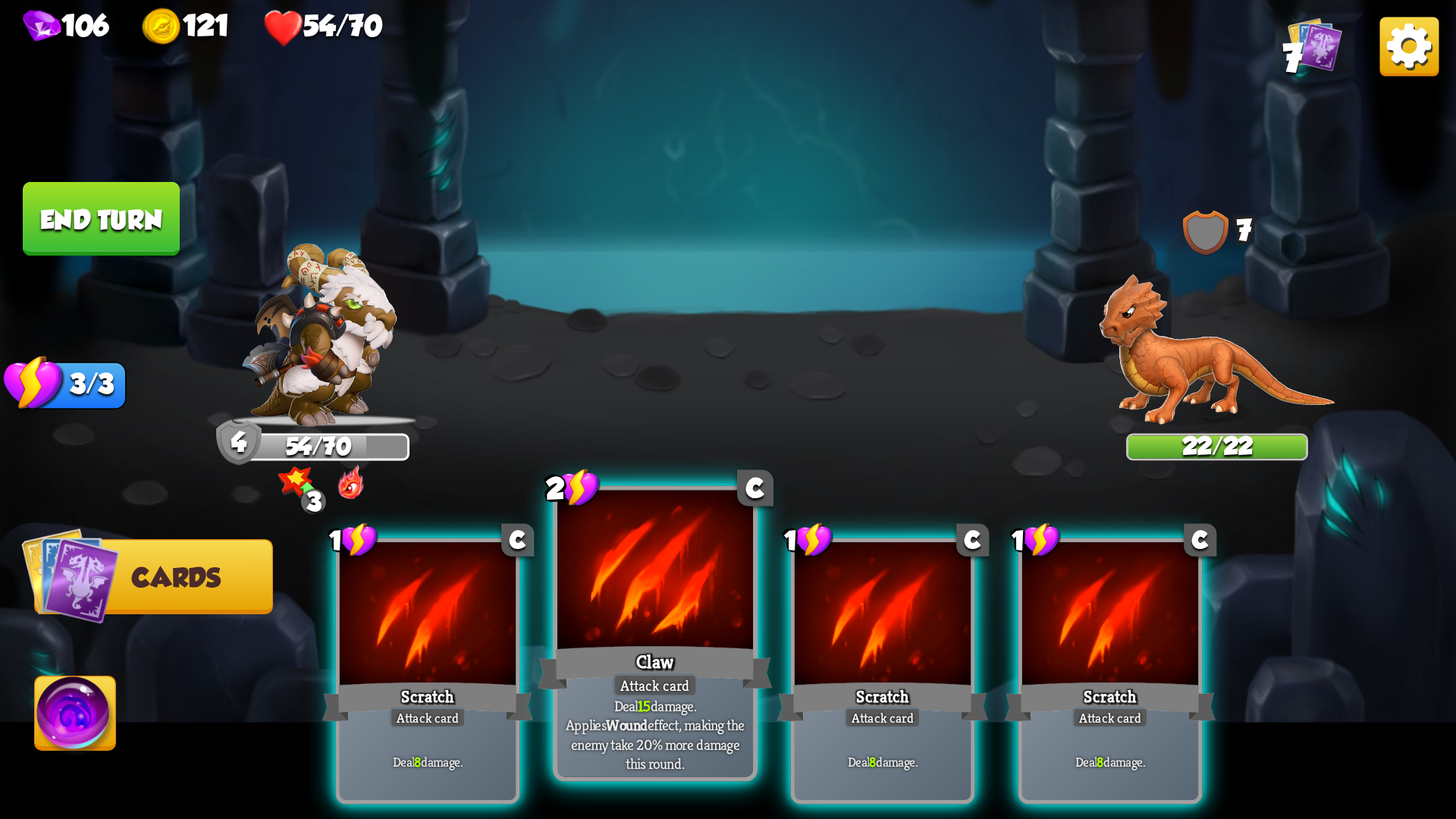
click at [647, 584] on div at bounding box center [655, 573] width 196 height 165
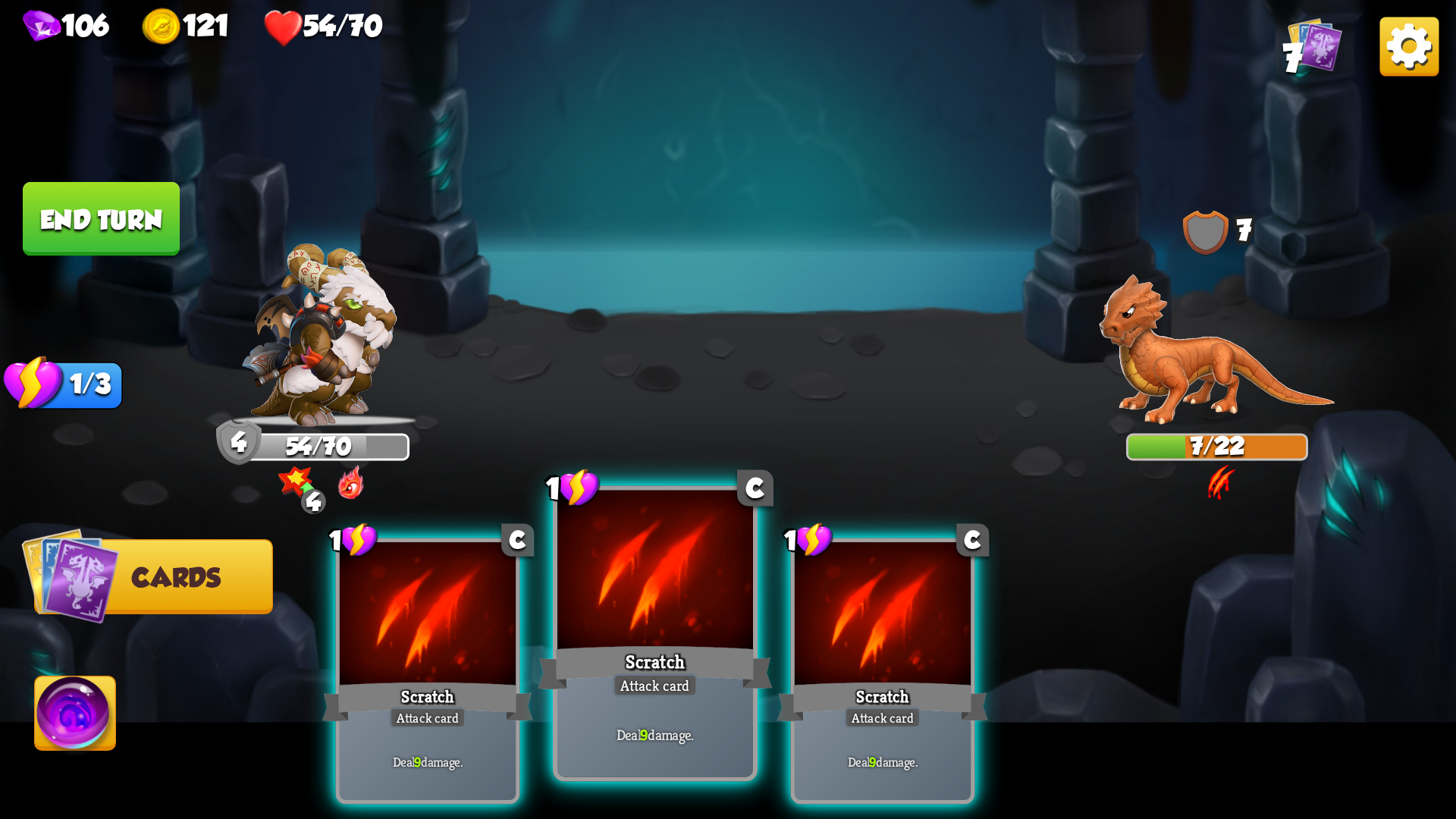
click at [674, 629] on div at bounding box center [655, 573] width 196 height 165
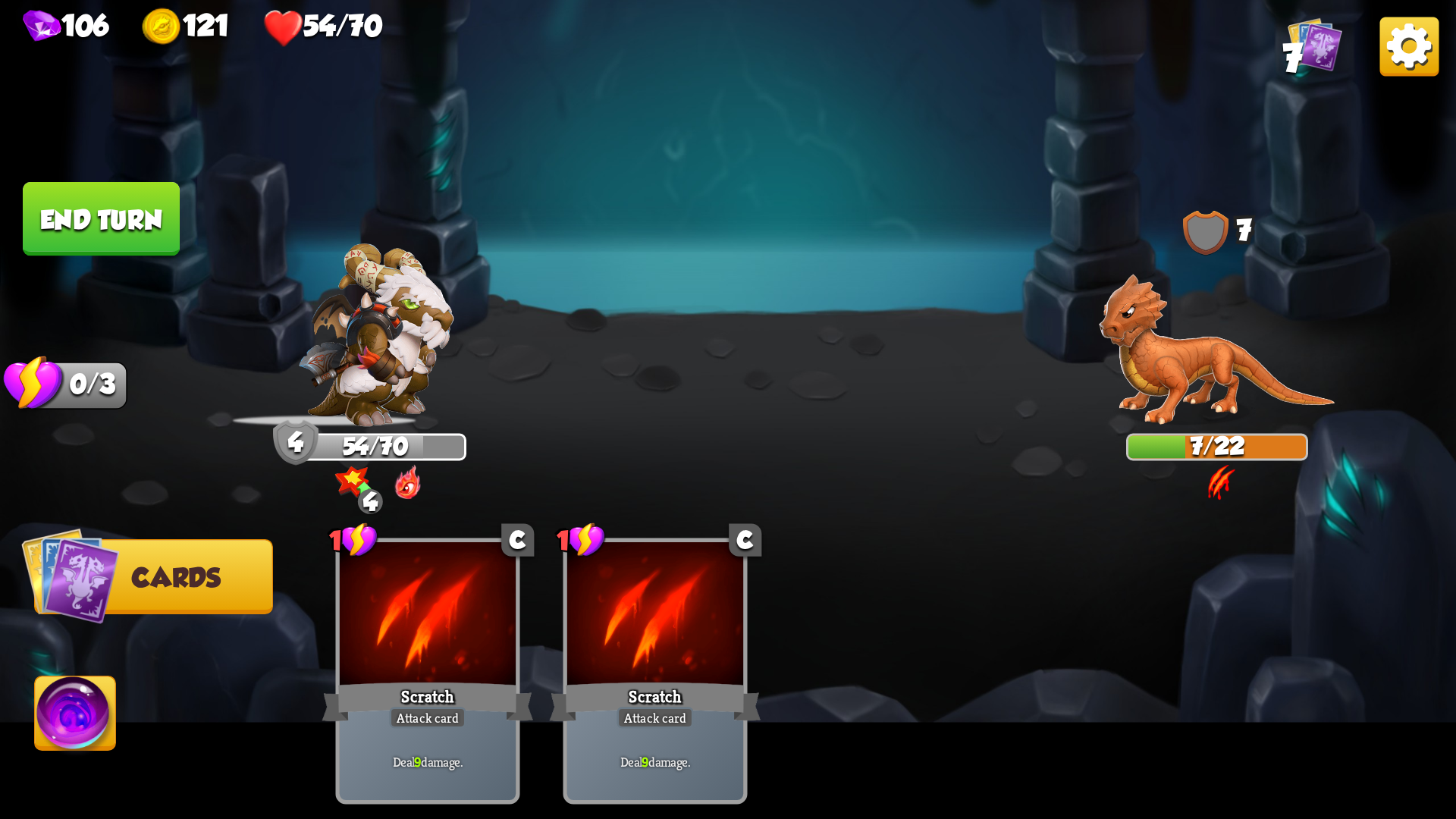
click at [1204, 388] on img at bounding box center [1217, 350] width 237 height 153
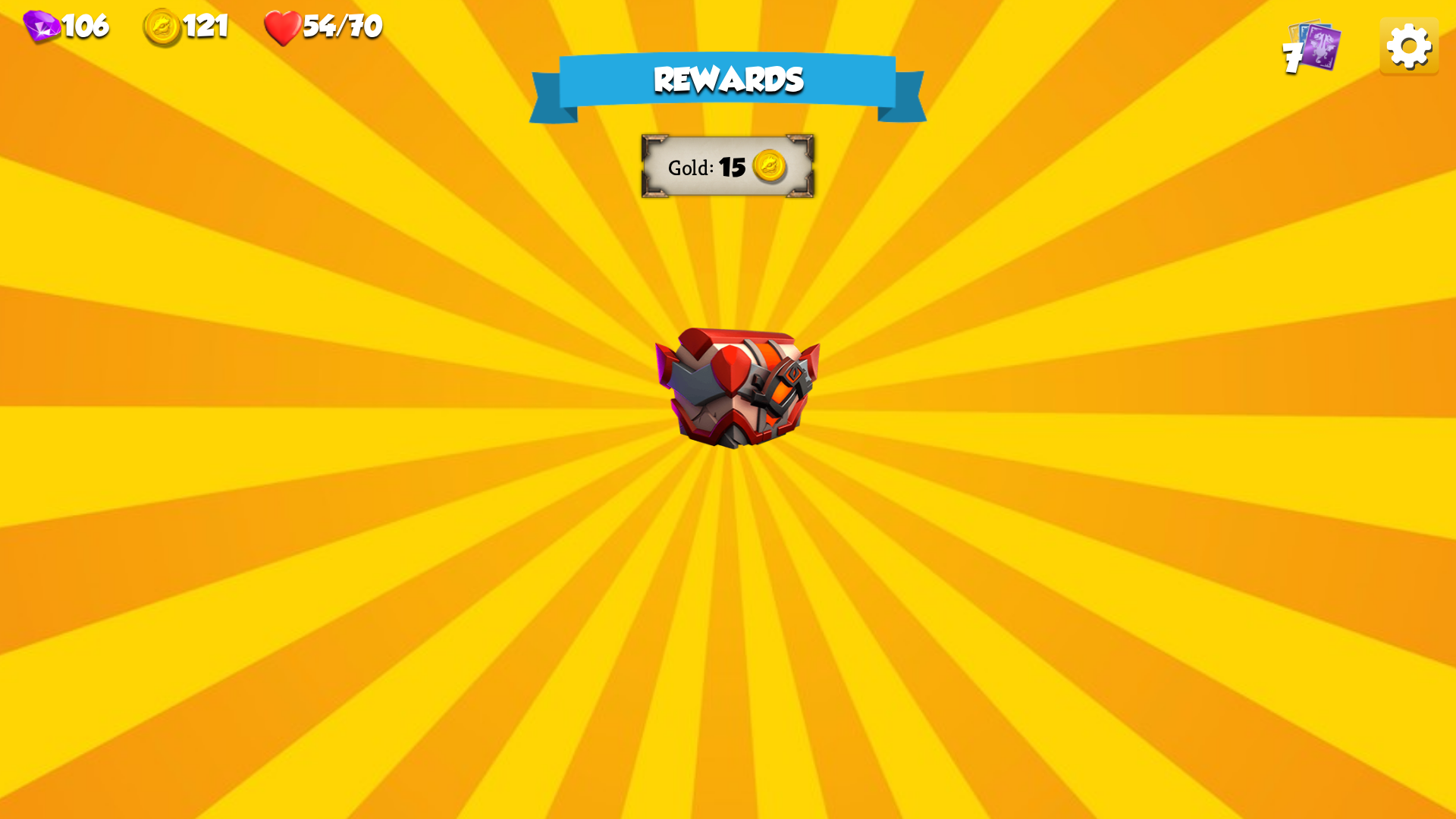
click at [746, 430] on img at bounding box center [738, 389] width 165 height 122
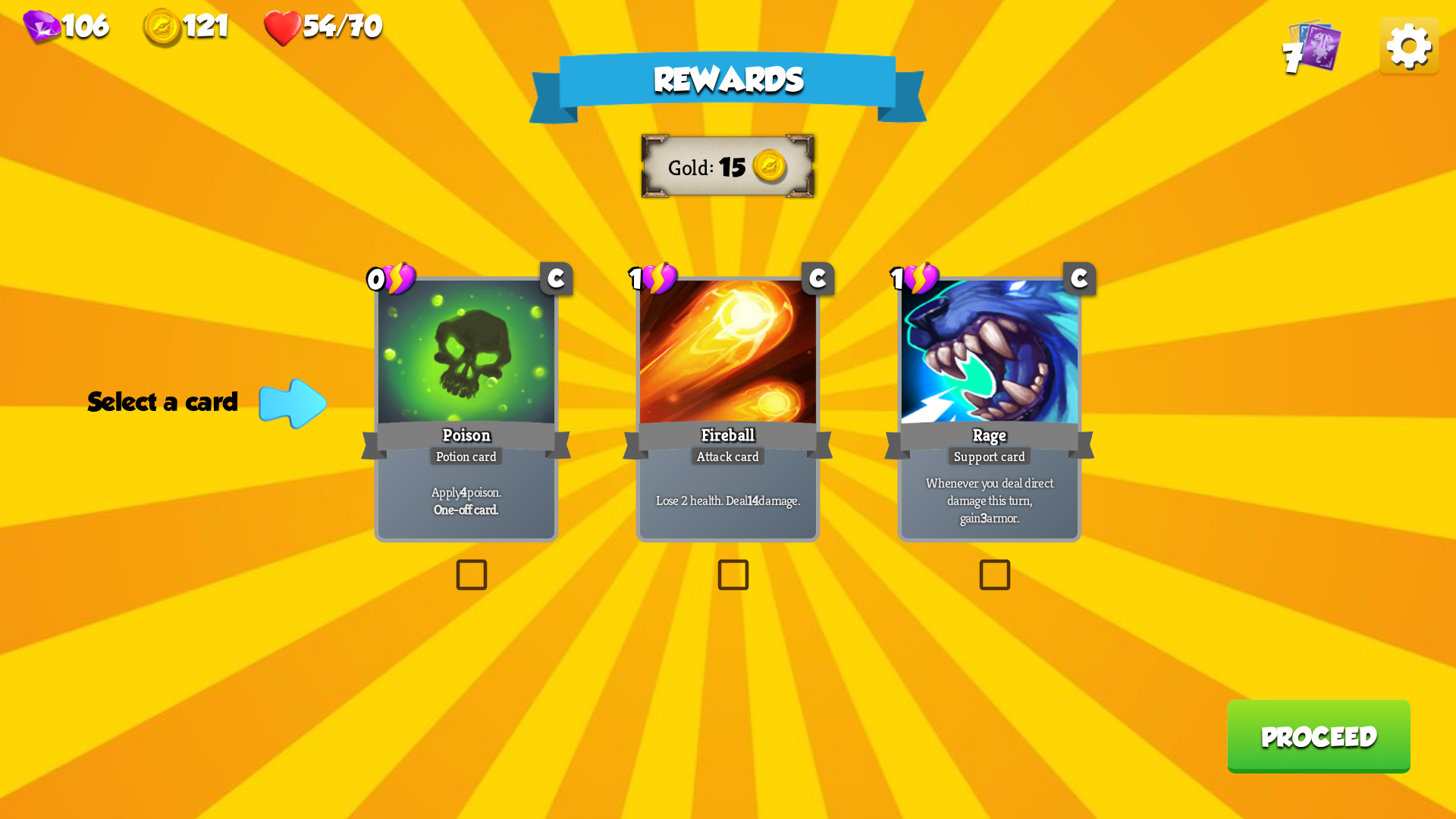
click at [974, 563] on label at bounding box center [974, 563] width 0 height 0
click at [0, 0] on input "checkbox" at bounding box center [0, 0] width 0 height 0
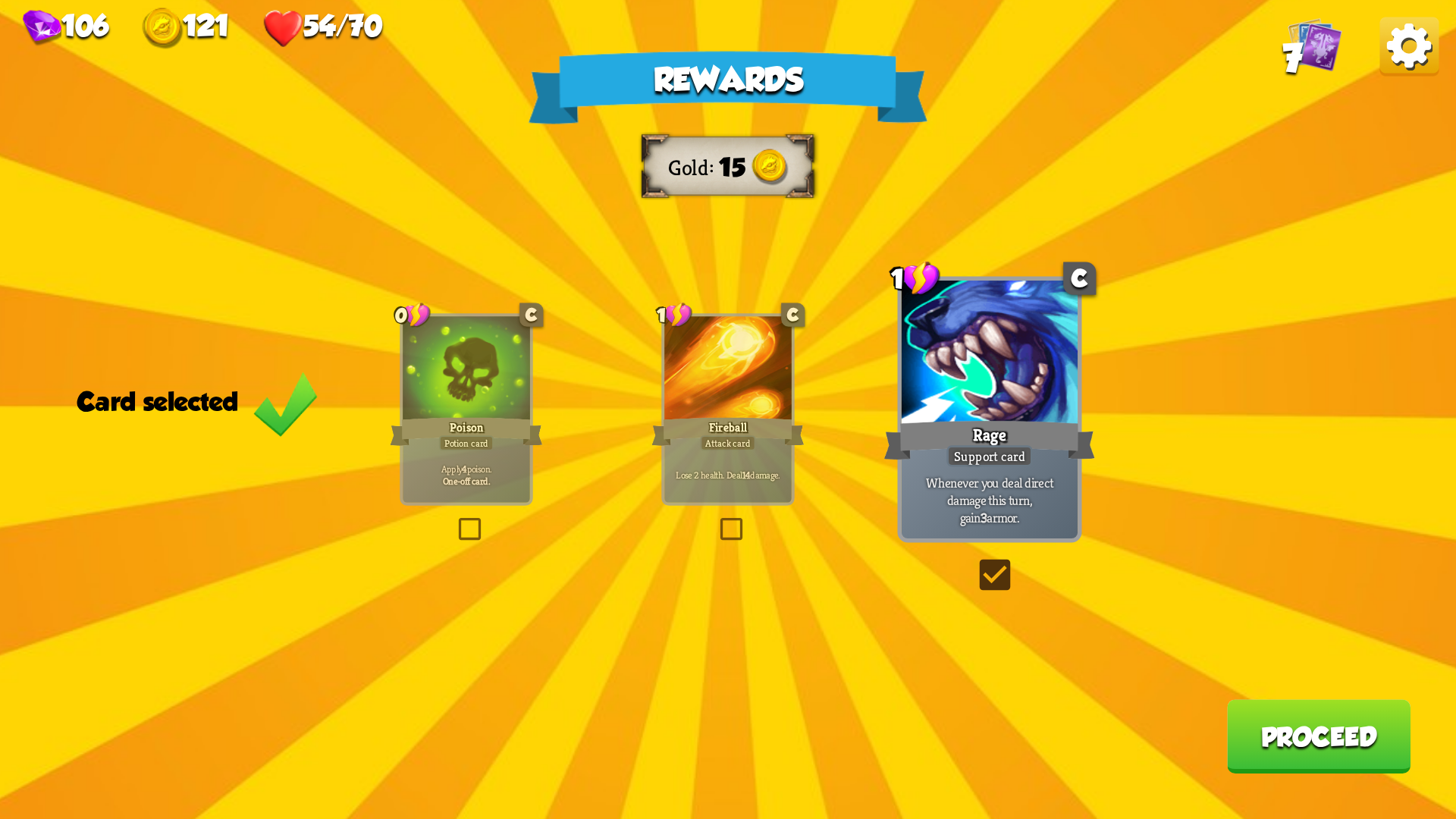
click at [1304, 690] on button "Proceed" at bounding box center [1318, 736] width 183 height 74
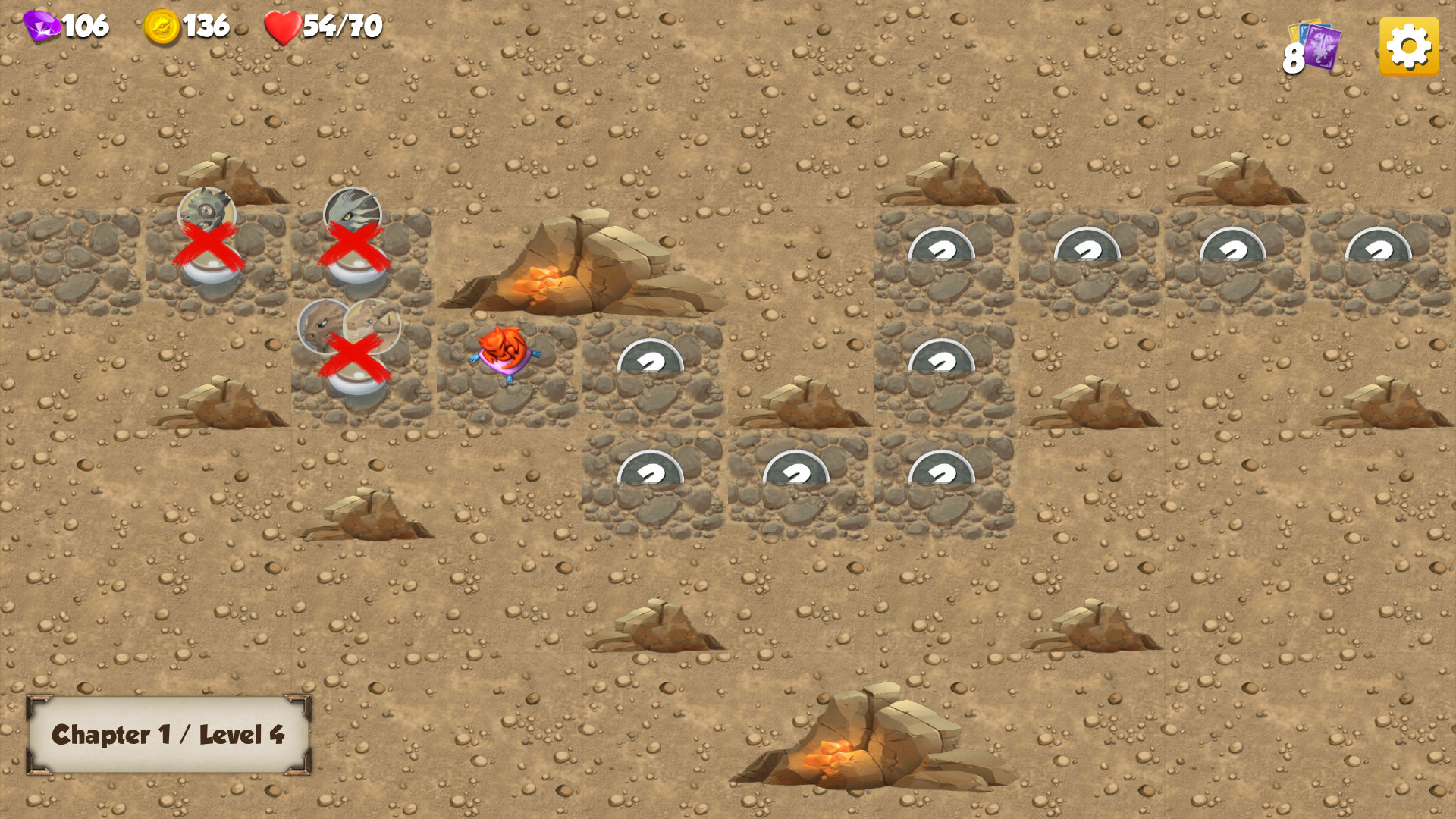
click at [557, 376] on div at bounding box center [509, 372] width 145 height 111
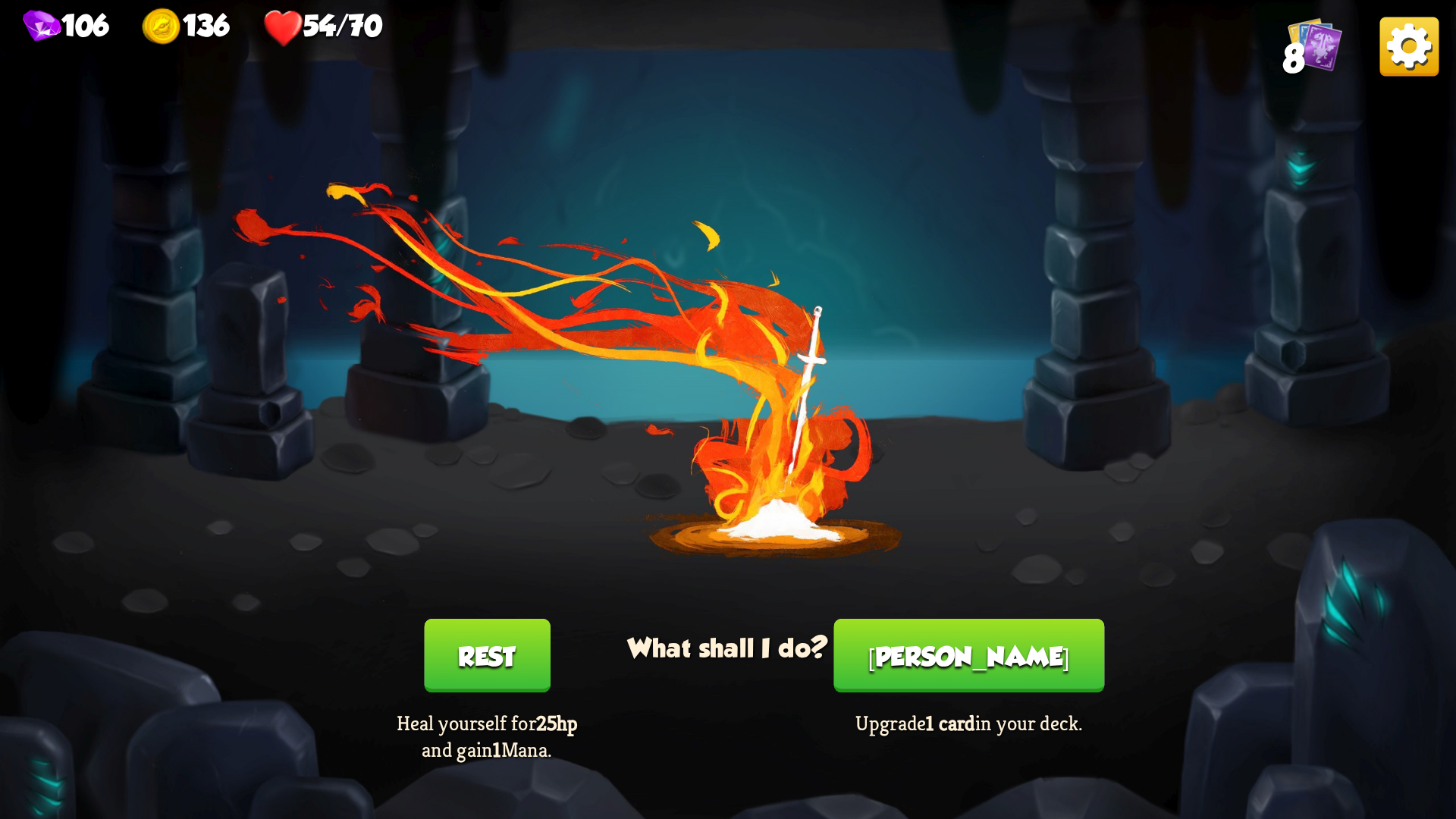
click at [946, 654] on button "Smith" at bounding box center [969, 656] width 271 height 74
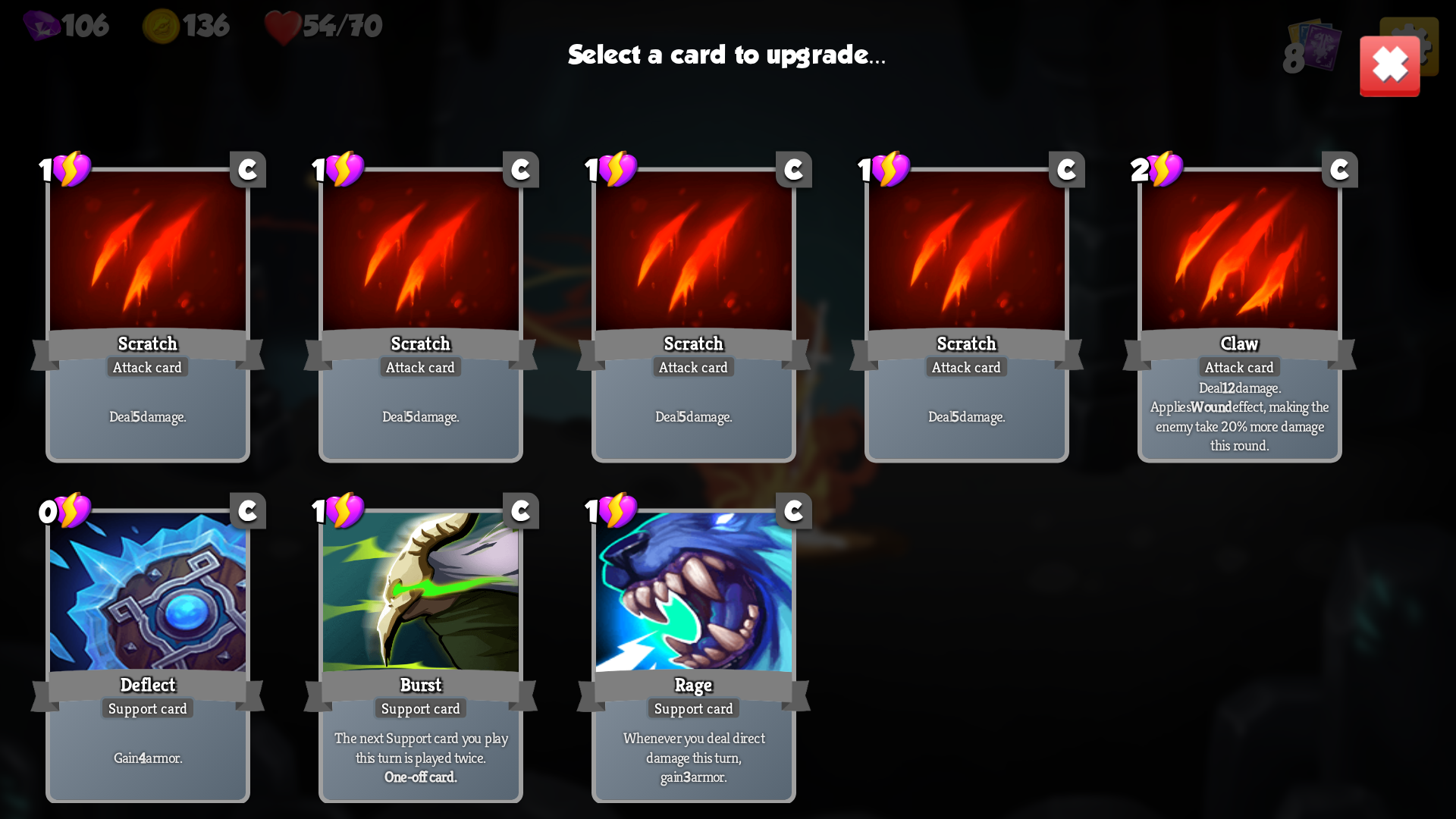
scroll to position [22, 0]
click at [182, 619] on div at bounding box center [148, 595] width 196 height 165
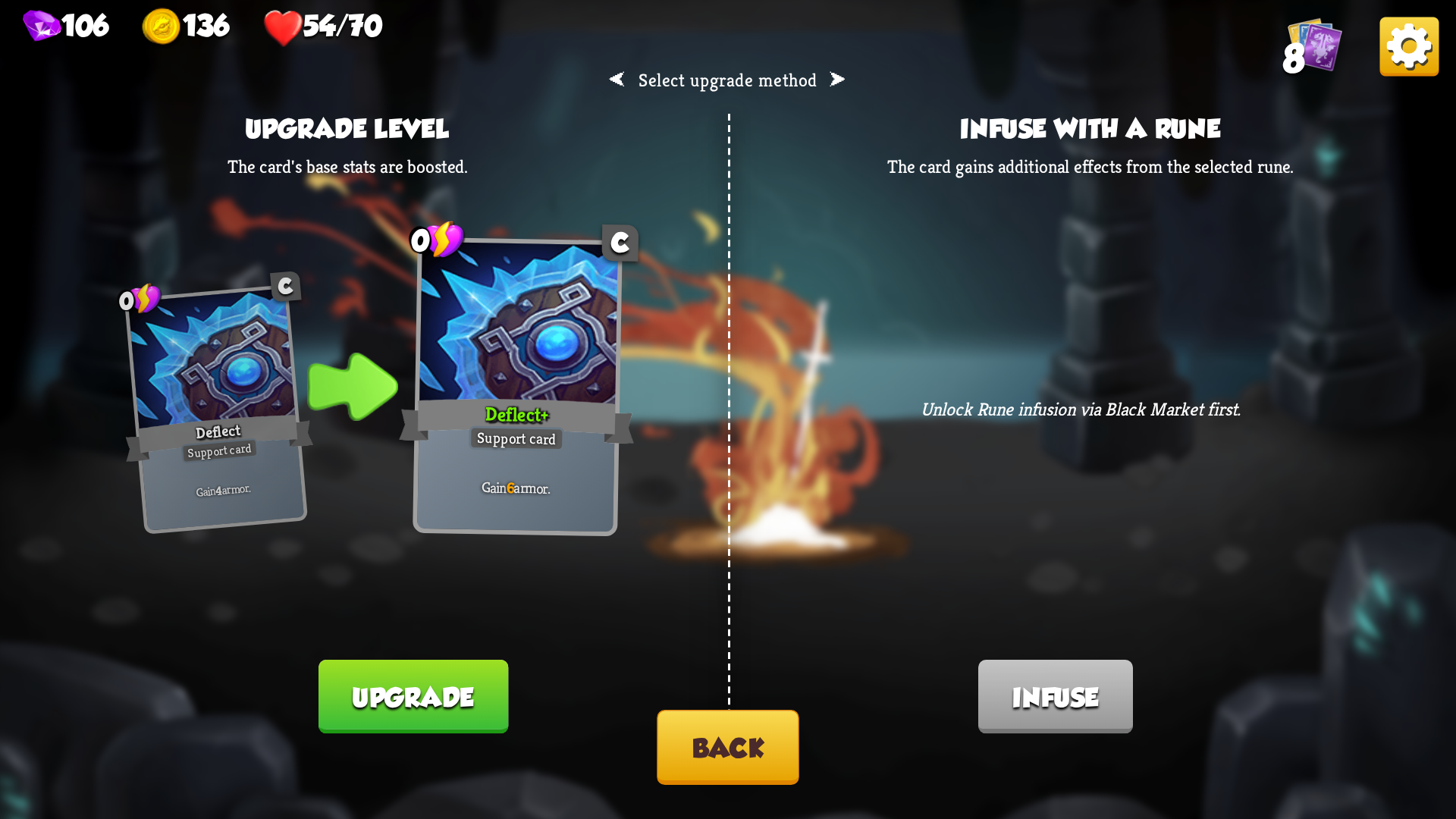
click at [745, 690] on button "Back" at bounding box center [728, 747] width 143 height 75
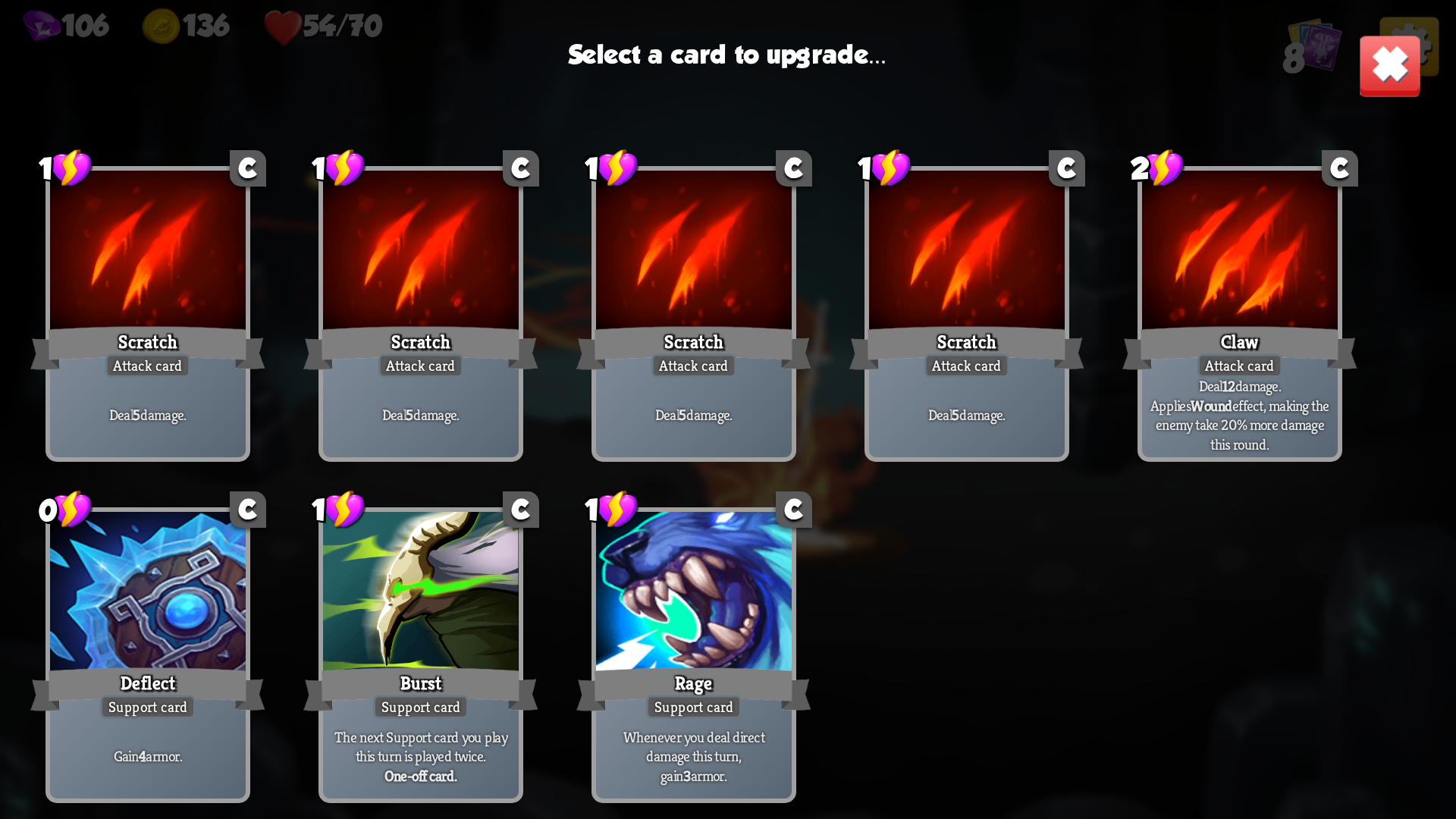
click at [1266, 377] on div "Attack card" at bounding box center [1240, 367] width 86 height 25
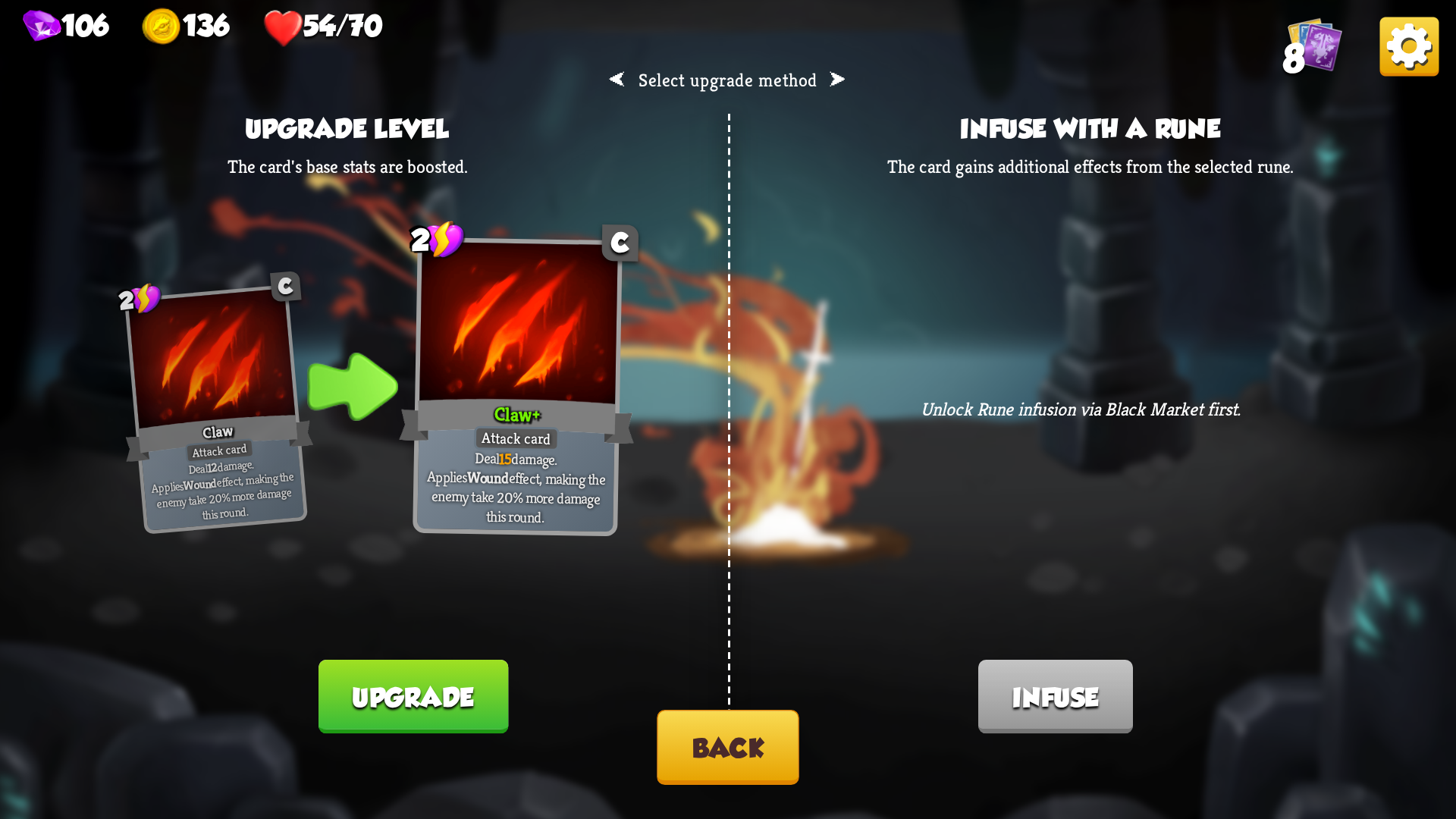
click at [756, 690] on button "Back" at bounding box center [728, 747] width 143 height 75
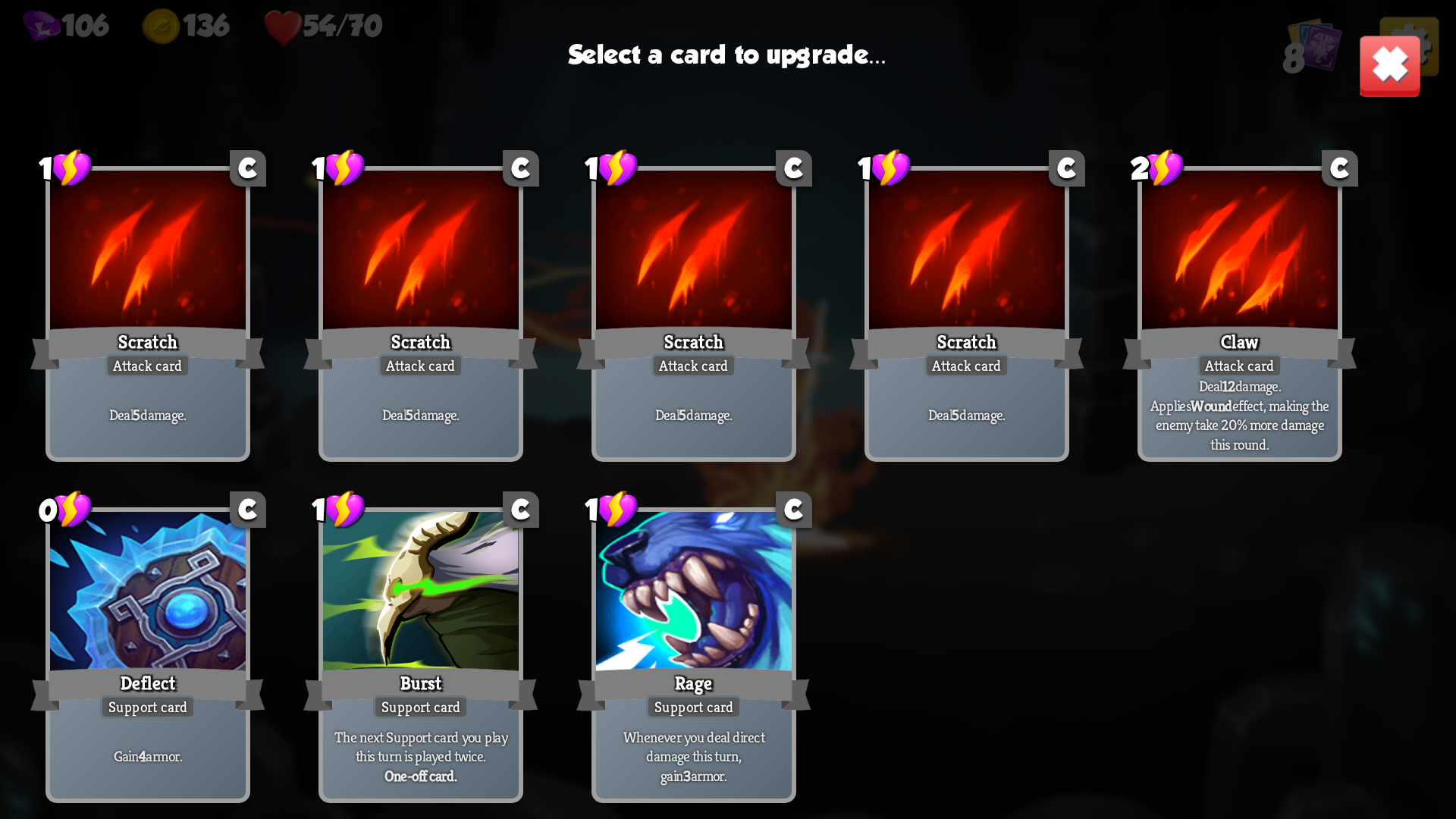
click at [187, 647] on div at bounding box center [148, 595] width 196 height 165
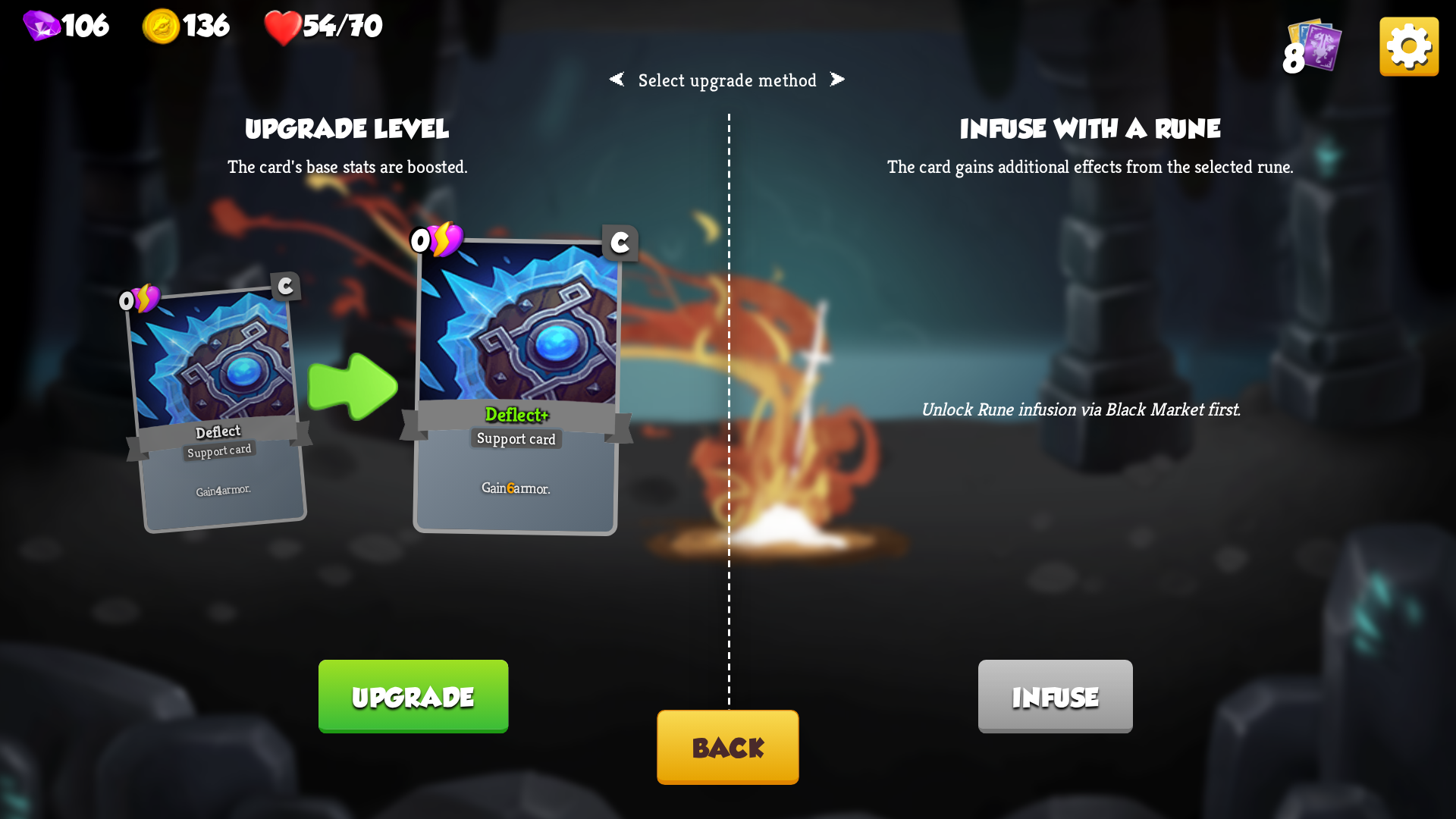
click at [454, 690] on button "Upgrade" at bounding box center [412, 696] width 189 height 74
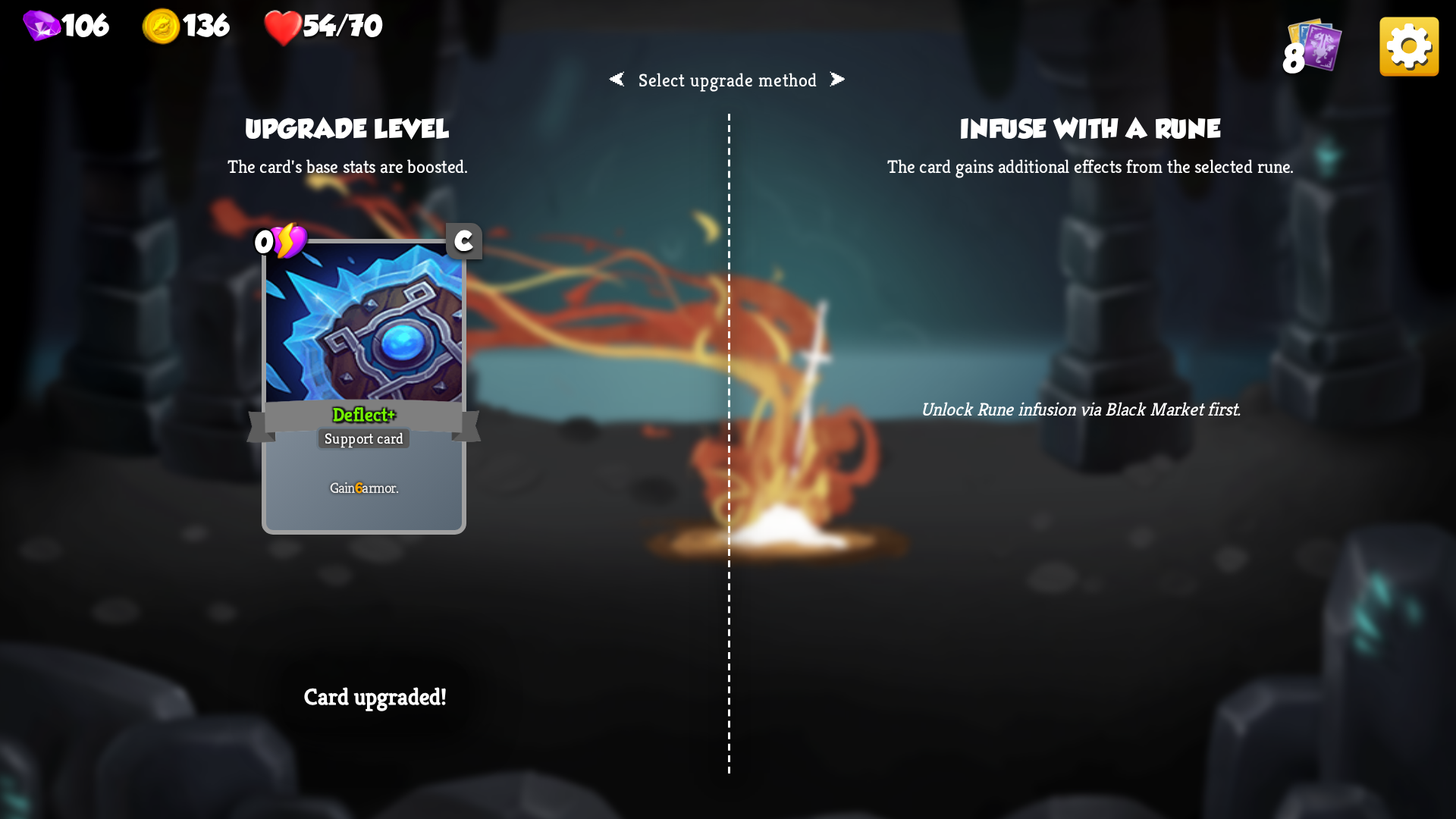
click at [667, 486] on div "⮜ Select upgrade method ⮞ Upgrade level The card's base stats are boosted. 0 C …" at bounding box center [728, 410] width 1456 height 819
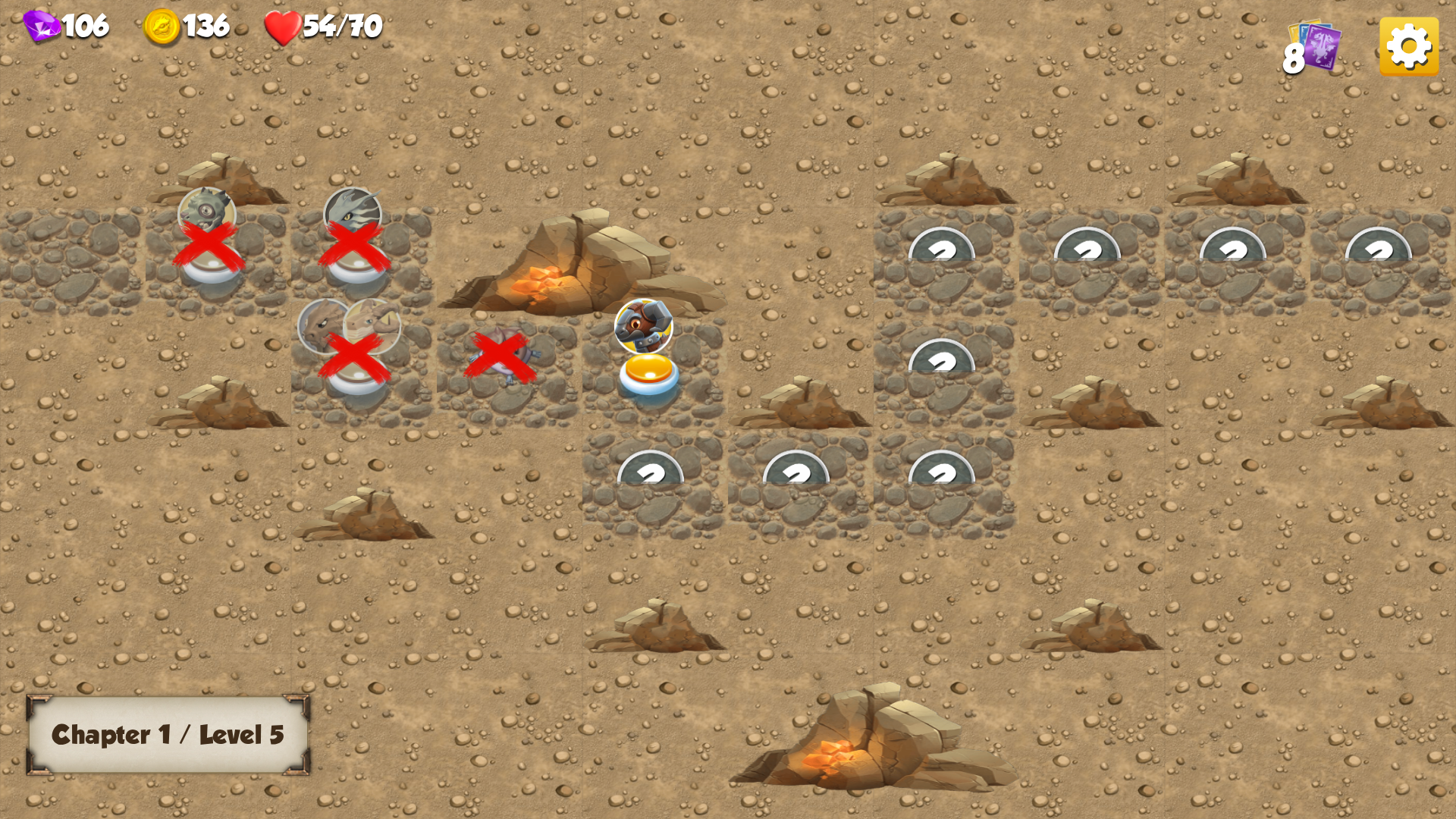
click at [653, 362] on img at bounding box center [650, 381] width 73 height 57
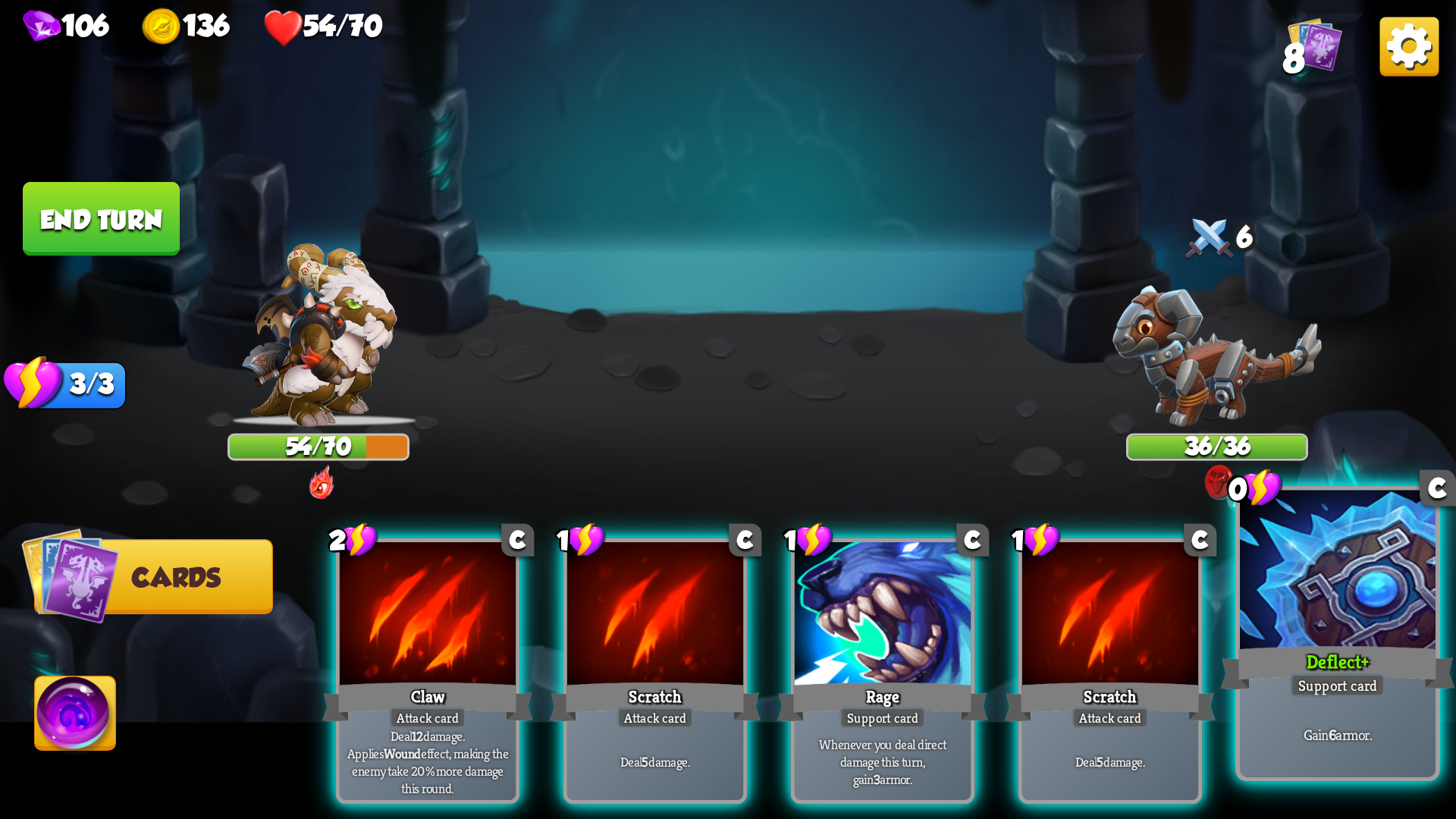
click at [1302, 667] on div "Deflect +" at bounding box center [1337, 667] width 235 height 52
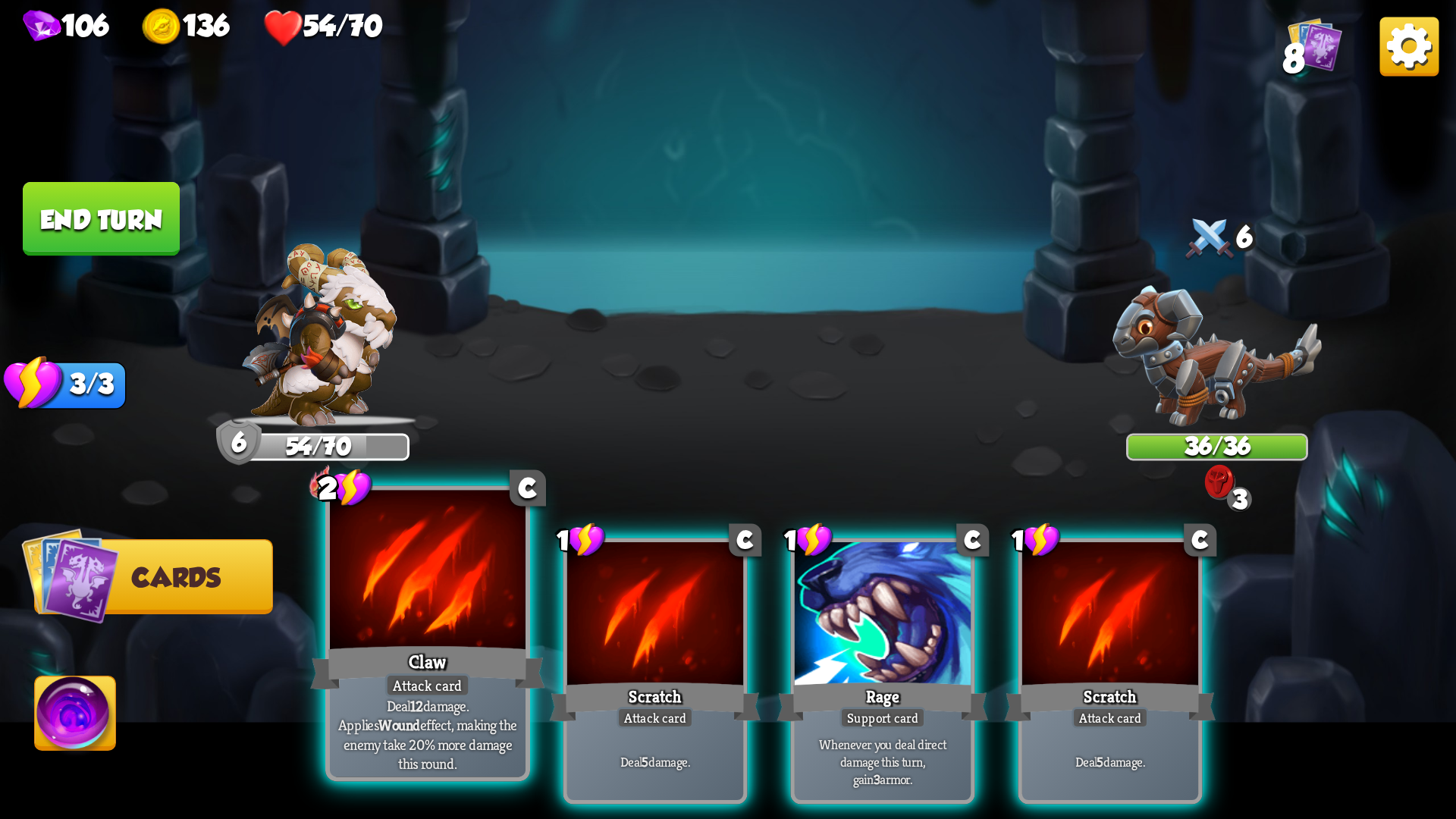
click at [452, 604] on div at bounding box center [428, 573] width 196 height 165
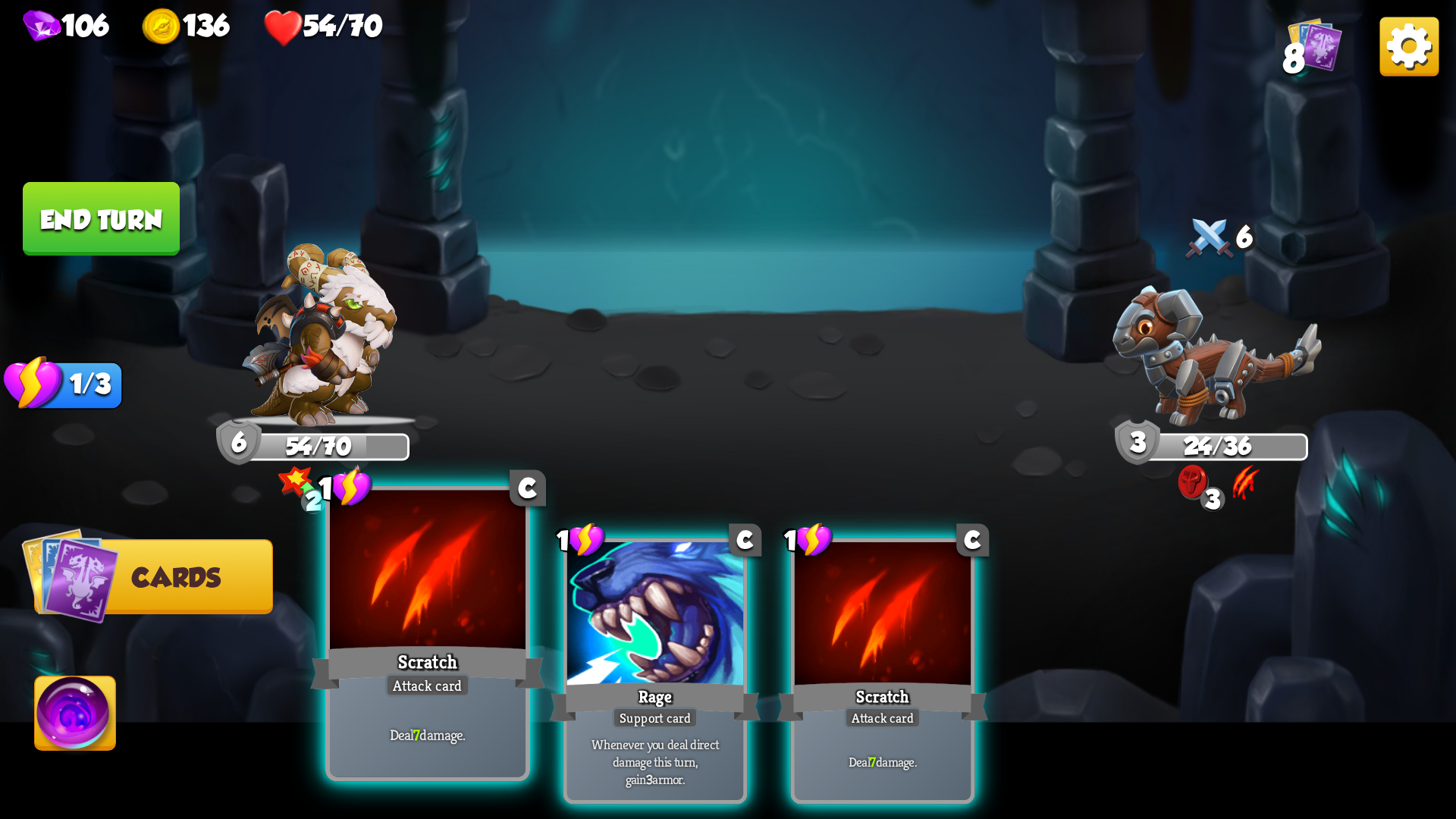
click at [500, 610] on div at bounding box center [428, 573] width 196 height 165
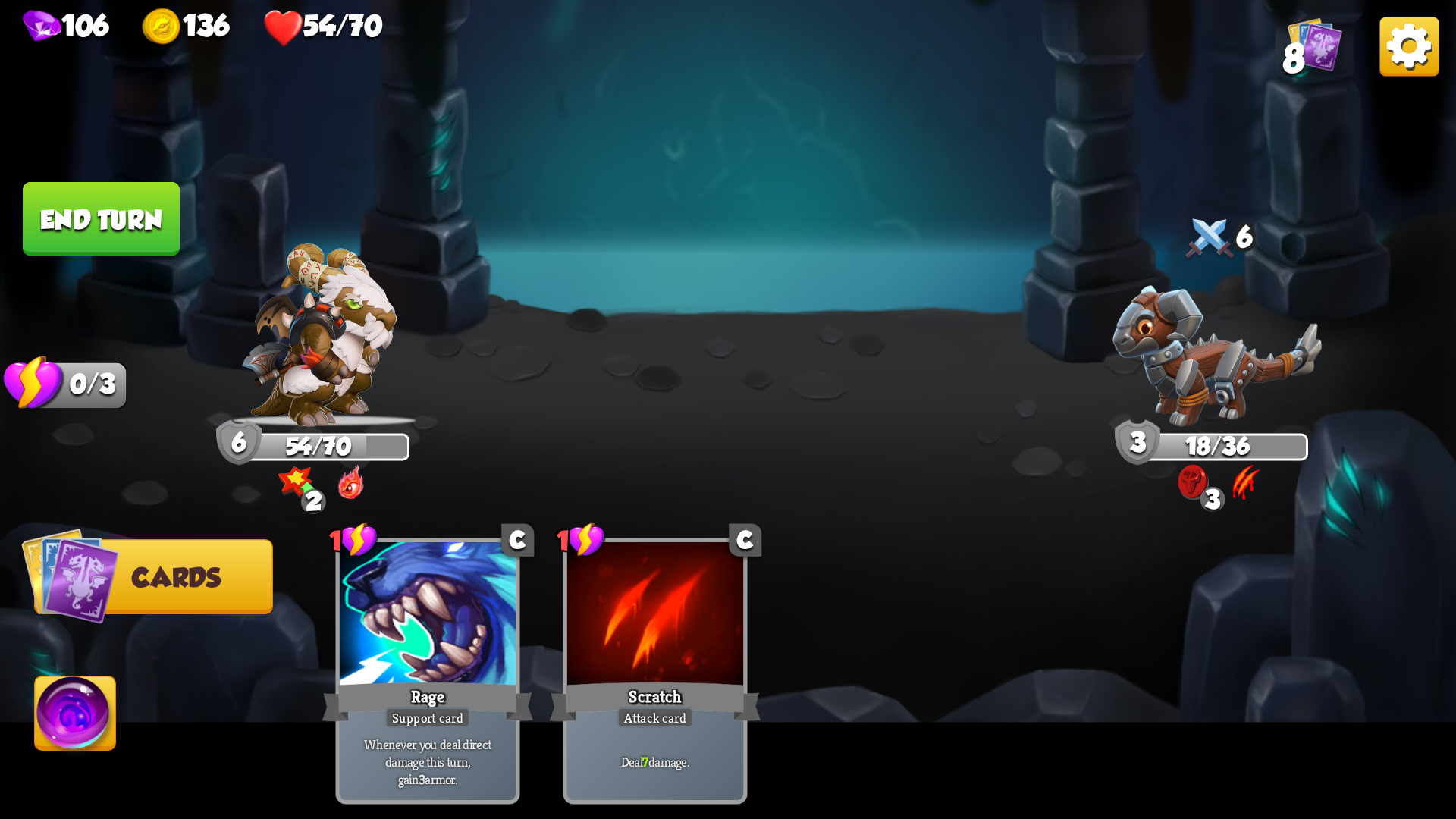
click at [125, 243] on button "End turn" at bounding box center [101, 219] width 157 height 74
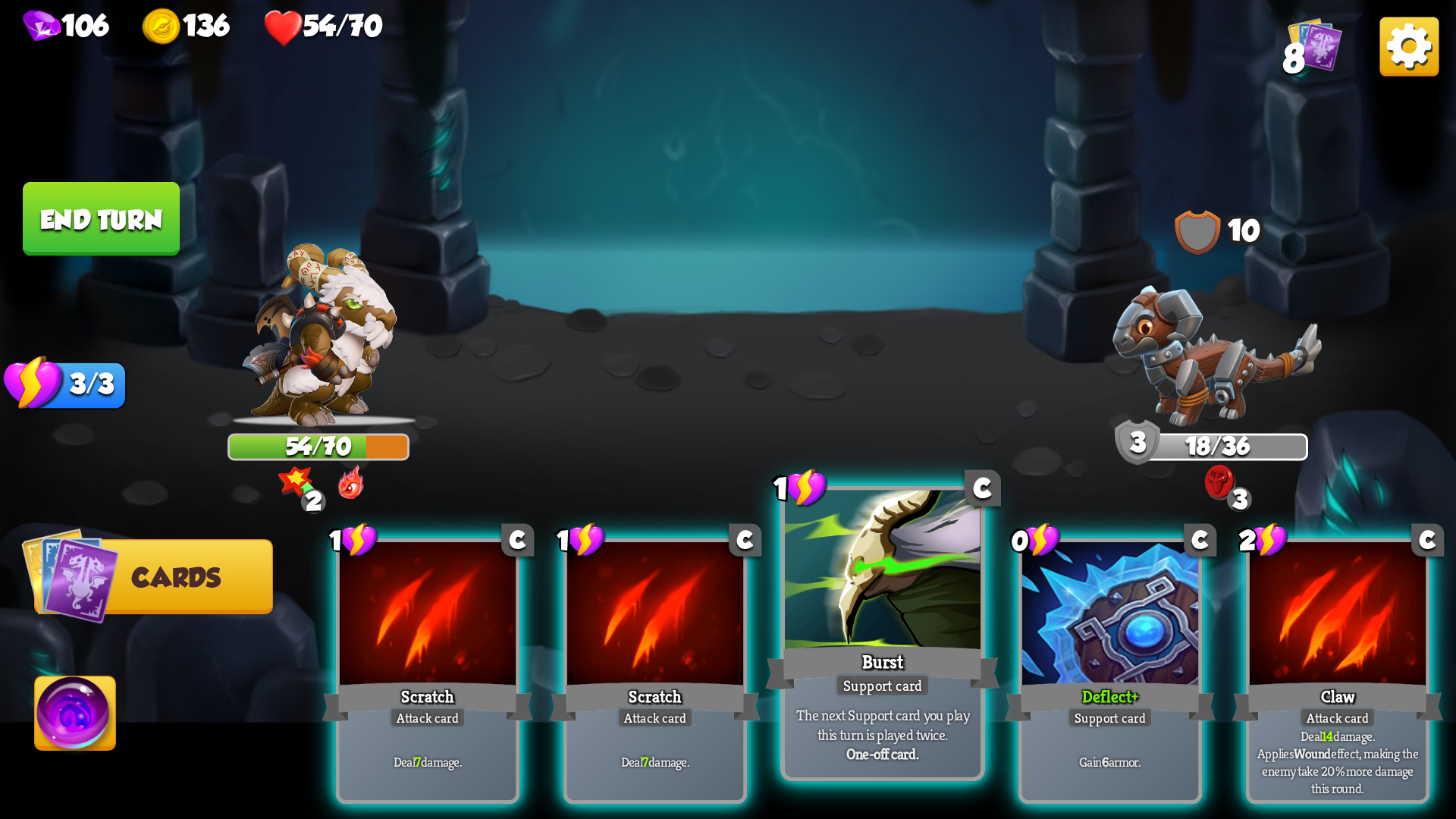
click at [813, 593] on div at bounding box center [883, 573] width 196 height 165
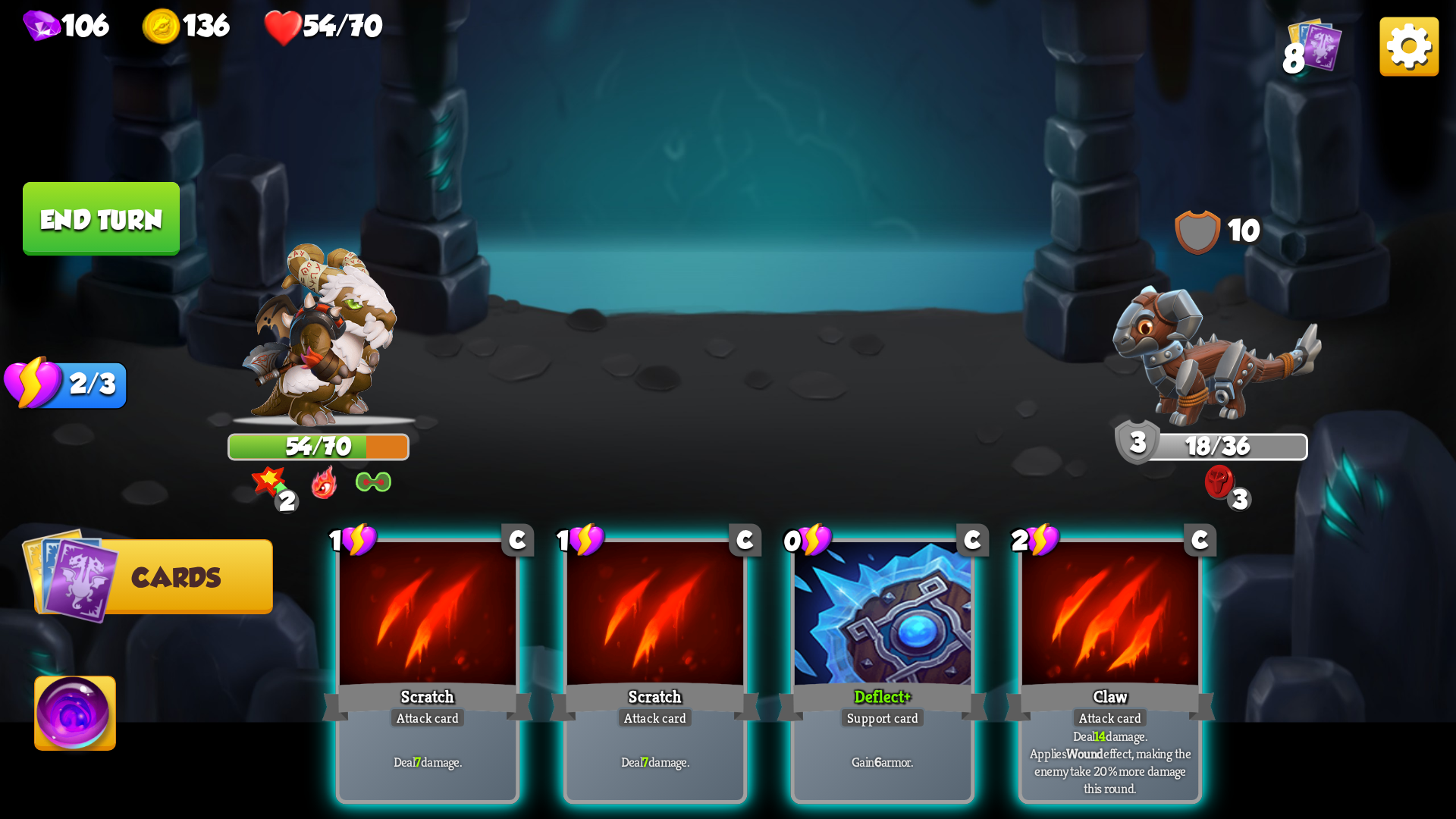
click at [813, 593] on div at bounding box center [882, 617] width 176 height 148
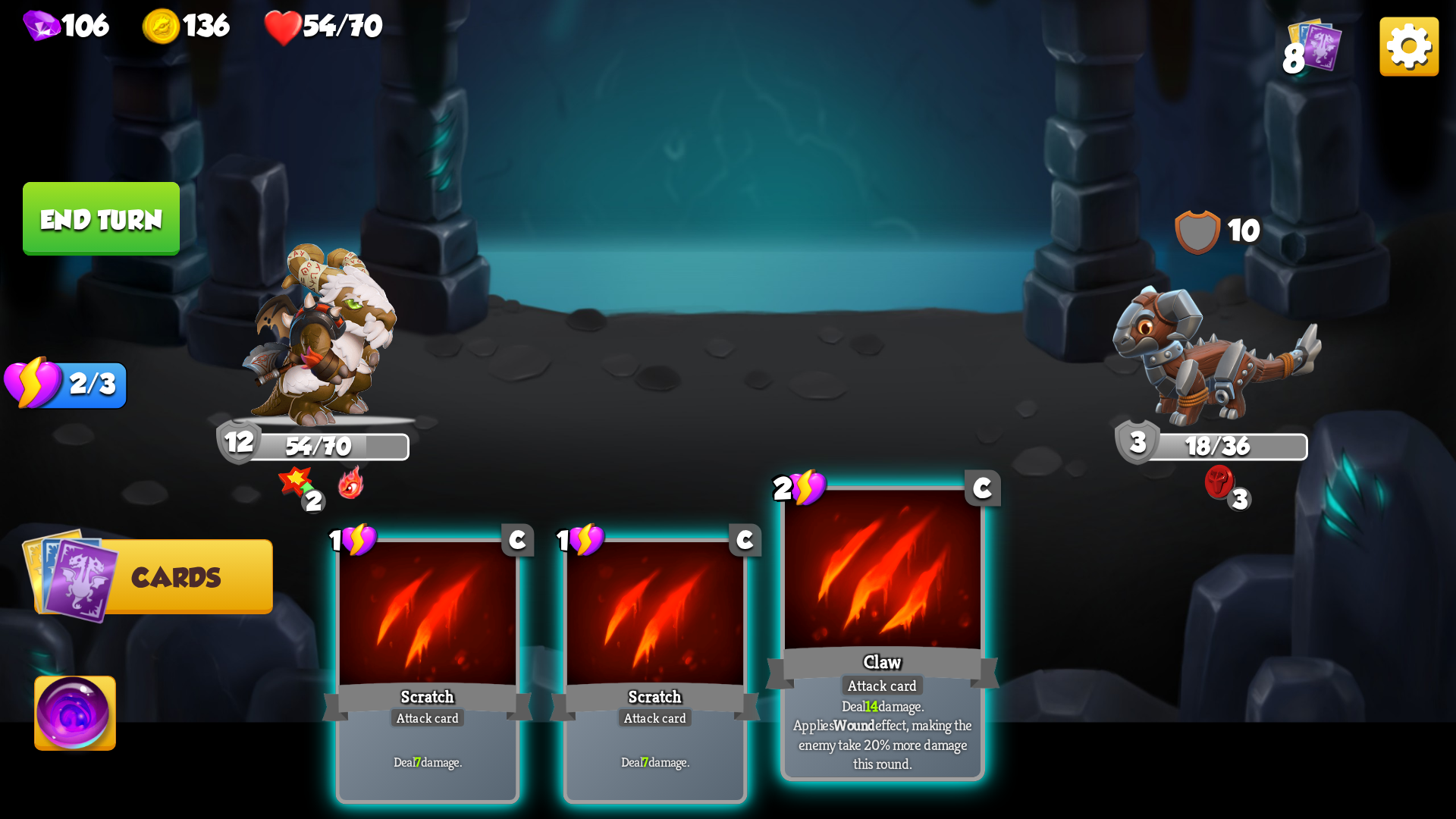
click at [826, 610] on div at bounding box center [883, 573] width 196 height 165
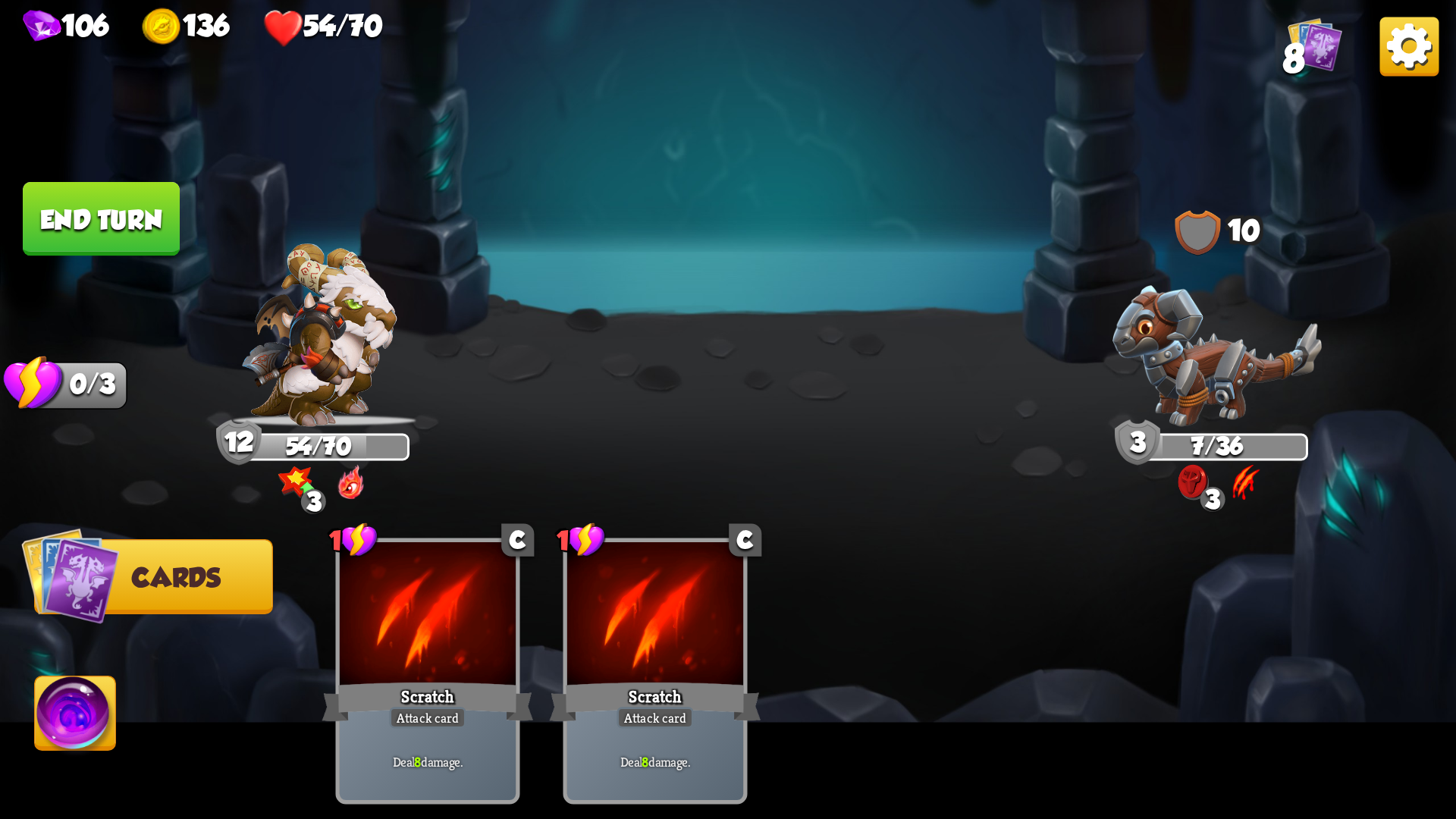
click at [92, 240] on button "End turn" at bounding box center [101, 219] width 157 height 74
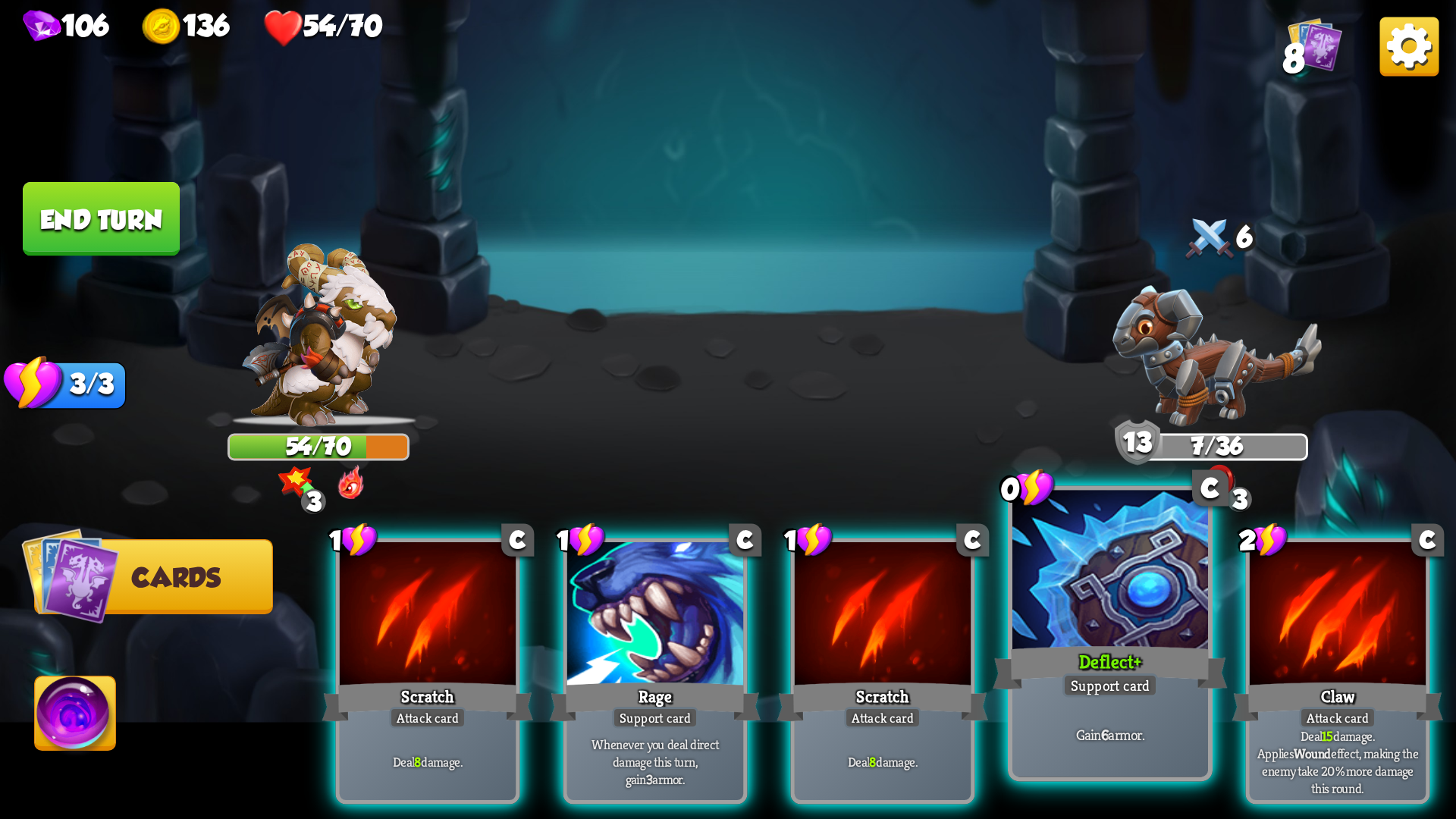
click at [1067, 596] on div at bounding box center [1110, 573] width 196 height 165
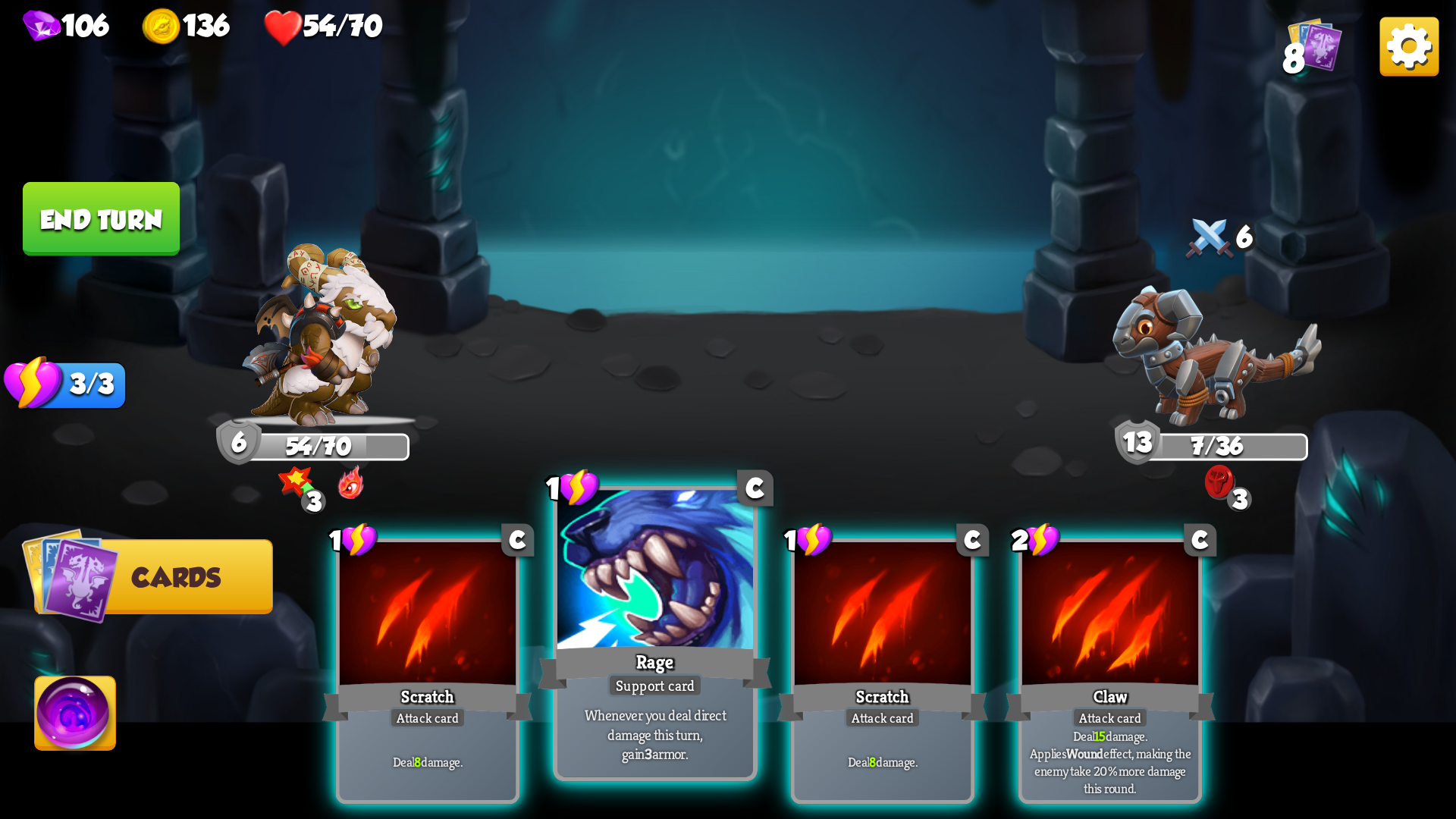
click at [667, 613] on div at bounding box center [655, 573] width 196 height 165
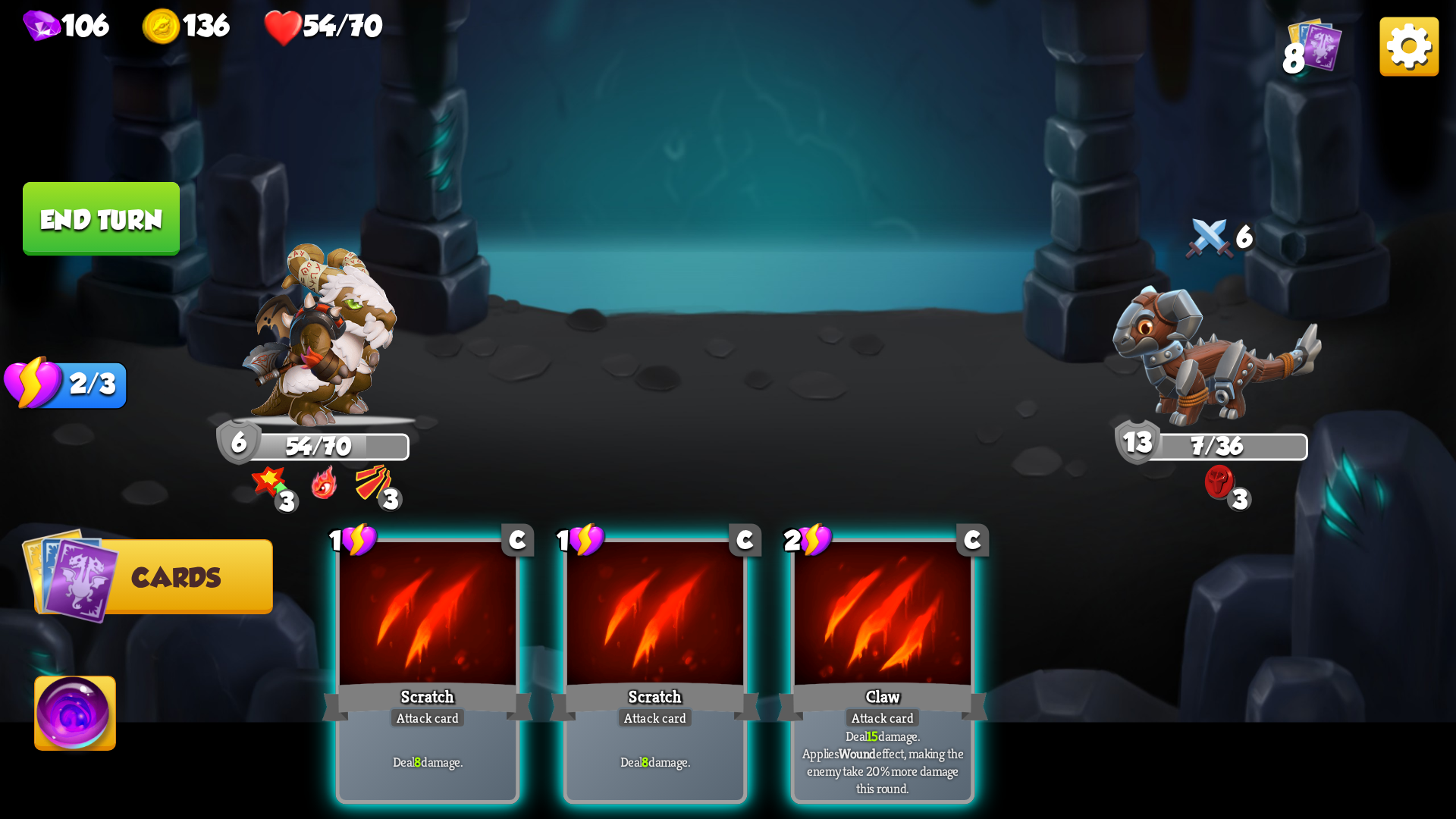
click at [838, 677] on div "Claw" at bounding box center [883, 700] width 212 height 47
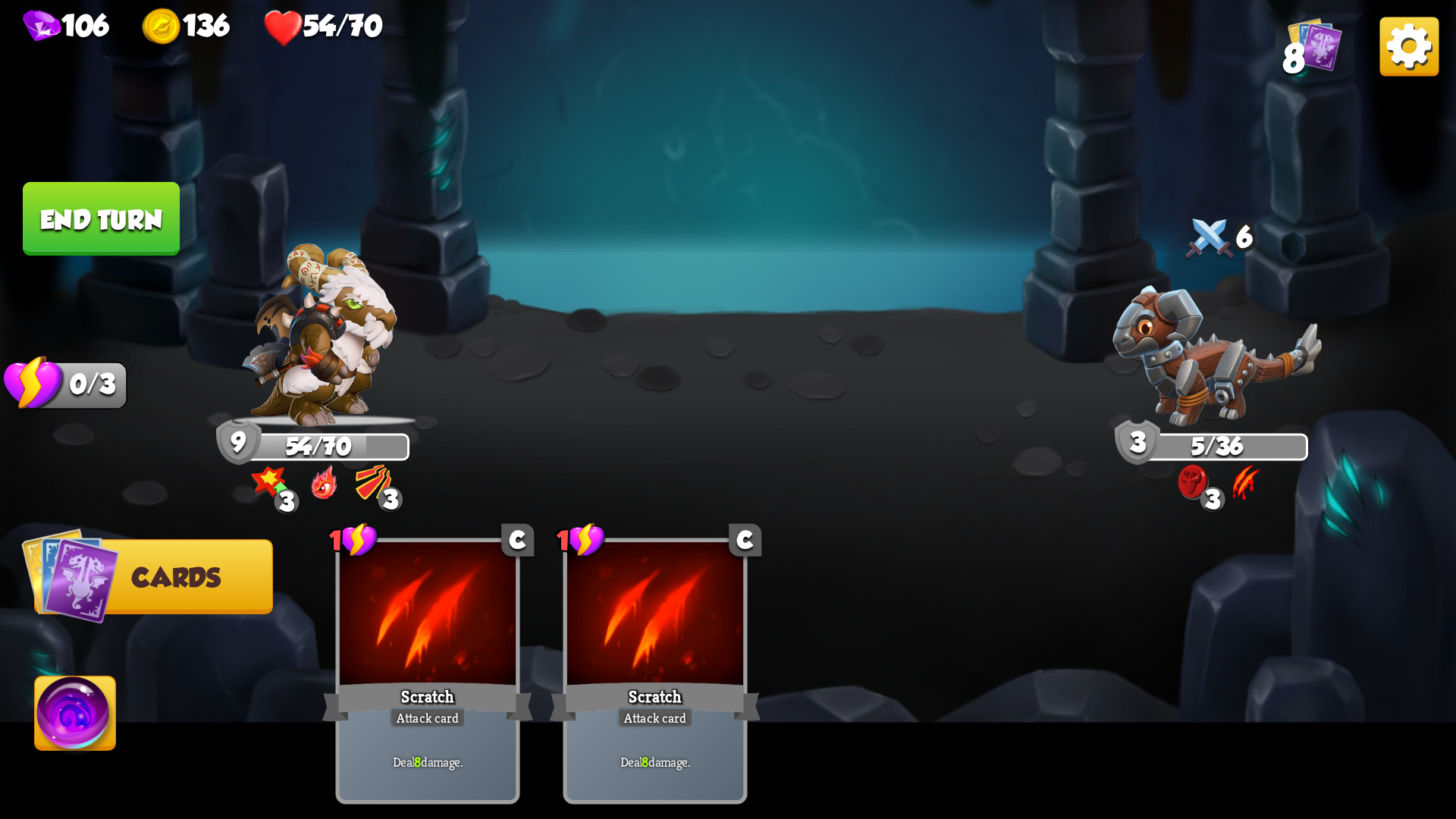
click at [120, 238] on button "End turn" at bounding box center [101, 219] width 157 height 74
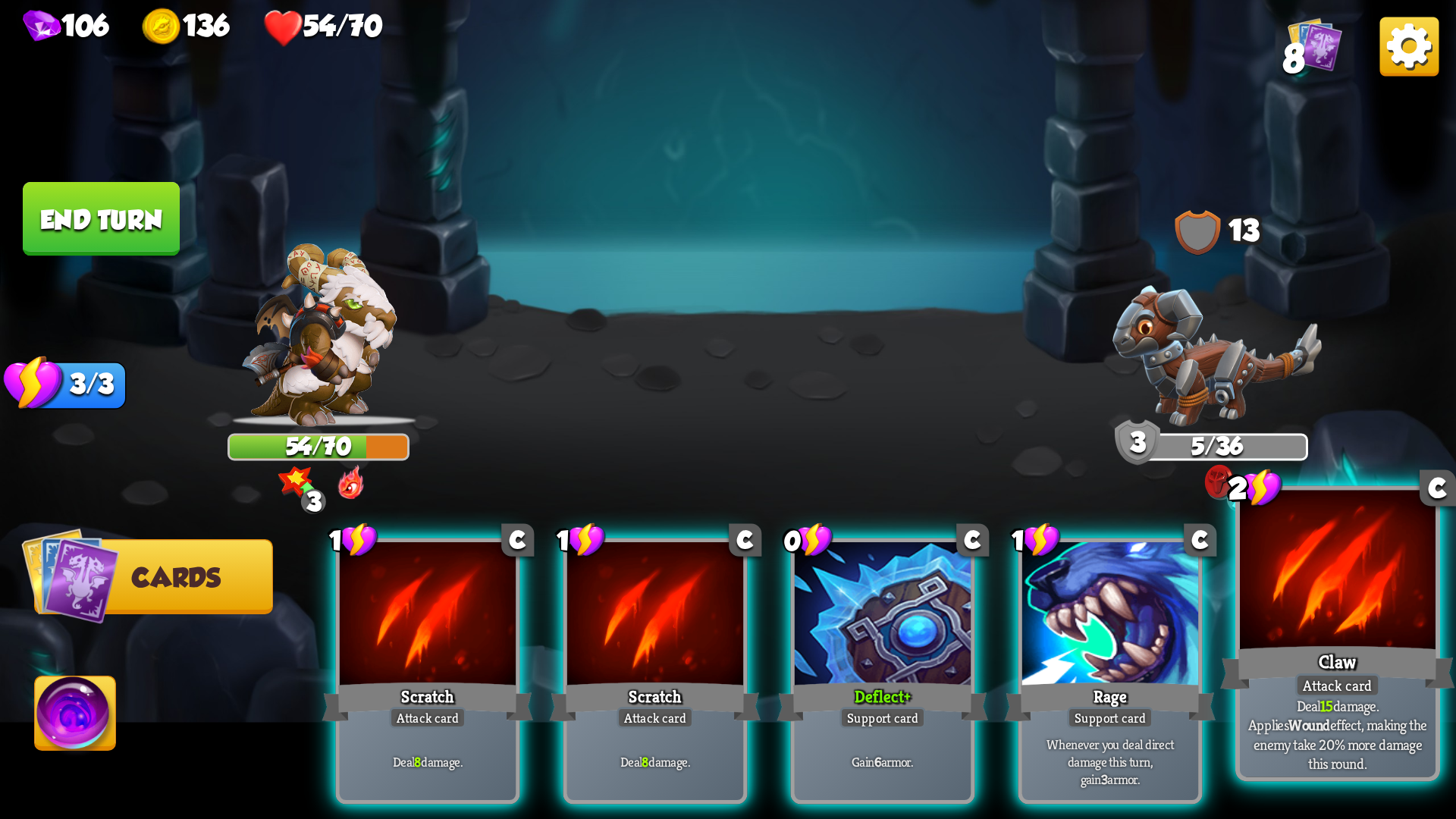
click at [1361, 671] on div "Claw" at bounding box center [1337, 667] width 235 height 52
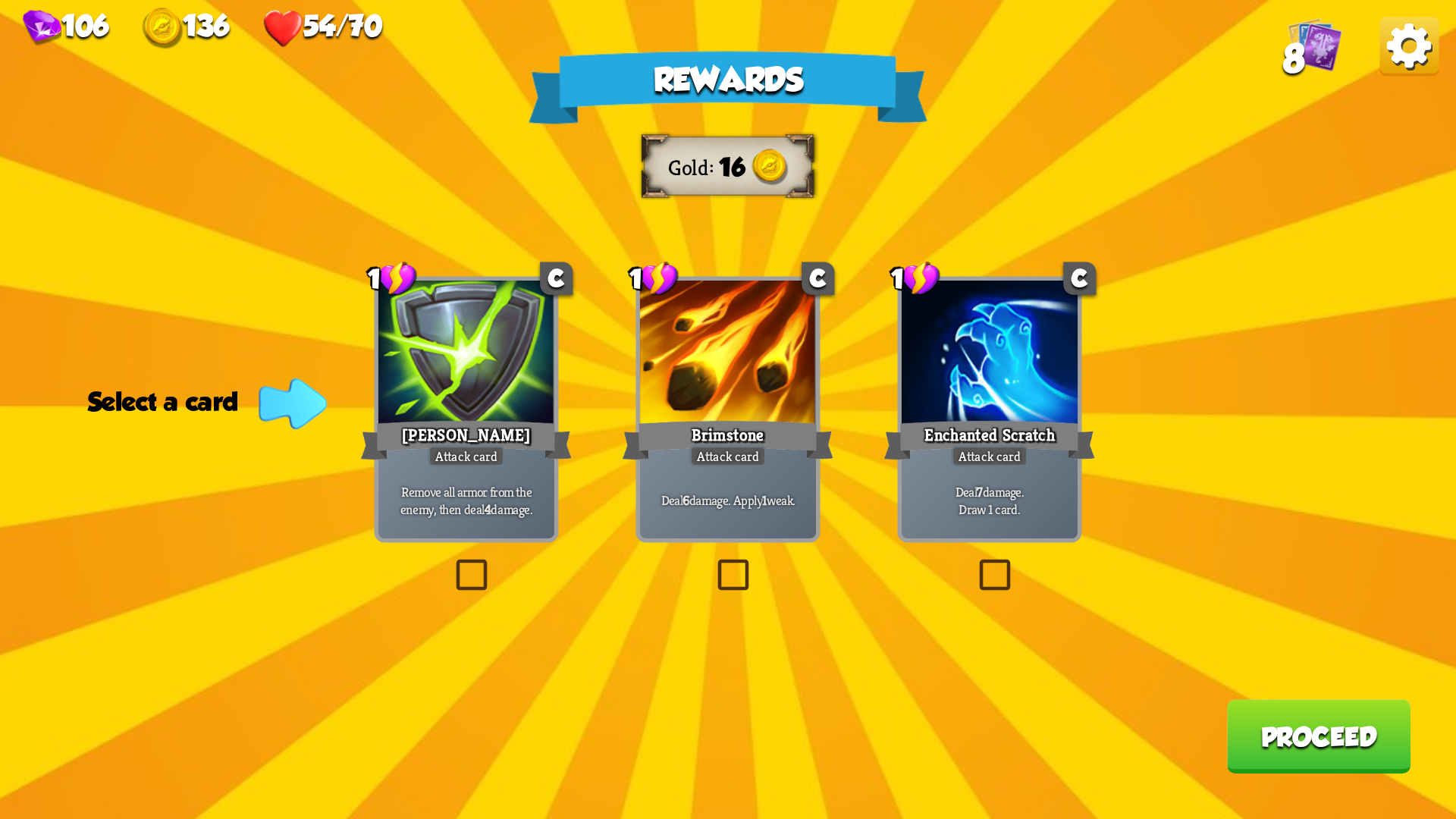
click at [451, 563] on label at bounding box center [451, 563] width 0 height 0
click at [0, 0] on input "checkbox" at bounding box center [0, 0] width 0 height 0
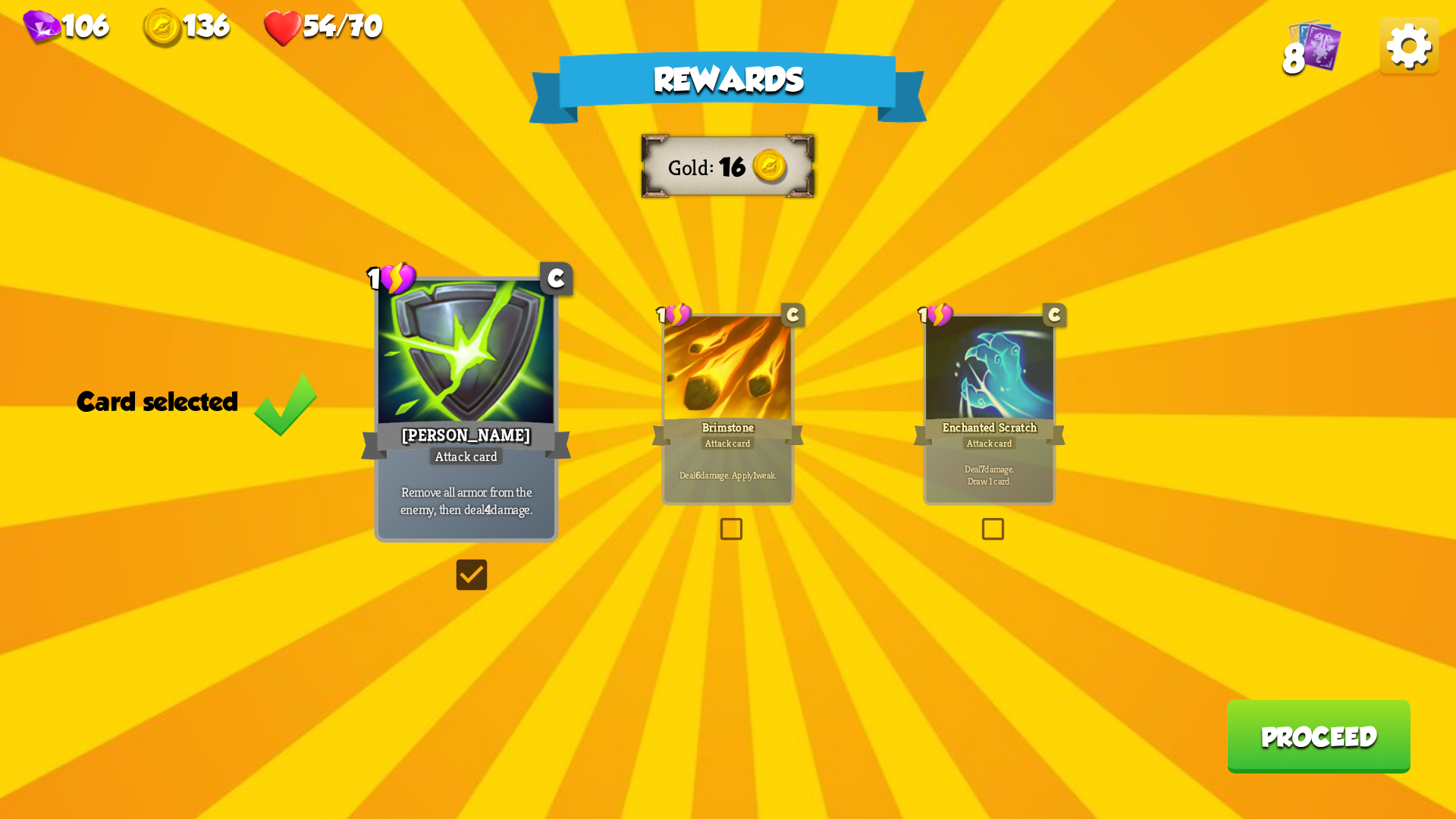
click at [1317, 690] on button "Proceed" at bounding box center [1318, 736] width 183 height 74
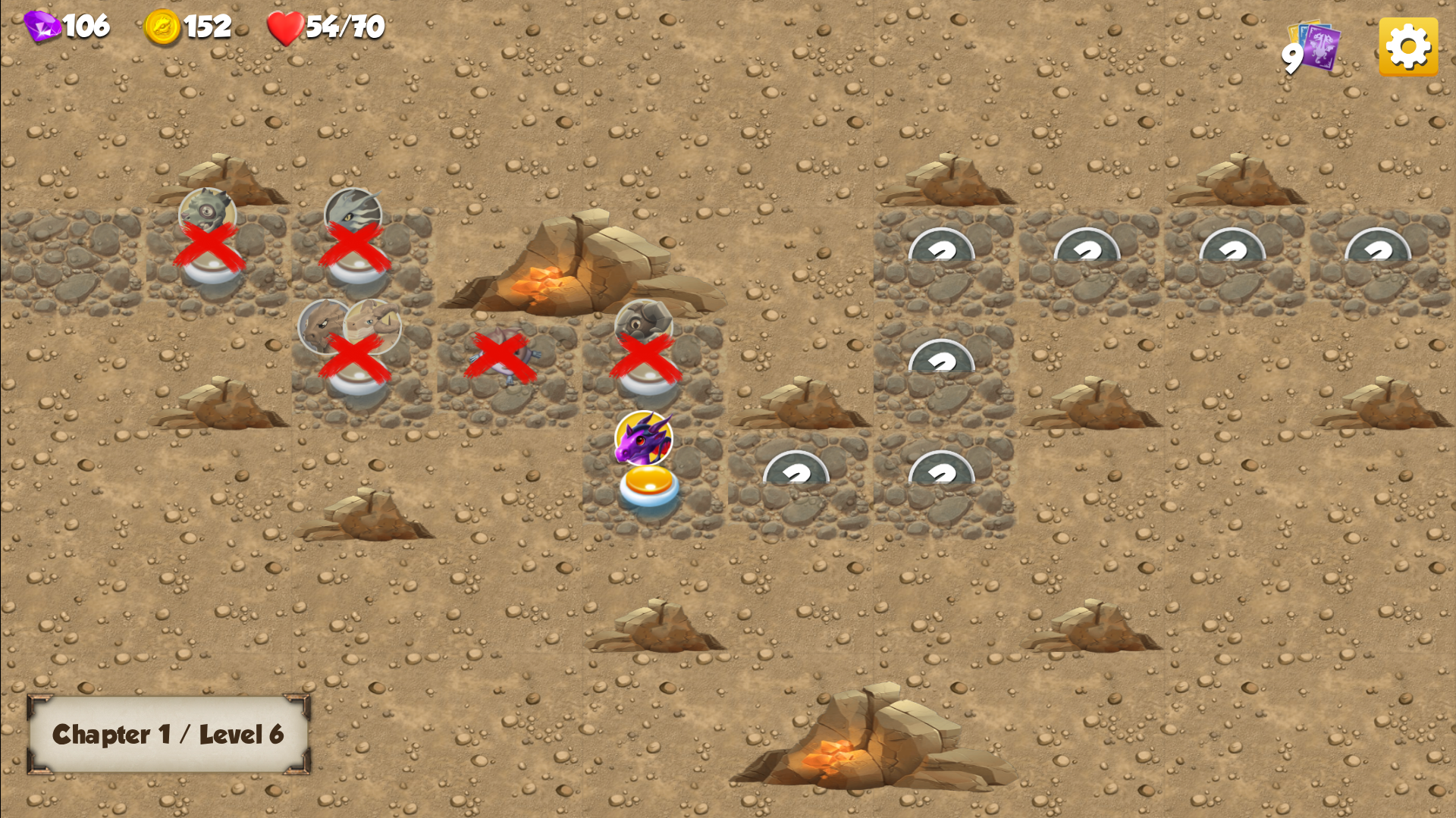
click at [655, 444] on img at bounding box center [643, 437] width 59 height 56
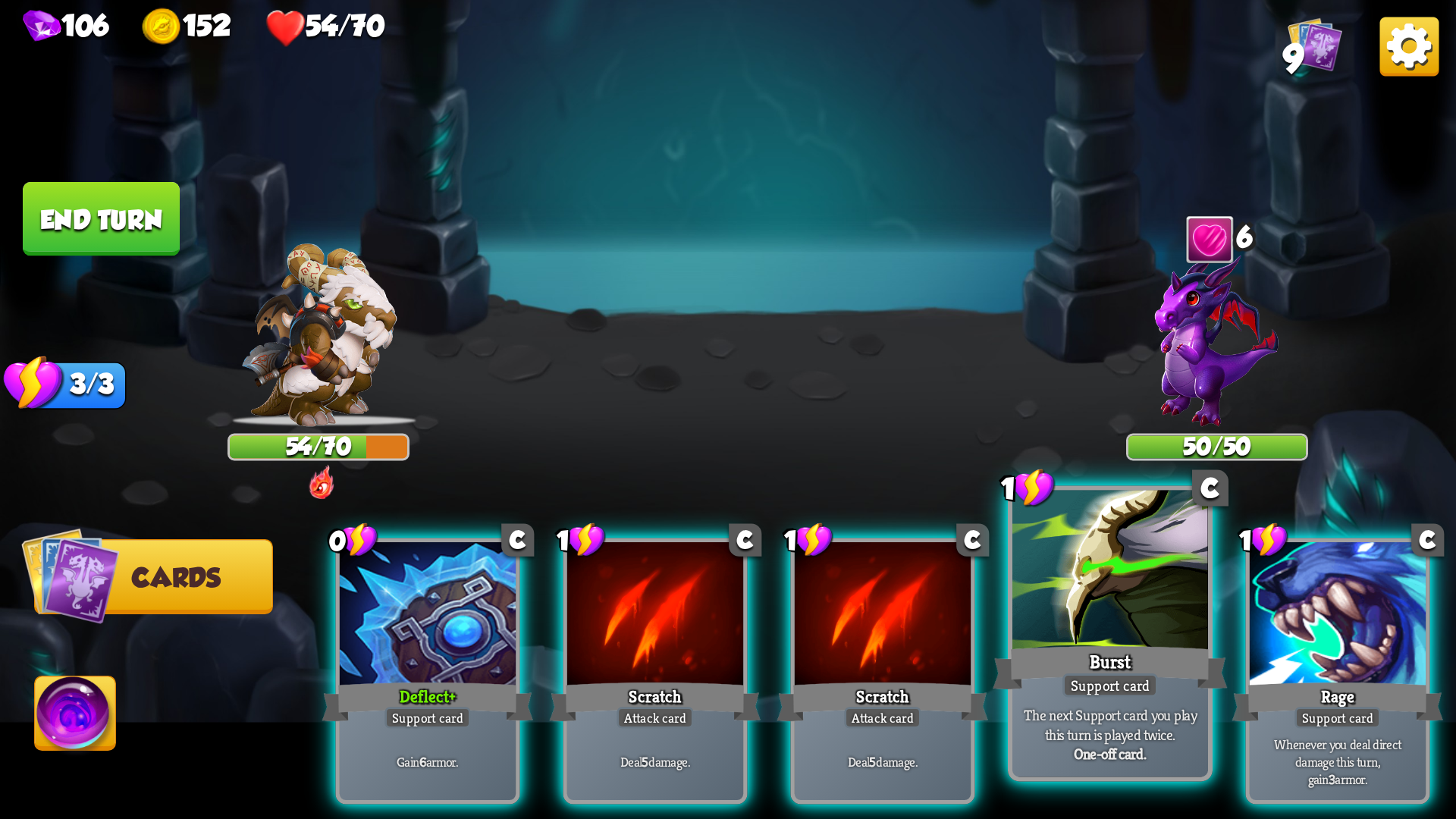
click at [1050, 633] on div at bounding box center [1110, 573] width 196 height 165
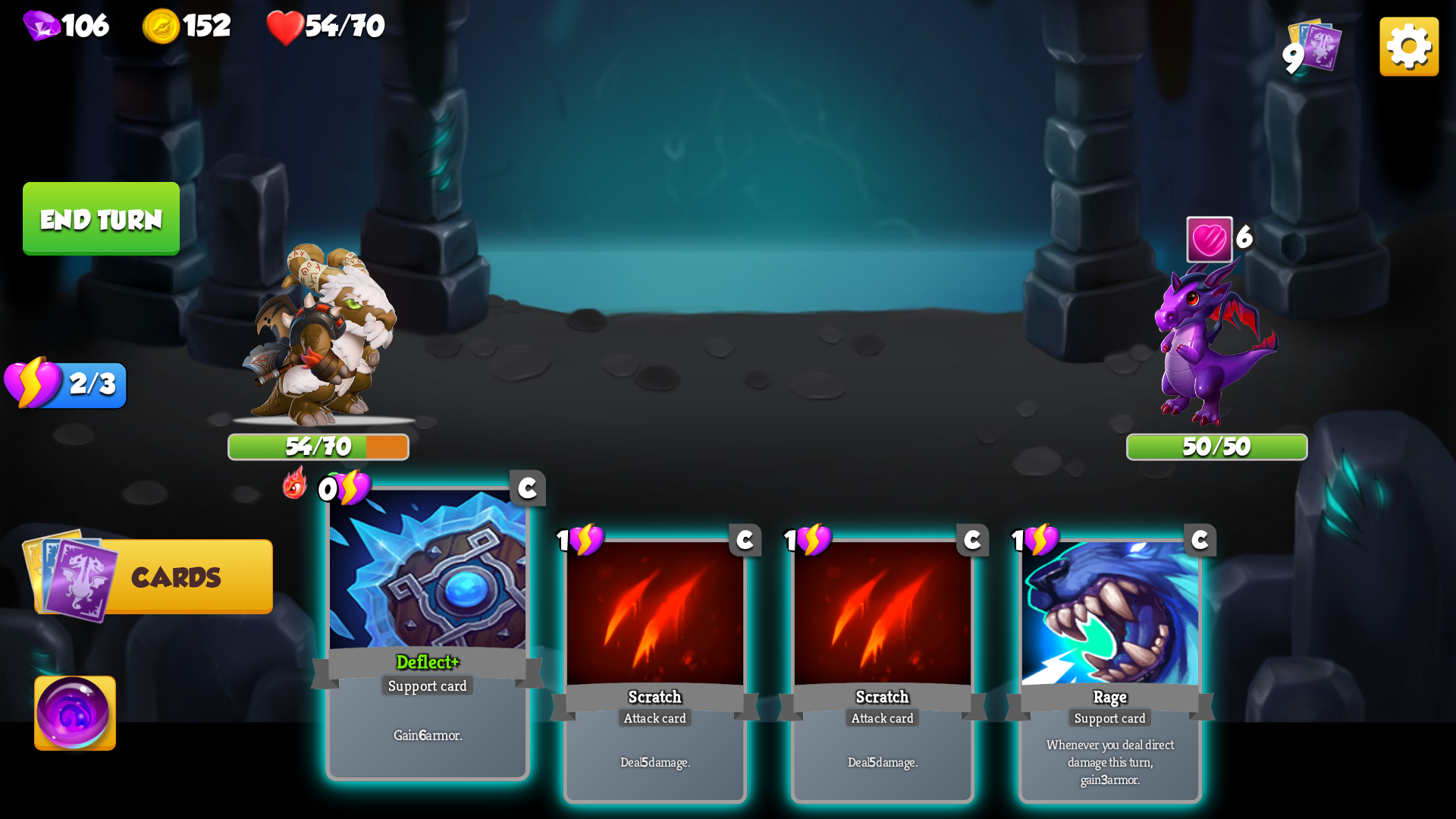
click at [426, 643] on div "Deflect +" at bounding box center [427, 667] width 235 height 52
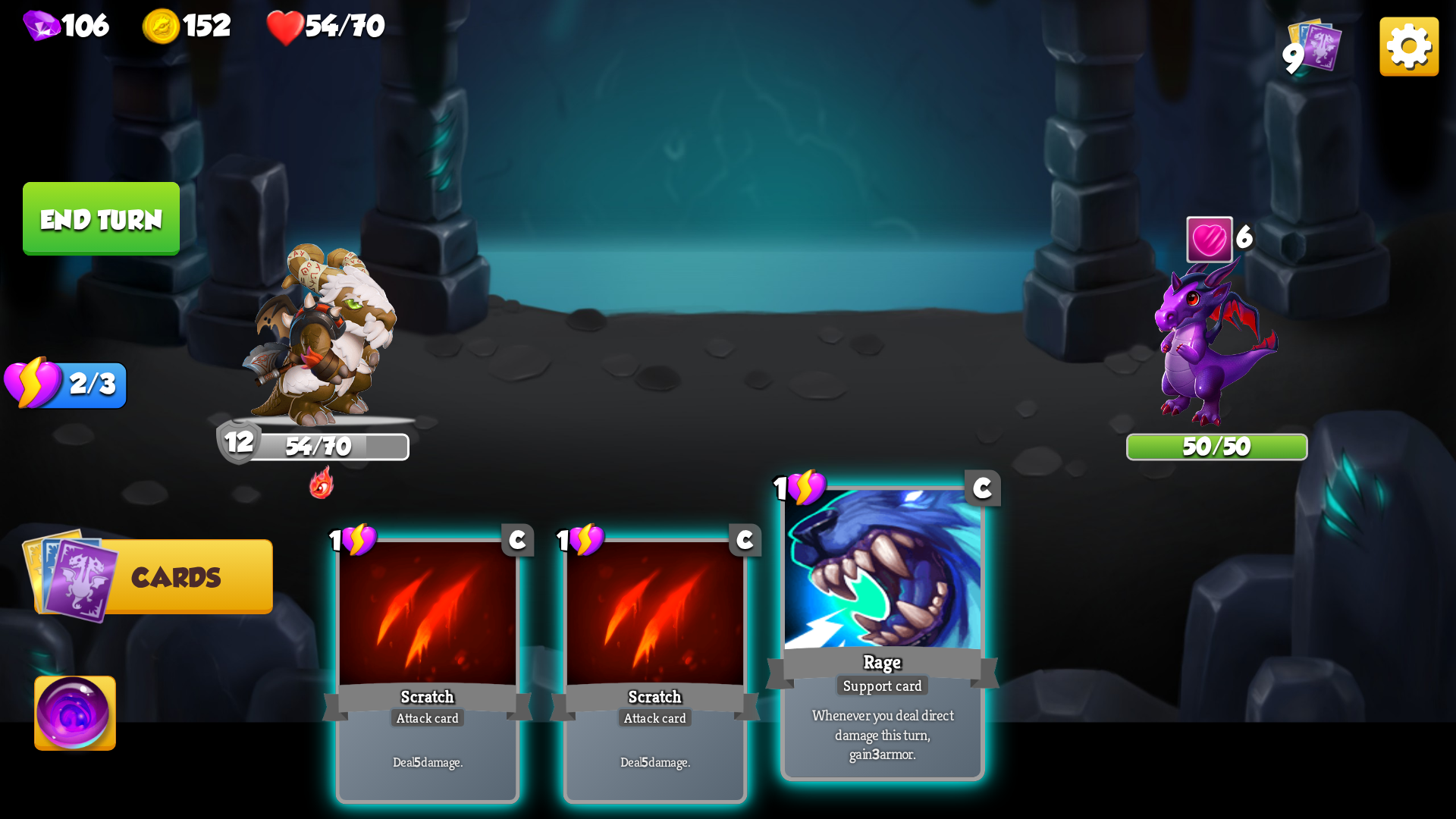
click at [804, 662] on div "Rage" at bounding box center [882, 667] width 235 height 52
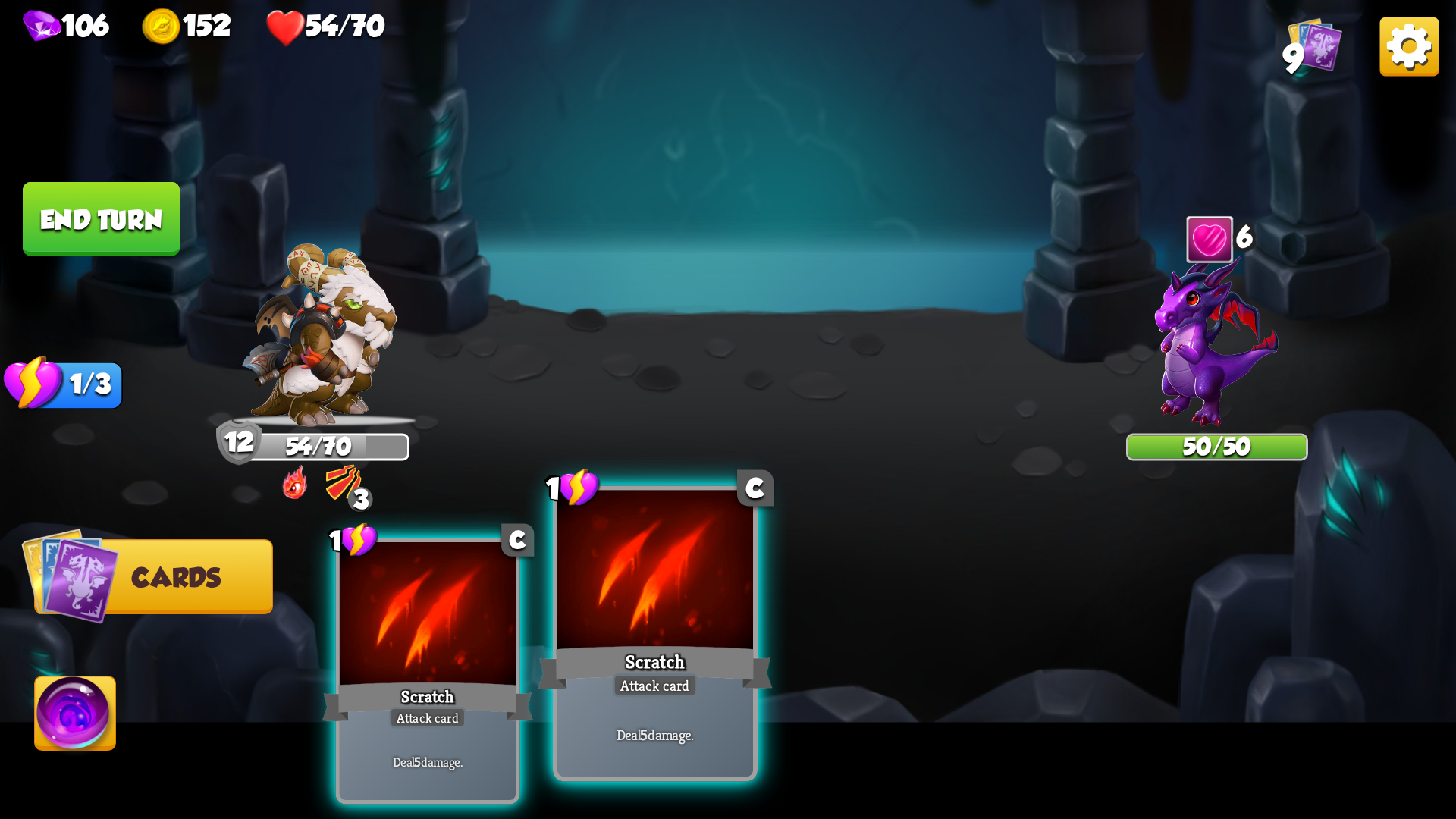
click at [629, 660] on div "Scratch" at bounding box center [655, 667] width 235 height 52
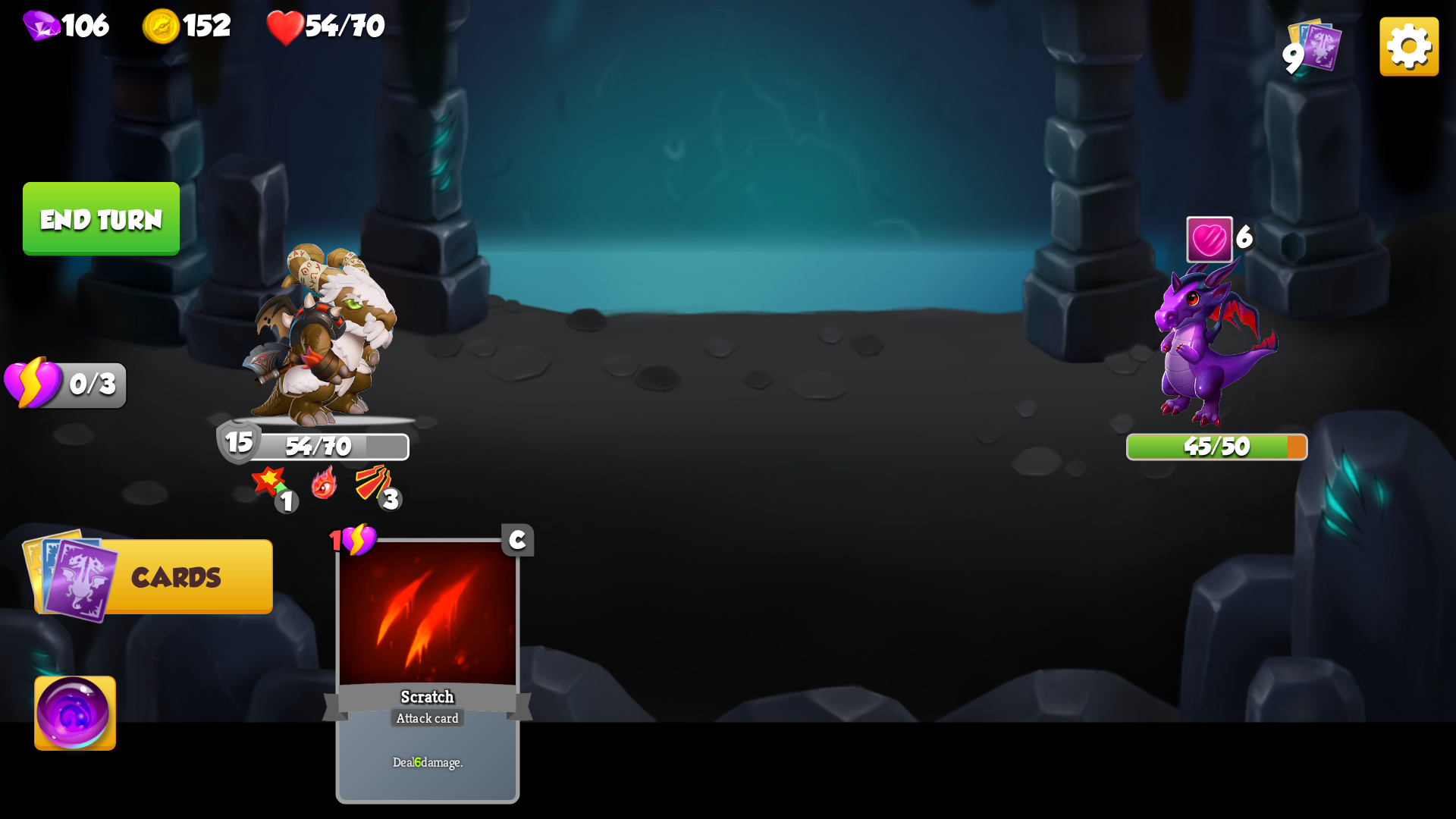
click at [72, 220] on button "End turn" at bounding box center [101, 219] width 157 height 74
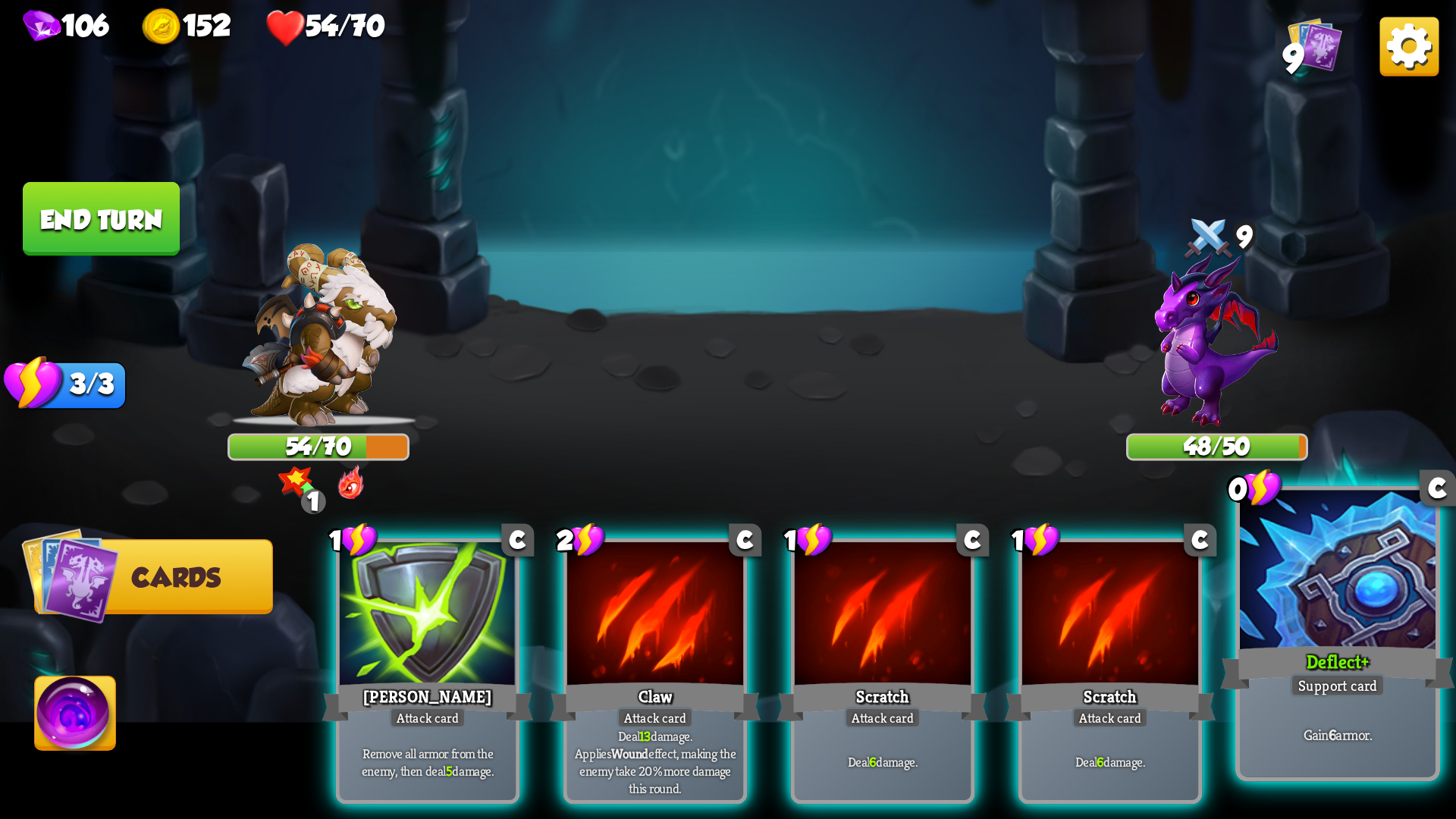
click at [1259, 683] on div "Deflect +" at bounding box center [1337, 667] width 235 height 52
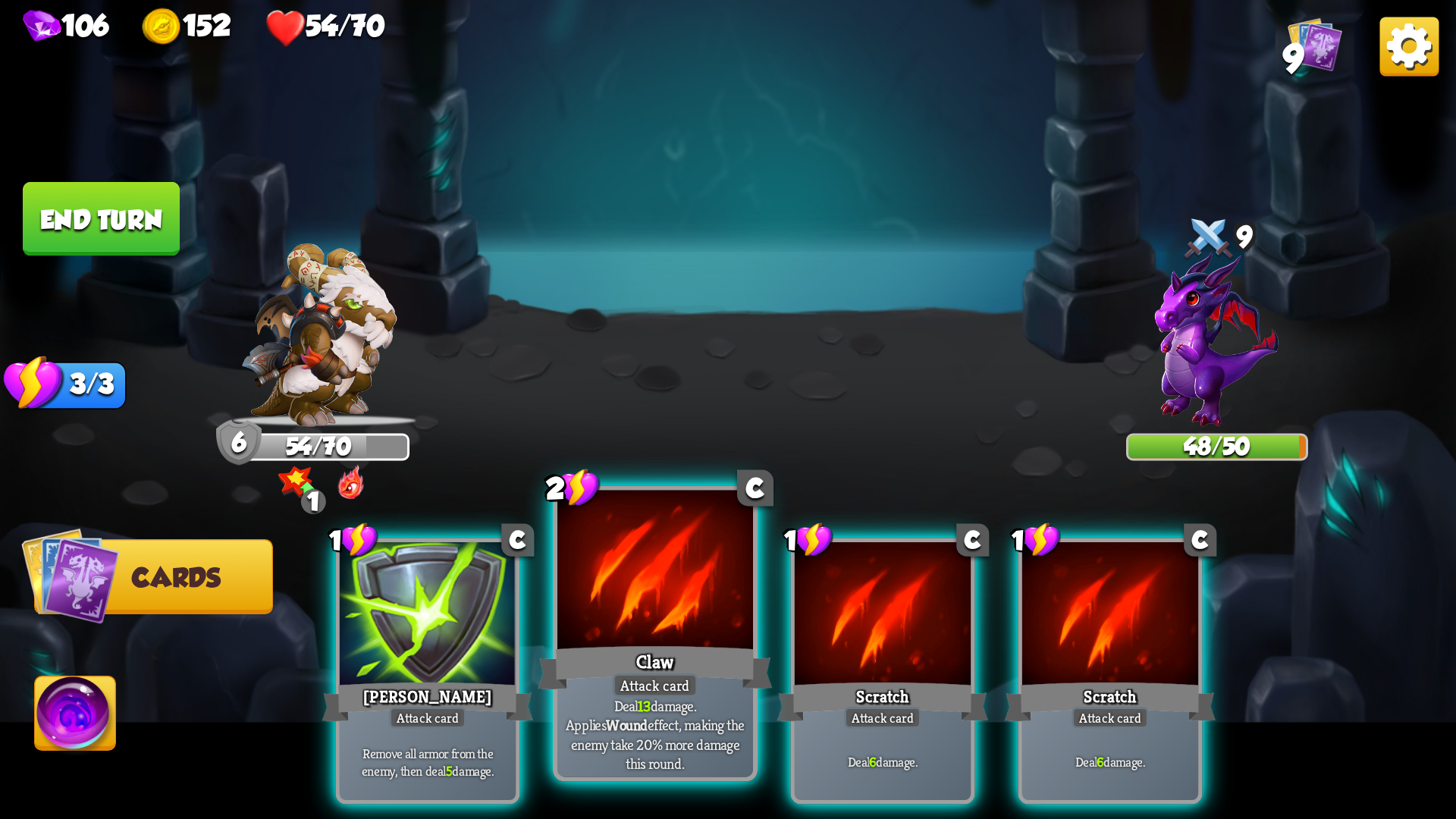
click at [671, 690] on p "Deal 13 damage. Applies Wound effect, making the enemy take 20% more damage thi…" at bounding box center [654, 733] width 185 height 77
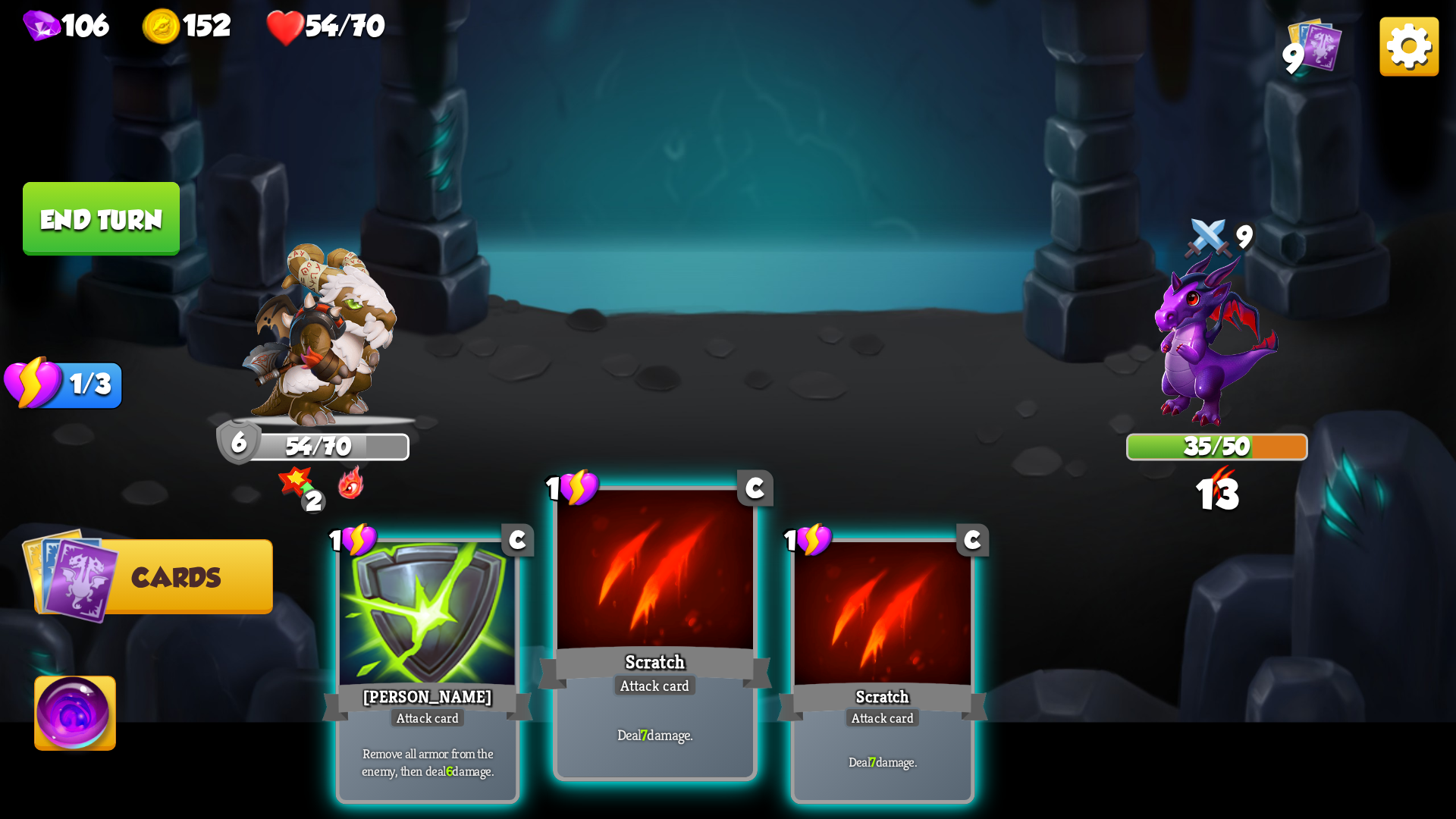
click at [675, 690] on div "Deal 7 damage." at bounding box center [655, 734] width 196 height 86
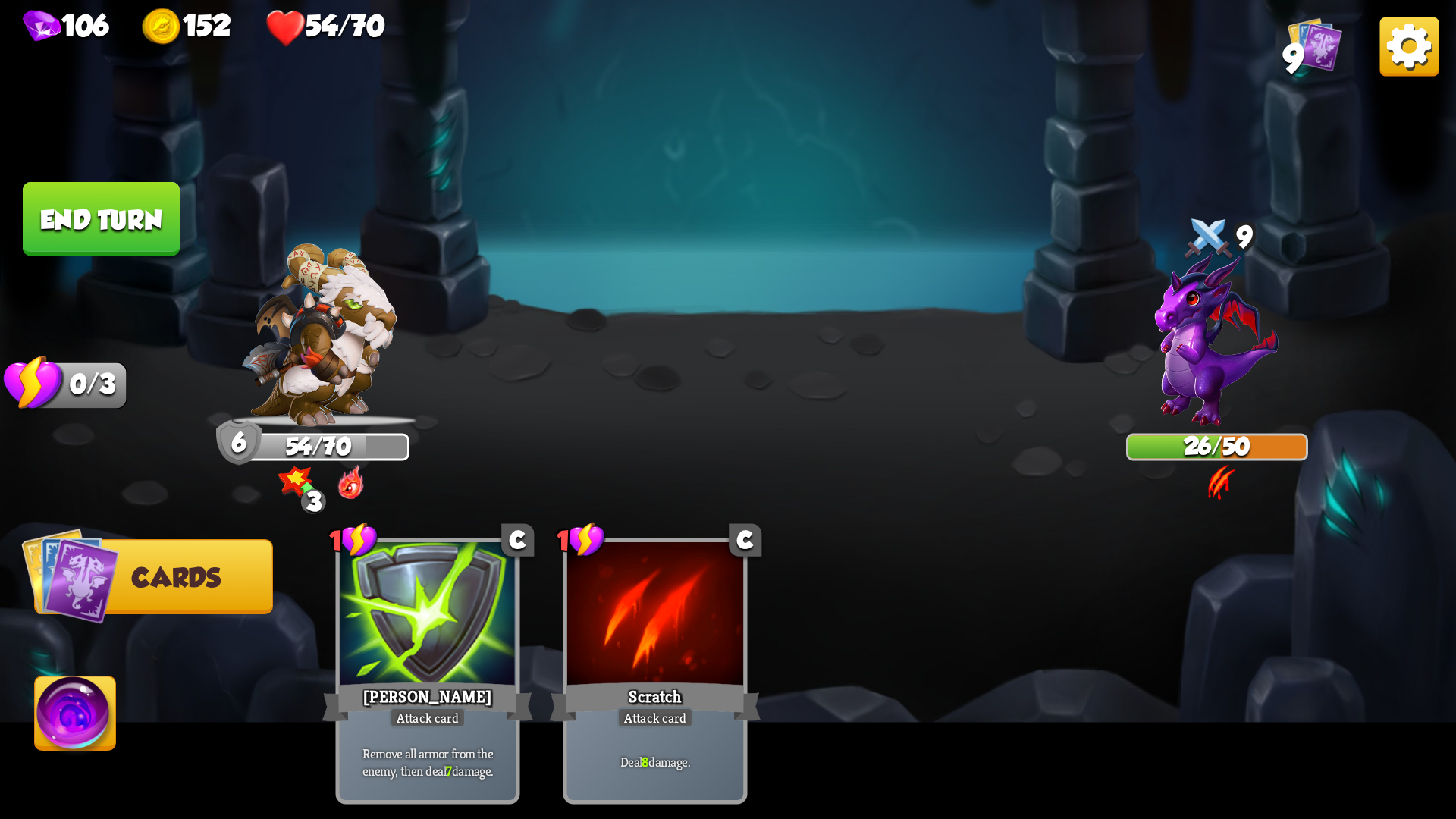
click at [55, 216] on button "End turn" at bounding box center [101, 219] width 157 height 74
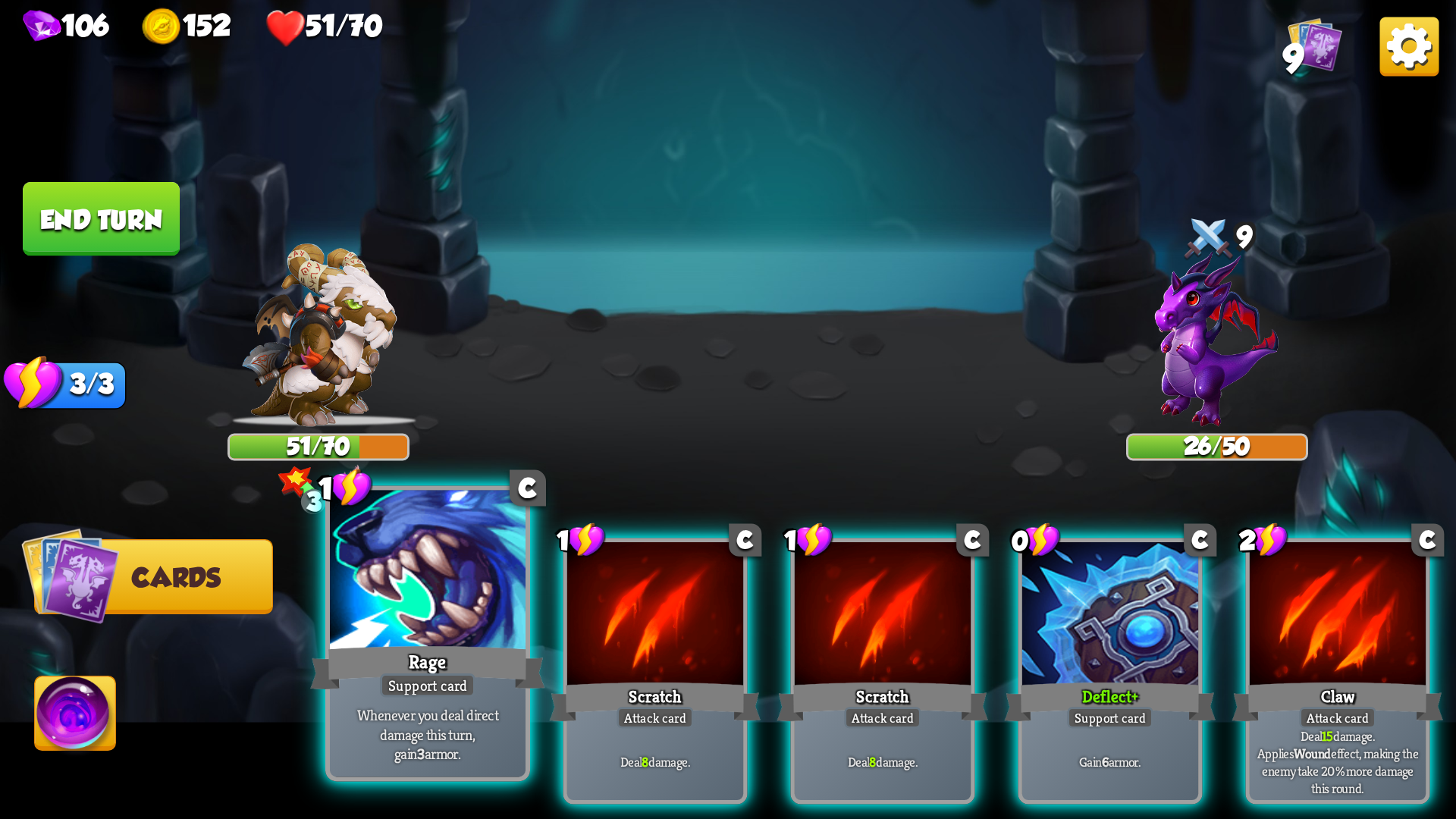
click at [469, 597] on div at bounding box center [428, 573] width 196 height 165
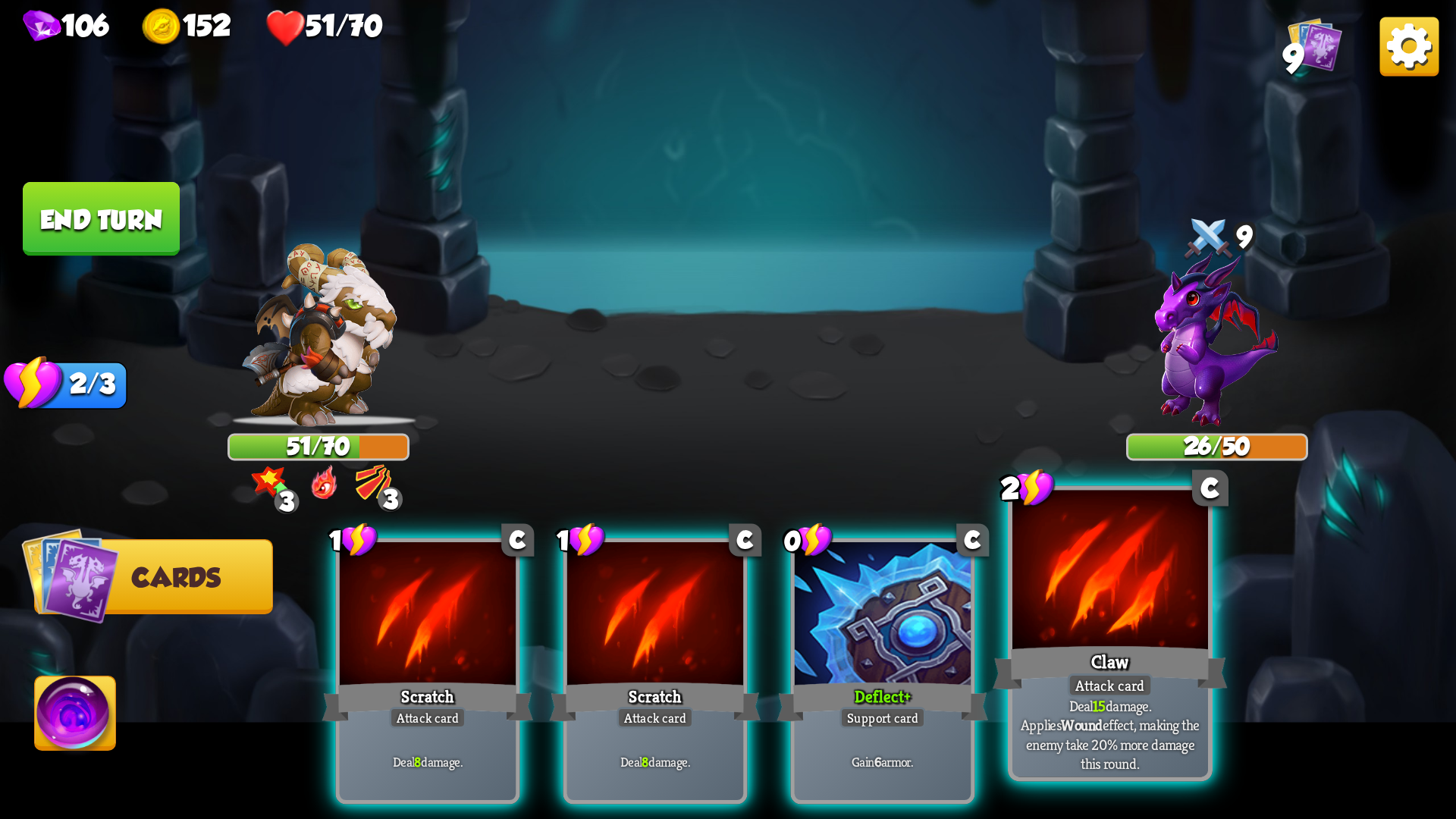
click at [1116, 643] on div "Claw" at bounding box center [1109, 667] width 235 height 52
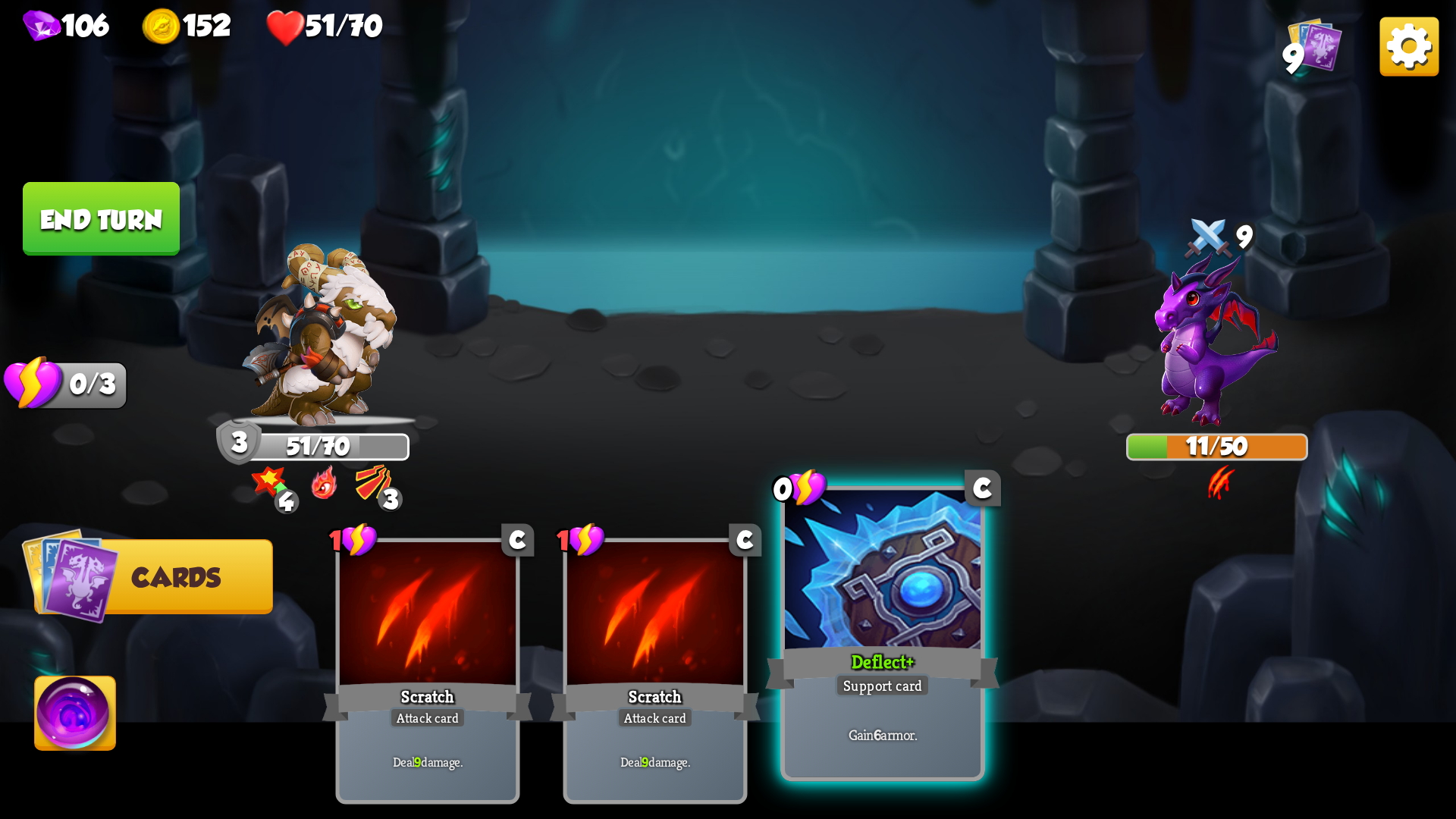
click at [889, 655] on div "Deflect +" at bounding box center [882, 667] width 235 height 52
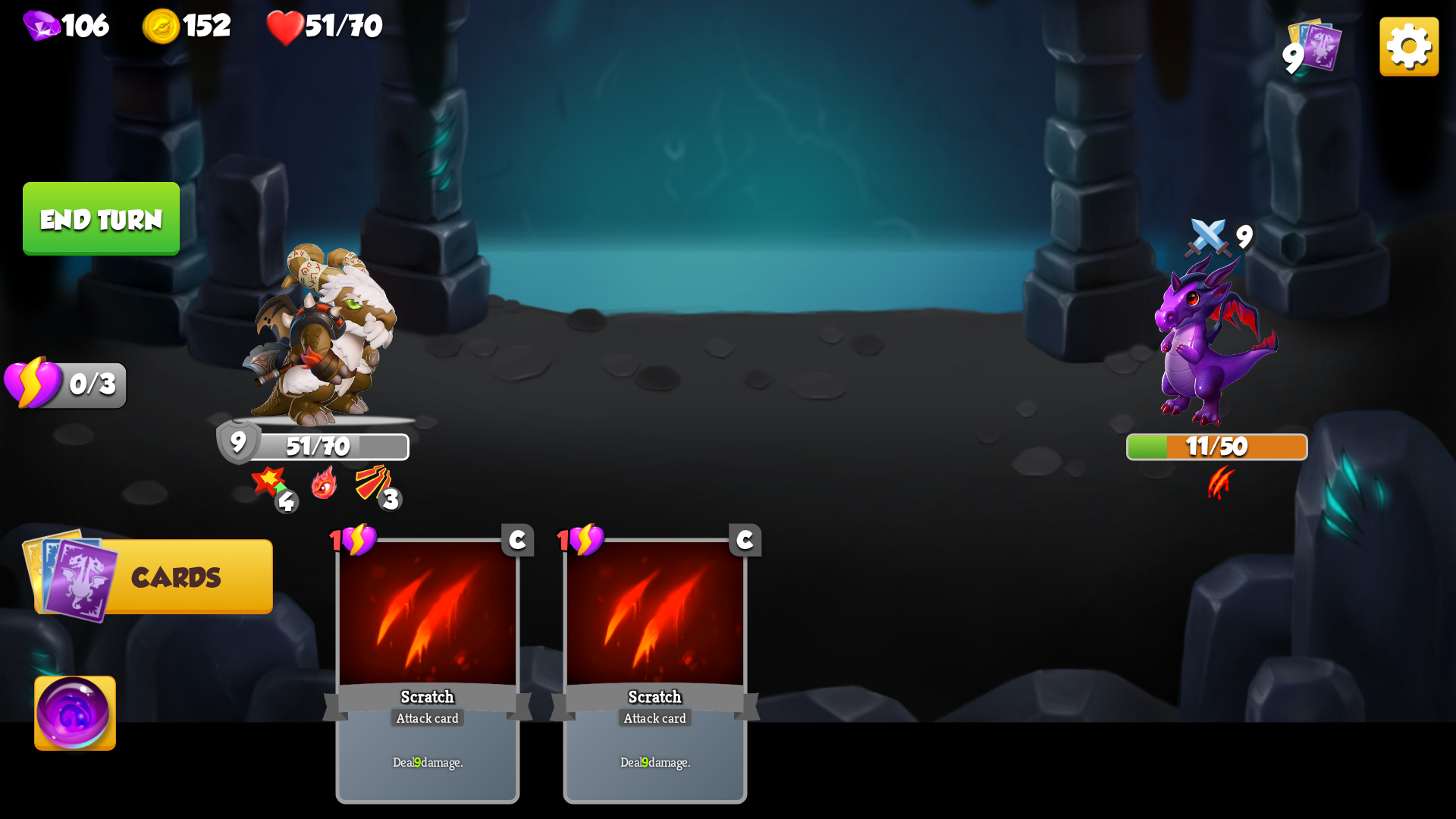
click at [66, 216] on button "End turn" at bounding box center [101, 219] width 157 height 74
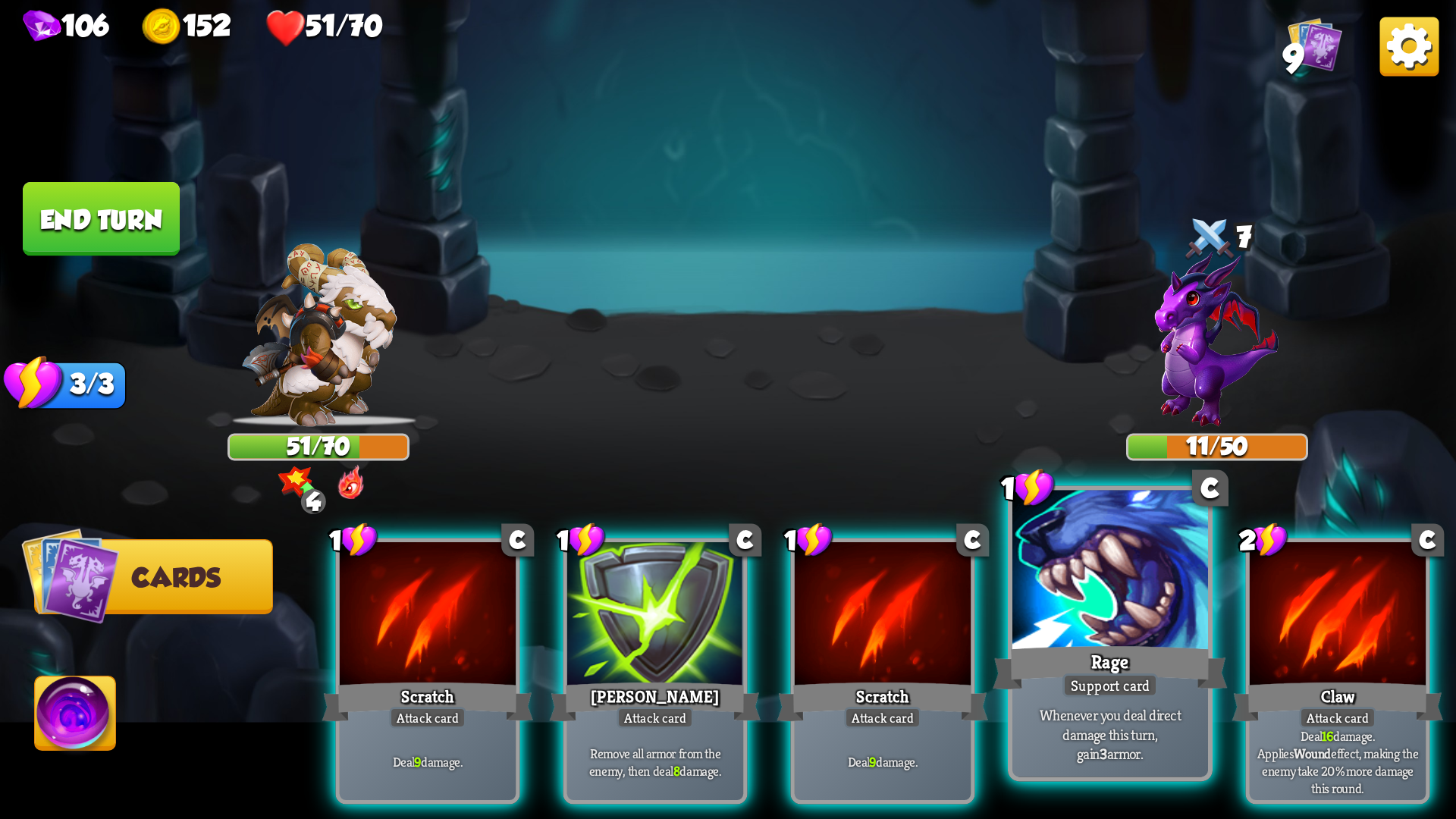
click at [1061, 595] on div at bounding box center [1110, 573] width 196 height 165
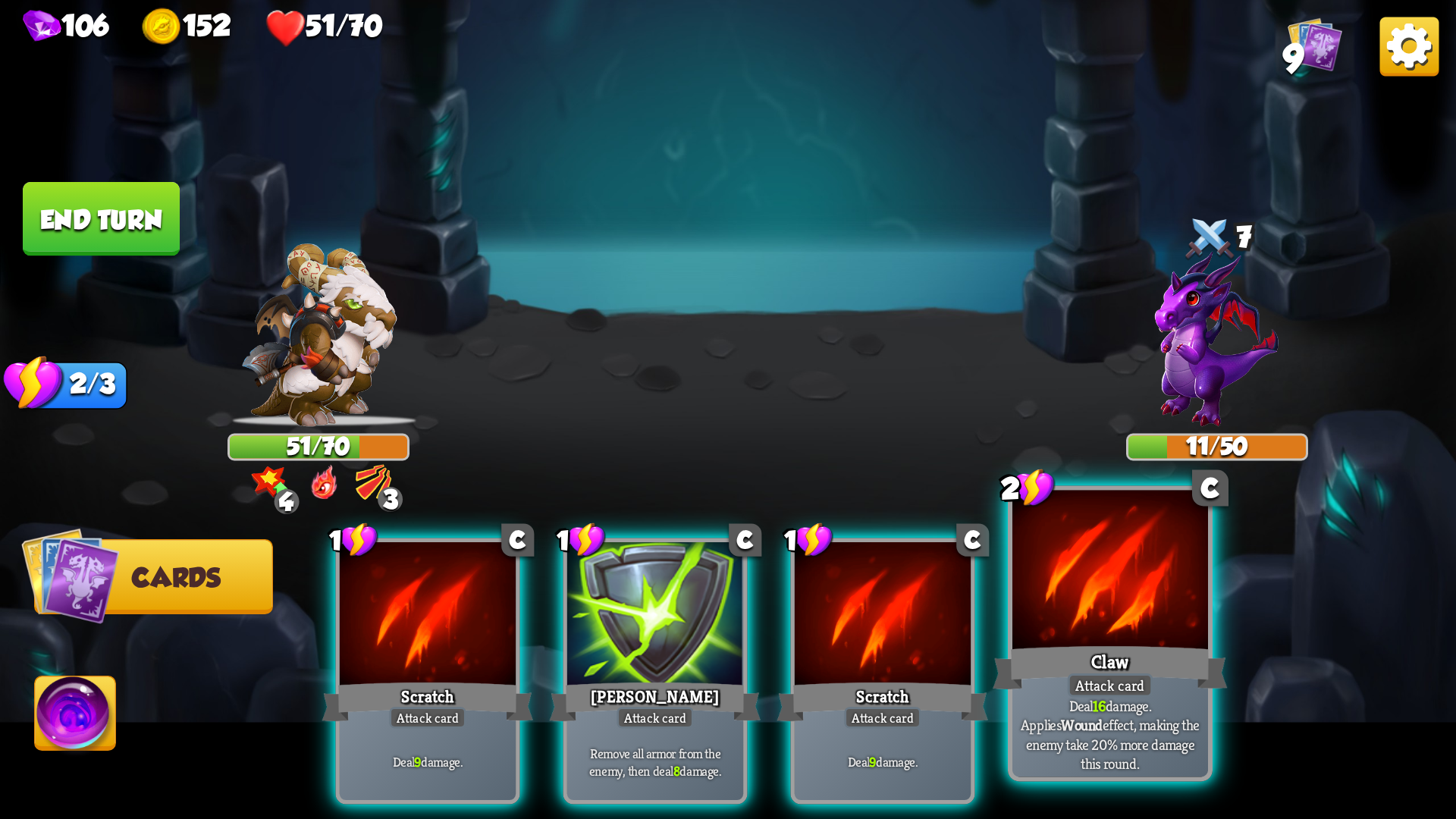
click at [1067, 599] on div at bounding box center [1110, 573] width 196 height 165
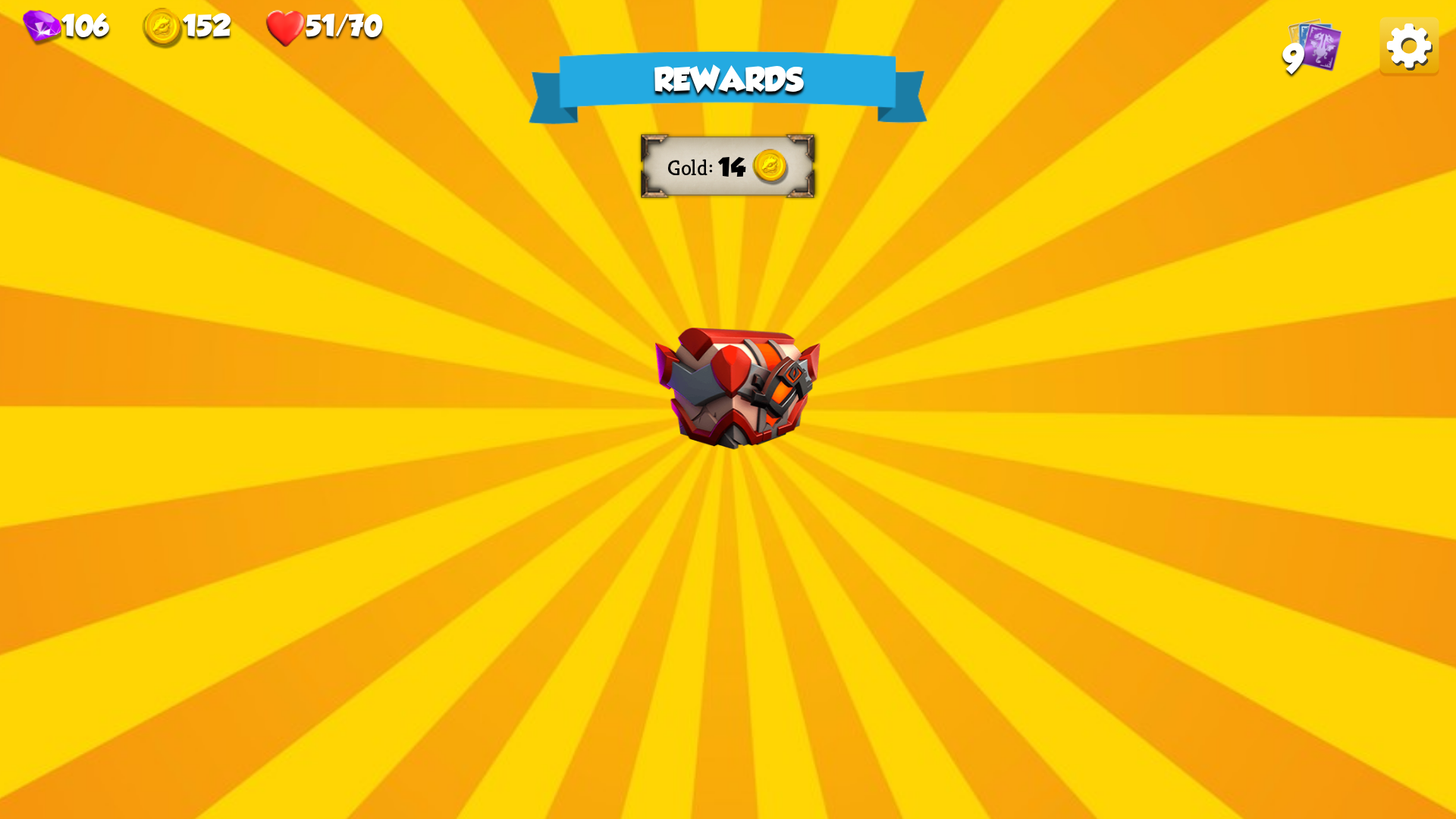
click at [958, 527] on div "Rewards Gold 14 Select a card 2 C Tactical Strike Attack card Deal 7 damage. Ga…" at bounding box center [728, 410] width 1456 height 819
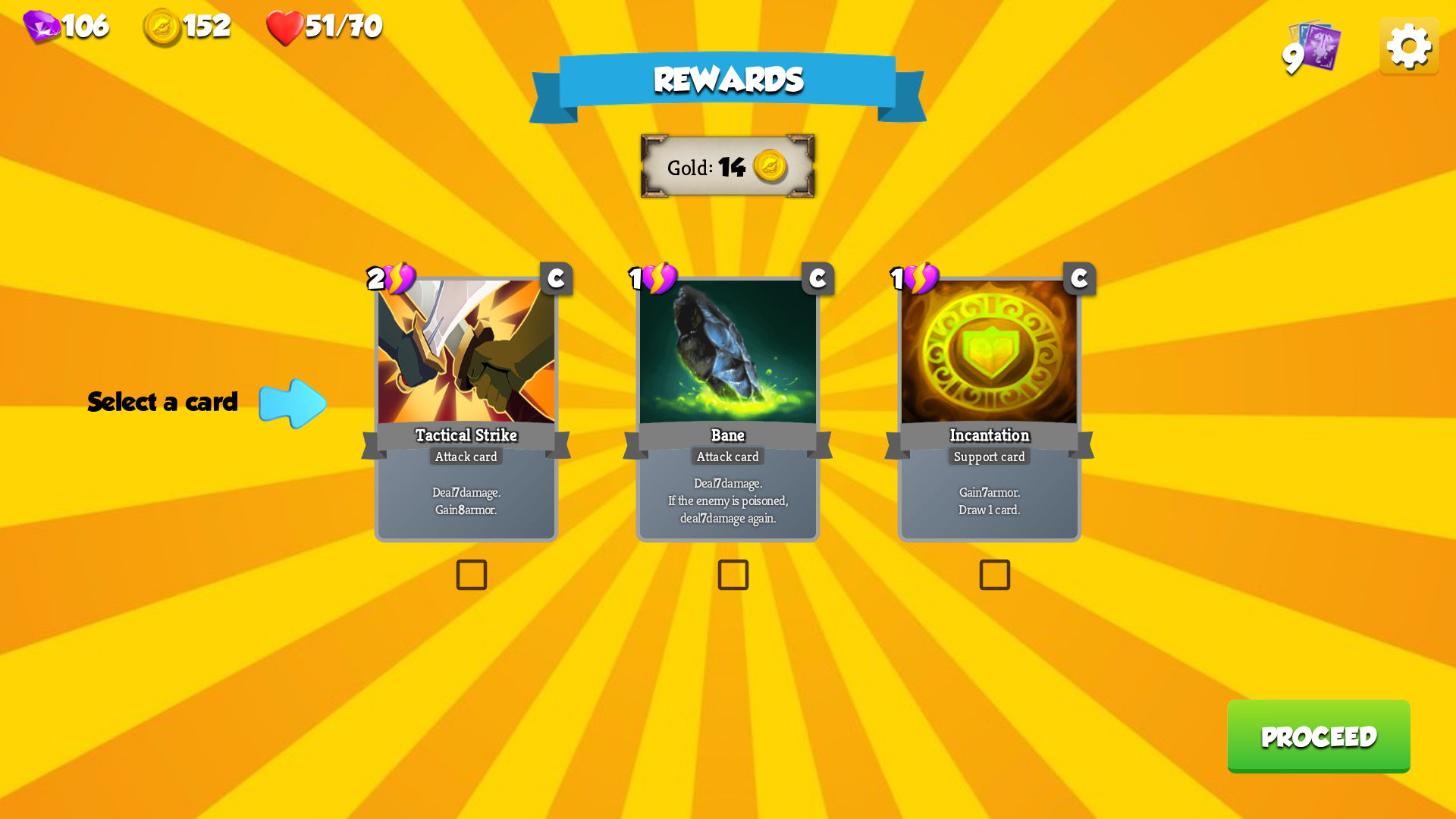
click at [451, 563] on label at bounding box center [451, 563] width 0 height 0
click at [0, 0] on input "checkbox" at bounding box center [0, 0] width 0 height 0
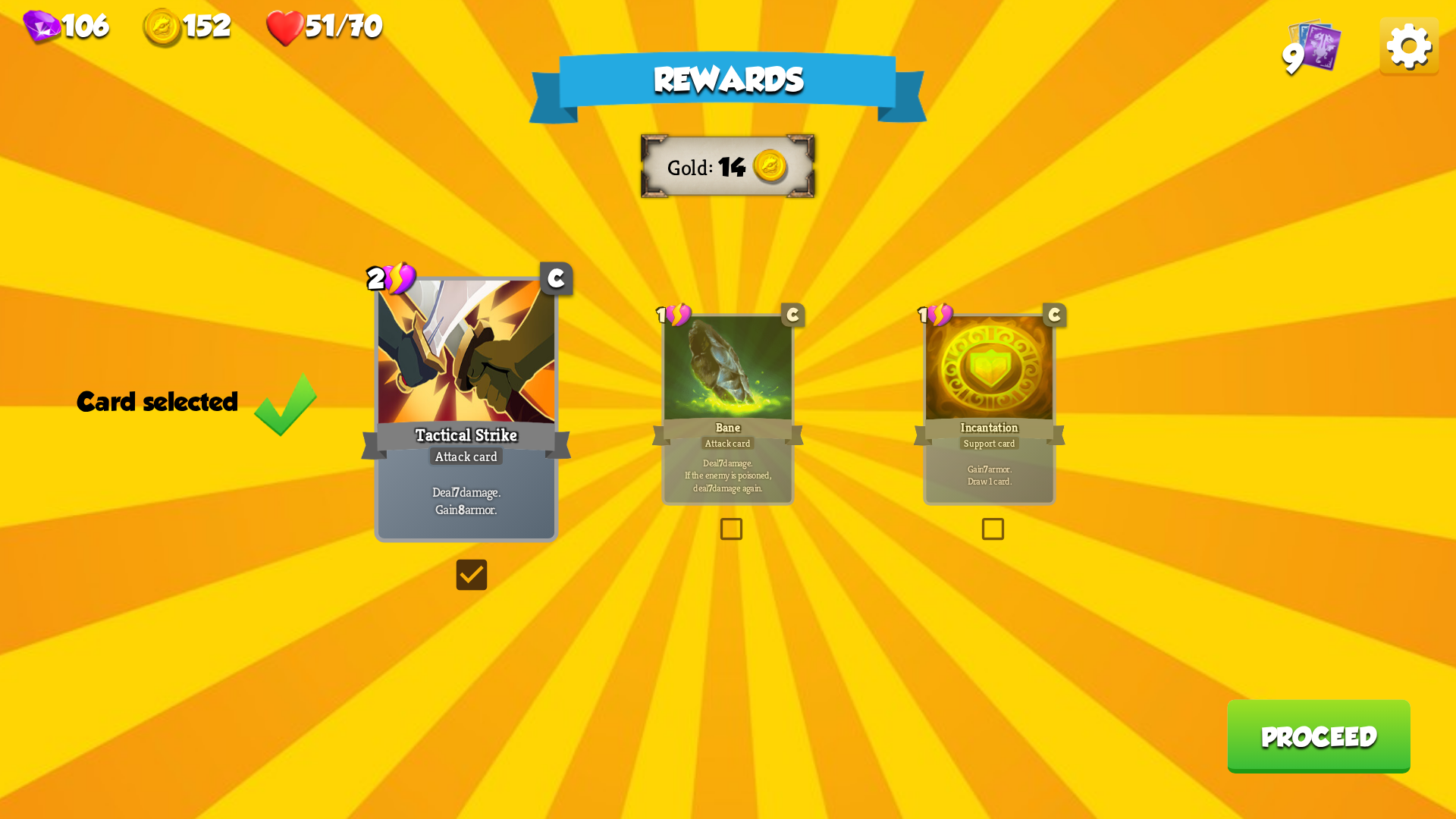
click at [1329, 690] on button "Proceed" at bounding box center [1318, 736] width 183 height 74
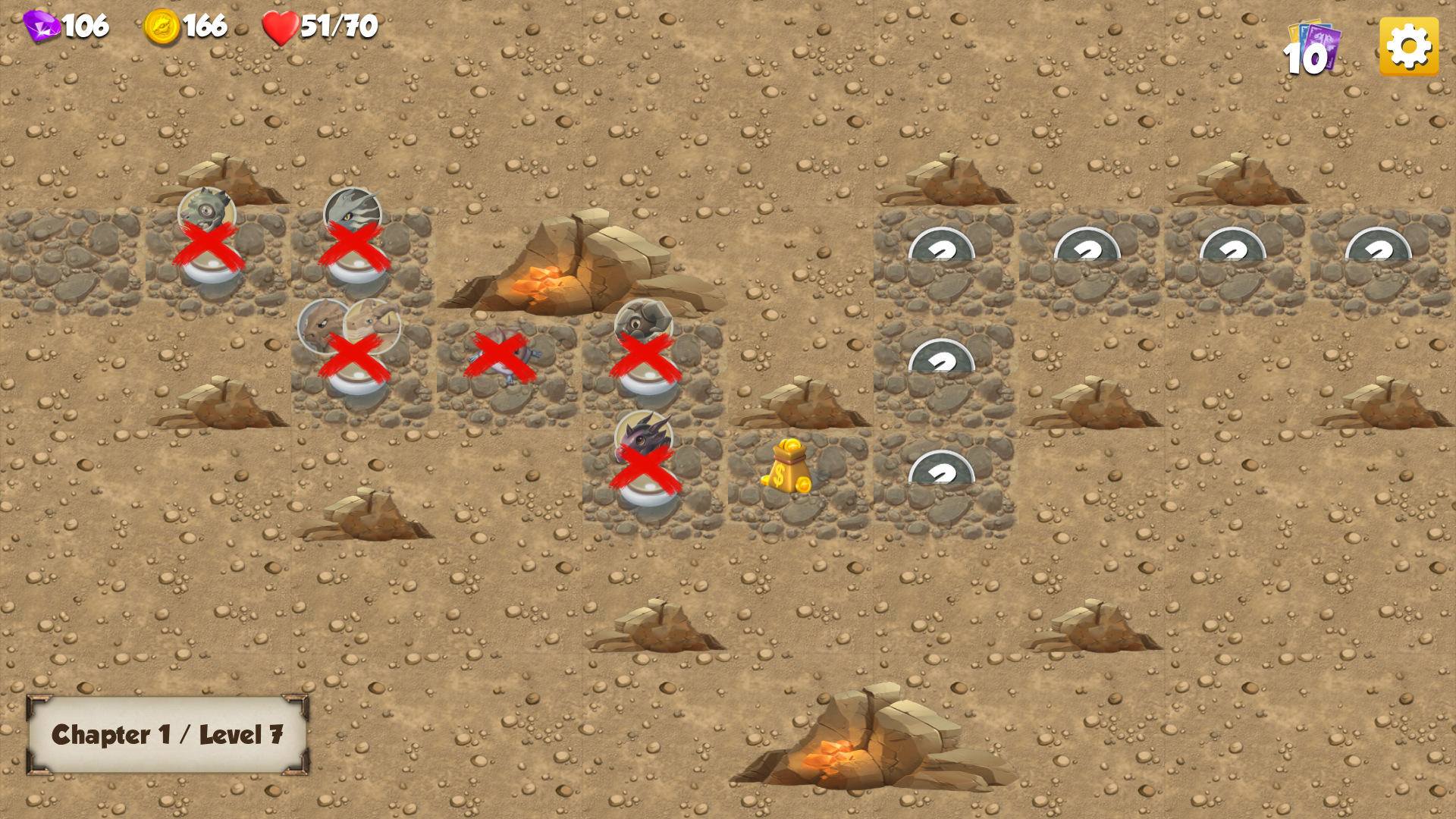
click at [781, 477] on img at bounding box center [795, 467] width 73 height 59
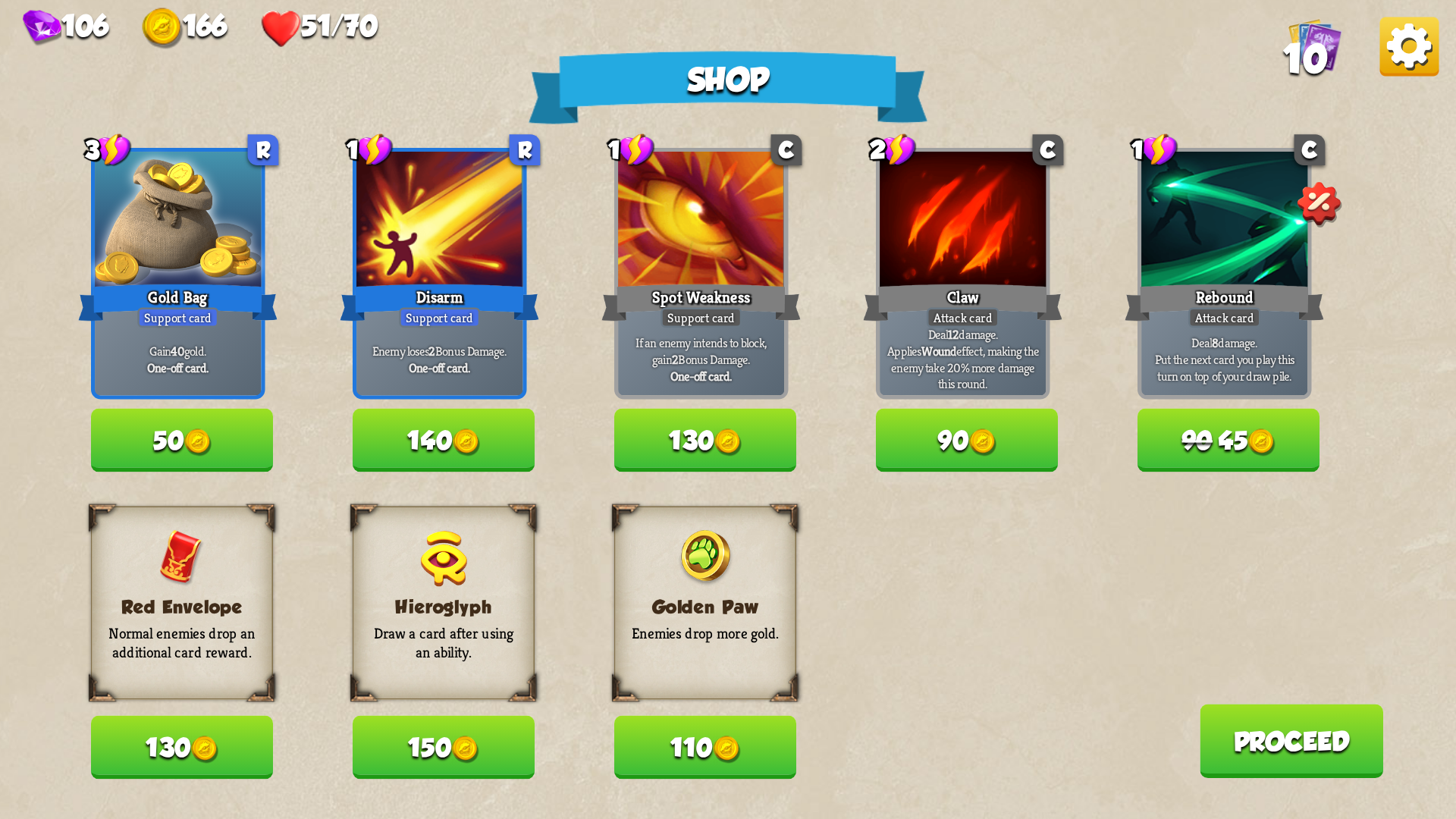
click at [1226, 414] on button "90 45" at bounding box center [1228, 440] width 182 height 63
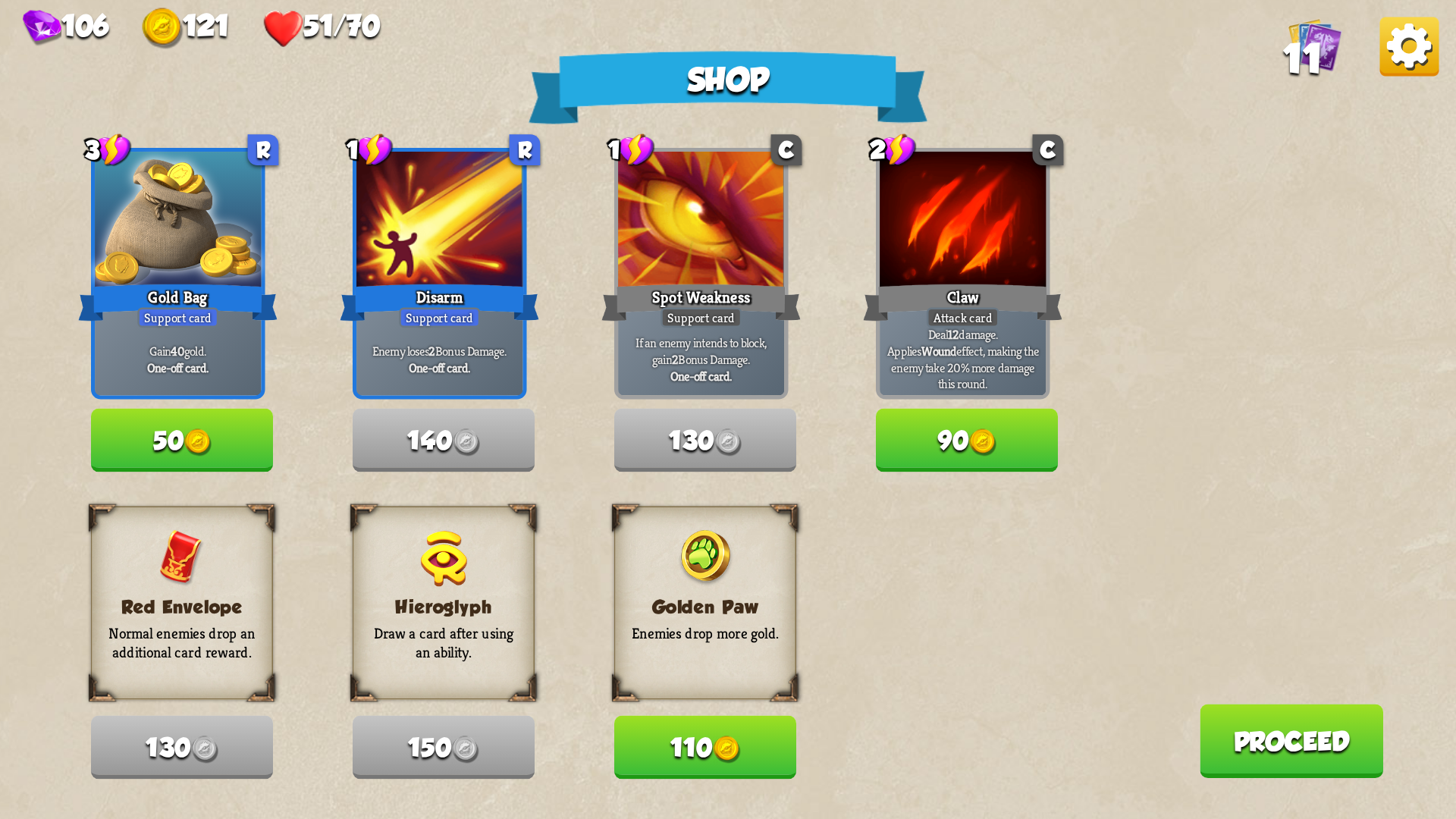
click at [1227, 690] on button "Proceed" at bounding box center [1291, 741] width 183 height 74
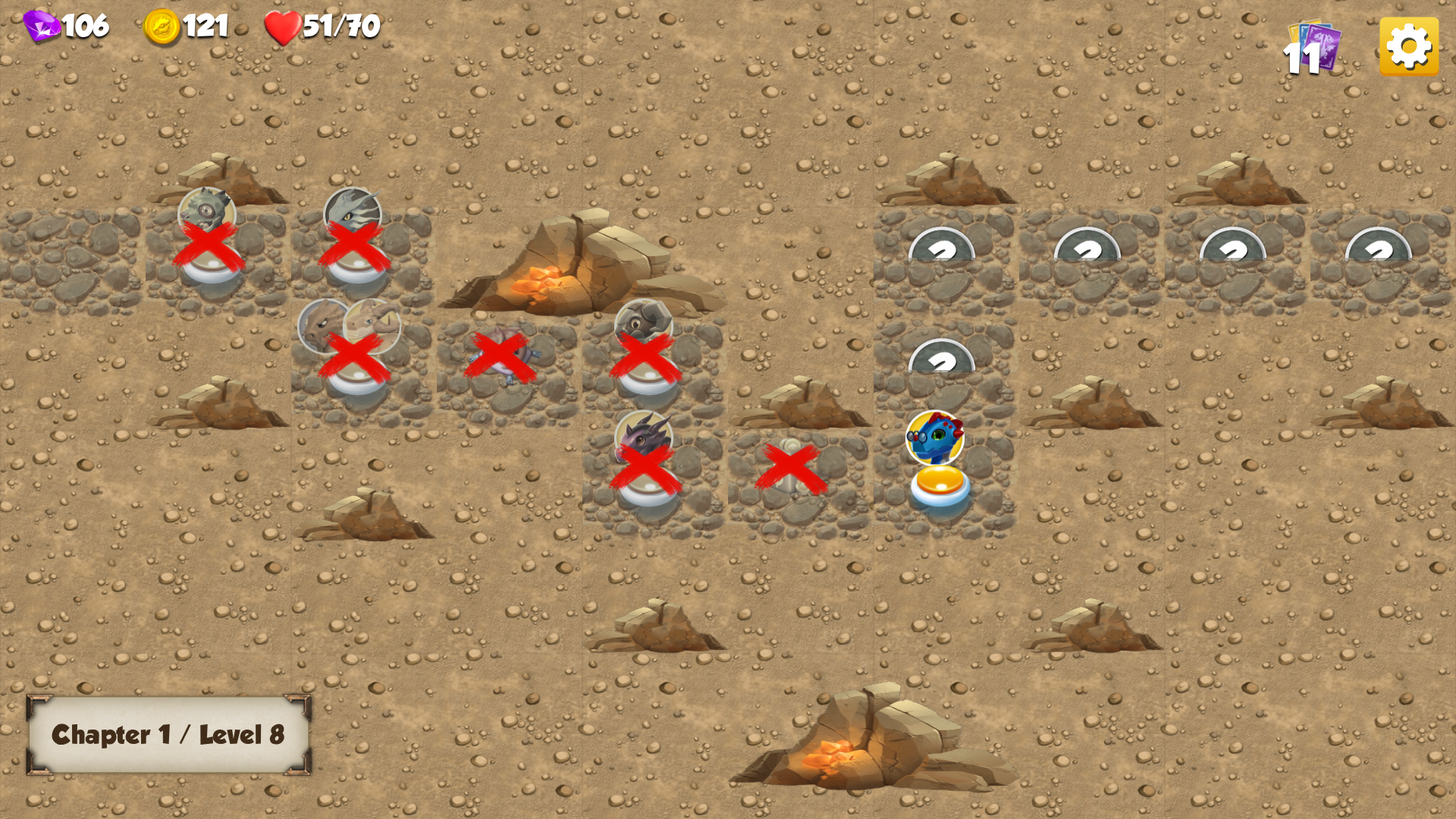
click at [936, 489] on img at bounding box center [942, 492] width 73 height 57
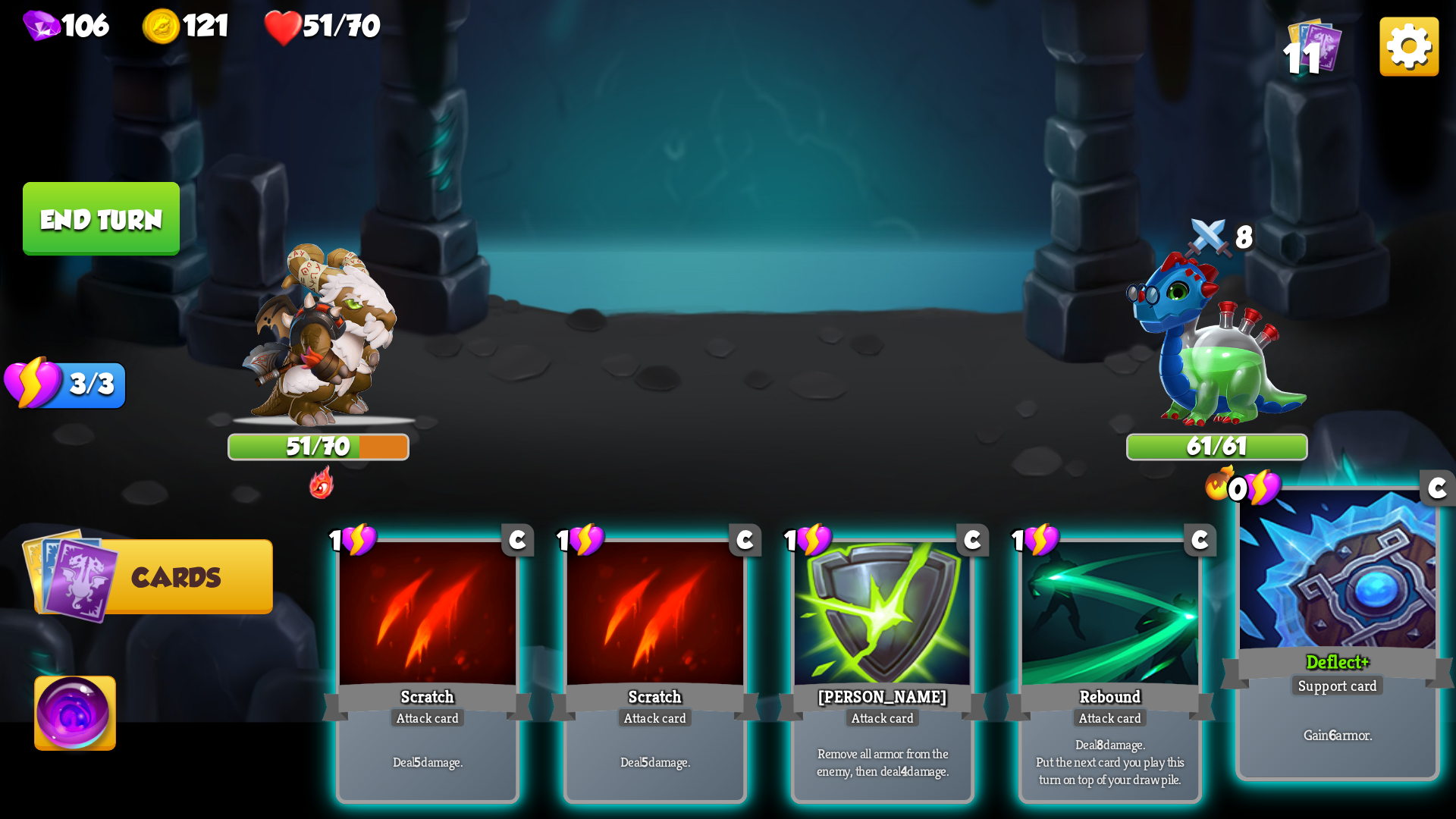
click at [1326, 690] on div "Gain 6 armor." at bounding box center [1338, 734] width 196 height 86
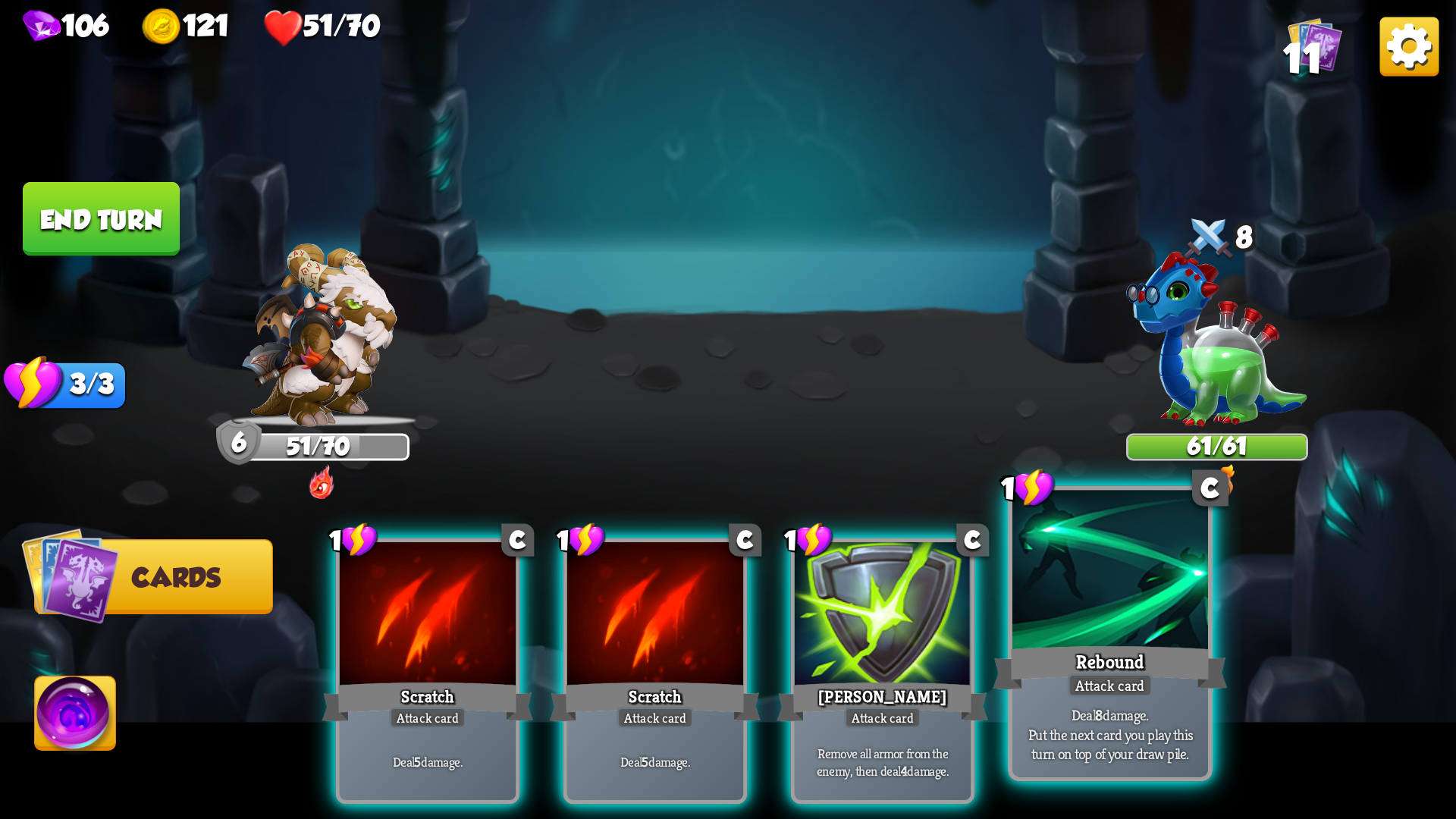
click at [1156, 690] on p "Deal 8 damage. Put the next card you play this turn on top of your draw pile." at bounding box center [1109, 733] width 185 height 58
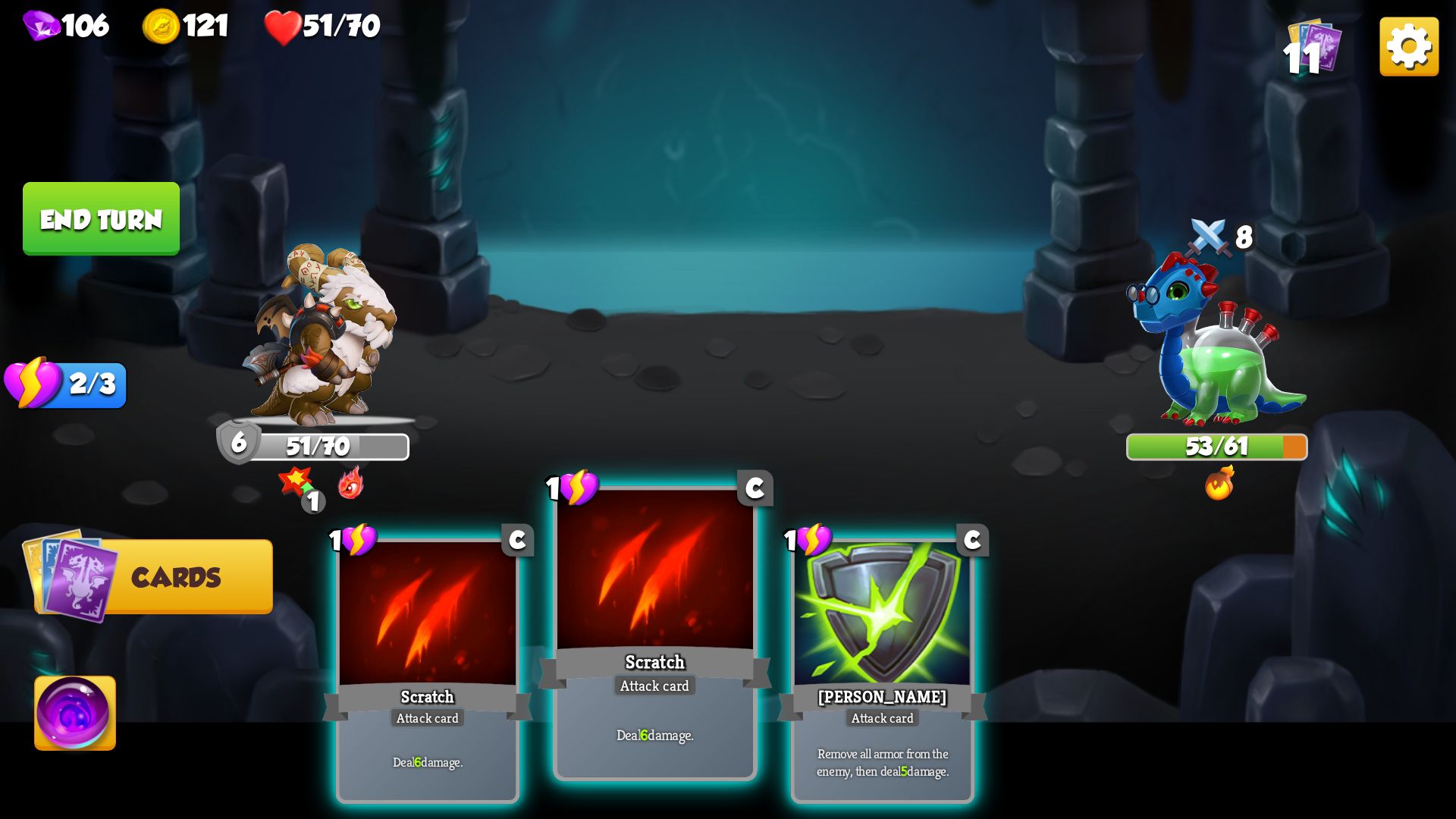
click at [687, 688] on div "Attack card" at bounding box center [656, 686] width 86 height 25
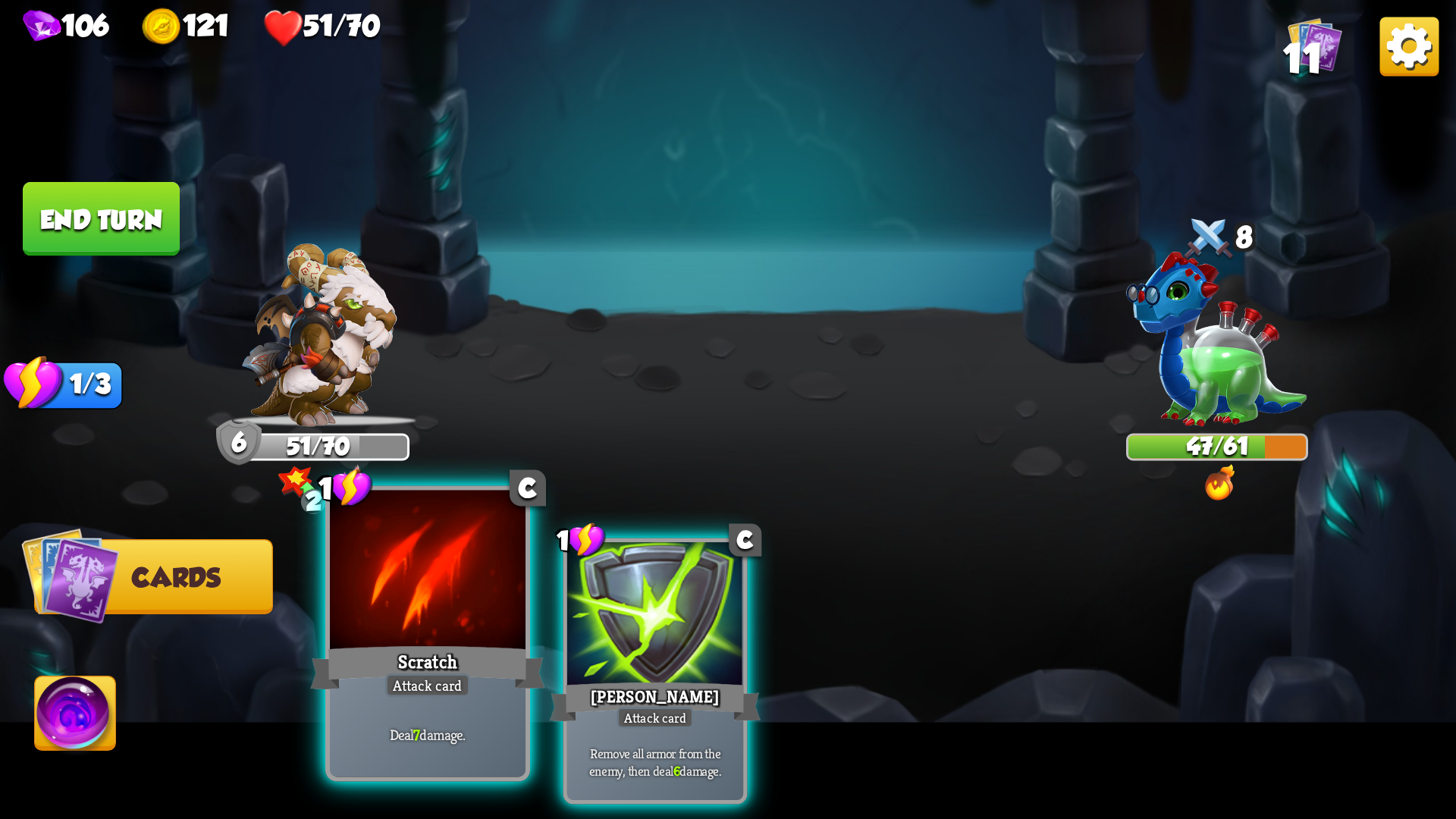
click at [478, 654] on div "Scratch" at bounding box center [427, 667] width 235 height 52
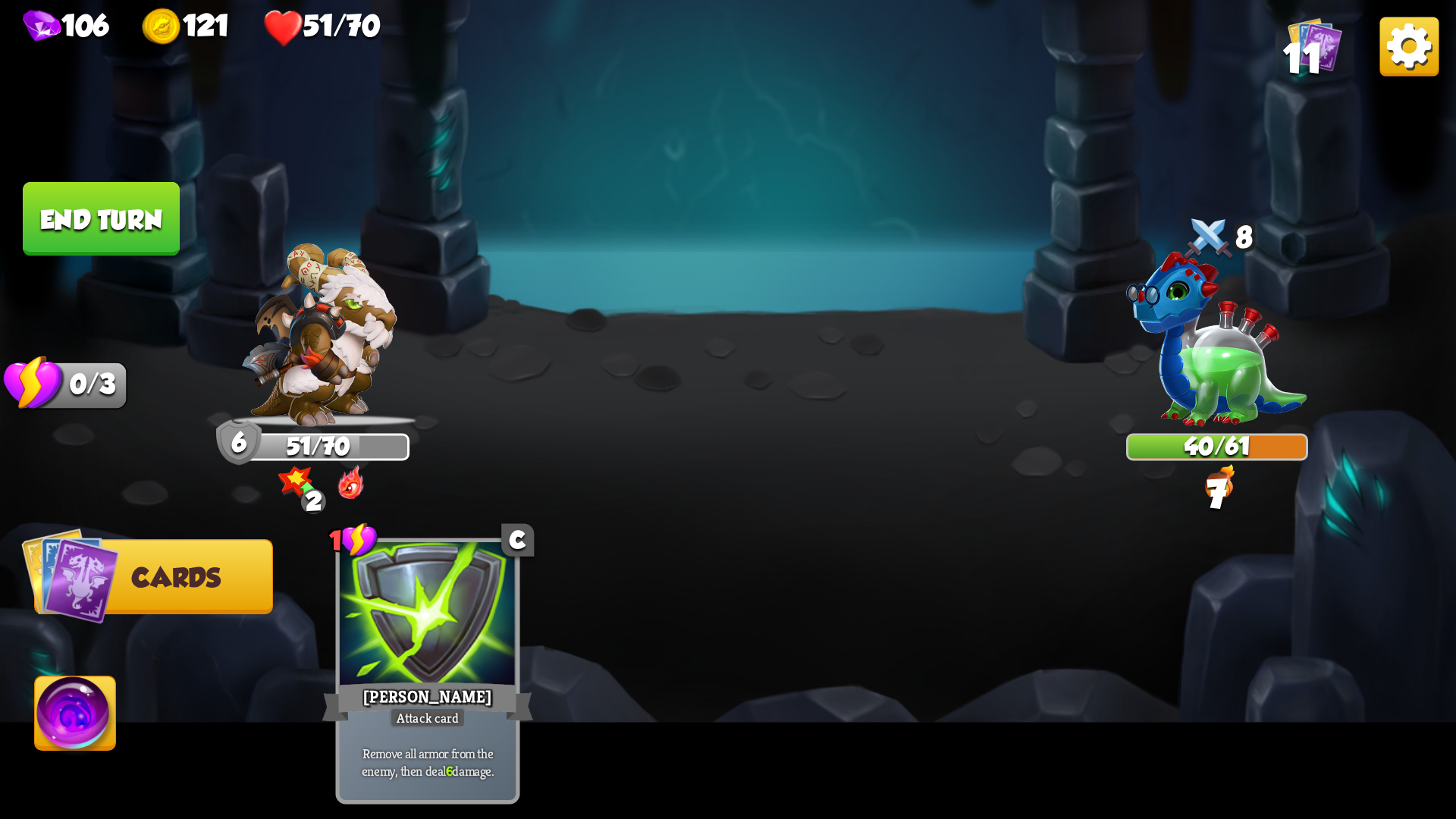
click at [61, 235] on button "End turn" at bounding box center [101, 219] width 157 height 74
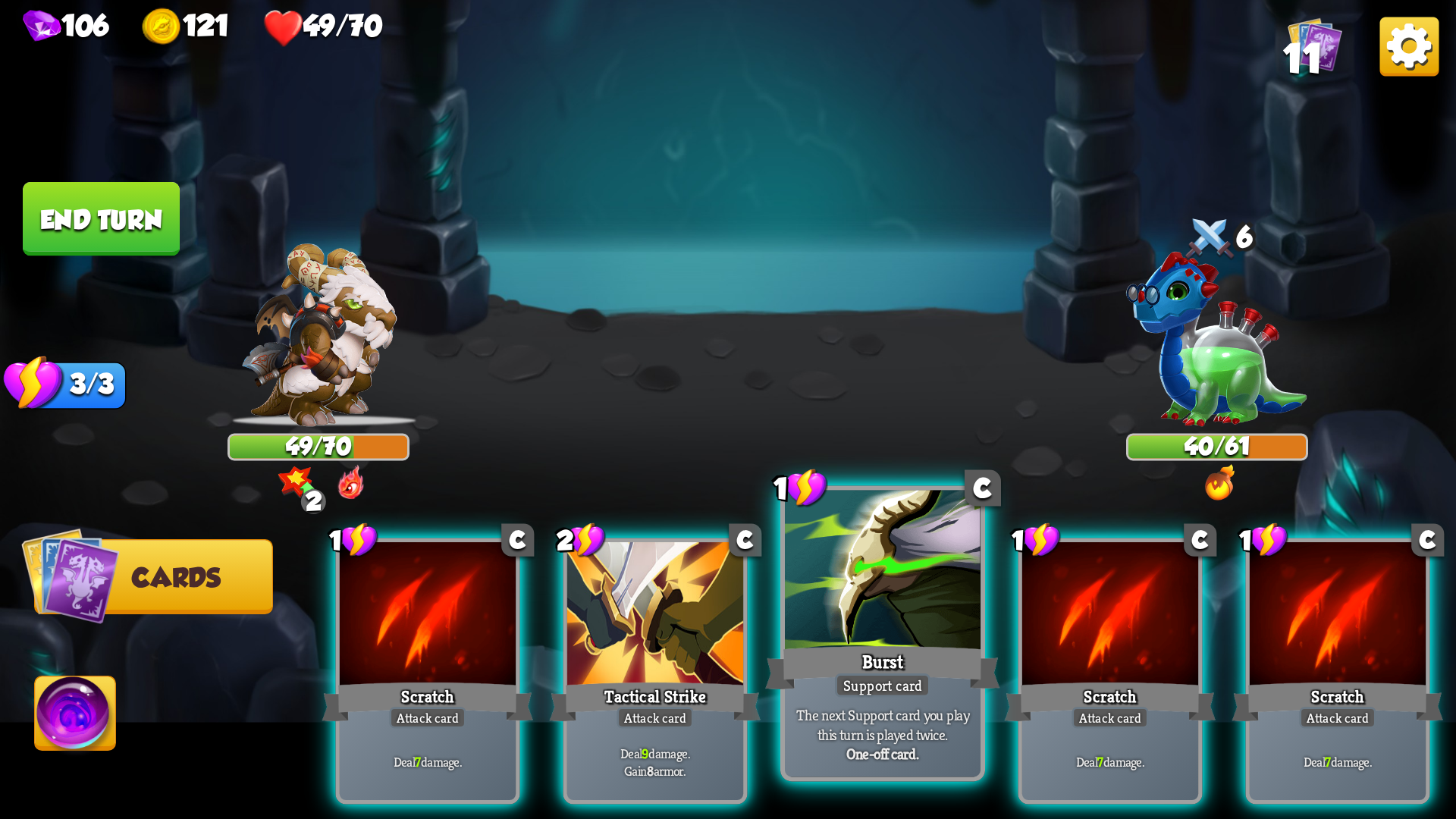
click at [877, 635] on div at bounding box center [883, 573] width 196 height 165
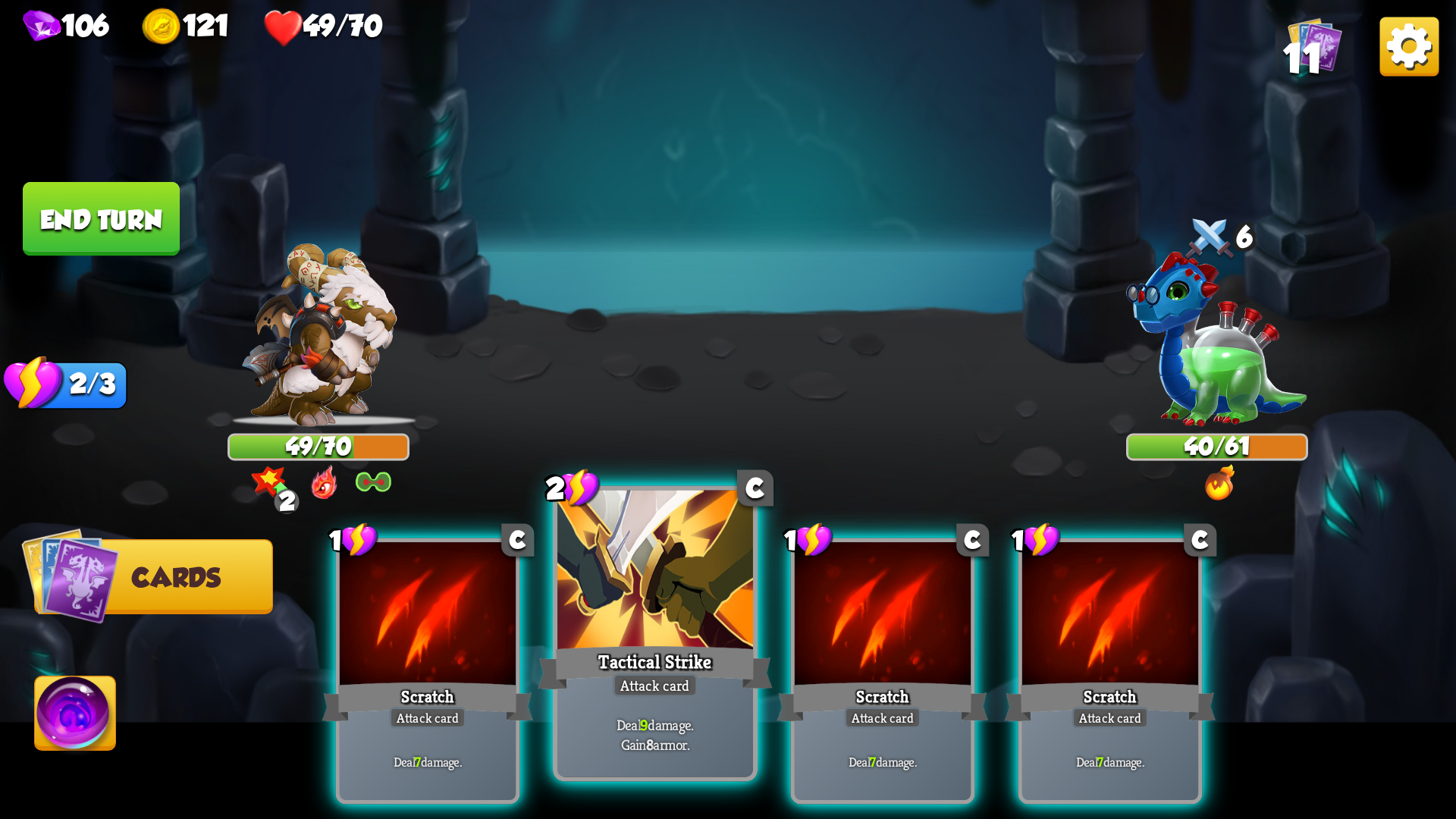
click at [674, 620] on div at bounding box center [655, 573] width 196 height 165
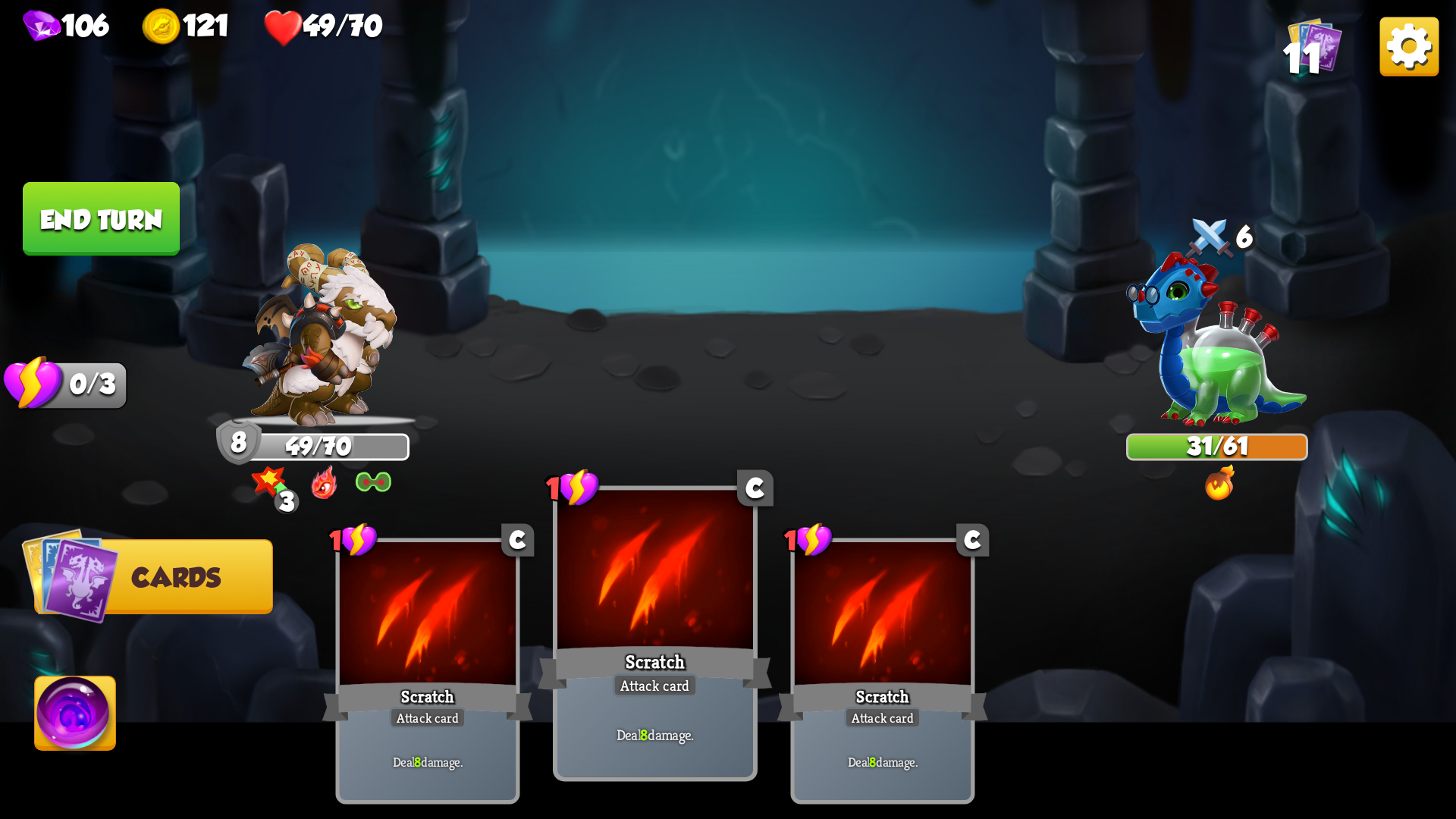
click at [677, 607] on div at bounding box center [655, 573] width 196 height 165
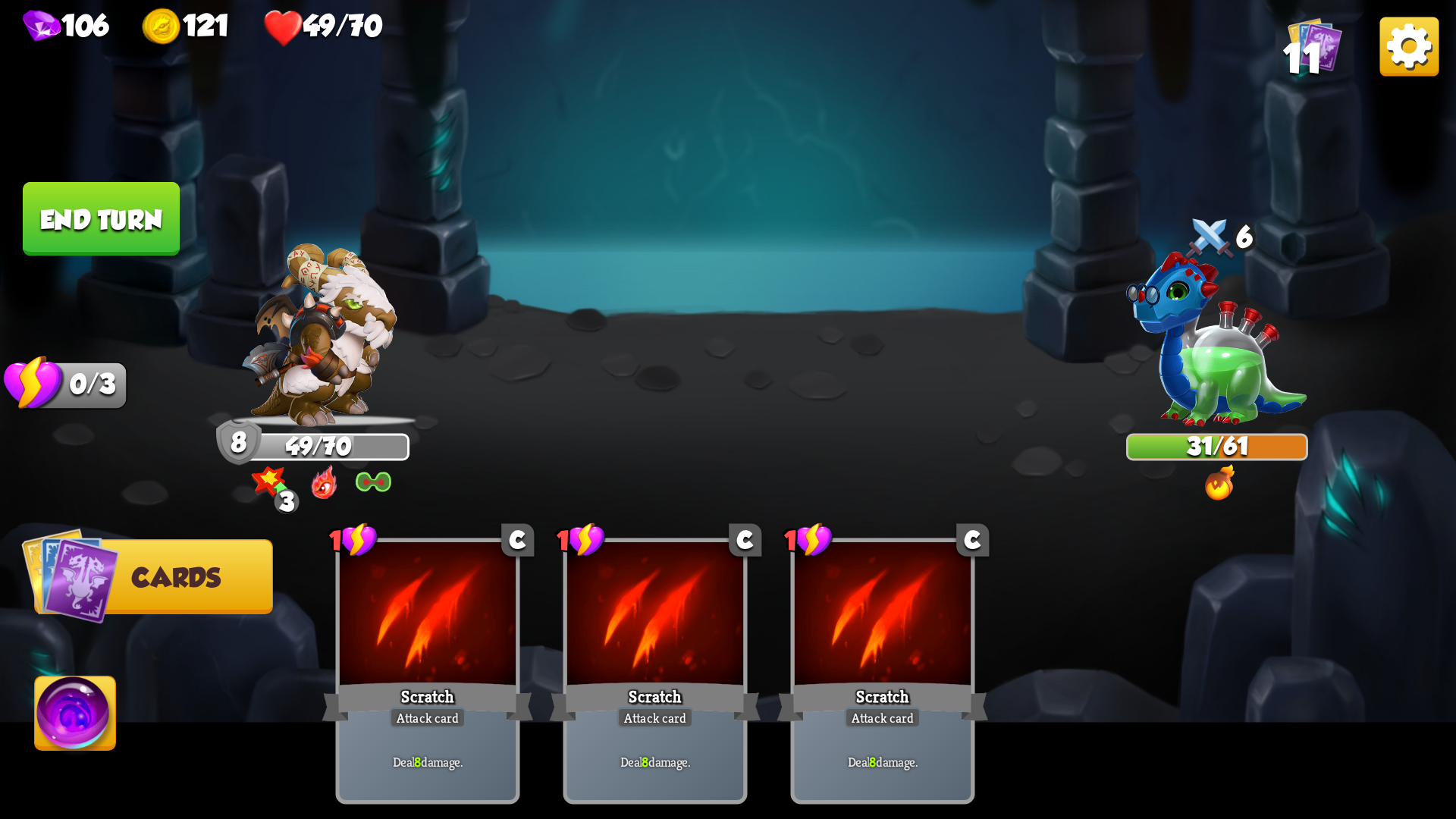
click at [112, 218] on button "End turn" at bounding box center [101, 219] width 157 height 74
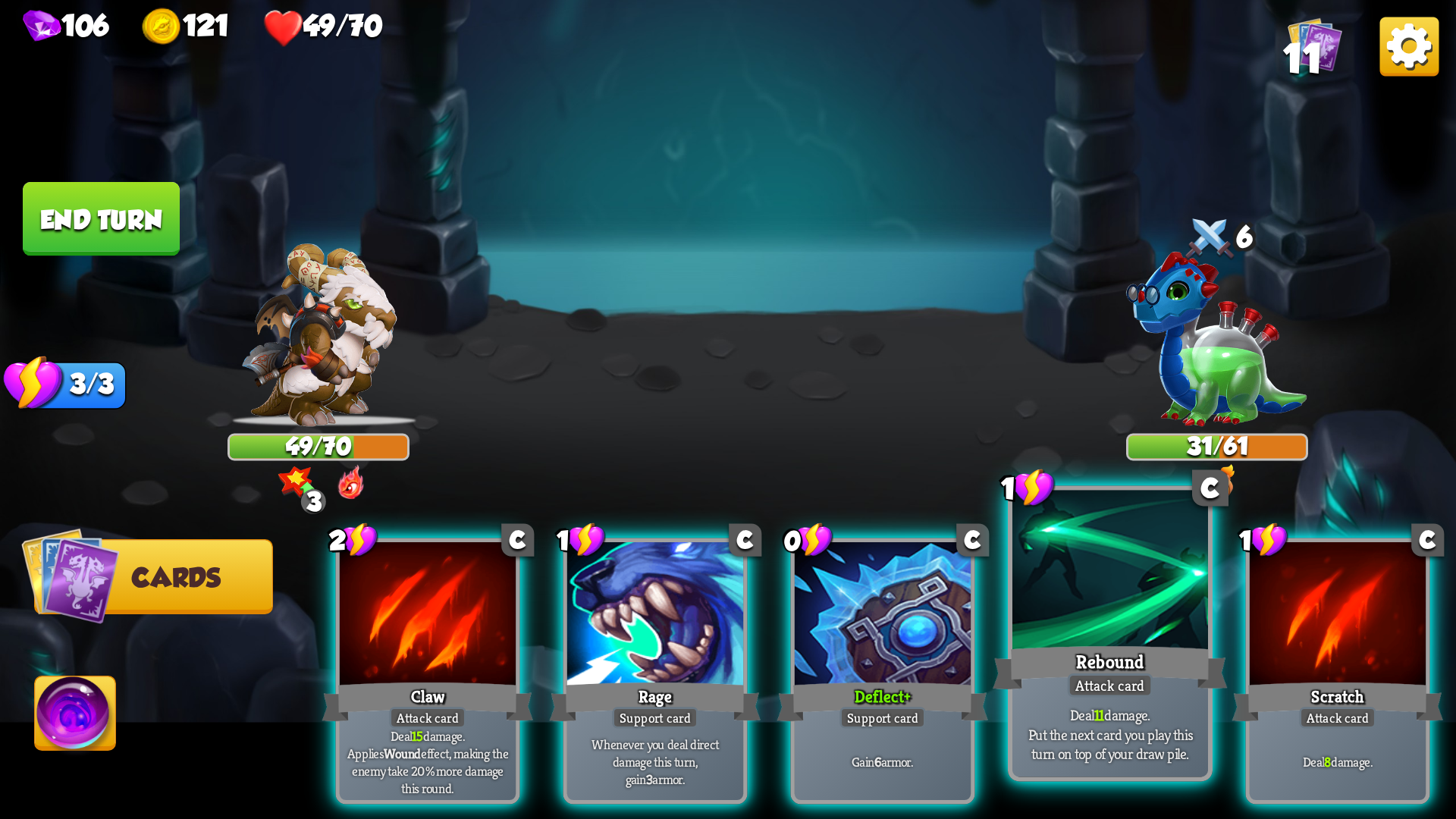
click at [1056, 690] on div "Rebound" at bounding box center [1109, 667] width 235 height 52
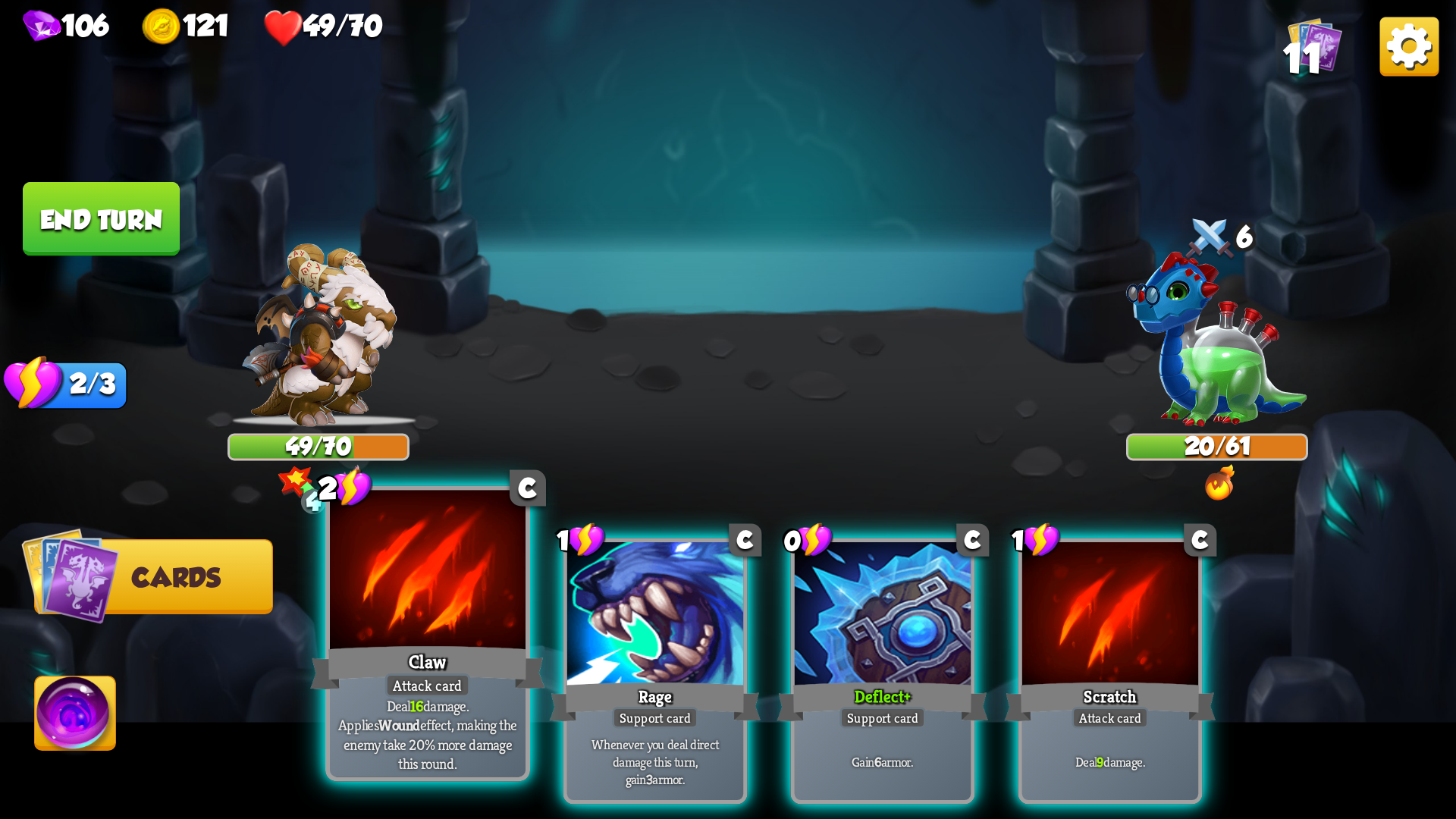
click at [502, 673] on div "Claw" at bounding box center [427, 667] width 235 height 52
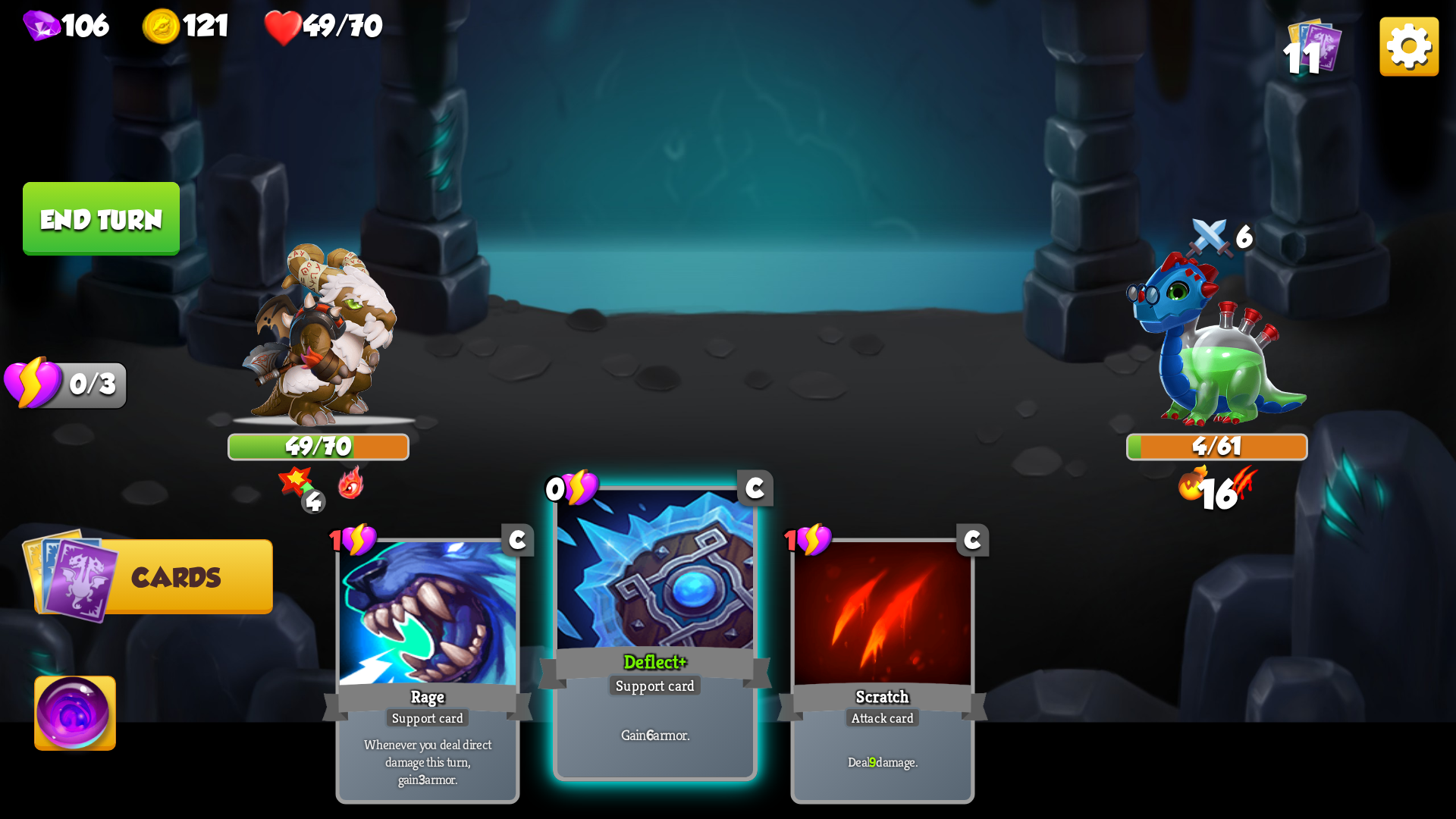
click at [617, 681] on div "Support card" at bounding box center [655, 686] width 96 height 25
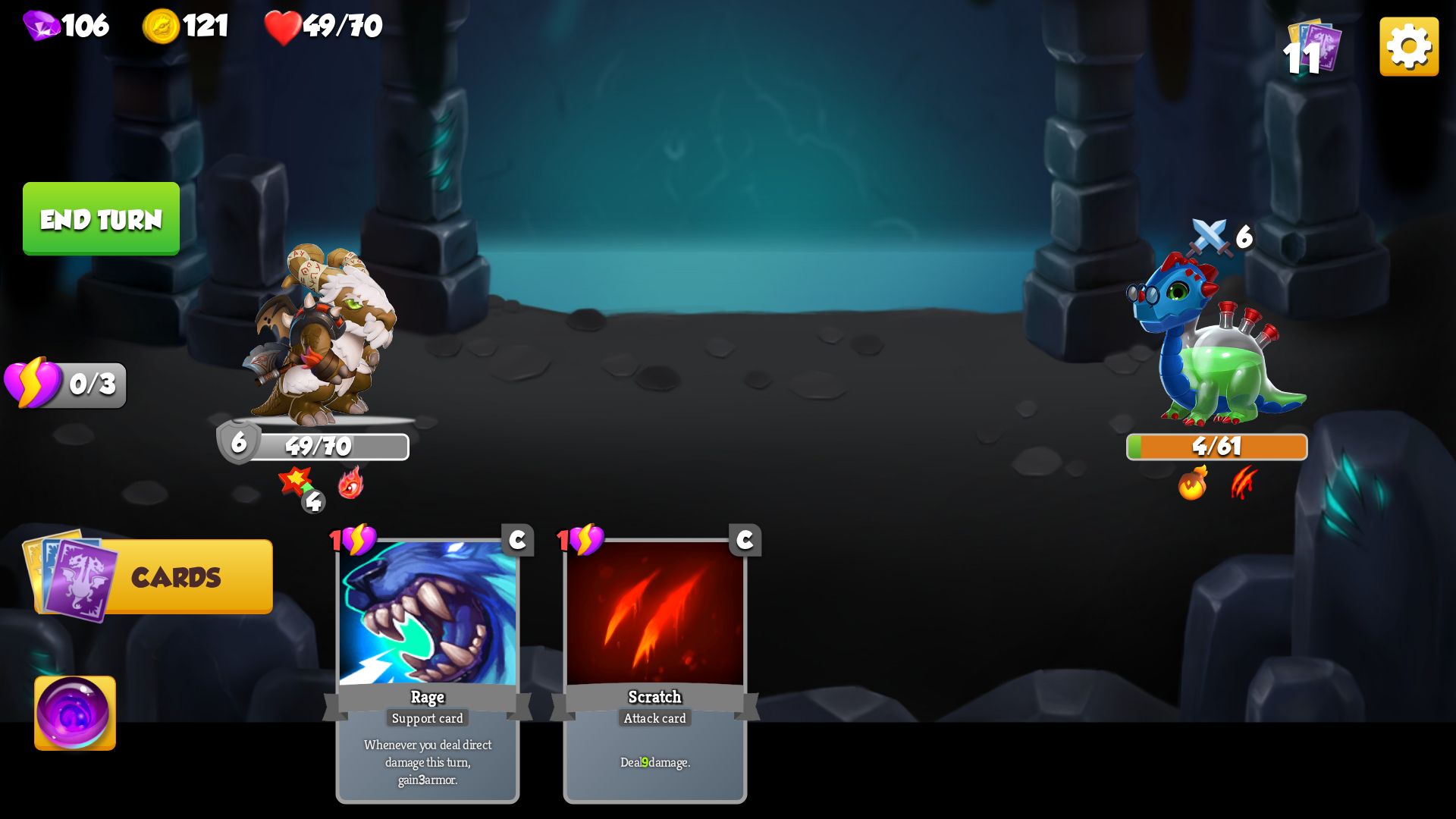
drag, startPoint x: 114, startPoint y: 246, endPoint x: 109, endPoint y: 254, distance: 9.4
click at [114, 246] on button "End turn" at bounding box center [101, 219] width 157 height 74
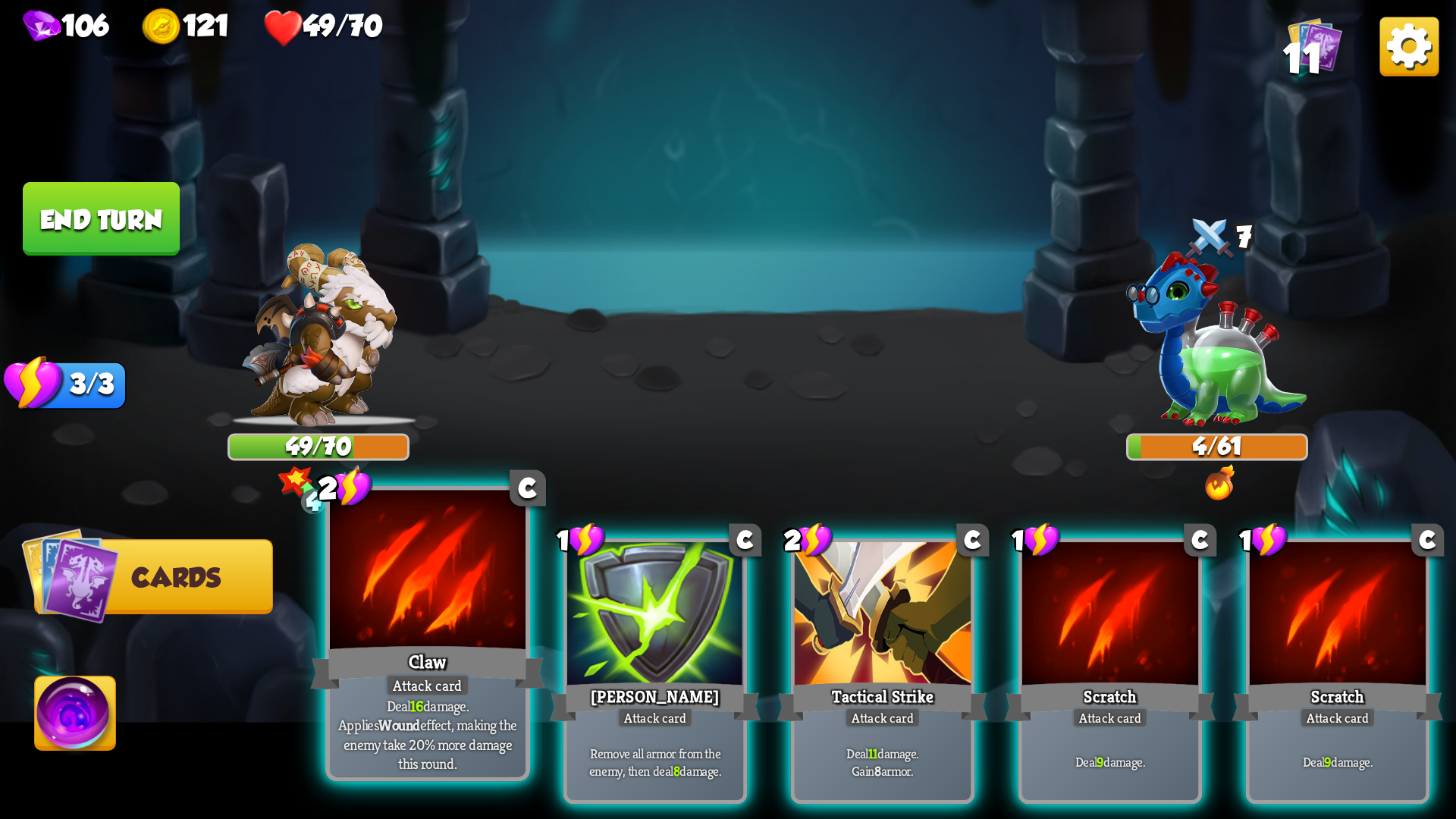
click at [433, 616] on div at bounding box center [428, 573] width 196 height 165
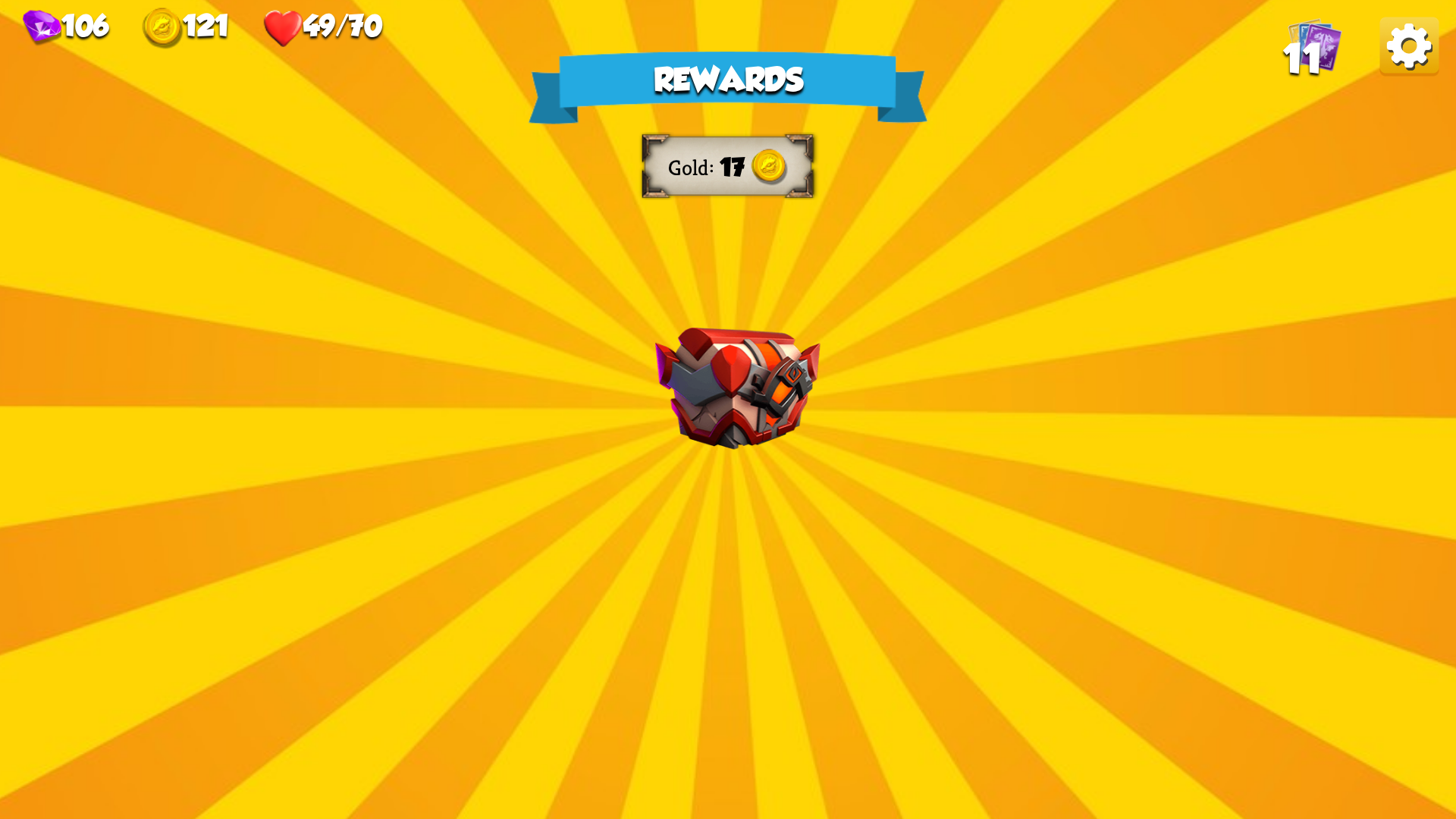
click at [784, 486] on div "Rewards Gold 17 Select a card 0 C Weak Potion Potion card The enemy will deal 2…" at bounding box center [728, 410] width 1456 height 819
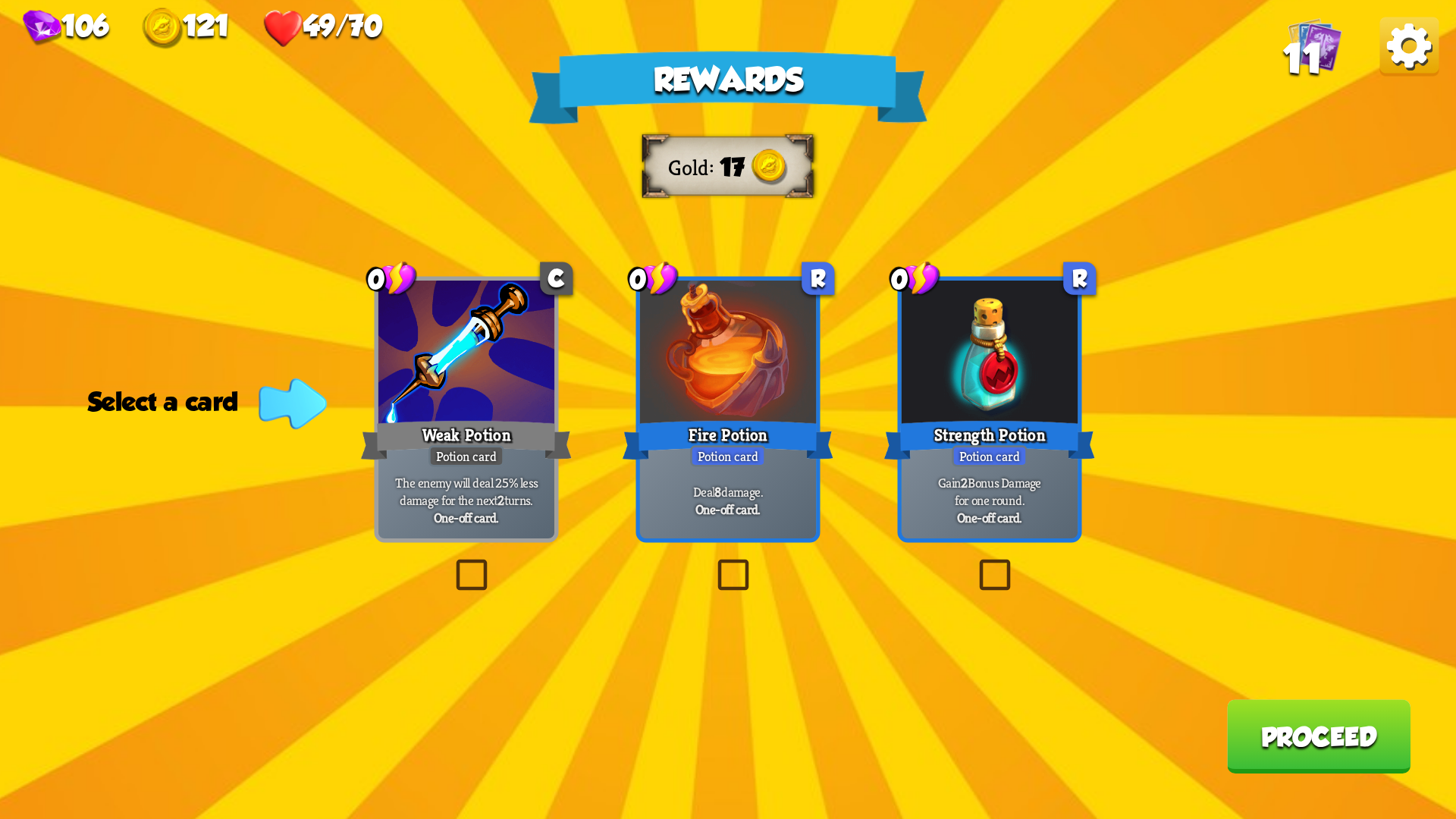
click at [451, 563] on label at bounding box center [451, 563] width 0 height 0
click at [0, 0] on input "checkbox" at bounding box center [0, 0] width 0 height 0
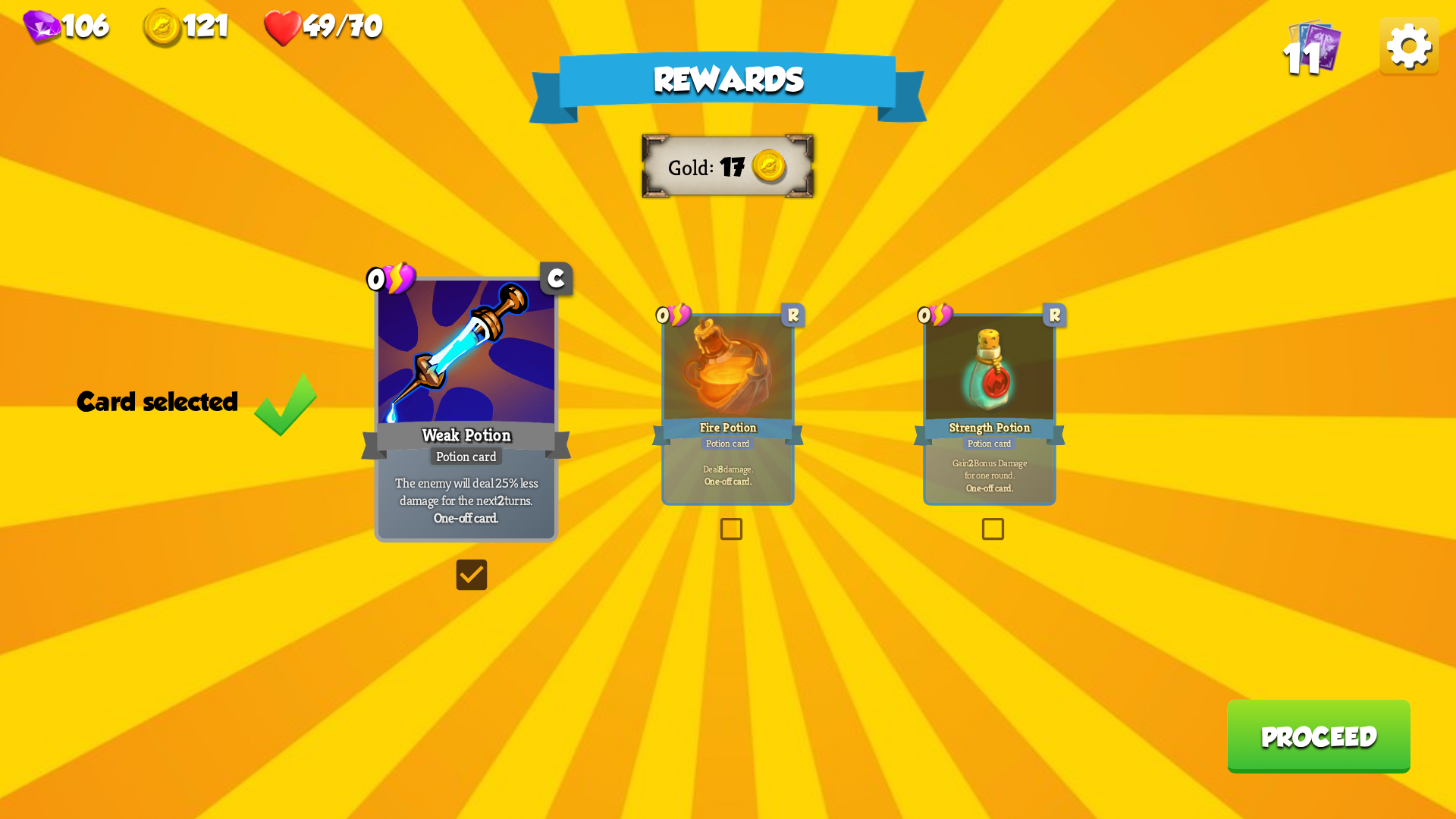
click at [1286, 690] on button "Proceed" at bounding box center [1318, 736] width 183 height 74
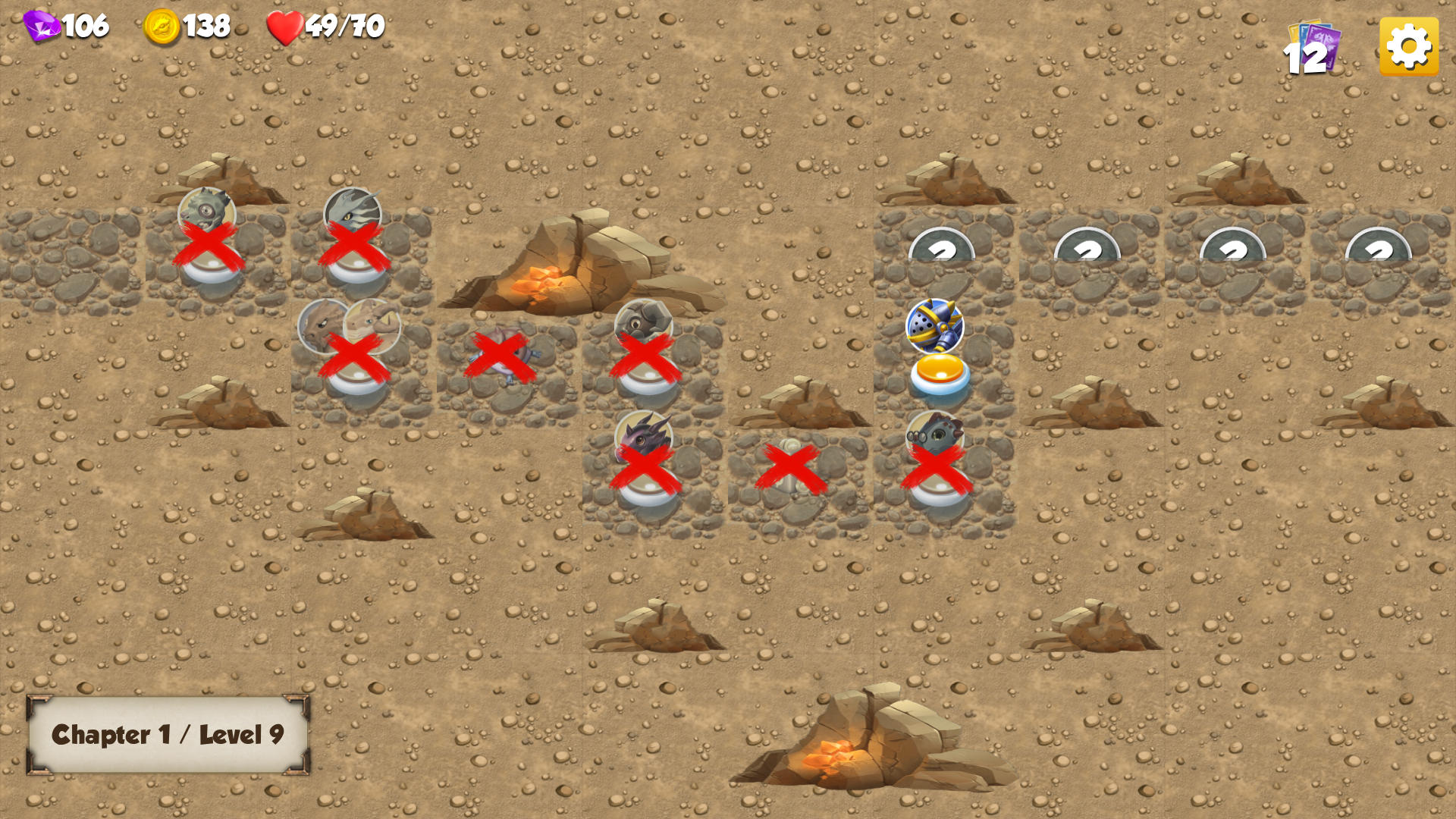
click at [938, 376] on img at bounding box center [942, 381] width 73 height 57
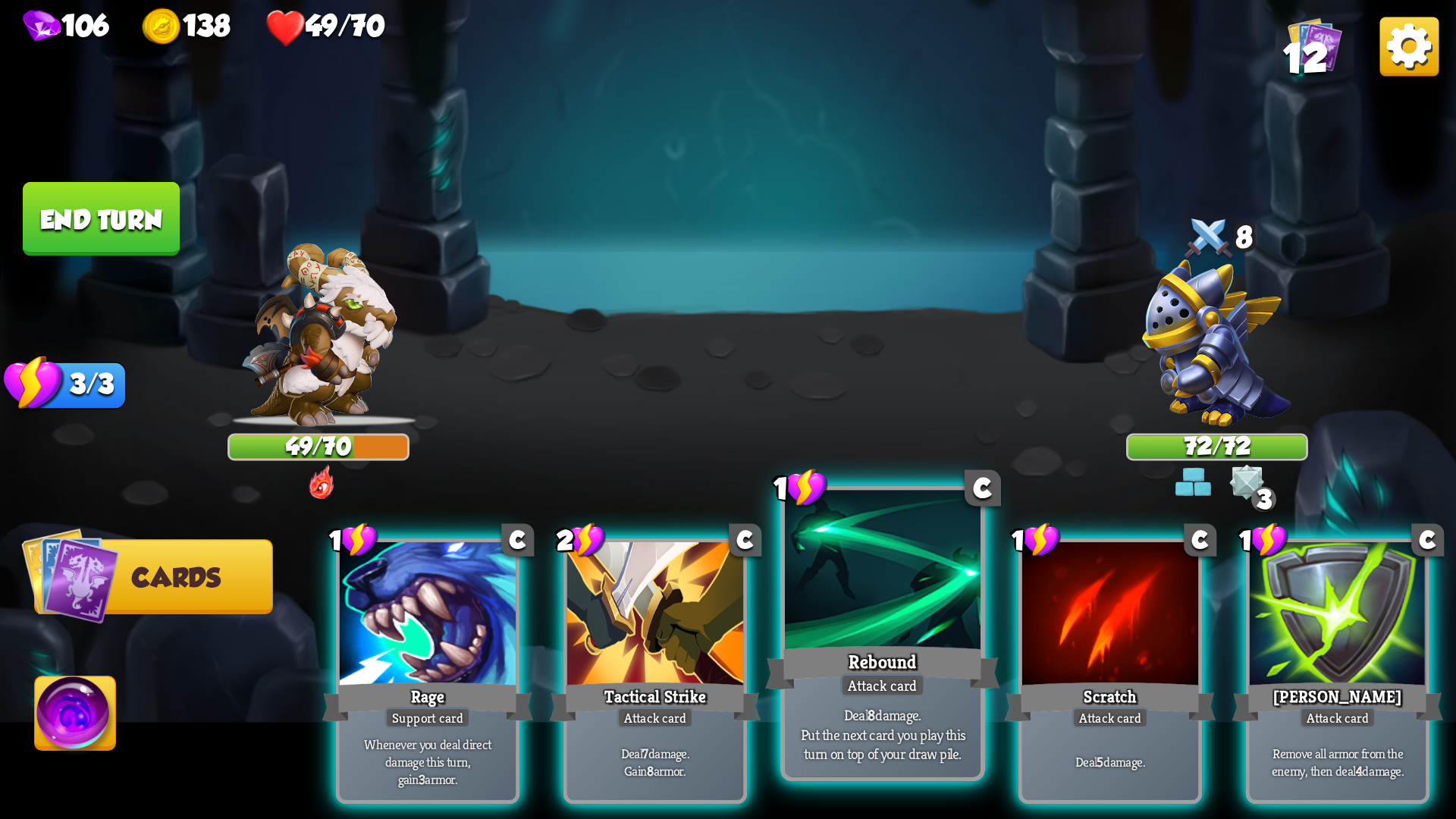
click at [895, 618] on div at bounding box center [883, 573] width 196 height 165
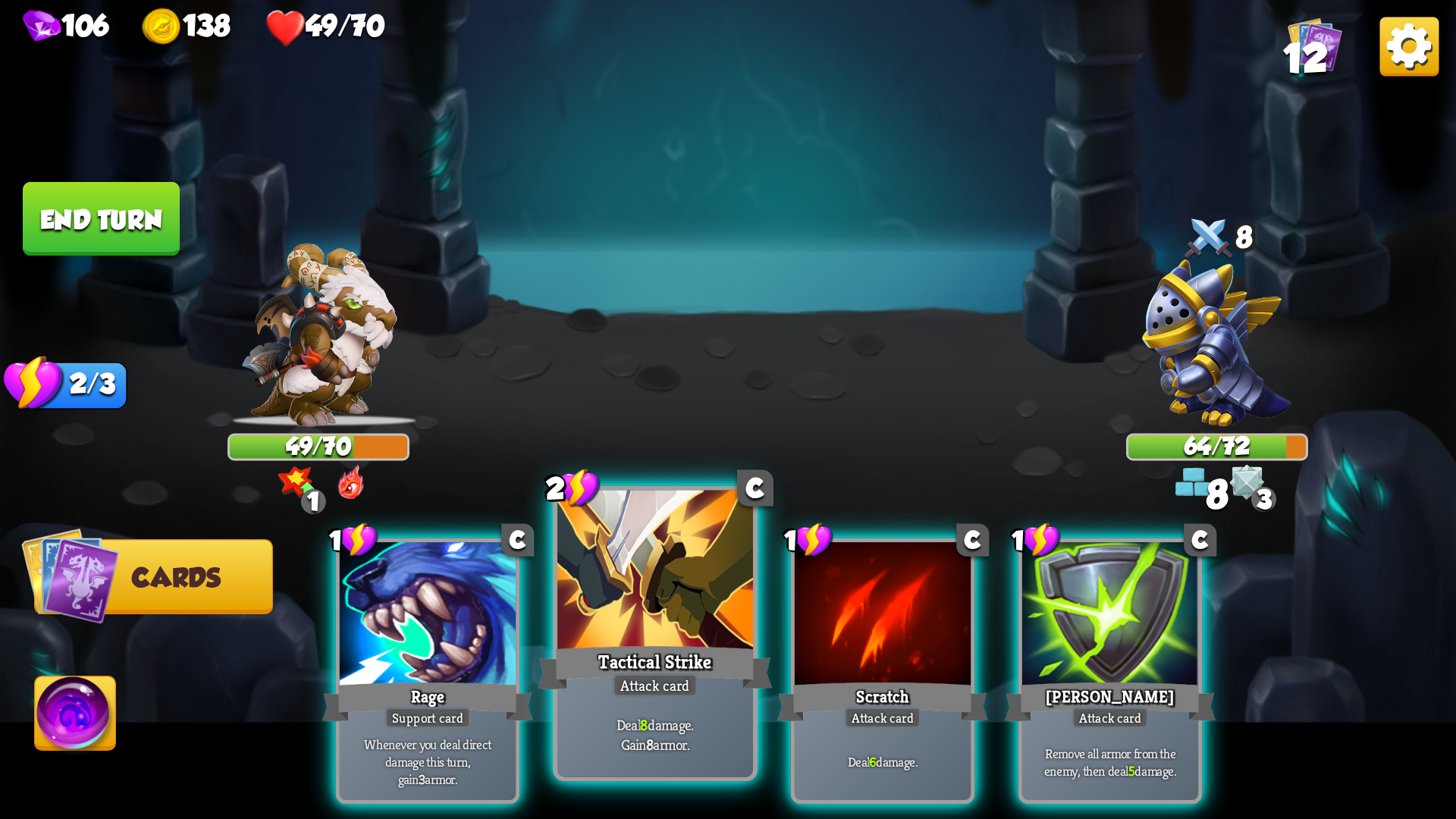
click at [689, 617] on div at bounding box center [655, 573] width 196 height 165
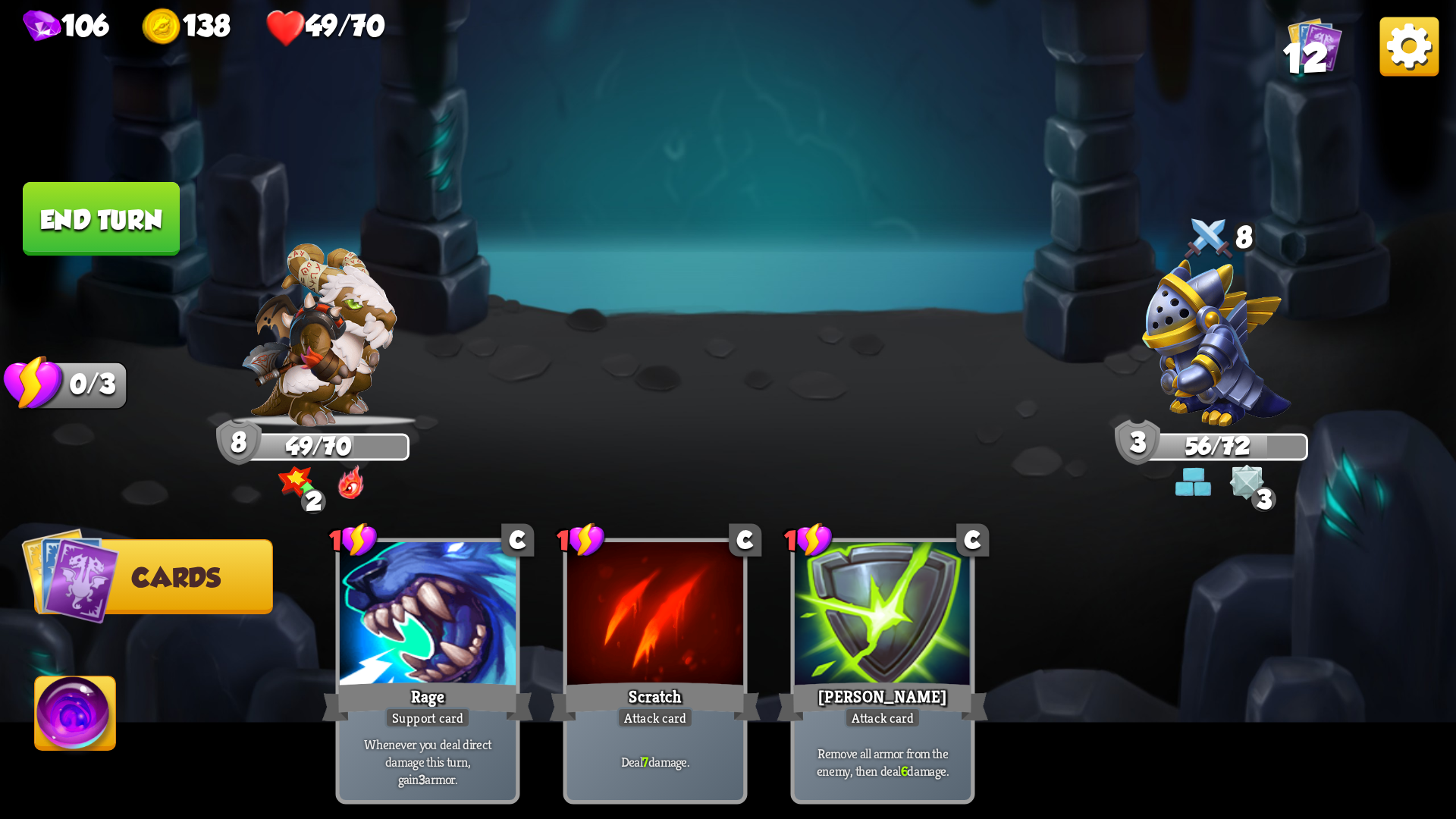
click at [83, 216] on button "End turn" at bounding box center [101, 219] width 157 height 74
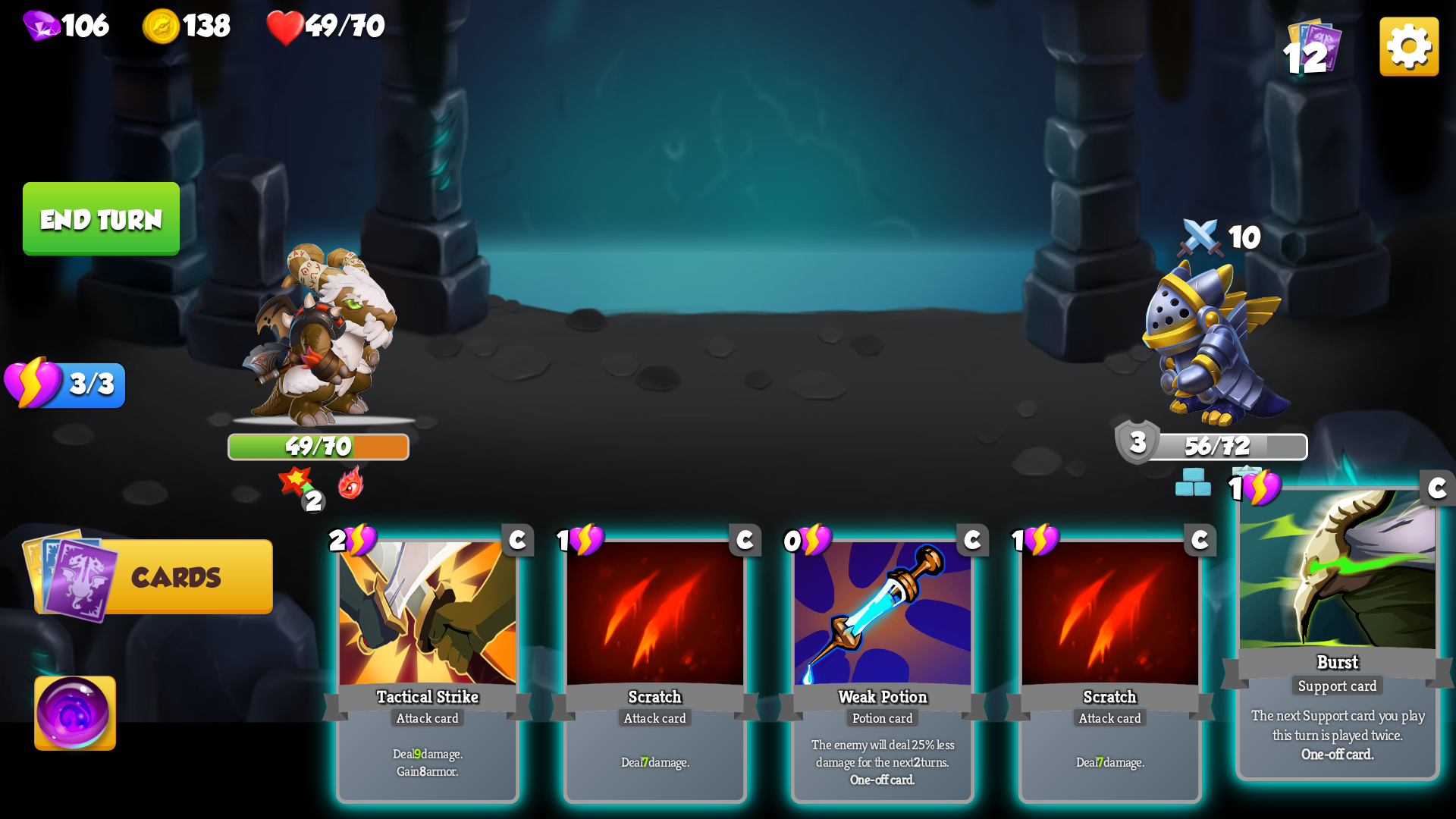
click at [1392, 664] on div "Burst" at bounding box center [1337, 667] width 235 height 52
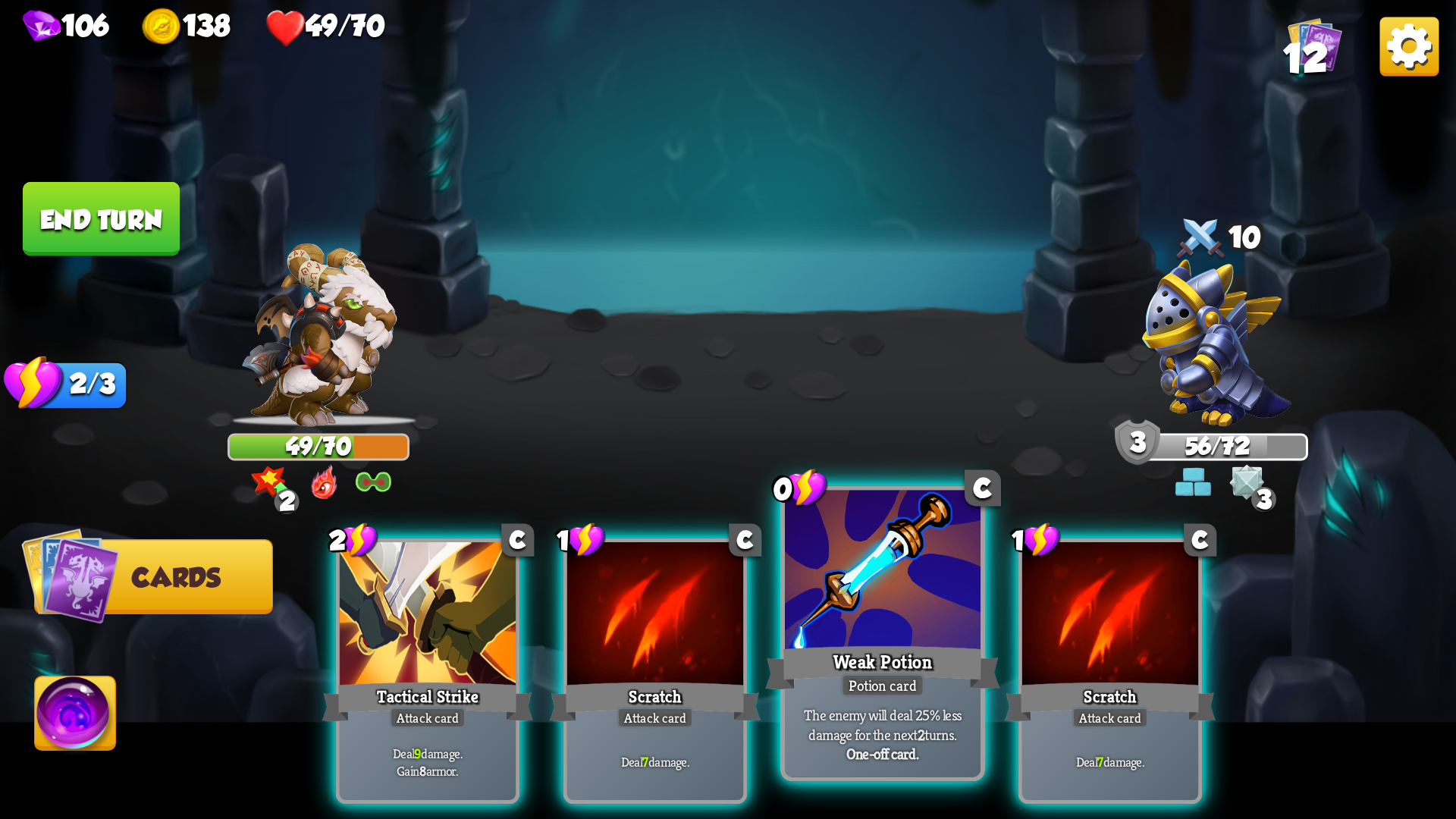
click at [907, 657] on div "Weak Potion" at bounding box center [882, 667] width 235 height 52
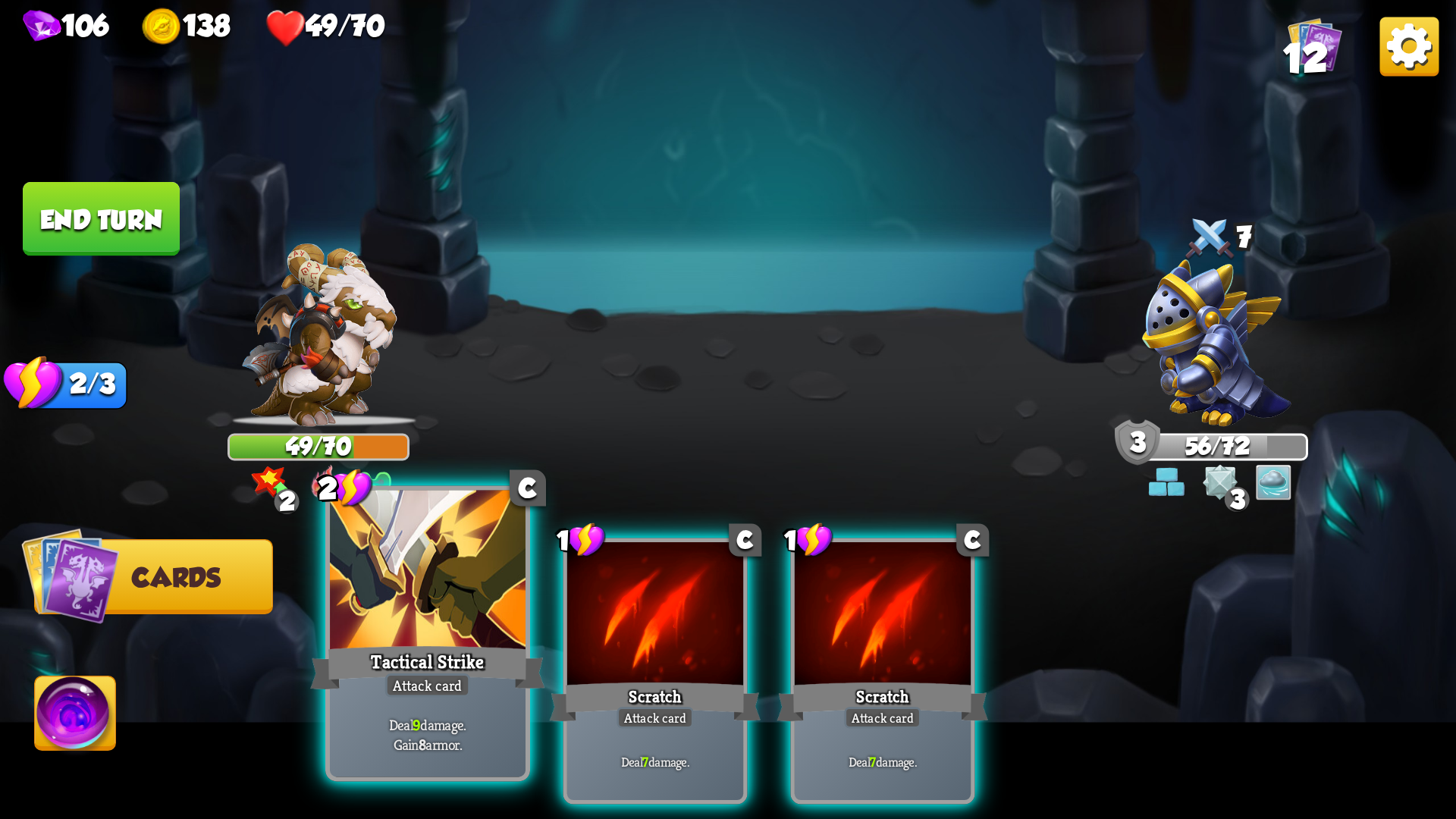
click at [426, 629] on div at bounding box center [428, 573] width 196 height 165
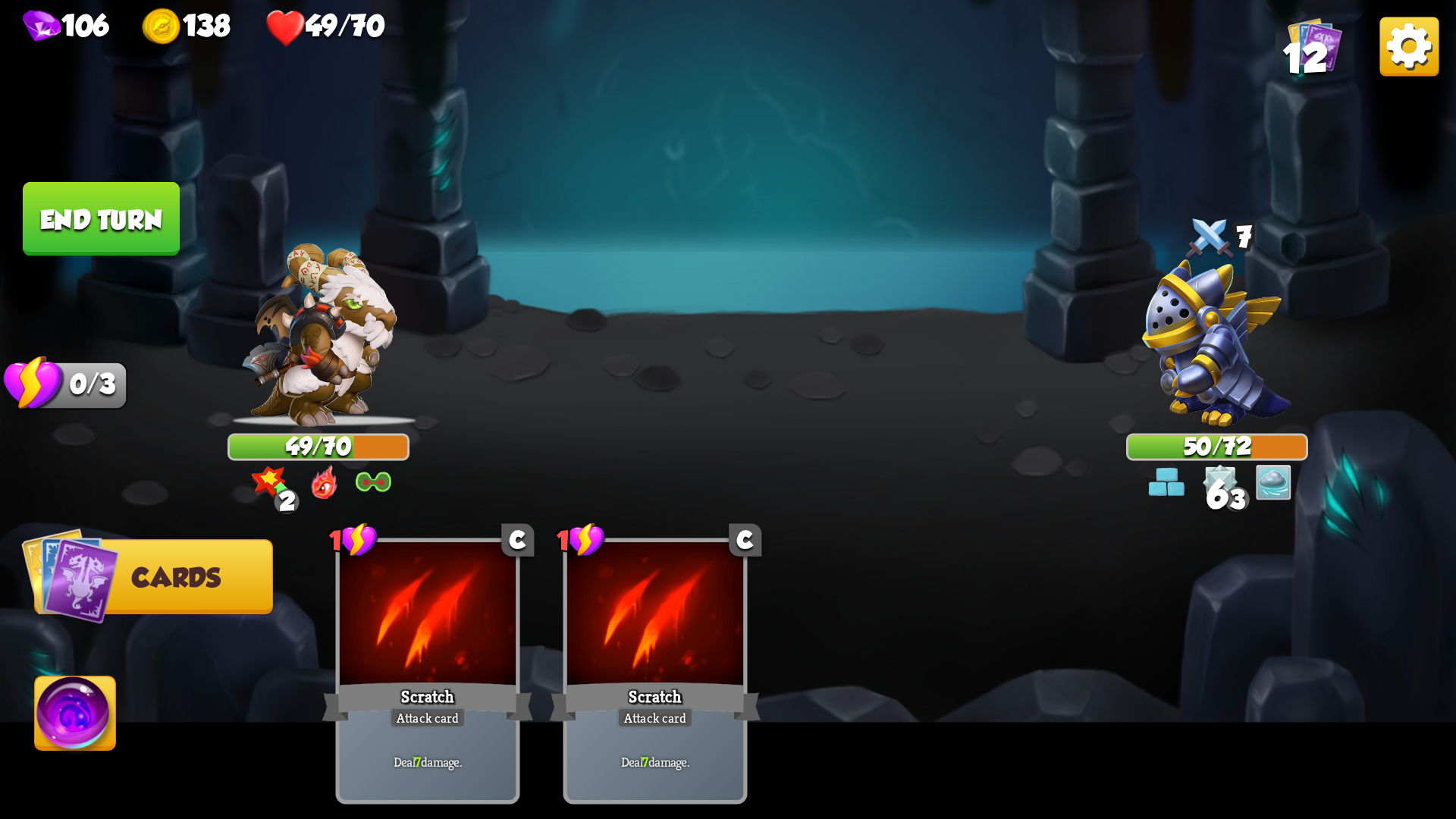
click at [1291, 486] on img at bounding box center [1274, 482] width 36 height 36
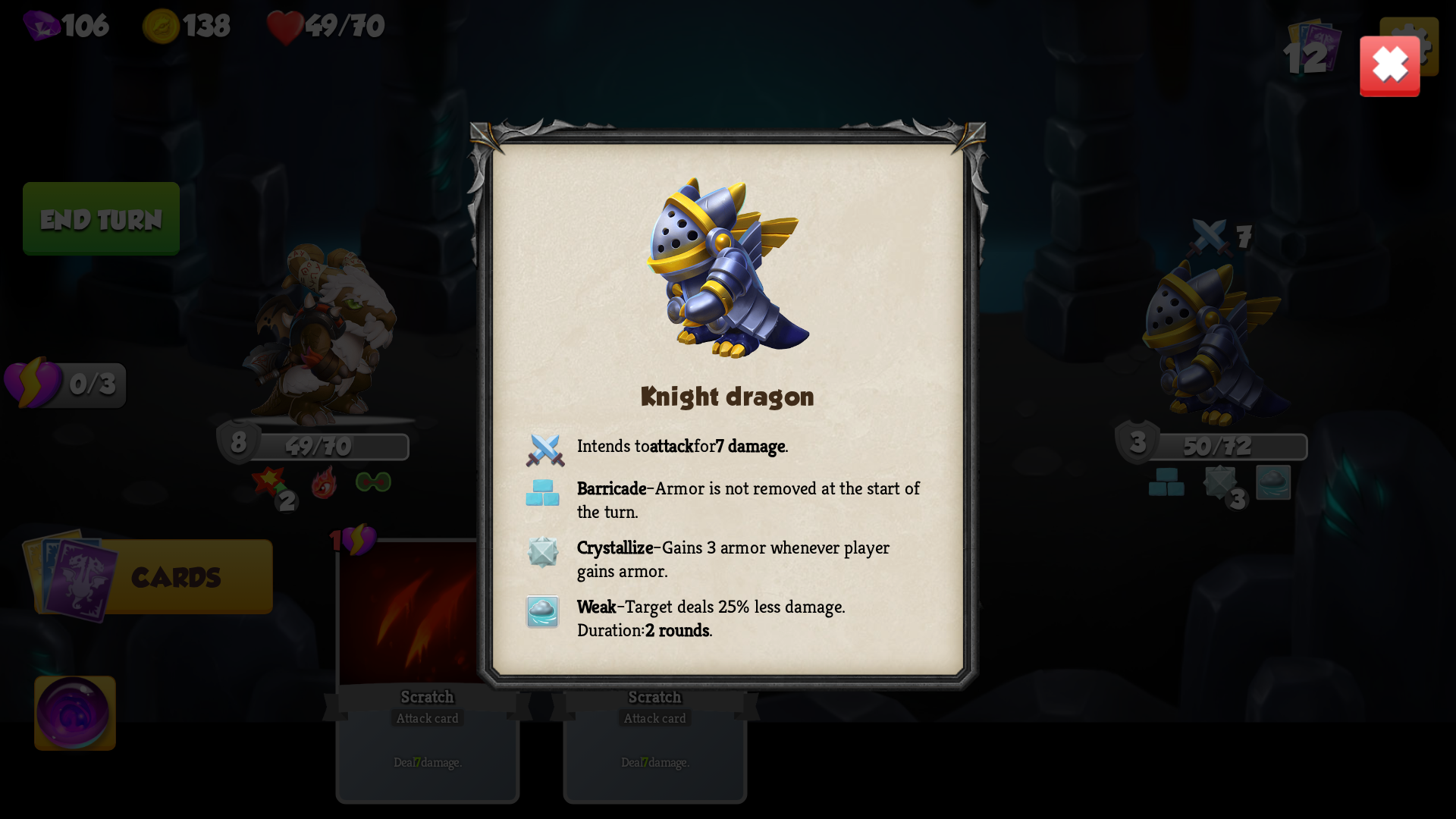
click at [1373, 71] on img at bounding box center [1389, 66] width 64 height 64
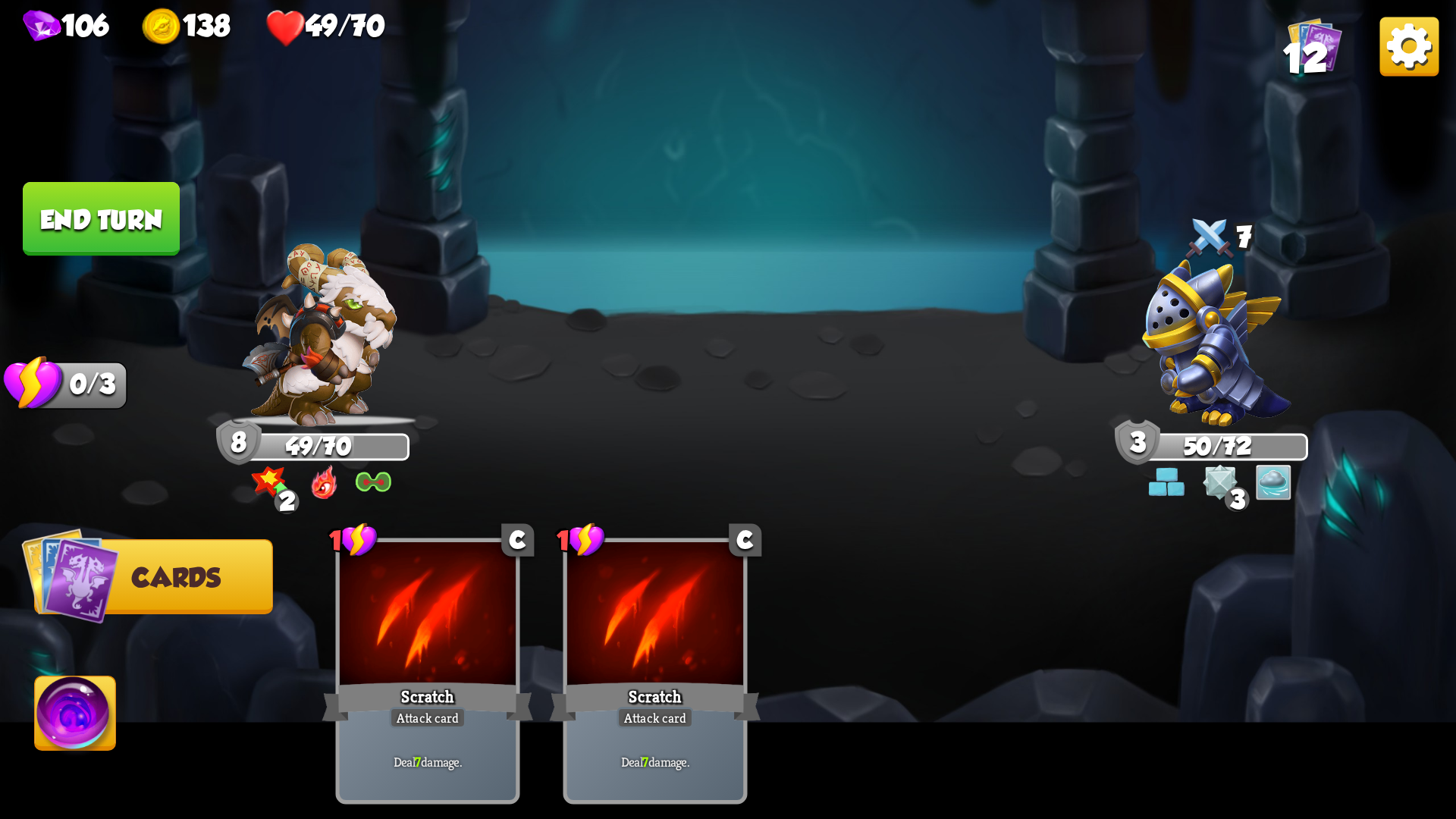
click at [125, 245] on button "End turn" at bounding box center [101, 219] width 157 height 74
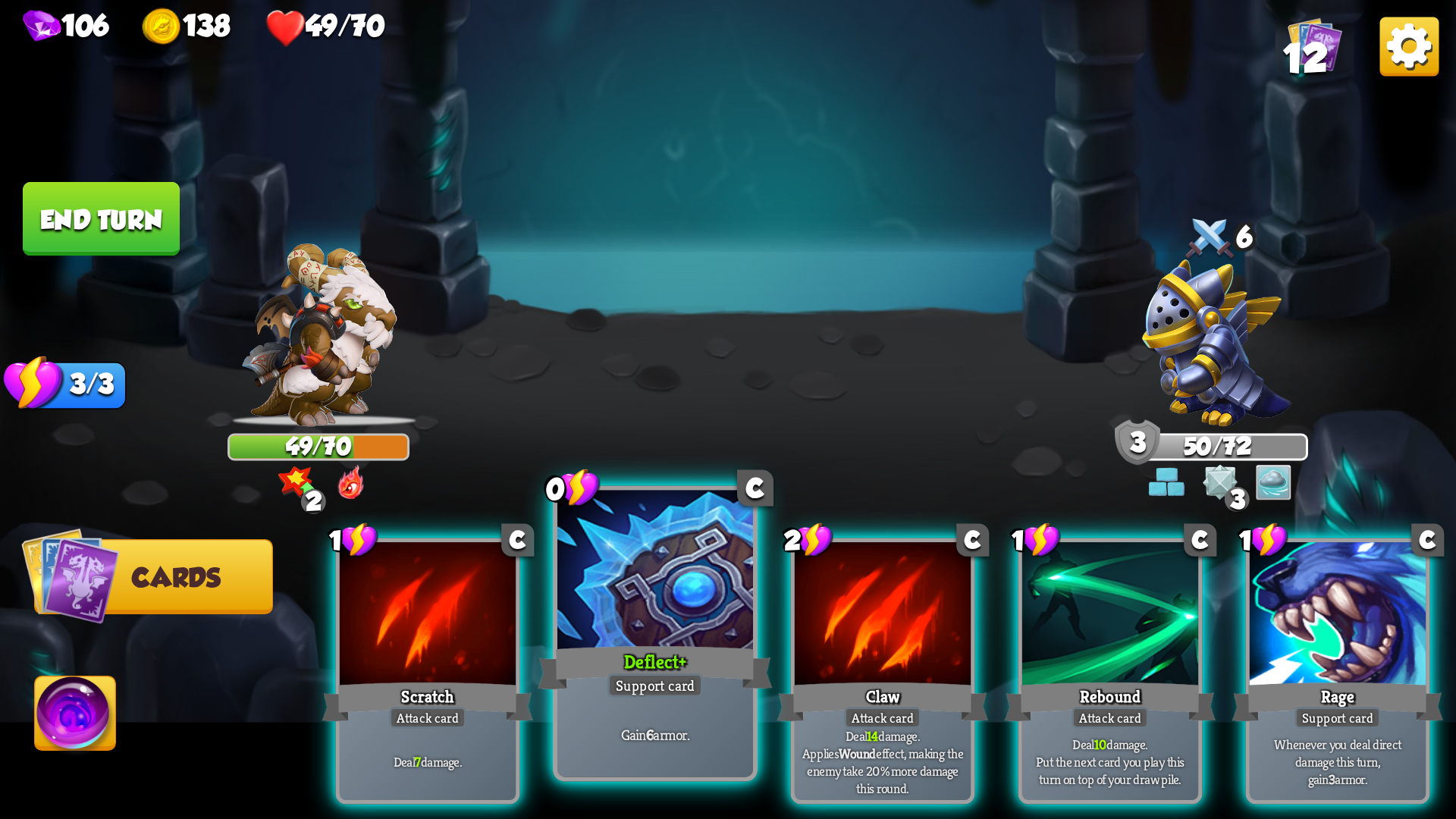
click at [681, 640] on div at bounding box center [655, 573] width 196 height 165
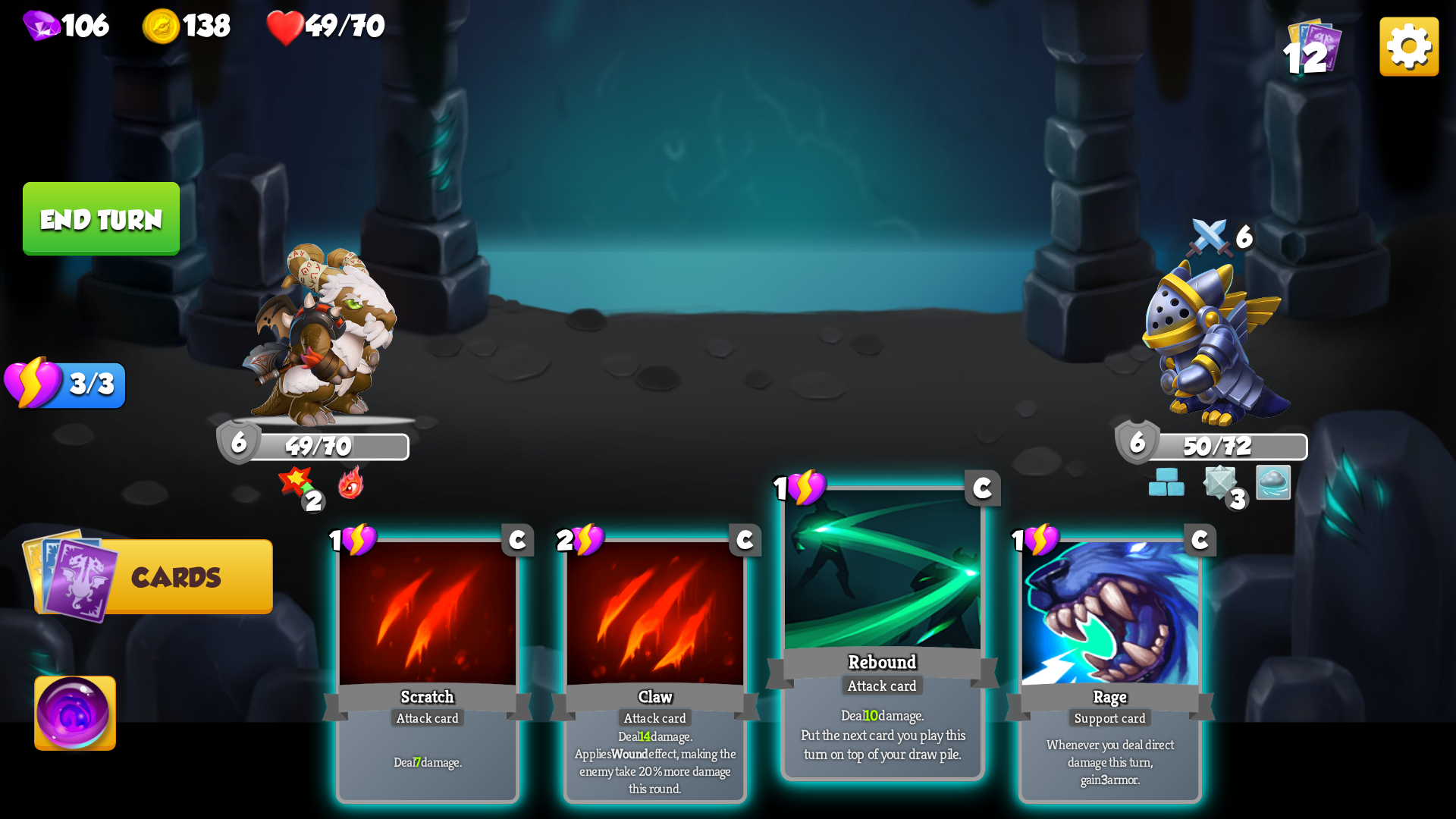
click at [876, 639] on div at bounding box center [883, 573] width 196 height 165
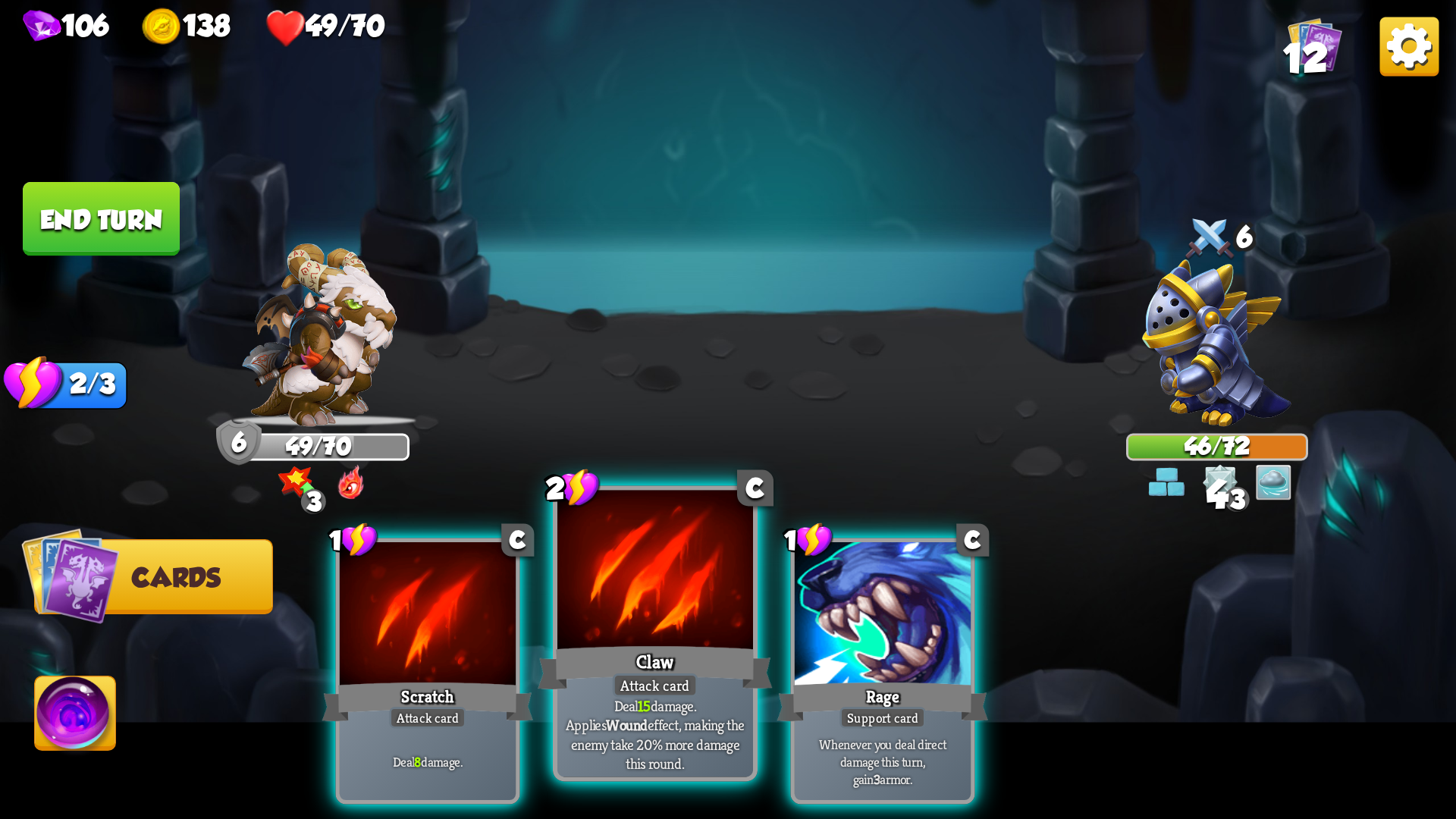
click at [686, 647] on div "Claw" at bounding box center [655, 667] width 235 height 52
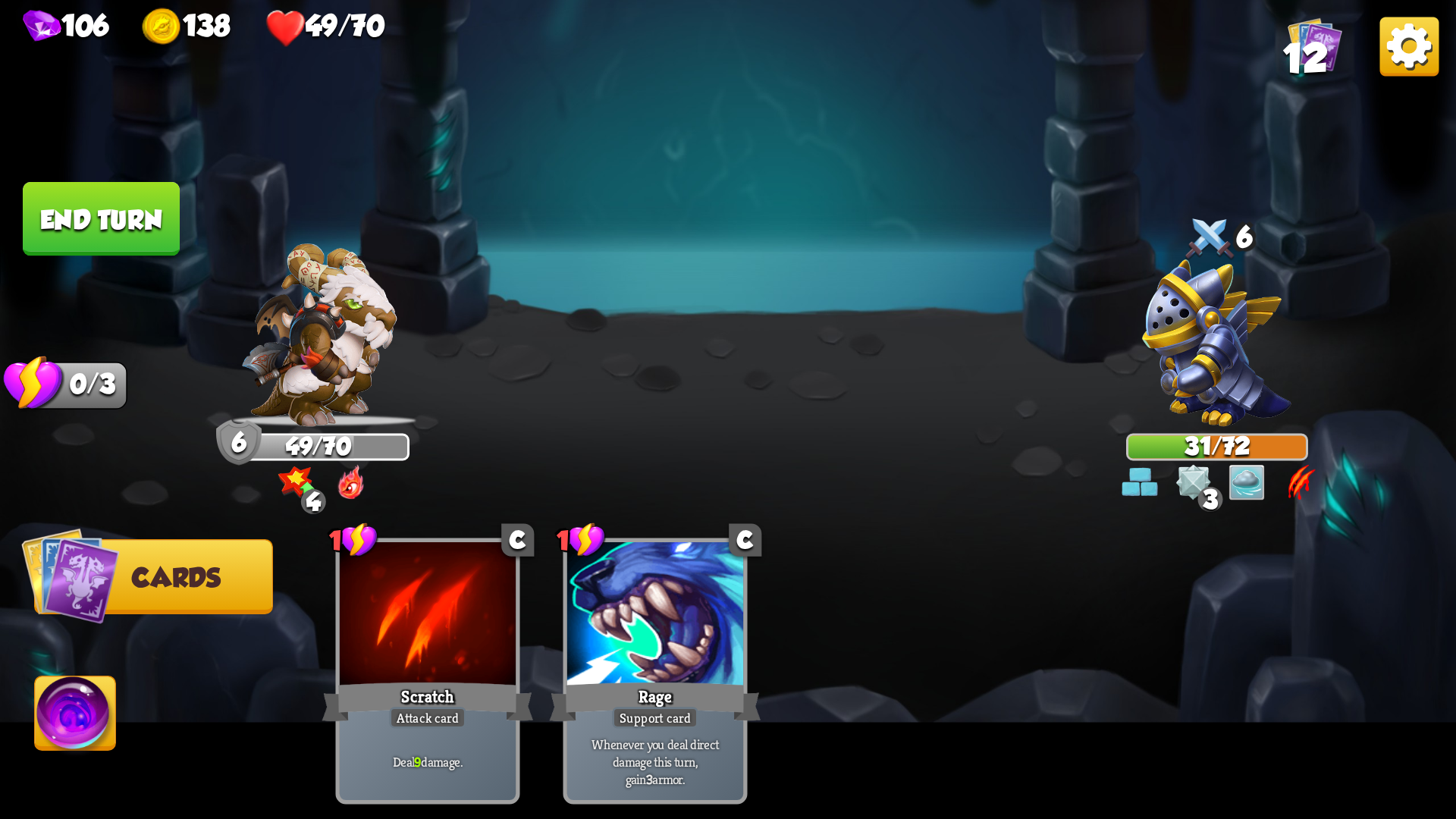
click at [104, 226] on button "End turn" at bounding box center [101, 219] width 157 height 74
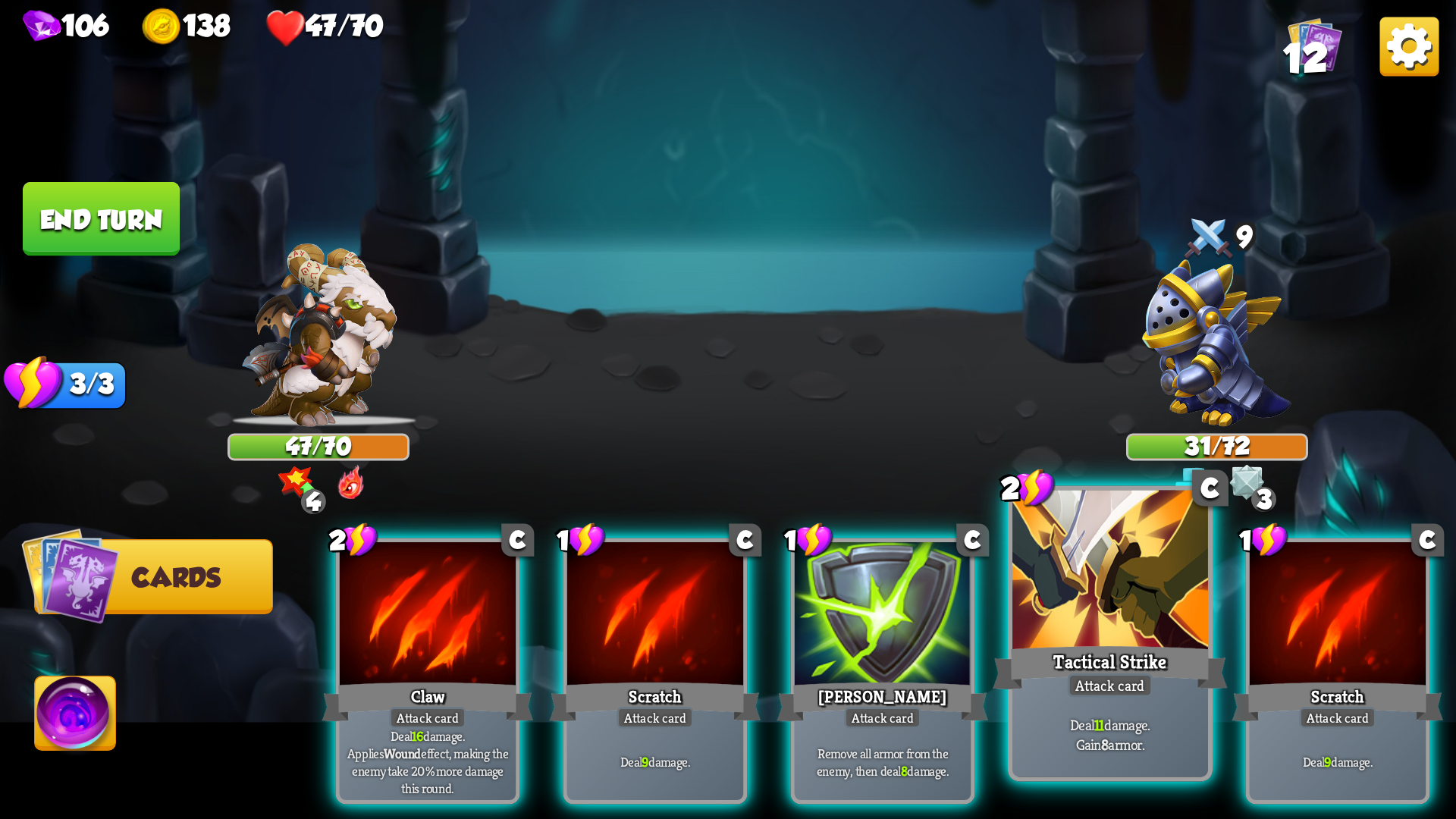
click at [1088, 602] on div at bounding box center [1110, 573] width 196 height 165
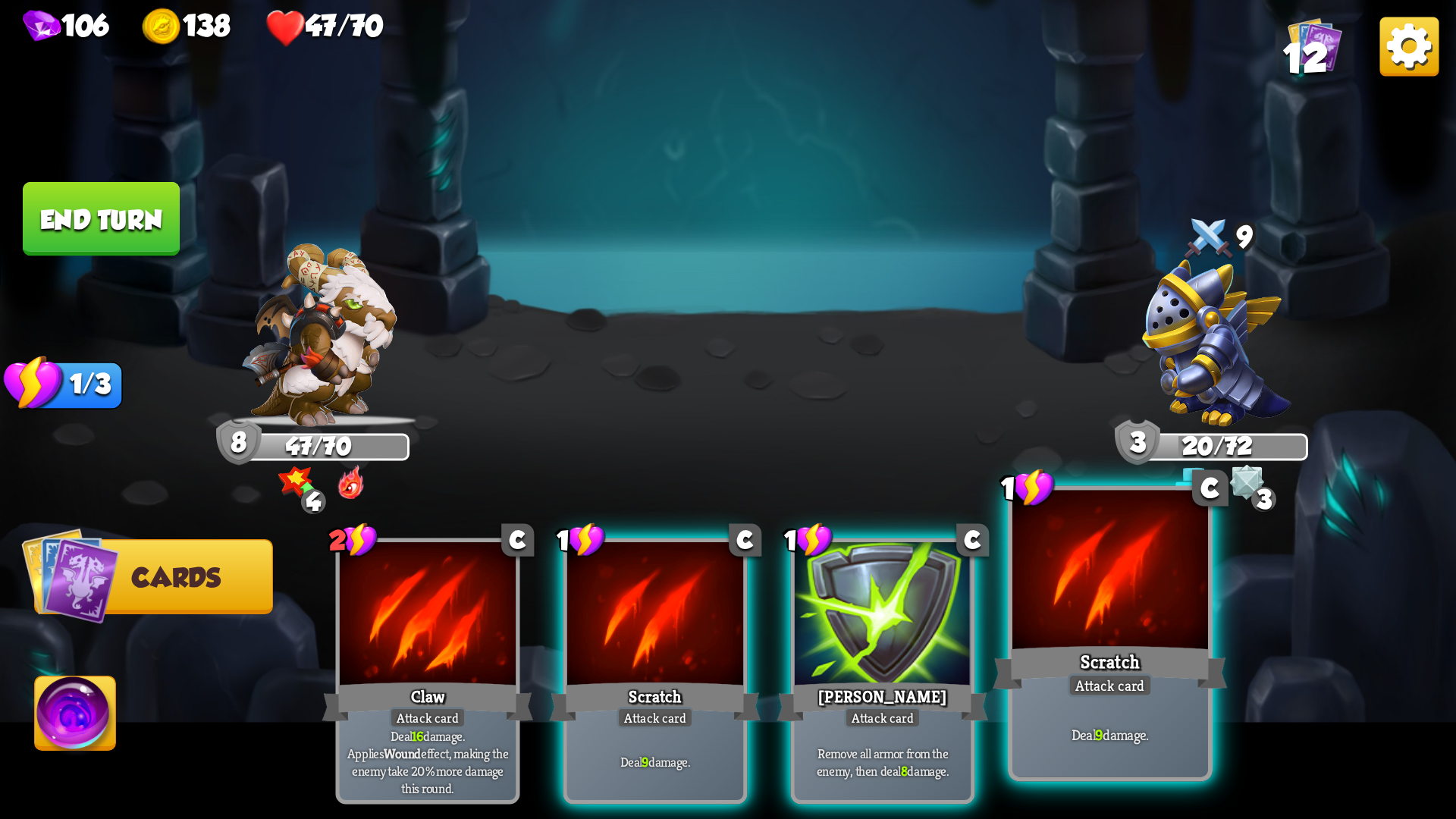
click at [1077, 641] on div "Scratch" at bounding box center [1109, 667] width 235 height 52
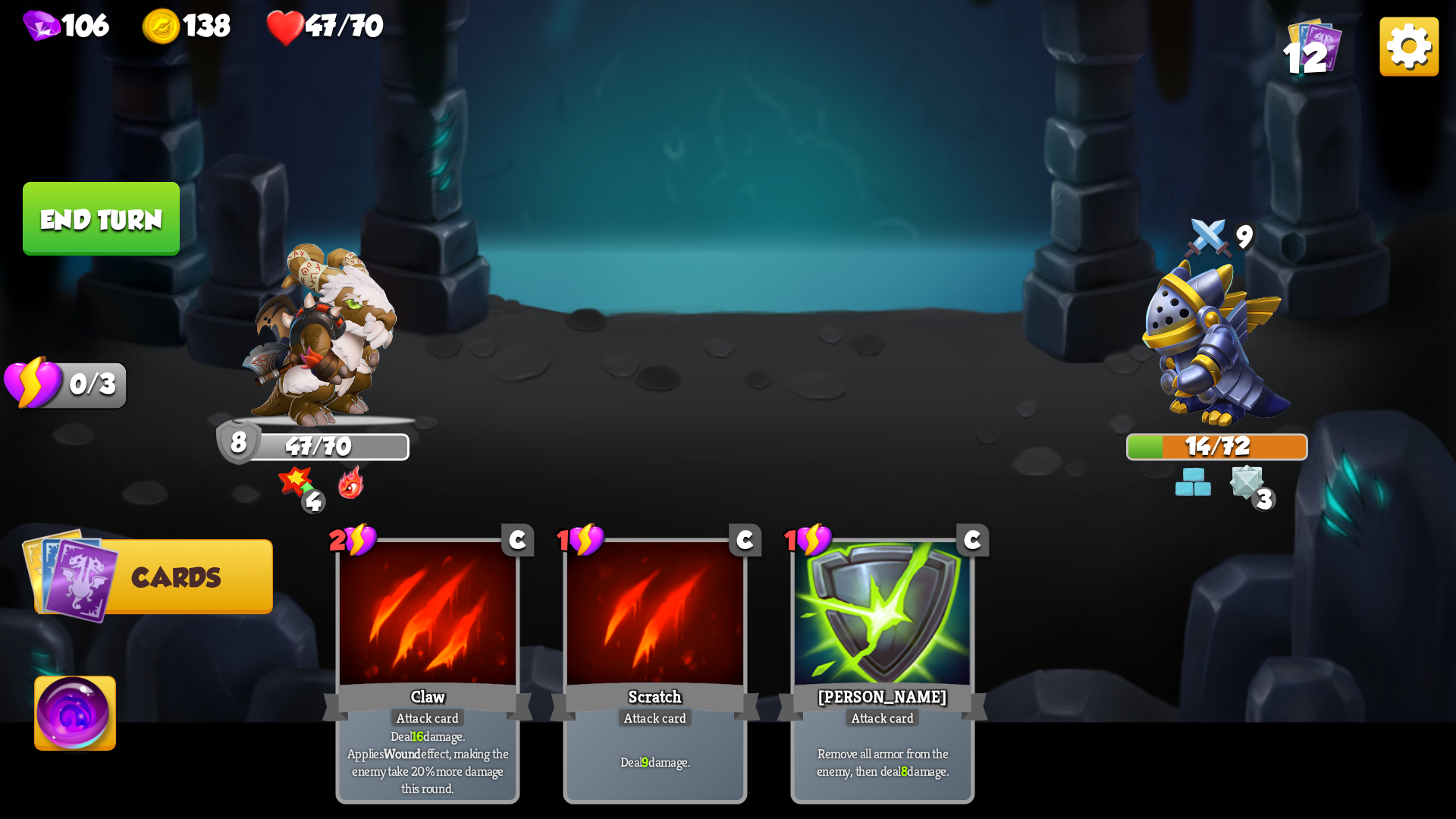
click at [86, 219] on button "End turn" at bounding box center [101, 219] width 157 height 74
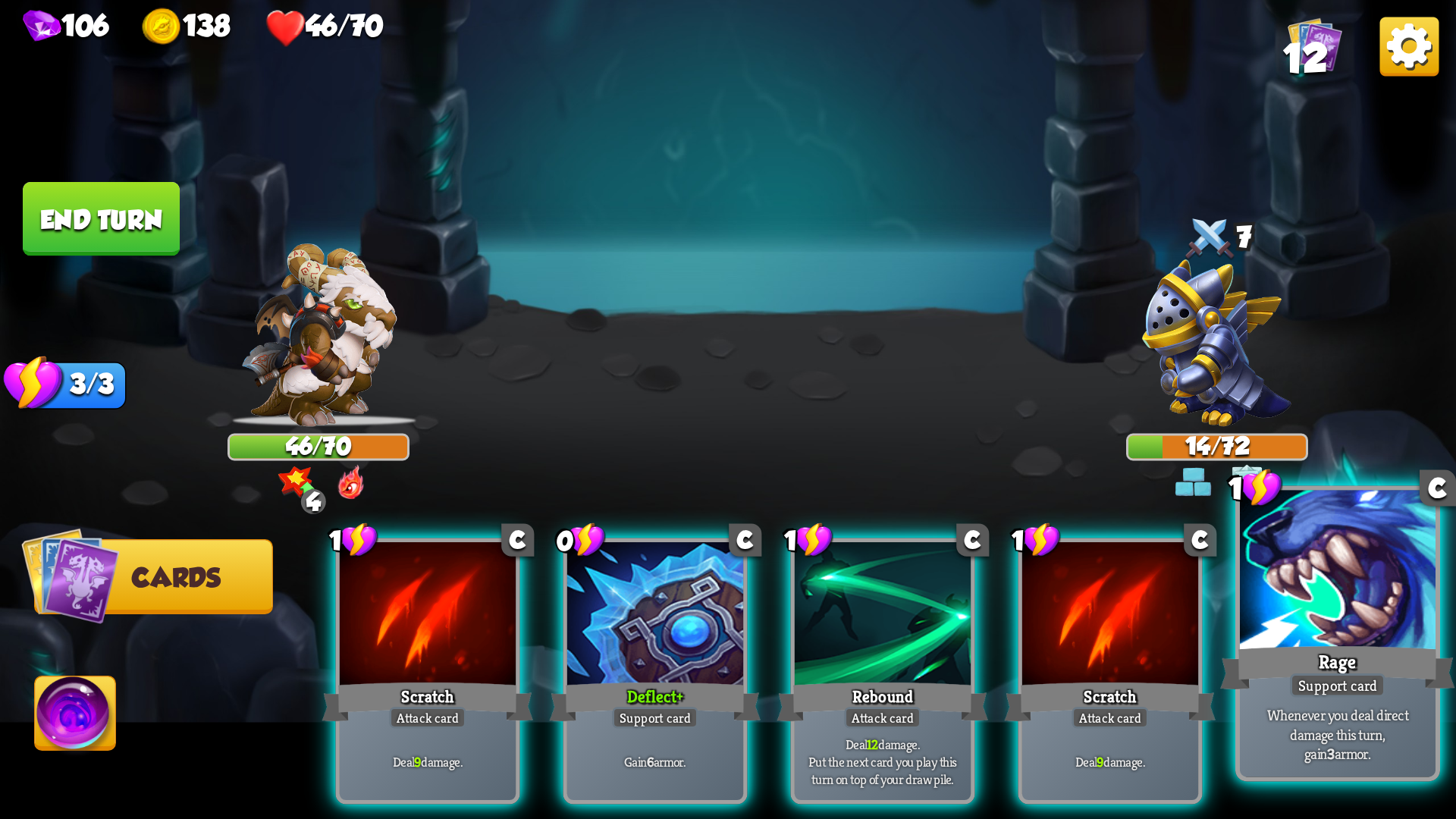
click at [1343, 666] on div "Rage" at bounding box center [1337, 667] width 235 height 52
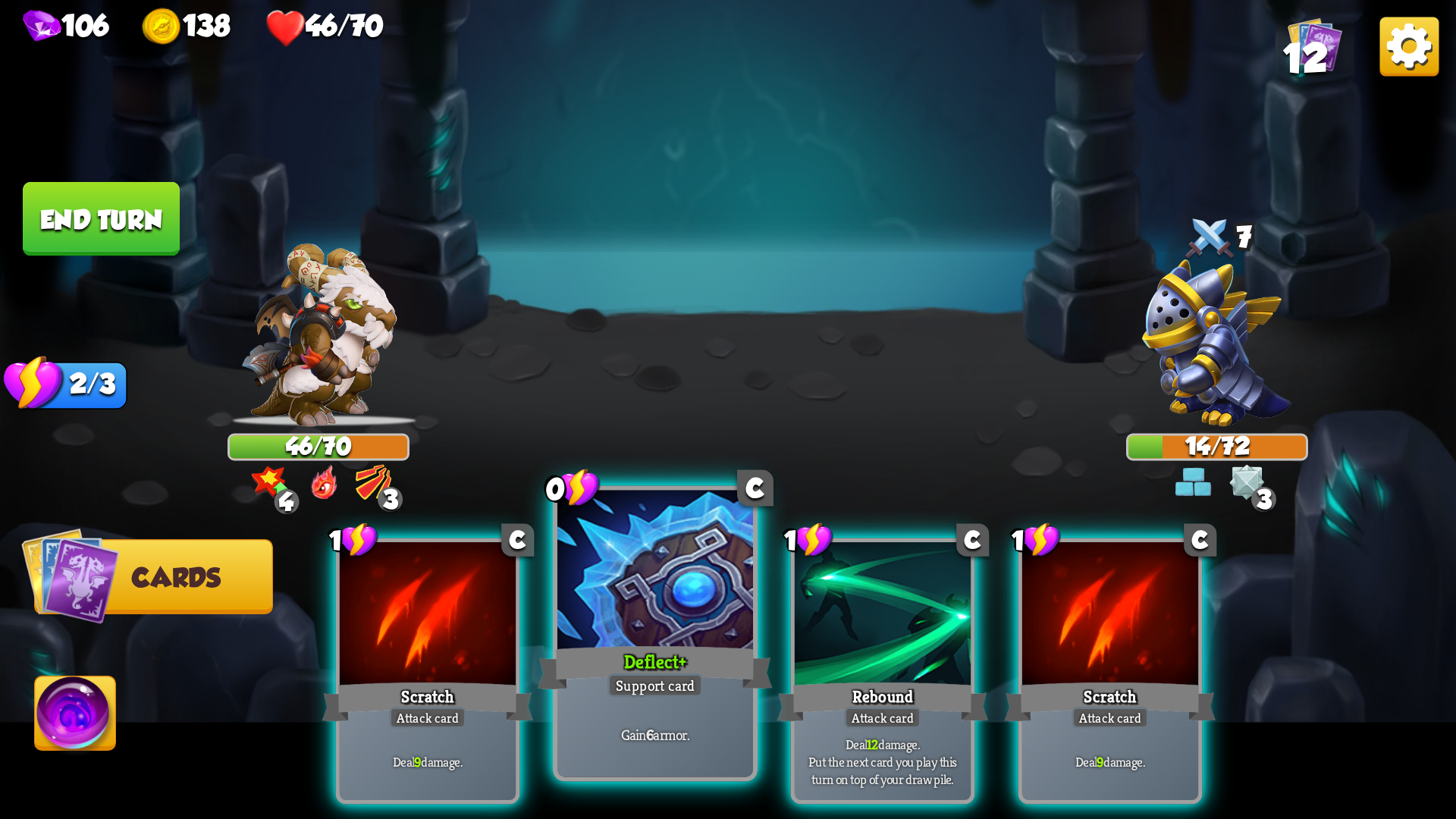
click at [672, 641] on div "Deflect +" at bounding box center [655, 667] width 235 height 52
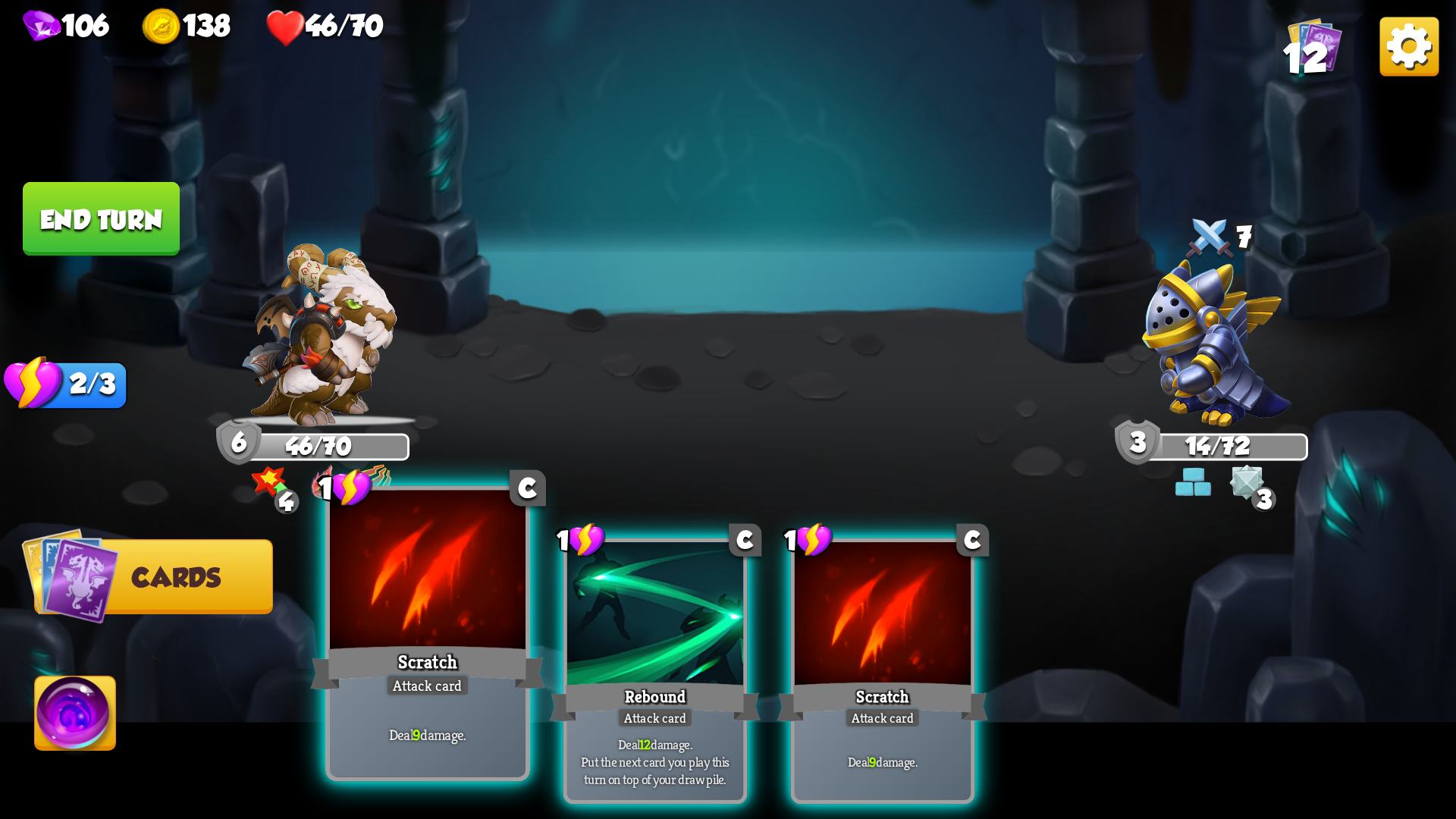
click at [464, 646] on div "Scratch" at bounding box center [427, 667] width 235 height 52
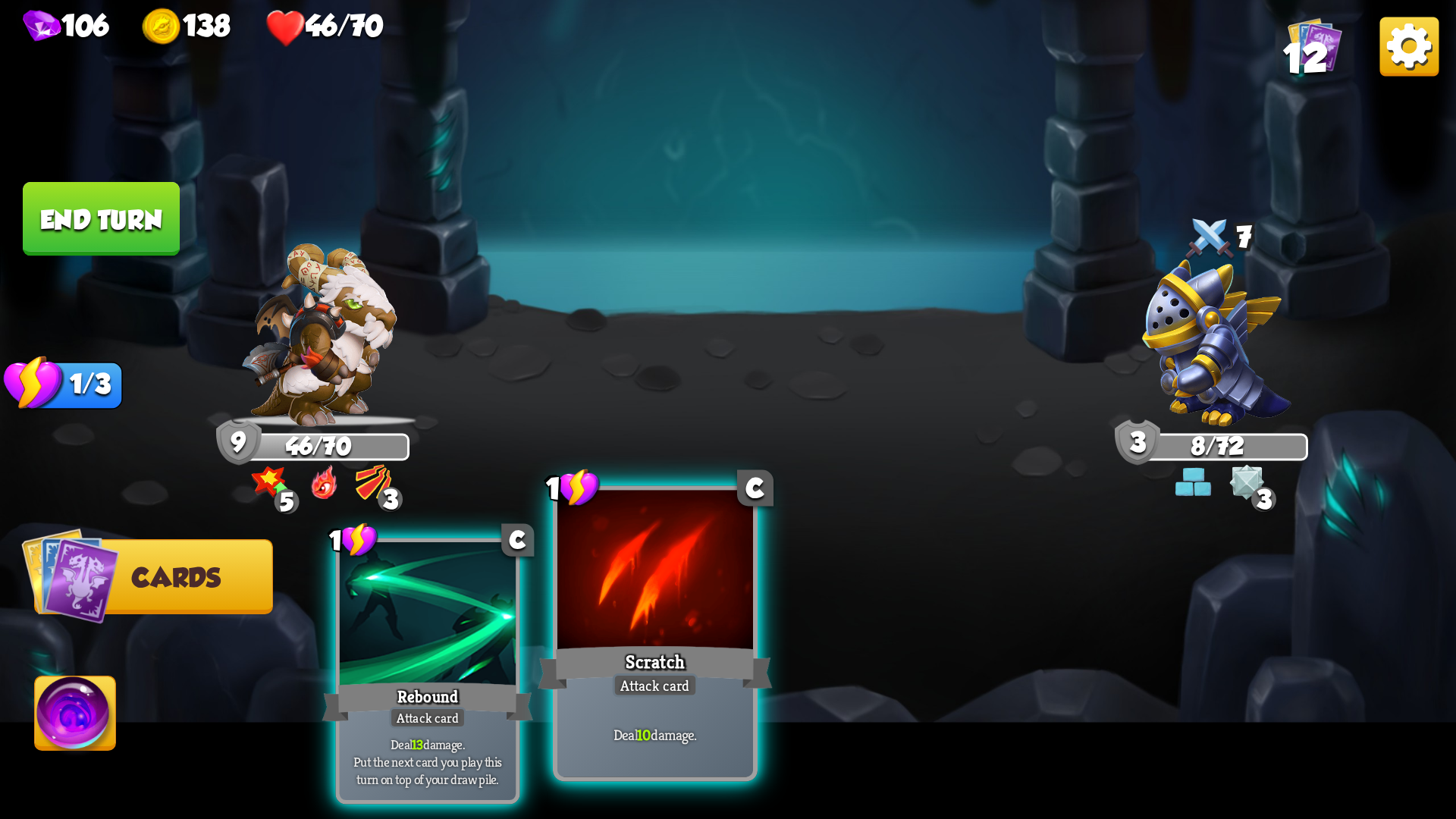
click at [607, 660] on div "Scratch" at bounding box center [655, 667] width 235 height 52
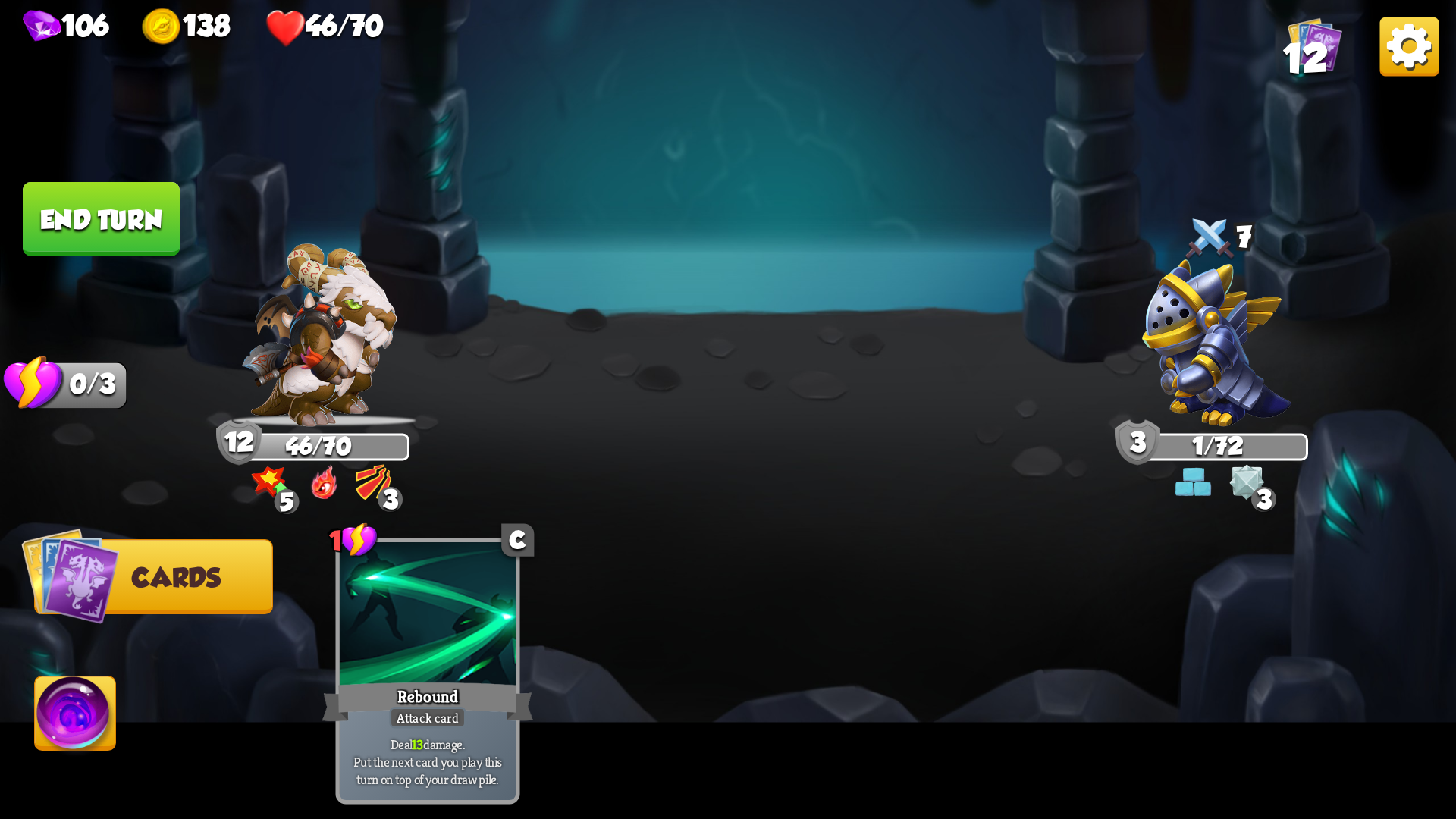
click at [102, 221] on button "End turn" at bounding box center [101, 219] width 157 height 74
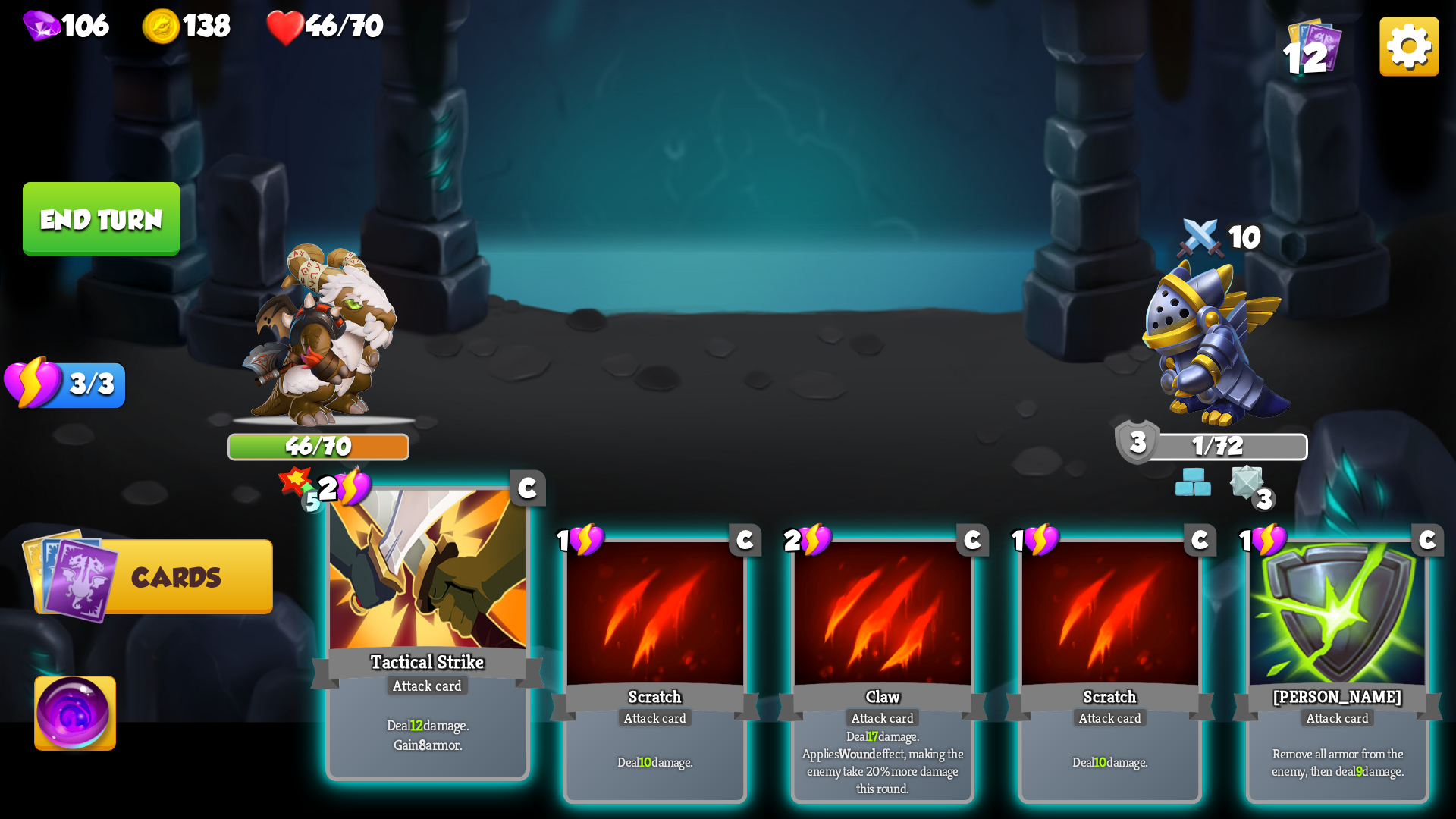
click at [470, 617] on div at bounding box center [428, 573] width 196 height 165
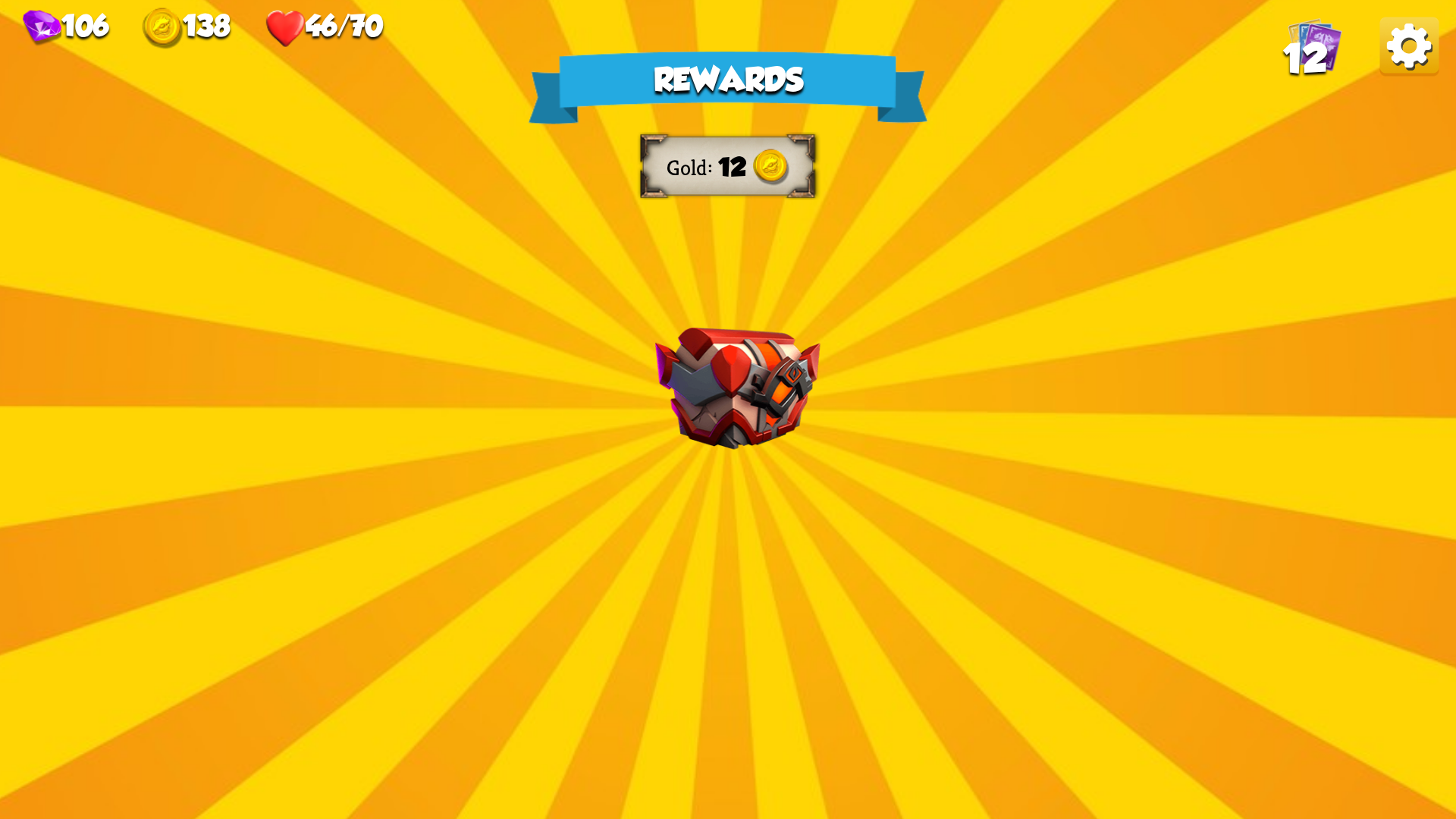
click at [912, 505] on div "Rewards Gold 12 Select a card 1 C Riposte Attack card Deal 5 damage. If the ene…" at bounding box center [728, 410] width 1456 height 819
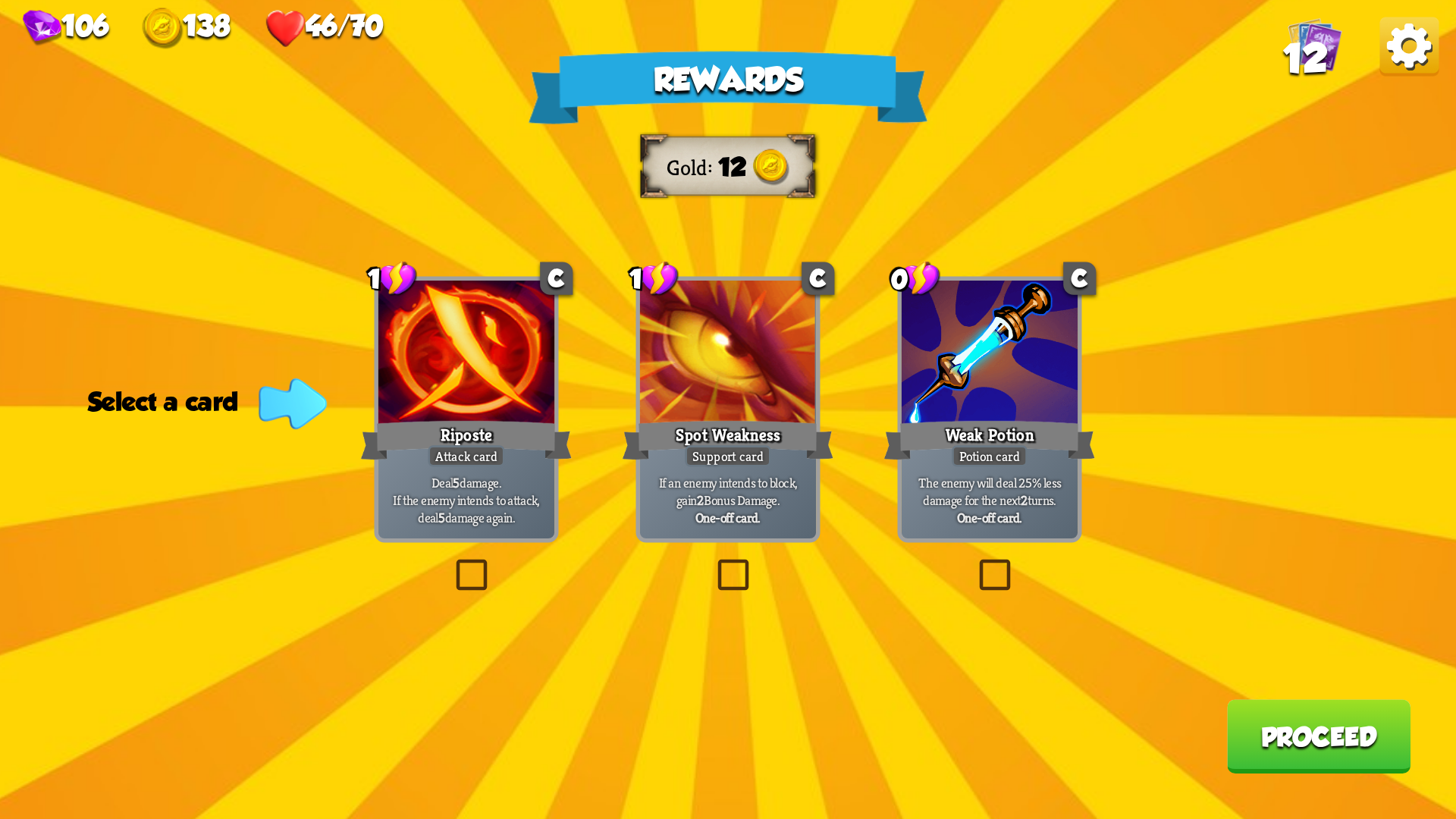
click at [456, 464] on div "Attack card" at bounding box center [466, 455] width 77 height 21
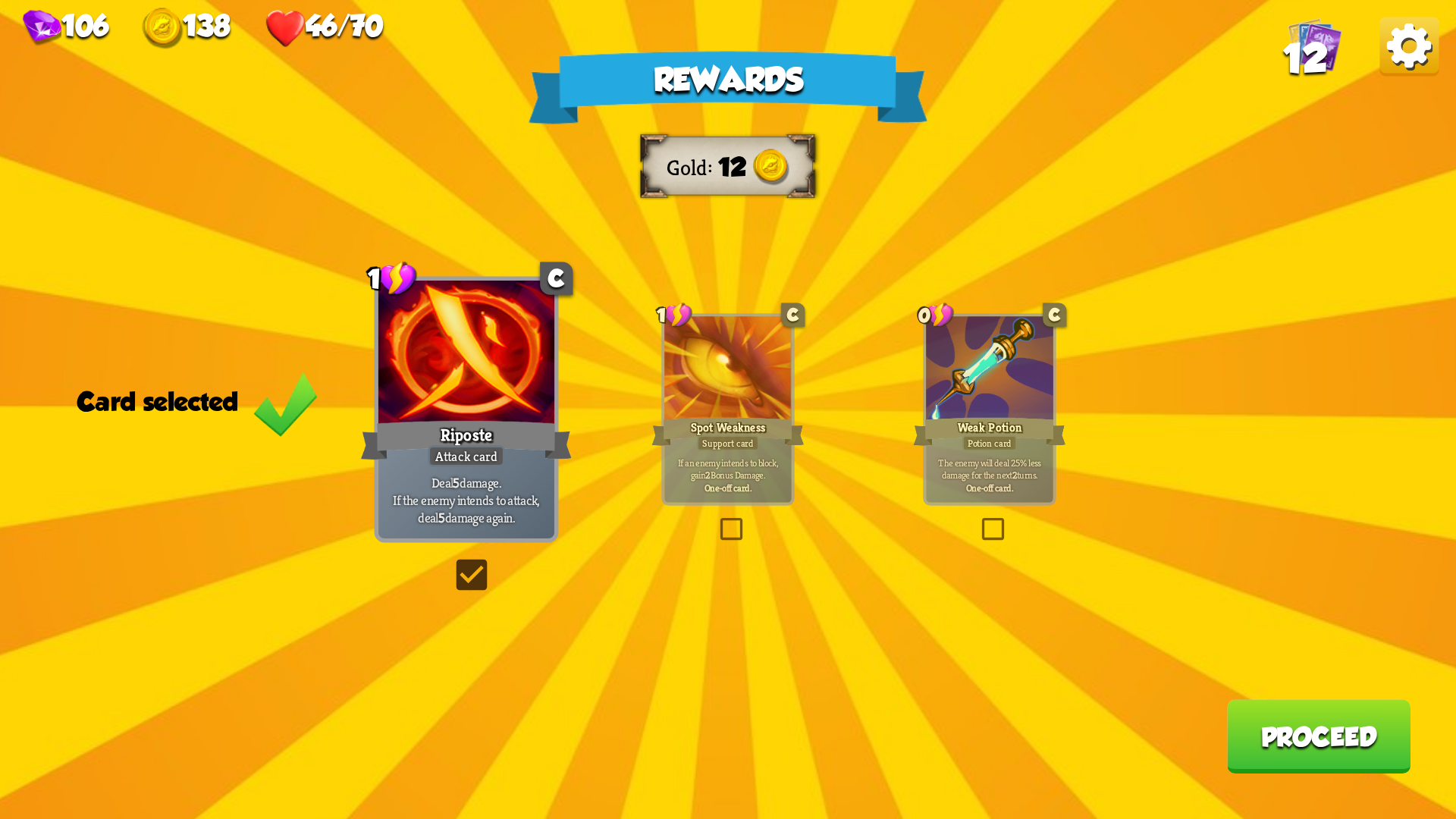
click at [1315, 690] on button "Proceed" at bounding box center [1318, 736] width 183 height 74
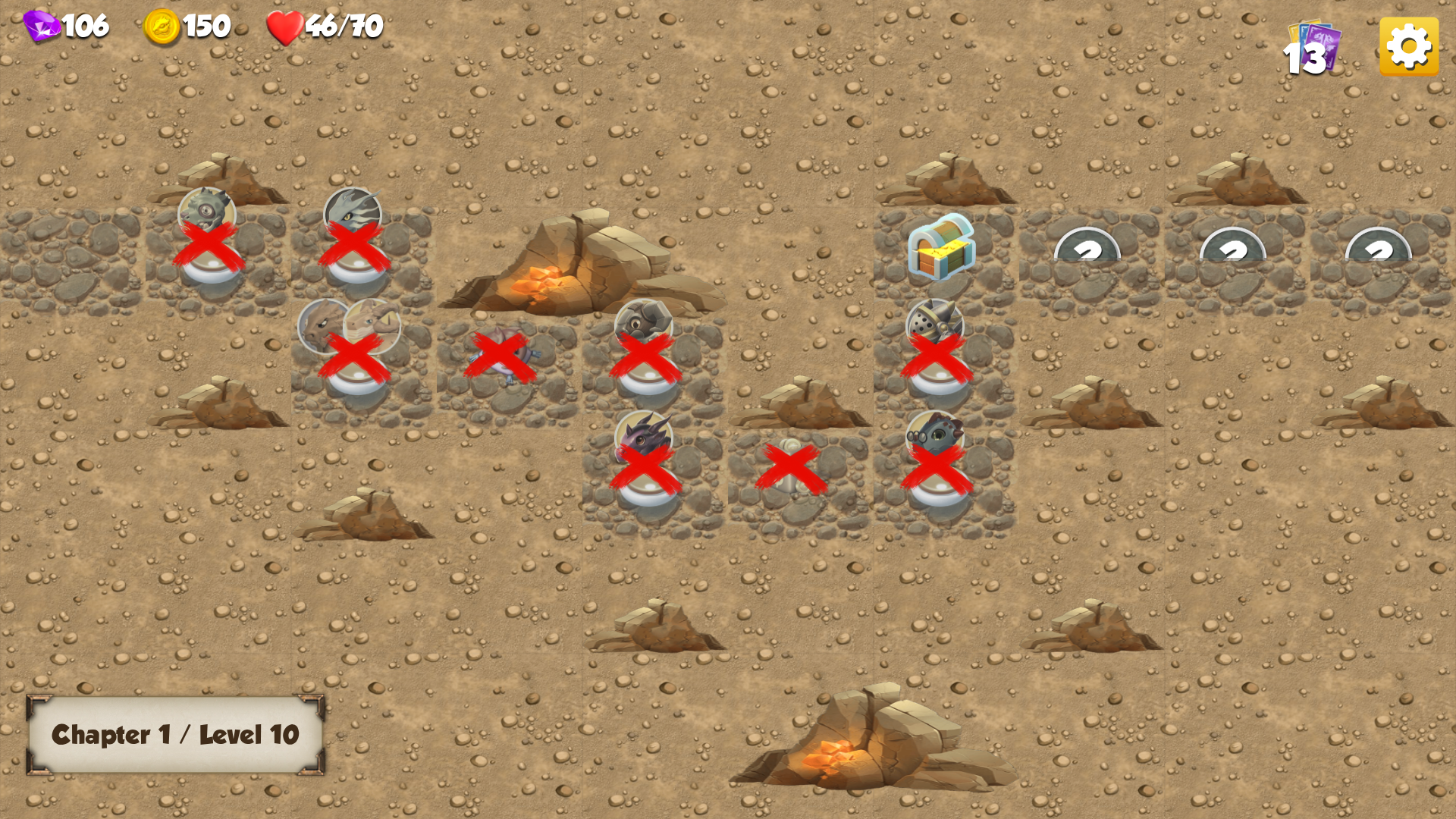
click at [951, 264] on img at bounding box center [942, 248] width 73 height 72
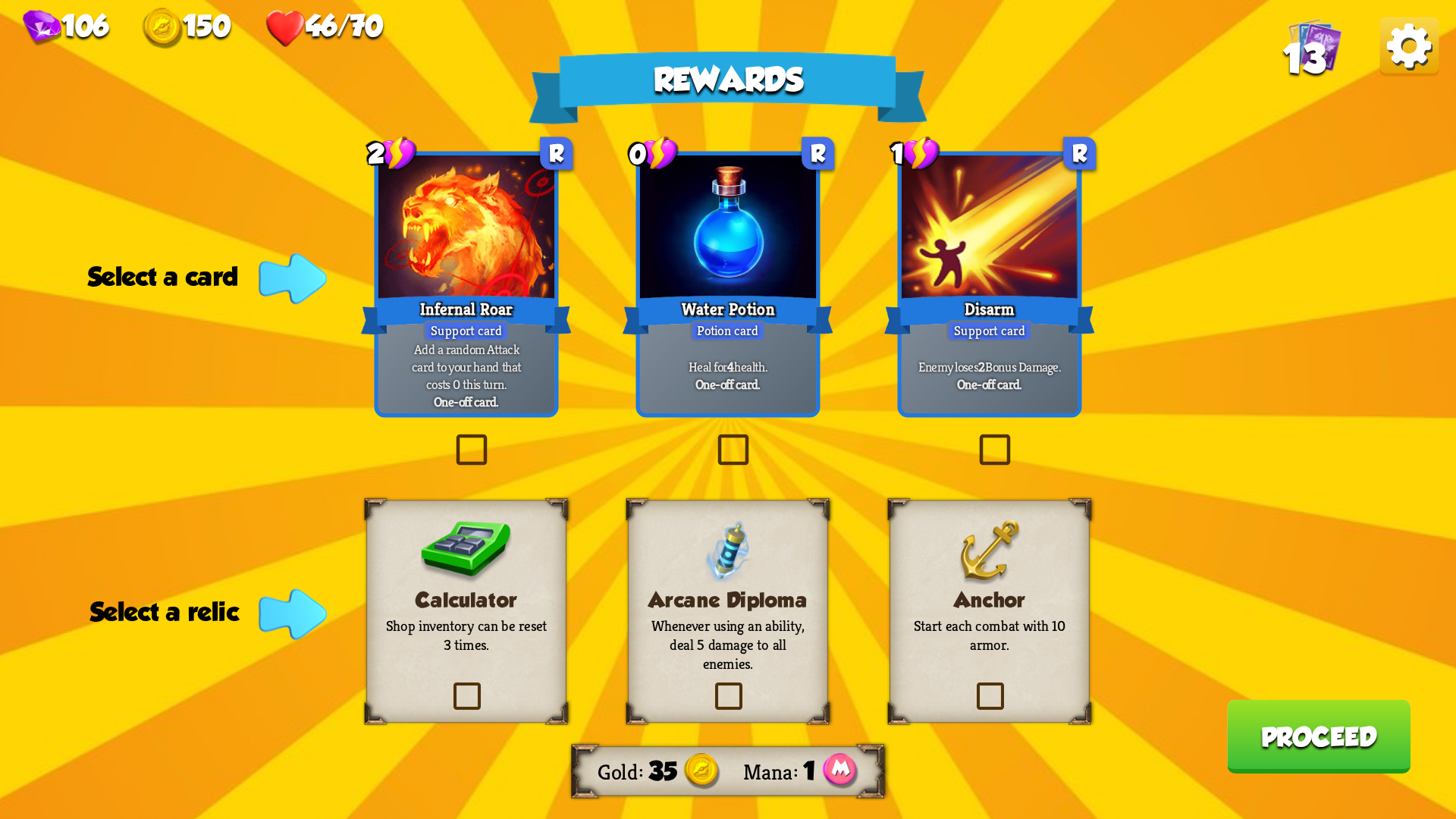
click at [972, 685] on label at bounding box center [972, 685] width 0 height 0
click at [0, 0] on input "checkbox" at bounding box center [0, 0] width 0 height 0
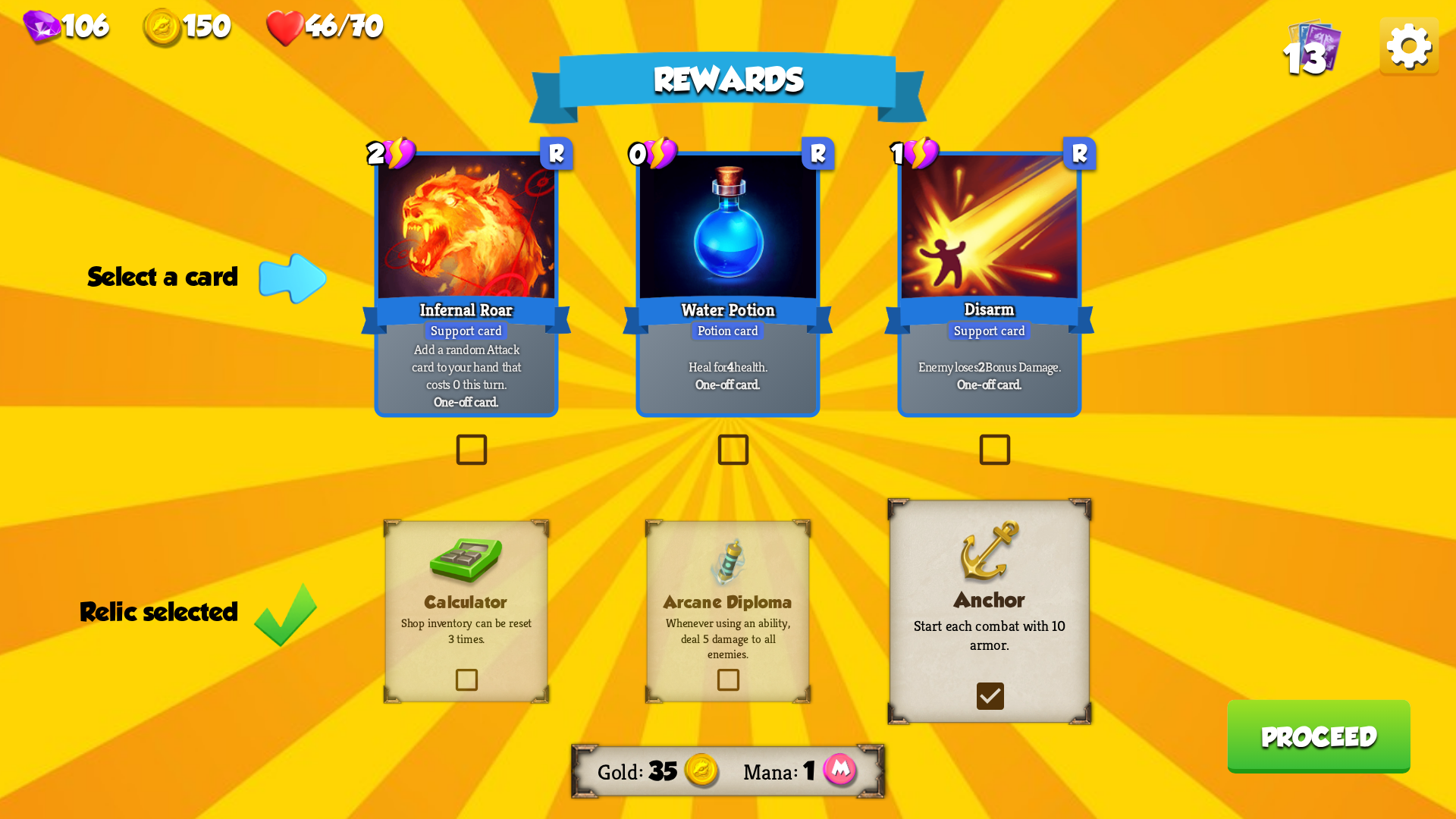
click at [713, 438] on label at bounding box center [713, 438] width 0 height 0
click at [0, 0] on input "checkbox" at bounding box center [0, 0] width 0 height 0
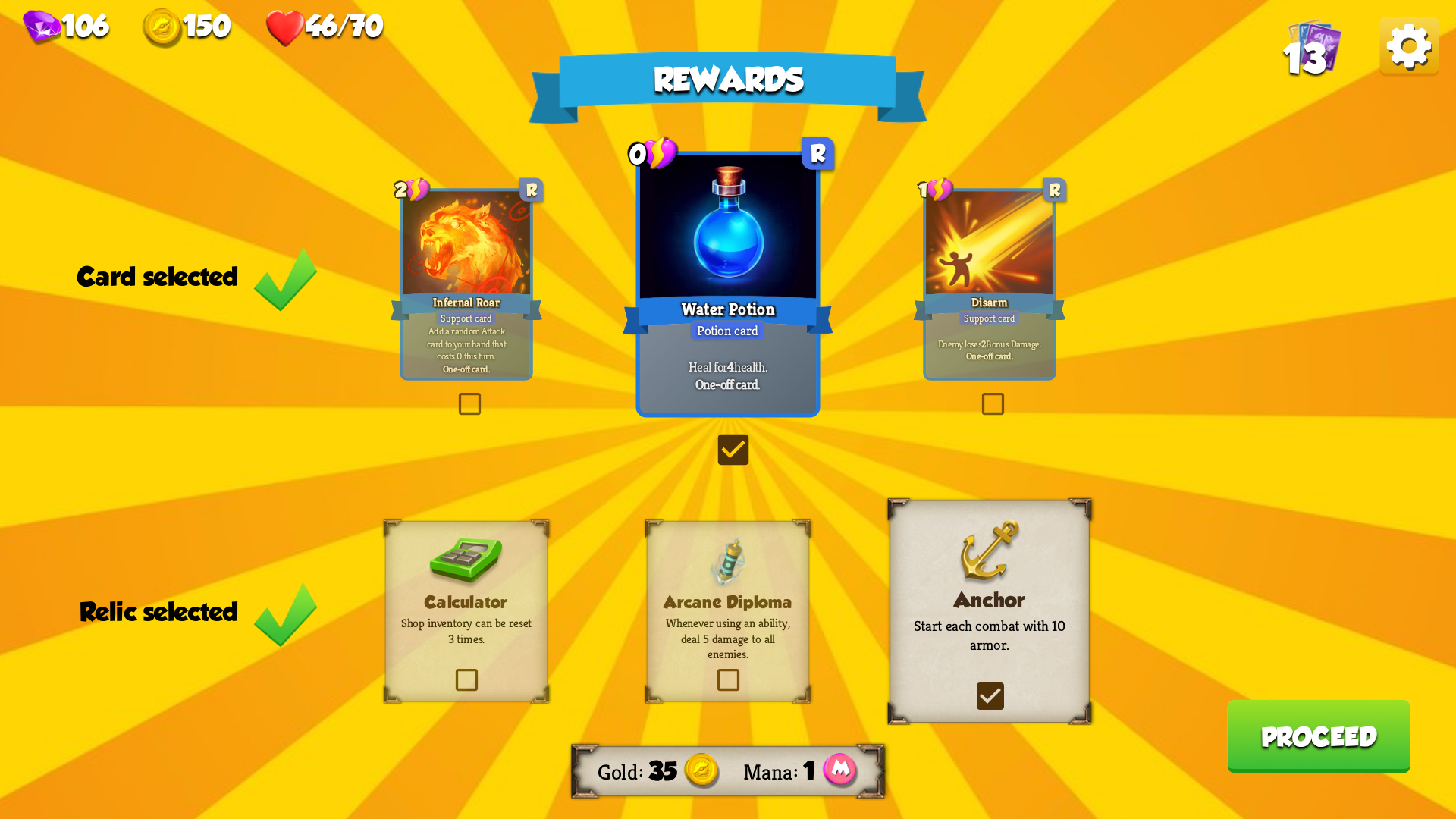
click at [1265, 690] on button "Proceed" at bounding box center [1318, 736] width 183 height 74
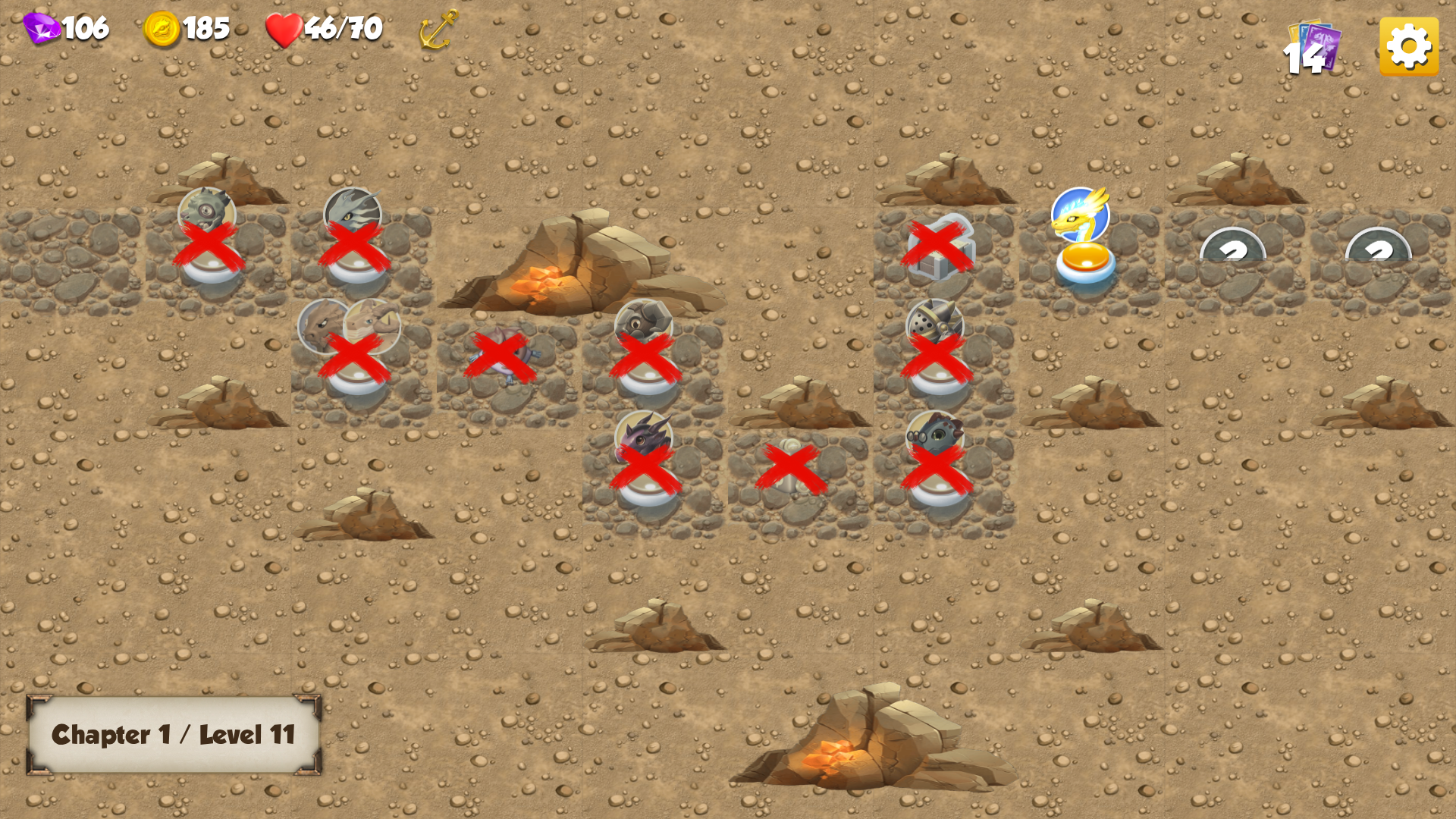
scroll to position [0, 291]
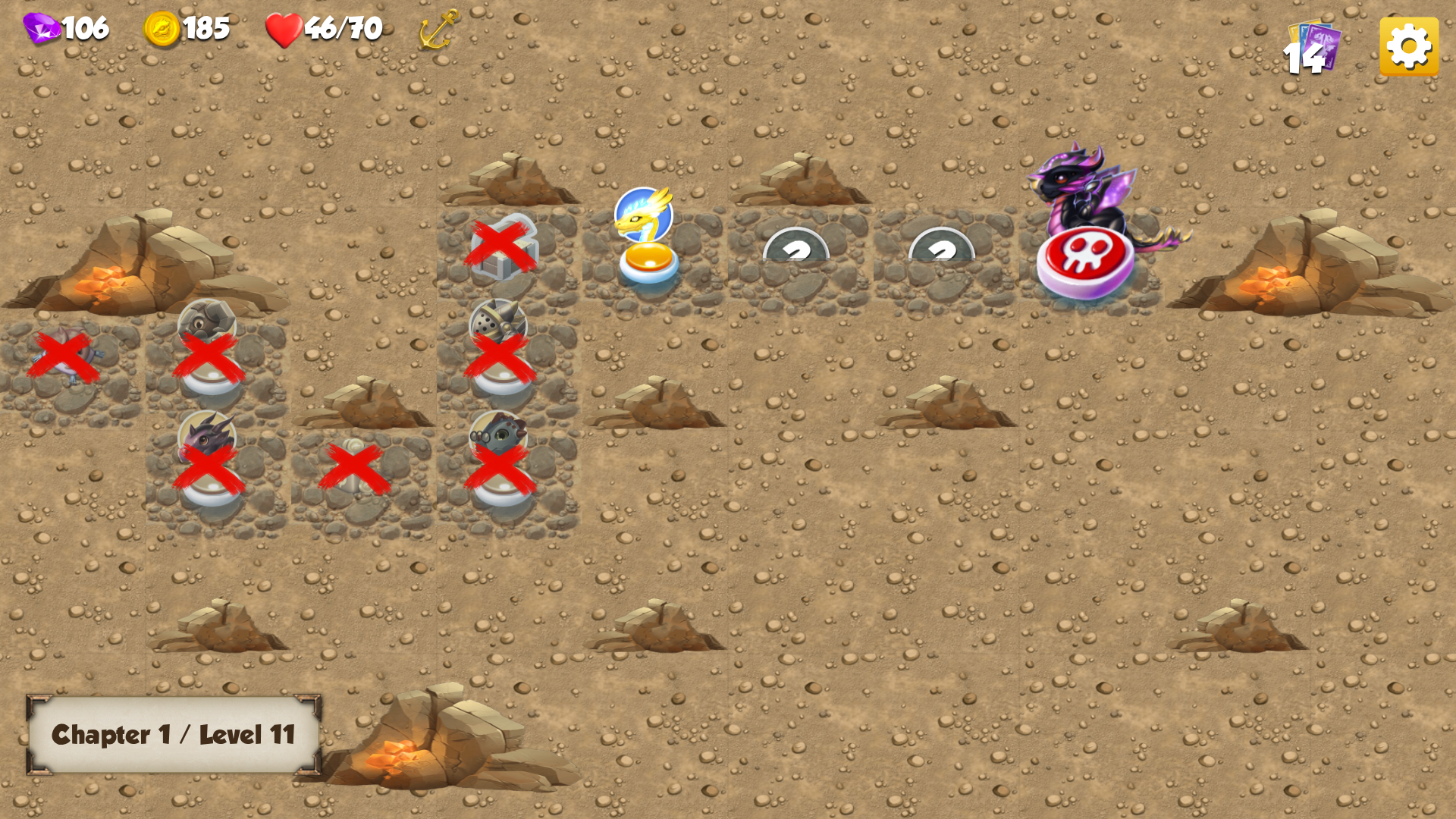
click at [647, 262] on img at bounding box center [650, 270] width 73 height 57
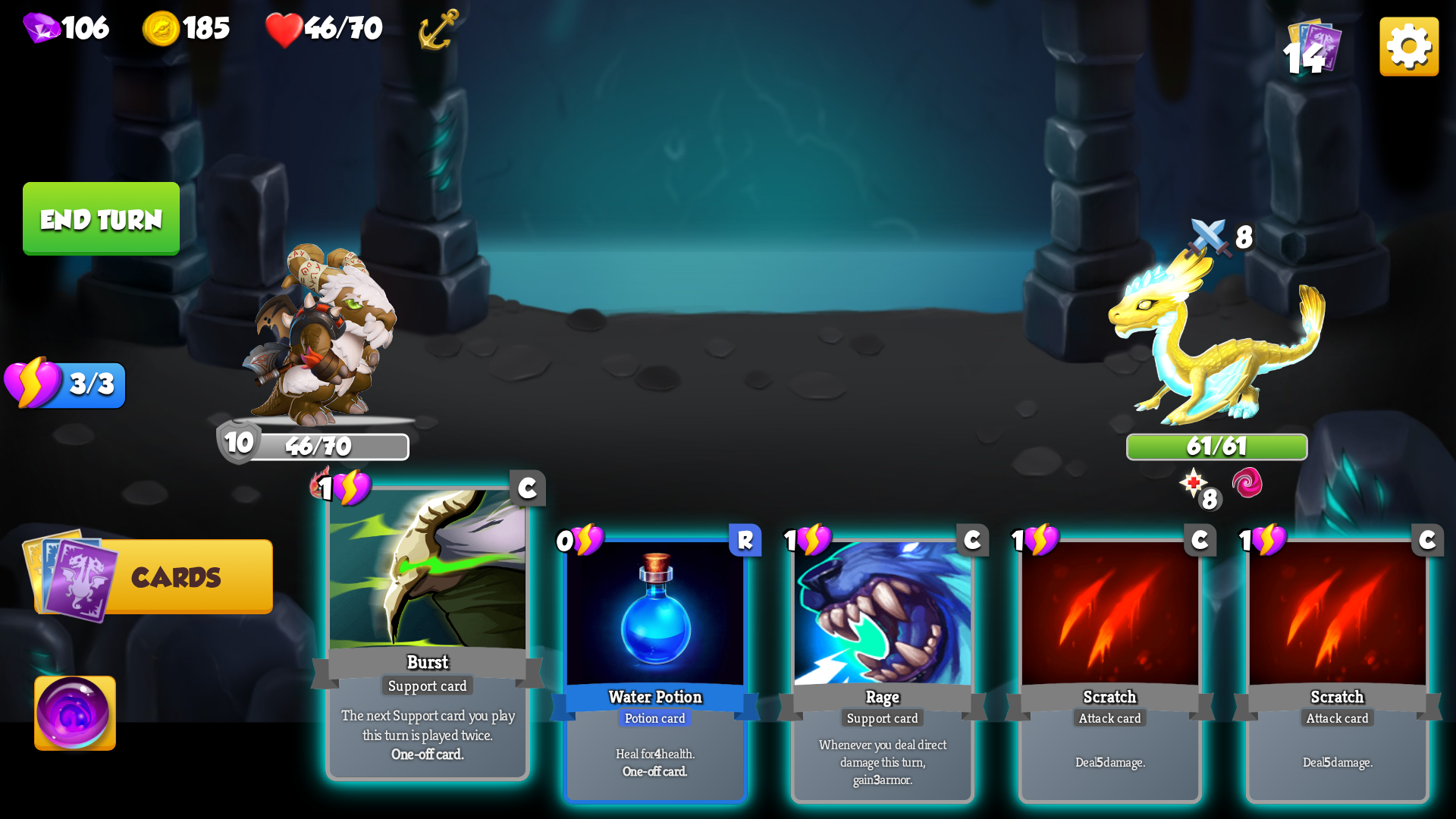
click at [437, 616] on div at bounding box center [428, 573] width 196 height 165
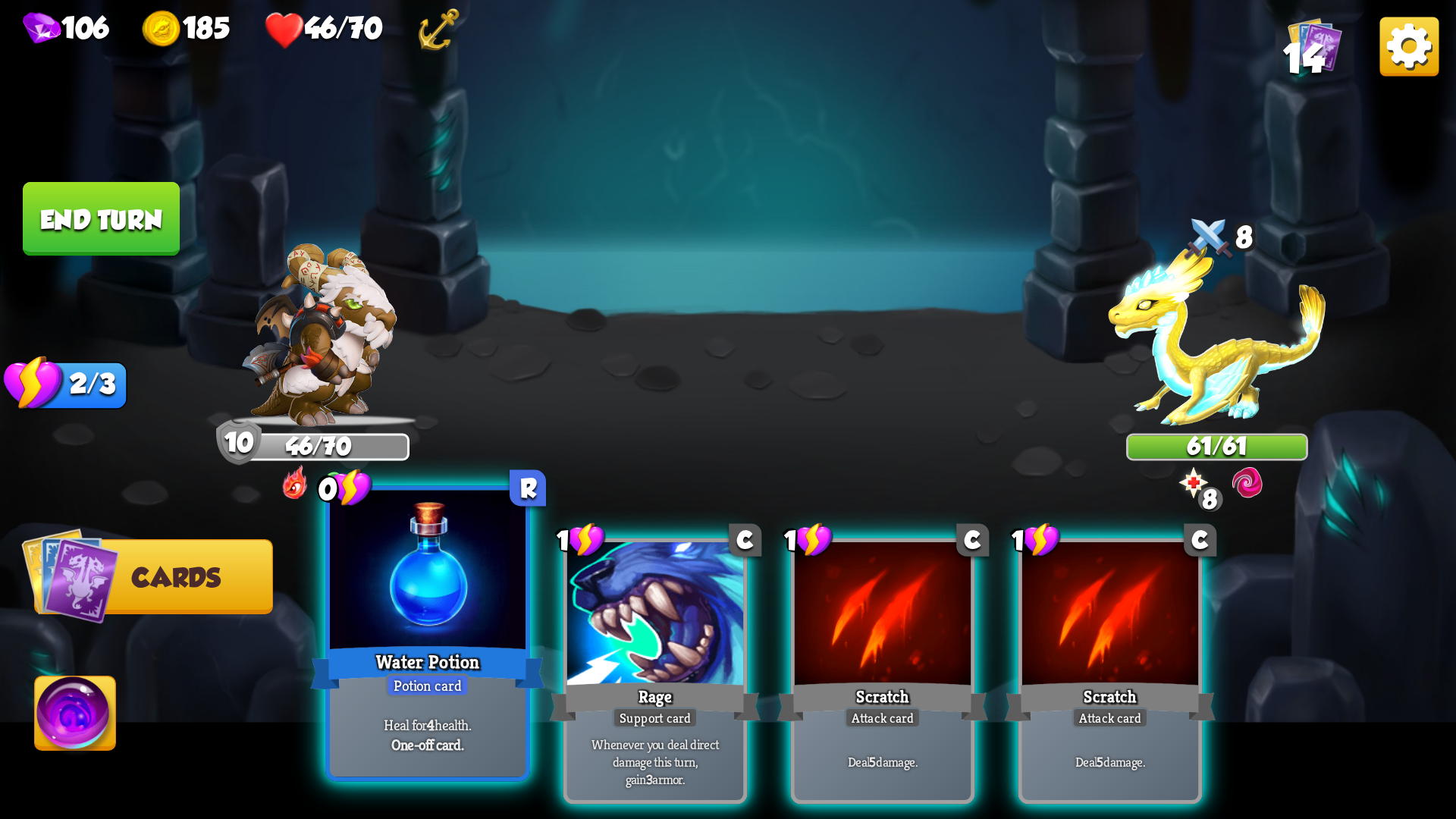
click at [449, 657] on div "Water Potion" at bounding box center [427, 667] width 235 height 52
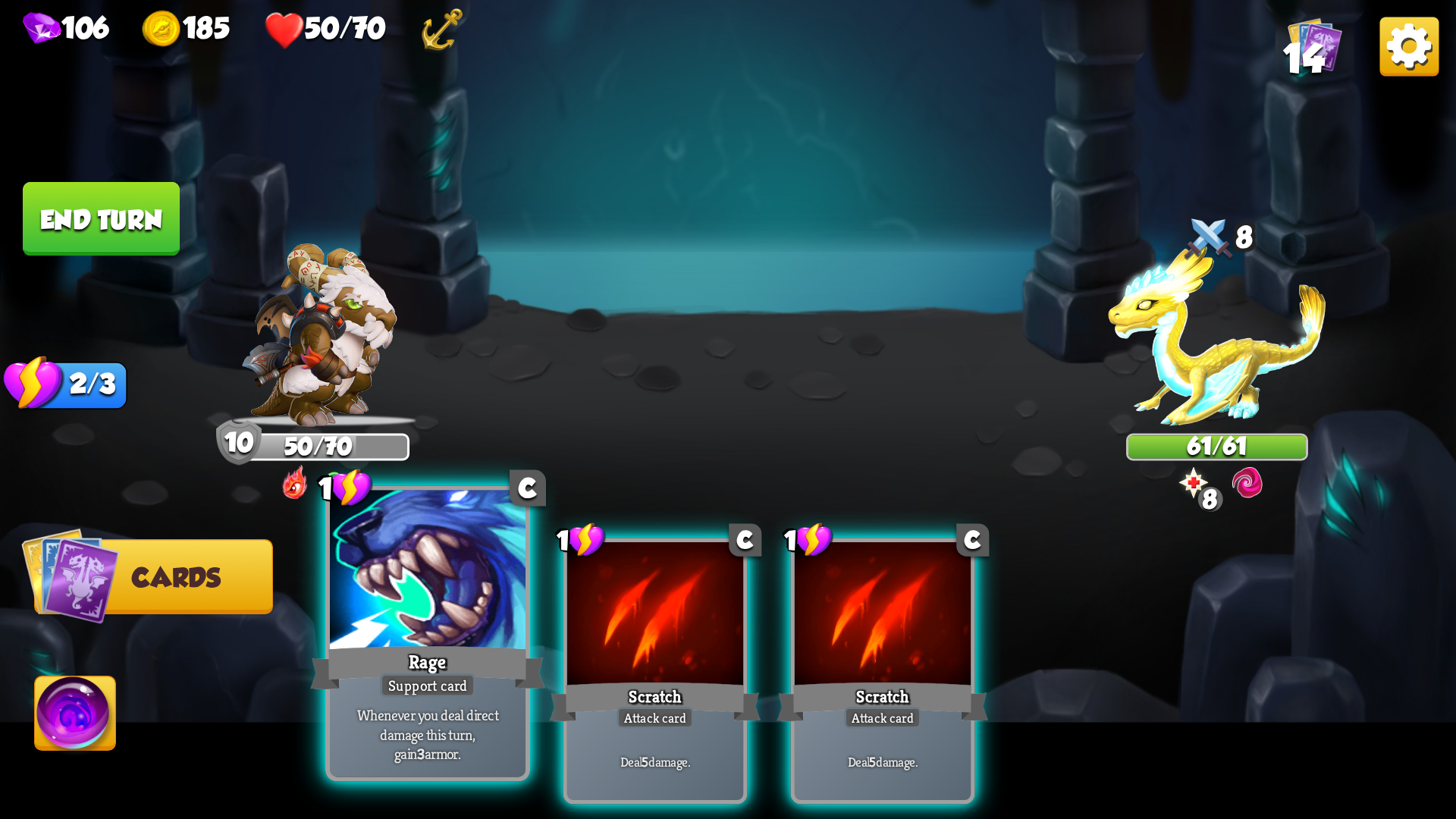
click at [482, 626] on div at bounding box center [428, 573] width 196 height 165
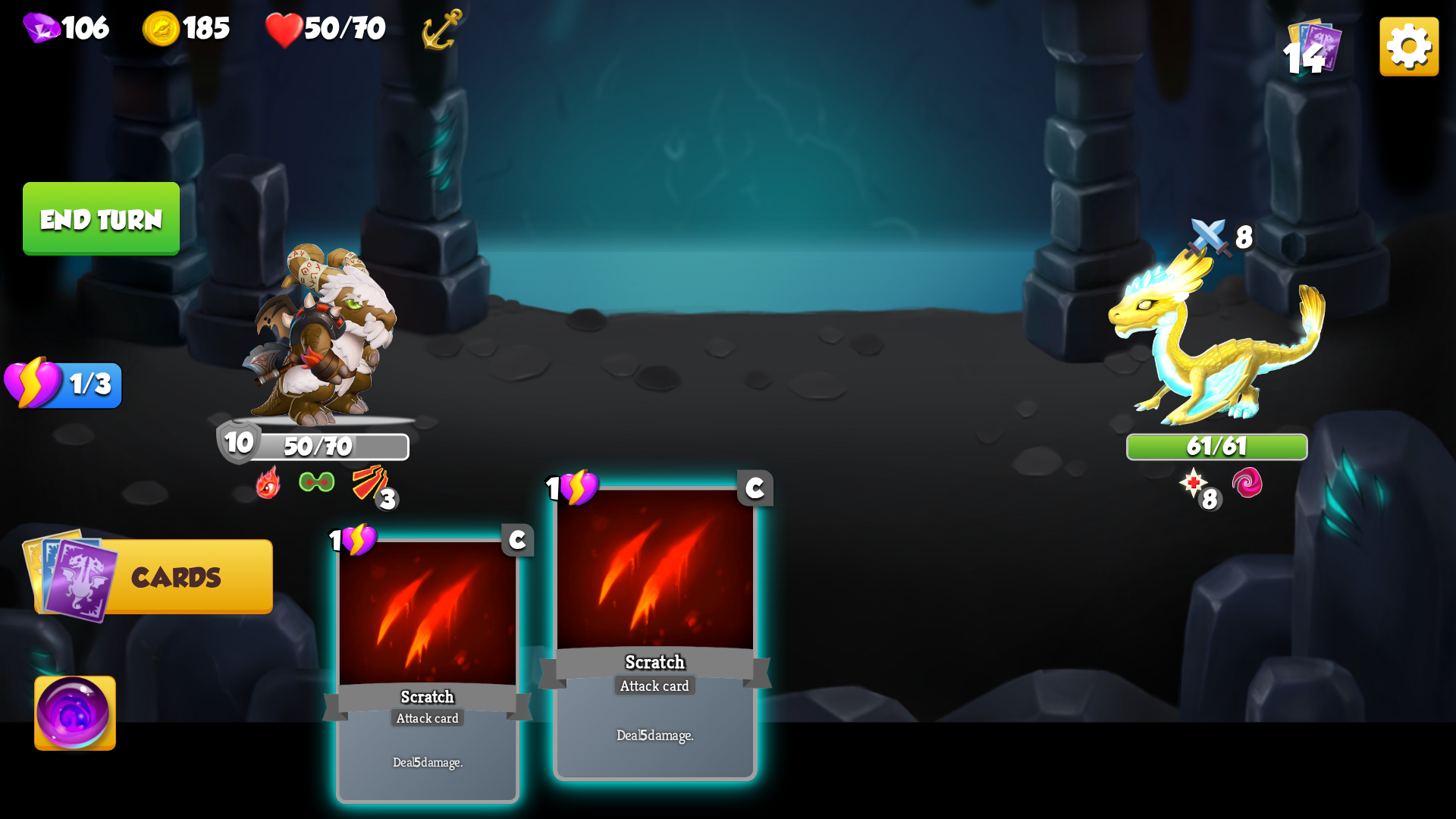
click at [599, 643] on div "Scratch" at bounding box center [655, 667] width 235 height 52
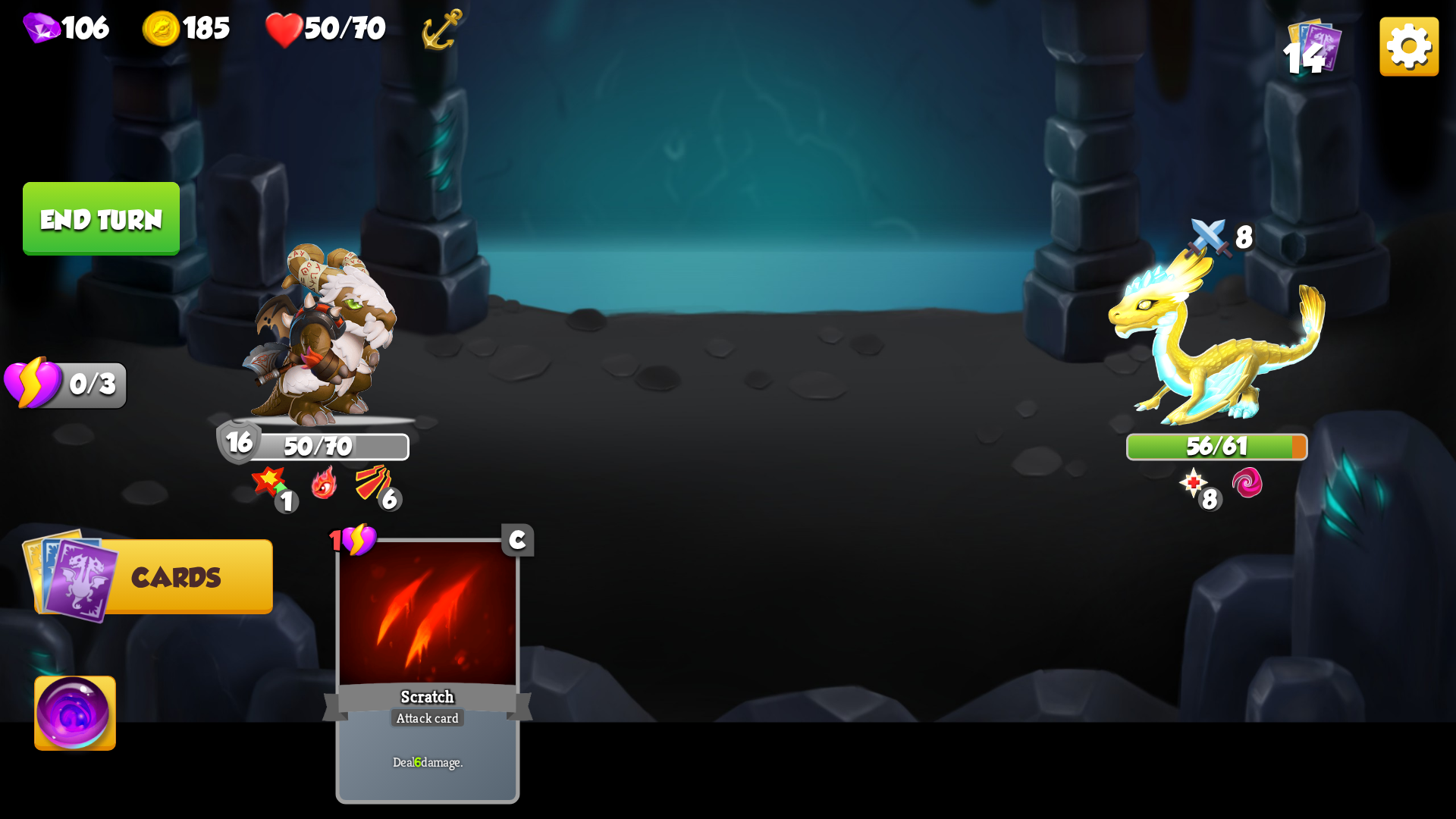
click at [59, 227] on button "End turn" at bounding box center [101, 219] width 157 height 74
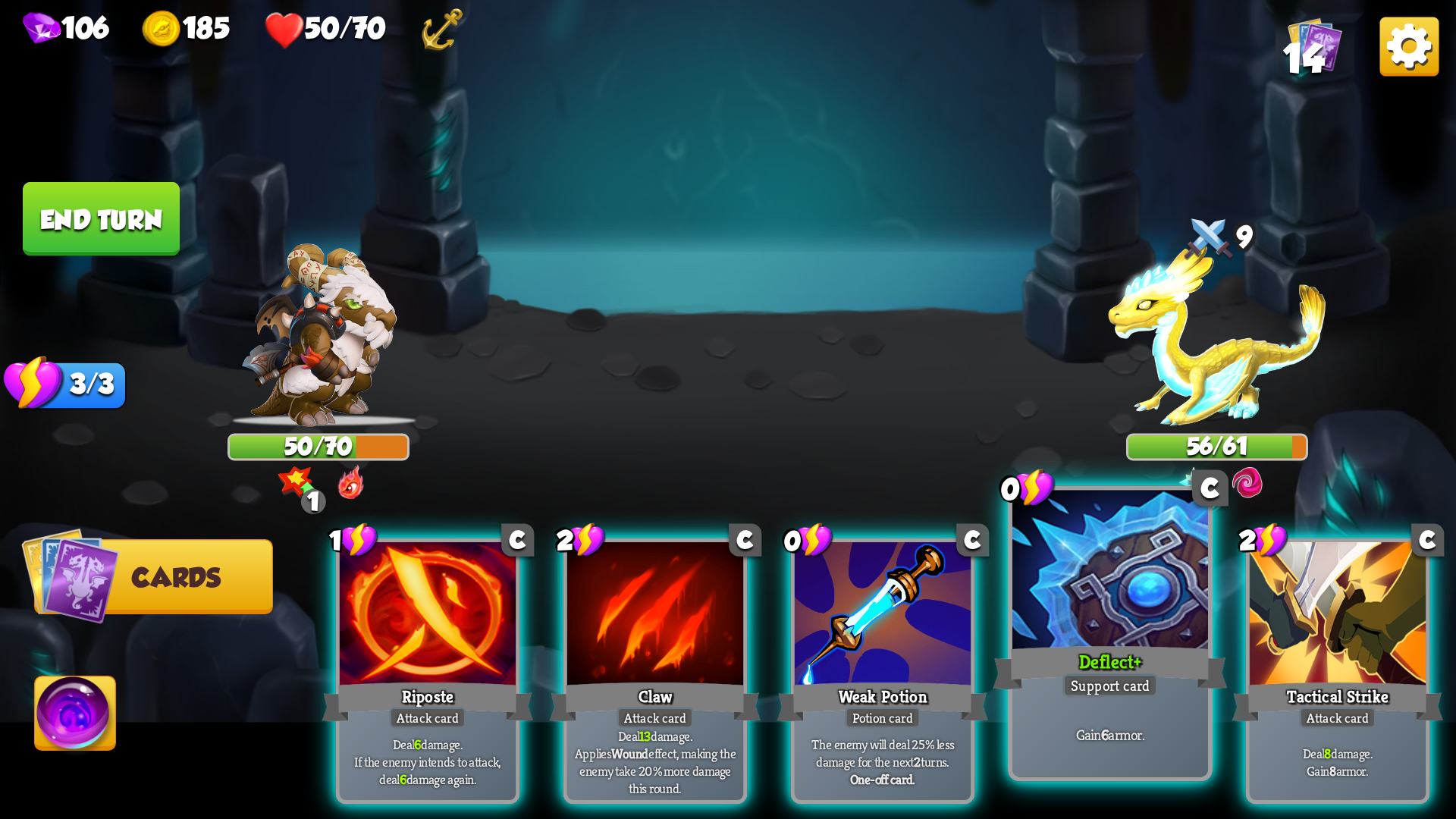
click at [1082, 674] on div "Support card" at bounding box center [1110, 686] width 96 height 25
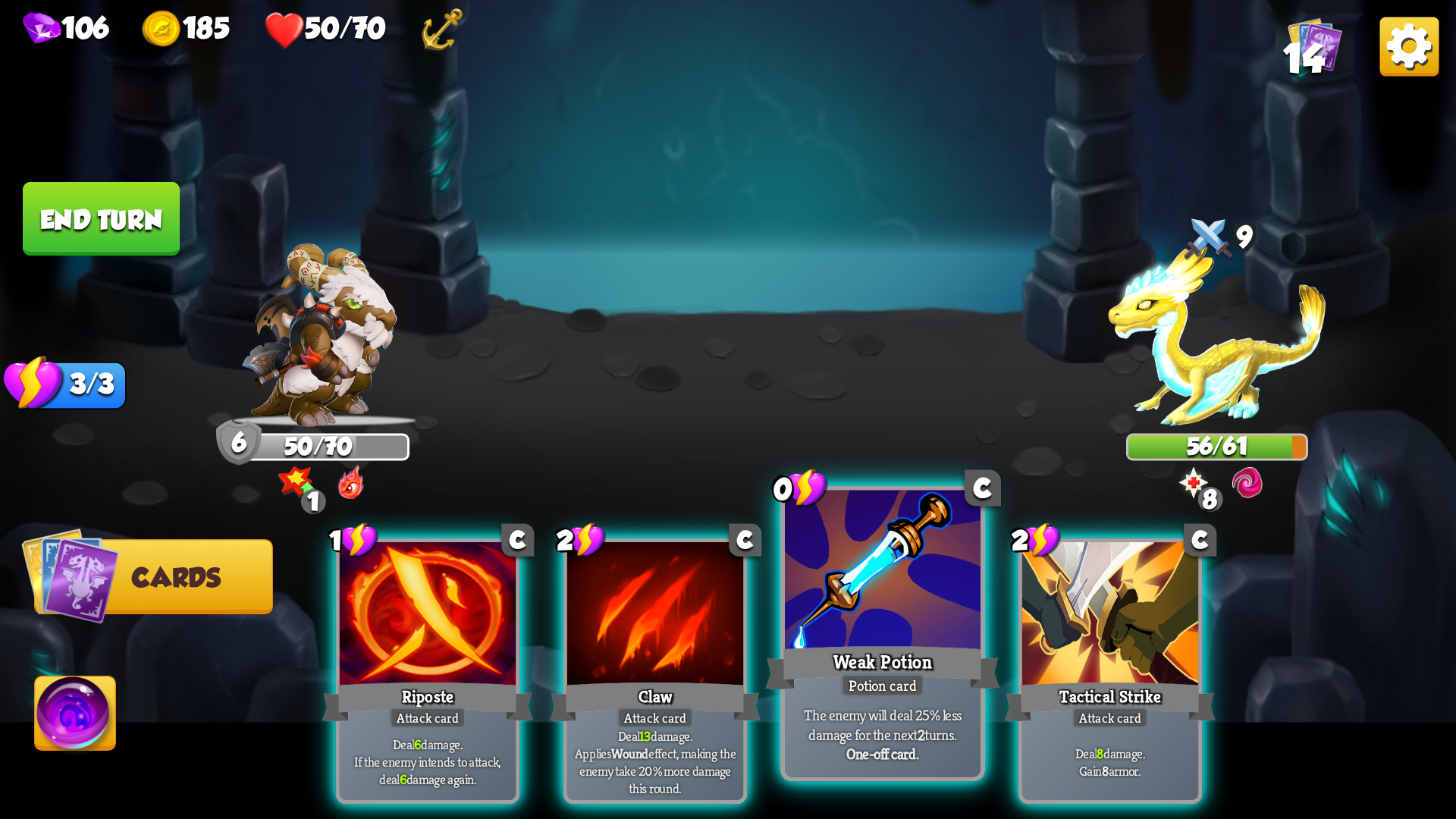
click at [919, 690] on p "The enemy will deal 25% less damage for the next 2 turns." at bounding box center [882, 724] width 185 height 39
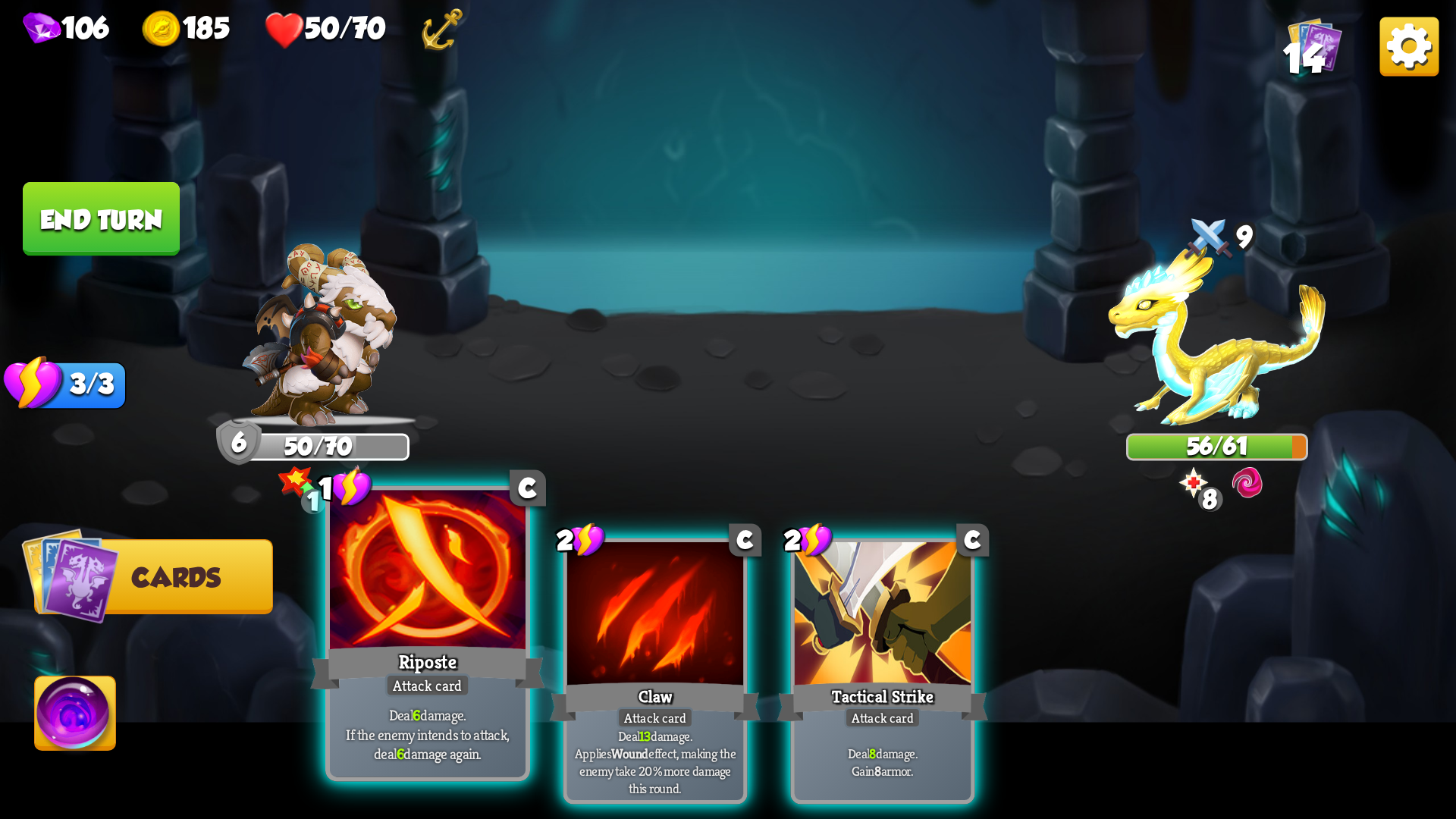
click at [469, 670] on div "Riposte" at bounding box center [427, 667] width 235 height 52
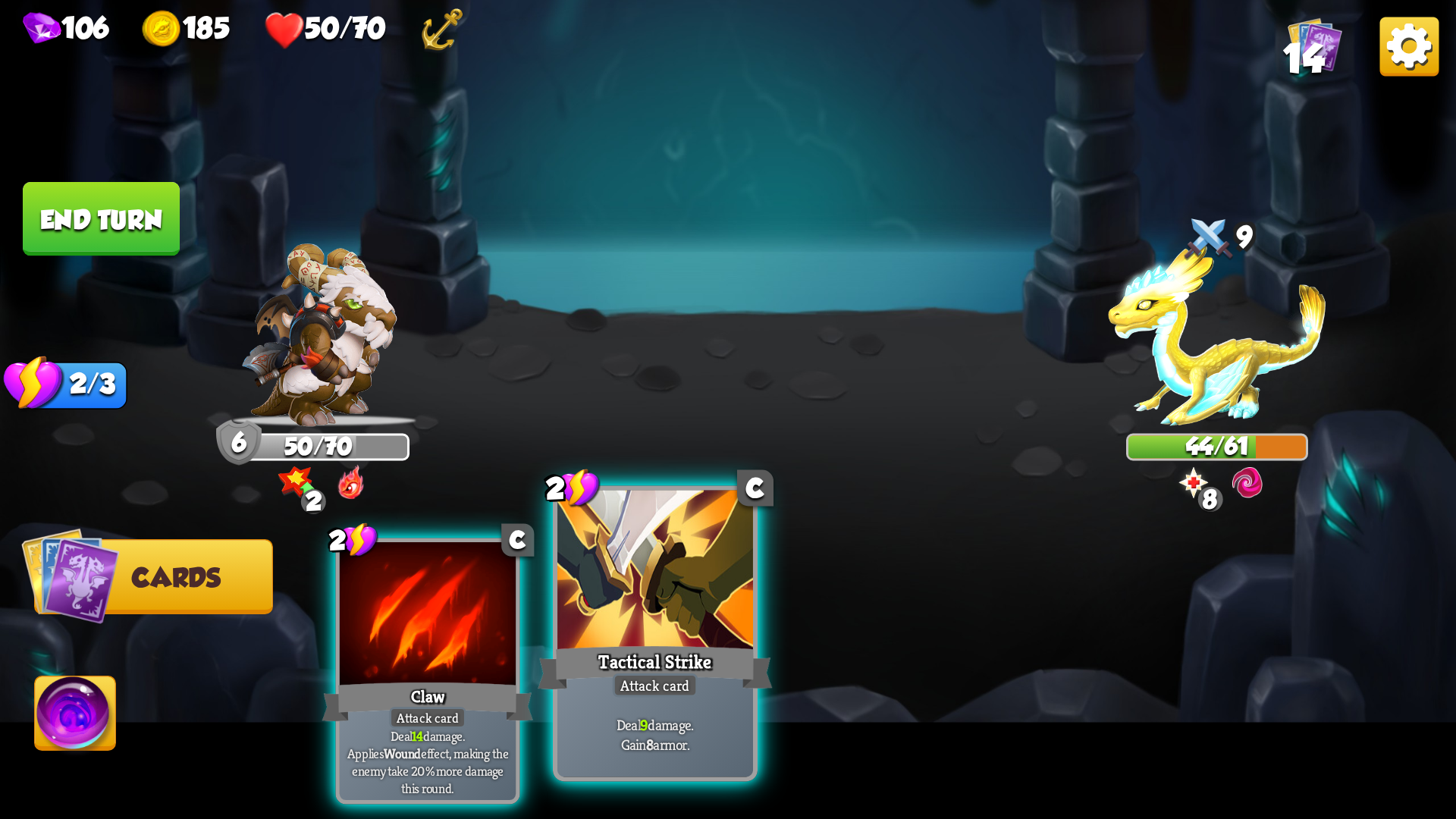
click at [659, 685] on div "Attack card" at bounding box center [656, 686] width 86 height 25
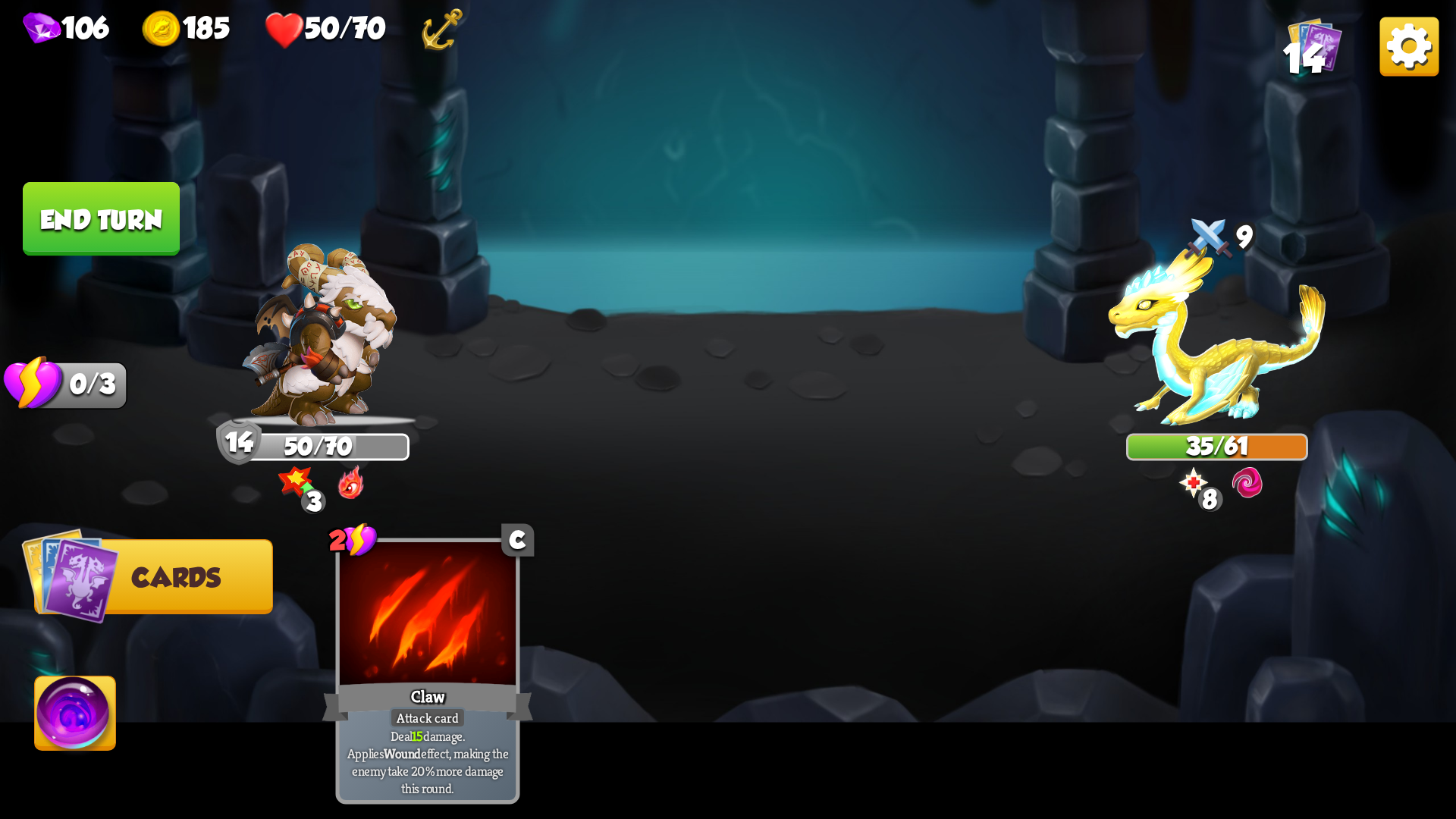
click at [137, 247] on button "End turn" at bounding box center [101, 219] width 157 height 74
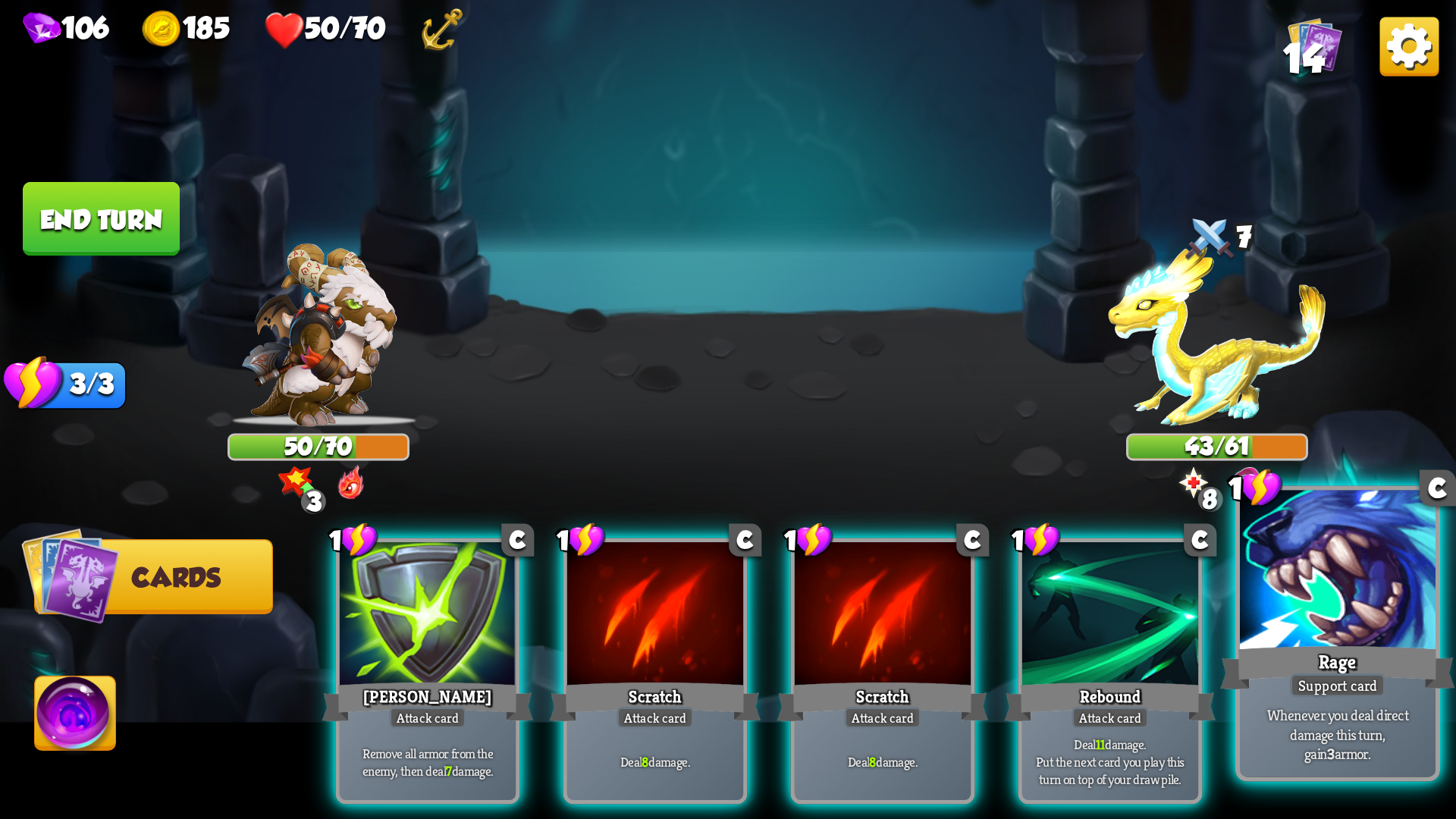
click at [1335, 670] on div "Rage" at bounding box center [1337, 667] width 235 height 52
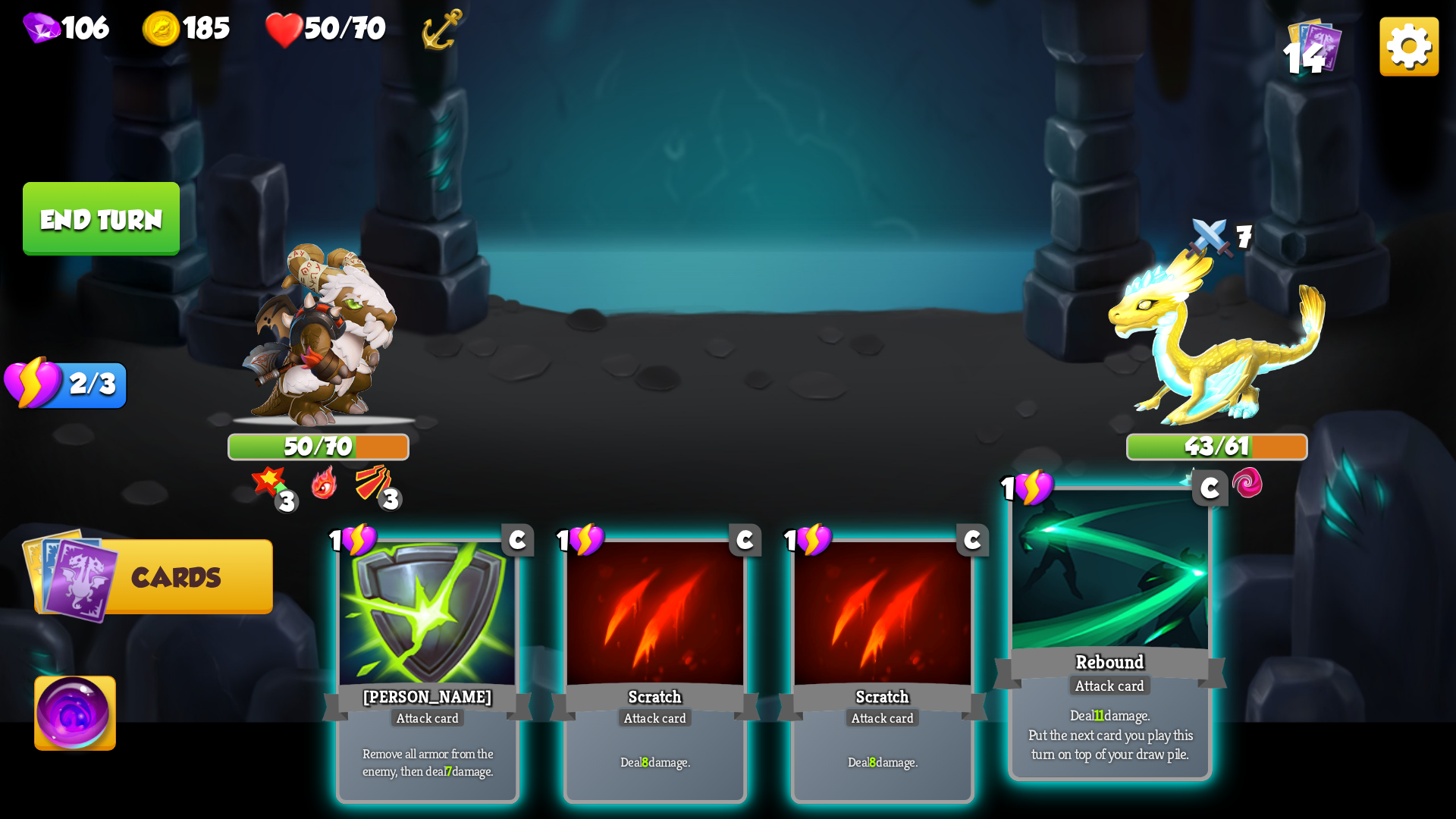
click at [1158, 673] on div "Rebound" at bounding box center [1109, 667] width 235 height 52
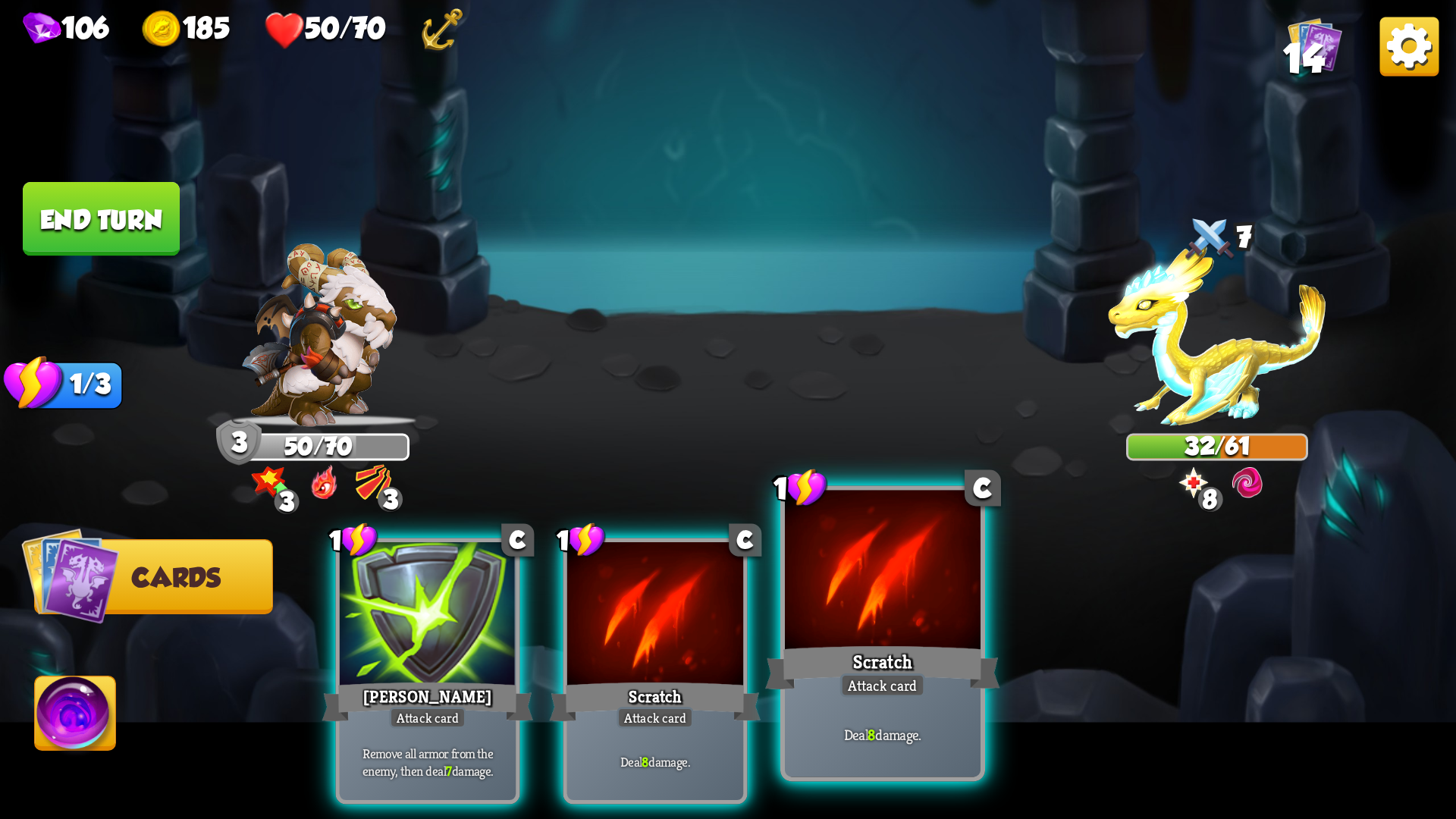
click at [914, 672] on div "Scratch" at bounding box center [882, 667] width 235 height 52
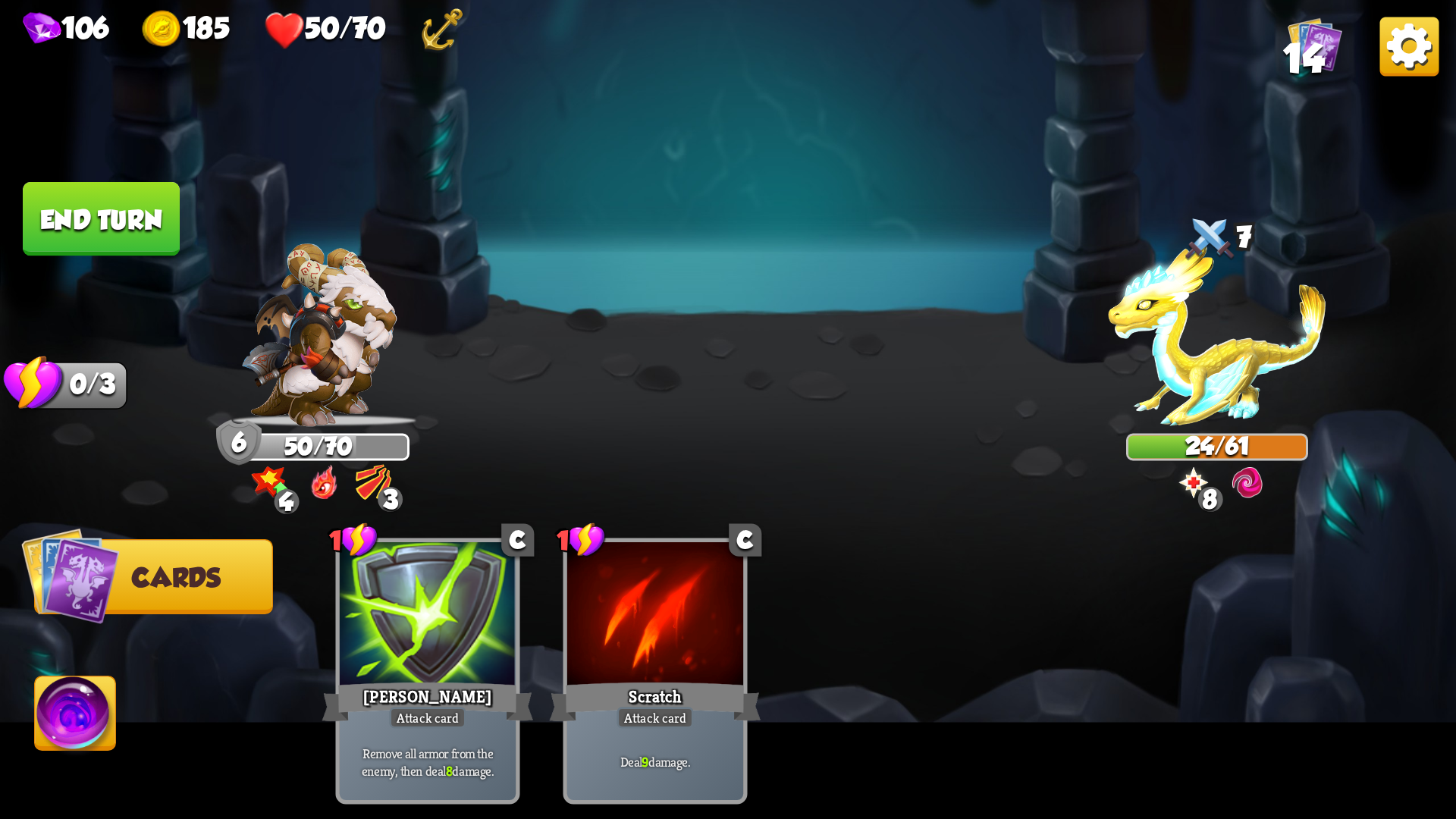
click at [167, 243] on button "End turn" at bounding box center [101, 219] width 157 height 74
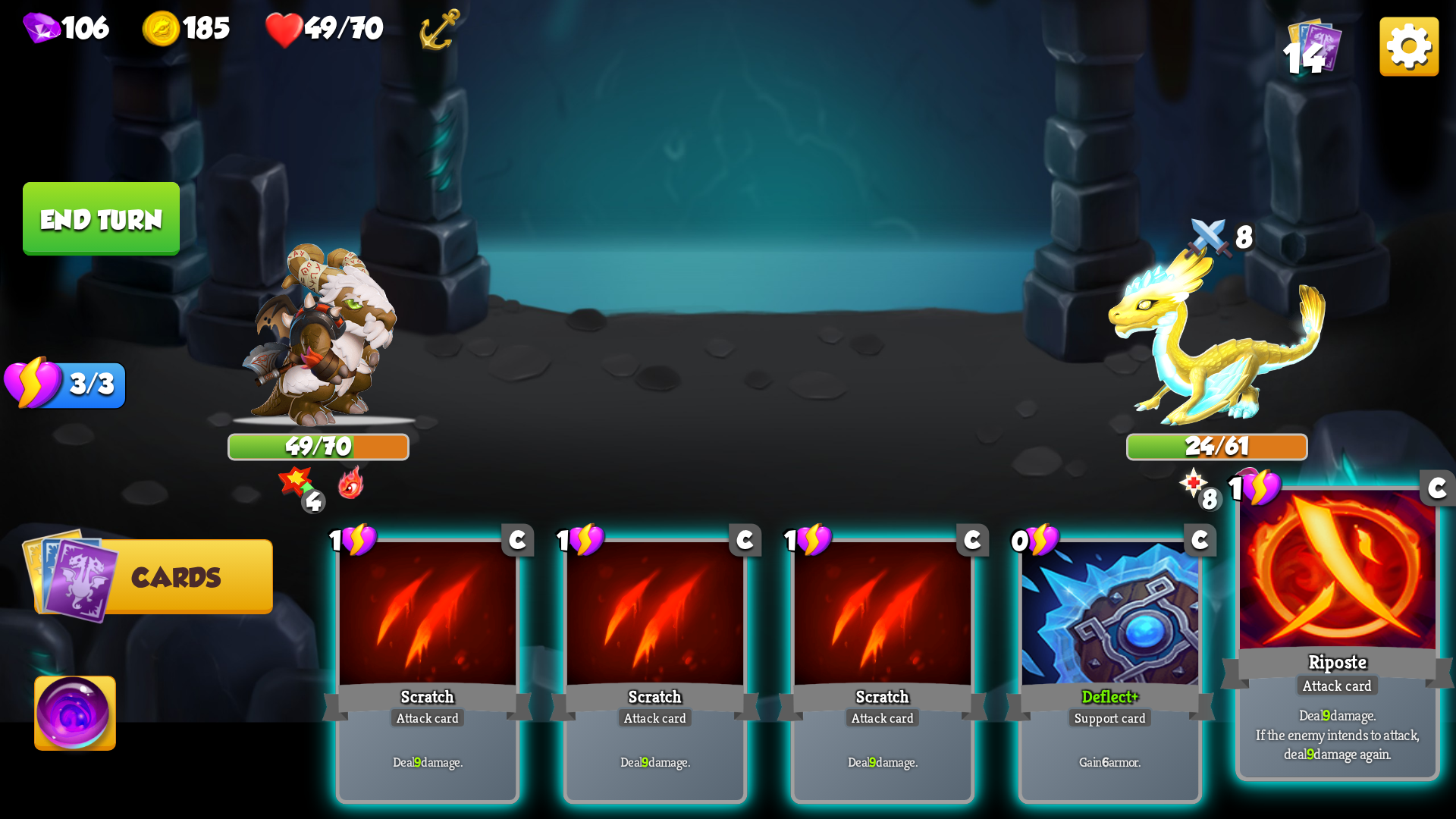
click at [1295, 643] on div "Riposte" at bounding box center [1337, 667] width 235 height 52
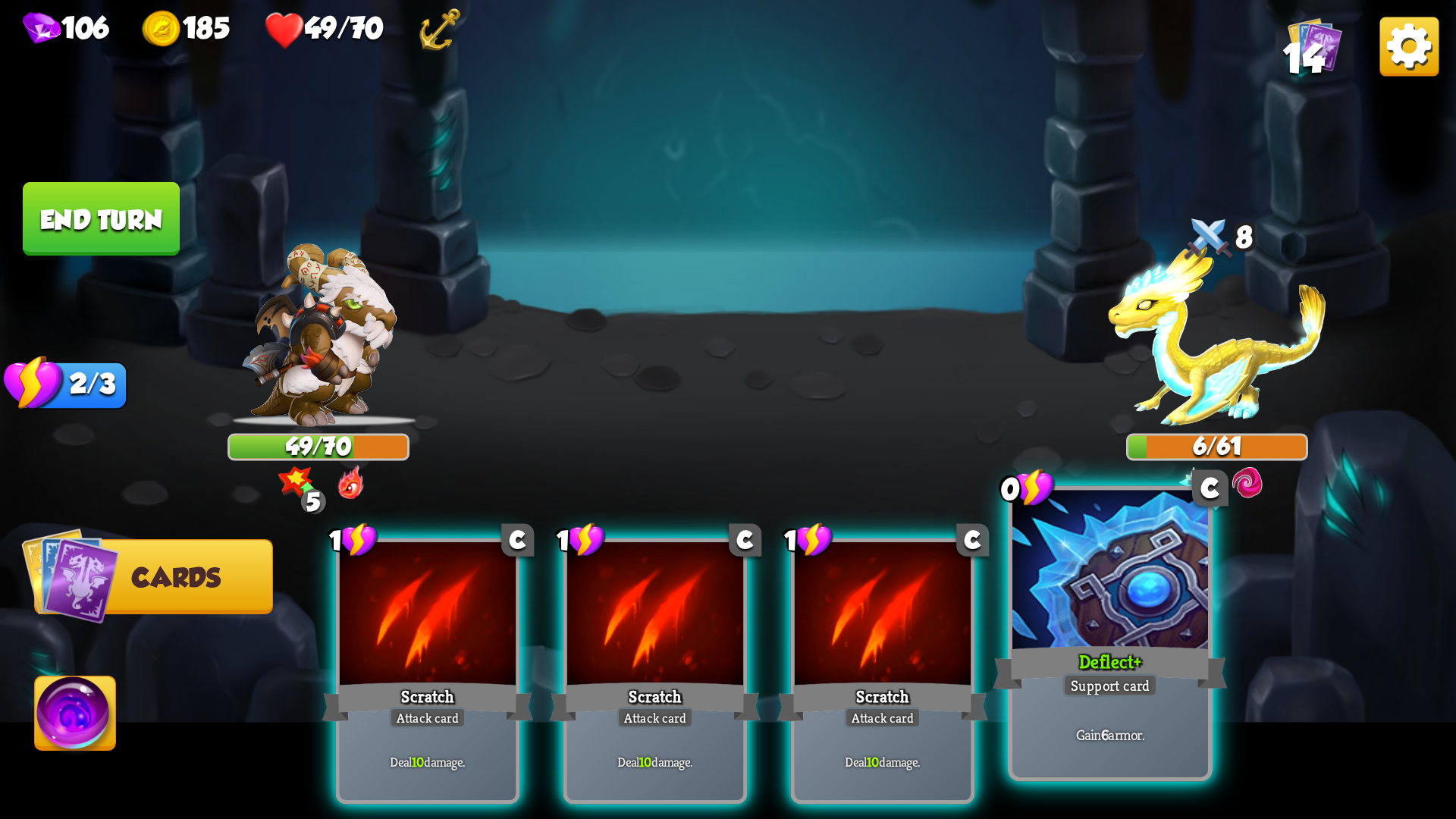
click at [1136, 645] on div "Deflect +" at bounding box center [1109, 667] width 235 height 52
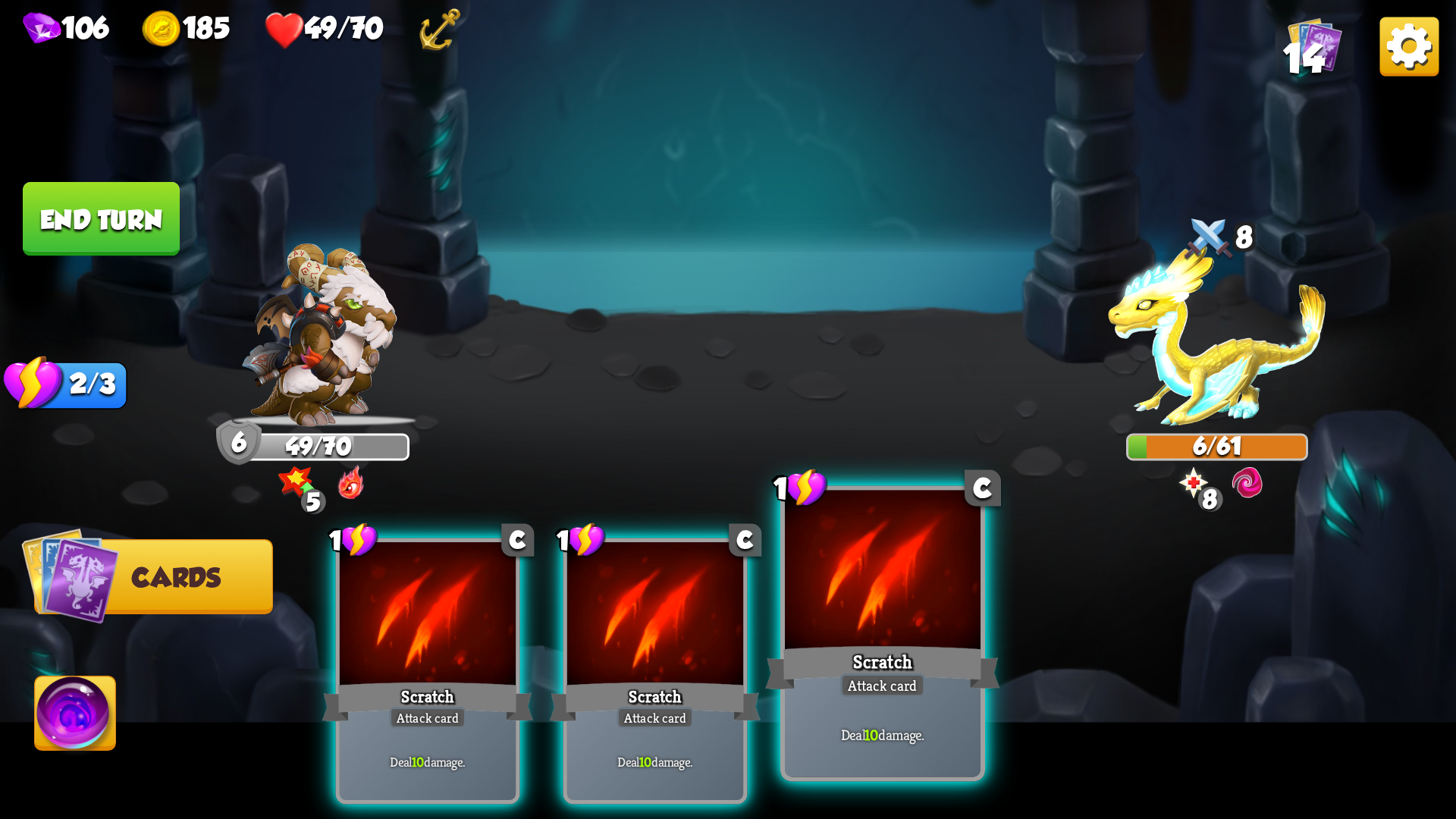
click at [948, 643] on div "Scratch" at bounding box center [882, 667] width 235 height 52
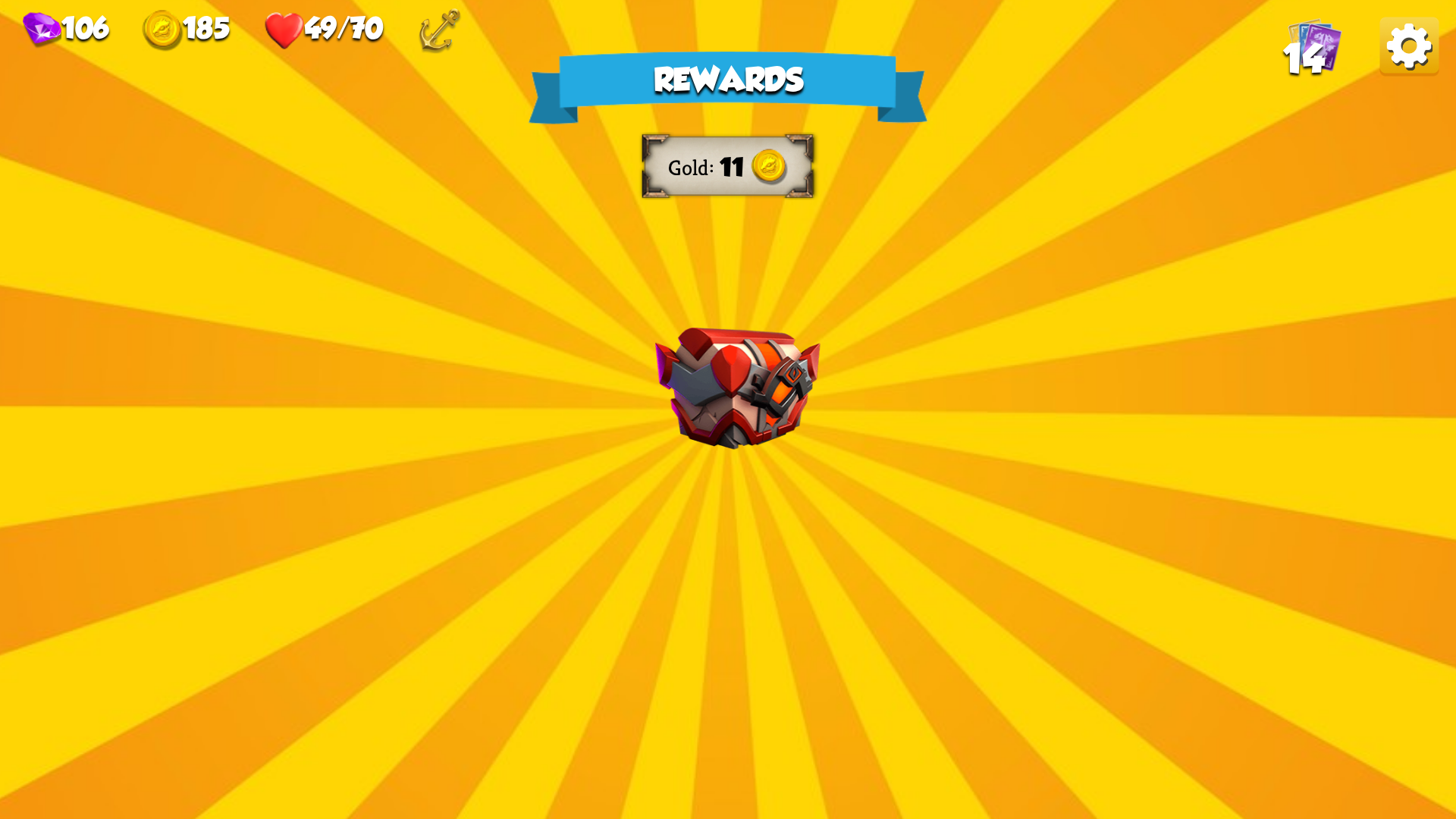
click at [1011, 575] on div "Rewards Gold 11 Select a card 1 C Last Punch Attack card Deal 14 damage. Can on…" at bounding box center [728, 410] width 1456 height 819
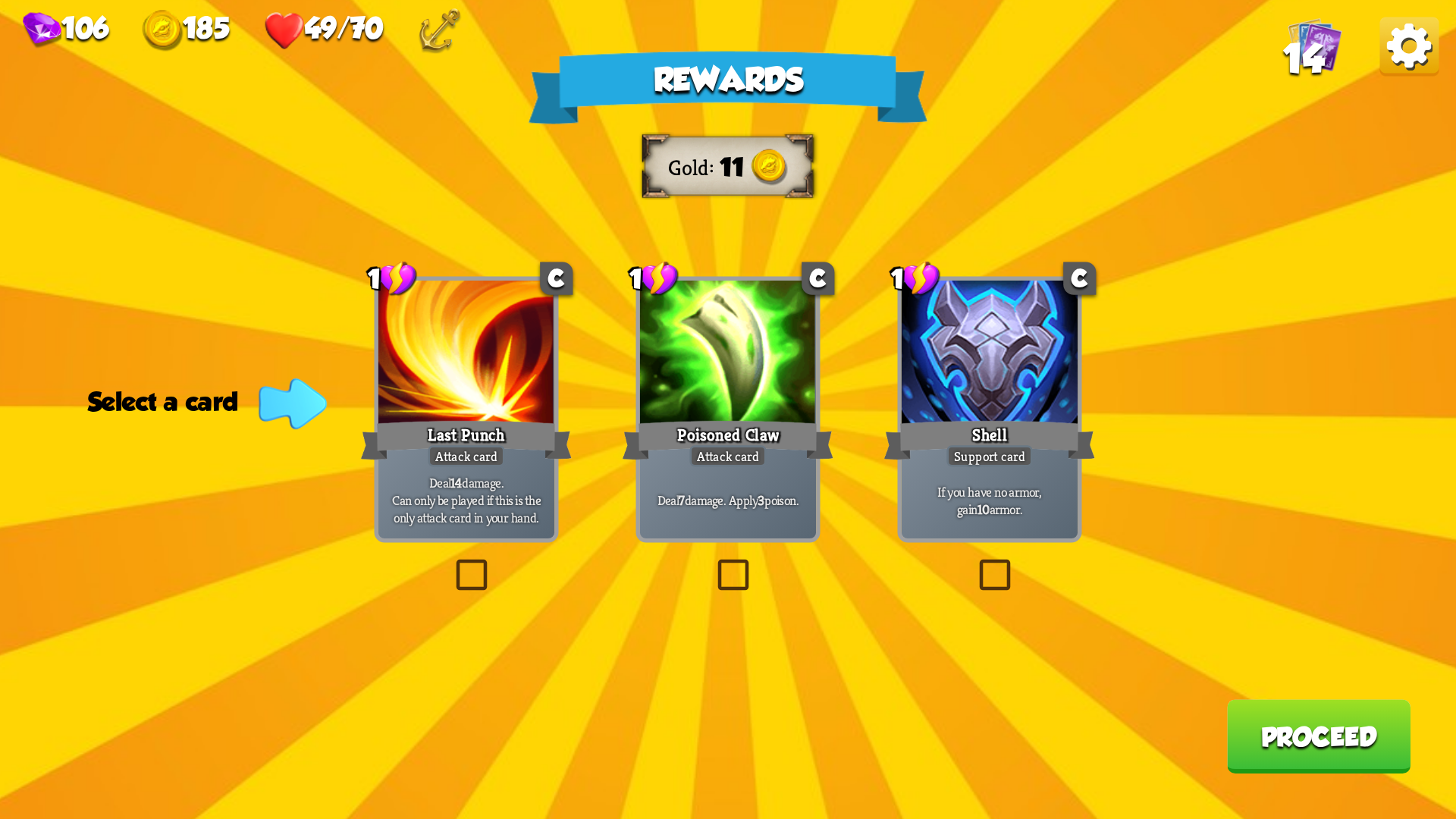
click at [974, 563] on label at bounding box center [974, 563] width 0 height 0
click at [0, 0] on input "checkbox" at bounding box center [0, 0] width 0 height 0
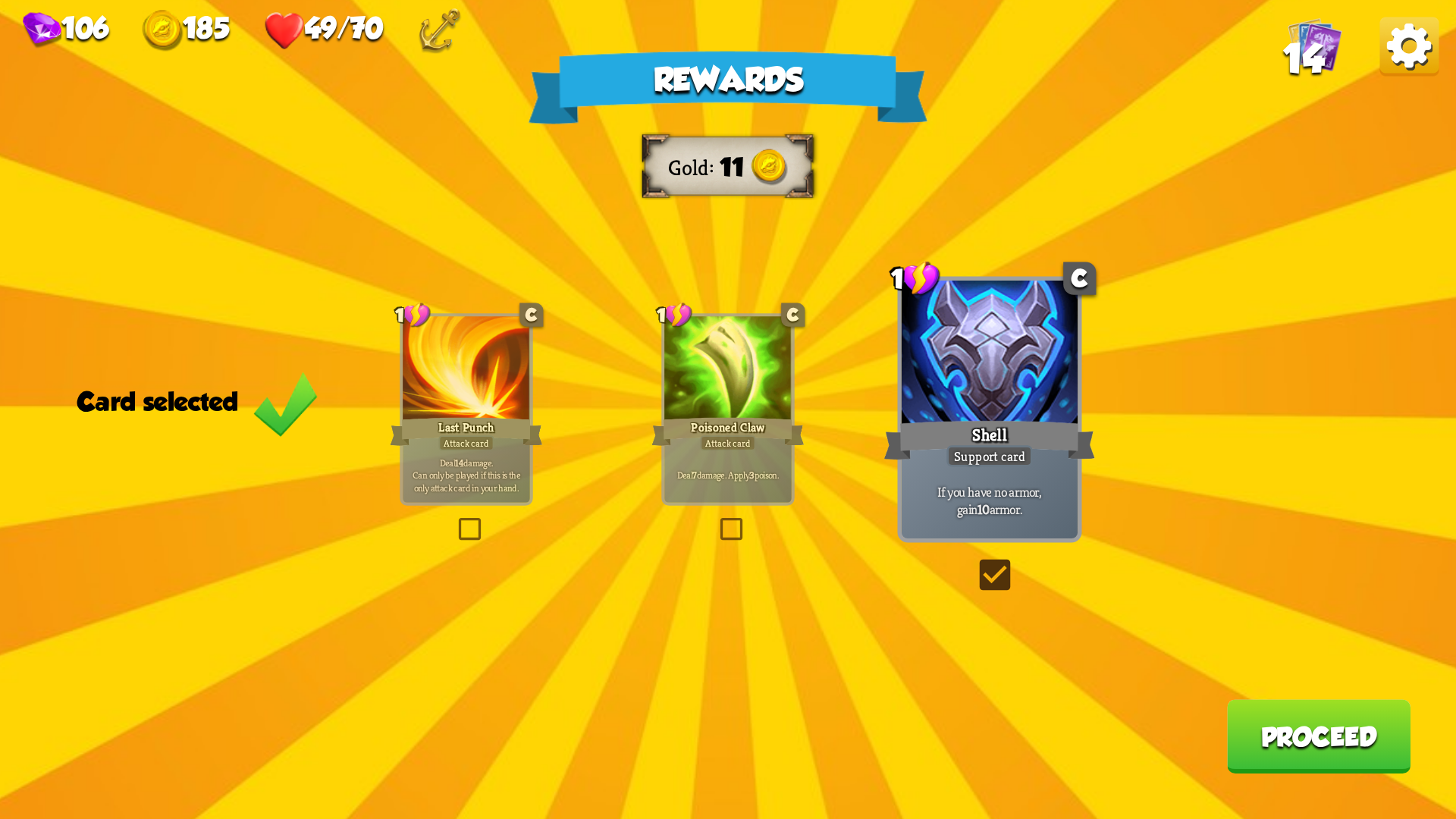
click at [1313, 690] on button "Proceed" at bounding box center [1318, 736] width 183 height 74
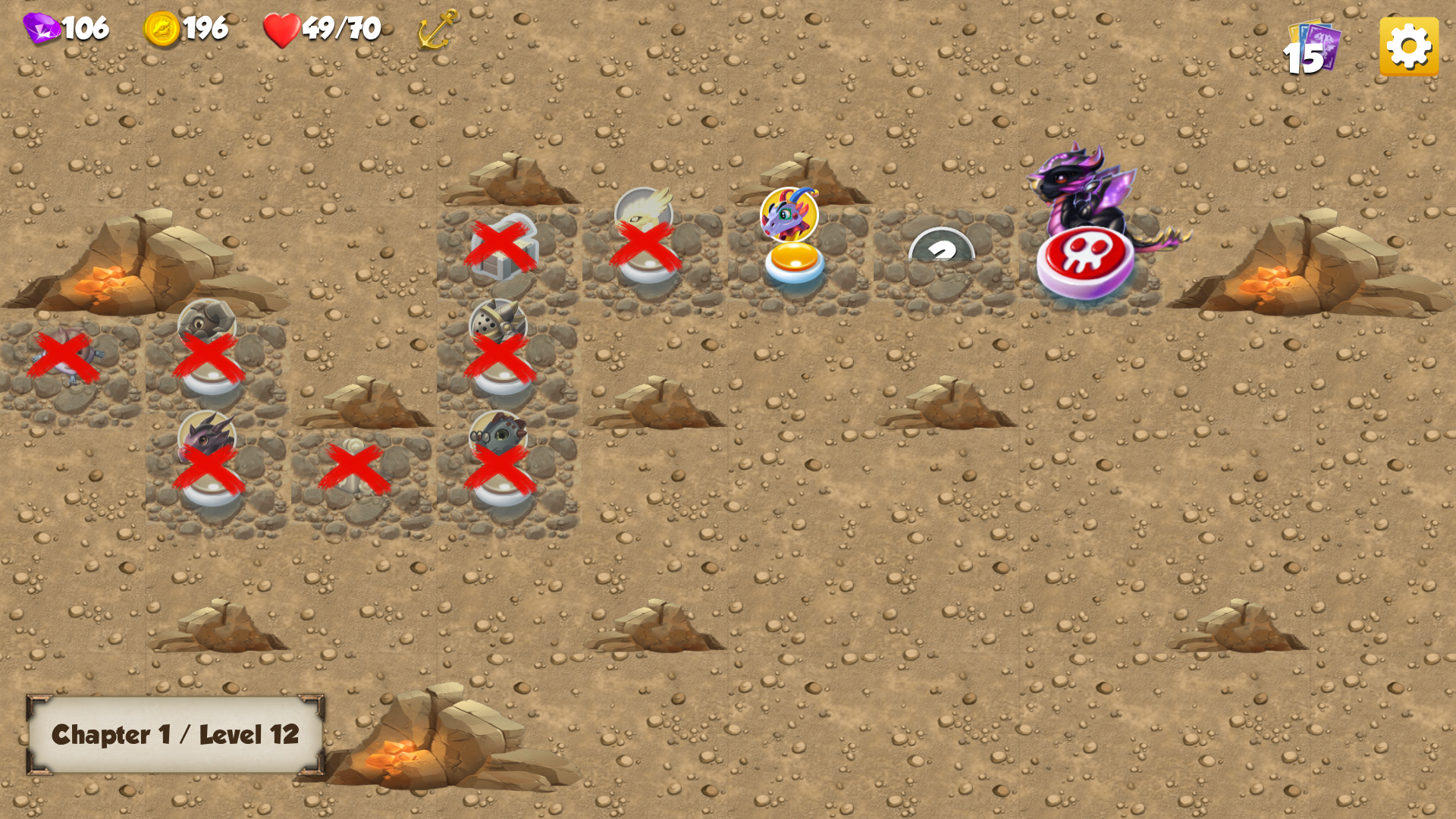
click at [786, 267] on img at bounding box center [795, 270] width 73 height 57
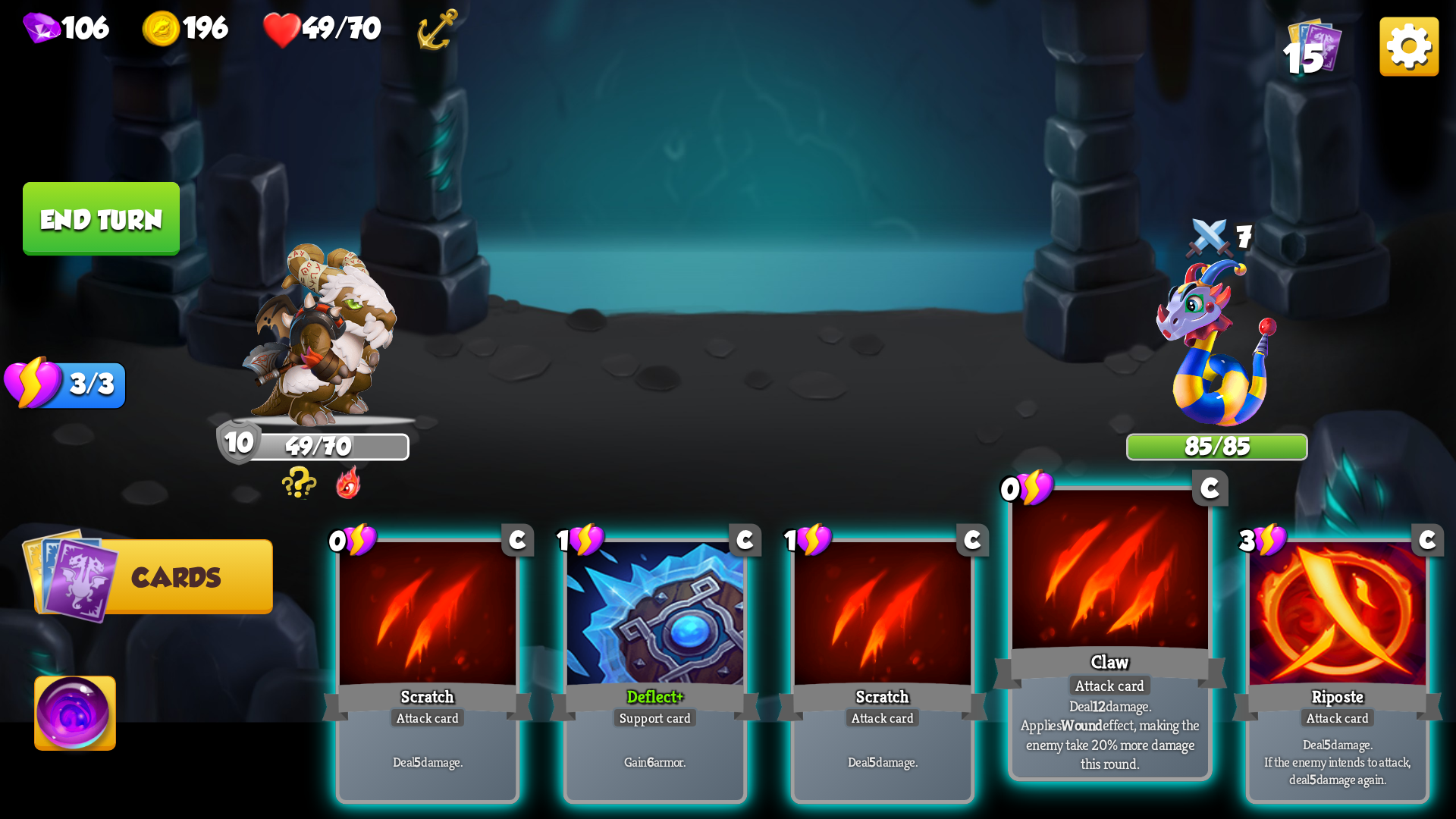
click at [1073, 643] on div "Claw" at bounding box center [1109, 667] width 235 height 52
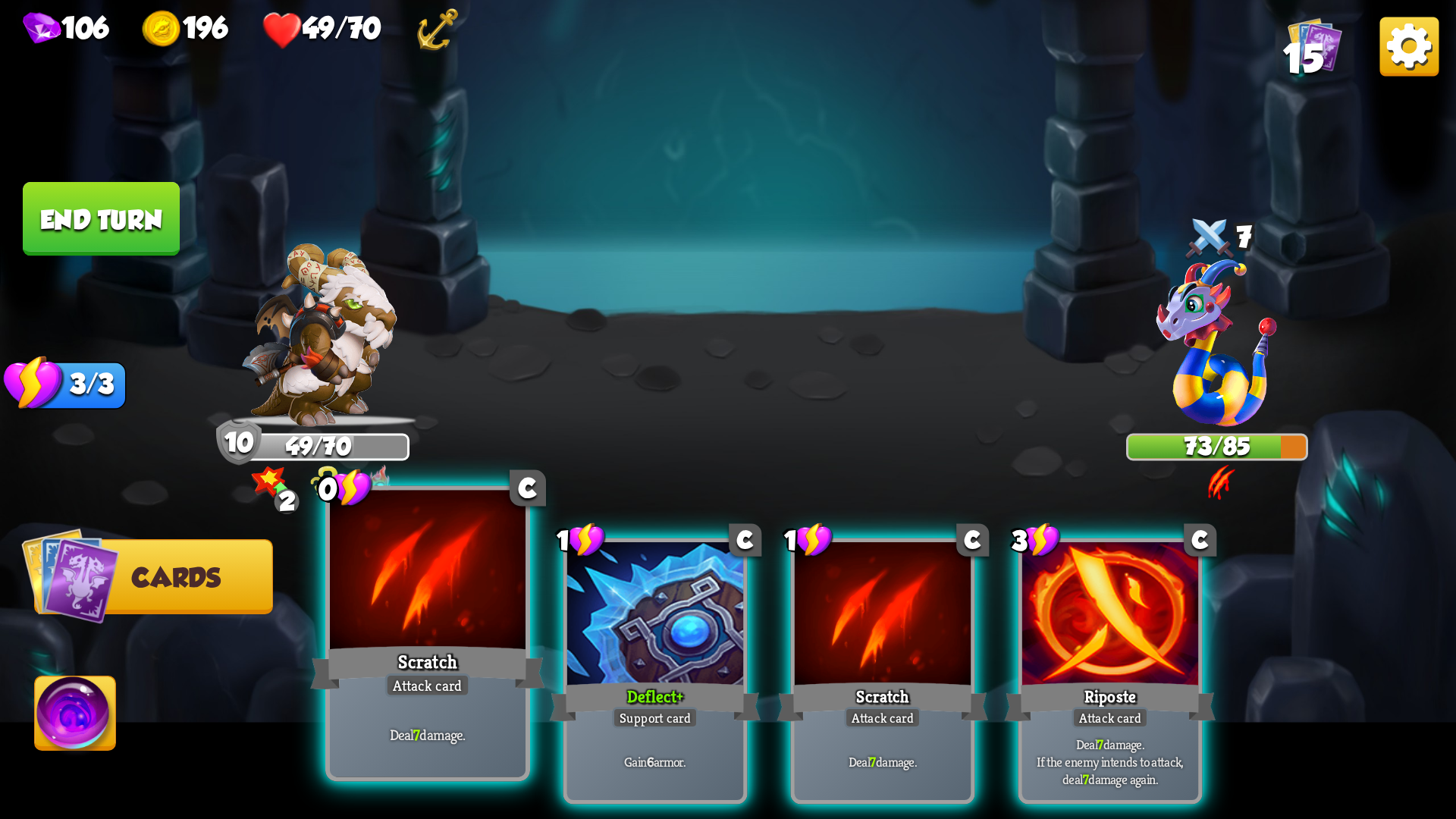
click at [449, 599] on div at bounding box center [428, 573] width 196 height 165
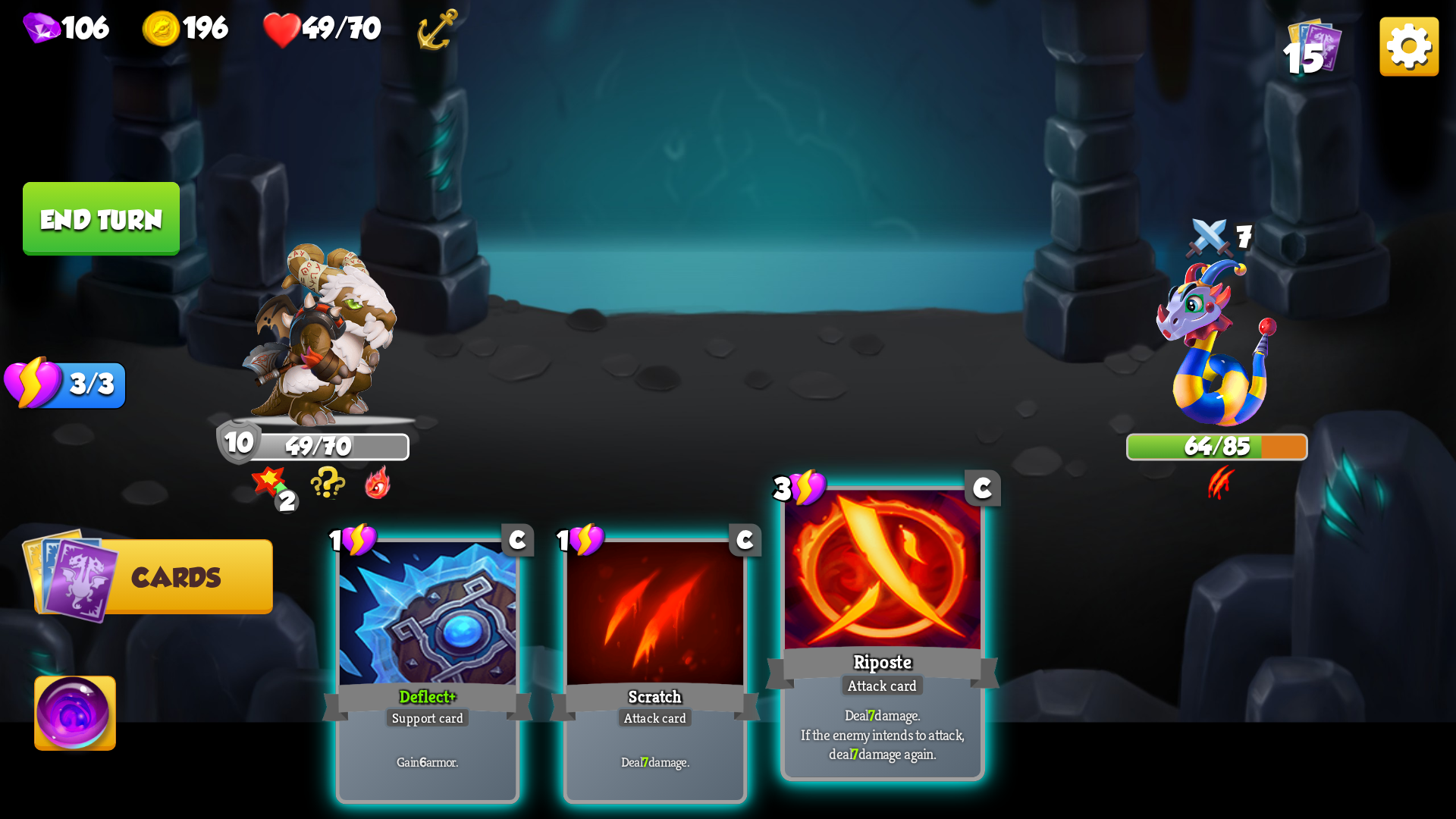
click at [861, 646] on div "Riposte" at bounding box center [882, 667] width 235 height 52
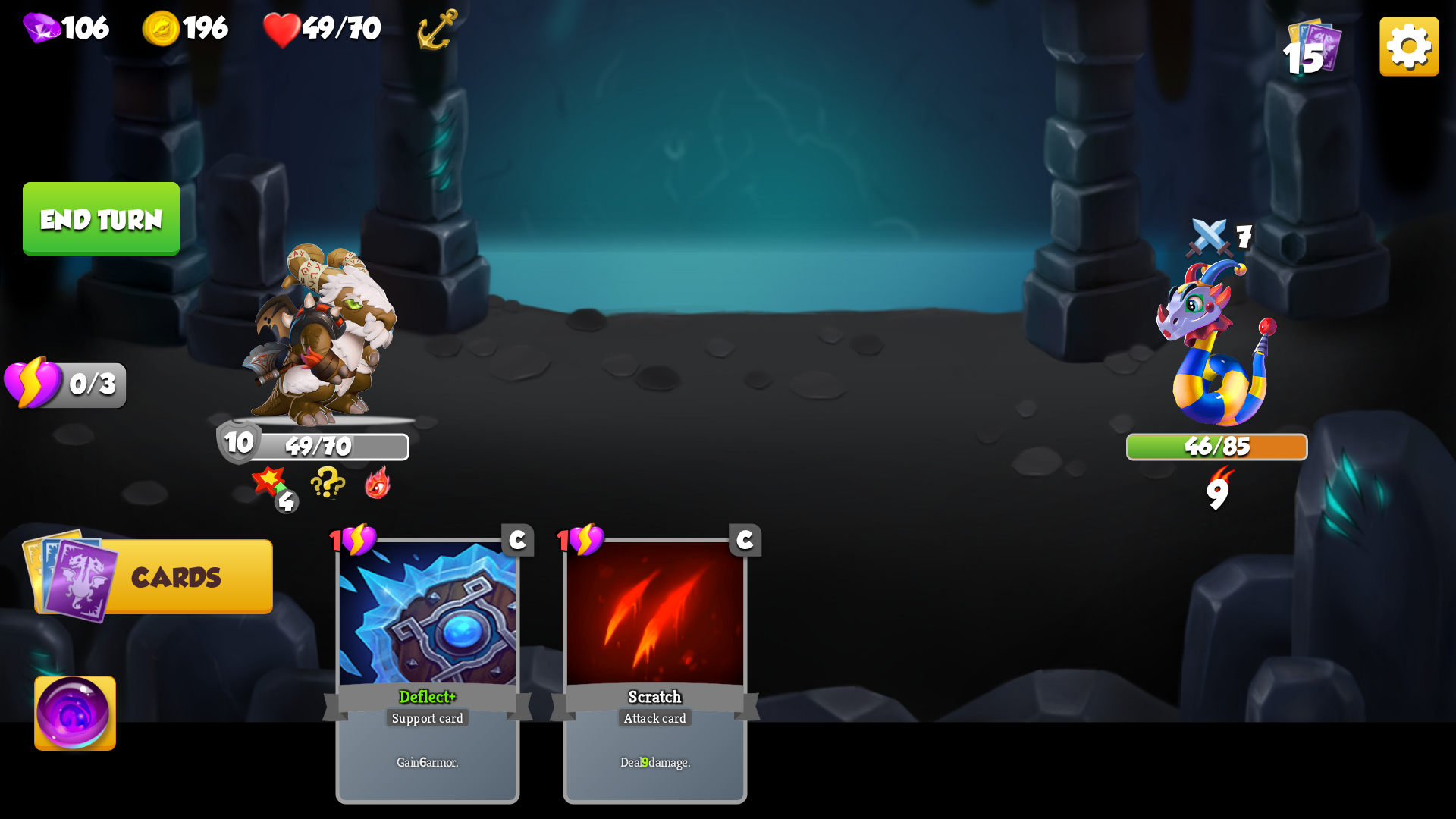
click at [69, 227] on button "End turn" at bounding box center [101, 219] width 157 height 74
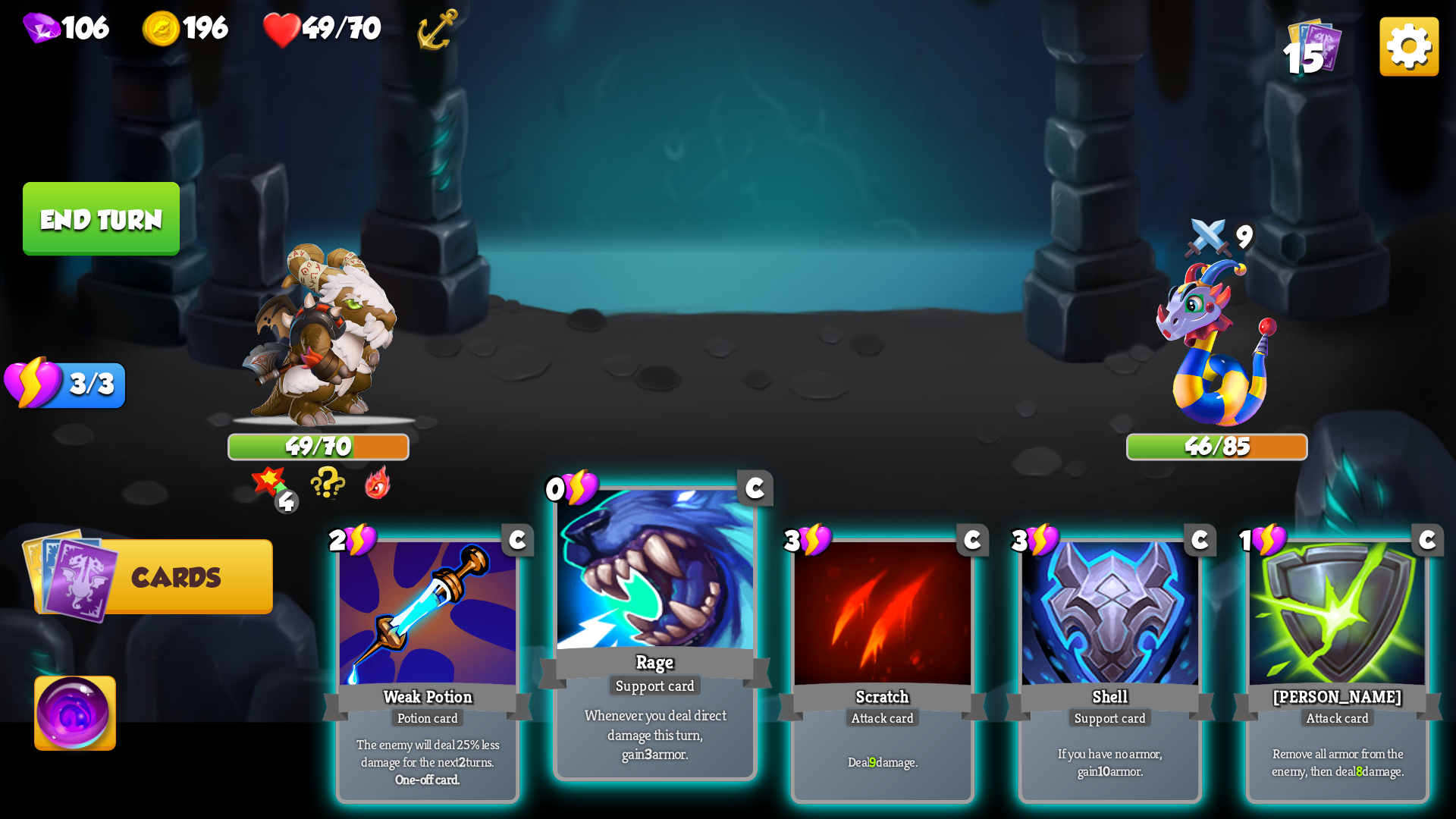
click at [687, 606] on div at bounding box center [655, 573] width 196 height 165
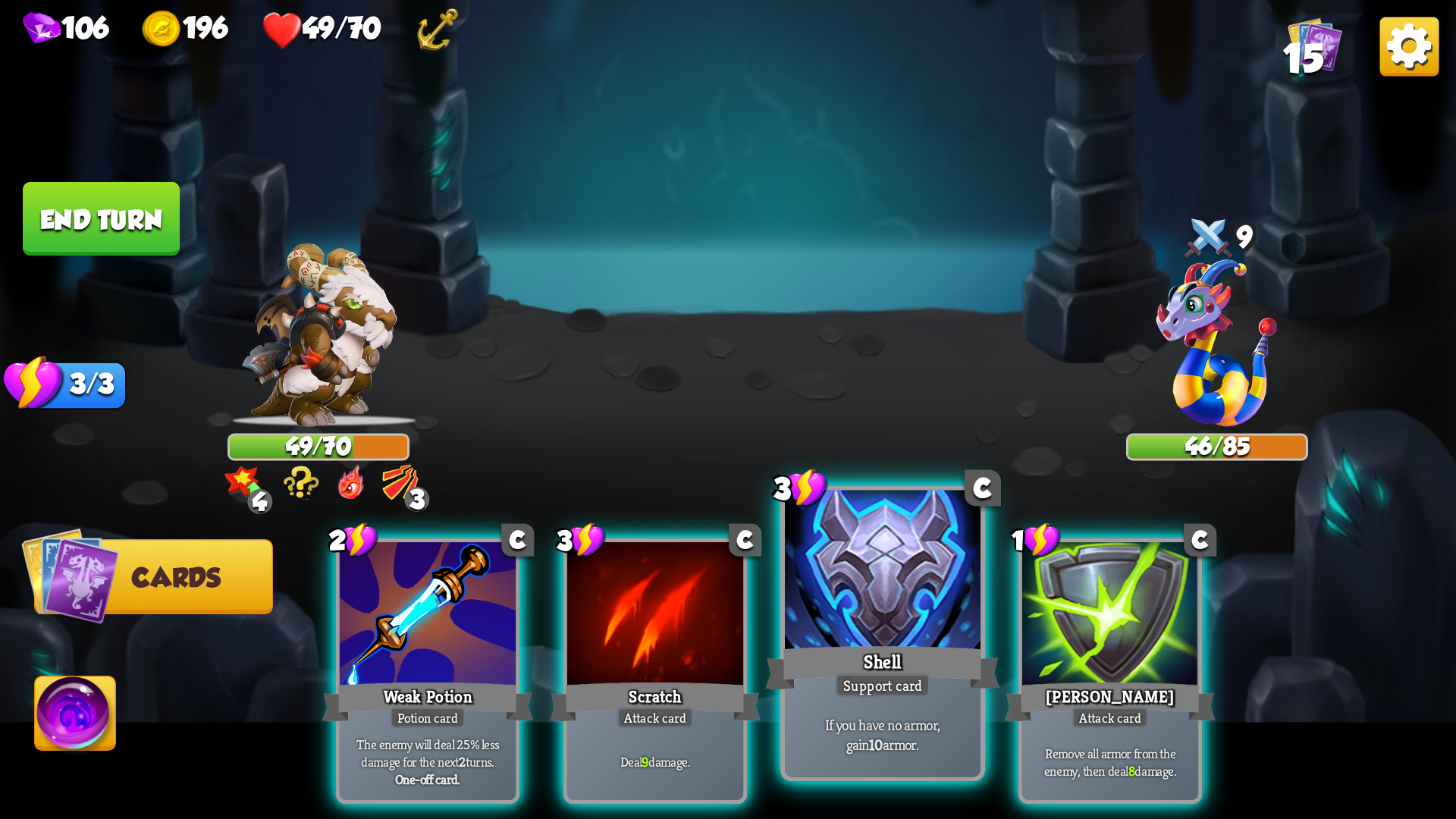
click at [817, 662] on div "Shell" at bounding box center [882, 667] width 235 height 52
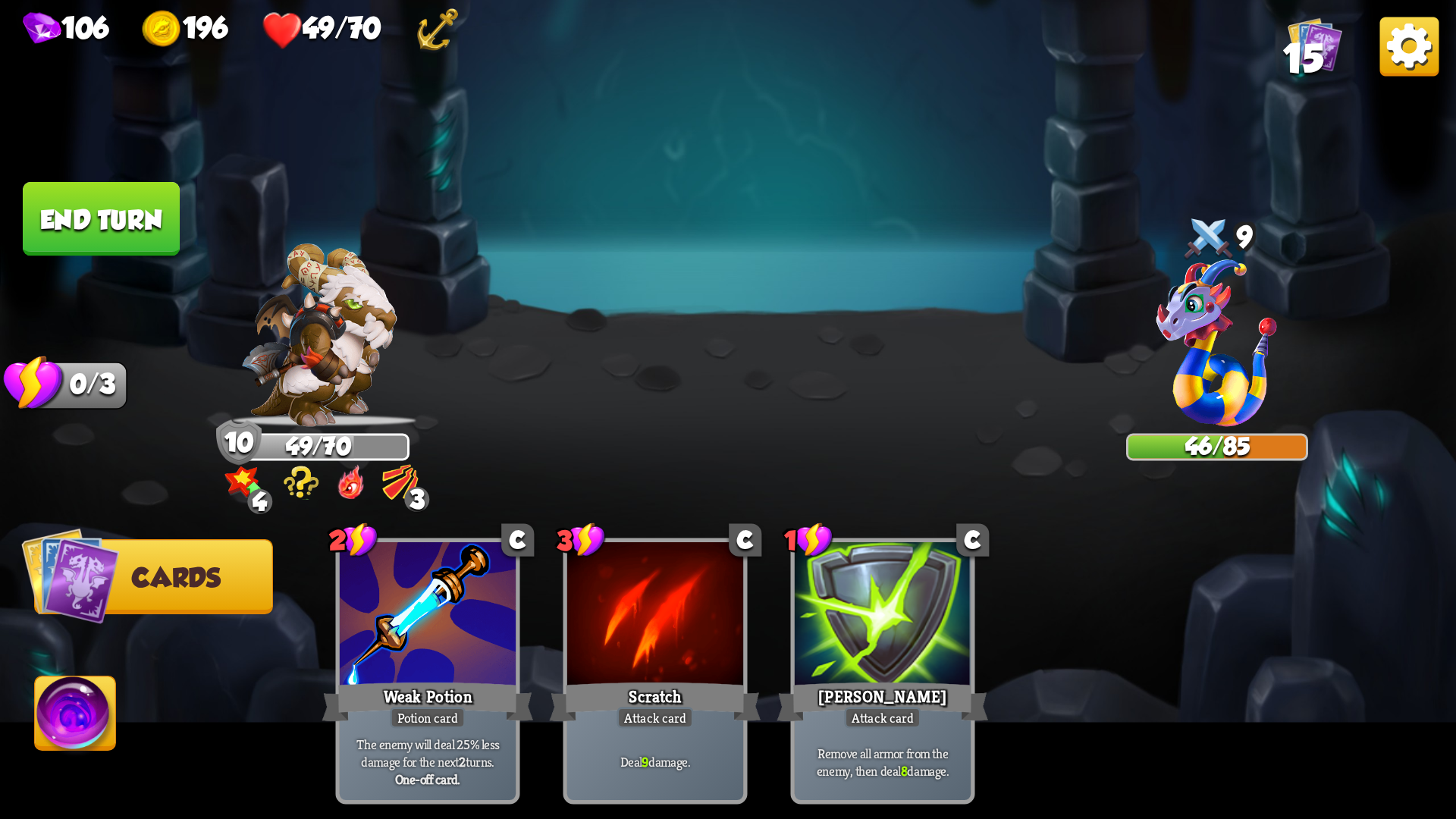
click at [121, 235] on button "End turn" at bounding box center [101, 219] width 157 height 74
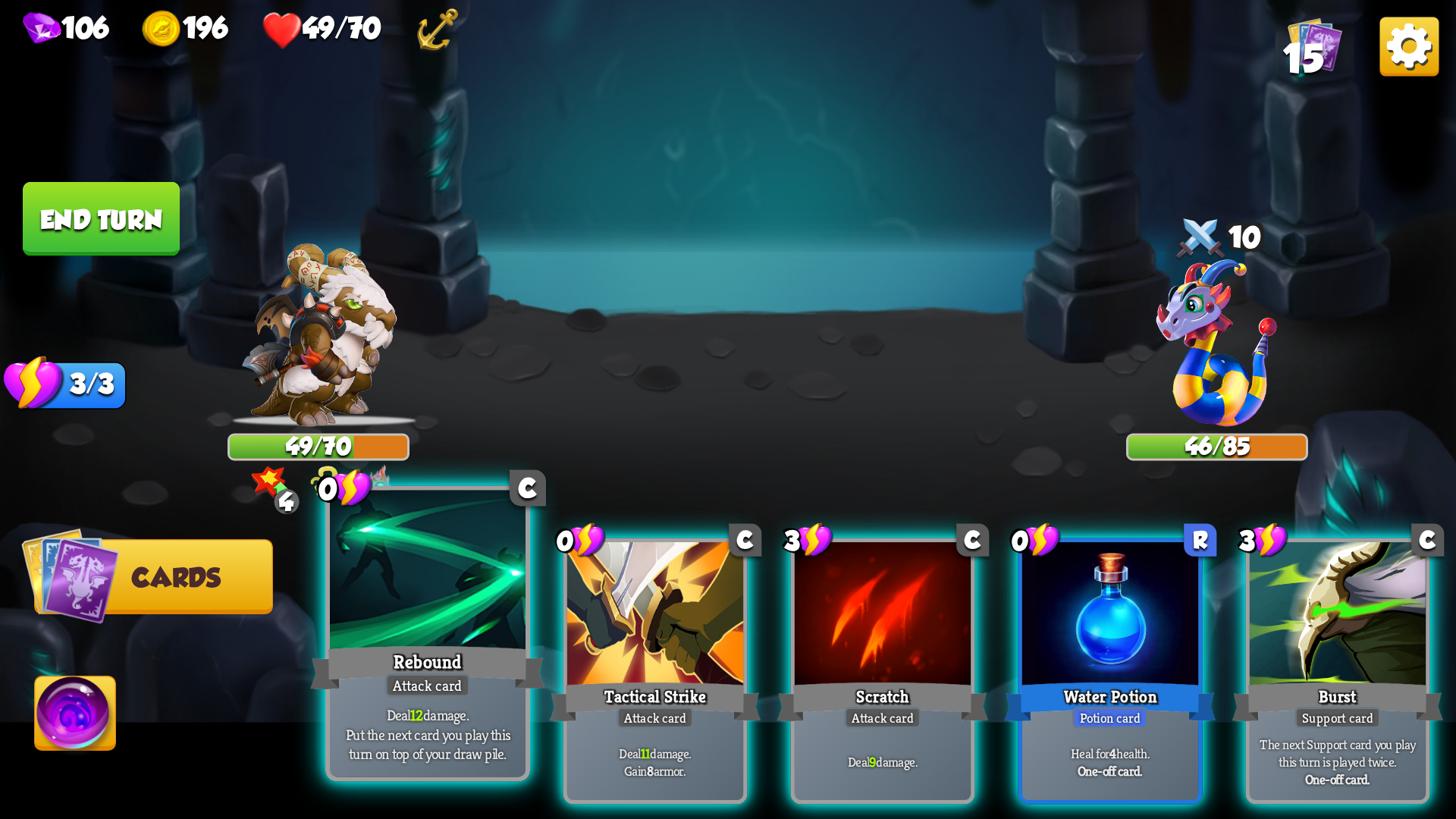
click at [455, 599] on div at bounding box center [428, 573] width 196 height 165
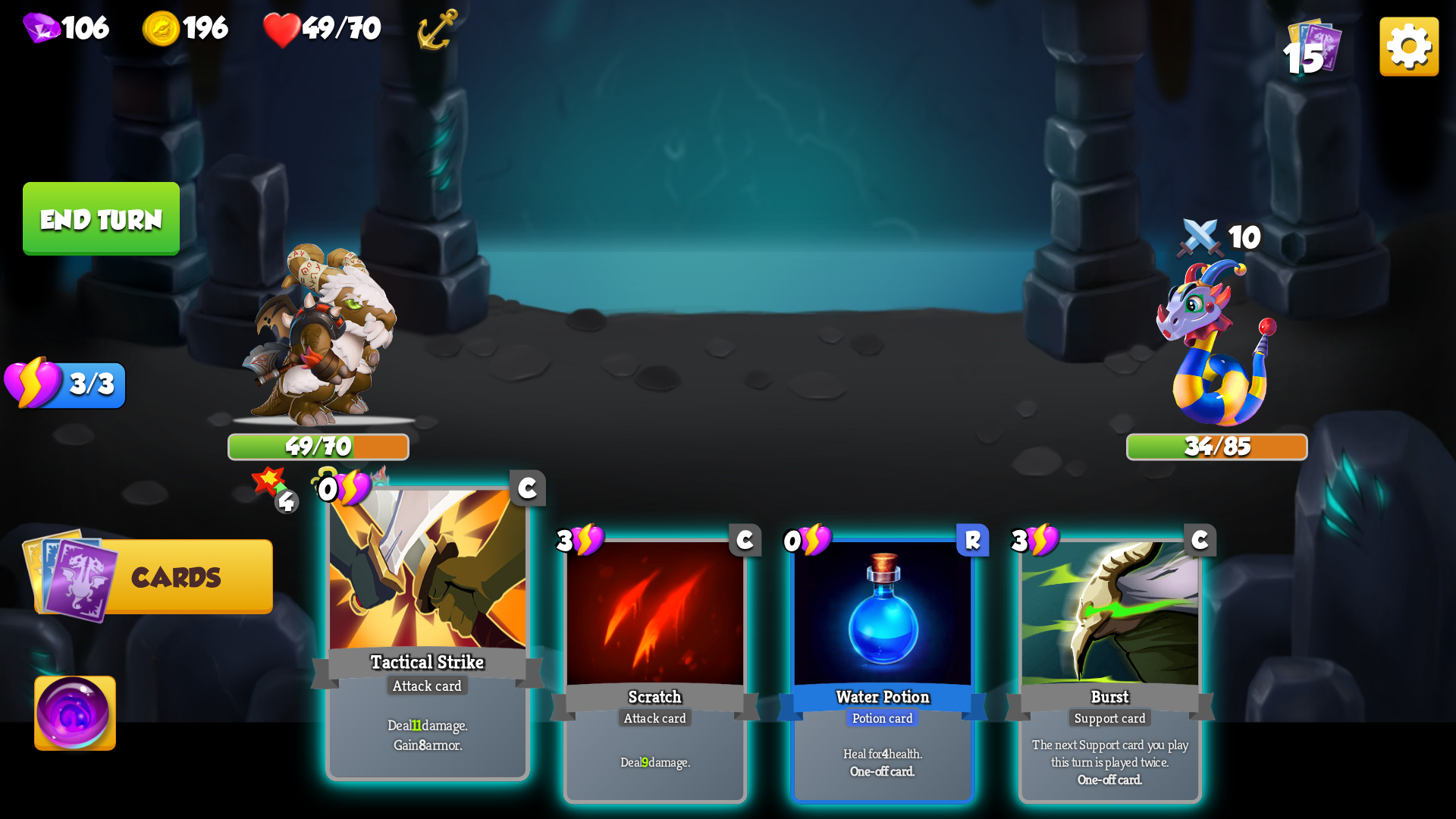
click at [441, 600] on div at bounding box center [428, 573] width 196 height 165
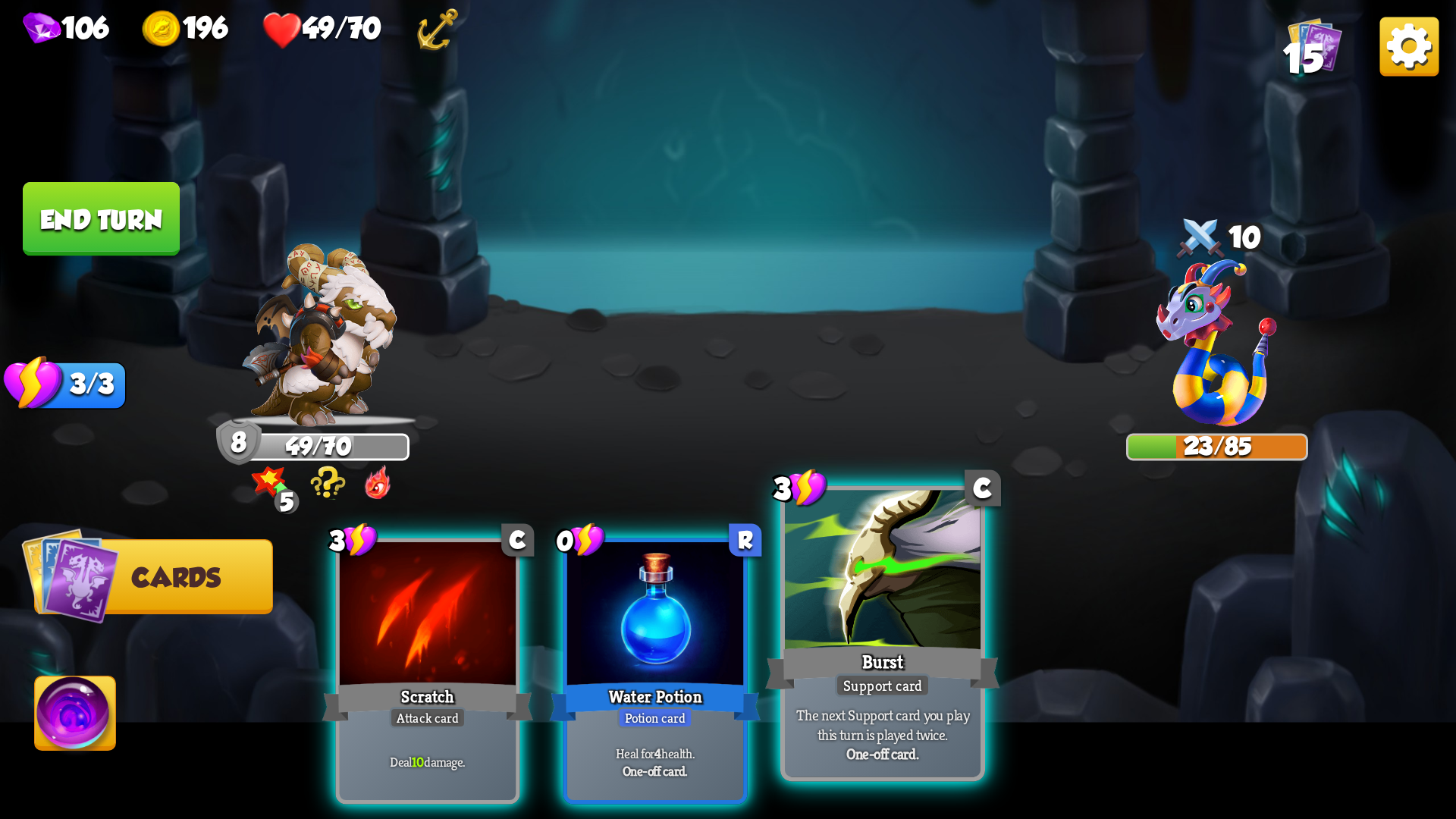
click at [830, 690] on div "Burst" at bounding box center [882, 667] width 235 height 52
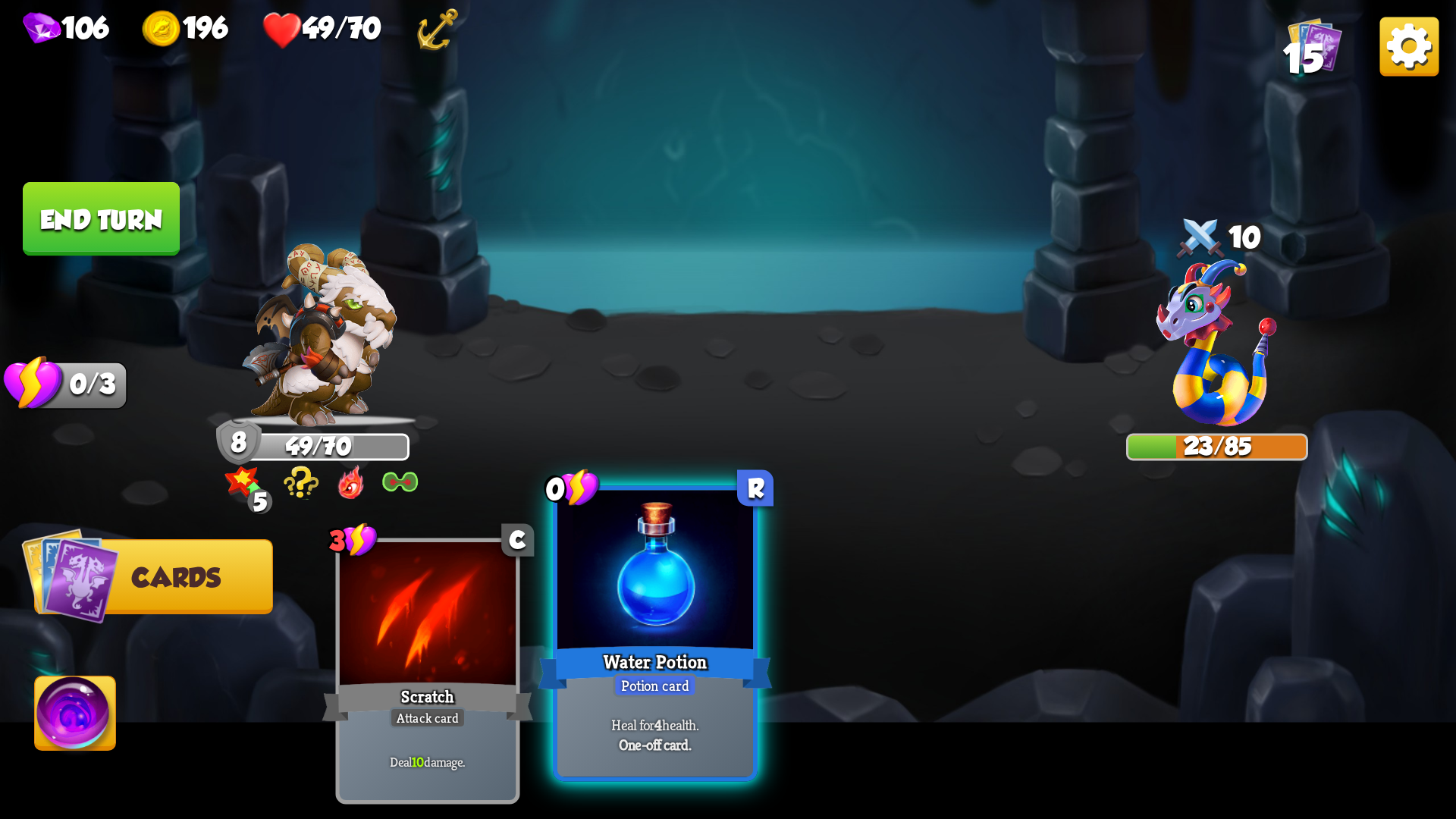
click at [695, 656] on div "Water Potion" at bounding box center [655, 667] width 235 height 52
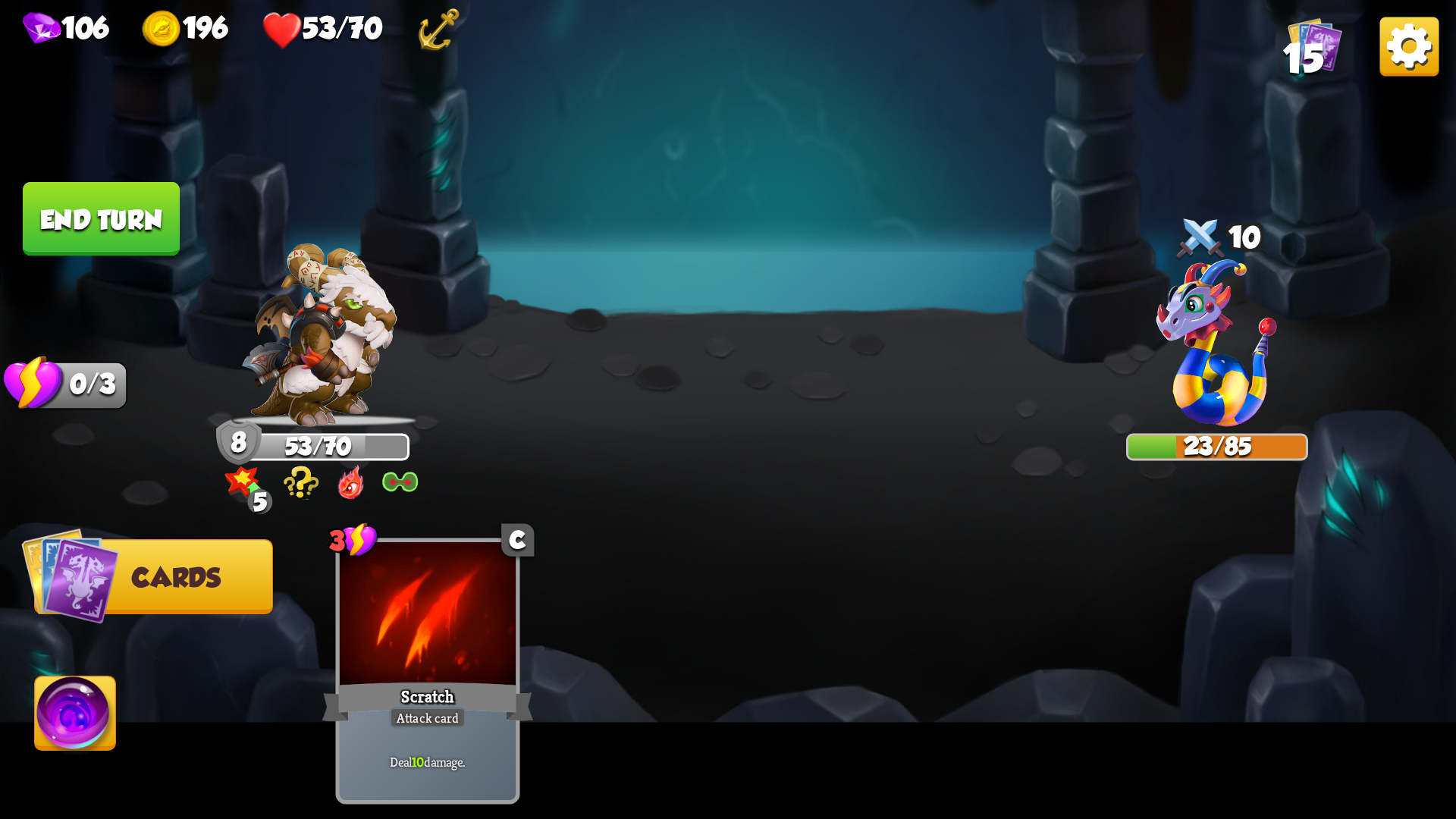
click at [125, 228] on button "End turn" at bounding box center [101, 219] width 157 height 74
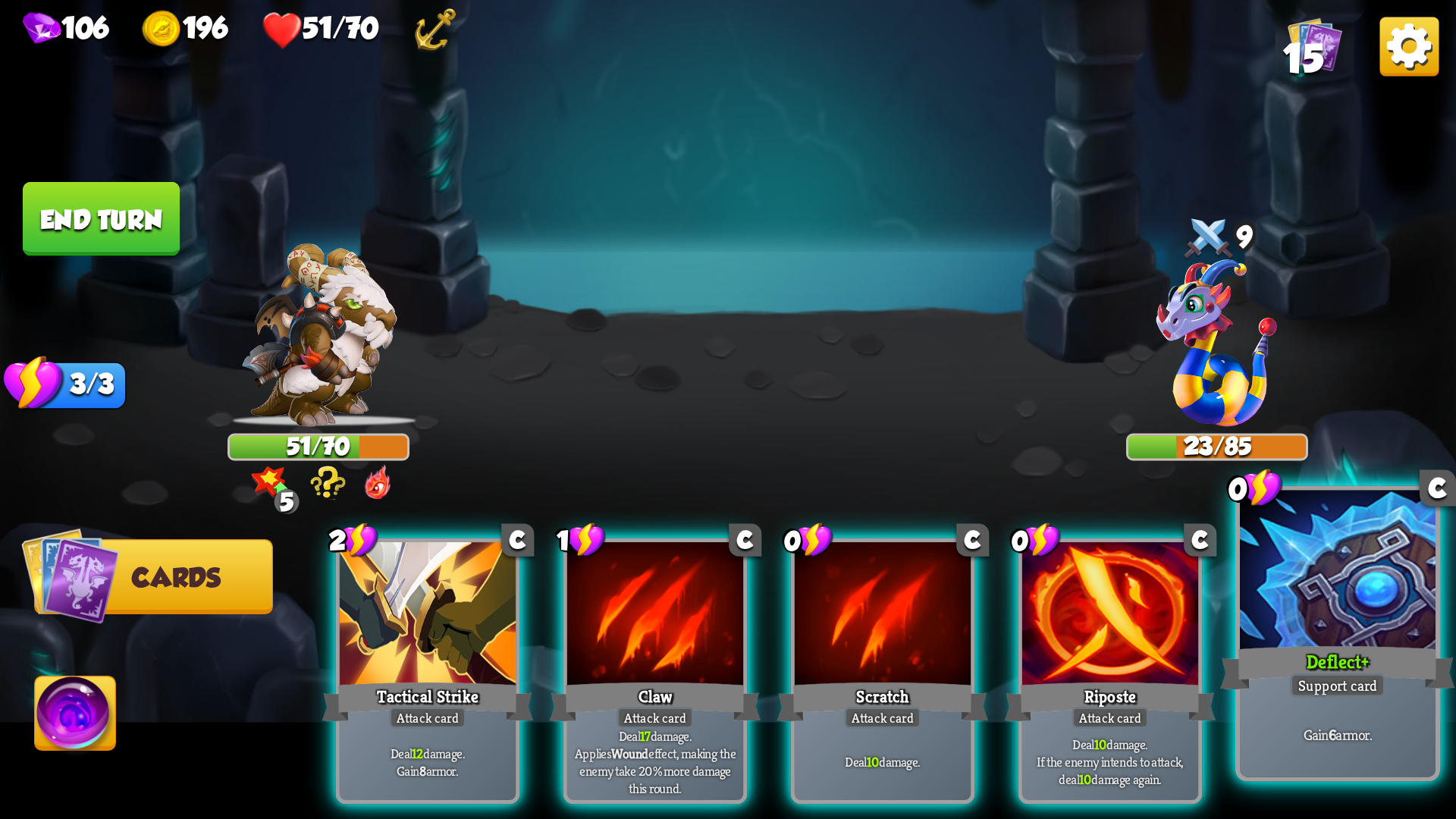
click at [1327, 665] on div "Deflect +" at bounding box center [1337, 667] width 235 height 52
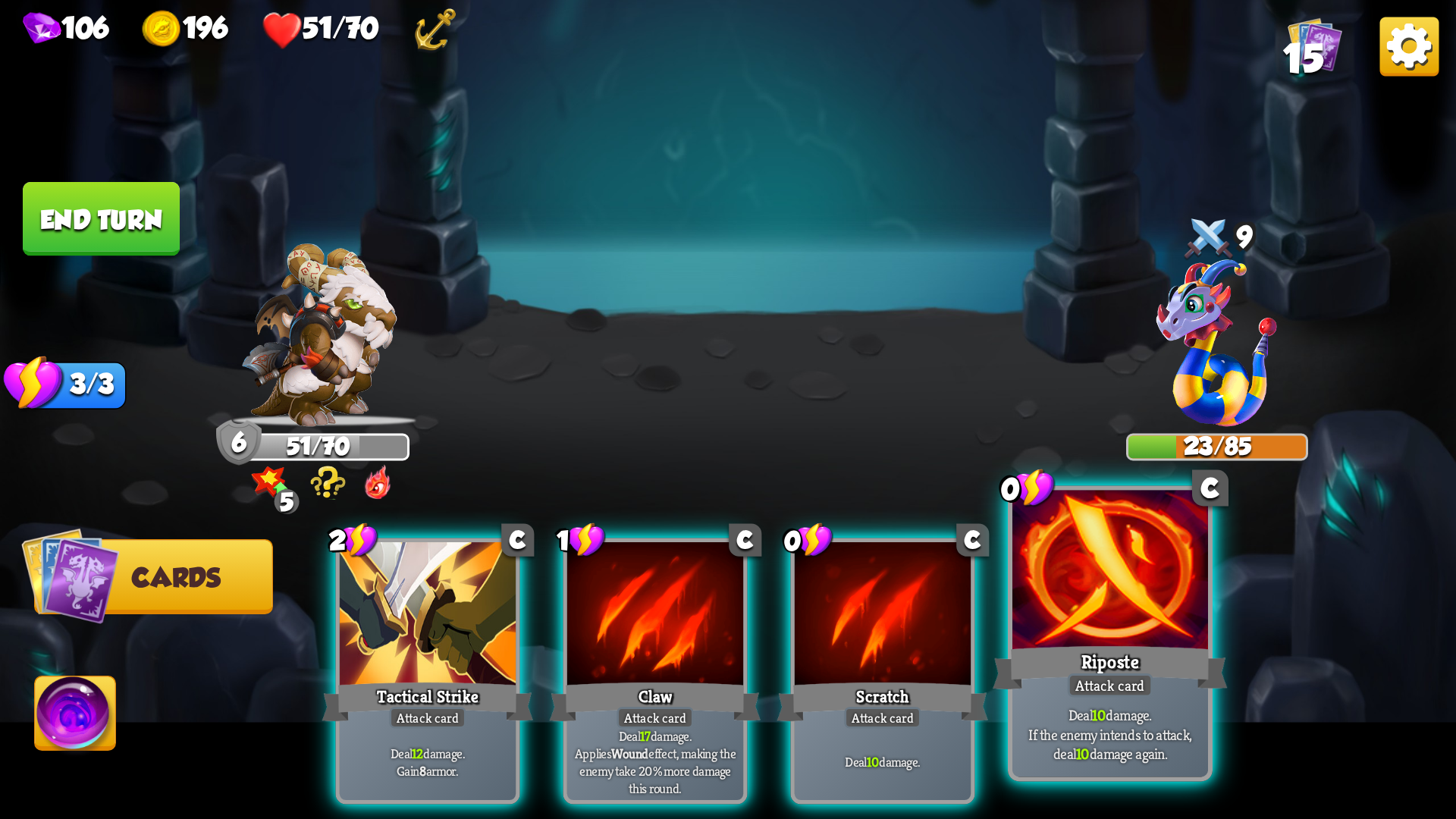
click at [1140, 676] on div "Attack card" at bounding box center [1110, 686] width 86 height 25
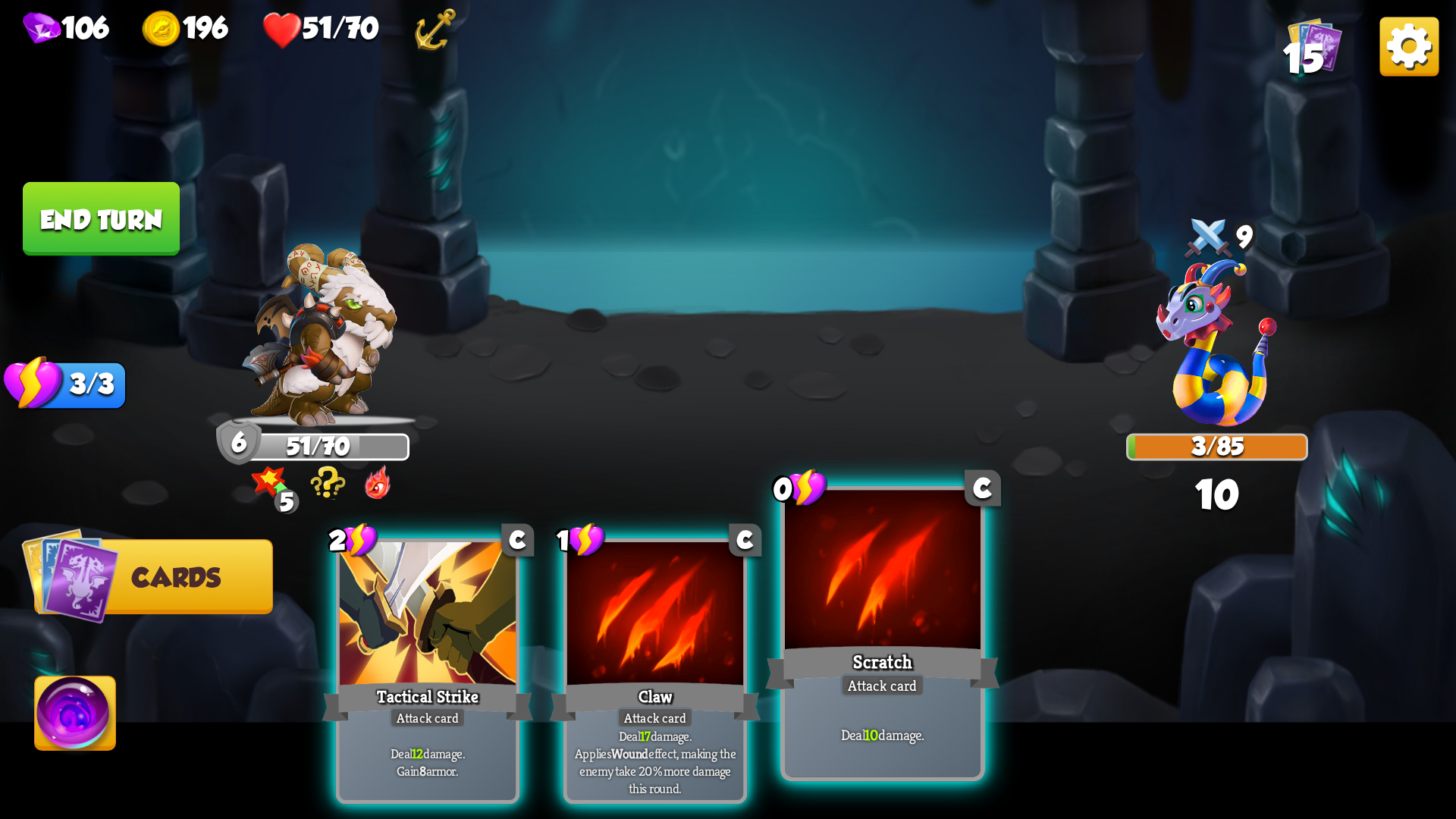
click at [934, 672] on div "Scratch" at bounding box center [882, 667] width 235 height 52
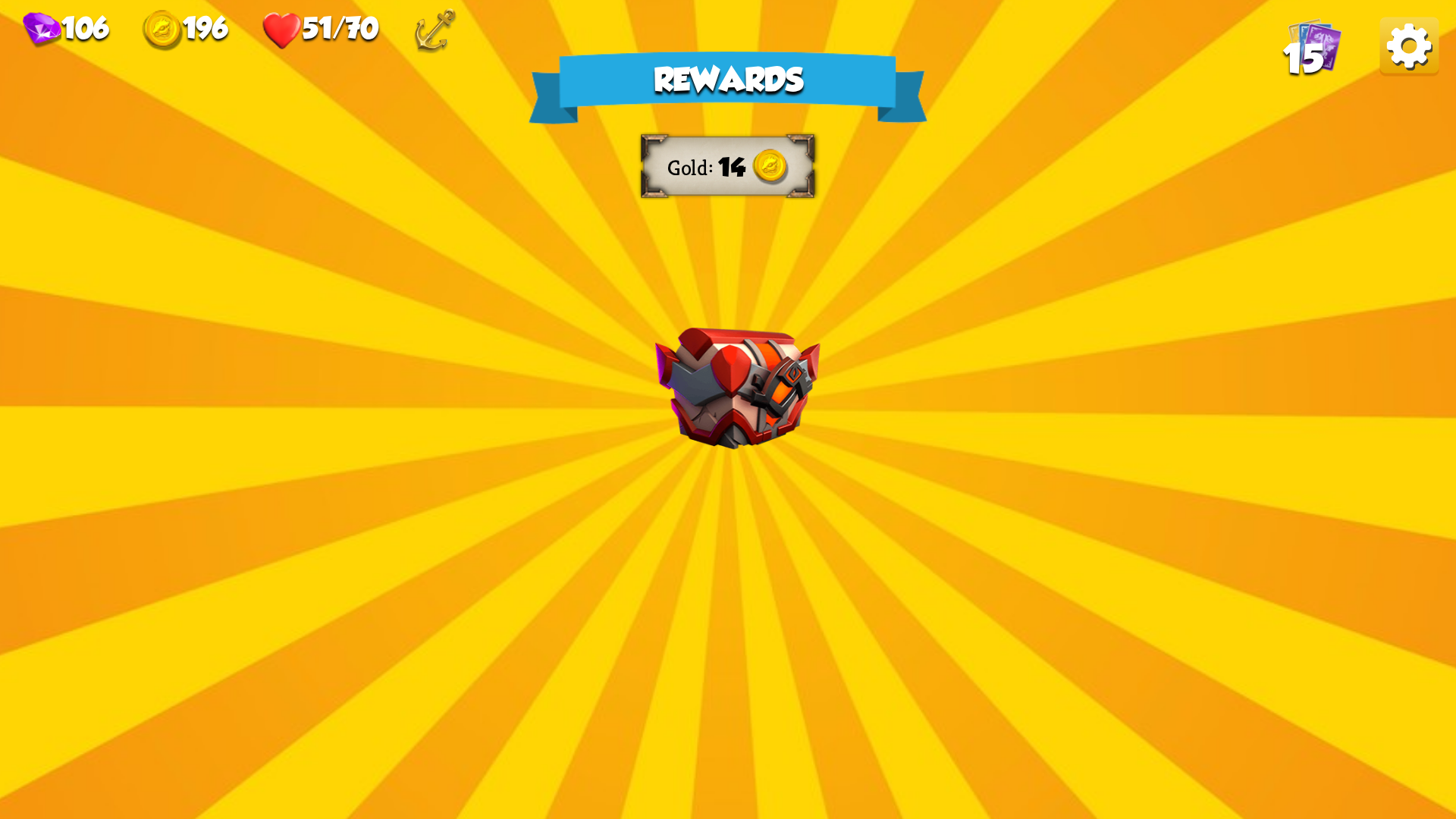
click at [971, 595] on div "Rewards Gold 14 Select a card 1 C Last Punch Attack card Deal 14 damage. Can on…" at bounding box center [728, 410] width 1456 height 819
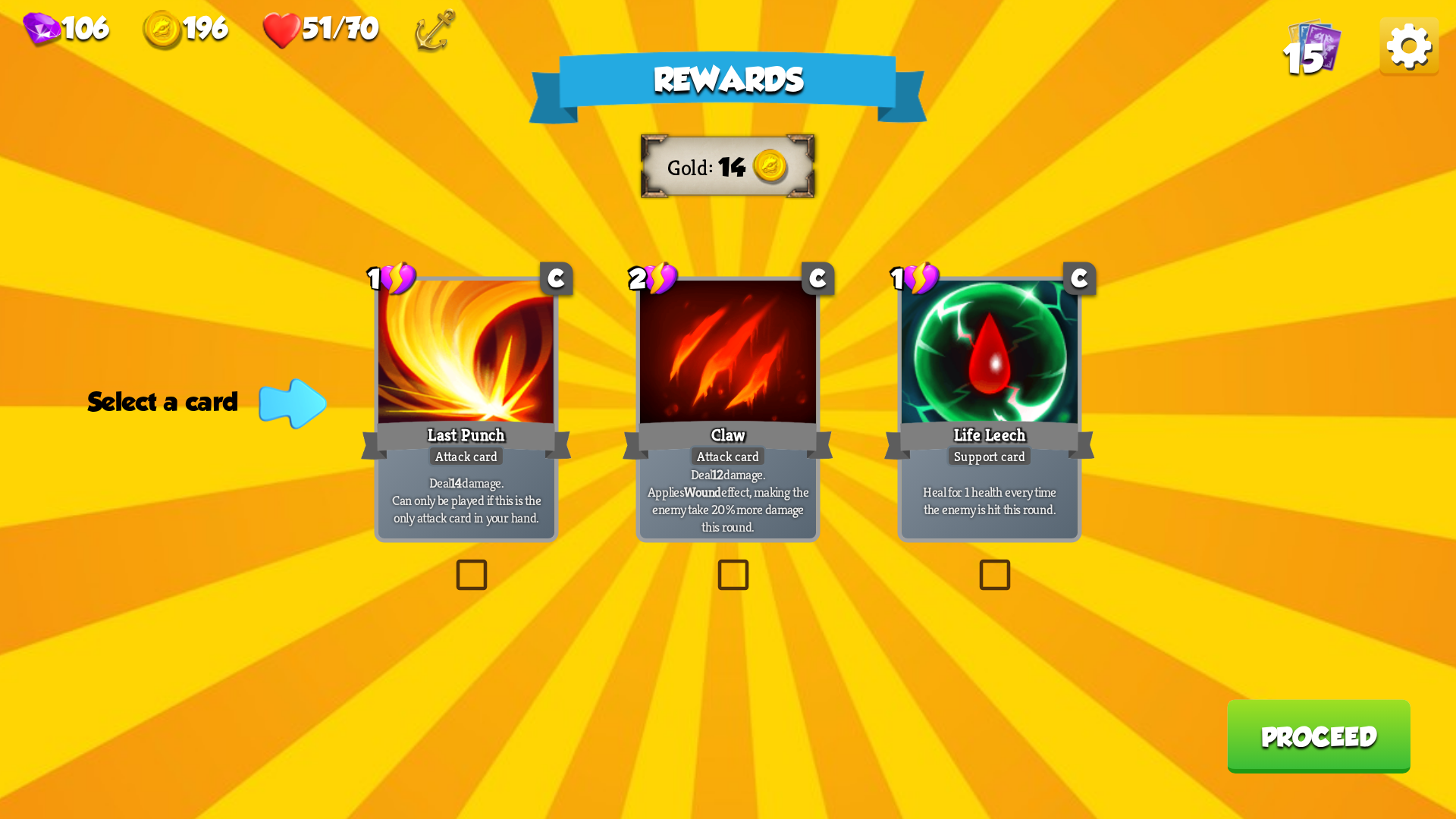
click at [451, 563] on label at bounding box center [451, 563] width 0 height 0
click at [0, 0] on input "checkbox" at bounding box center [0, 0] width 0 height 0
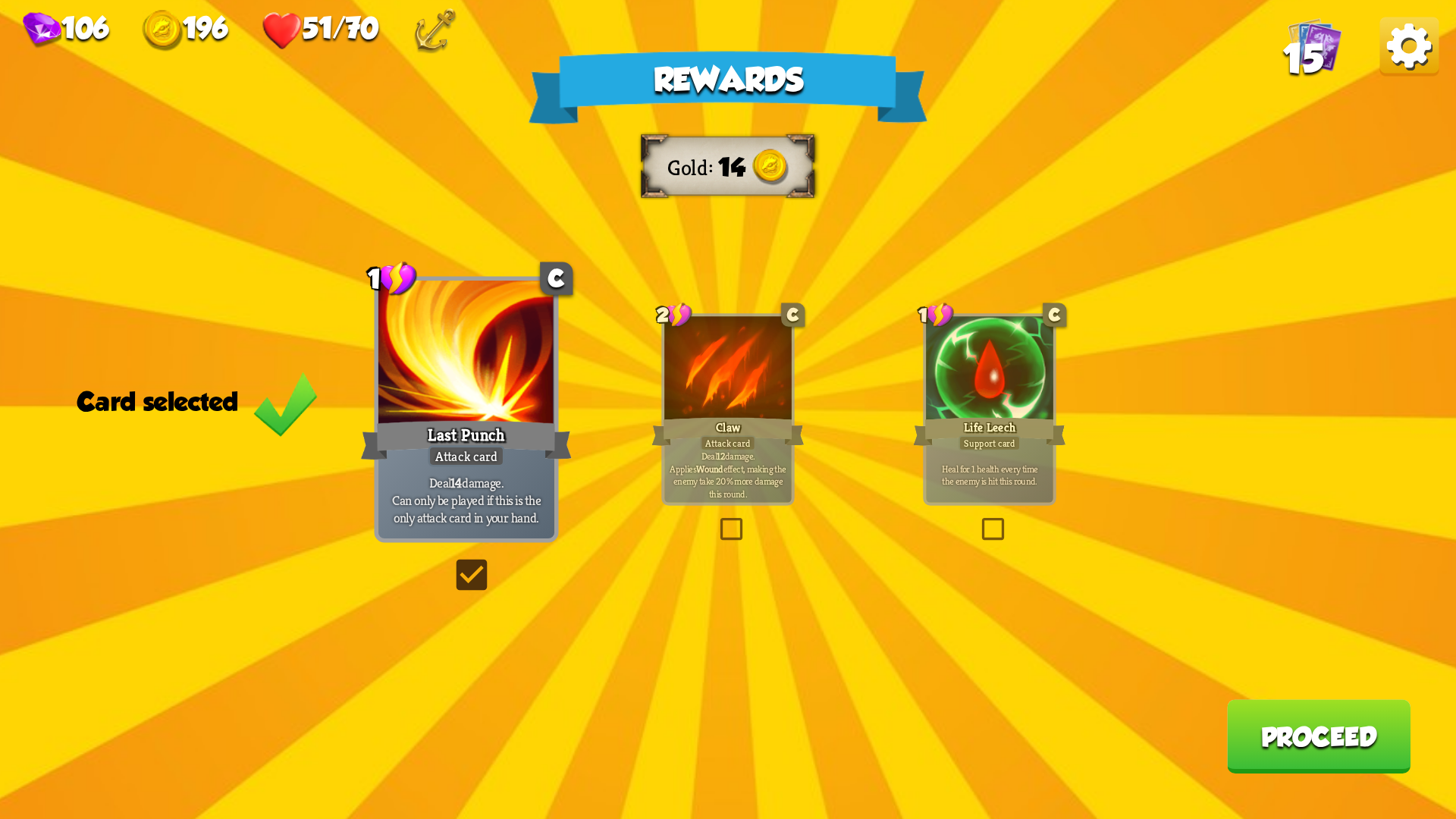
click at [1270, 690] on button "Proceed" at bounding box center [1318, 736] width 183 height 74
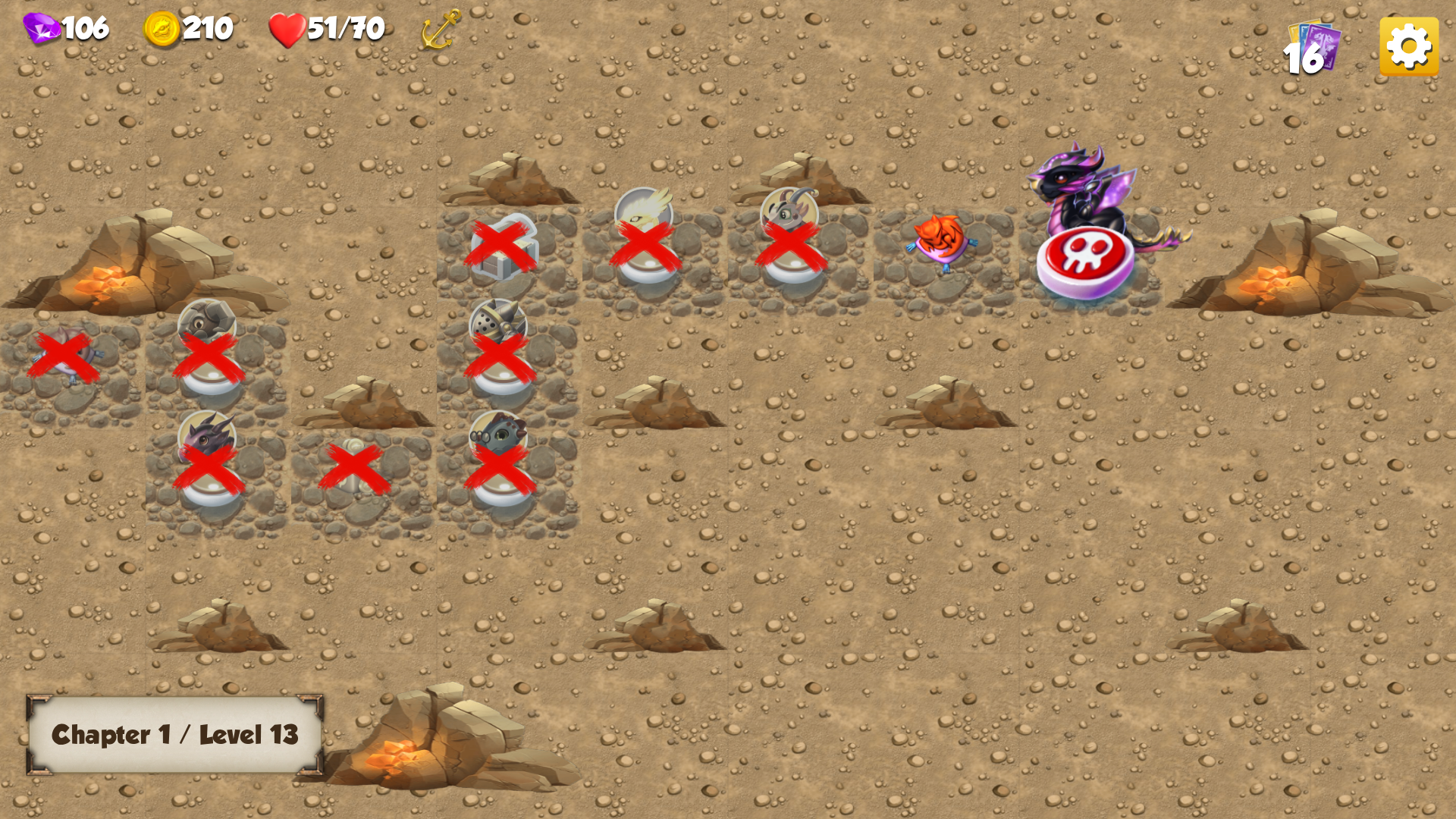
click at [936, 244] on img at bounding box center [942, 244] width 73 height 61
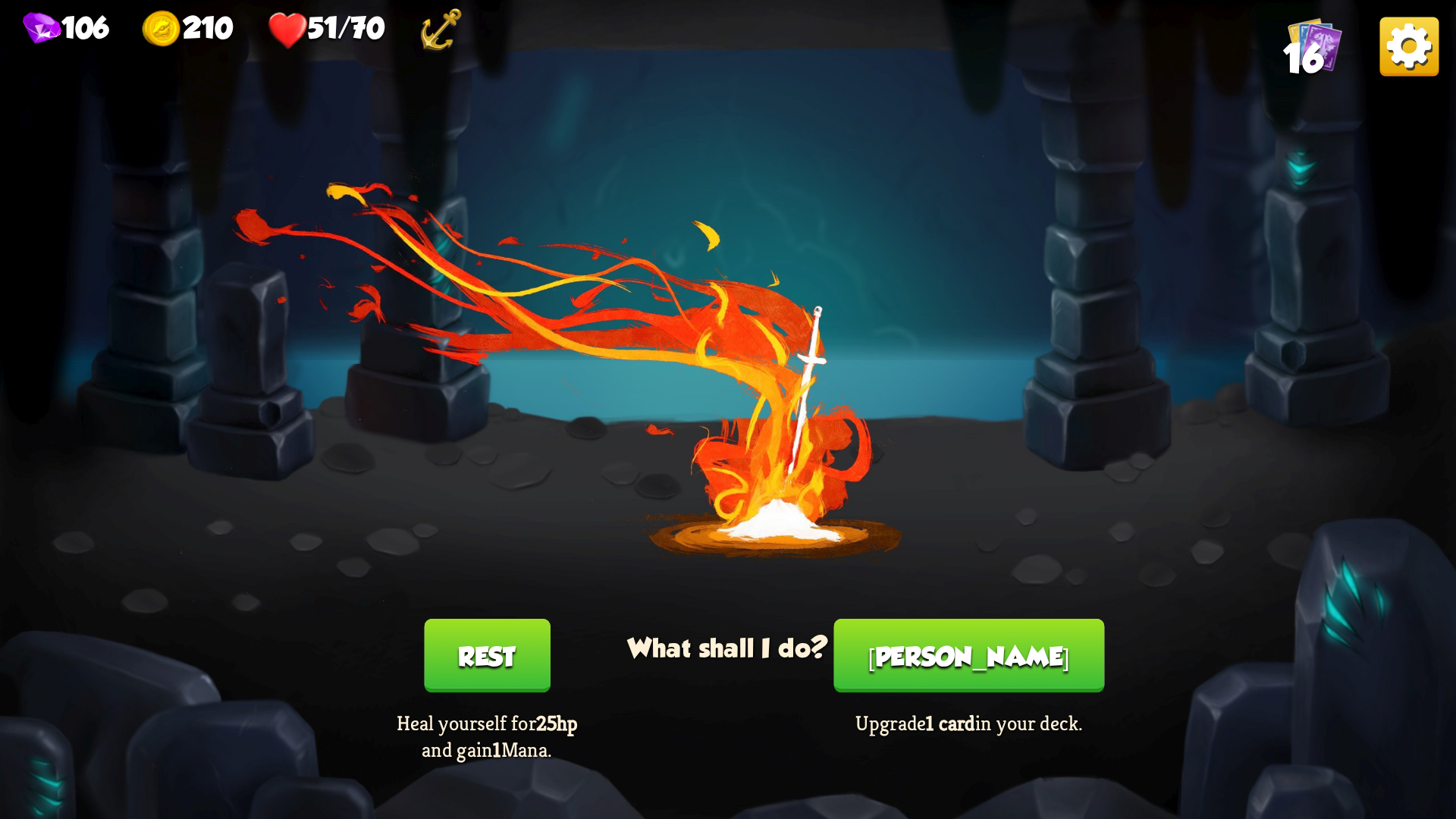
click at [491, 650] on button "Rest" at bounding box center [487, 656] width 126 height 74
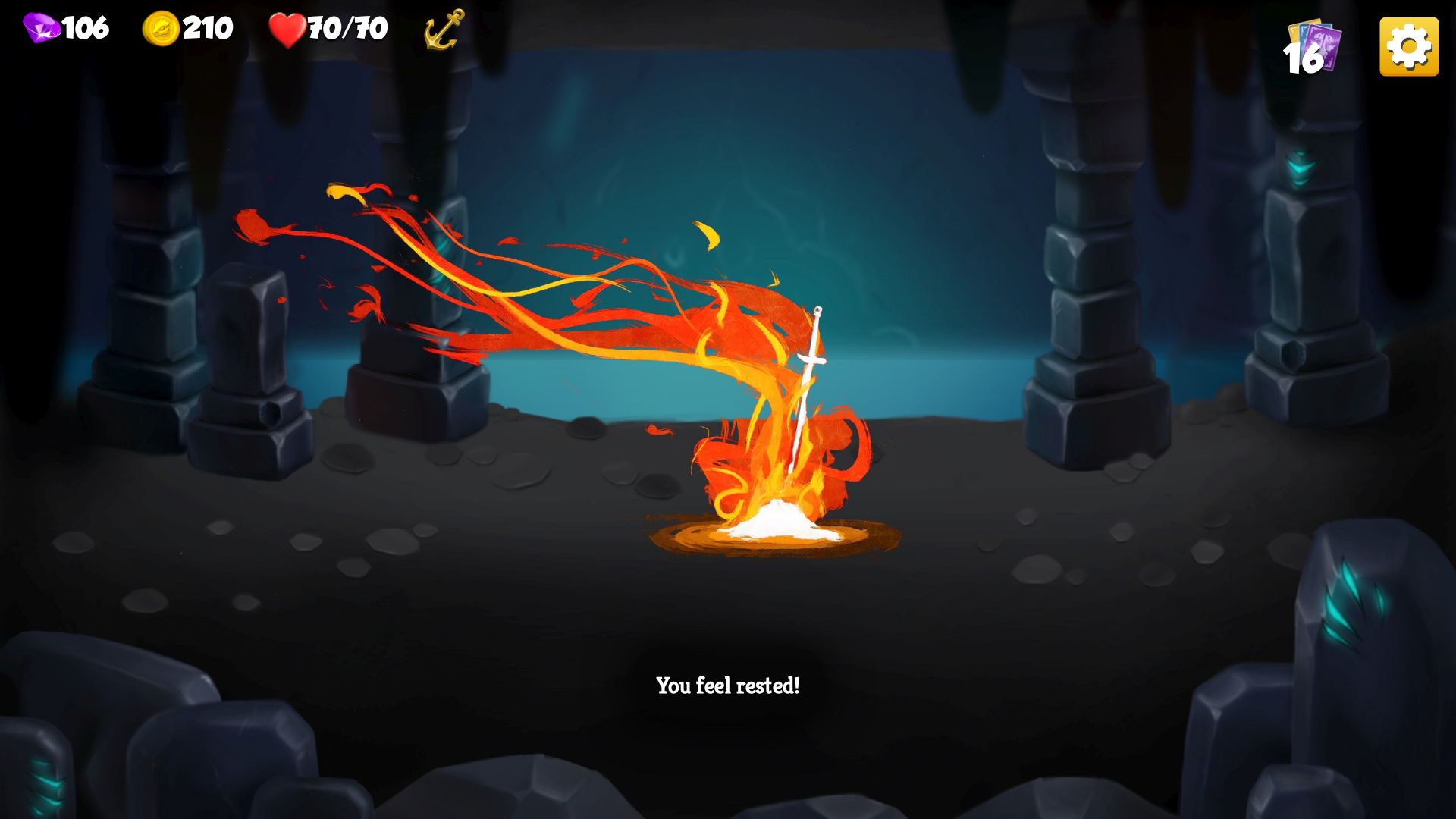
click at [1046, 456] on div "You feel rested!" at bounding box center [728, 410] width 1456 height 819
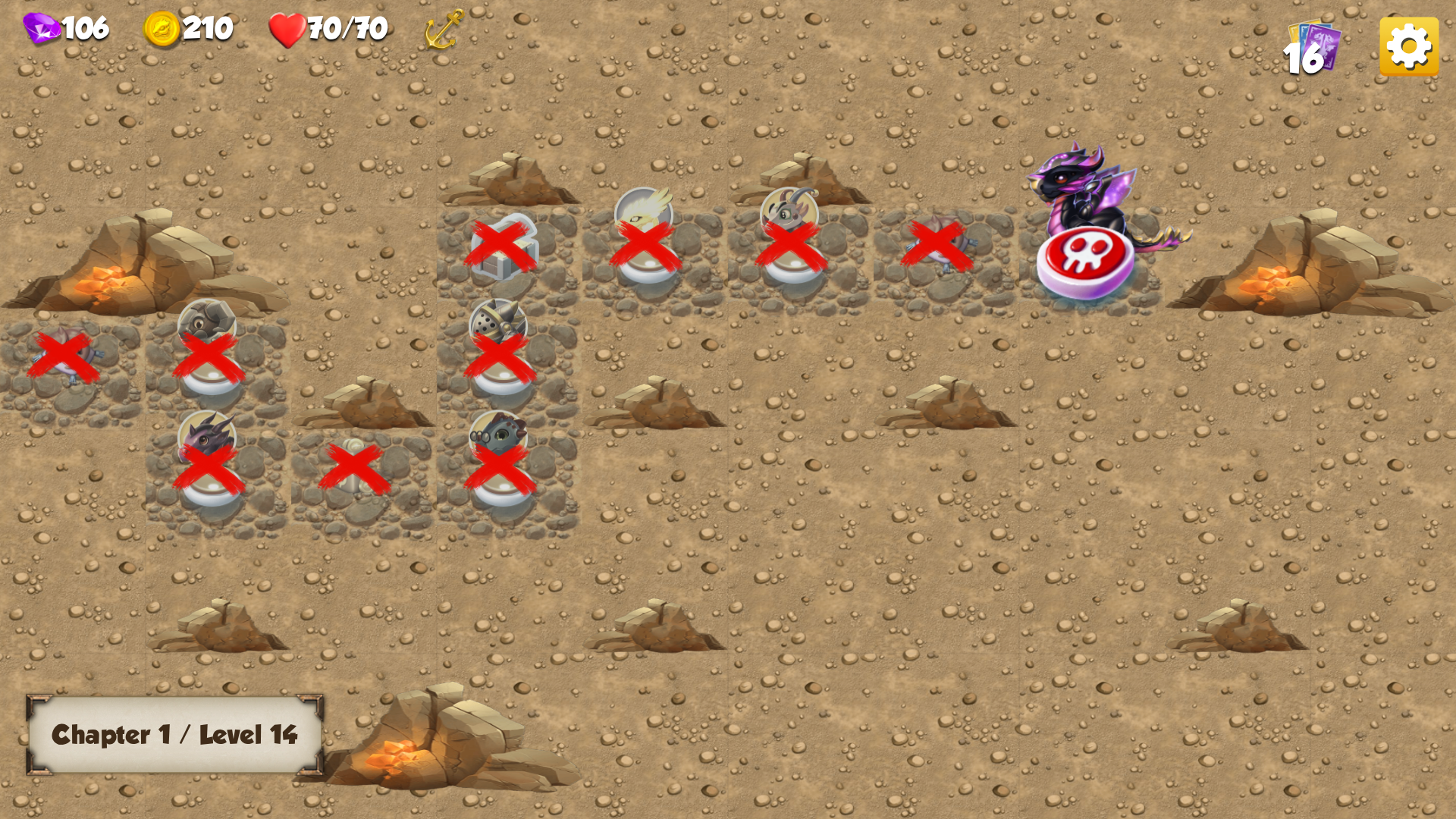
click at [1095, 287] on img at bounding box center [1089, 267] width 109 height 95
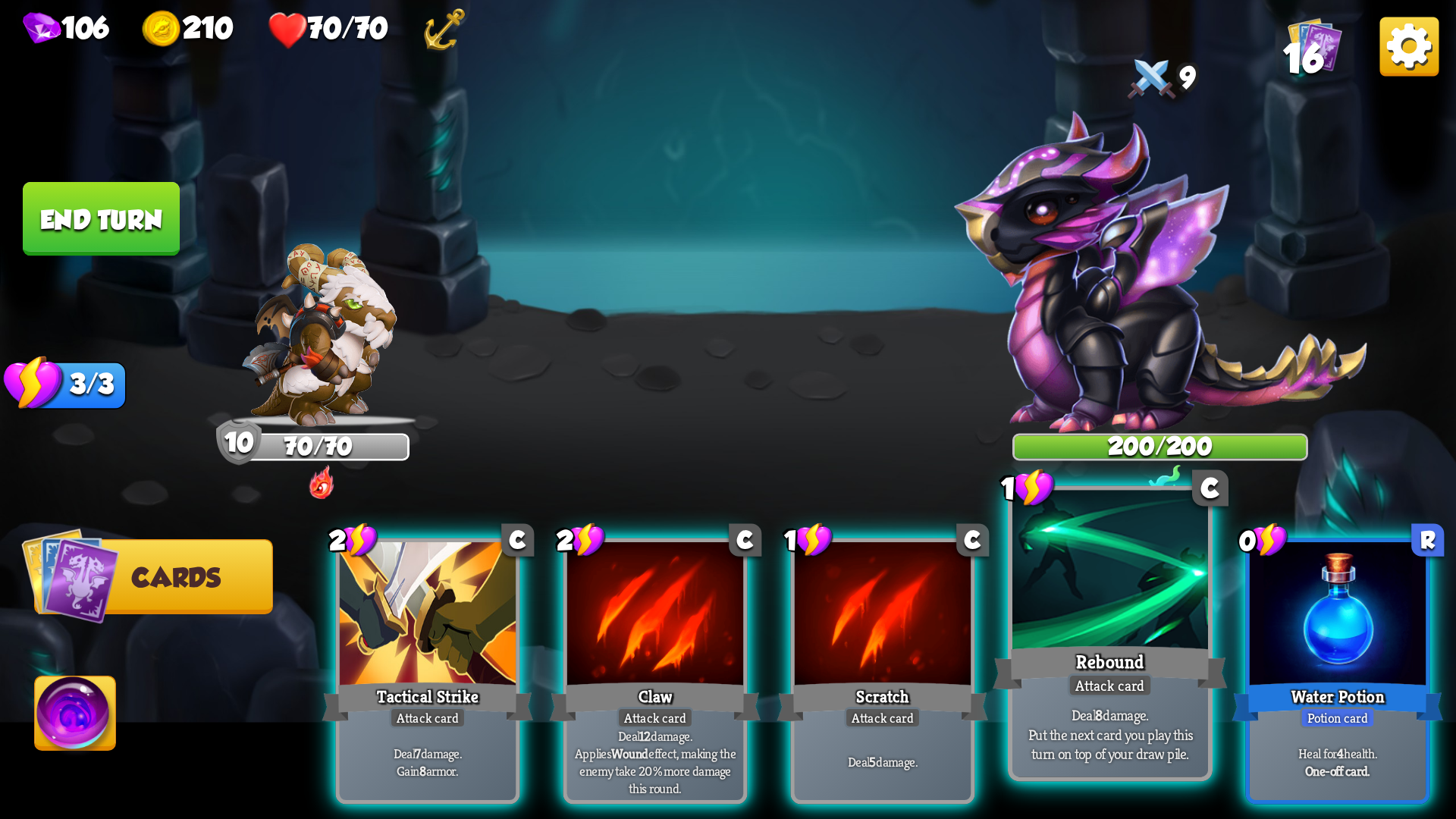
click at [1035, 624] on div at bounding box center [1110, 573] width 196 height 165
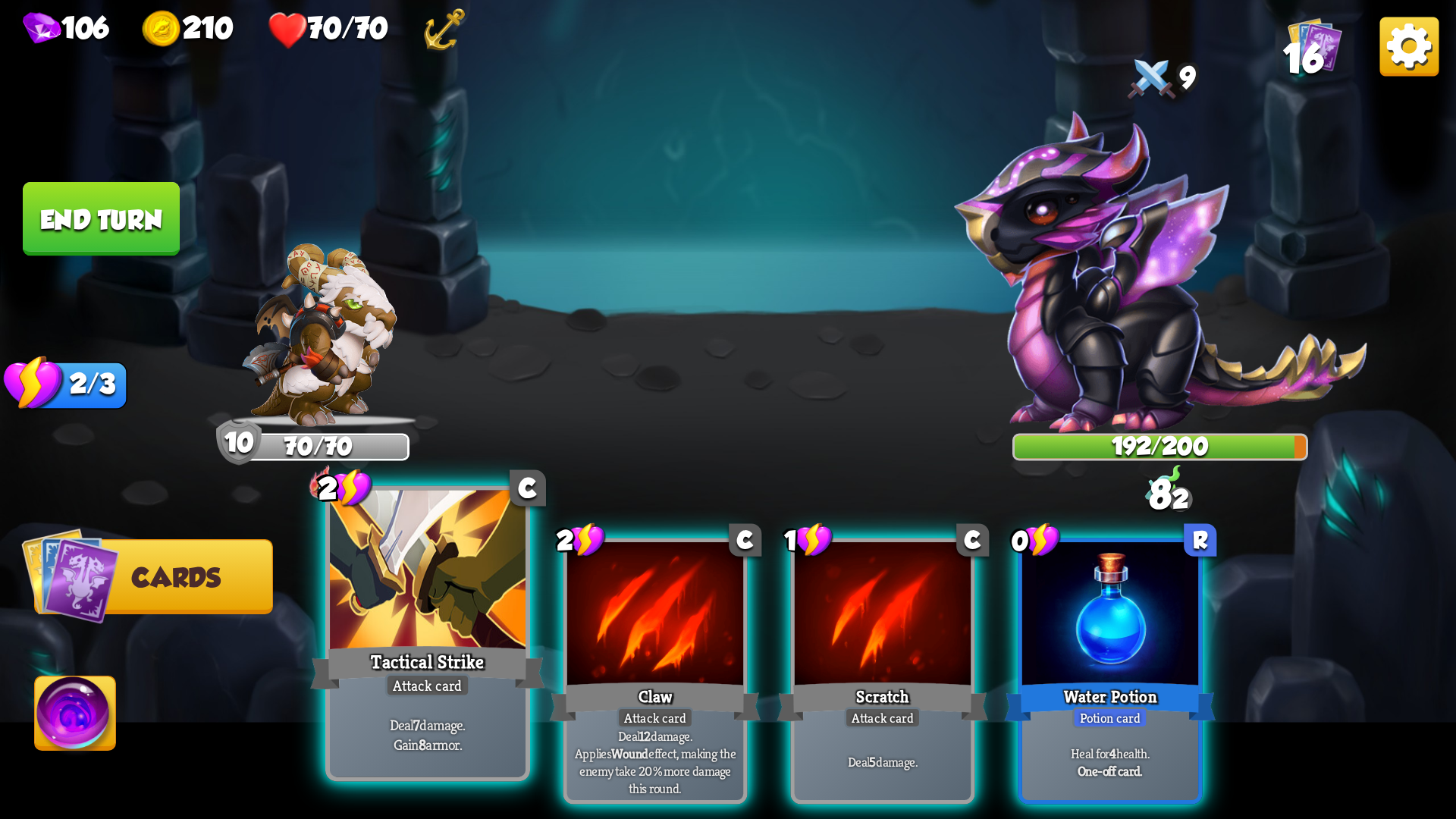
click at [484, 620] on div at bounding box center [428, 573] width 196 height 165
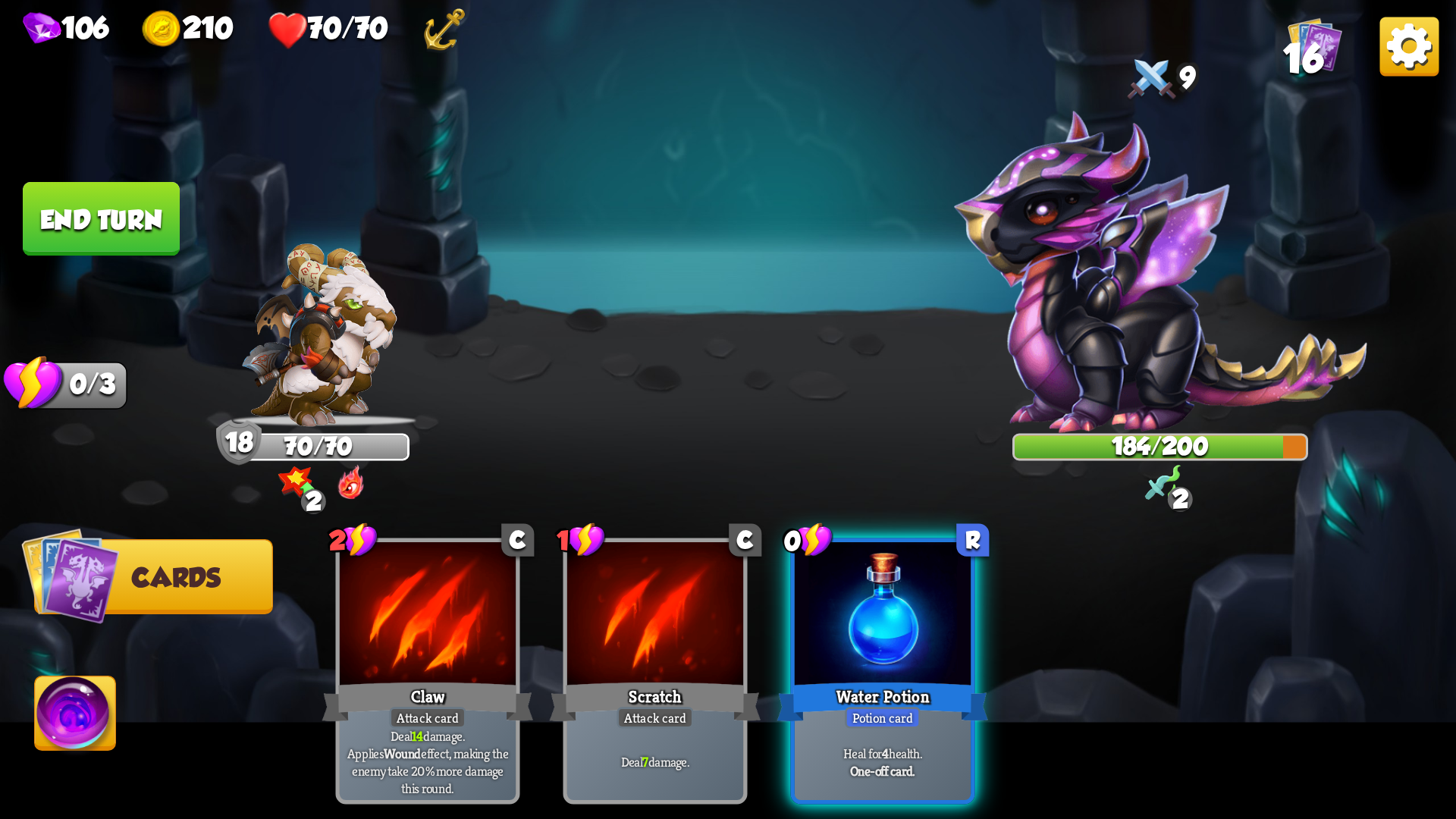
click at [119, 197] on button "End turn" at bounding box center [101, 219] width 157 height 74
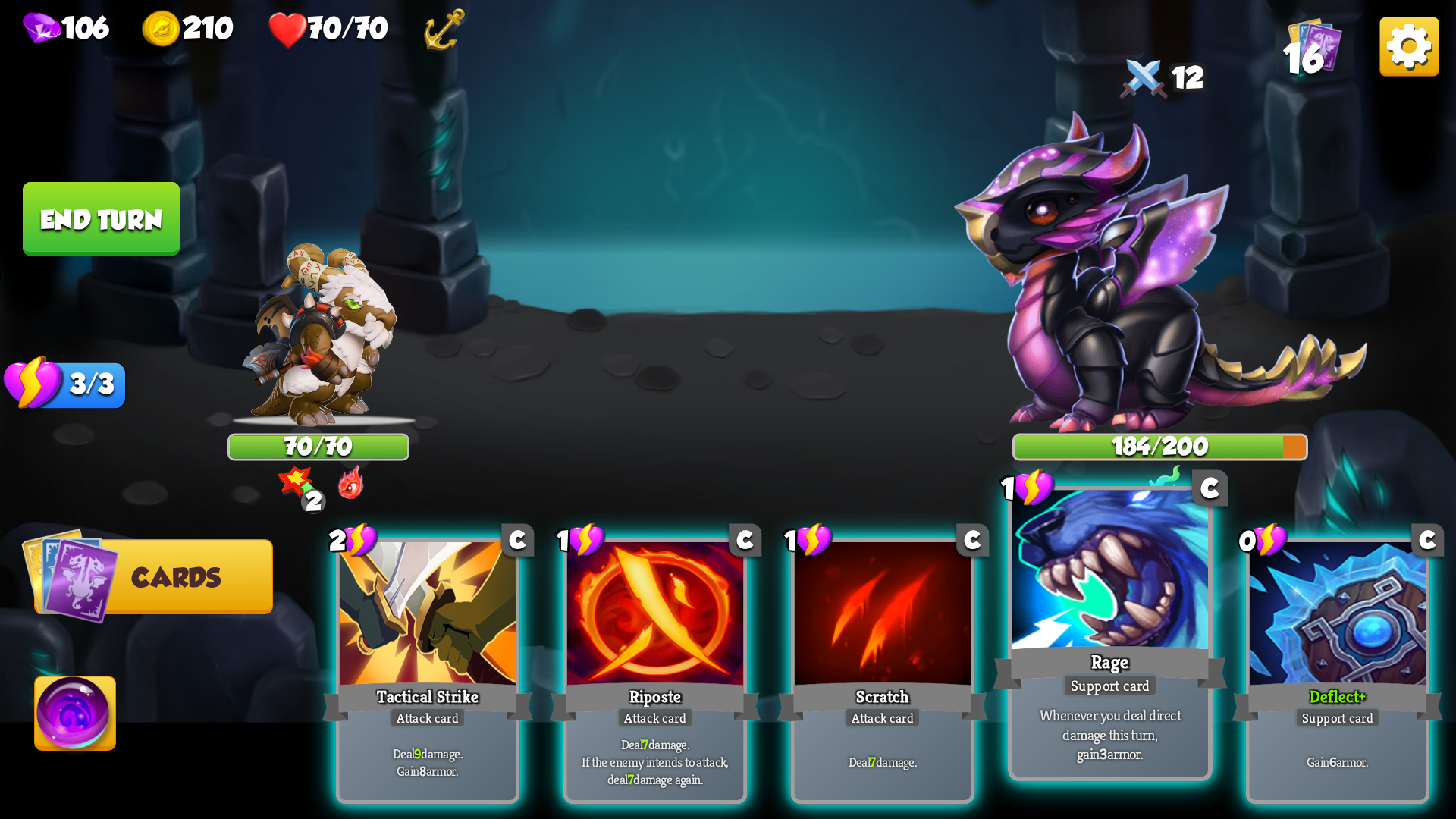
click at [1118, 665] on div "Rage" at bounding box center [1109, 667] width 235 height 52
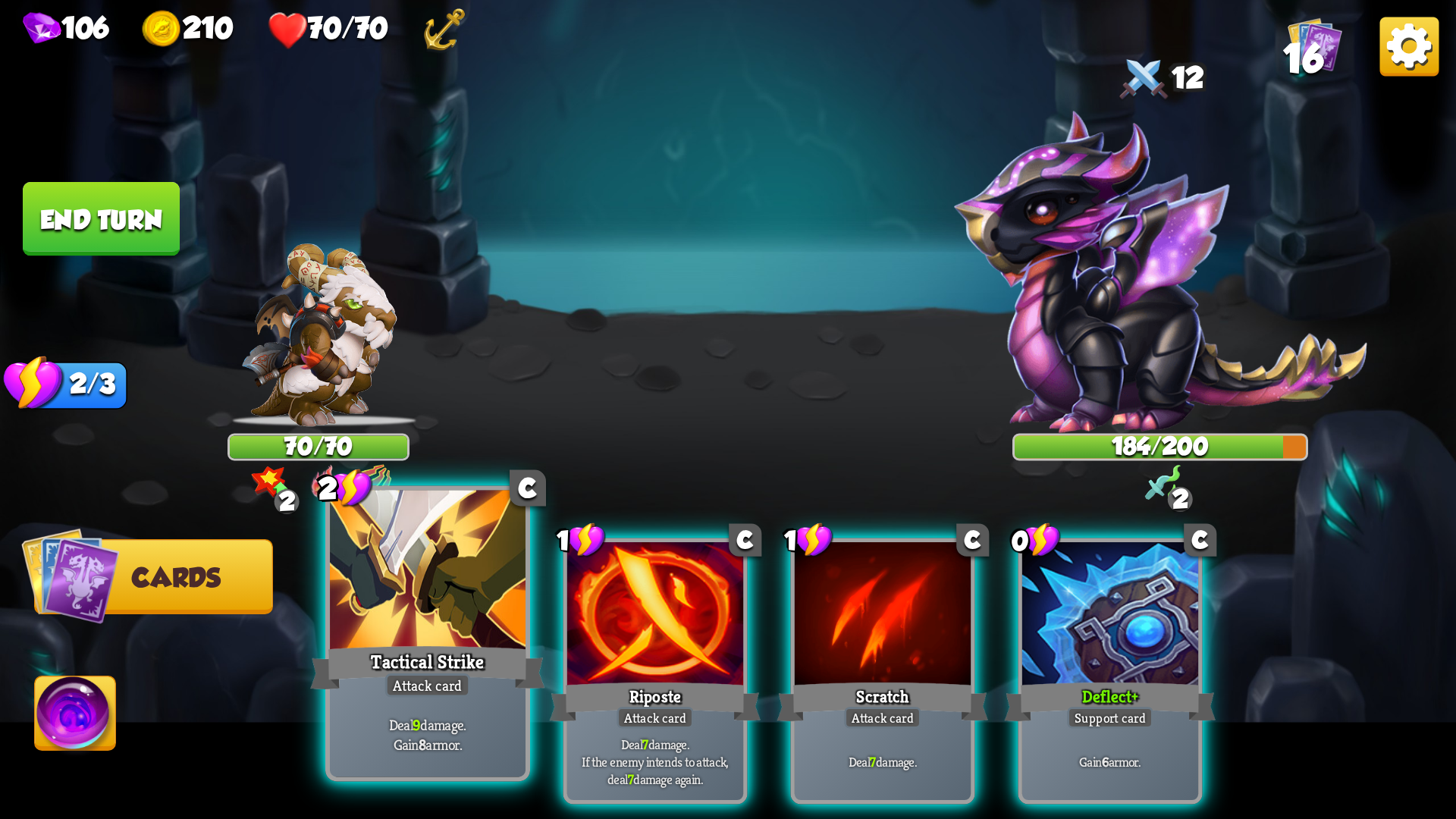
click at [488, 638] on div at bounding box center [428, 573] width 196 height 165
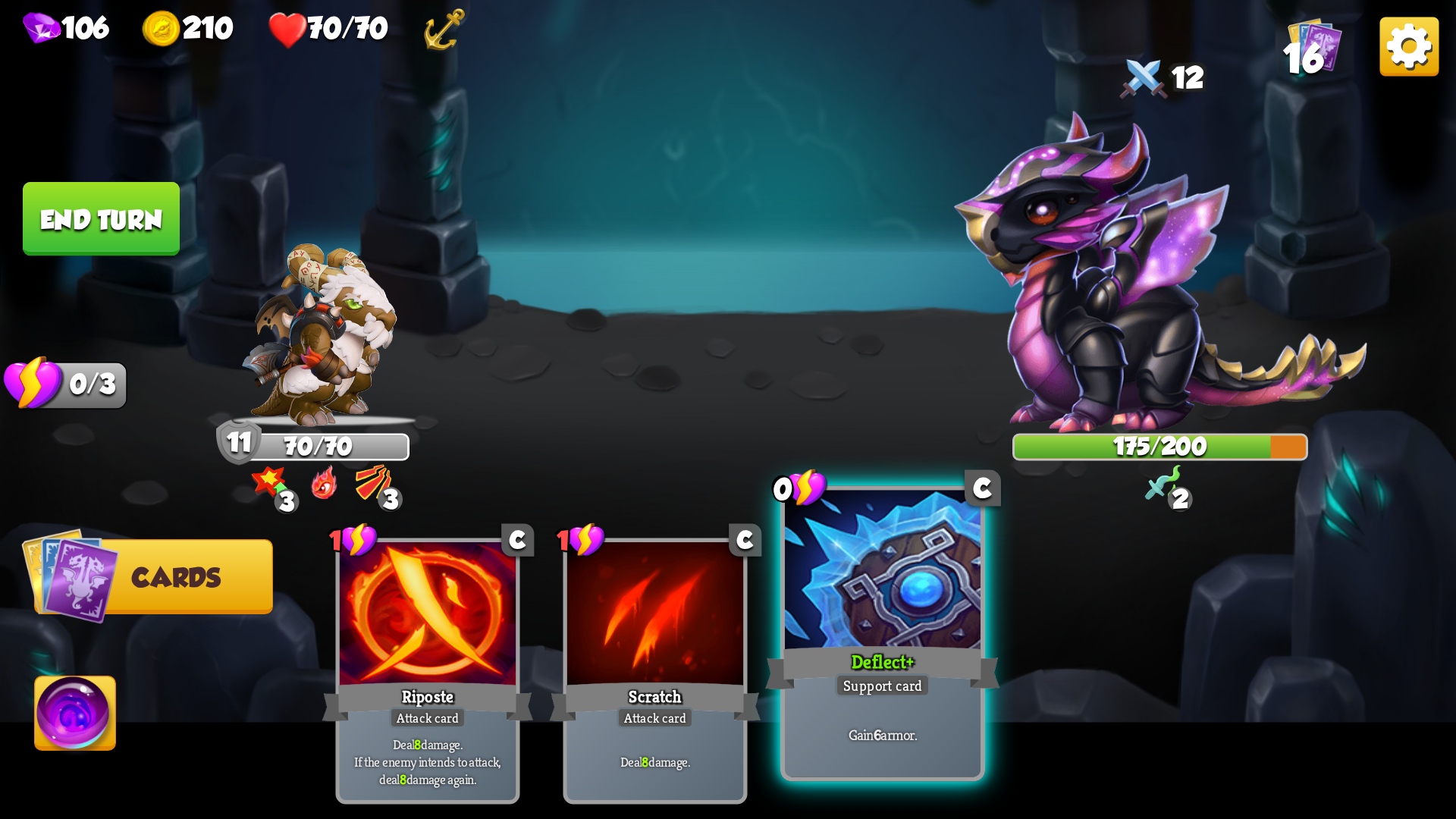
click at [846, 543] on div at bounding box center [883, 573] width 196 height 165
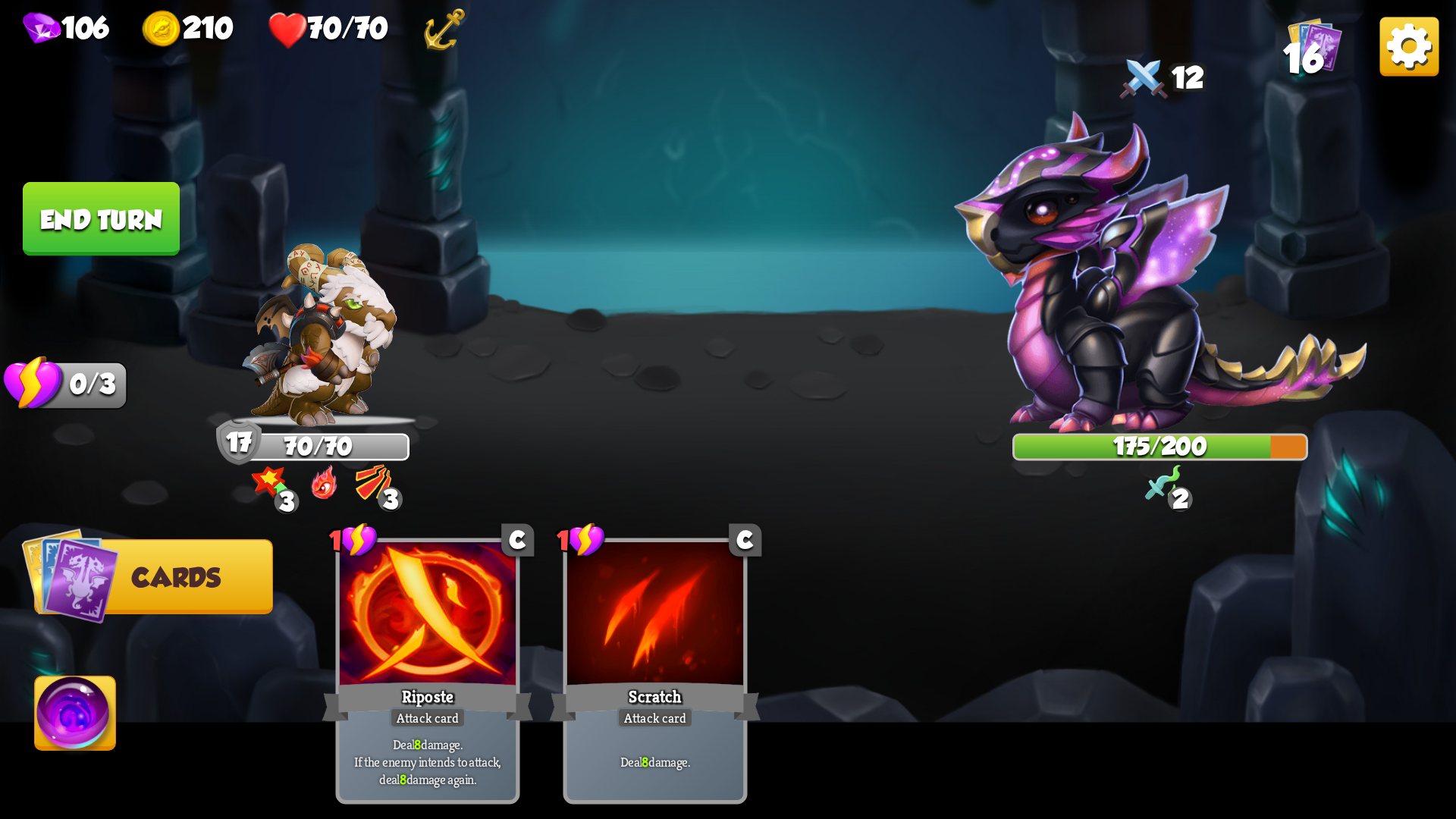
click at [52, 153] on img at bounding box center [728, 410] width 1456 height 819
drag, startPoint x: 90, startPoint y: 188, endPoint x: 108, endPoint y: 210, distance: 28.4
click at [93, 193] on button "End turn" at bounding box center [101, 219] width 157 height 74
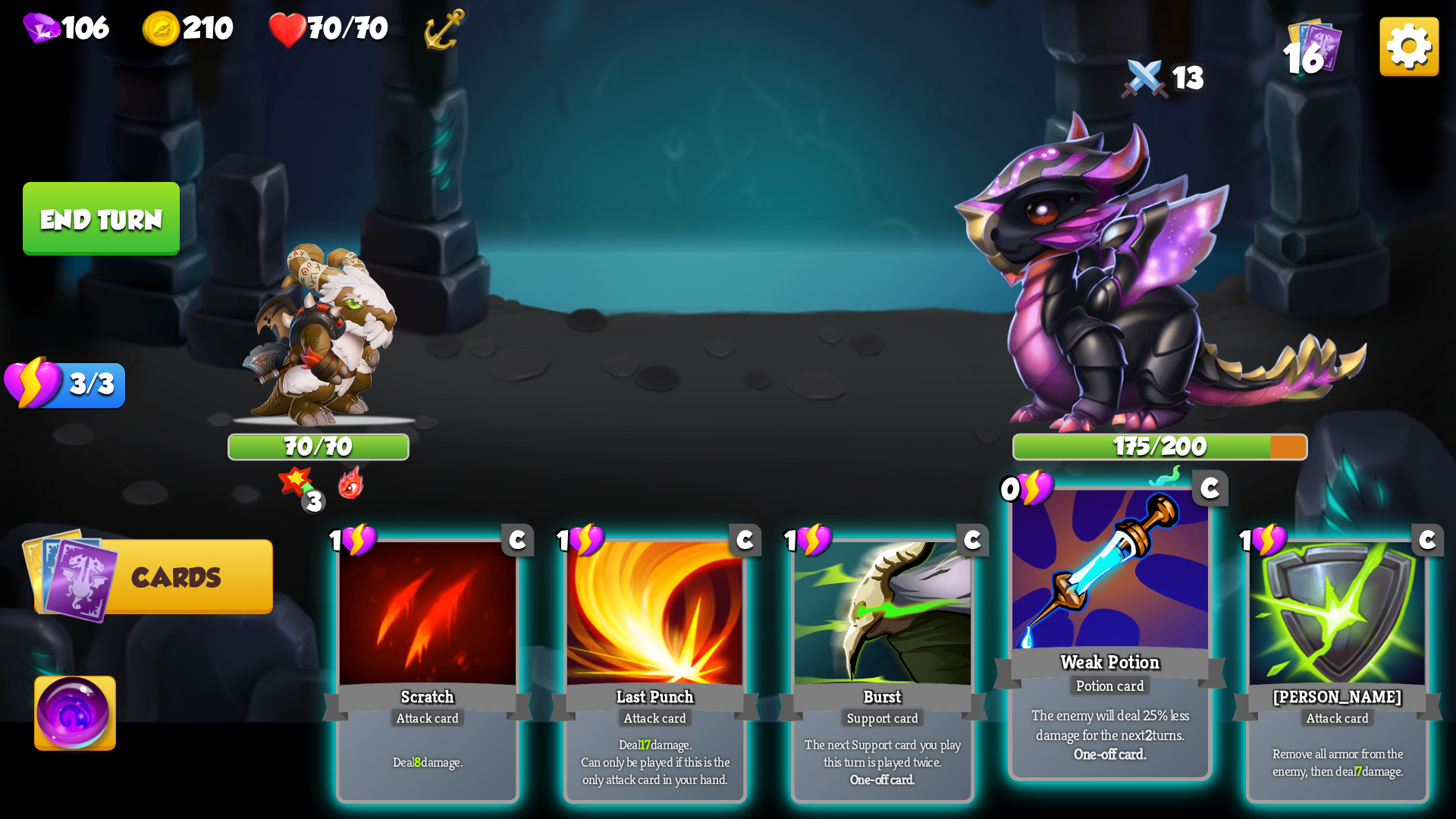
click at [1066, 549] on div at bounding box center [1110, 573] width 196 height 165
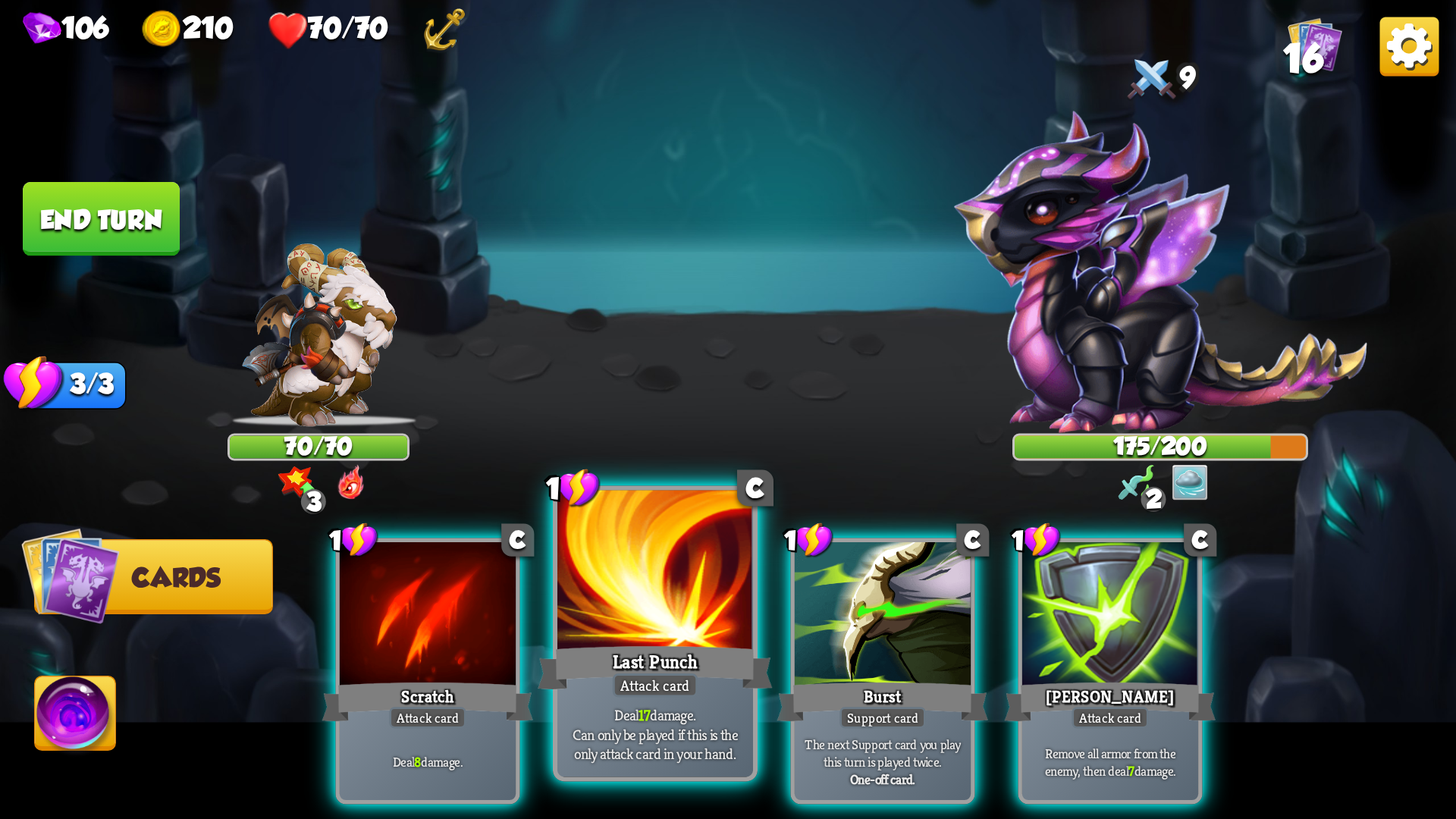
click at [675, 623] on div at bounding box center [655, 573] width 196 height 165
drag, startPoint x: 670, startPoint y: 580, endPoint x: 692, endPoint y: 520, distance: 63.9
click at [692, 521] on div at bounding box center [655, 573] width 196 height 165
click at [732, 501] on div at bounding box center [655, 573] width 196 height 165
click at [648, 628] on div at bounding box center [655, 573] width 196 height 165
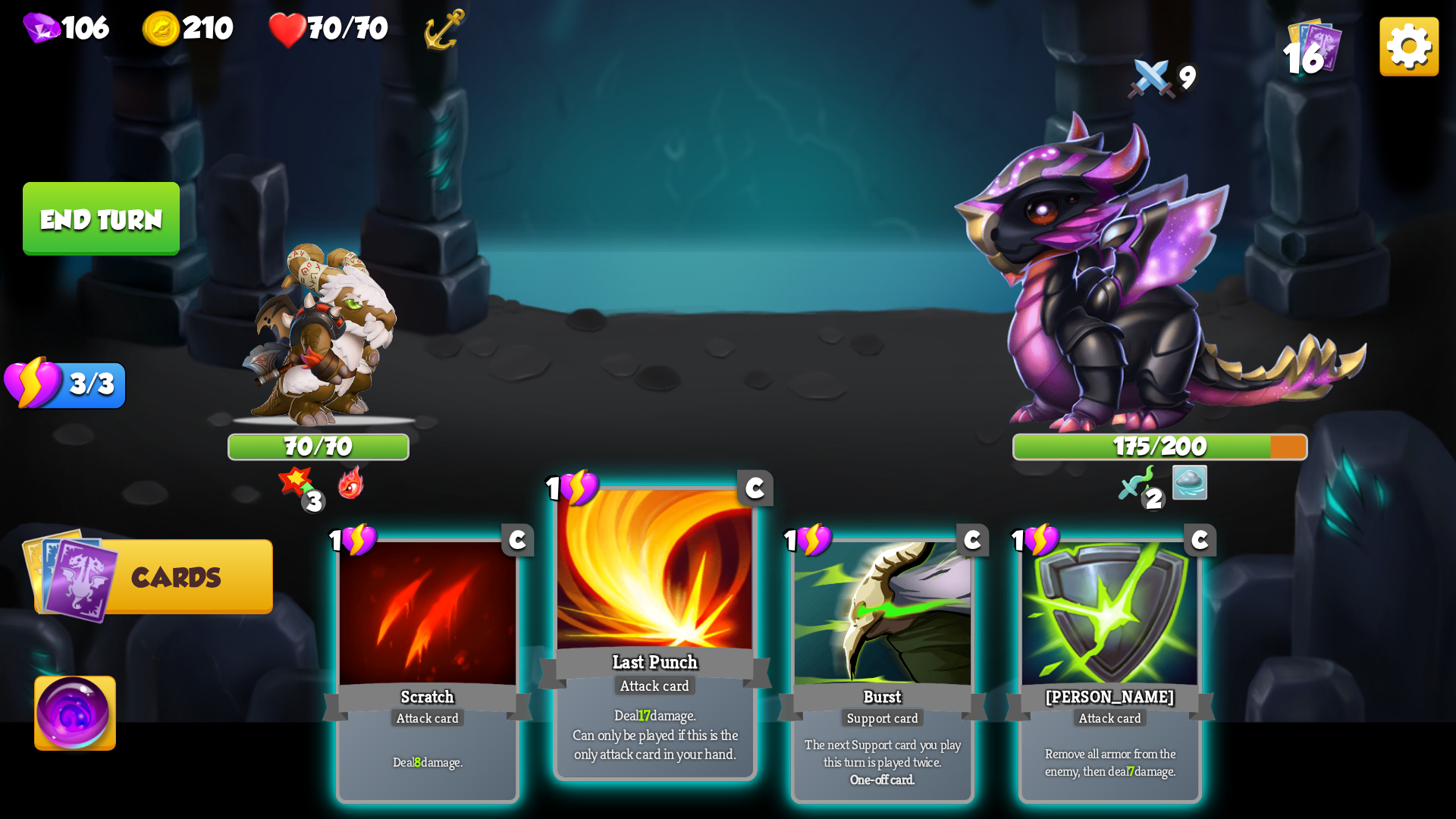
click at [648, 628] on div at bounding box center [655, 573] width 196 height 165
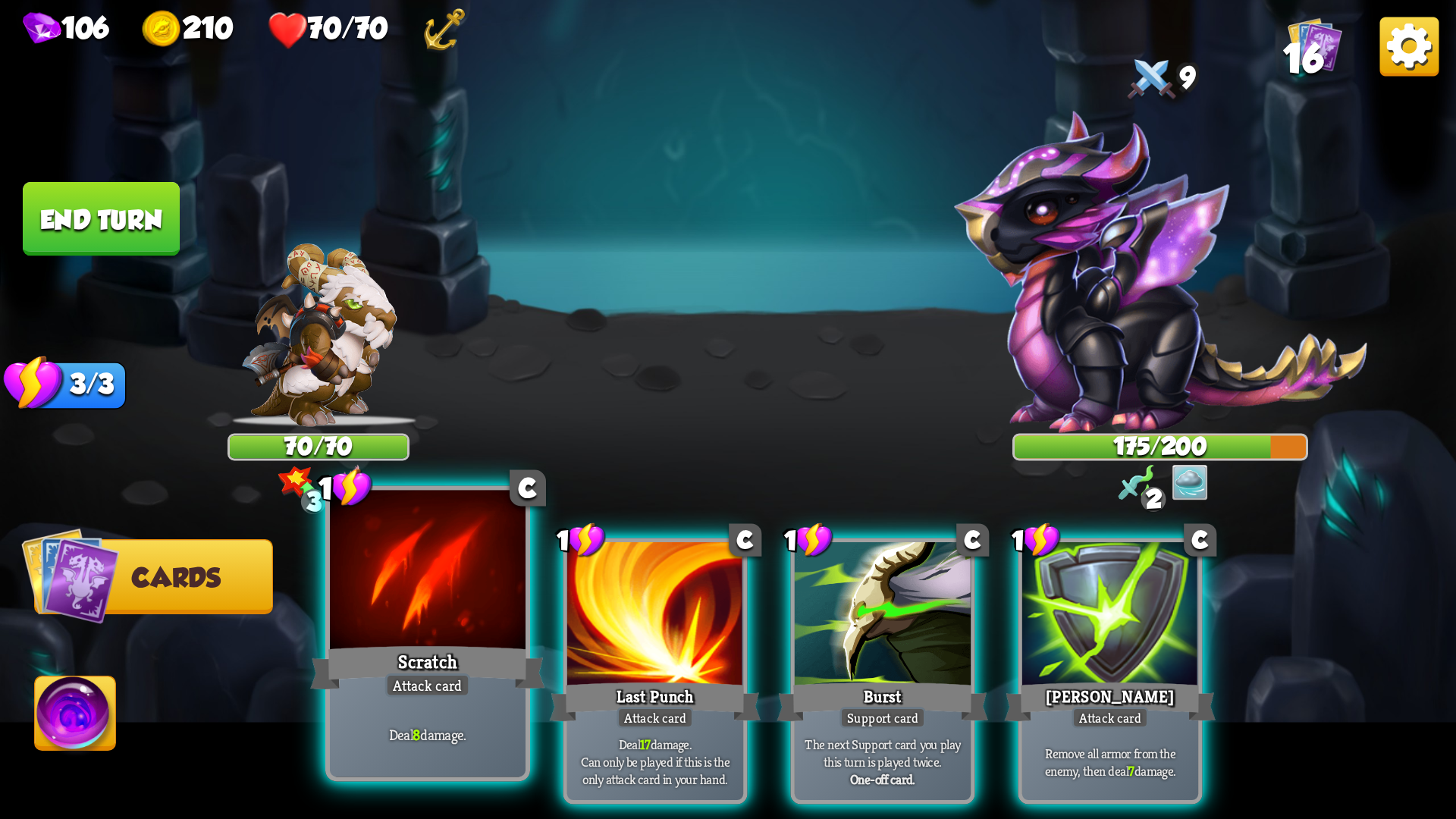
click at [441, 605] on div at bounding box center [428, 573] width 196 height 165
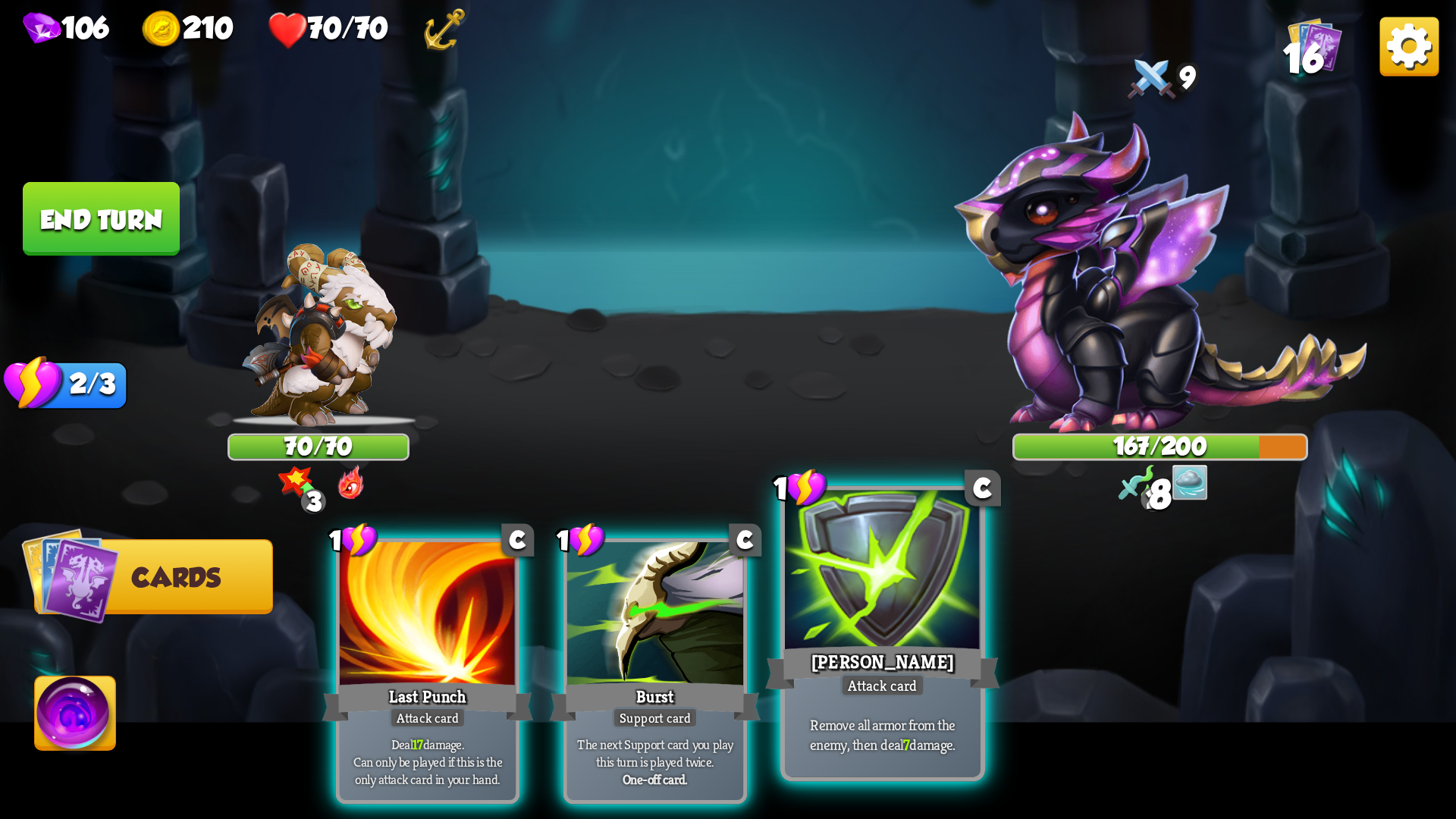
click at [852, 651] on div "Pierce" at bounding box center [882, 667] width 235 height 52
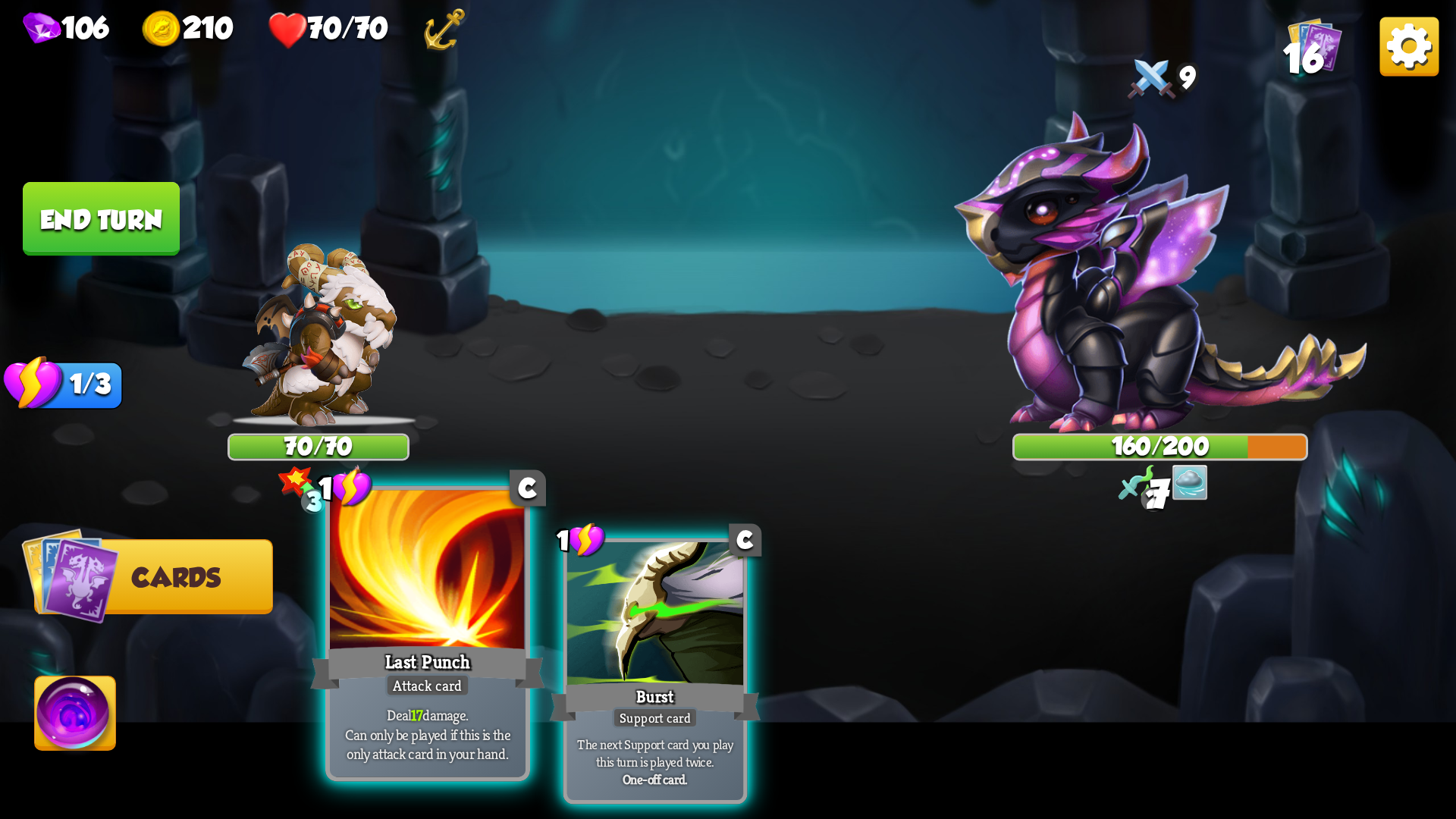
click at [462, 602] on div at bounding box center [428, 573] width 196 height 165
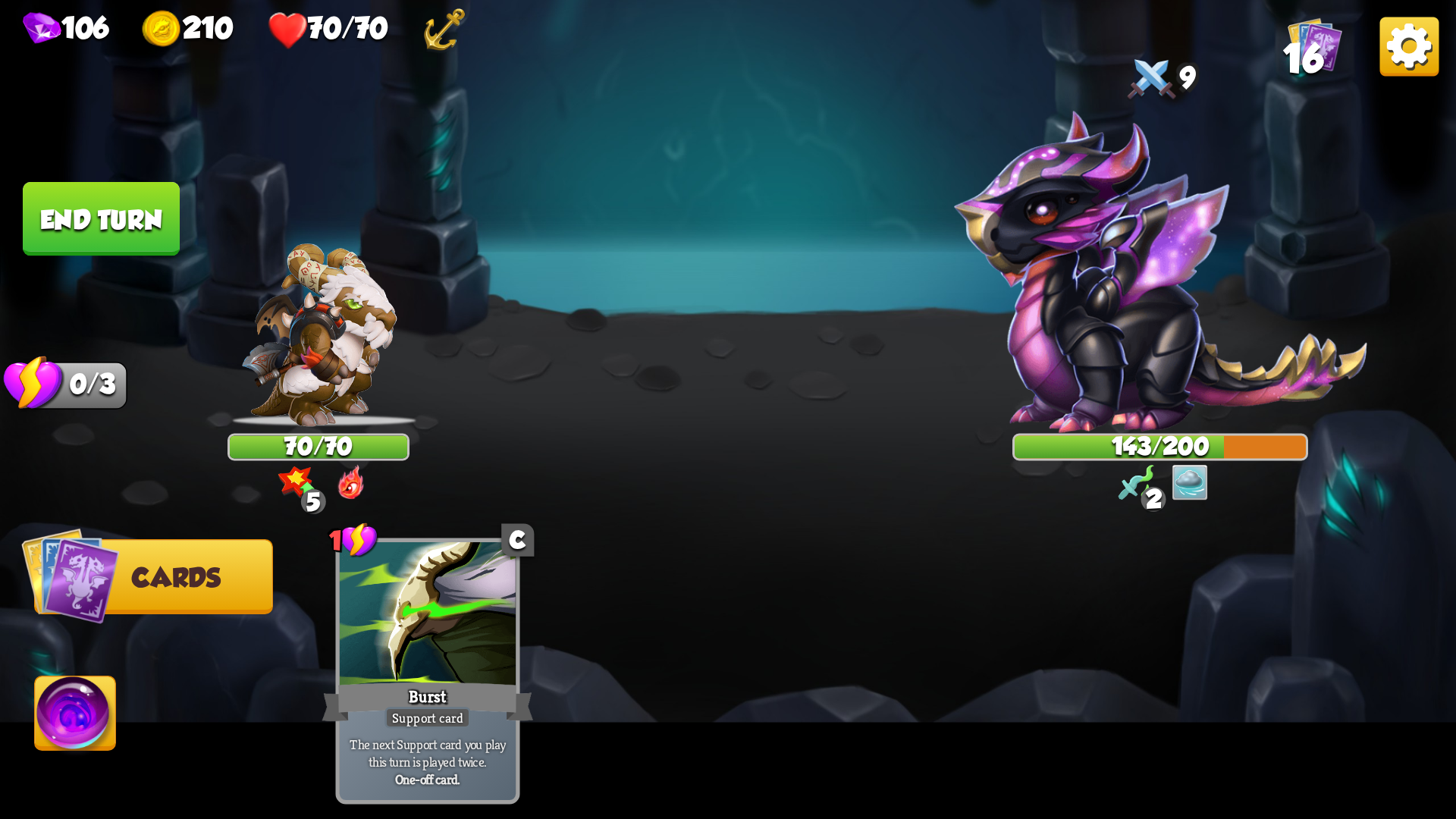
click at [102, 240] on button "End turn" at bounding box center [101, 219] width 157 height 74
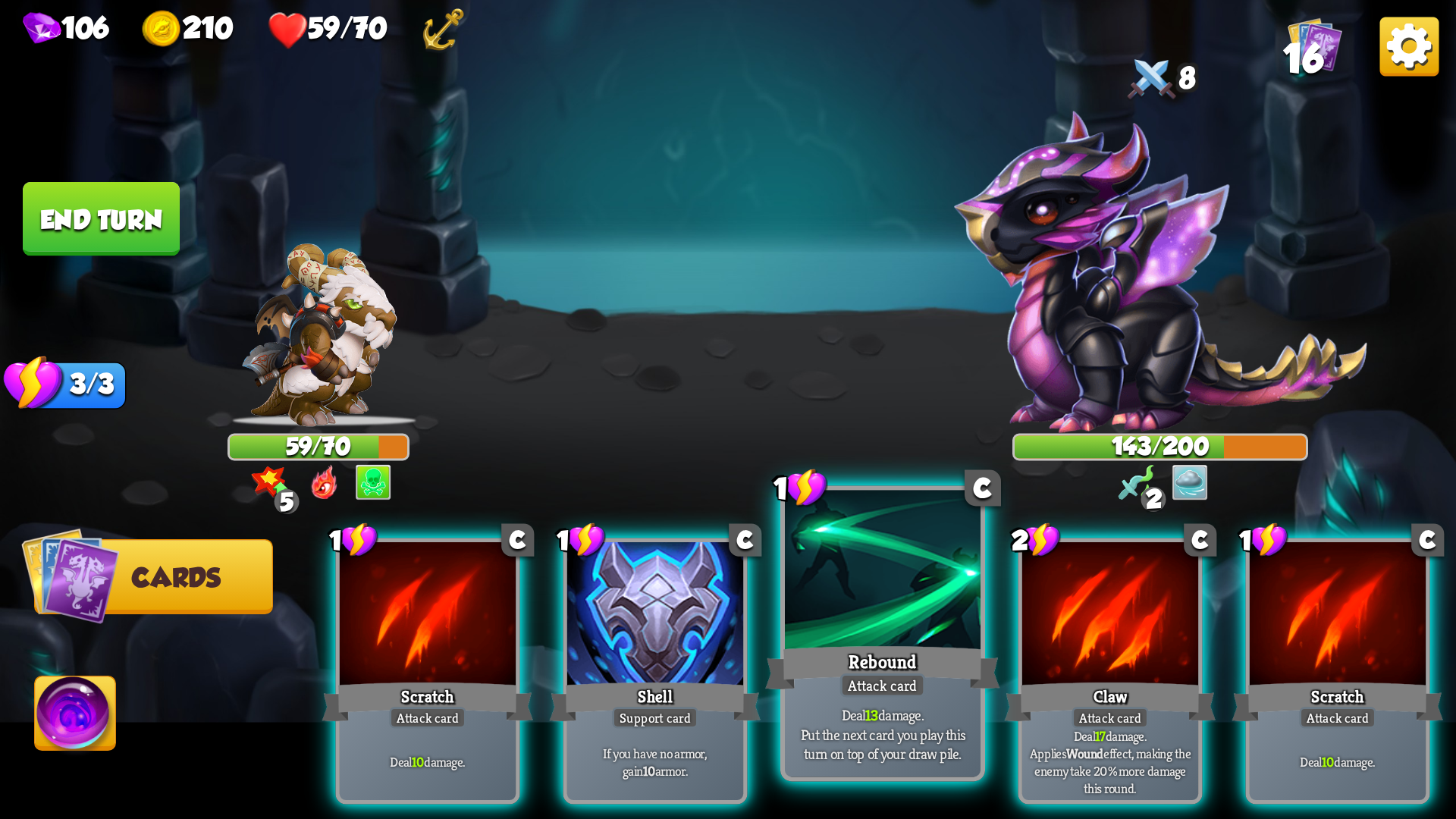
click at [829, 638] on div at bounding box center [883, 573] width 196 height 165
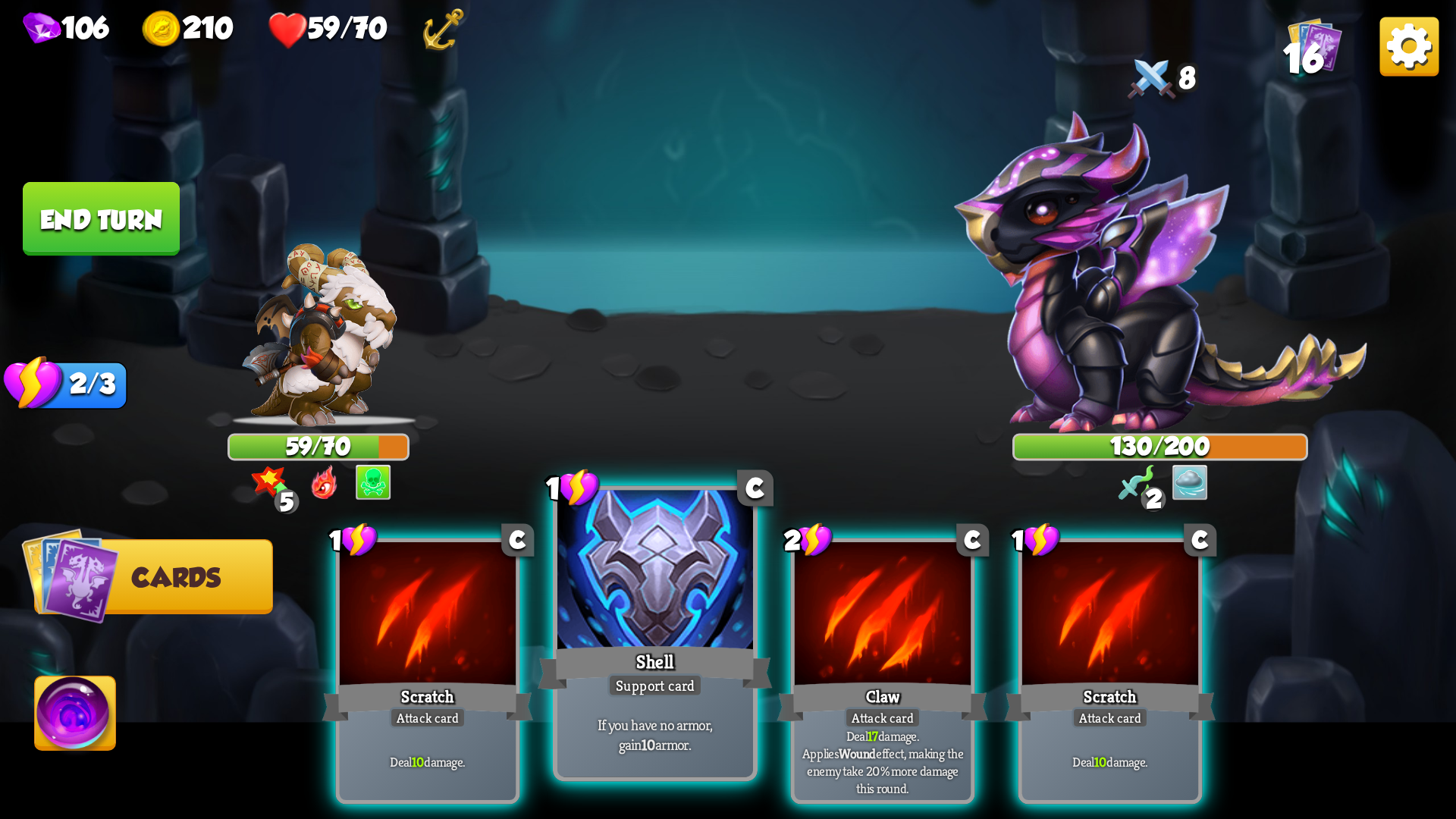
click at [715, 638] on div at bounding box center [655, 573] width 196 height 165
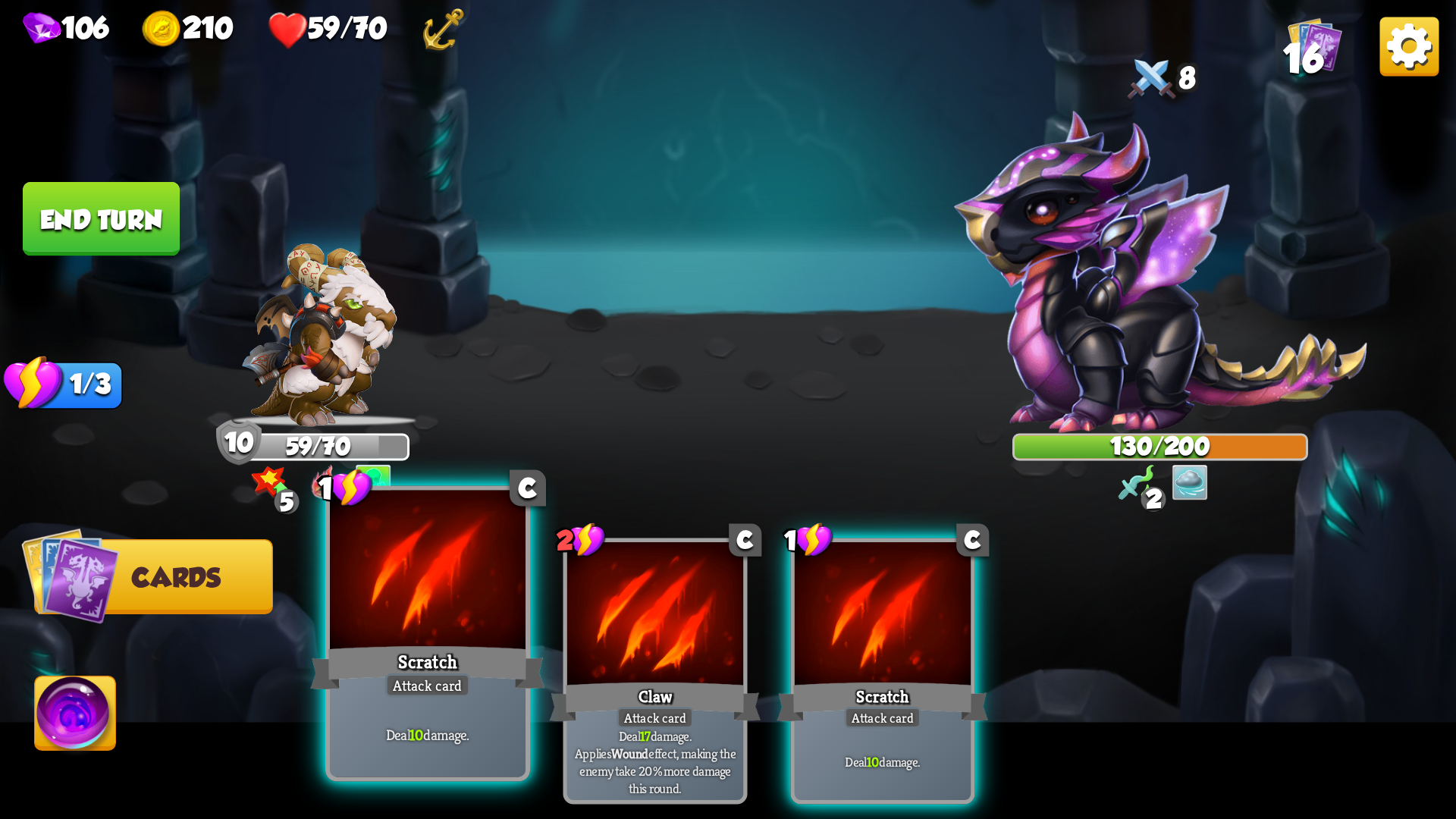
click at [451, 597] on div at bounding box center [428, 573] width 196 height 165
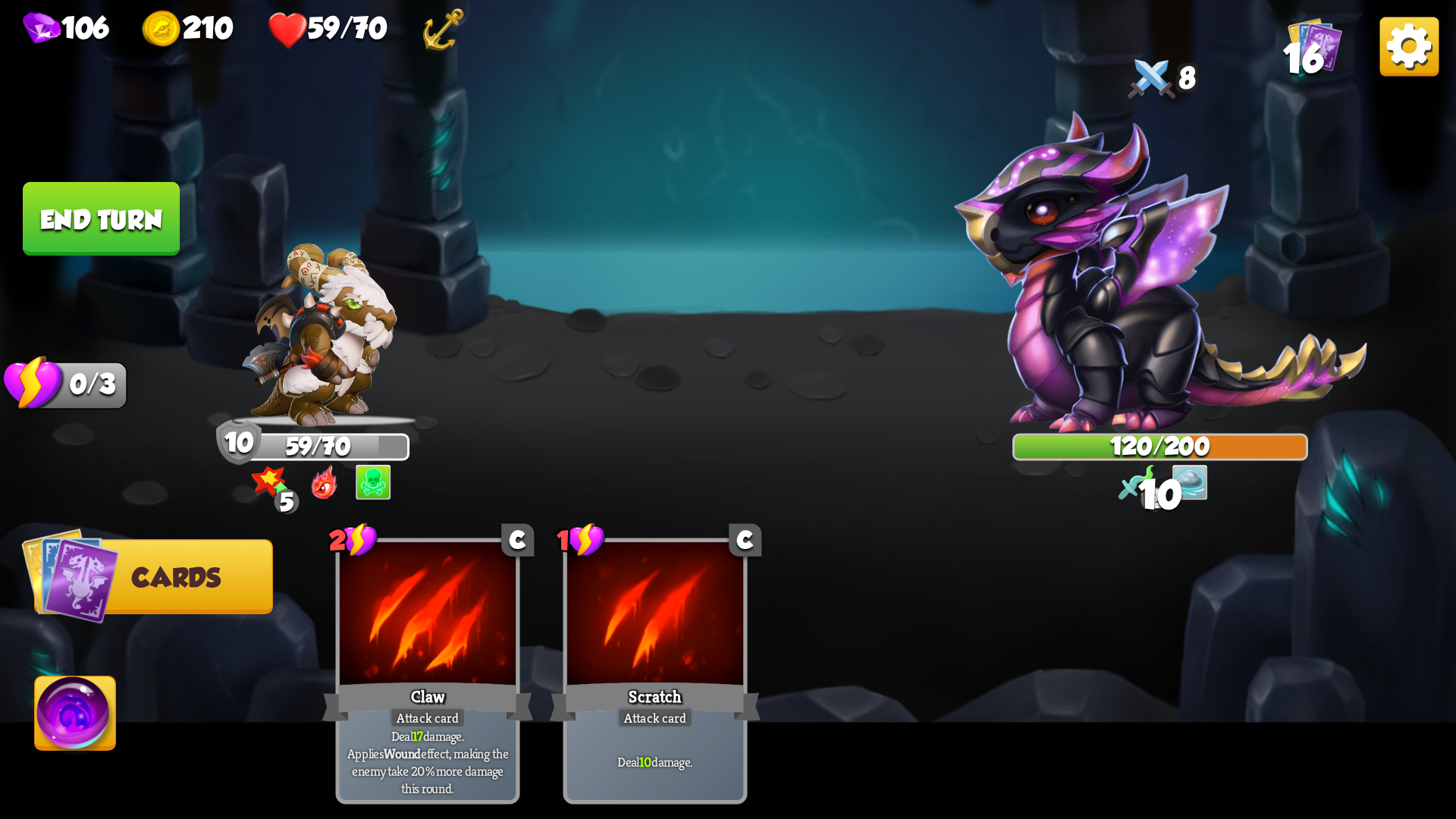
click at [91, 235] on button "End turn" at bounding box center [101, 219] width 157 height 74
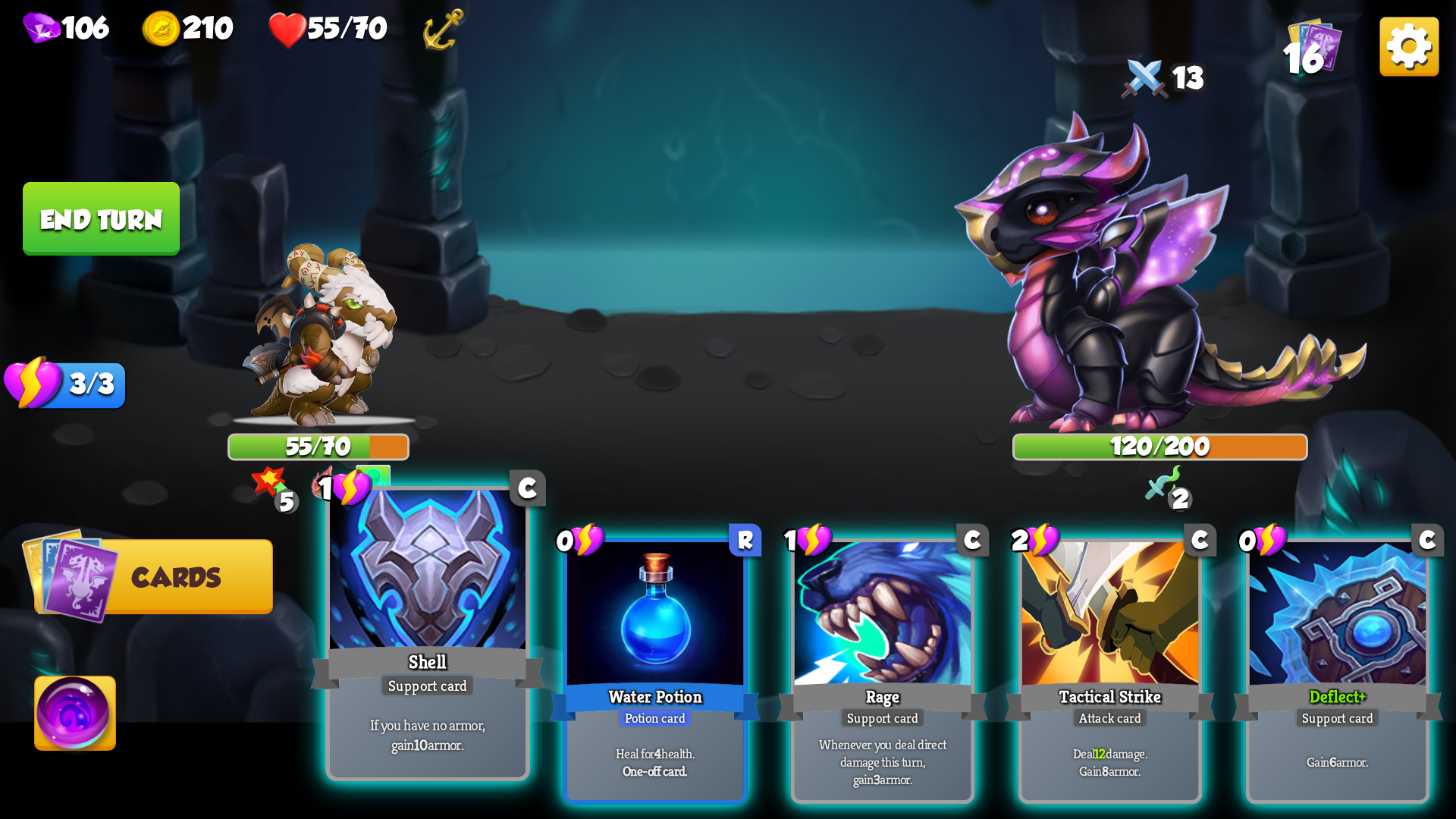
click at [468, 617] on div at bounding box center [428, 573] width 196 height 165
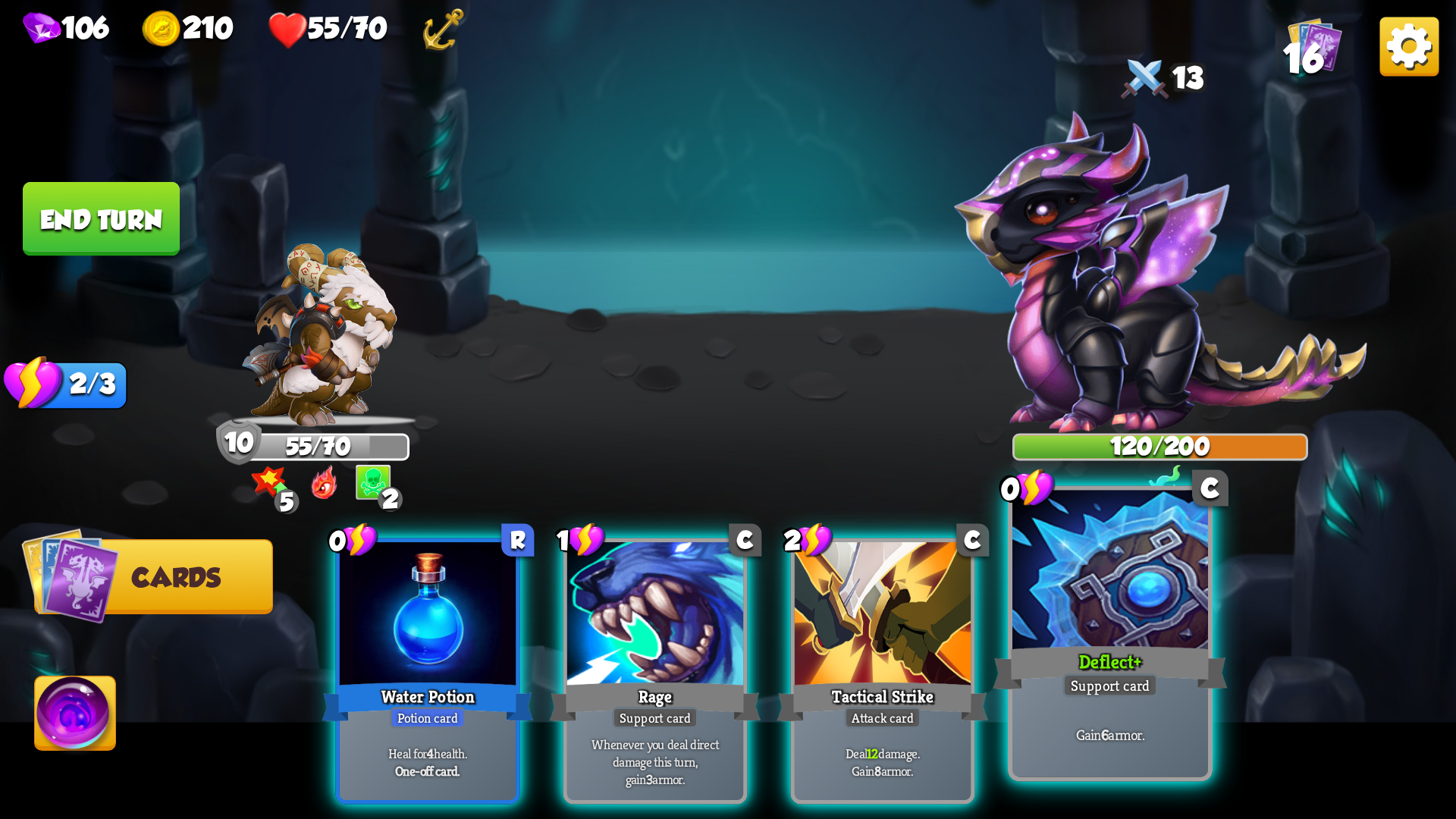
click at [1054, 681] on div "Deflect +" at bounding box center [1109, 667] width 235 height 52
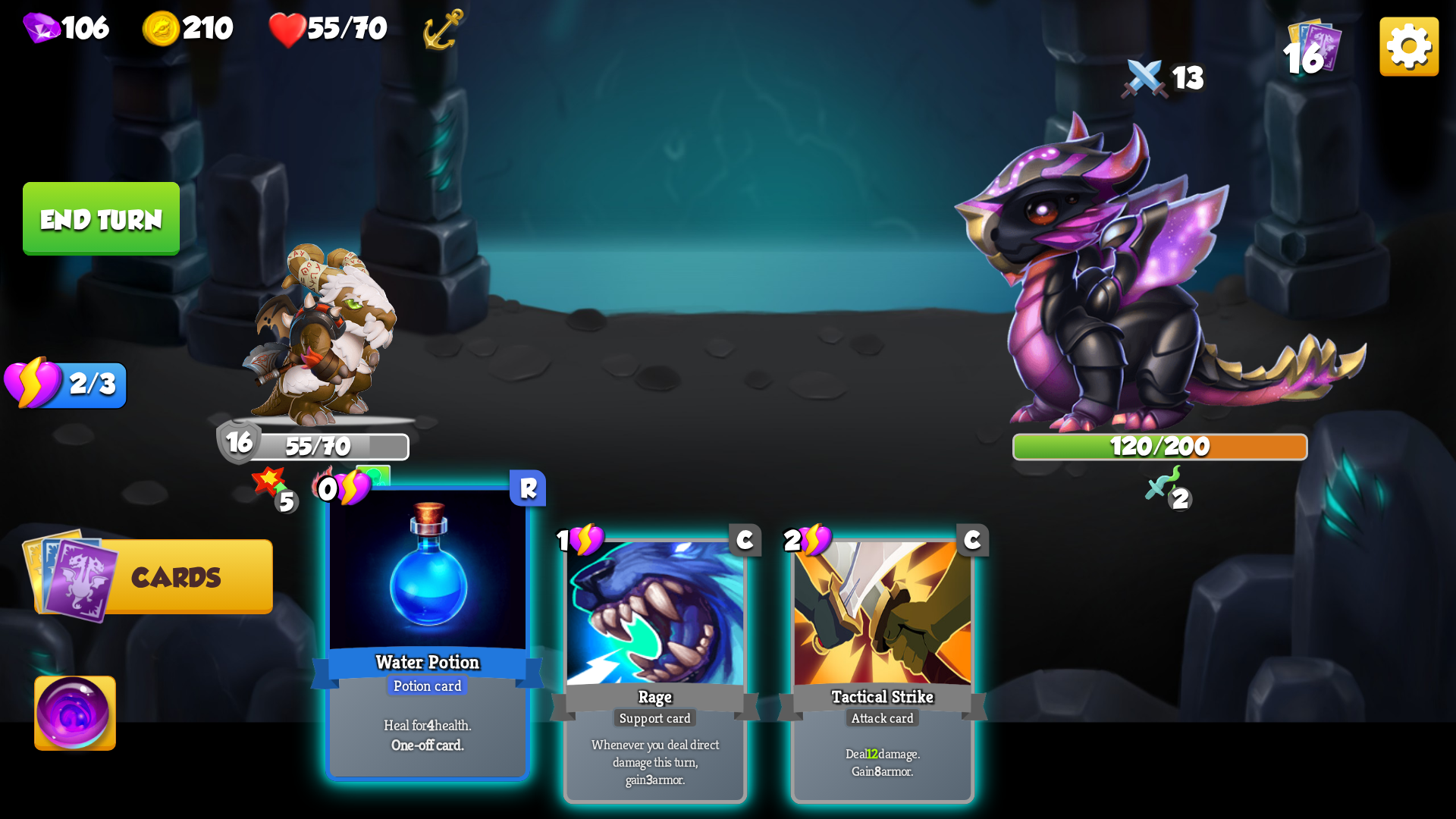
click at [412, 605] on div at bounding box center [428, 573] width 196 height 165
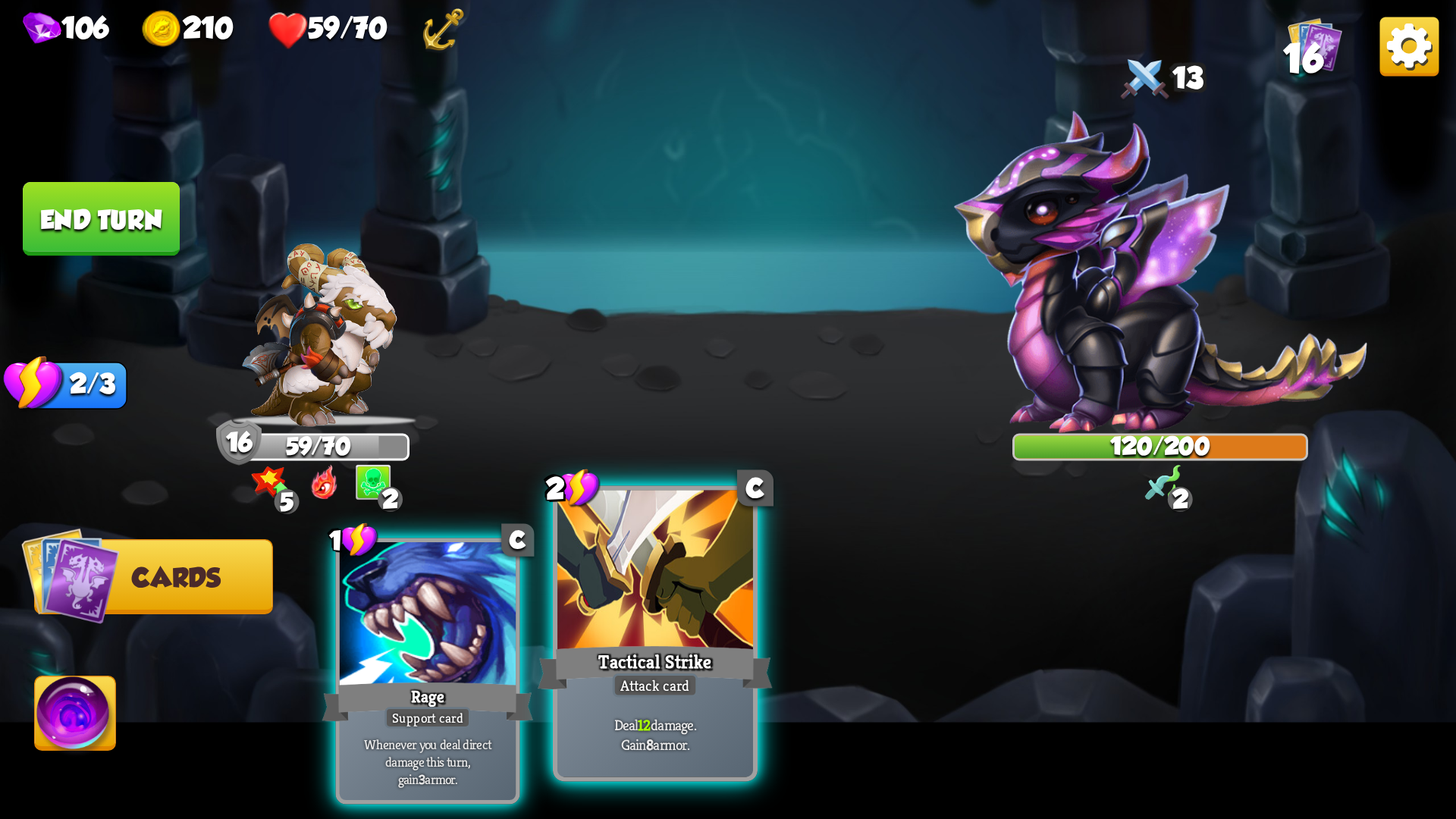
click at [598, 615] on div at bounding box center [655, 573] width 196 height 165
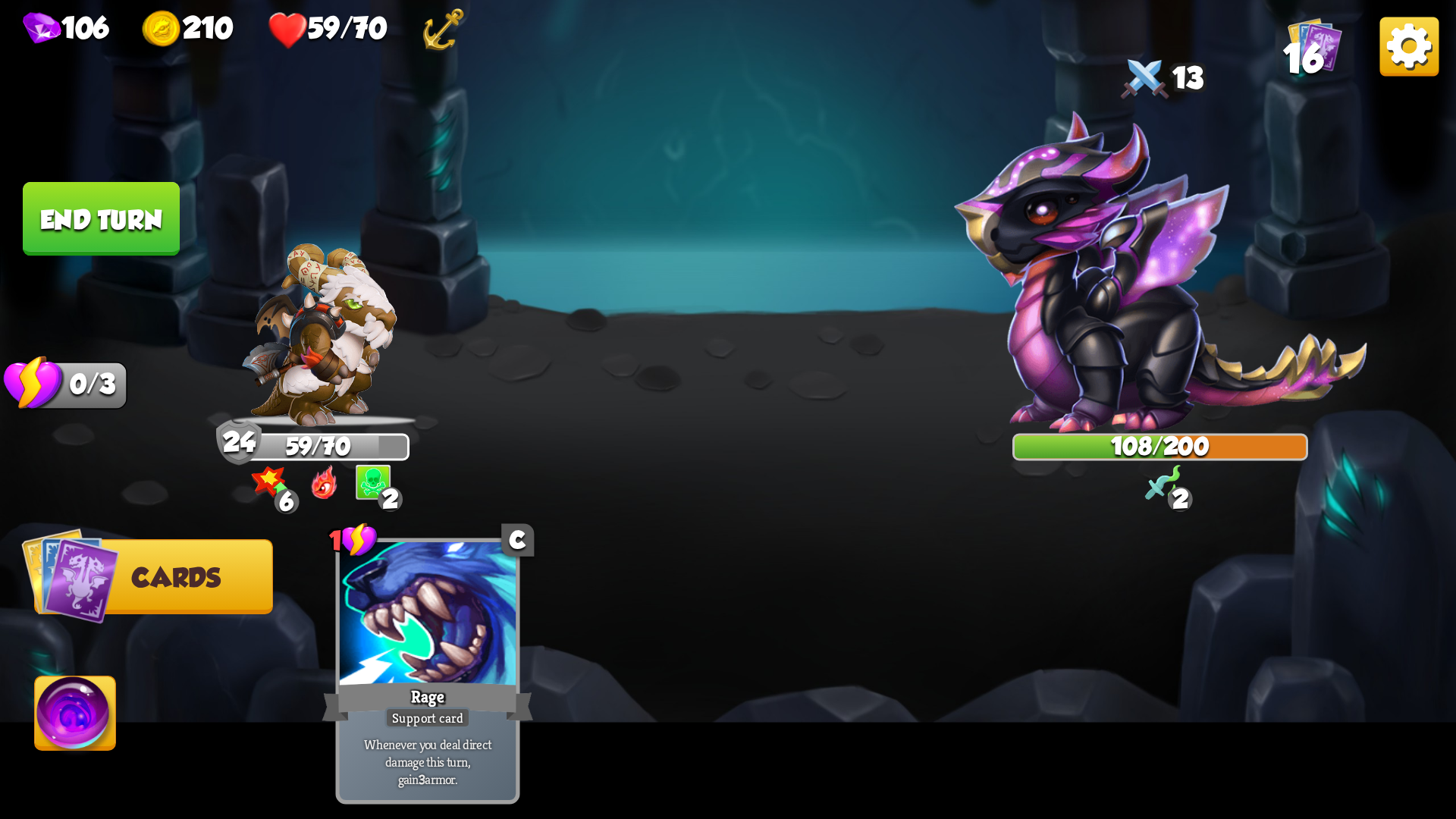
click at [89, 224] on button "End turn" at bounding box center [101, 219] width 157 height 74
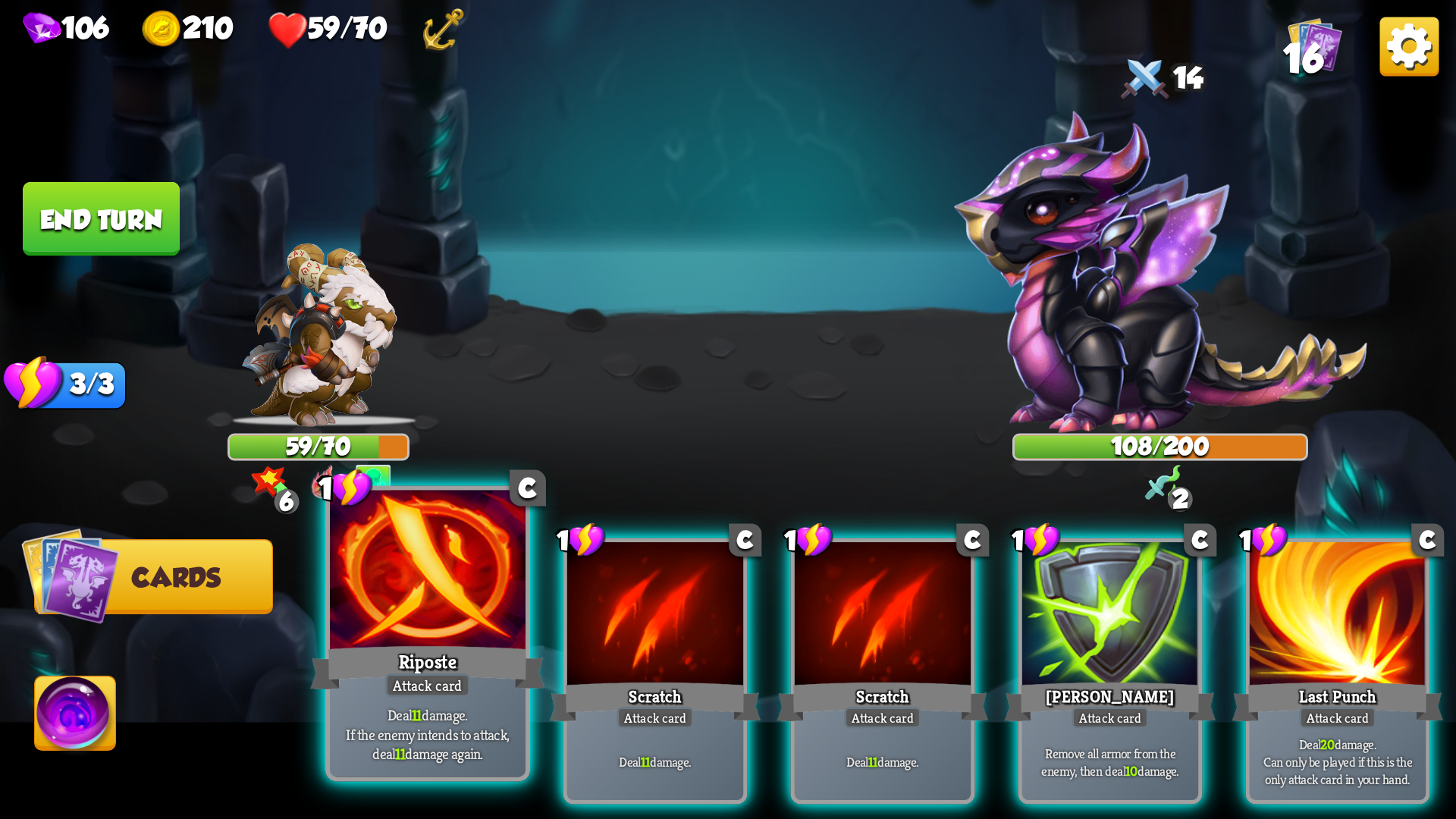
click at [468, 624] on div at bounding box center [428, 573] width 196 height 165
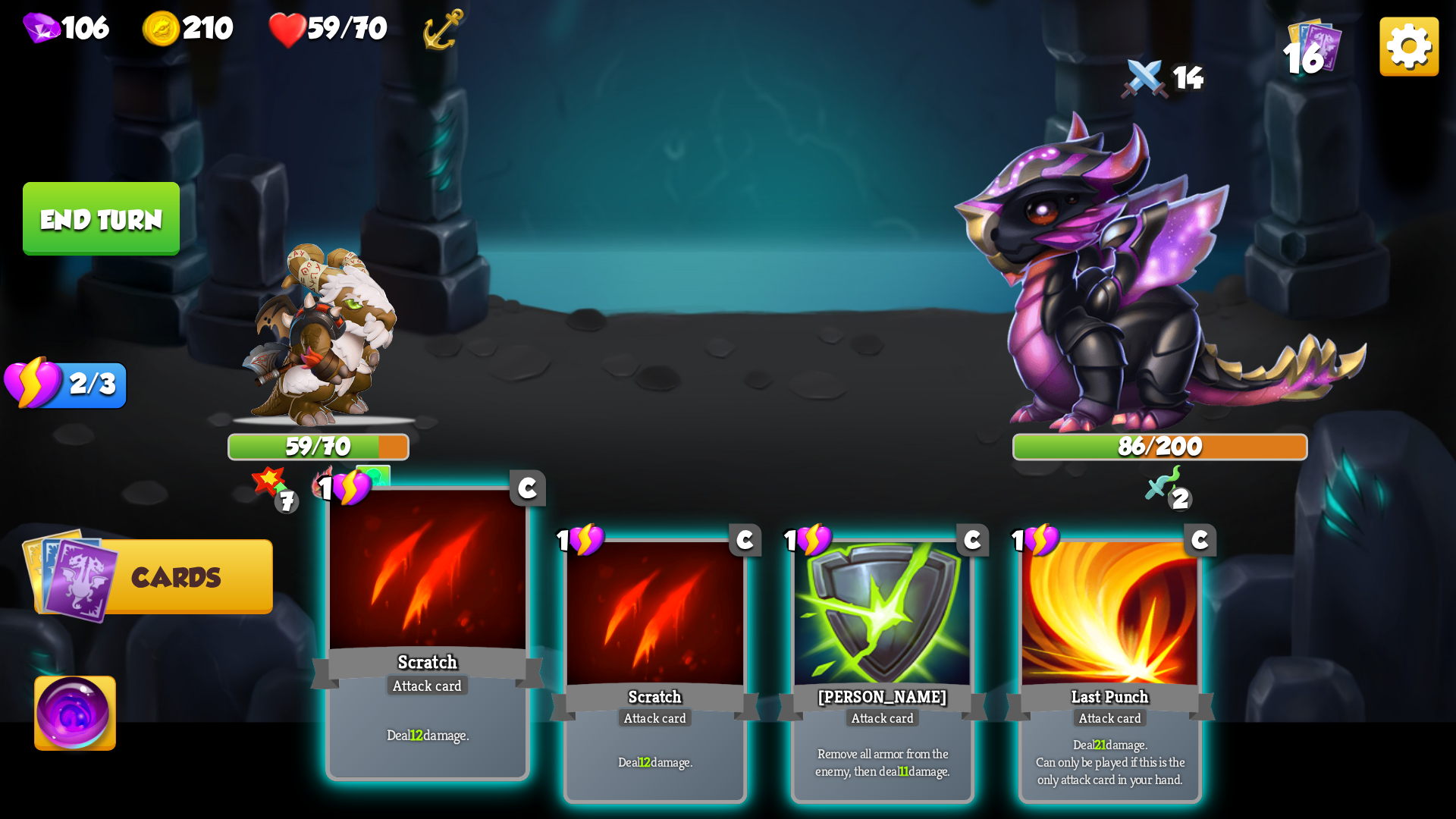
click at [478, 621] on div at bounding box center [428, 573] width 196 height 165
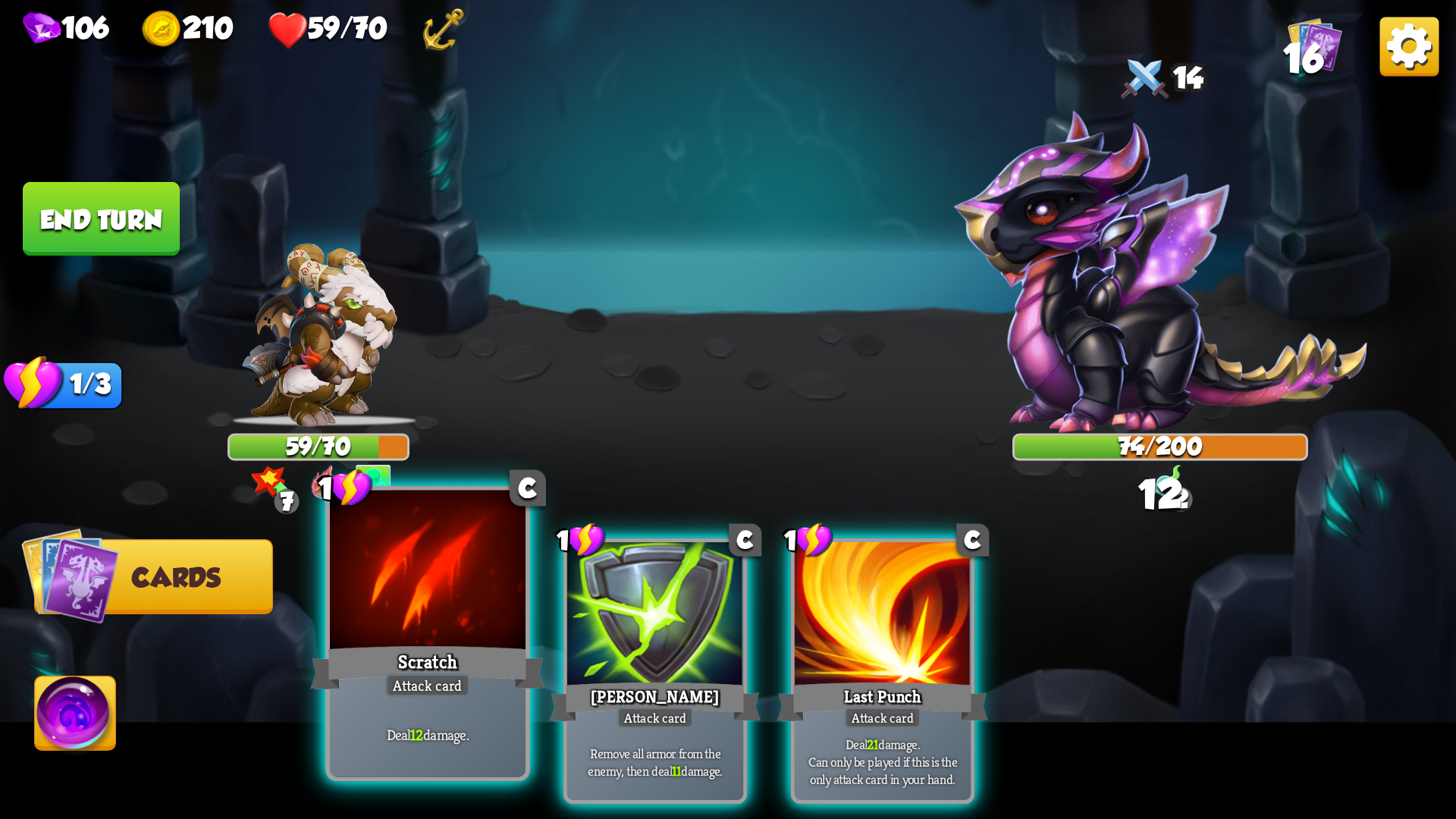
click at [478, 621] on div at bounding box center [428, 573] width 196 height 165
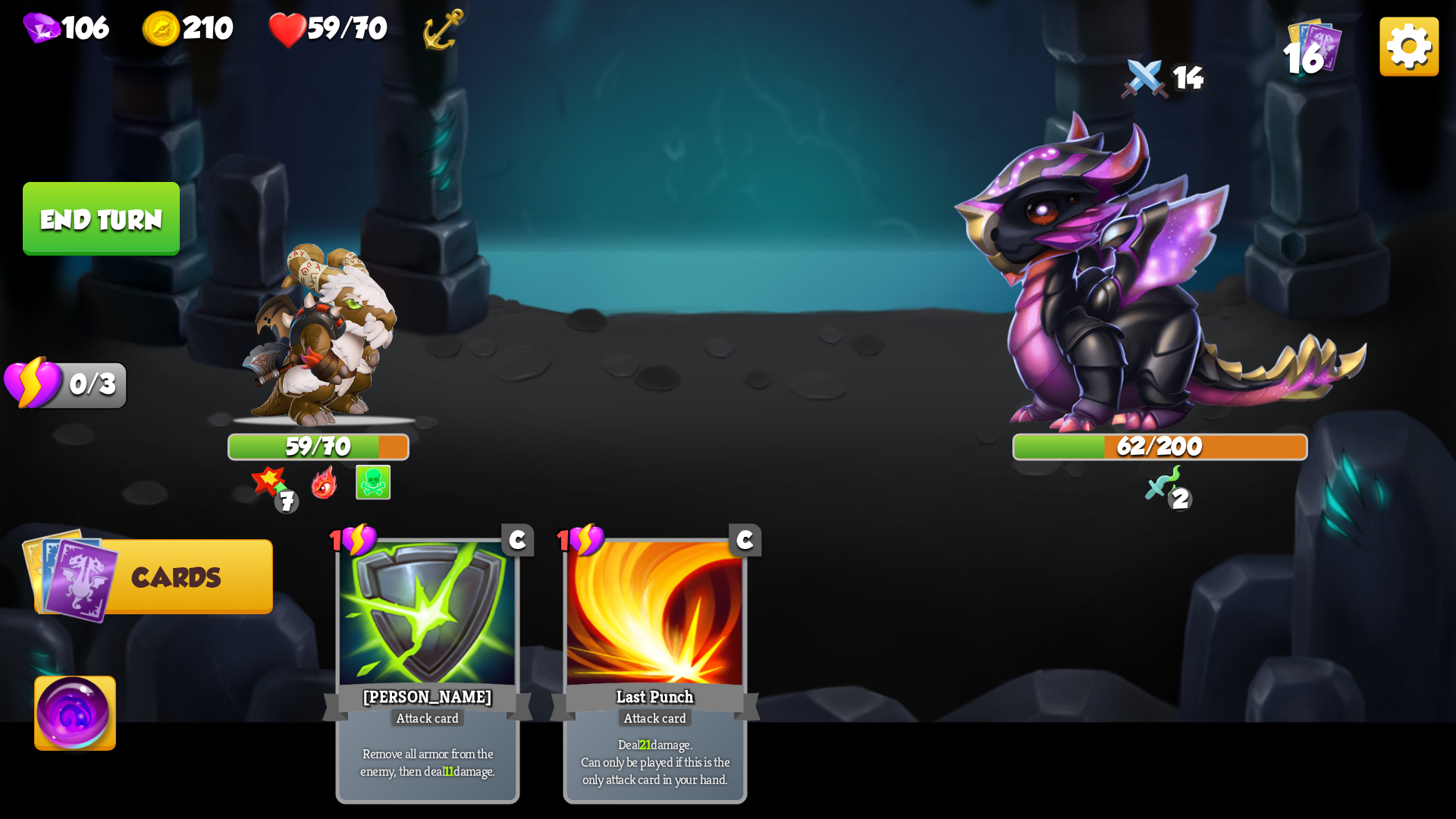
click at [84, 246] on button "End turn" at bounding box center [101, 219] width 157 height 74
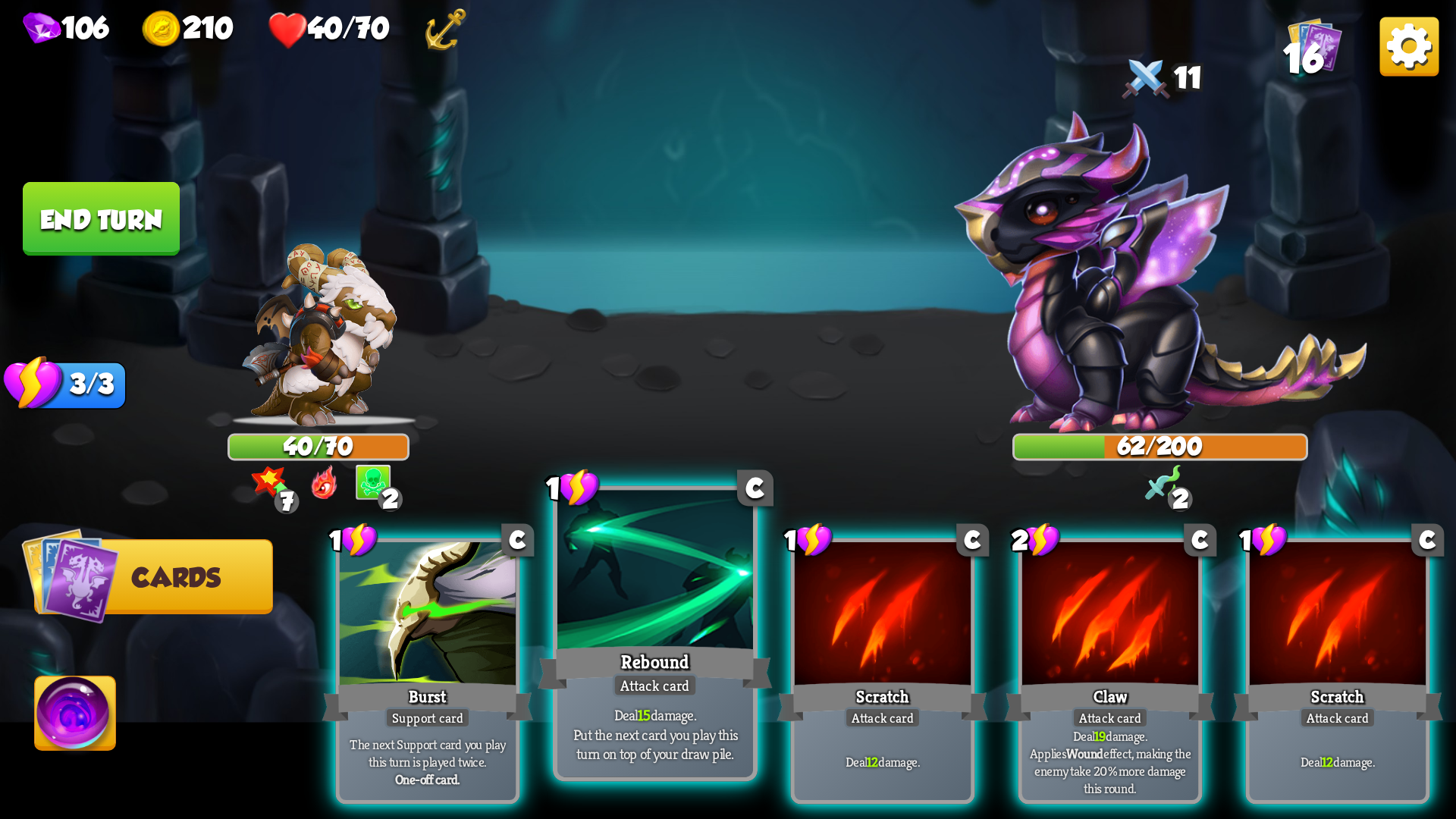
click at [699, 689] on div "Rebound" at bounding box center [655, 667] width 235 height 52
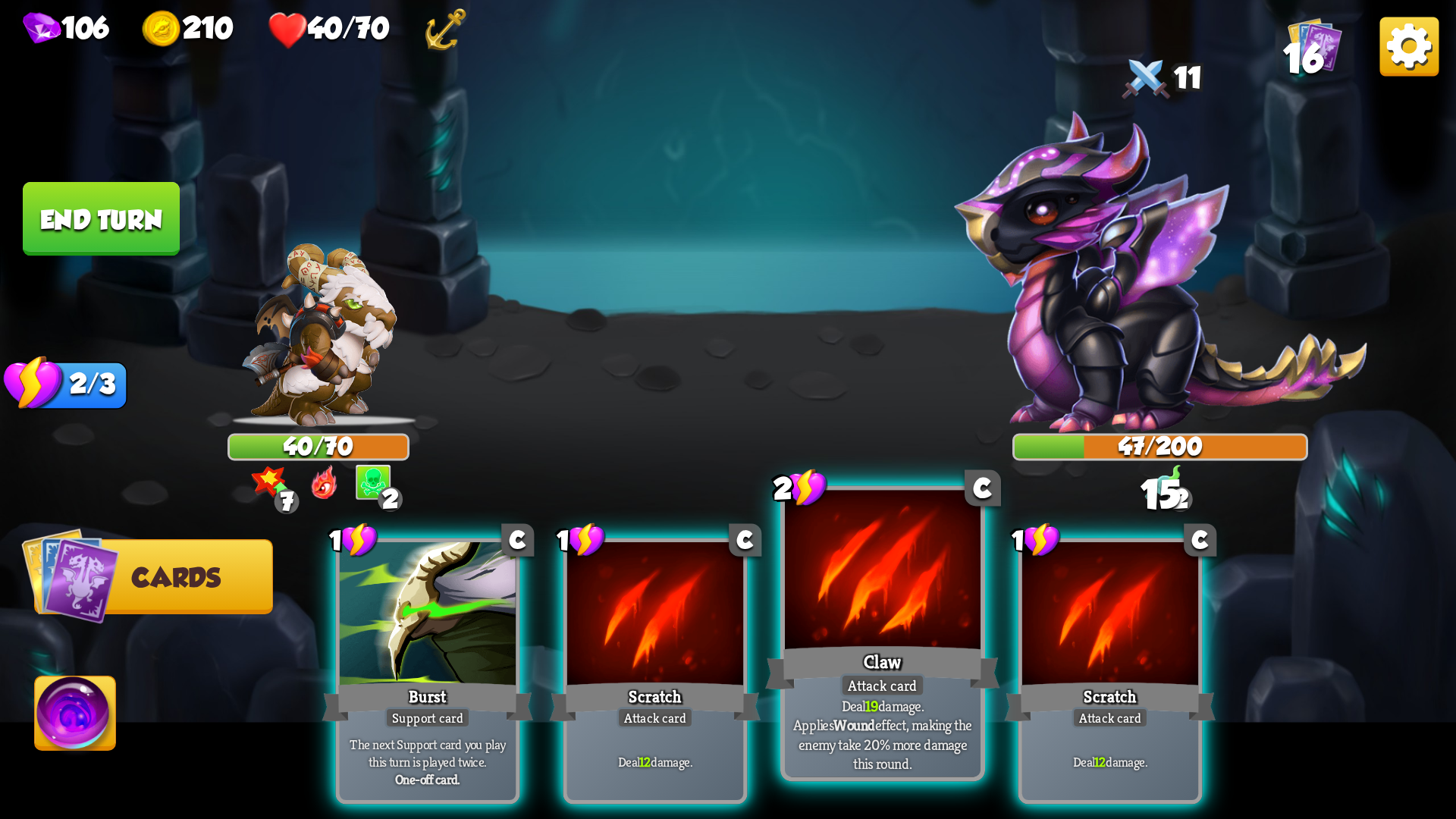
click at [853, 690] on div "Deal 19 damage. Applies Wound effect, making the enemy take 20% more damage thi…" at bounding box center [883, 734] width 196 height 86
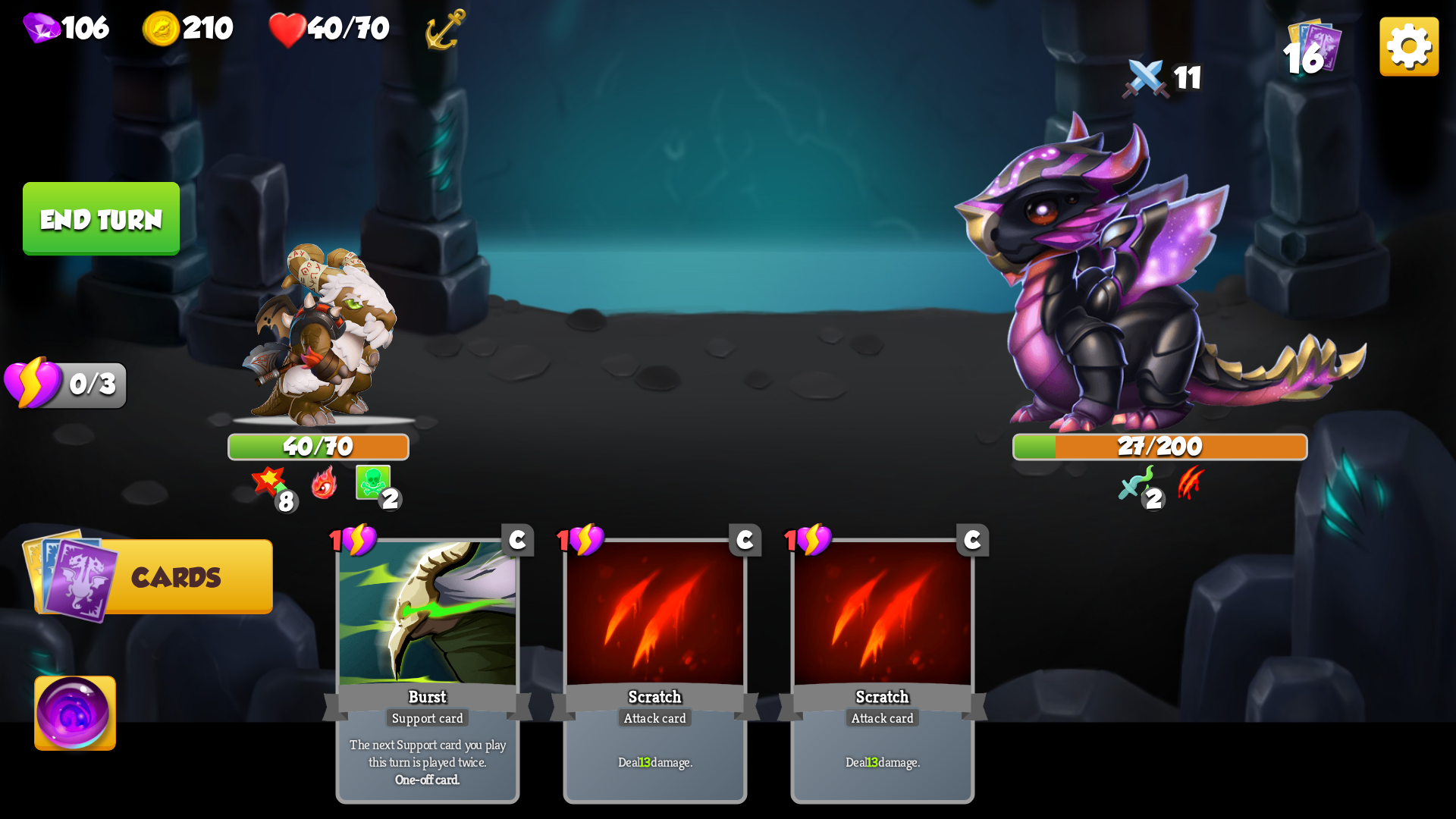
click at [114, 230] on button "End turn" at bounding box center [101, 219] width 157 height 74
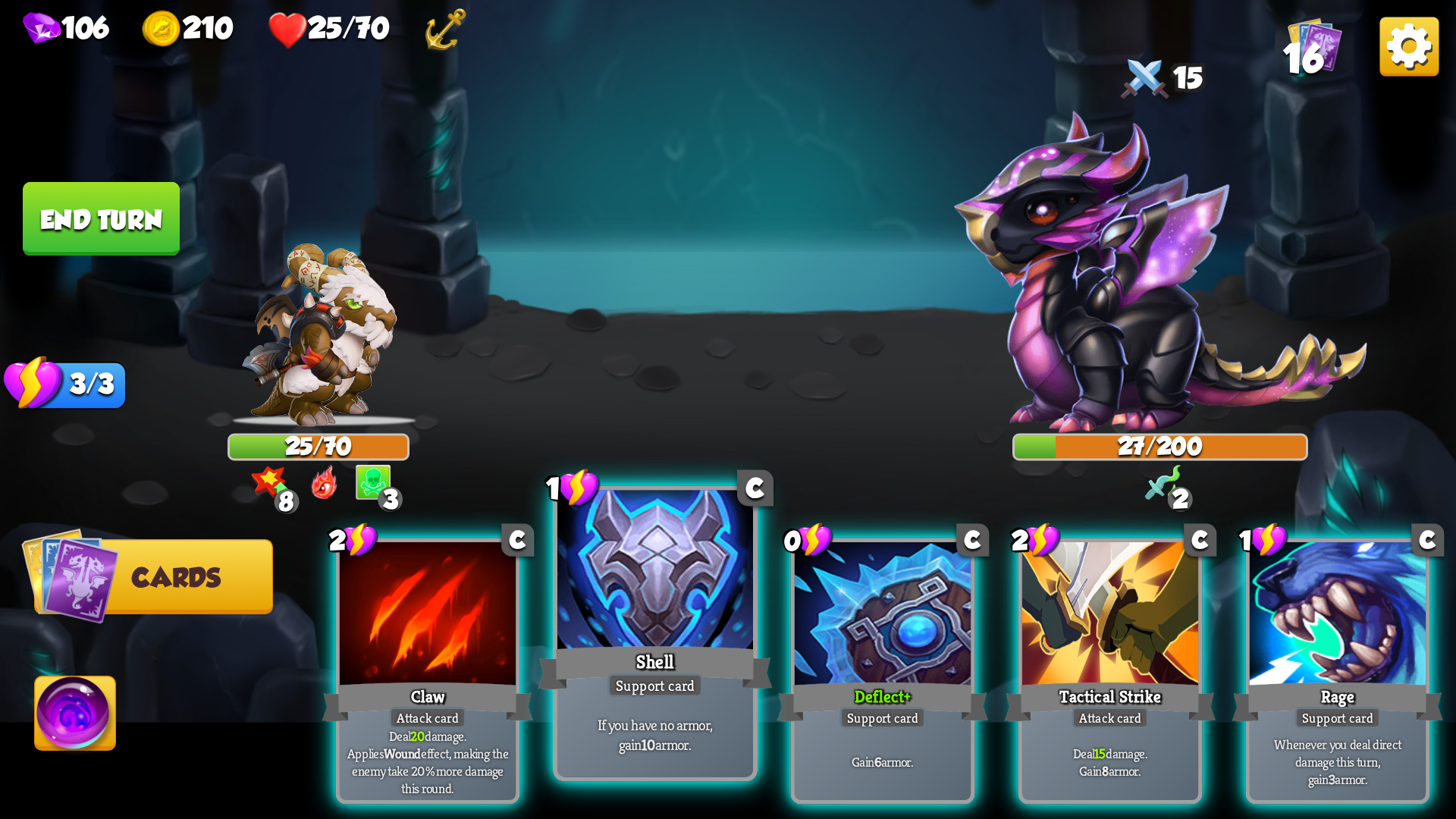
click at [656, 576] on div at bounding box center [655, 573] width 196 height 165
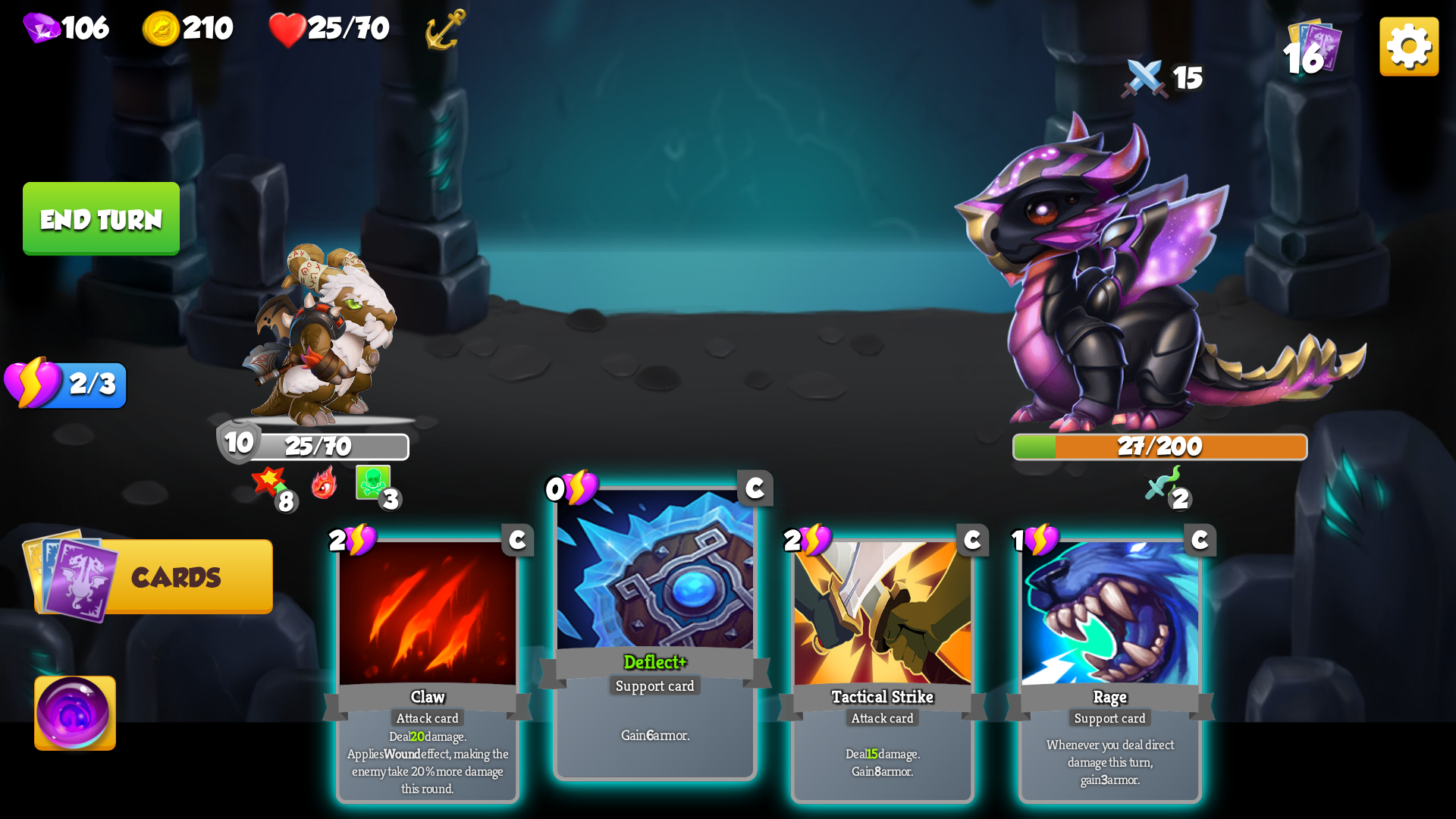
click at [640, 591] on div at bounding box center [655, 573] width 196 height 165
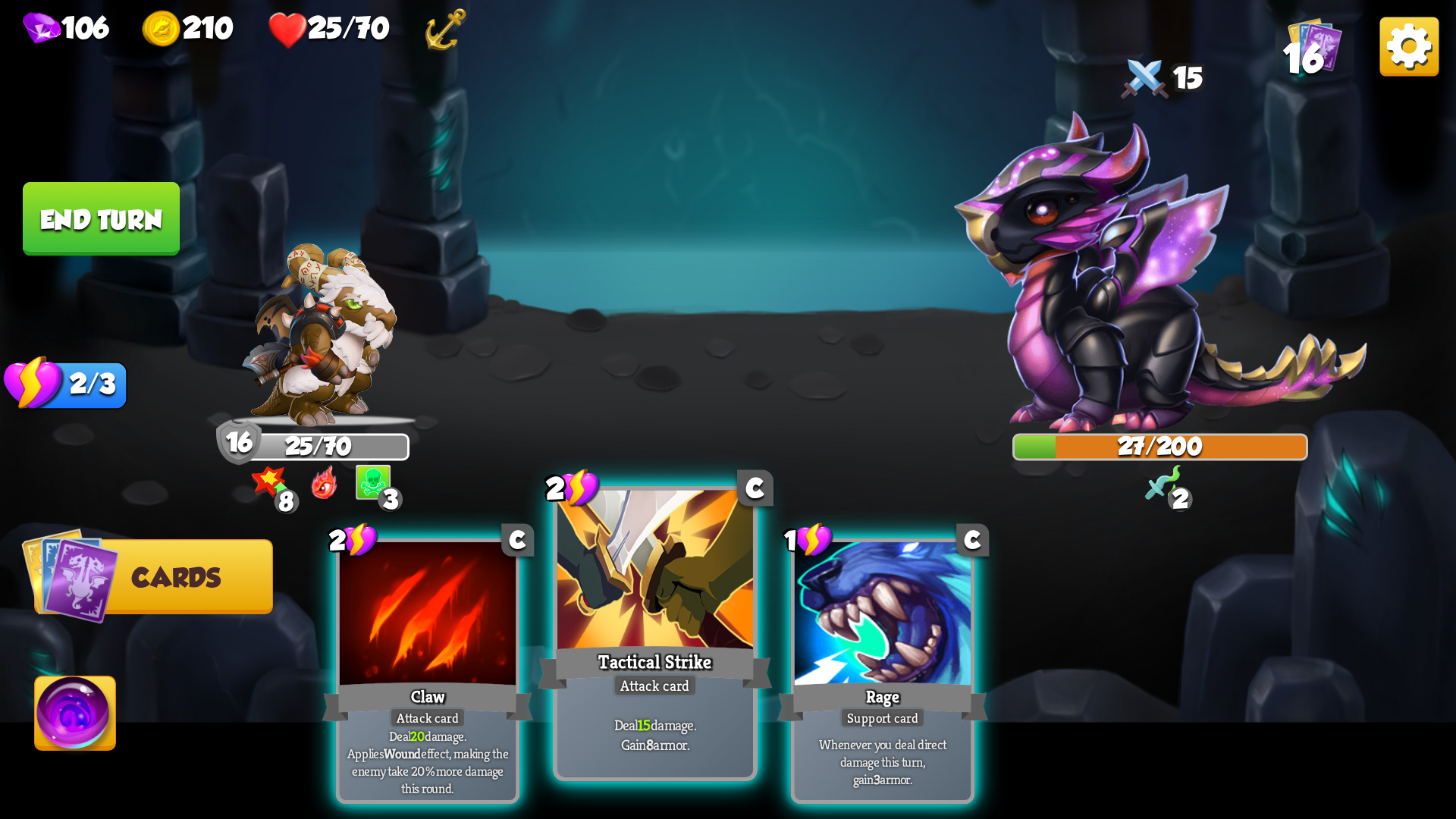
click at [651, 611] on div at bounding box center [655, 573] width 196 height 165
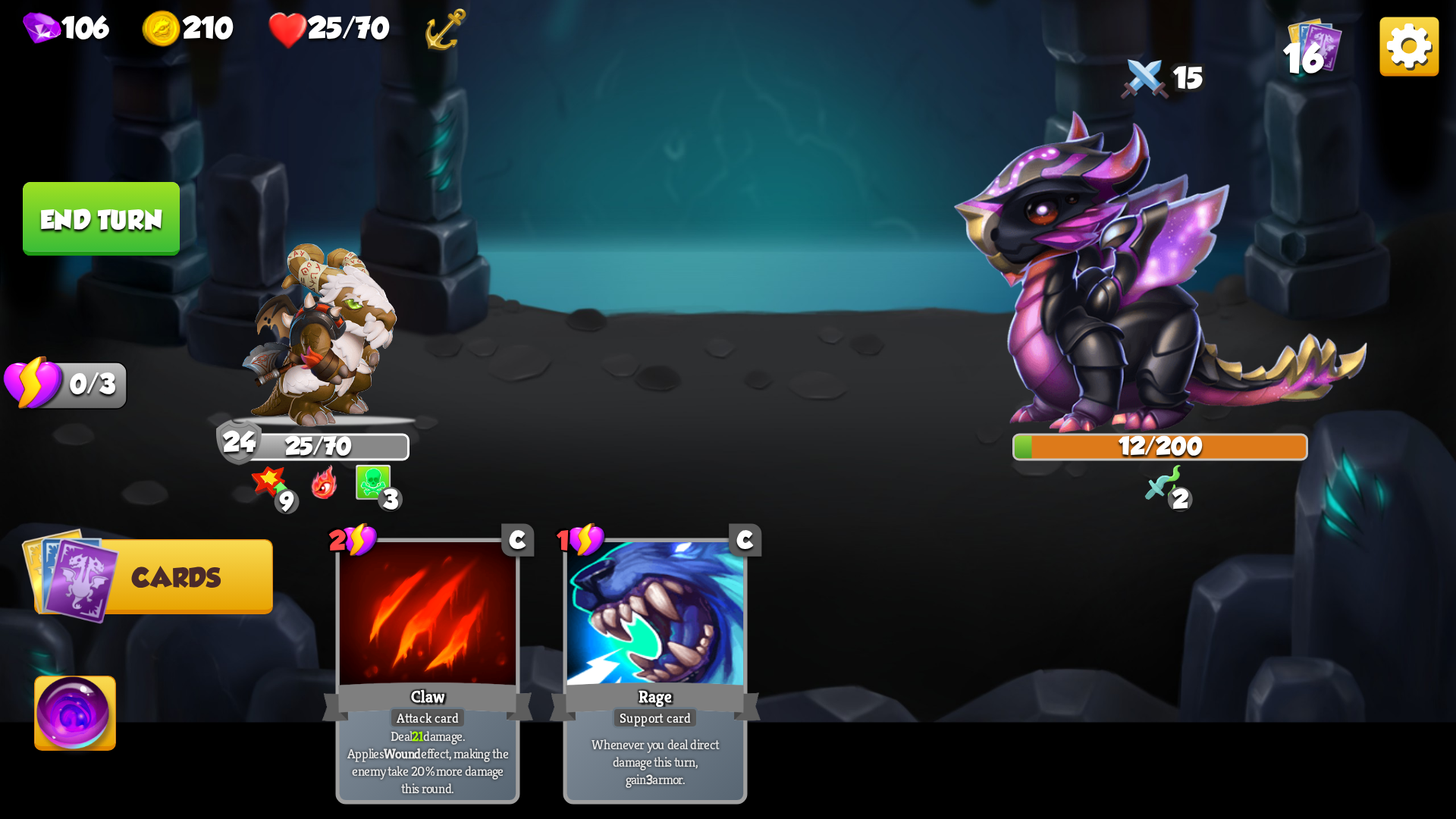
click at [107, 216] on button "End turn" at bounding box center [101, 219] width 157 height 74
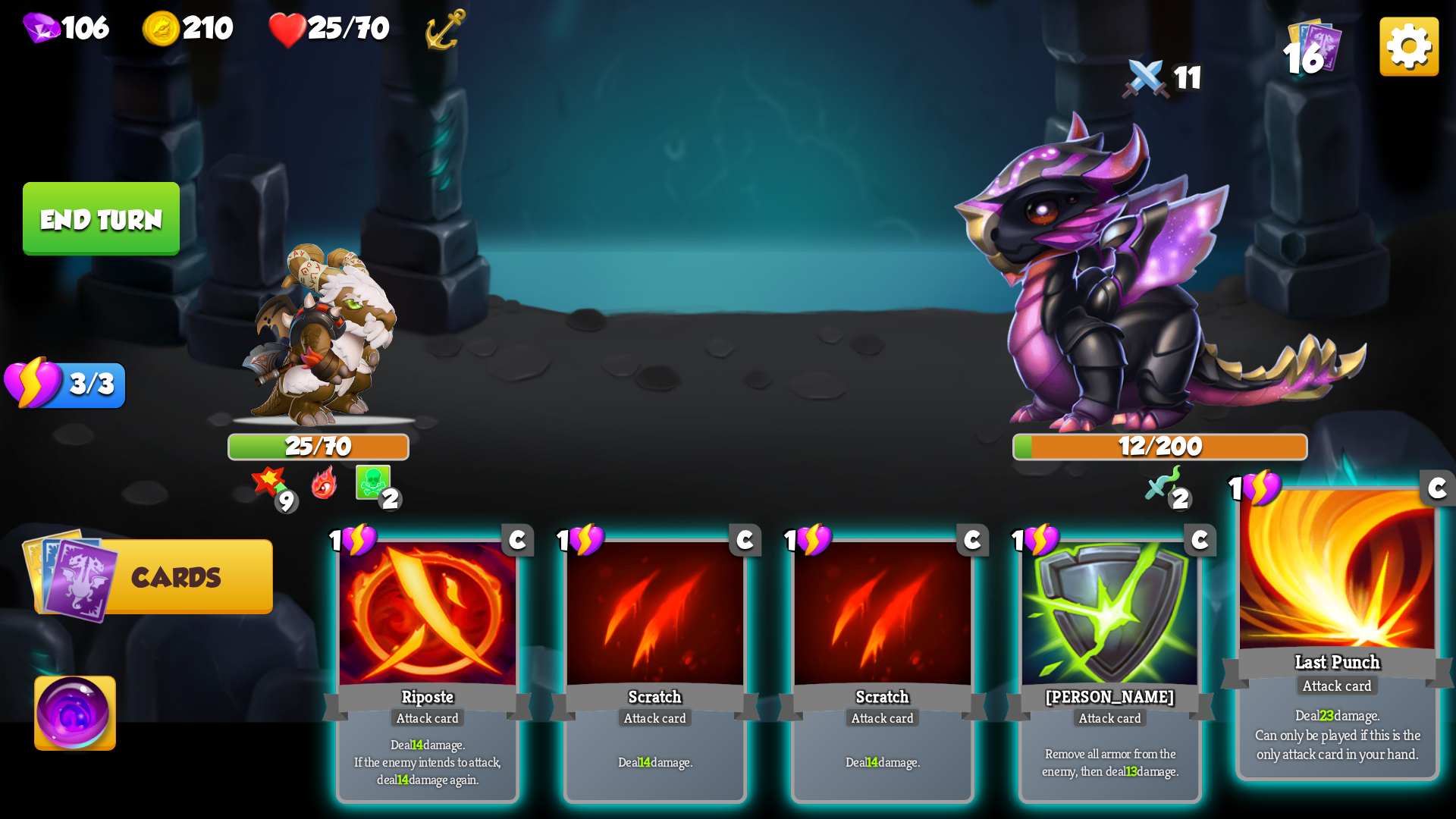
click at [1301, 690] on div "Attack card" at bounding box center [1338, 686] width 86 height 25
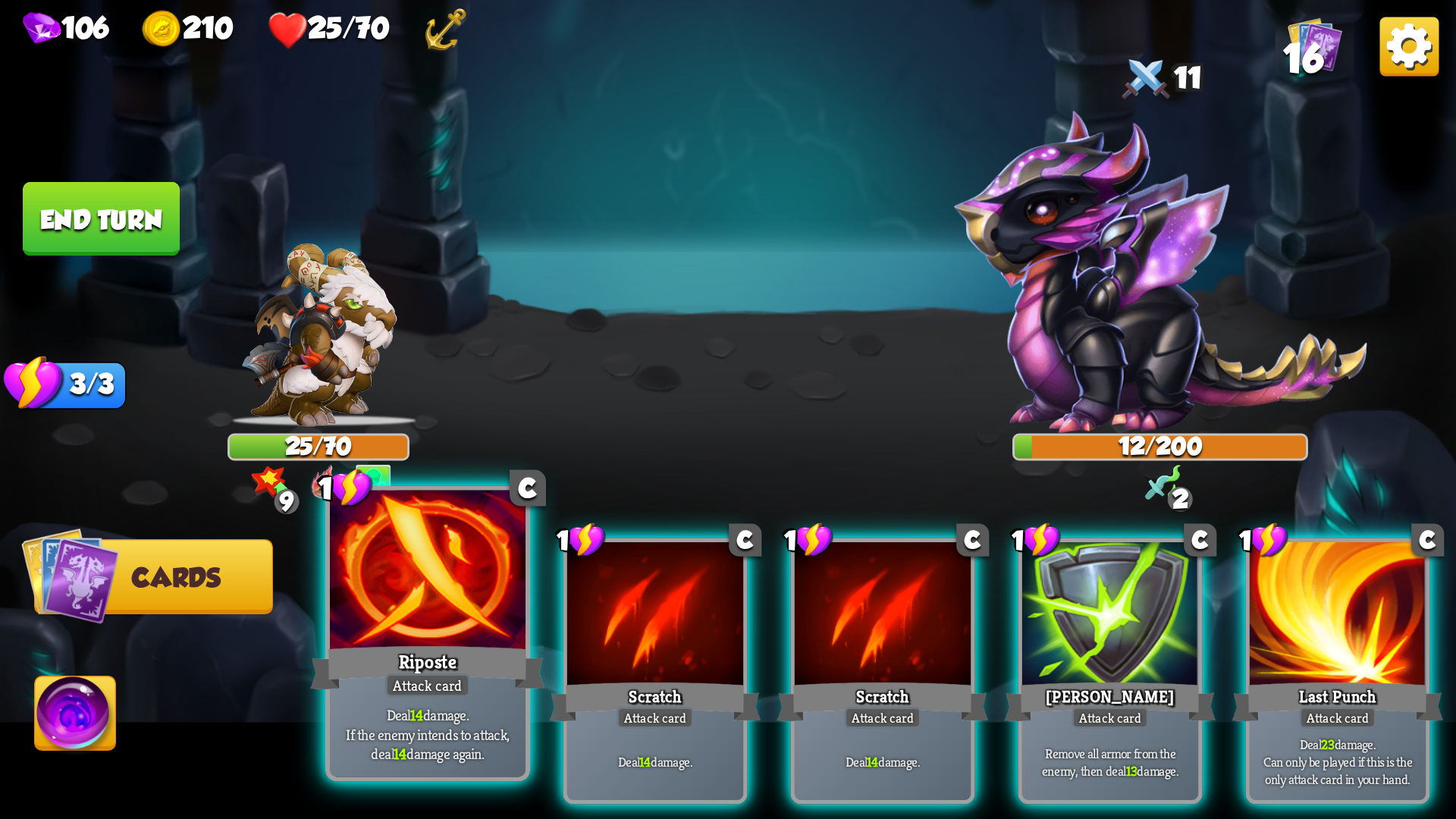
click at [443, 618] on div at bounding box center [428, 573] width 196 height 165
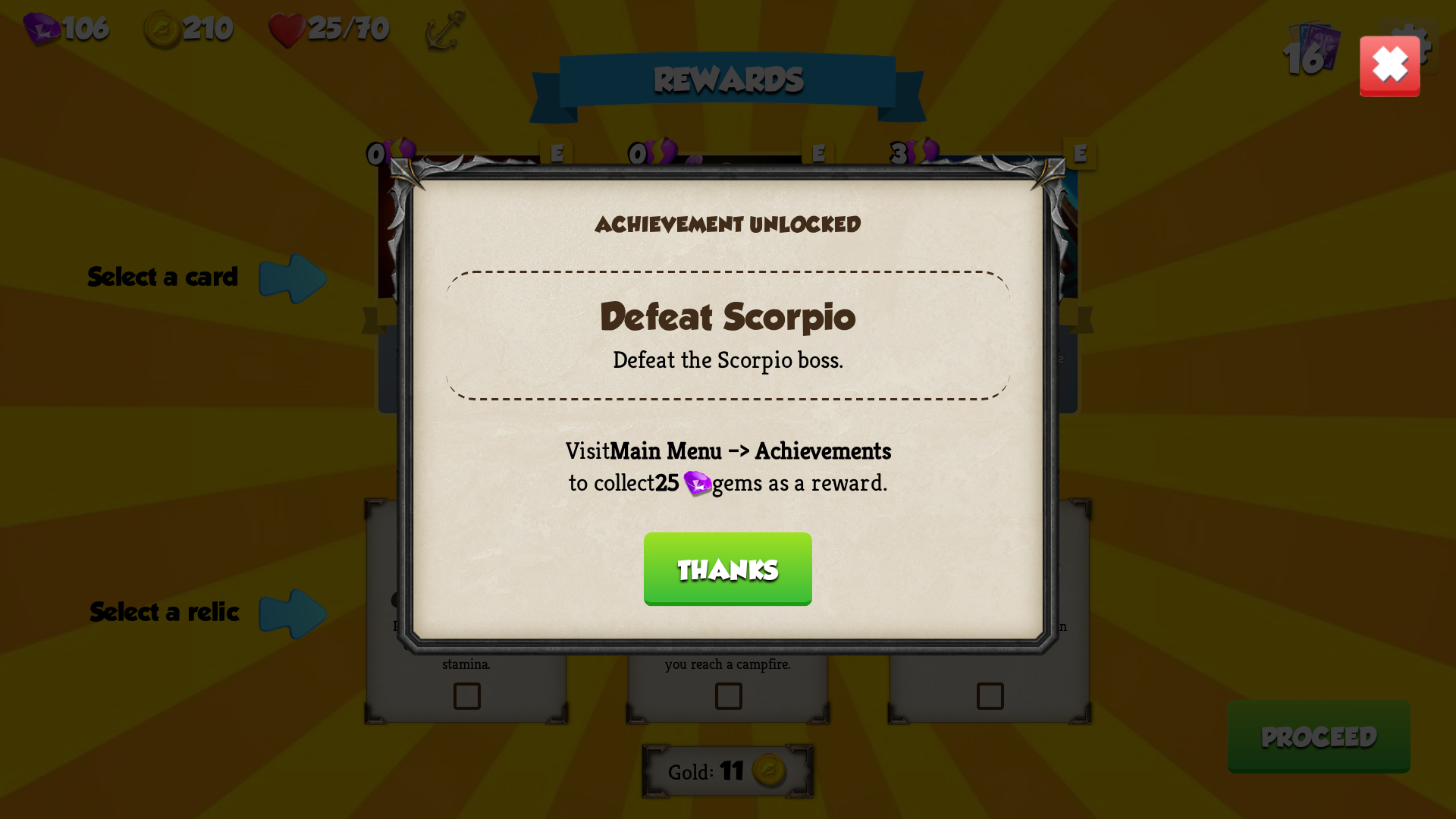
click at [766, 580] on button "Thanks" at bounding box center [727, 569] width 168 height 74
click at [754, 545] on button "Thanks" at bounding box center [727, 569] width 168 height 74
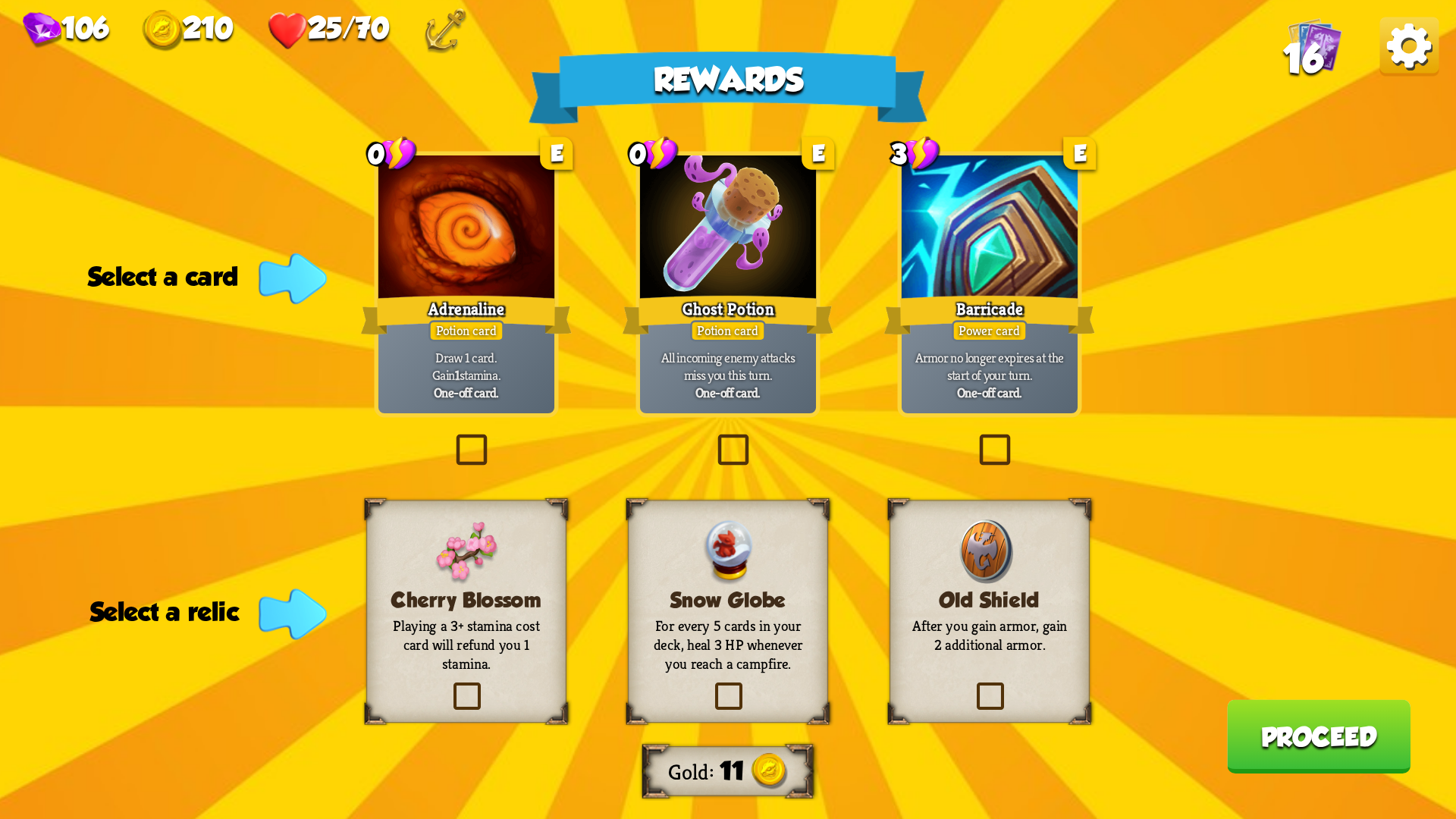
click at [972, 685] on label at bounding box center [972, 685] width 0 height 0
click at [0, 0] on input "checkbox" at bounding box center [0, 0] width 0 height 0
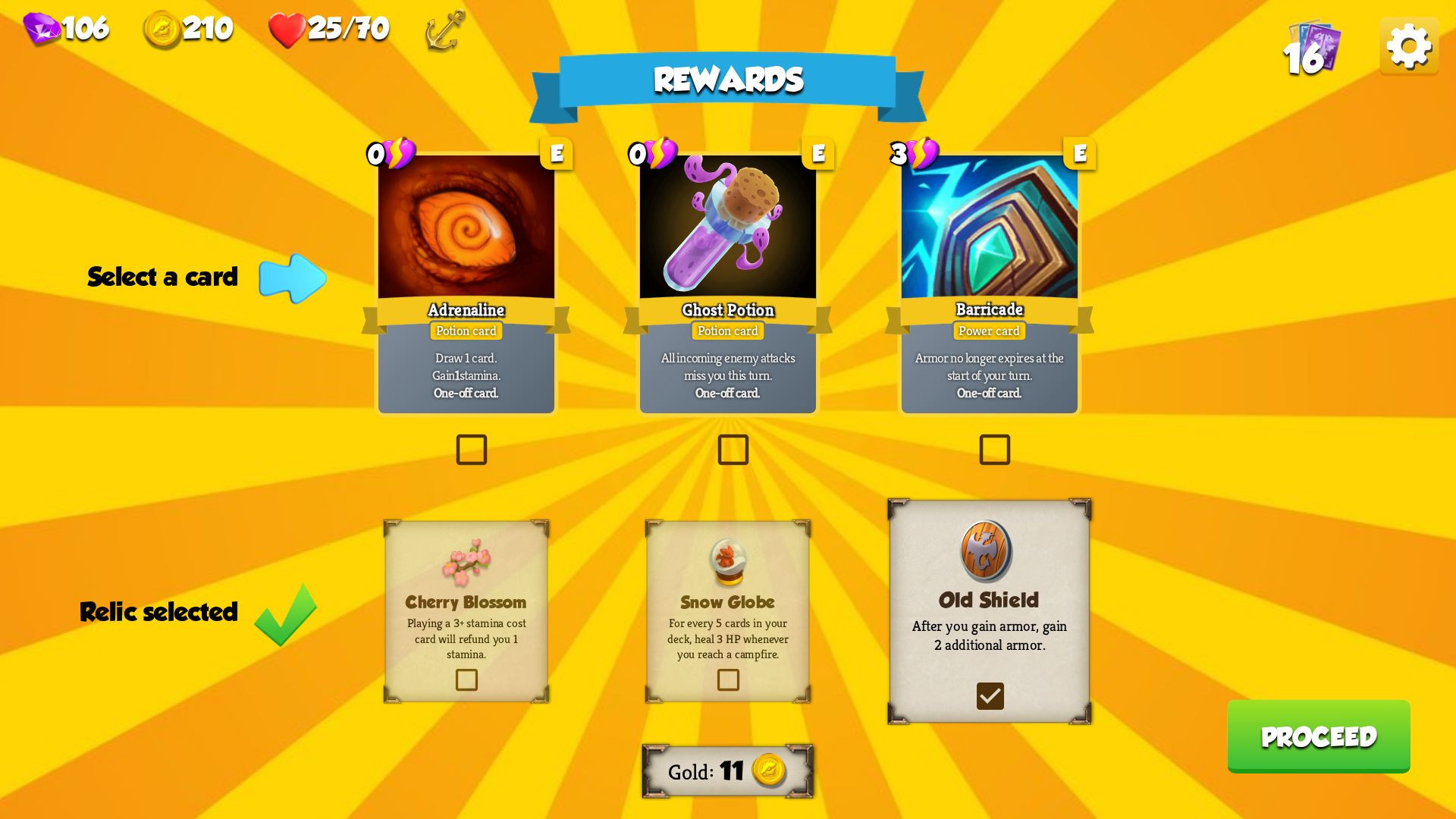
click at [972, 685] on label at bounding box center [972, 685] width 0 height 0
click at [0, 0] on input "checkbox" at bounding box center [0, 0] width 0 height 0
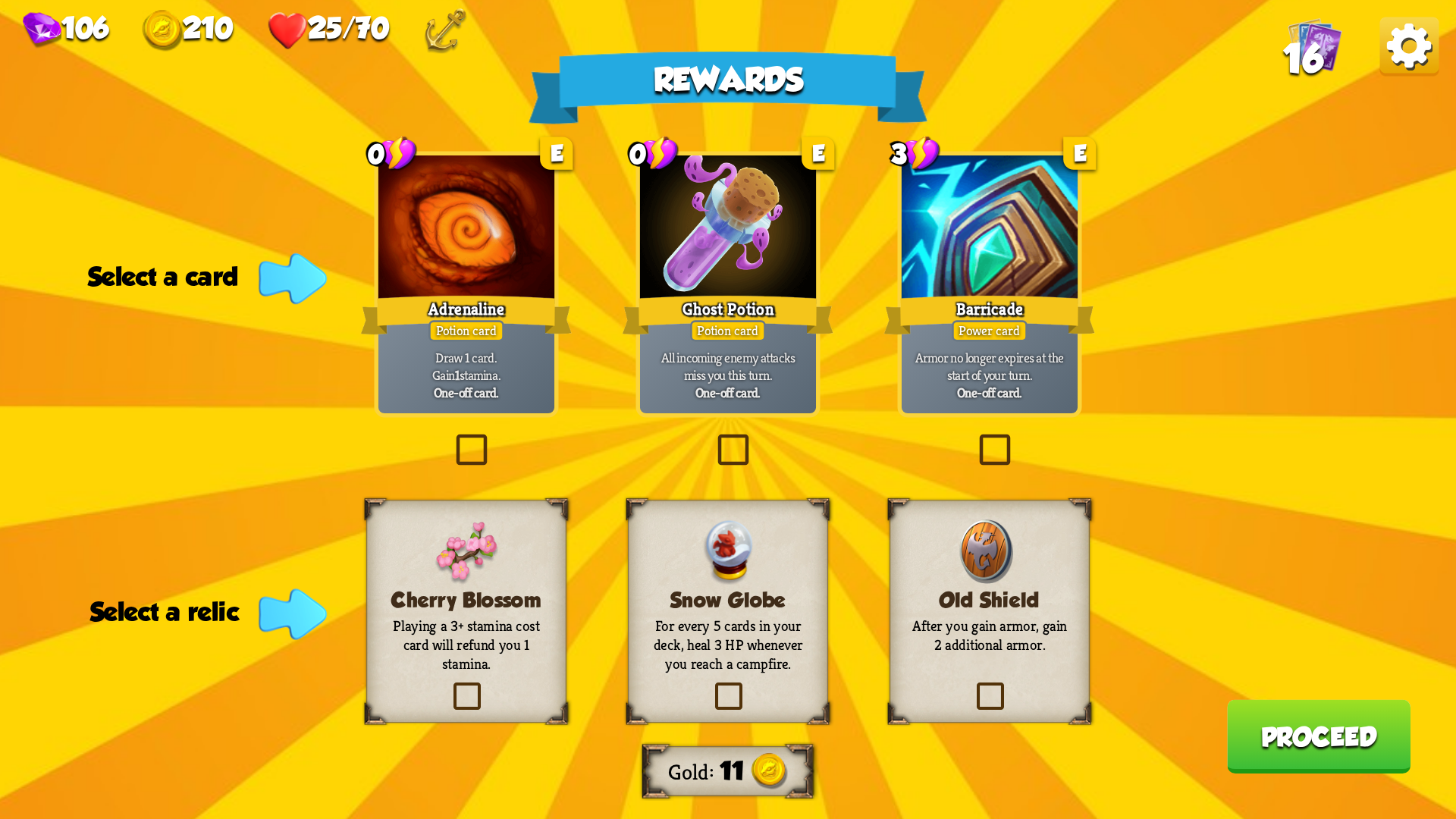
click at [711, 685] on label at bounding box center [711, 685] width 0 height 0
click at [0, 0] on input "checkbox" at bounding box center [0, 0] width 0 height 0
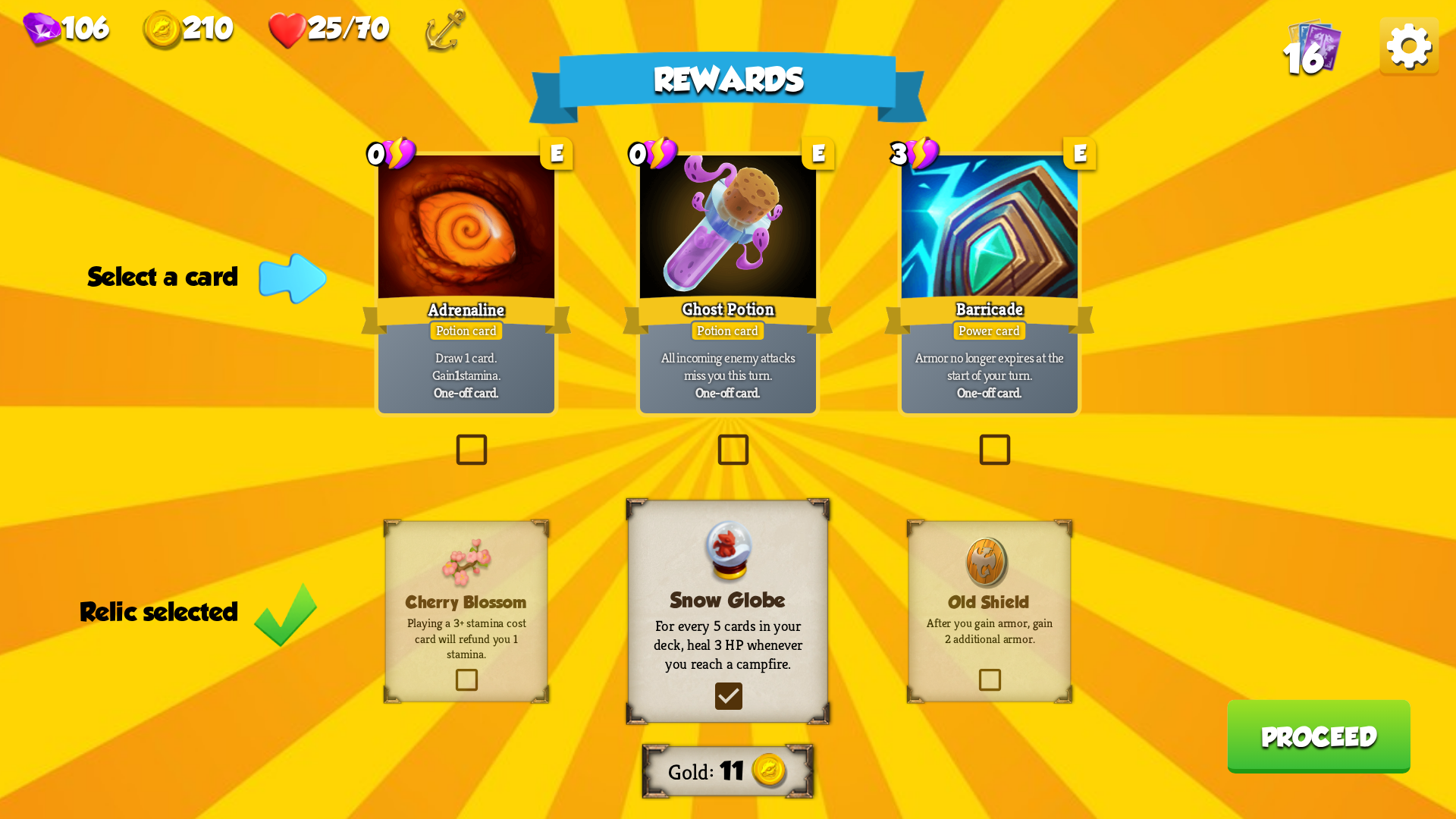
click at [974, 438] on label at bounding box center [974, 438] width 0 height 0
click at [0, 0] on input "checkbox" at bounding box center [0, 0] width 0 height 0
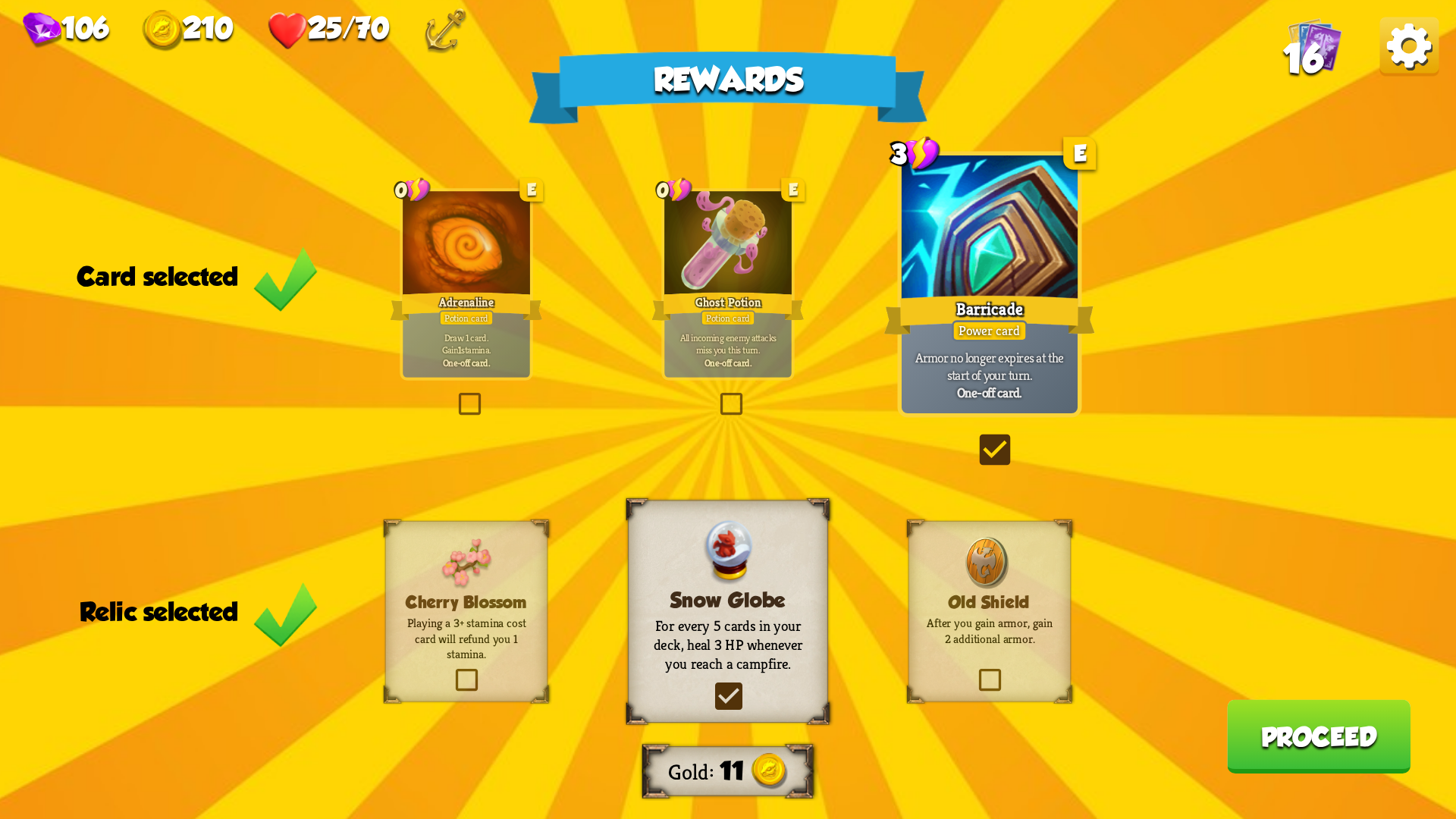
click at [974, 438] on label at bounding box center [974, 438] width 0 height 0
click at [0, 0] on input "checkbox" at bounding box center [0, 0] width 0 height 0
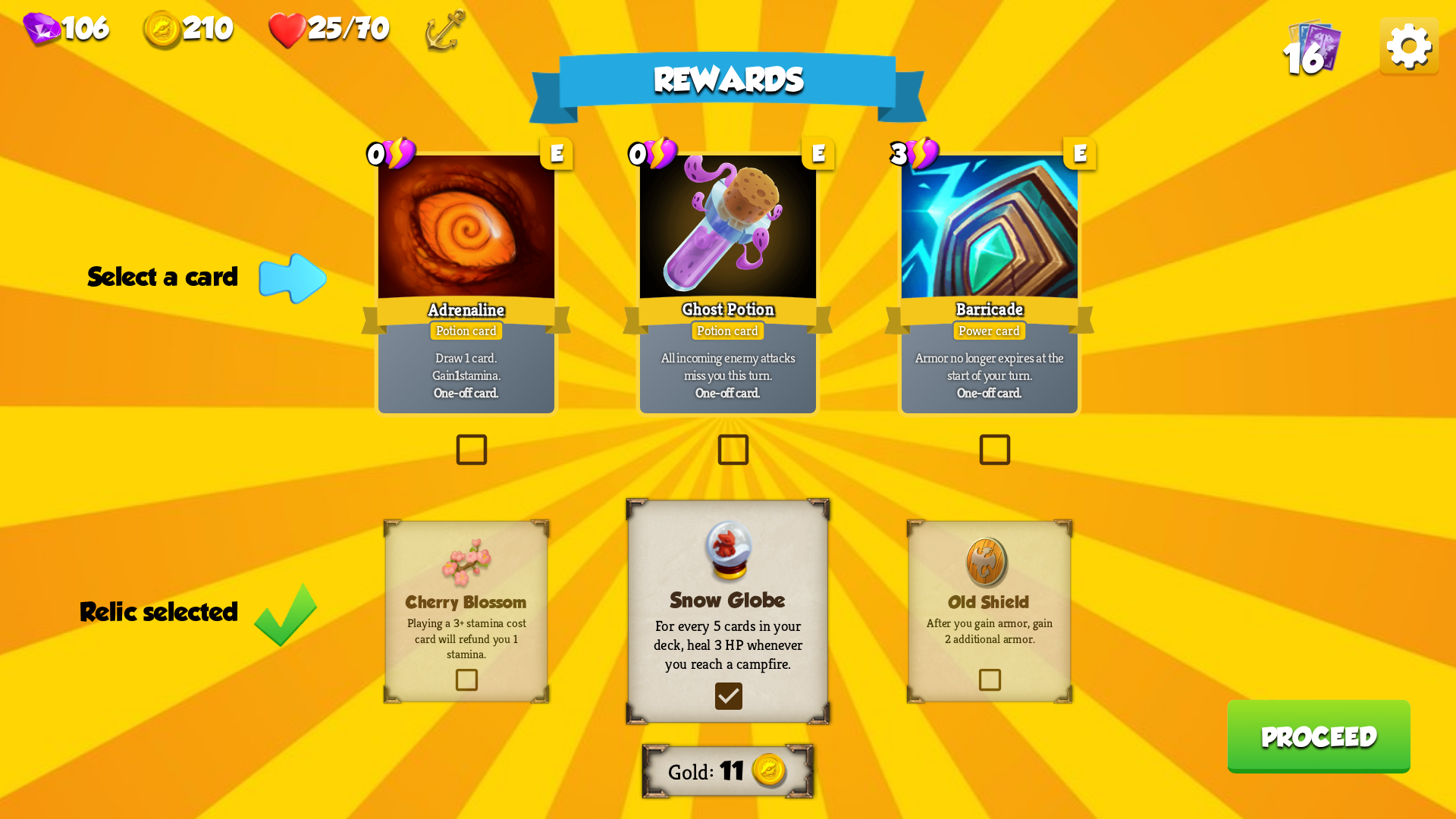
click at [713, 438] on label at bounding box center [713, 438] width 0 height 0
click at [0, 0] on input "checkbox" at bounding box center [0, 0] width 0 height 0
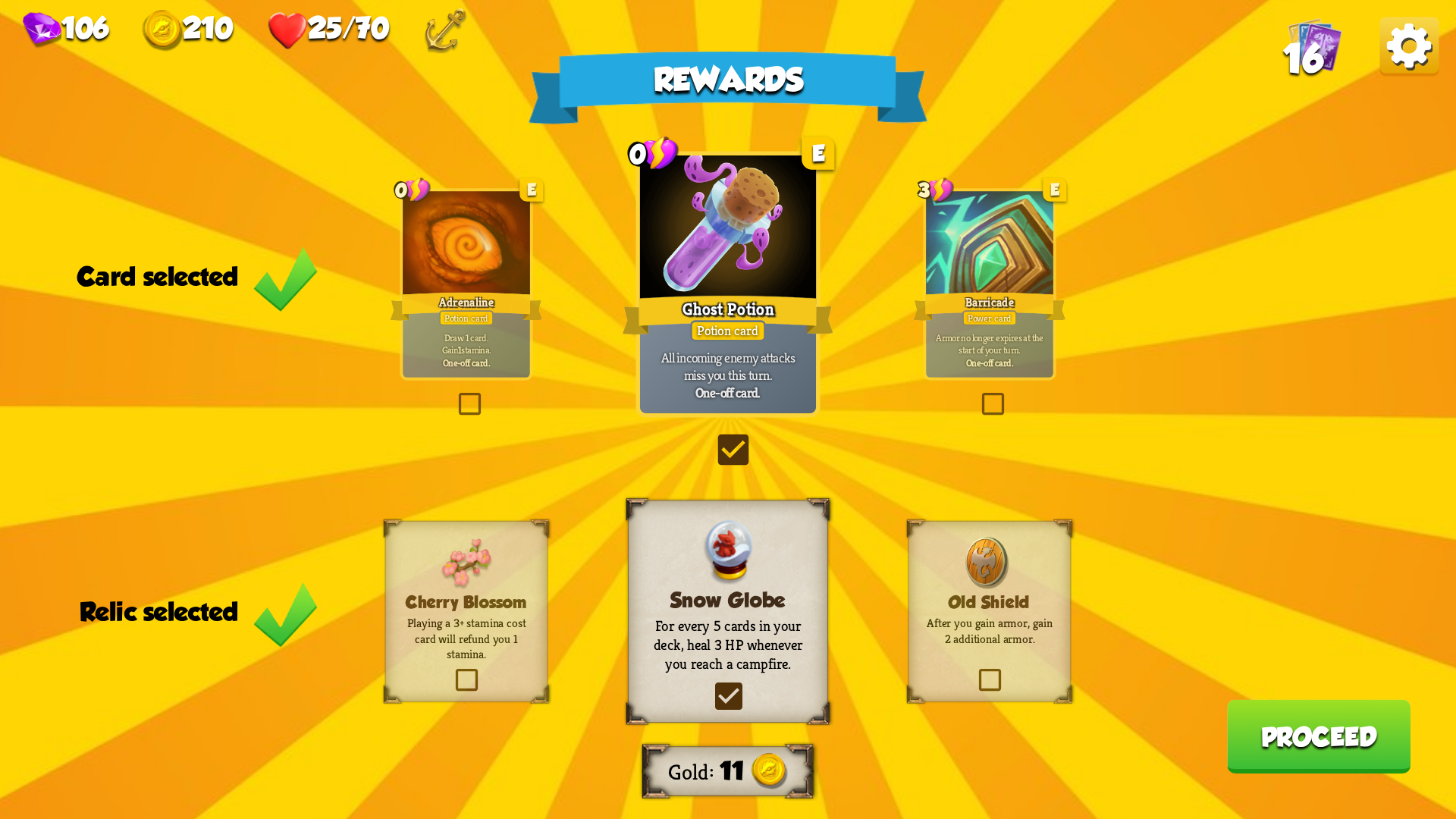
click at [1263, 690] on button "Proceed" at bounding box center [1318, 736] width 183 height 74
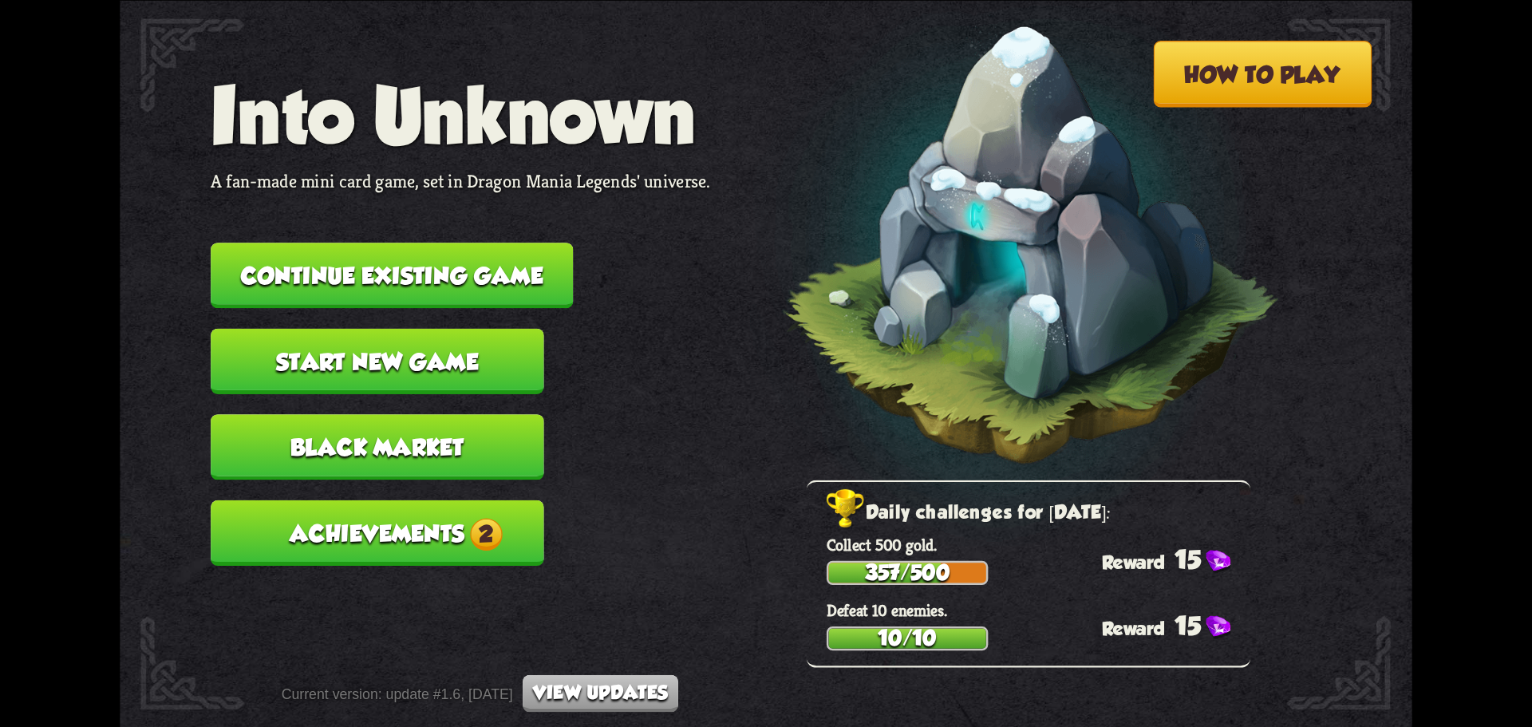
click at [443, 529] on button "Achievements 2" at bounding box center [378, 531] width 334 height 65
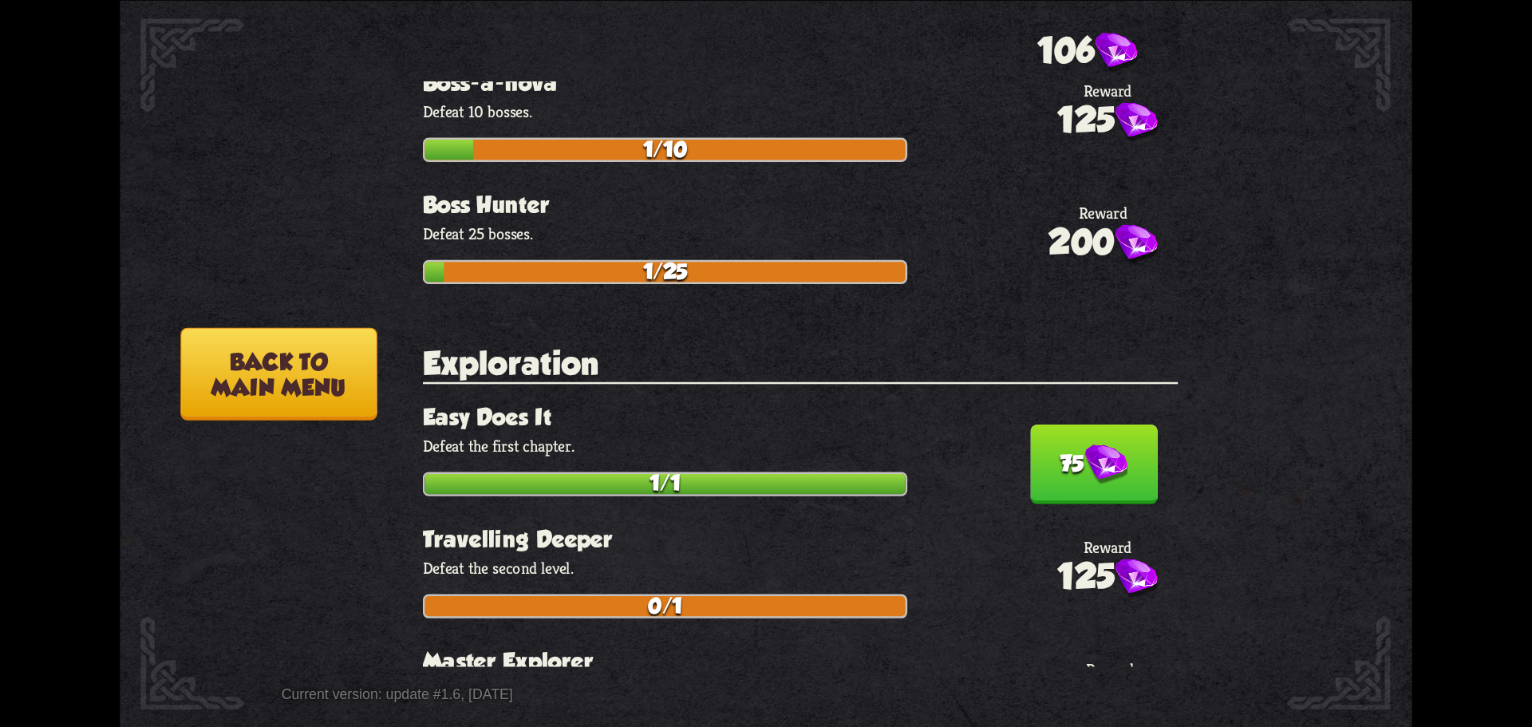
scroll to position [798, 0]
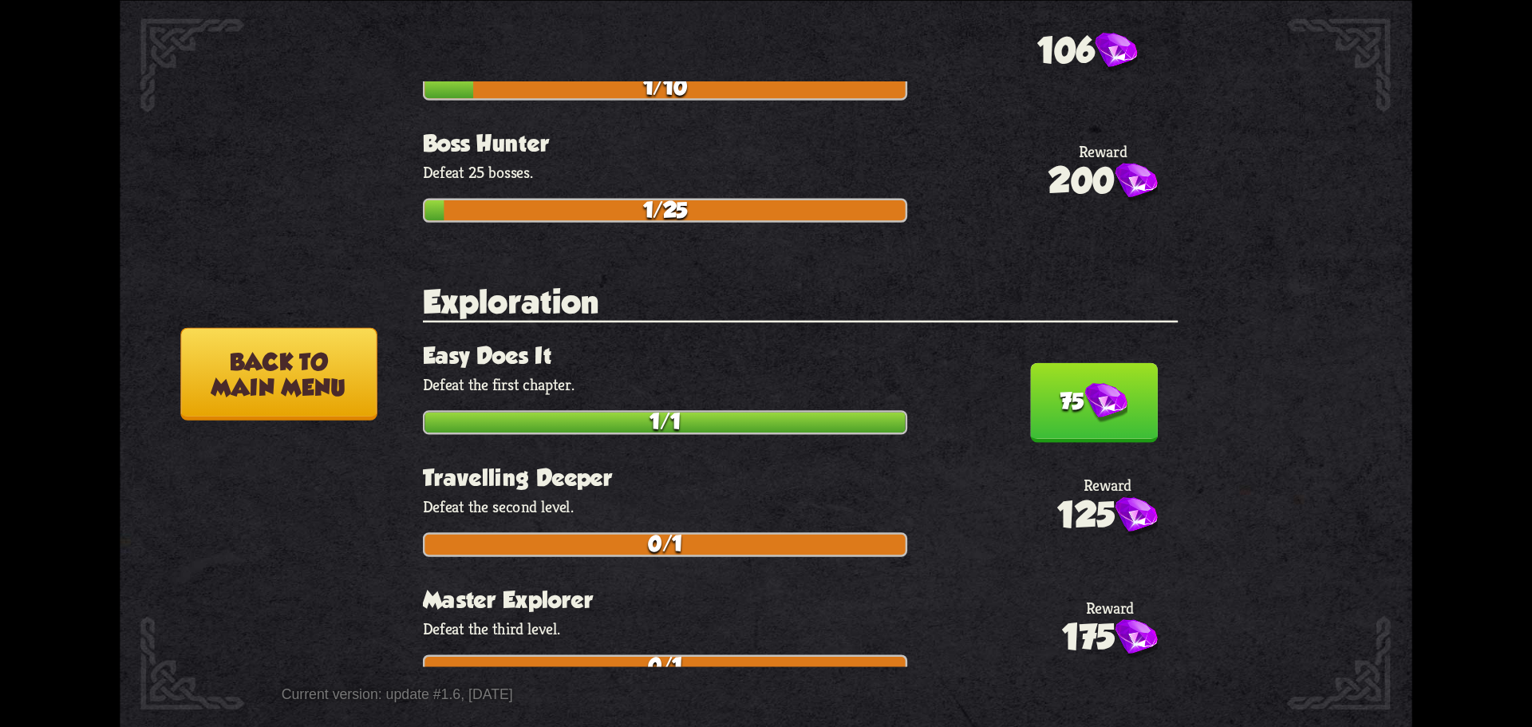
click at [1084, 406] on img at bounding box center [1105, 403] width 43 height 41
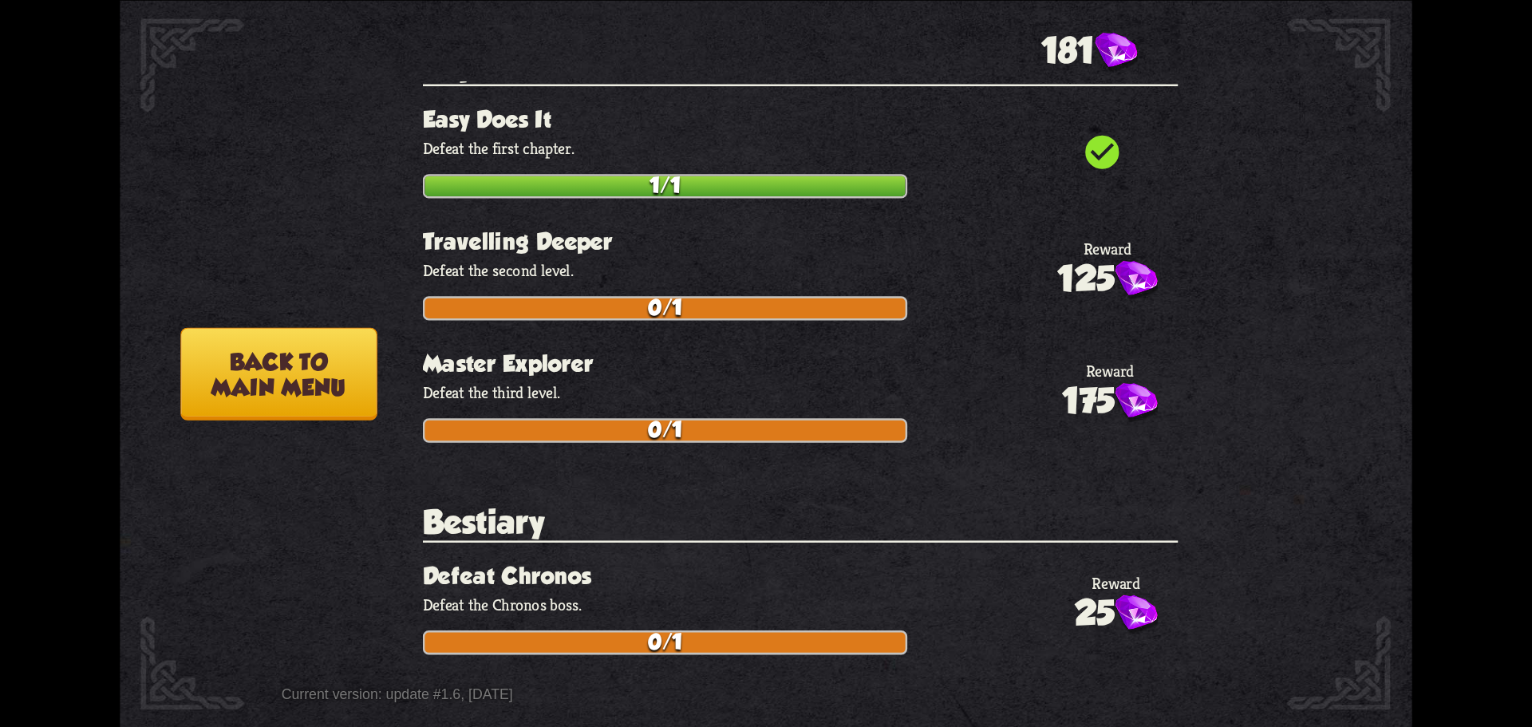
scroll to position [957, 0]
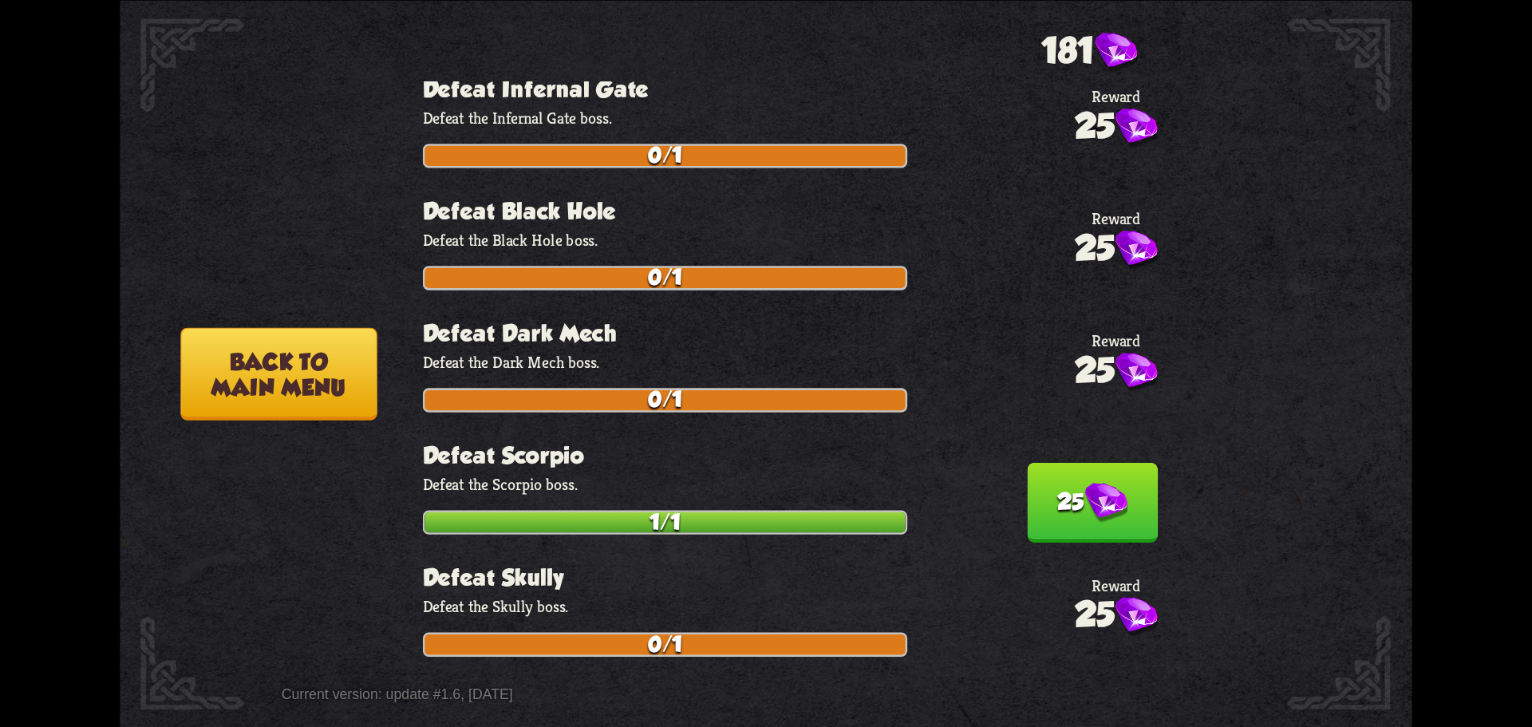
click at [1032, 476] on button "25" at bounding box center [1092, 502] width 131 height 80
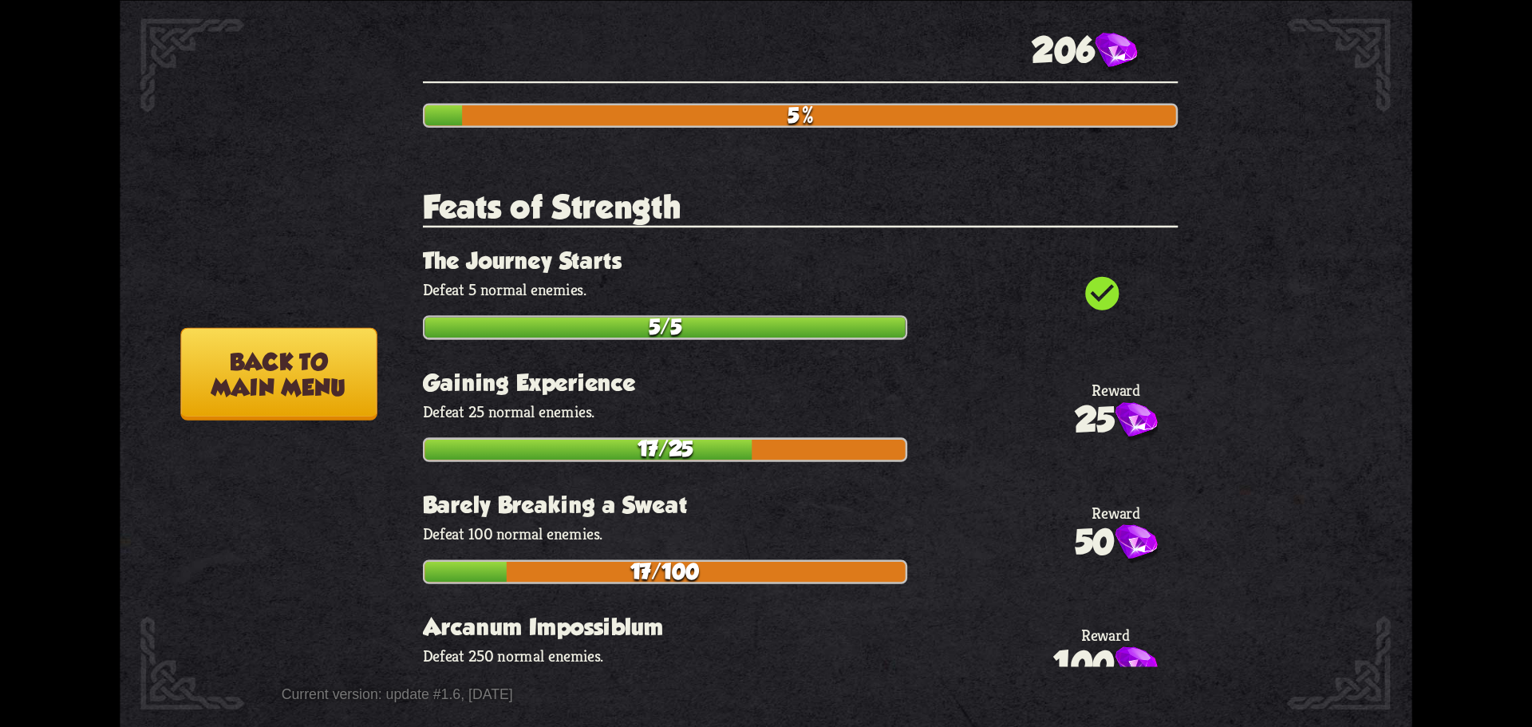
scroll to position [0, 0]
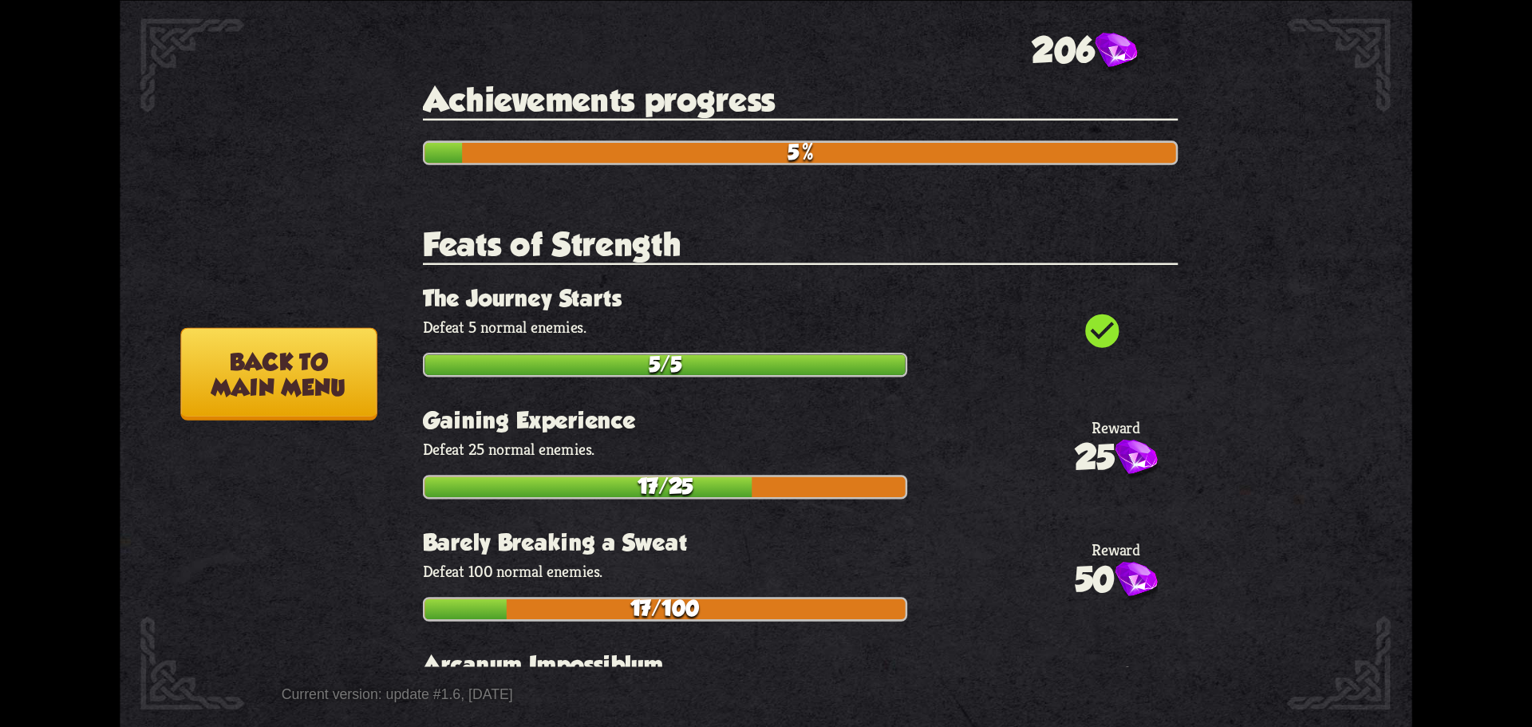
click at [322, 364] on button "Back to main menu" at bounding box center [278, 373] width 196 height 93
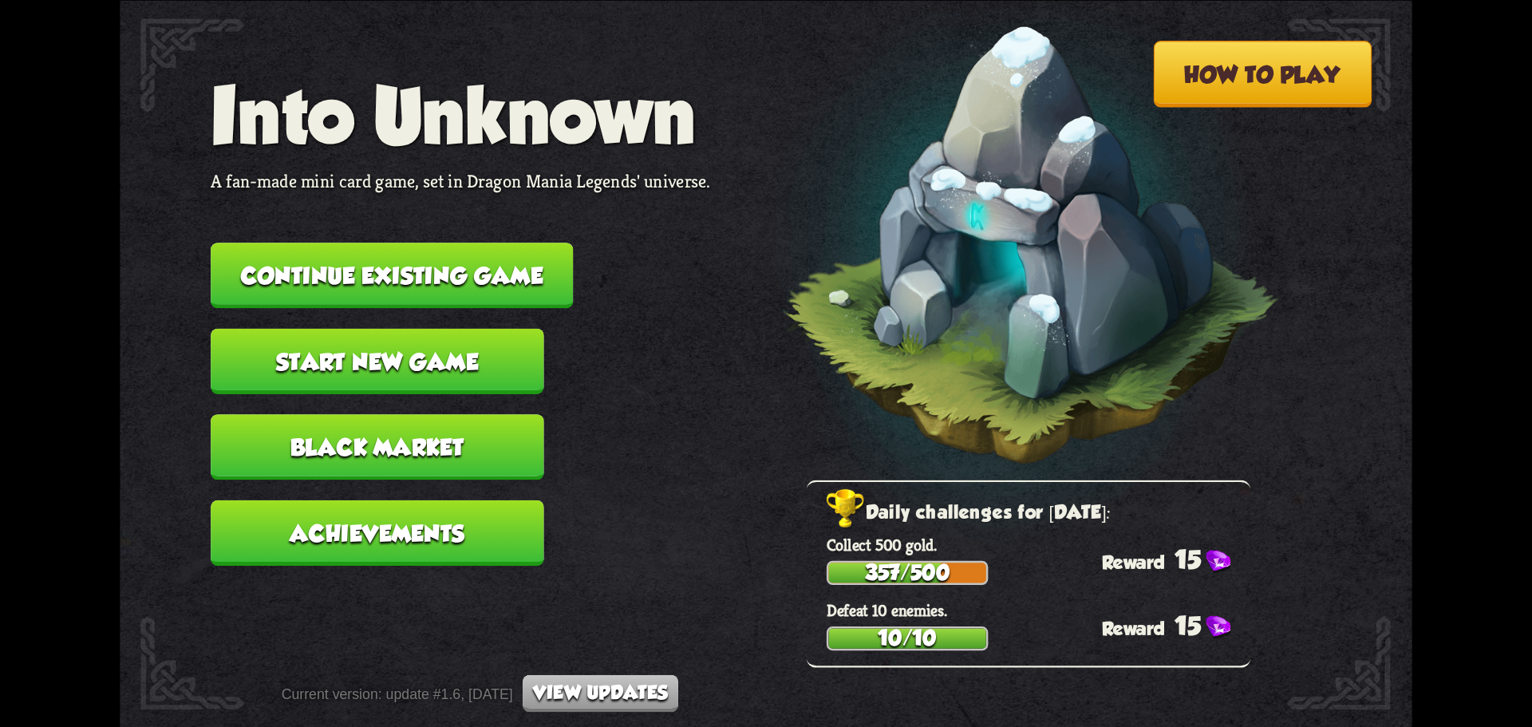
click at [416, 444] on button "Black Market" at bounding box center [378, 446] width 334 height 65
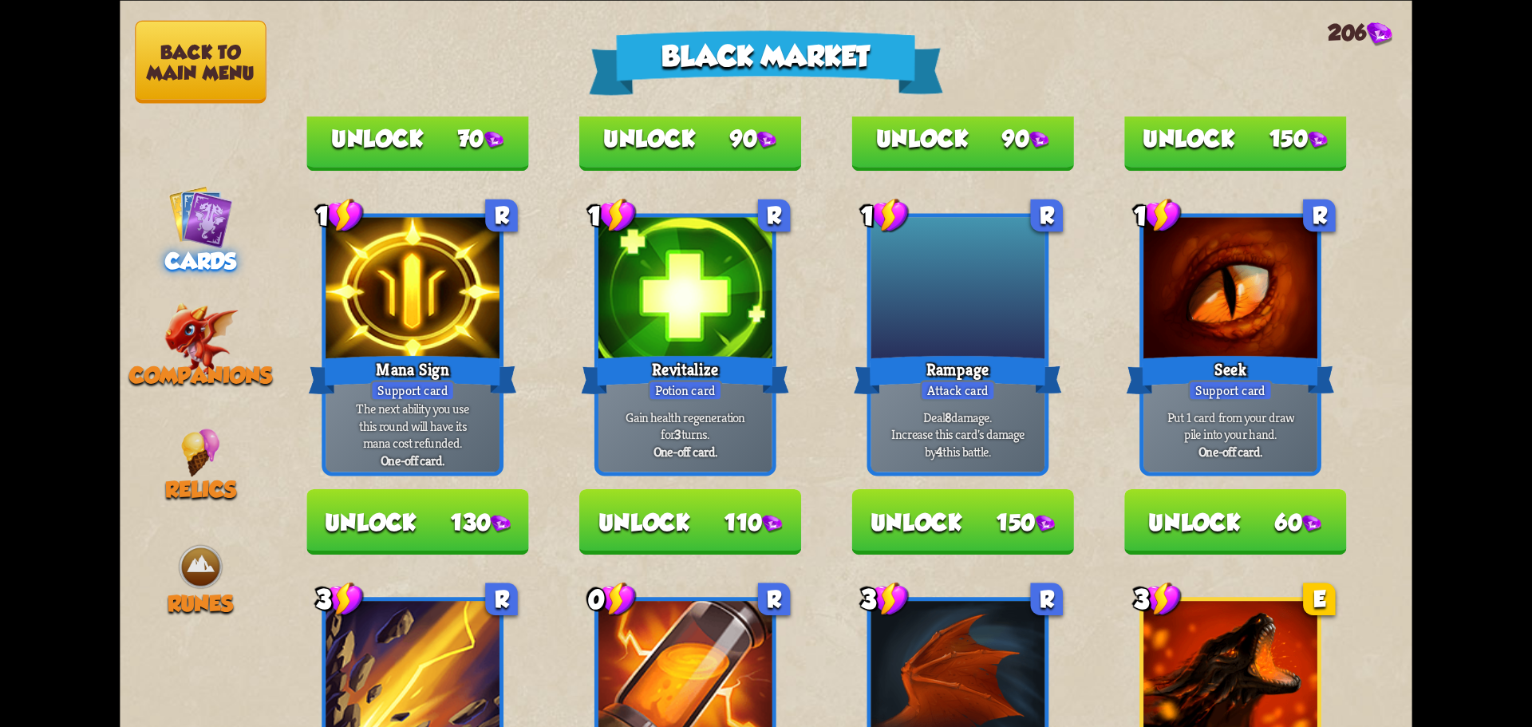
scroll to position [559, 0]
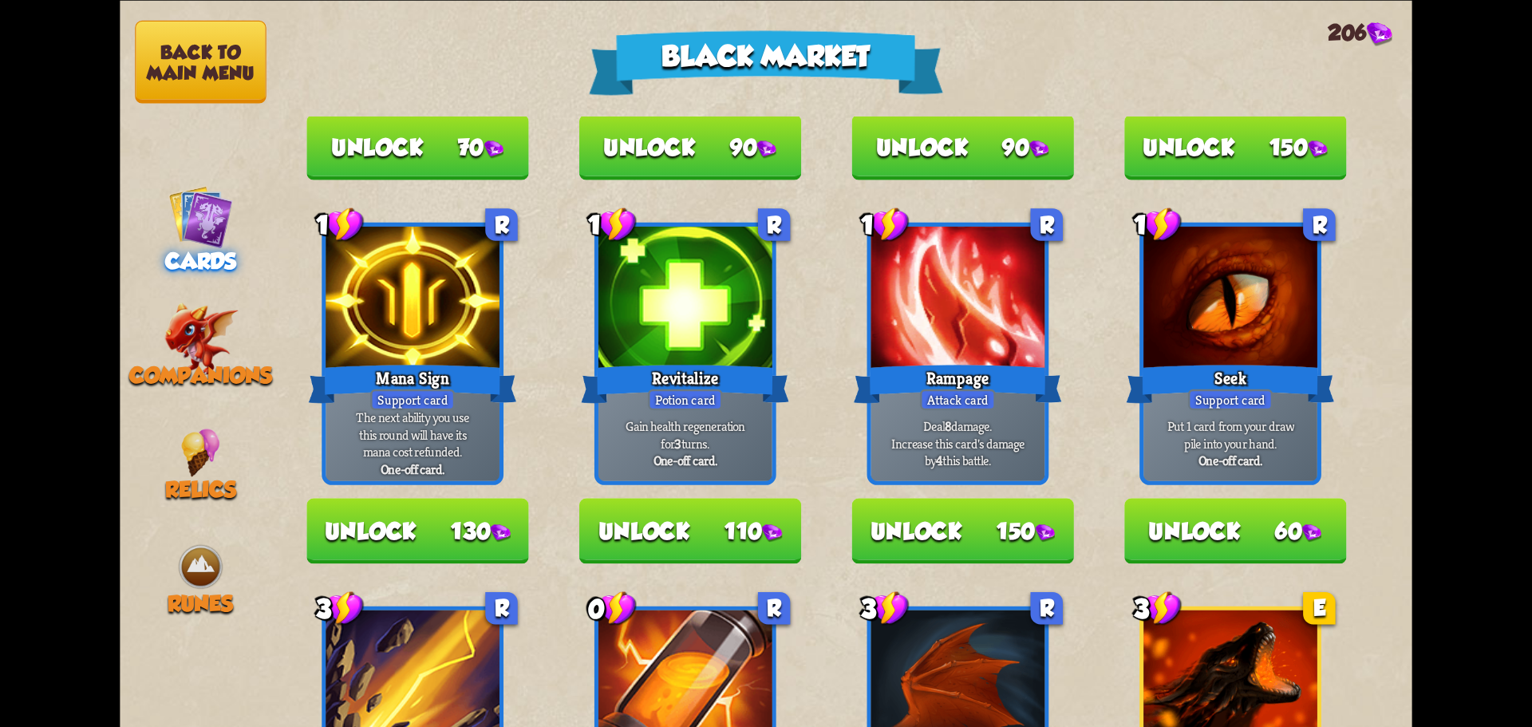
click at [149, 60] on button "Back to main menu" at bounding box center [200, 61] width 131 height 83
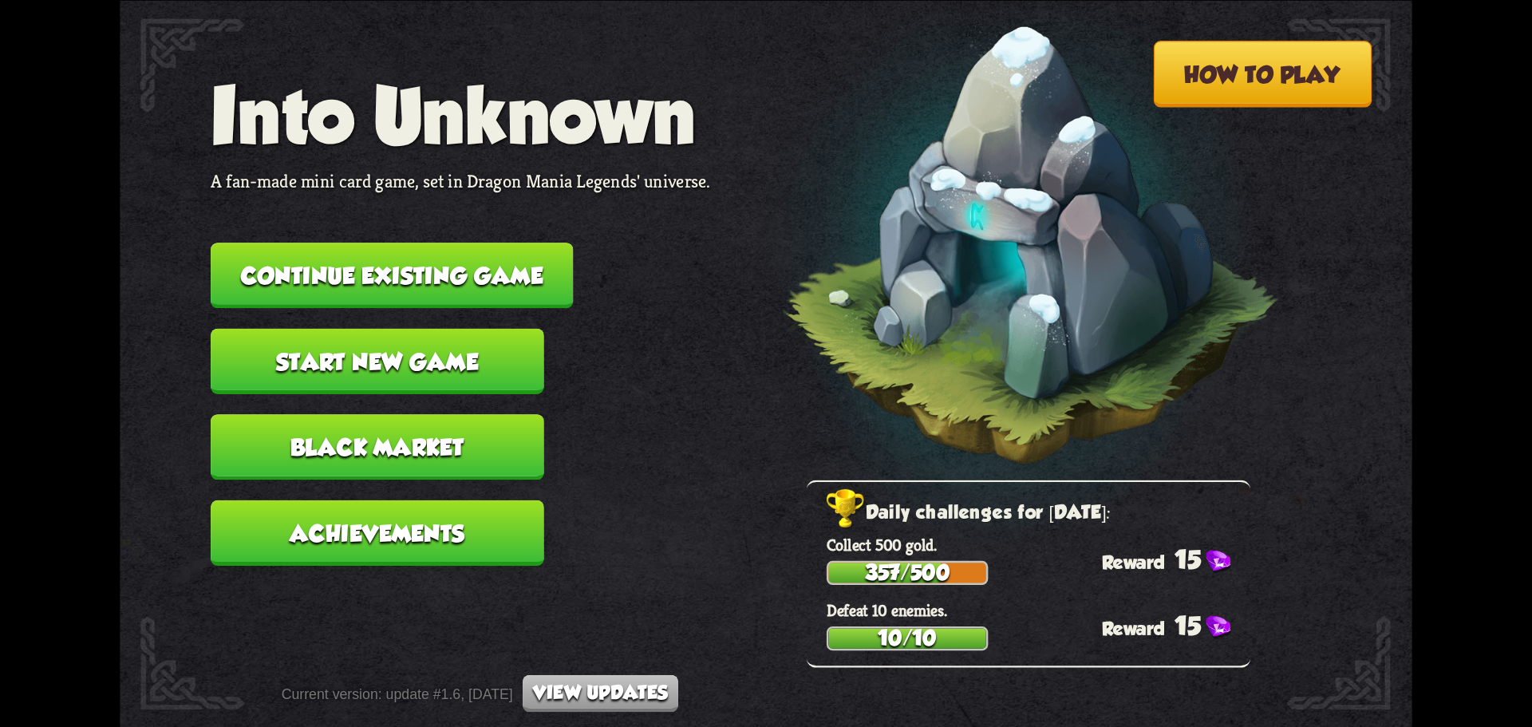
click at [366, 274] on button "Continue existing game" at bounding box center [392, 275] width 362 height 65
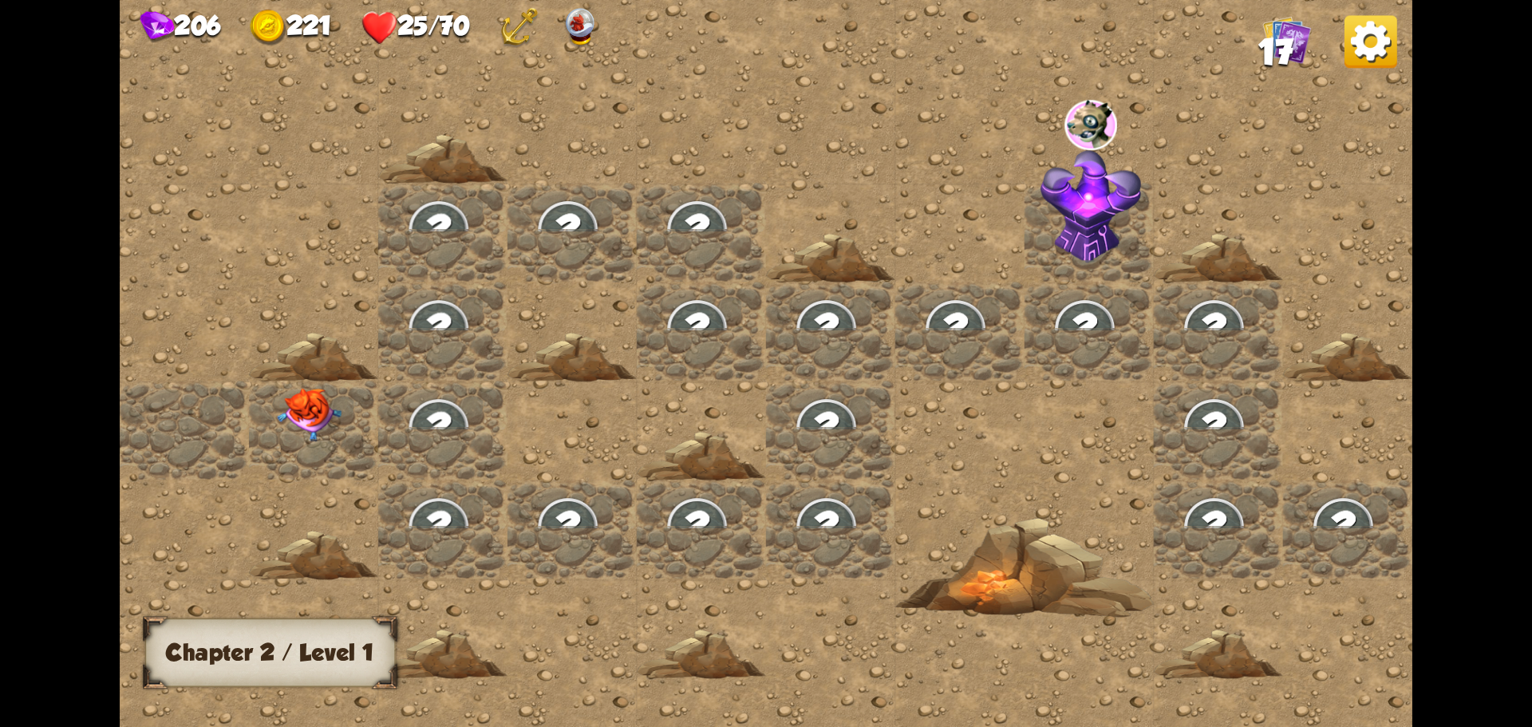
click at [1370, 40] on img at bounding box center [1370, 41] width 53 height 53
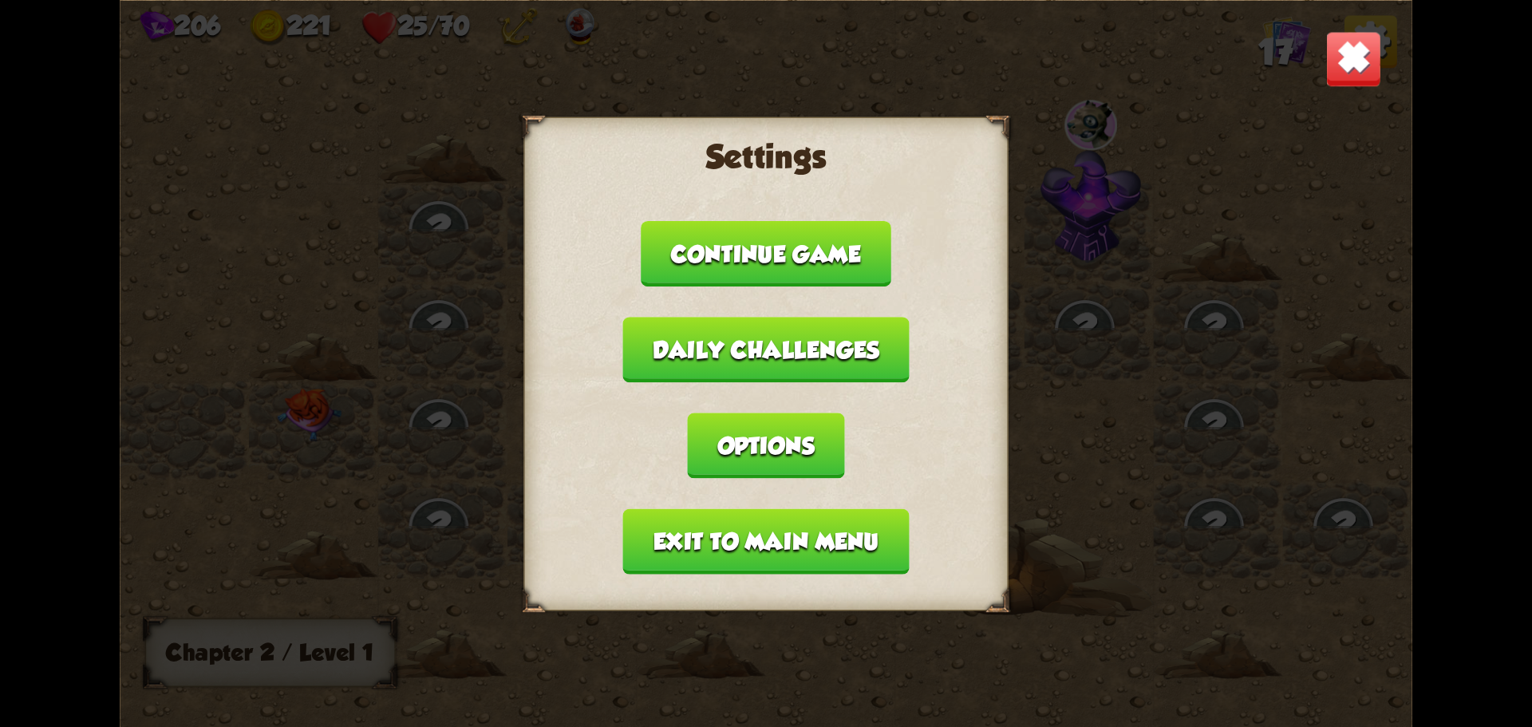
click at [718, 543] on button "Exit to main menu" at bounding box center [766, 540] width 286 height 65
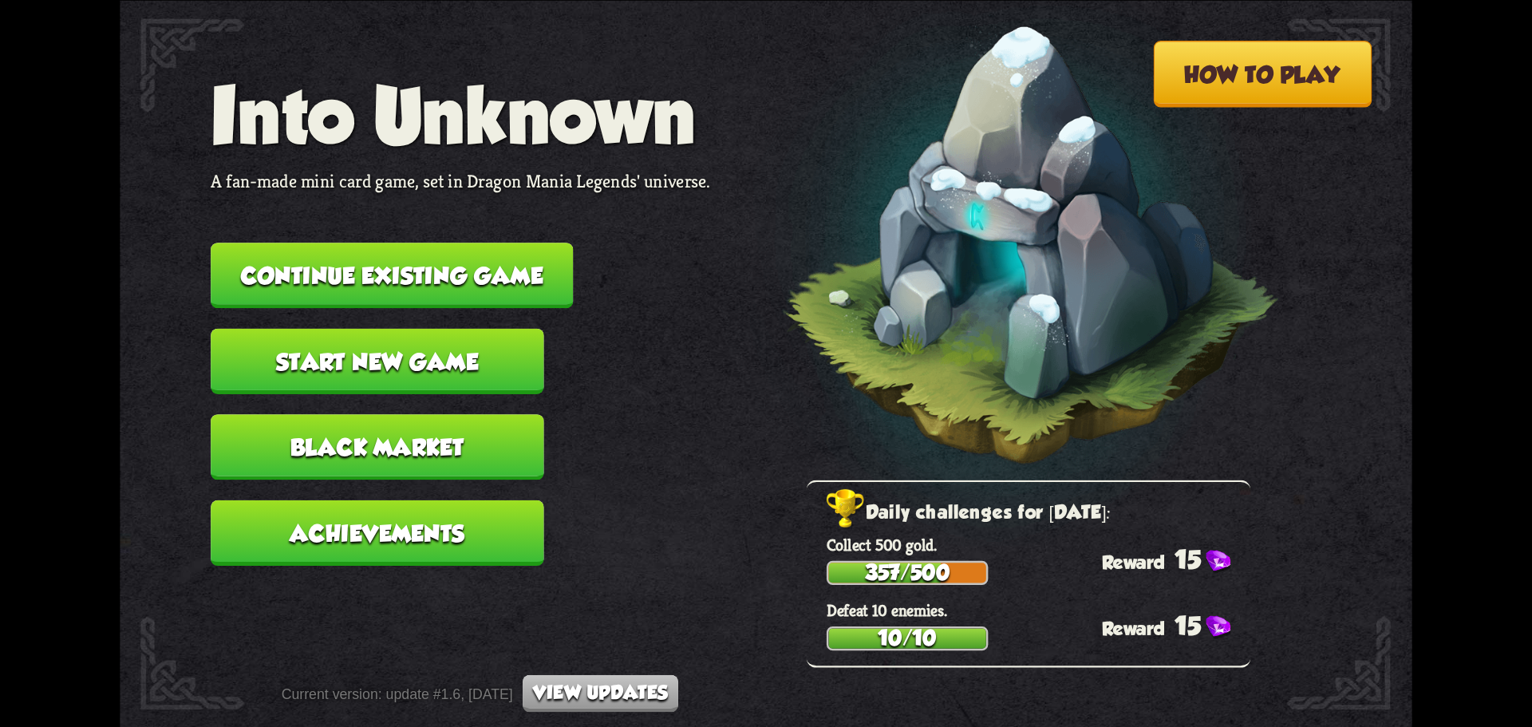
click at [416, 449] on button "Black Market" at bounding box center [378, 446] width 334 height 65
click at [350, 436] on button "Black Market" at bounding box center [378, 446] width 334 height 65
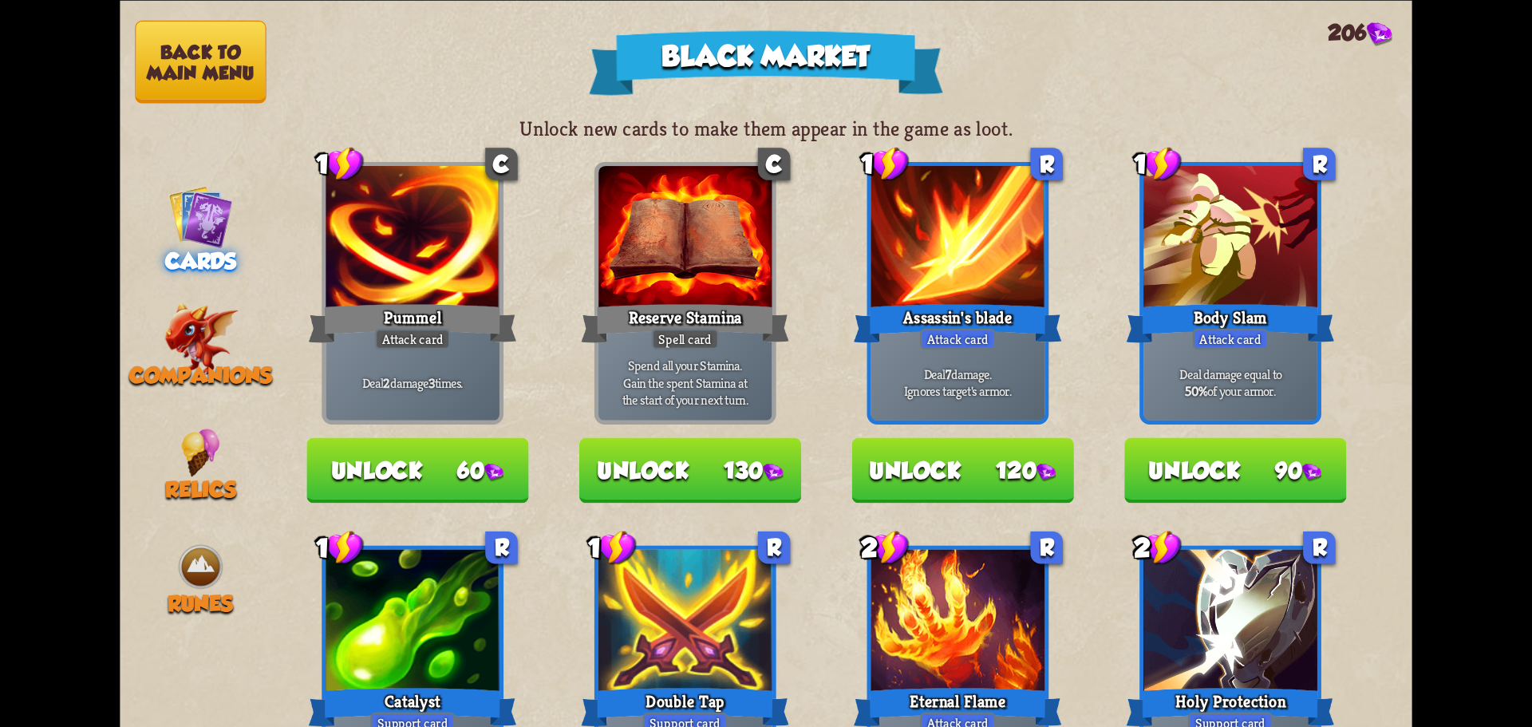
click at [184, 75] on button "Back to main menu" at bounding box center [200, 61] width 131 height 83
